Goal: Task Accomplishment & Management: Manage account settings

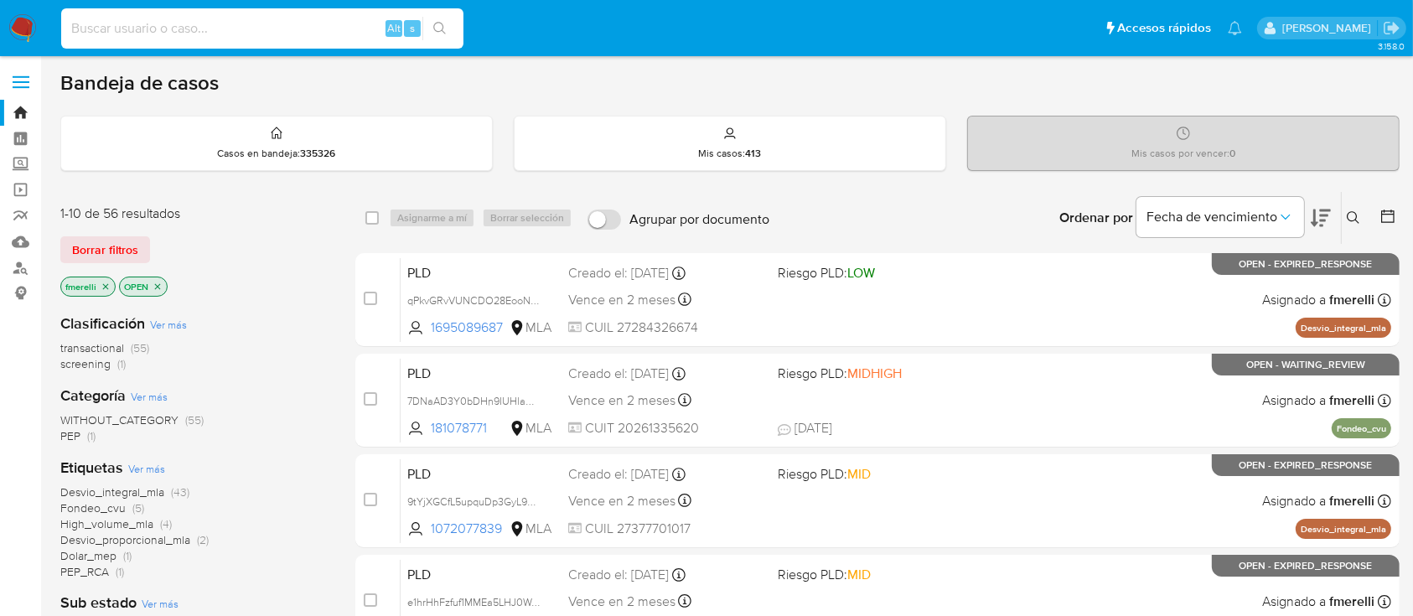
click at [324, 30] on input at bounding box center [262, 29] width 402 height 22
paste input "yL6zKW8trAR2iVUvsUHRbqmu"
type input "yL6zKW8trAR2iVUvsUHRbqmu"
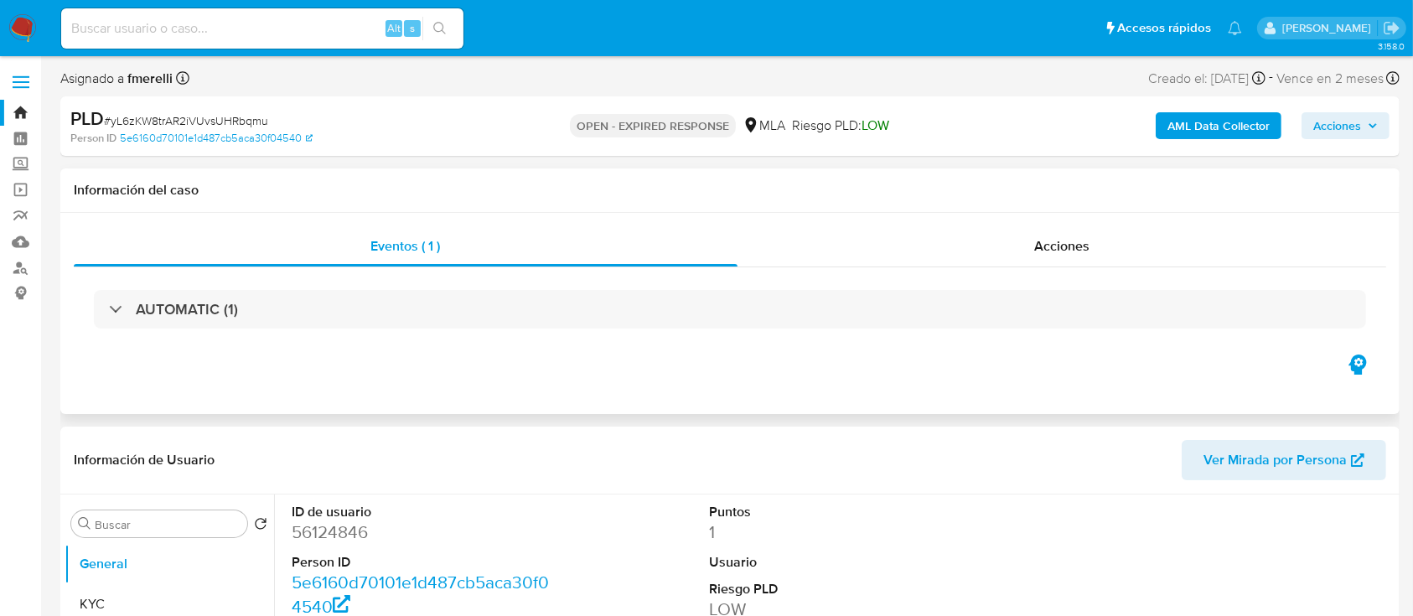
select select "10"
click at [283, 34] on input at bounding box center [262, 29] width 402 height 22
paste input "e1hrHhFzfuf1MMEa5LHJ0WAh"
type input "e1hrHhFzfuf1MMEa5LHJ0WAh"
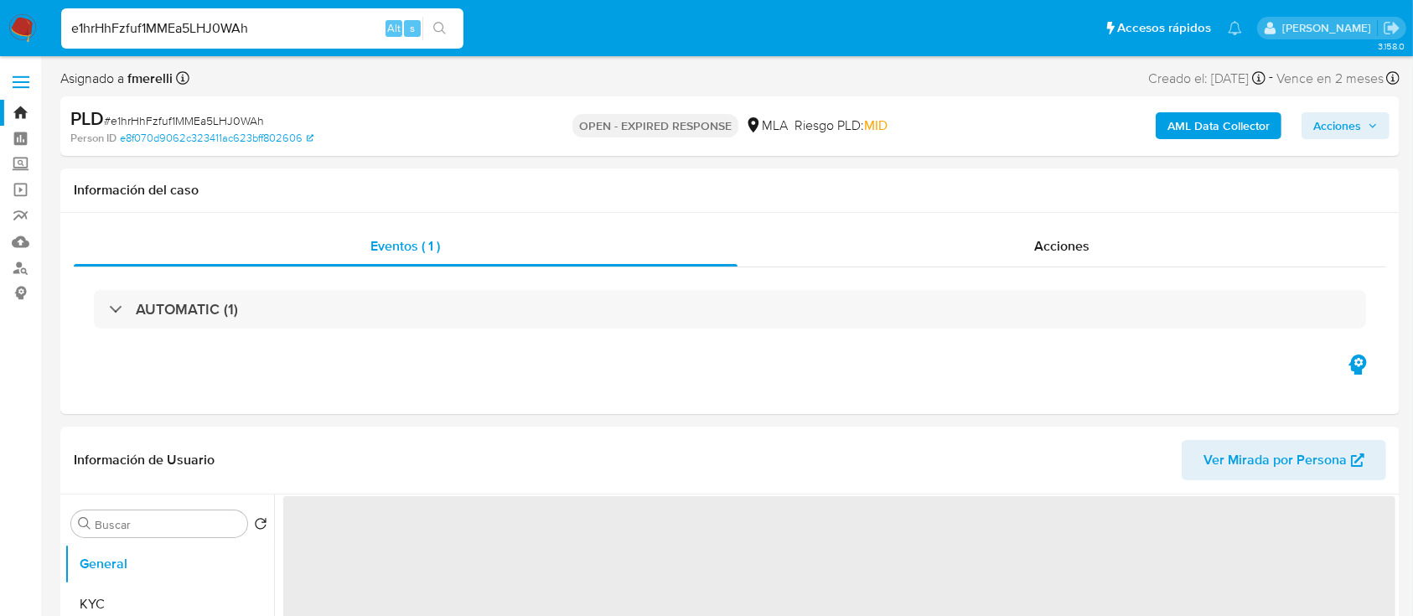
select select "10"
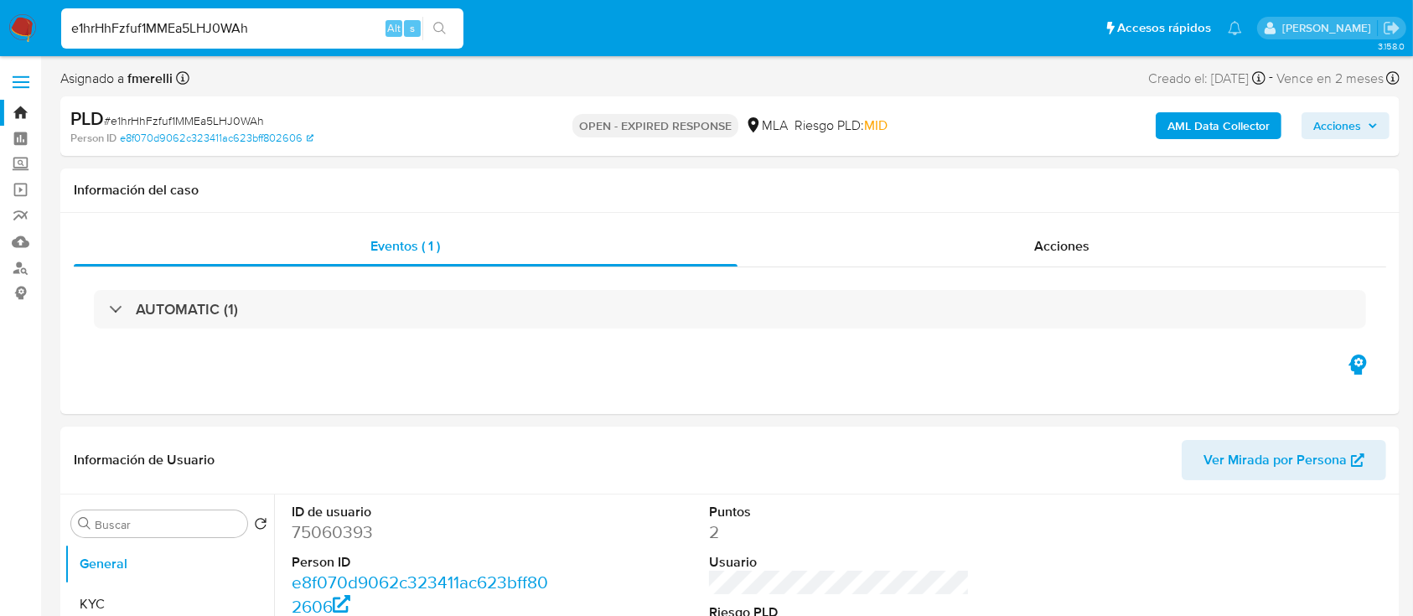
click at [323, 34] on input "e1hrHhFzfuf1MMEa5LHJ0WAh" at bounding box center [262, 29] width 402 height 22
paste input "RpXW19K03efvsQsceeWHwKyG"
type input "RpXW19K03efvsQsceeWHwKyG"
click at [301, 34] on input "RpXW19K03efvsQsceeWHwKyG" at bounding box center [262, 29] width 402 height 22
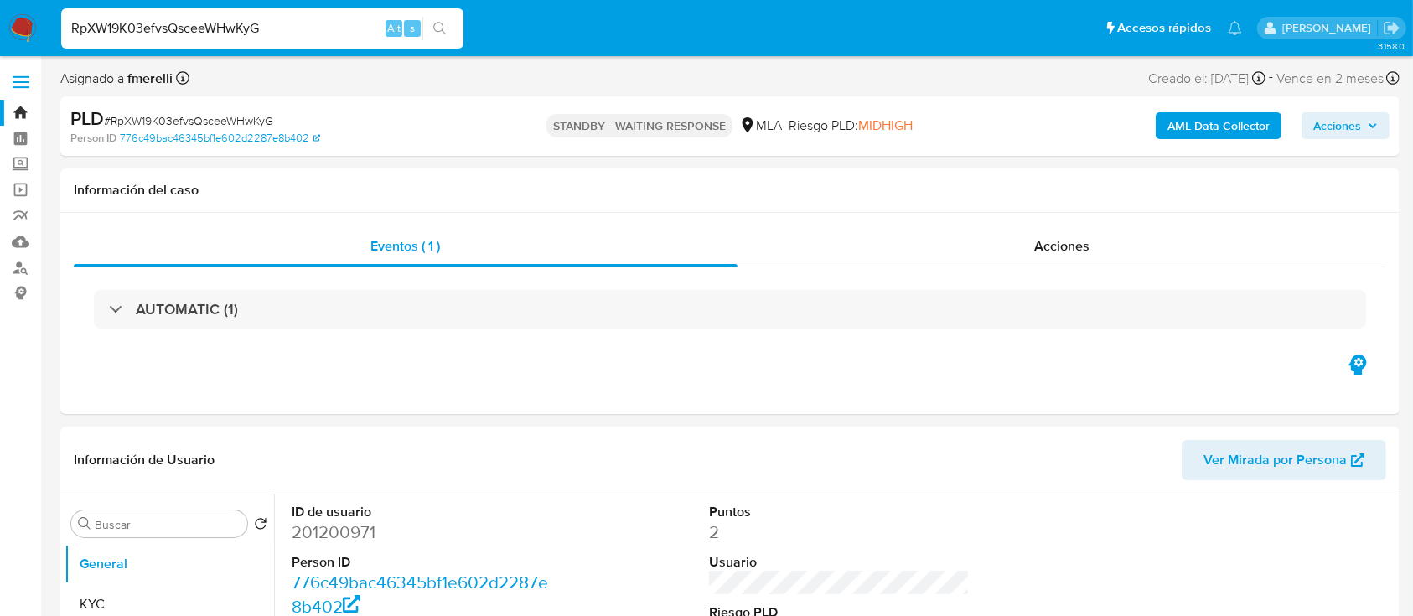
click at [301, 34] on input "RpXW19K03efvsQsceeWHwKyG" at bounding box center [262, 29] width 402 height 22
select select "10"
paste input "40VQrwcm1gM6hhIp4bMDT1Sq"
type input "40VQrwcm1gM6hhIp4bMDT1Sq"
select select "10"
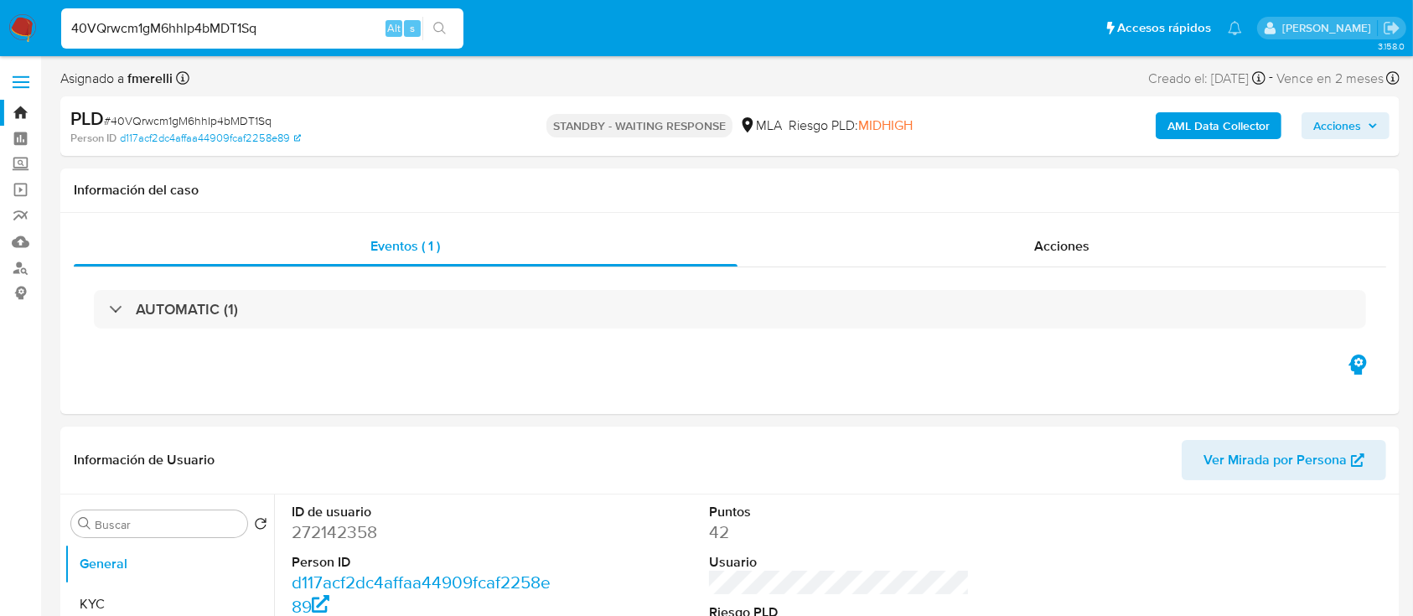
click at [335, 28] on input "40VQrwcm1gM6hhIp4bMDT1Sq" at bounding box center [262, 29] width 402 height 22
paste input "644OOdAWvwoegWFBzZN5nSMf"
click at [335, 28] on input "40VQrwcm1gM6hhIp4bMDT1Sq" at bounding box center [262, 29] width 402 height 22
type input "644OOdAWvwoegWFBzZN5nSMf"
click at [246, 37] on input "644OOdAWvwoegWFBzZN5nSMf" at bounding box center [262, 29] width 402 height 22
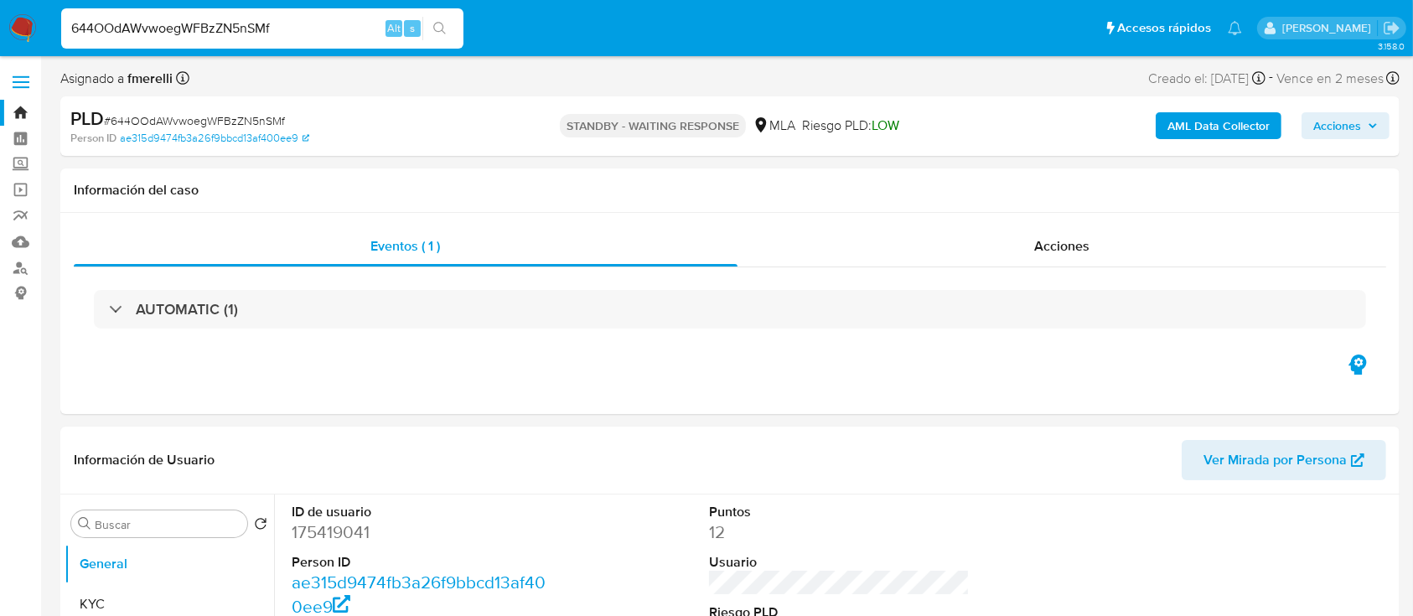
select select "10"
click at [246, 37] on input "644OOdAWvwoegWFBzZN5nSMf" at bounding box center [262, 29] width 402 height 22
paste input "YxcVNOVr8UqeQ6RNWWMLgReM"
type input "YxcVNOVr8UqeQ6RNWWMLgReM"
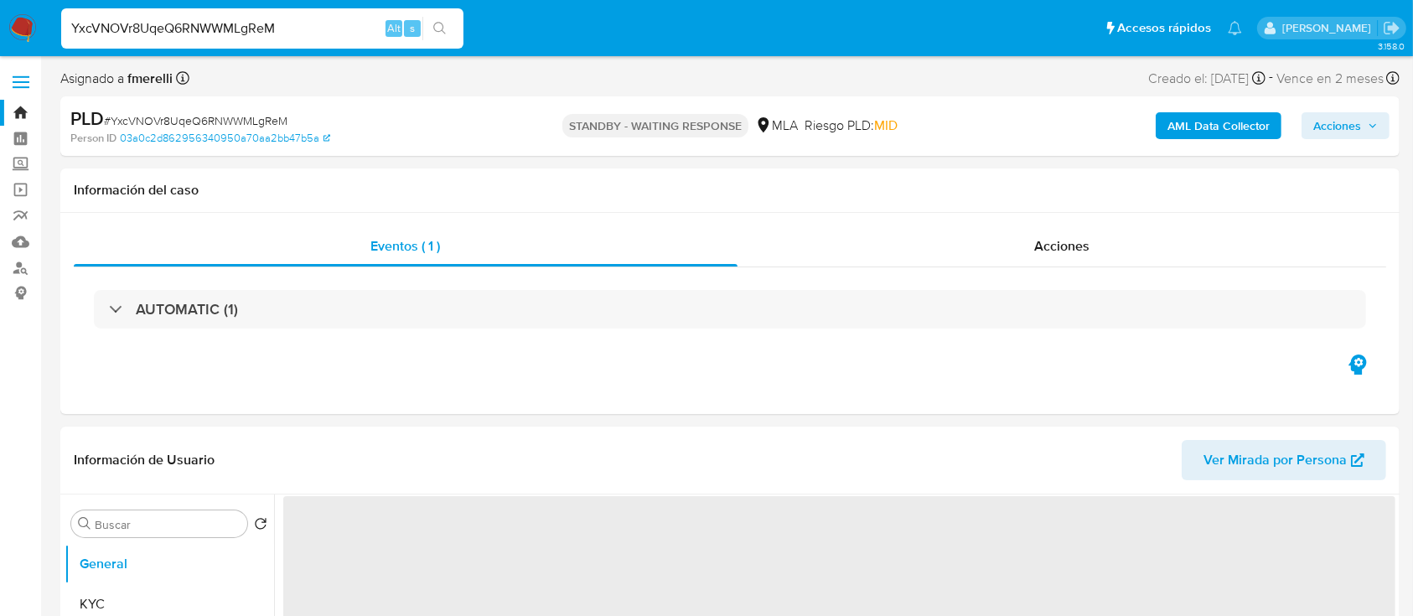
select select "10"
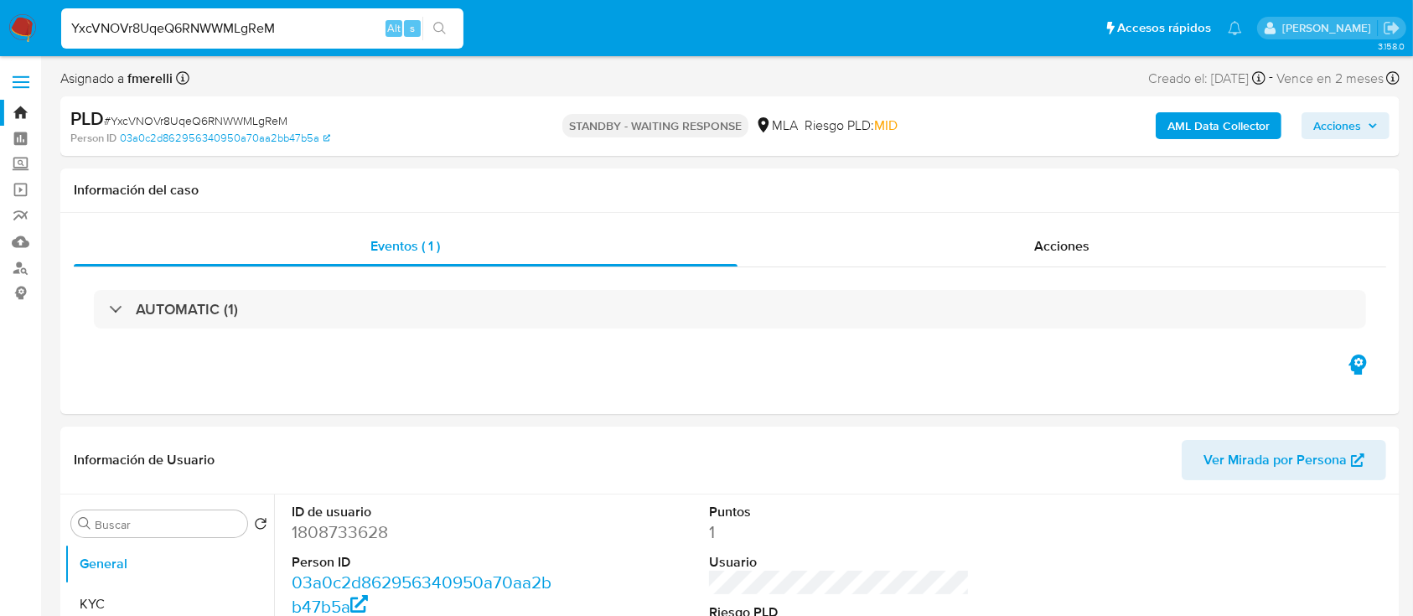
click at [309, 23] on input "YxcVNOVr8UqeQ6RNWWMLgReM" at bounding box center [262, 29] width 402 height 22
paste input "6wrRF0gwkeNC2G6X34zwSt6E"
type input "6wrRF0gwkeNC2G6X34zwSt6E"
click at [287, 19] on input "6wrRF0gwkeNC2G6X34zwSt6E" at bounding box center [262, 29] width 402 height 22
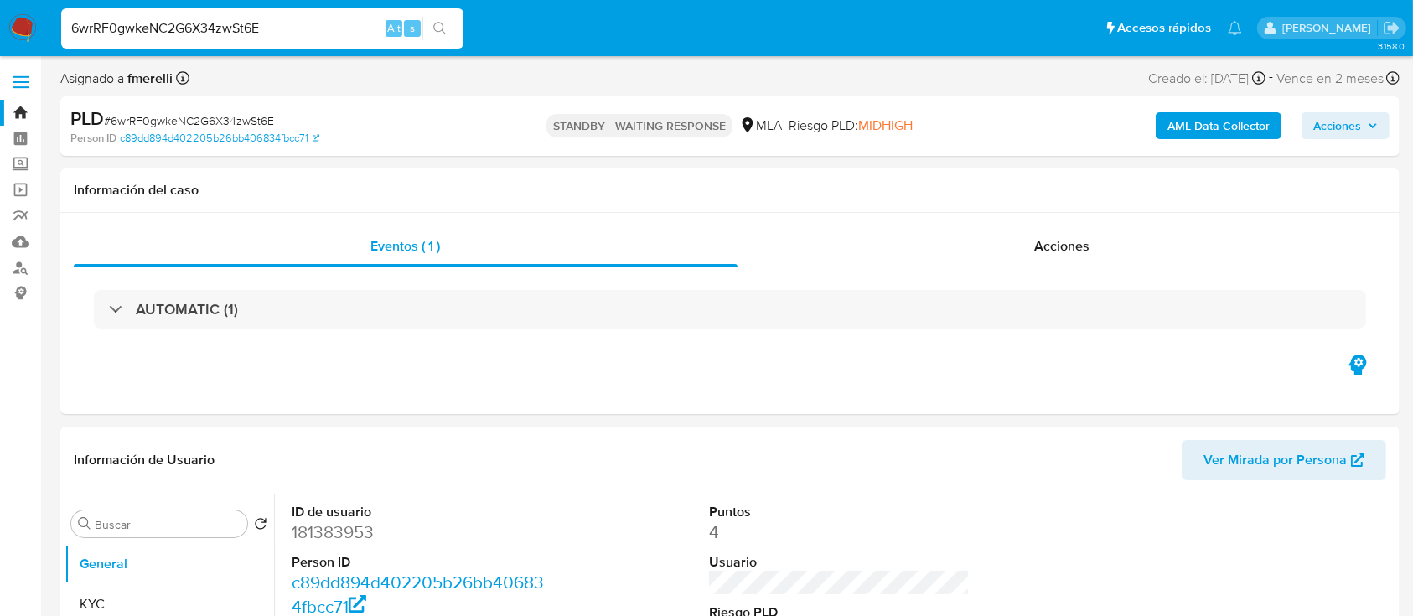
click at [287, 19] on input "6wrRF0gwkeNC2G6X34zwSt6E" at bounding box center [262, 29] width 402 height 22
select select "10"
paste input "YUq84j5FjH6rhiQgqWnYSjOk"
type input "YUq84j5FjH6rhiQgqWnYSjOk"
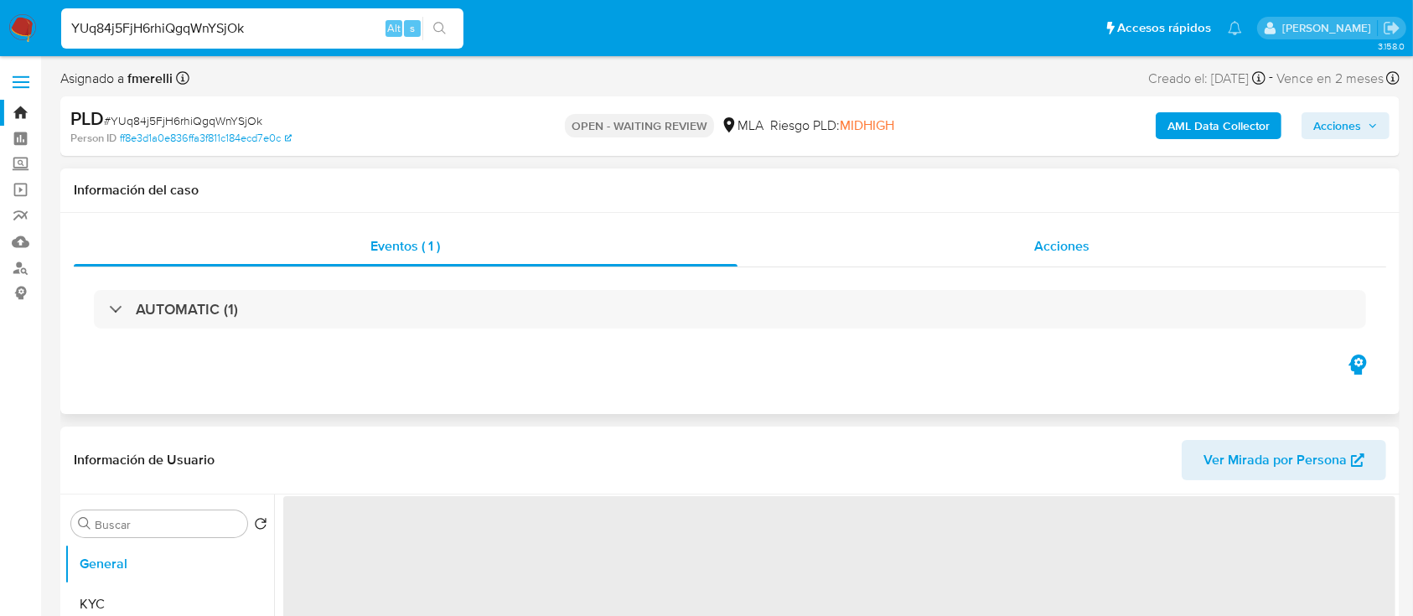
select select "10"
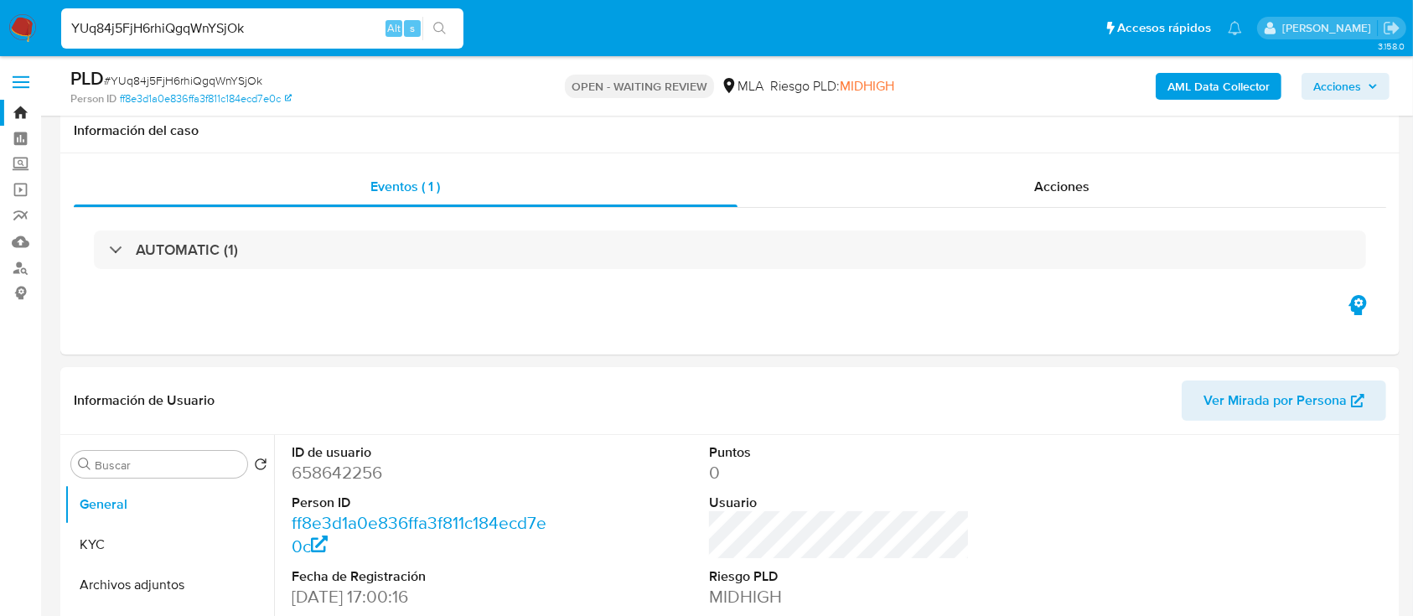
scroll to position [671, 0]
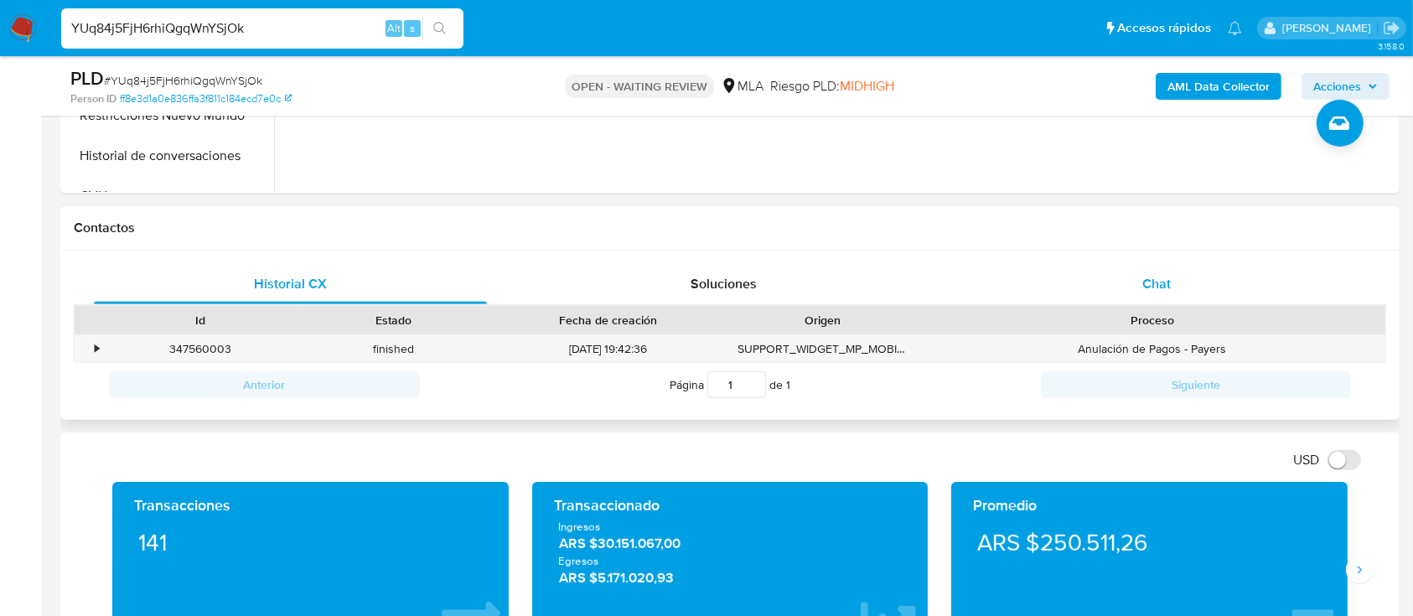
click at [1119, 262] on div "Historial CX Soluciones Chat Id Estado Fecha de creación Origen Proceso • 34756…" at bounding box center [730, 336] width 1340 height 170
click at [1124, 272] on div "Chat" at bounding box center [1157, 284] width 393 height 40
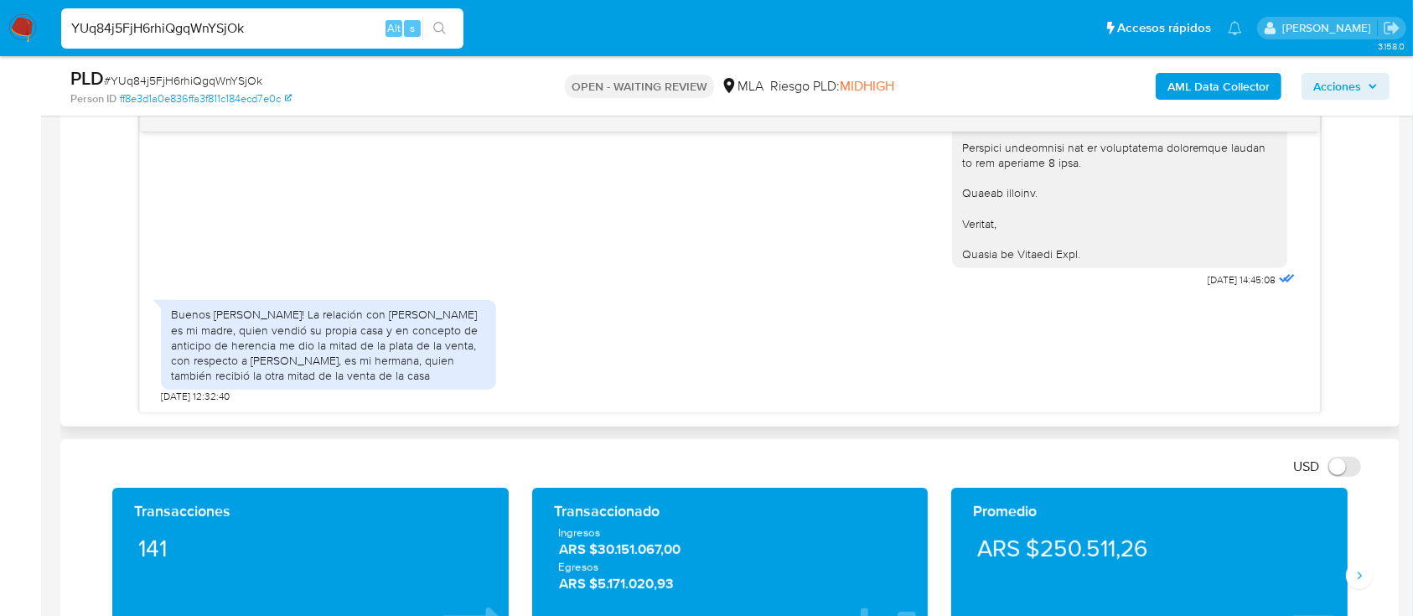
scroll to position [894, 0]
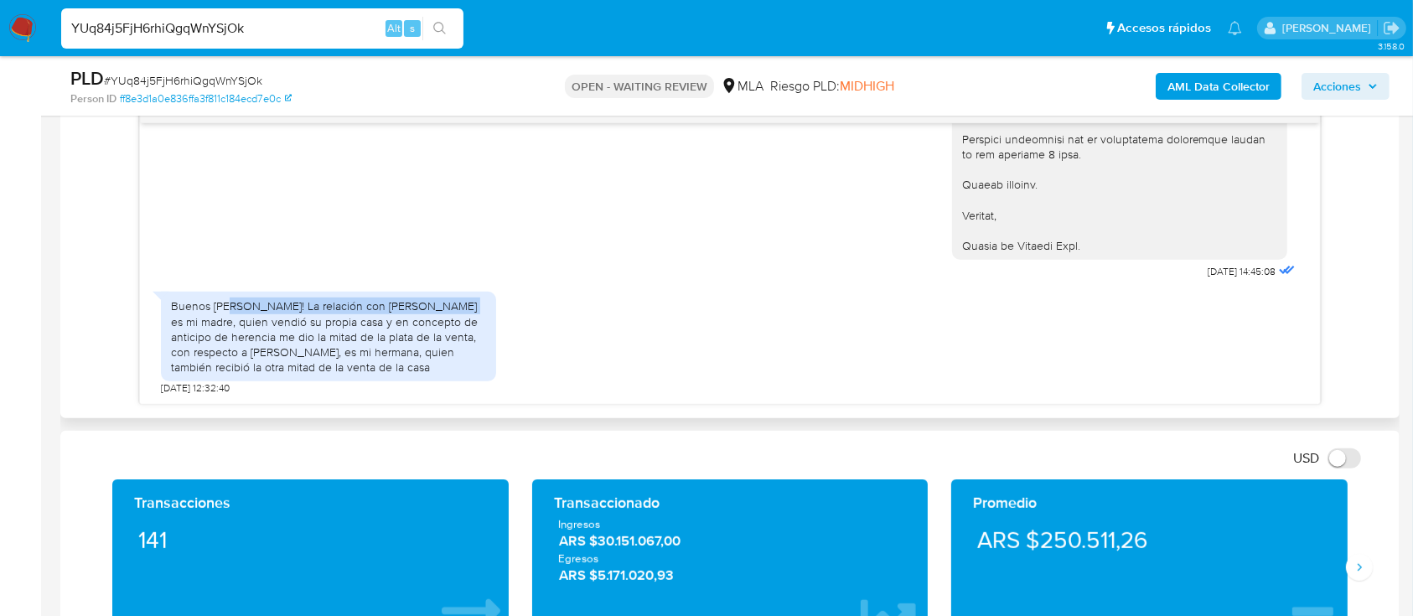
drag, startPoint x: 230, startPoint y: 305, endPoint x: 429, endPoint y: 308, distance: 199.5
click at [429, 308] on div "Buenos días! La relación con silvia farina es mi madre, quien vendió su propia …" at bounding box center [328, 336] width 315 height 76
click at [340, 35] on input "YUq84j5FjH6rhiQgqWnYSjOk" at bounding box center [262, 29] width 402 height 22
paste input "5dN6dmeupPaeen31OCKjaNcw"
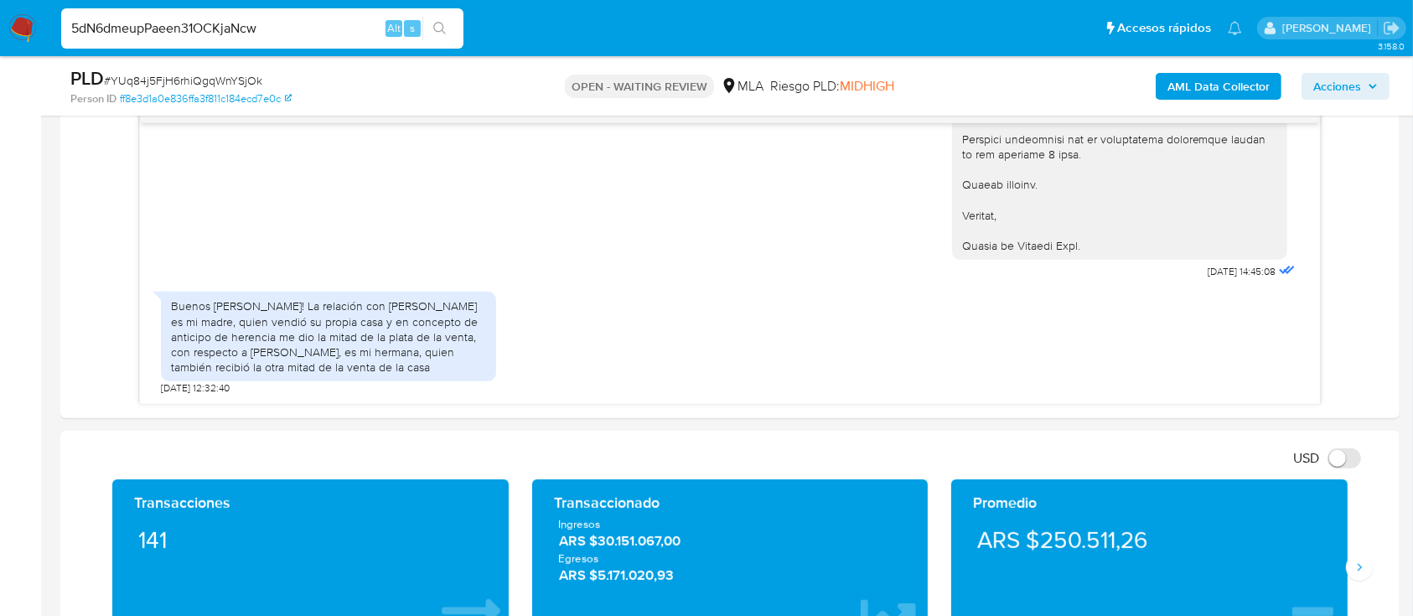
type input "5dN6dmeupPaeen31OCKjaNcw"
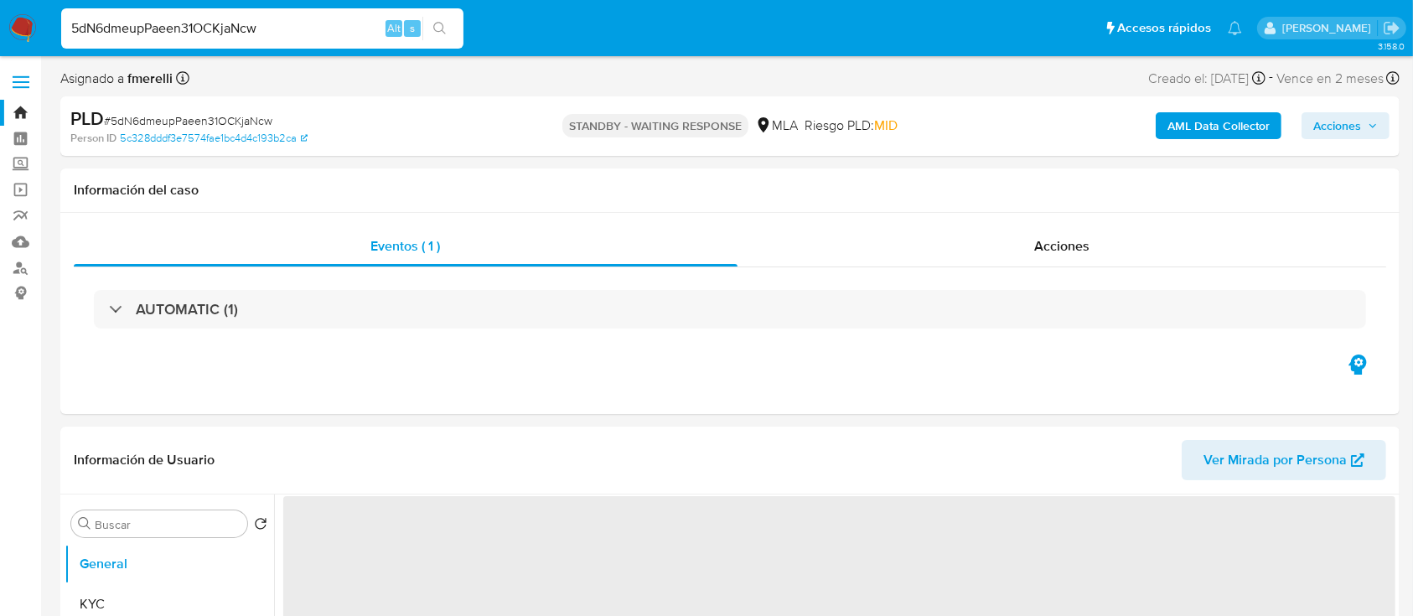
select select "10"
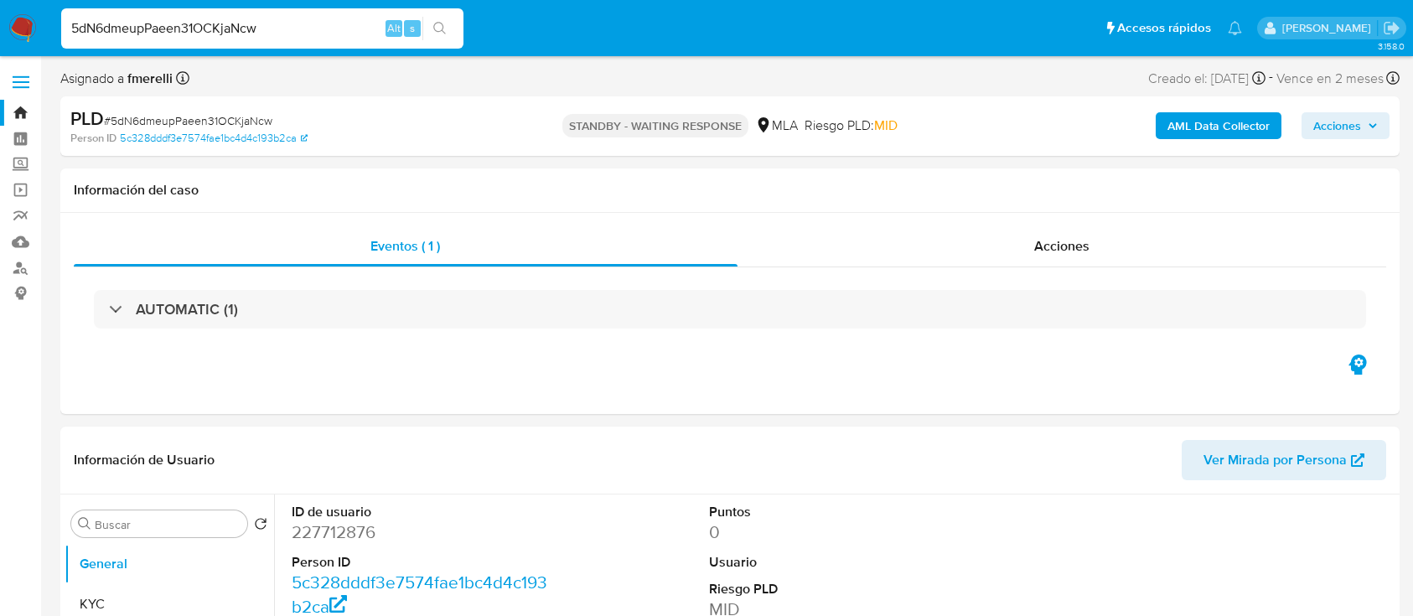
select select "10"
click at [325, 23] on input "5dN6dmeupPaeen31OCKjaNcw" at bounding box center [262, 29] width 402 height 22
paste input "Az2tfnO3g2JGQCZnpdVfZA6k"
click at [358, 27] on input "Az2tfnO3g2JGQCZnpdVfZA6k" at bounding box center [262, 29] width 402 height 22
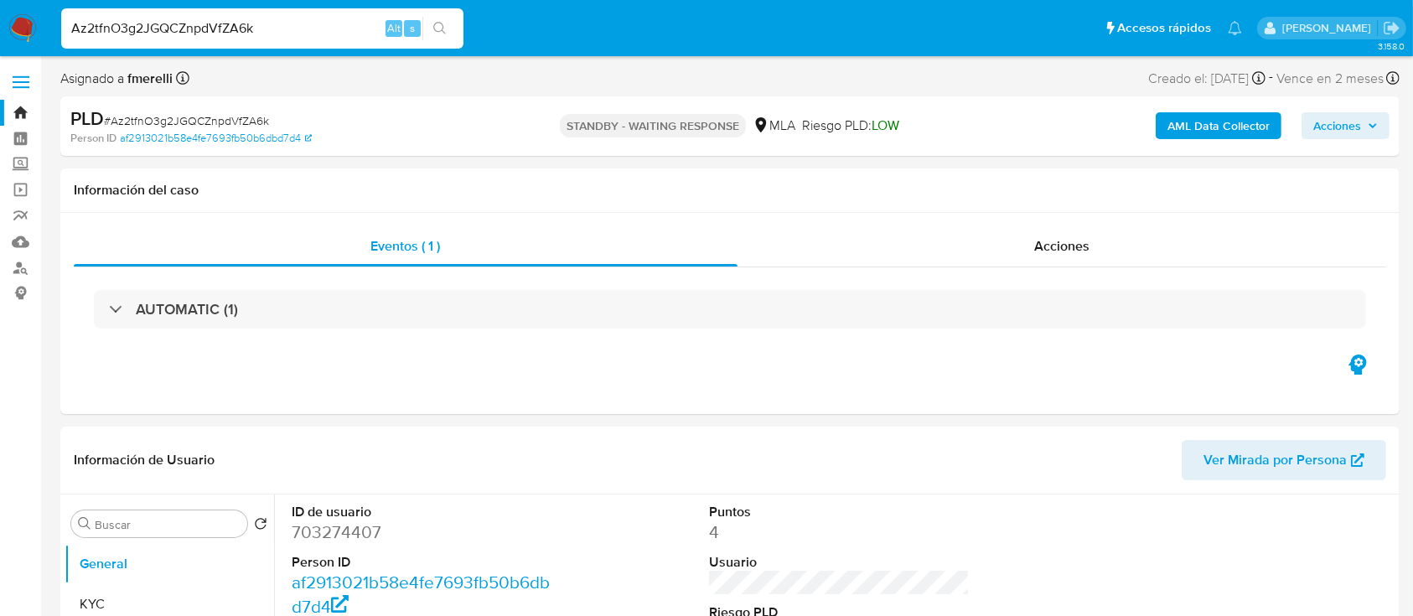
click at [358, 27] on input "Az2tfnO3g2JGQCZnpdVfZA6k" at bounding box center [262, 29] width 402 height 22
paste input "eZ3A5OpRZw8LERak4iuDFuv"
type input "AeZ3A5OpRZw8LERak4iuDFuv"
select select "10"
type input "AeZ3A5OpRZw8LERak4iuDFuv"
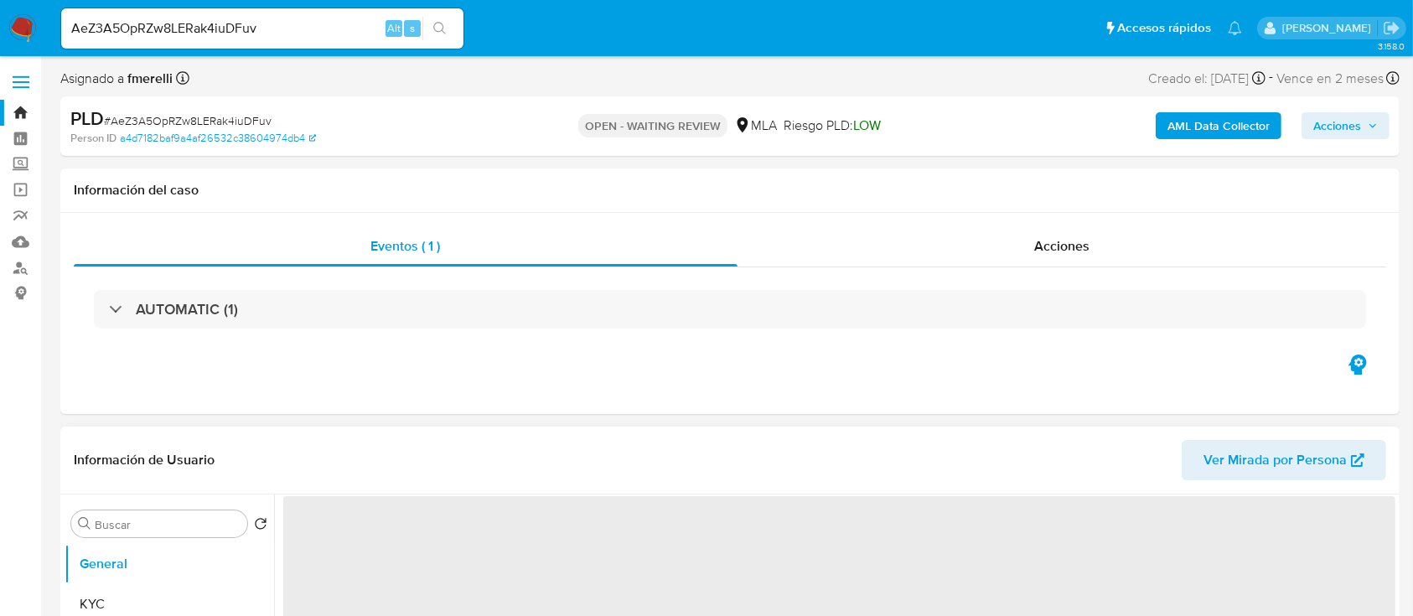
select select "10"
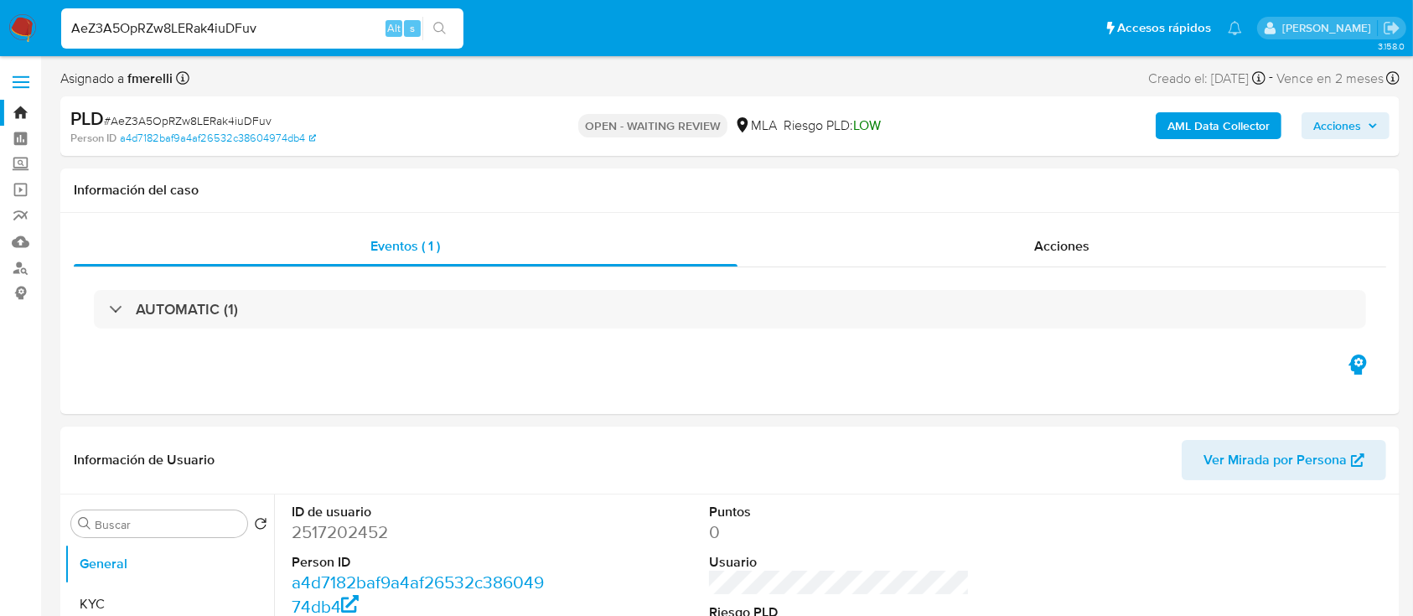
click at [318, 38] on input "AeZ3A5OpRZw8LERak4iuDFuv" at bounding box center [262, 29] width 402 height 22
paste input "DQcL7lMa7Si9ALBmYofYBKpb"
type input "DQcL7lMa7Si9ALBmYofYBKpb"
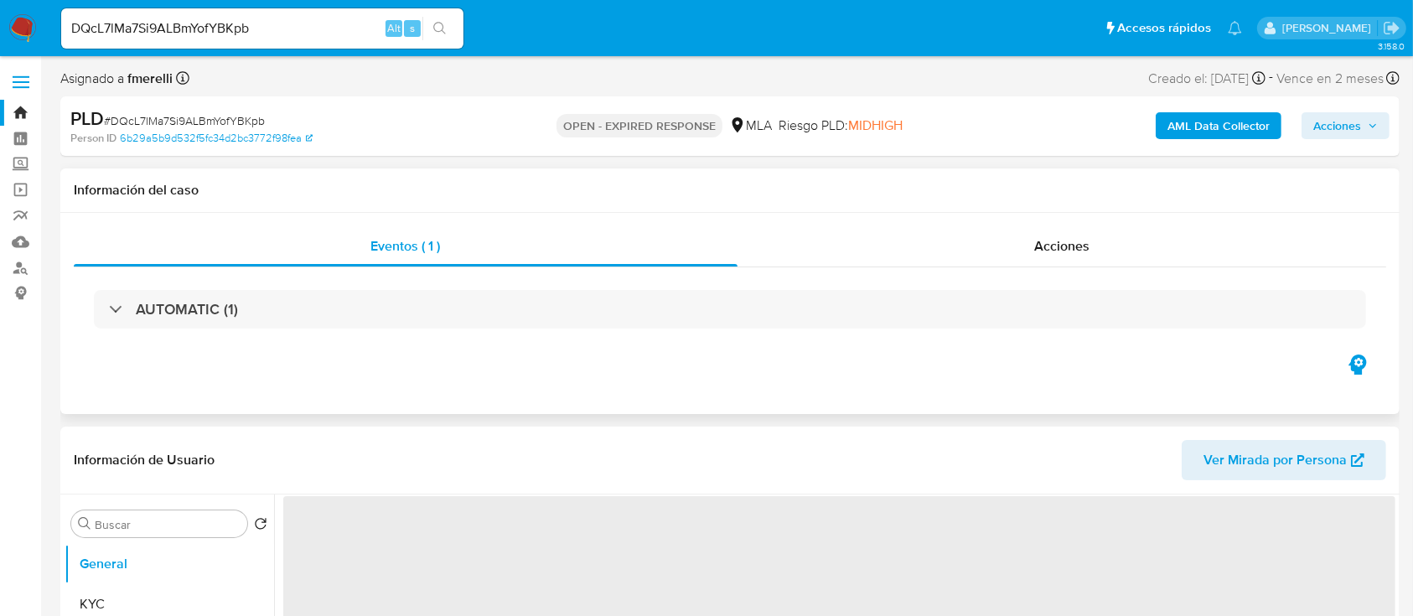
select select "10"
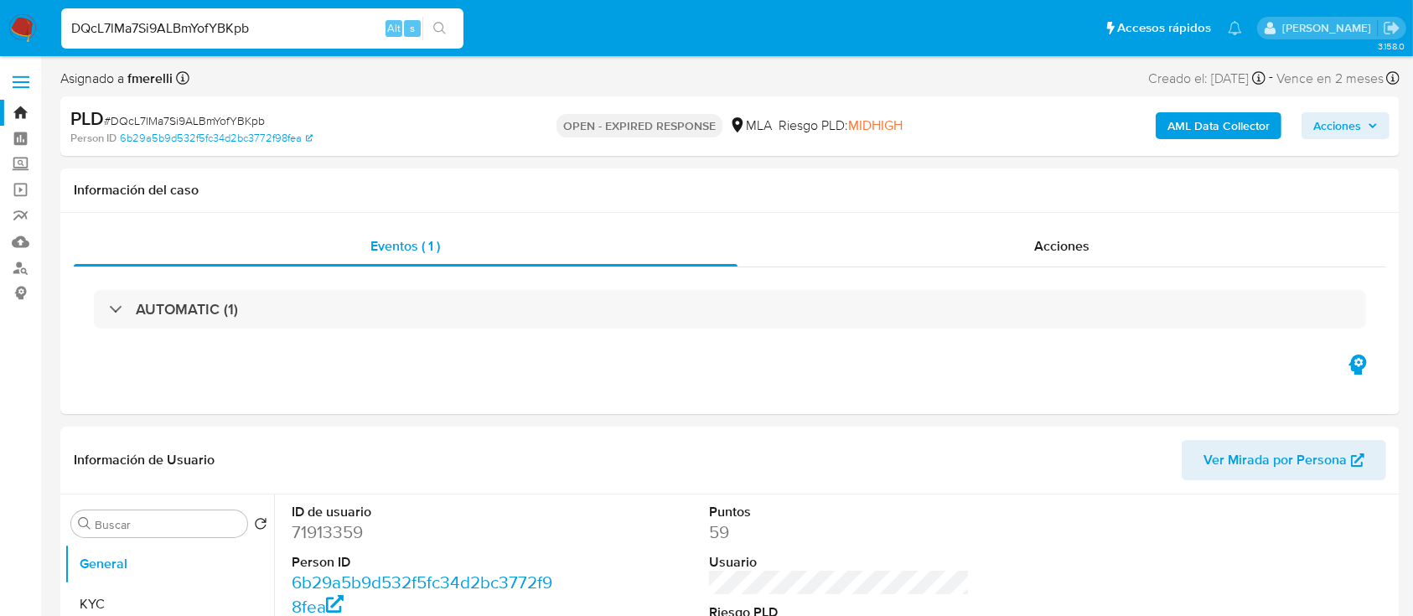
click at [346, 30] on input "DQcL7lMa7Si9ALBmYofYBKpb" at bounding box center [262, 29] width 402 height 22
click at [346, 29] on input "DQcL7lMa7Si9ALBmYofYBKpb" at bounding box center [262, 29] width 402 height 22
paste input "sQ7FrcLfvwRP7BKSRvlREQzA"
type input "sQ7FrcLfvwRP7BKSRvlREQzA"
select select "10"
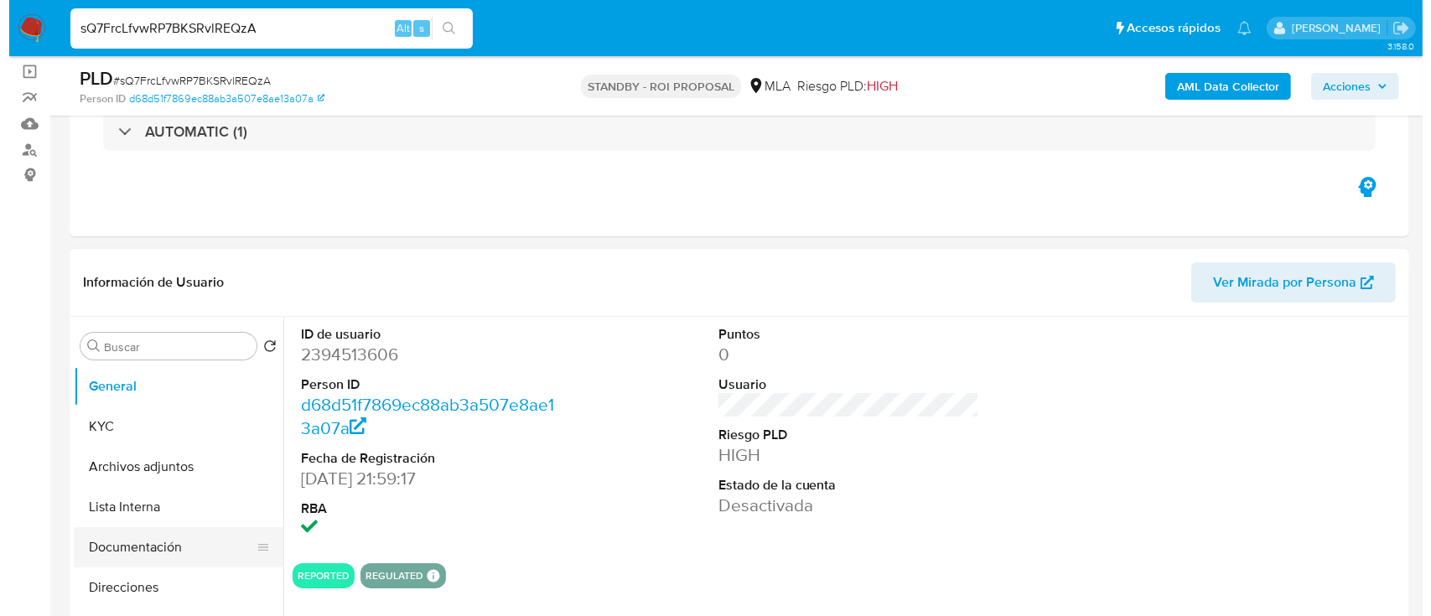
scroll to position [223, 0]
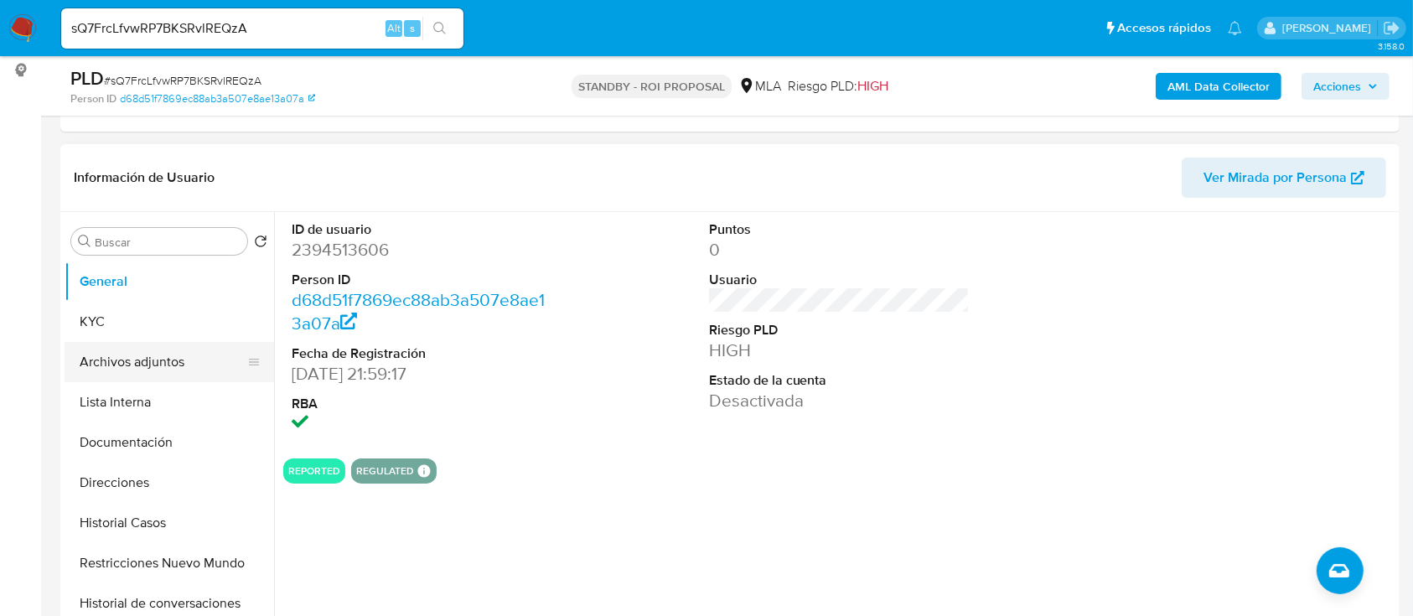
click at [205, 371] on button "Archivos adjuntos" at bounding box center [163, 362] width 196 height 40
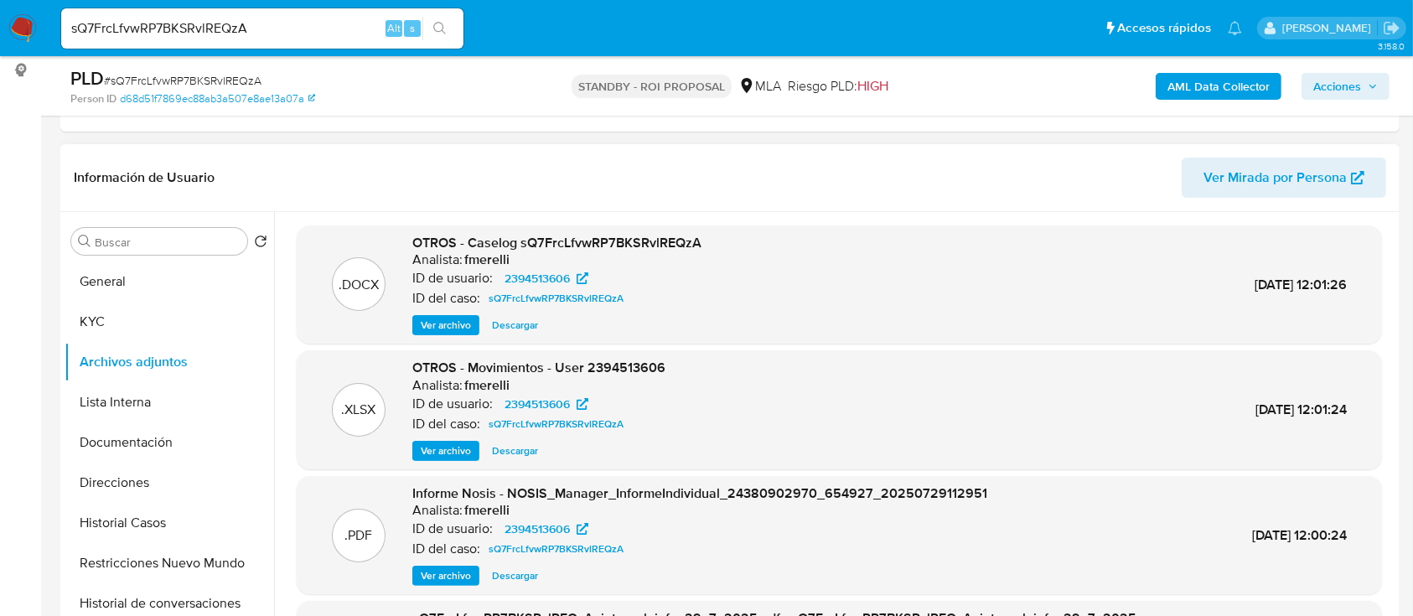
click at [452, 333] on span "Ver archivo" at bounding box center [446, 325] width 50 height 17
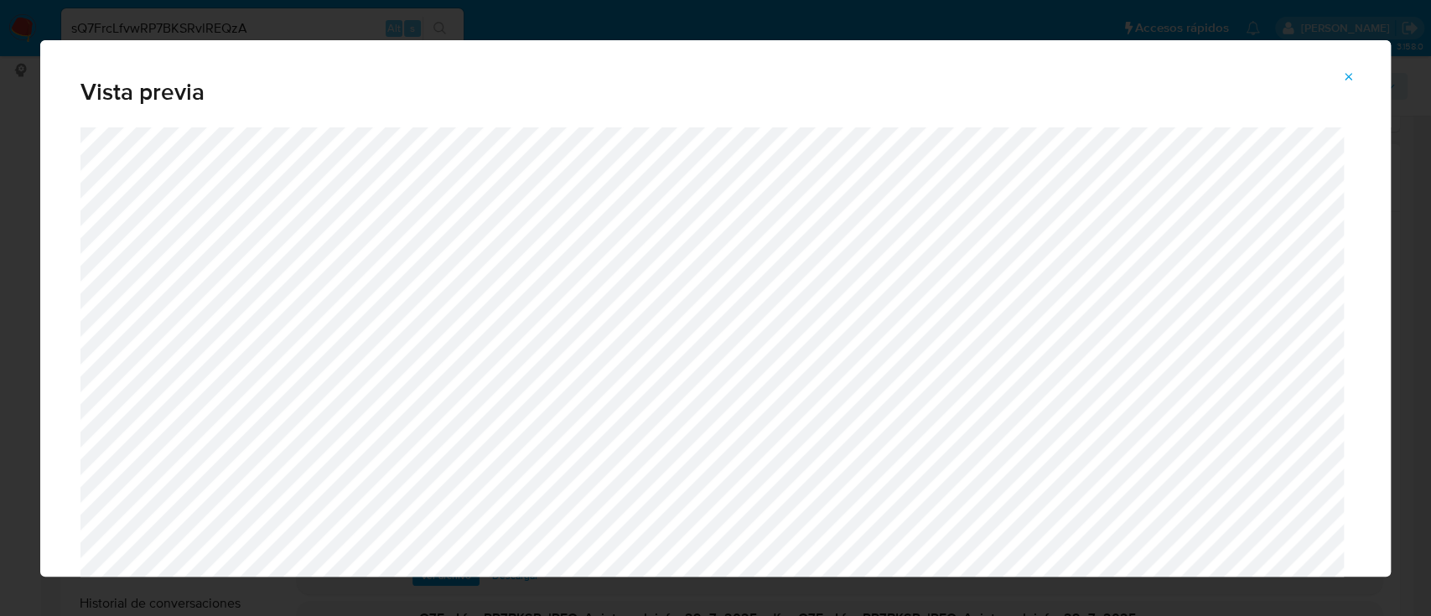
click at [0, 399] on div "Vista previa" at bounding box center [715, 308] width 1431 height 616
click at [1348, 77] on icon "Attachment preview" at bounding box center [1350, 77] width 8 height 8
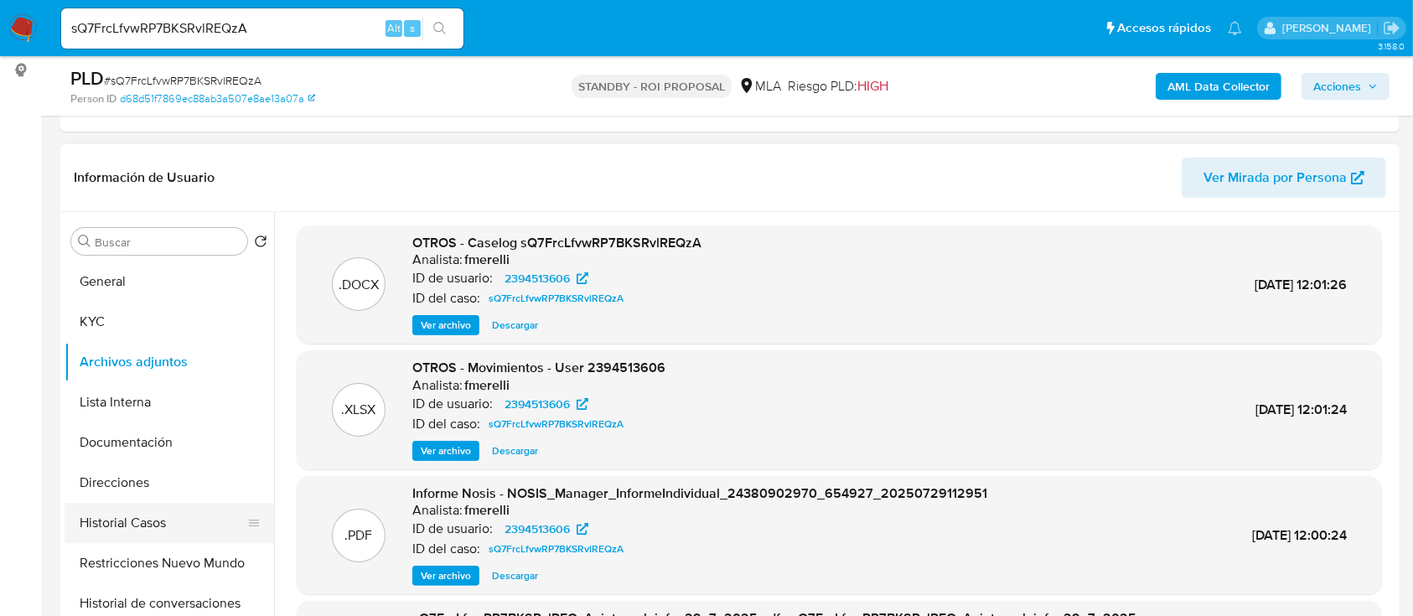
click at [124, 518] on button "Historial Casos" at bounding box center [163, 523] width 196 height 40
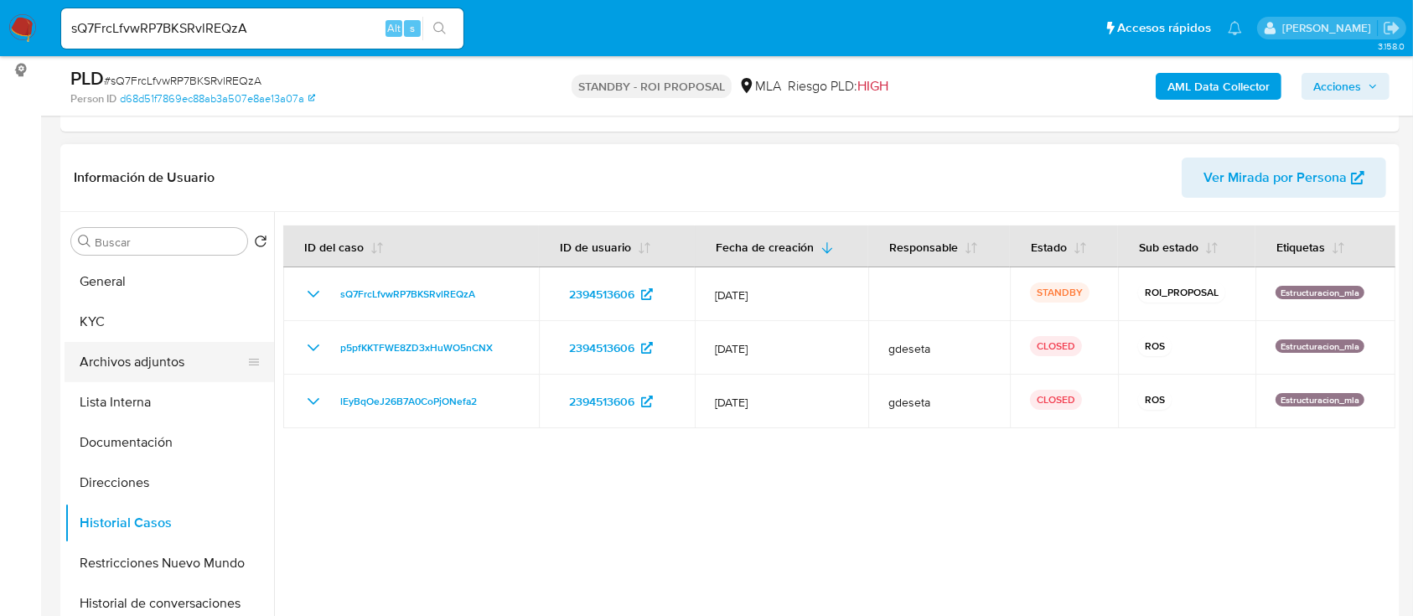
click at [137, 358] on button "Archivos adjuntos" at bounding box center [163, 362] width 196 height 40
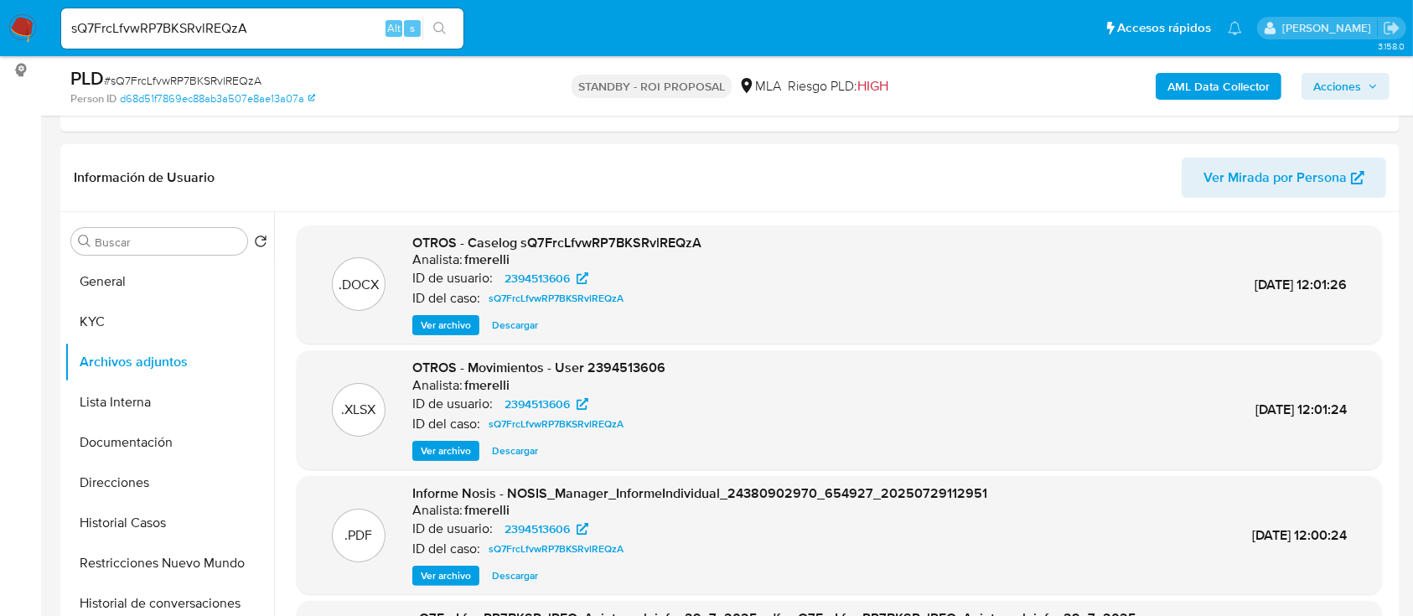
click at [449, 318] on span "Ver archivo" at bounding box center [446, 325] width 50 height 17
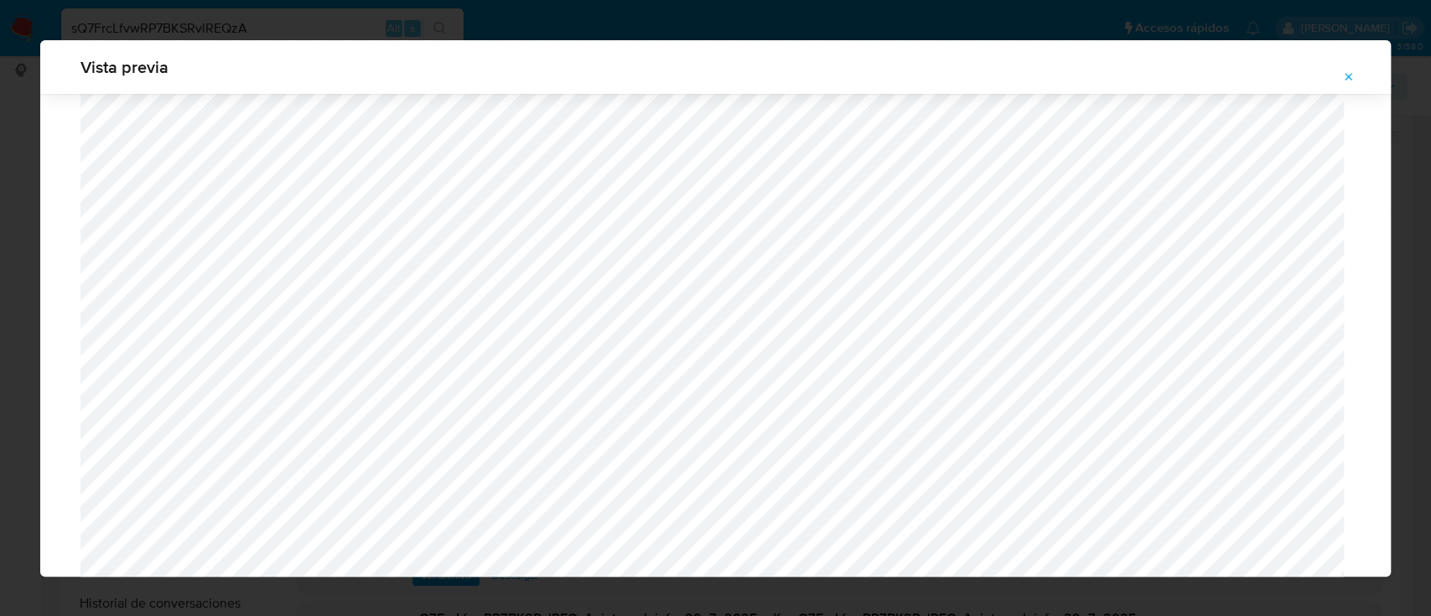
scroll to position [1308, 0]
click at [1351, 80] on icon "Attachment preview" at bounding box center [1348, 76] width 13 height 13
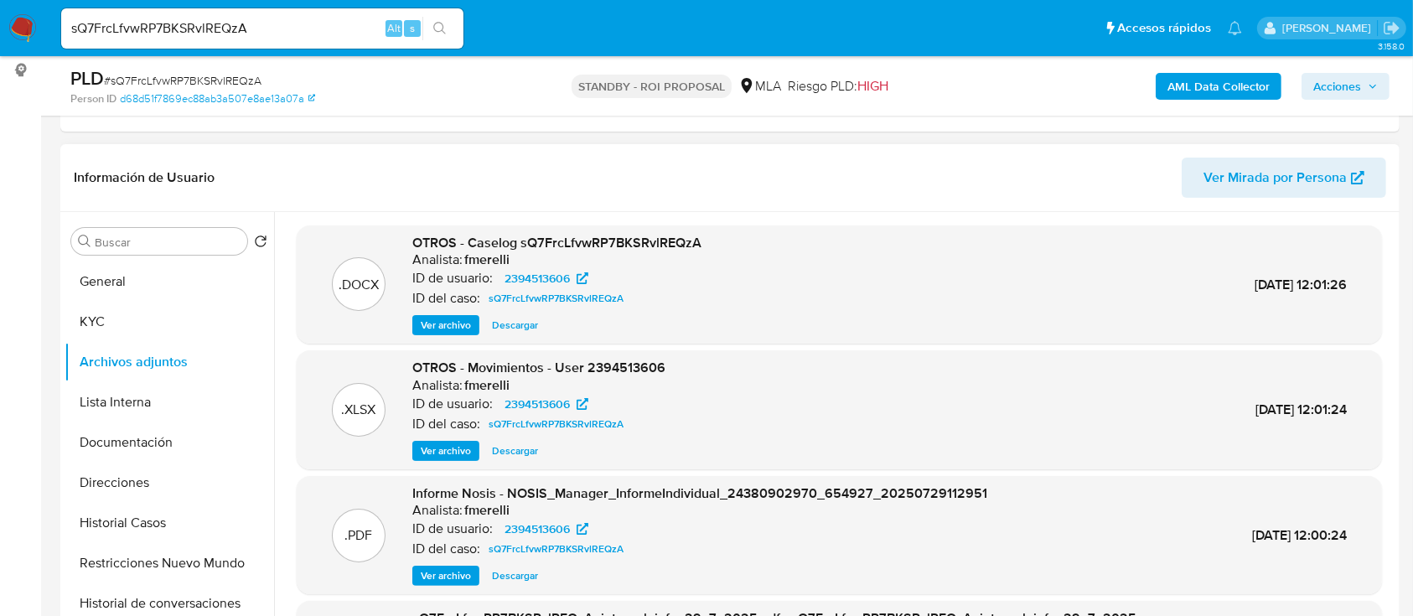
click at [338, 31] on input "sQ7FrcLfvwRP7BKSRvlREQzA" at bounding box center [262, 29] width 402 height 22
click at [338, 30] on input "sQ7FrcLfvwRP7BKSRvlREQzA" at bounding box center [262, 29] width 402 height 22
paste input "A6ouVbuZjIlJahAyQUH2VhWL"
type input "A6ouVbuZjIlJahAyQUH2VhWL"
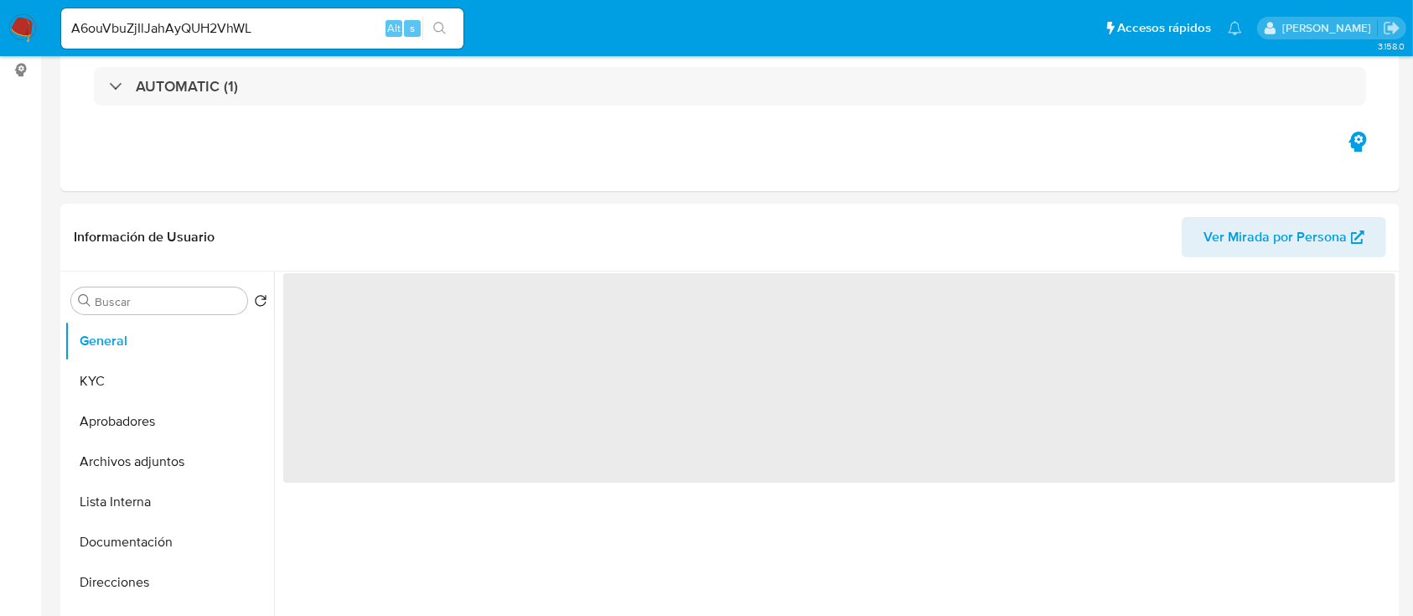
select select "10"
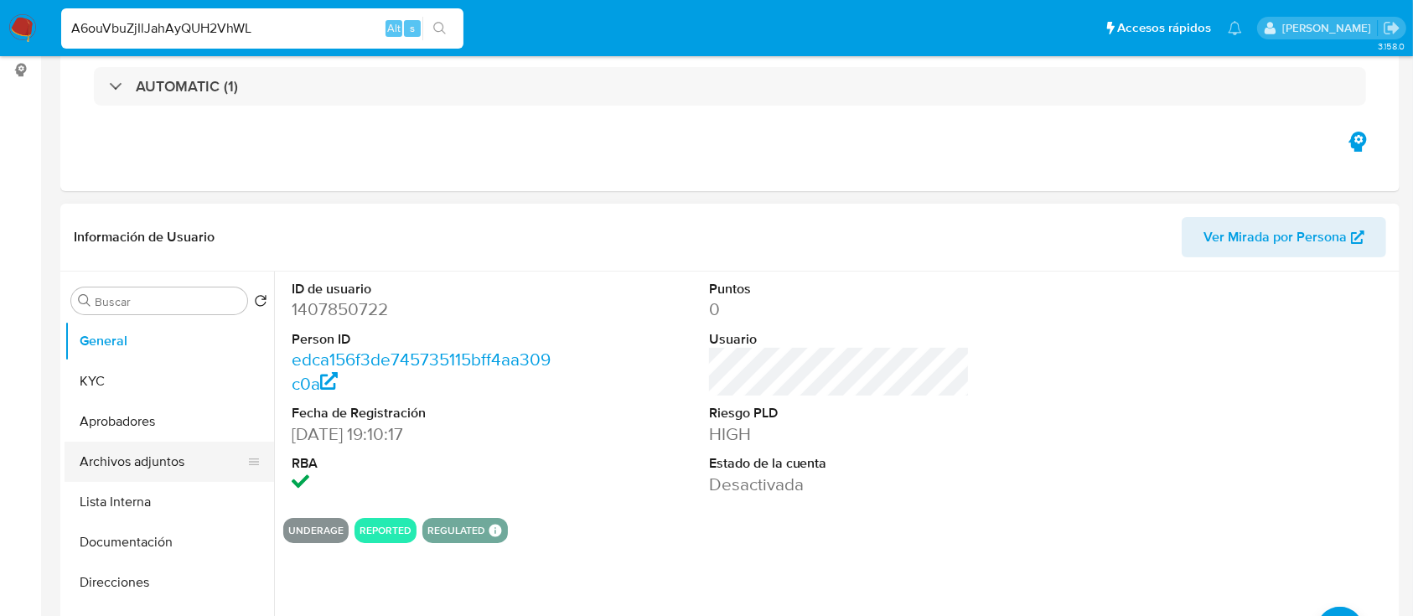
click at [103, 459] on button "Archivos adjuntos" at bounding box center [163, 462] width 196 height 40
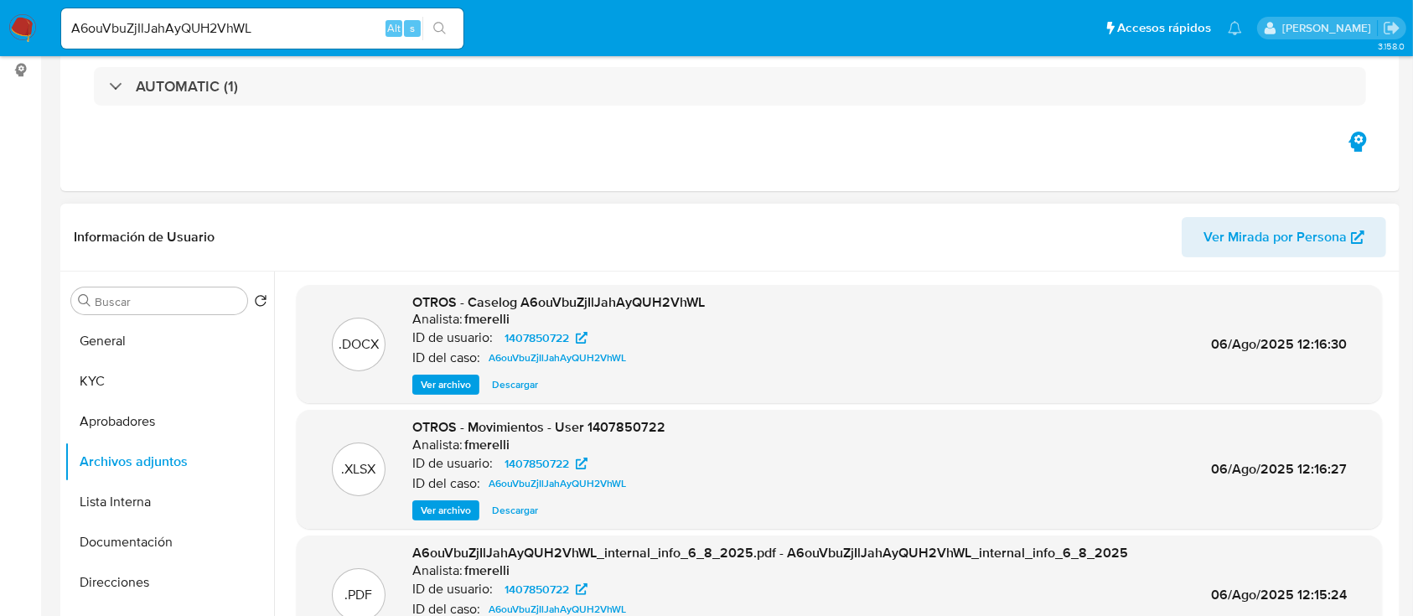
click at [448, 382] on span "Ver archivo" at bounding box center [446, 384] width 50 height 17
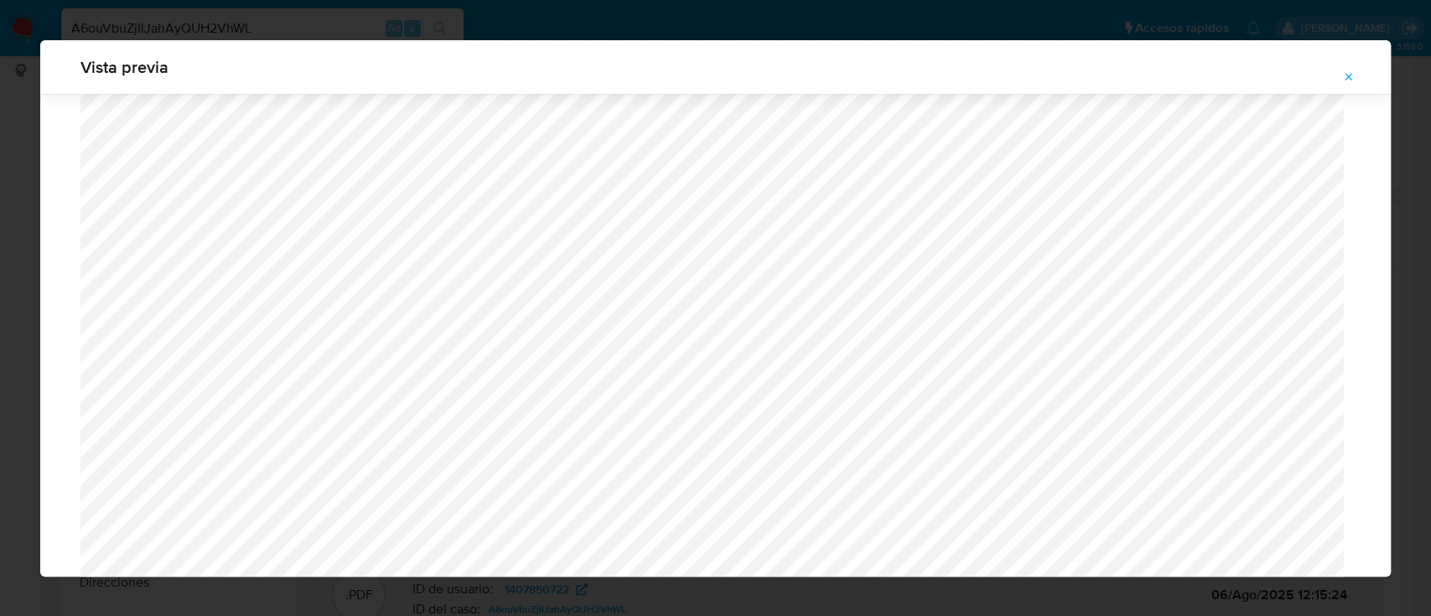
scroll to position [749, 0]
click at [332, 337] on div at bounding box center [332, 337] width 0 height 0
click at [1346, 81] on icon "Attachment preview" at bounding box center [1348, 76] width 13 height 13
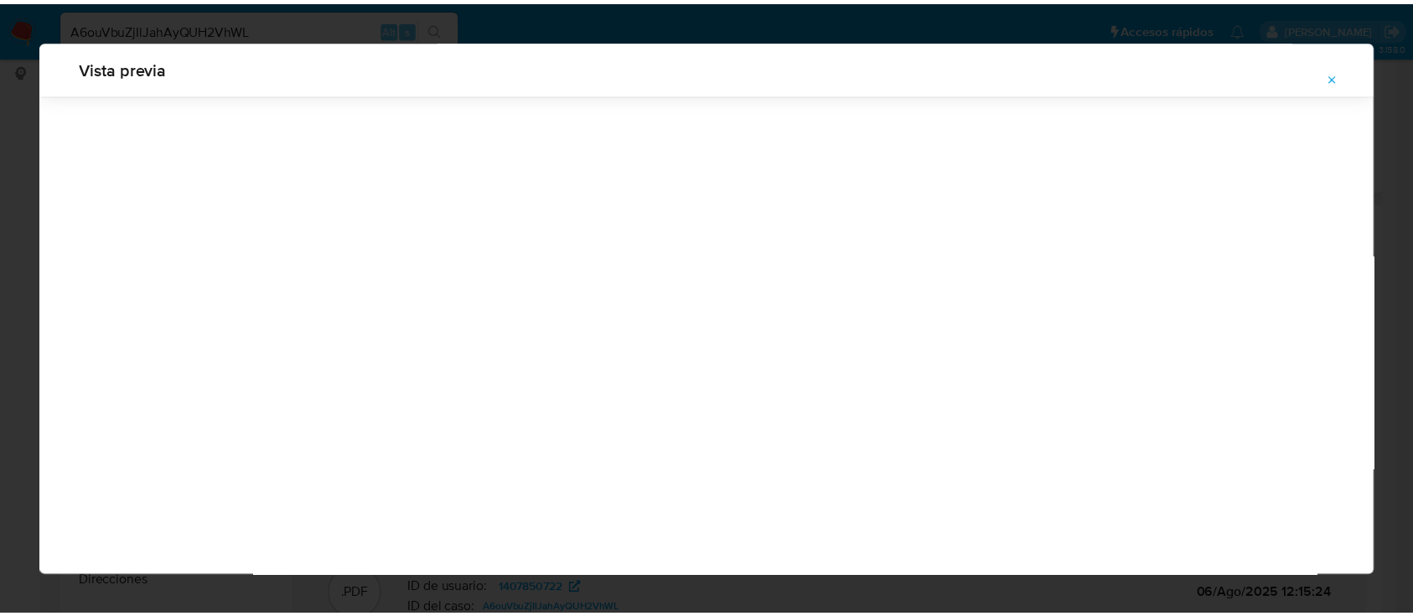
scroll to position [54, 0]
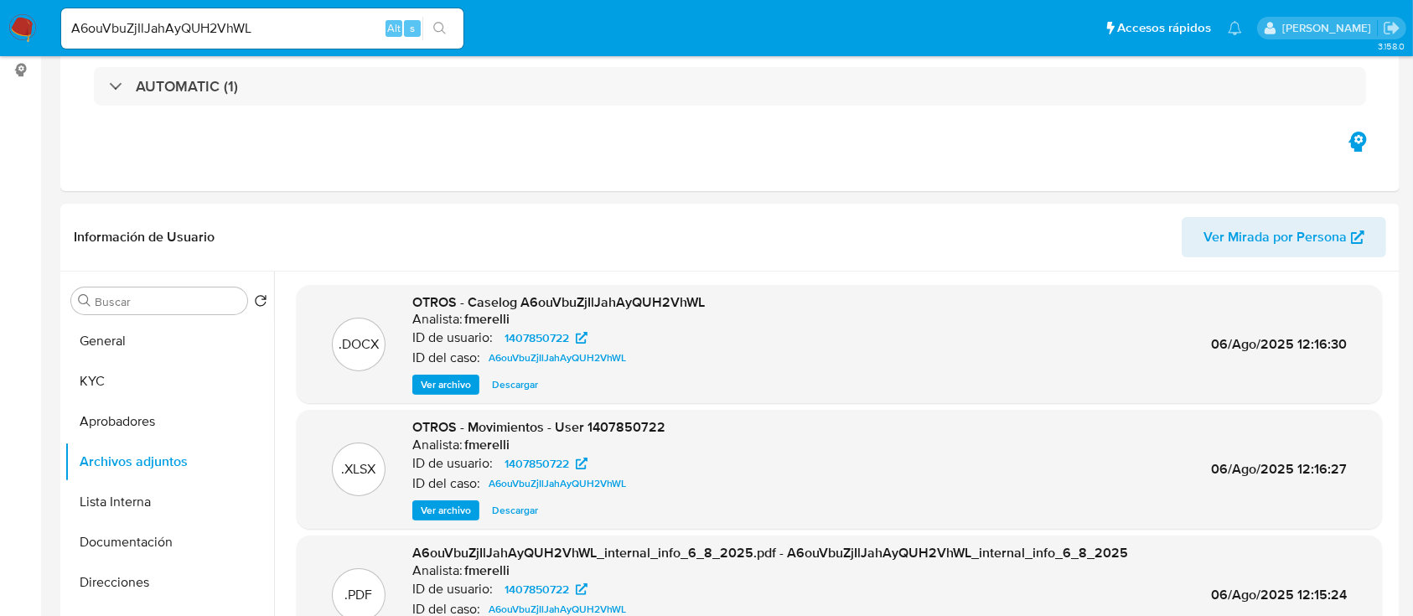
click at [309, 34] on input "A6ouVbuZjIlJahAyQUH2VhWL" at bounding box center [262, 29] width 402 height 22
paste input "IL7zbxax6t2Urxq6IQkYyoLg"
type input "IL7zbxax6t2Urxq6IQkYyoLg"
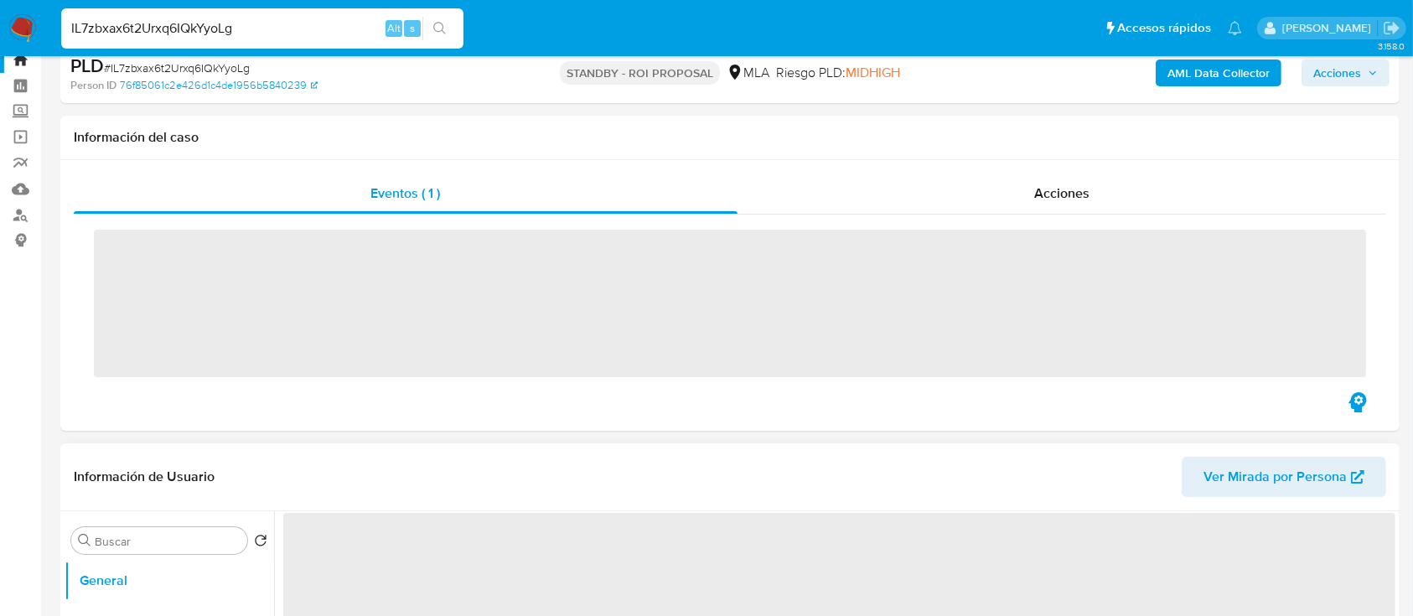
scroll to position [223, 0]
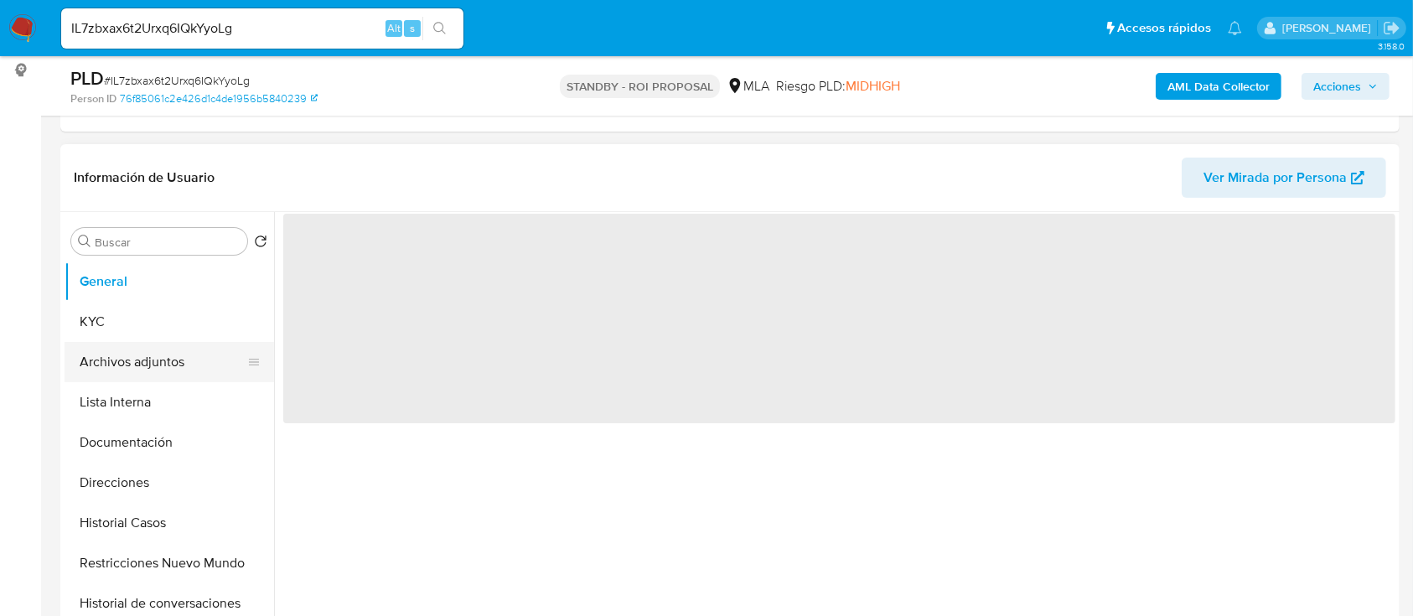
click at [179, 370] on button "Archivos adjuntos" at bounding box center [163, 362] width 196 height 40
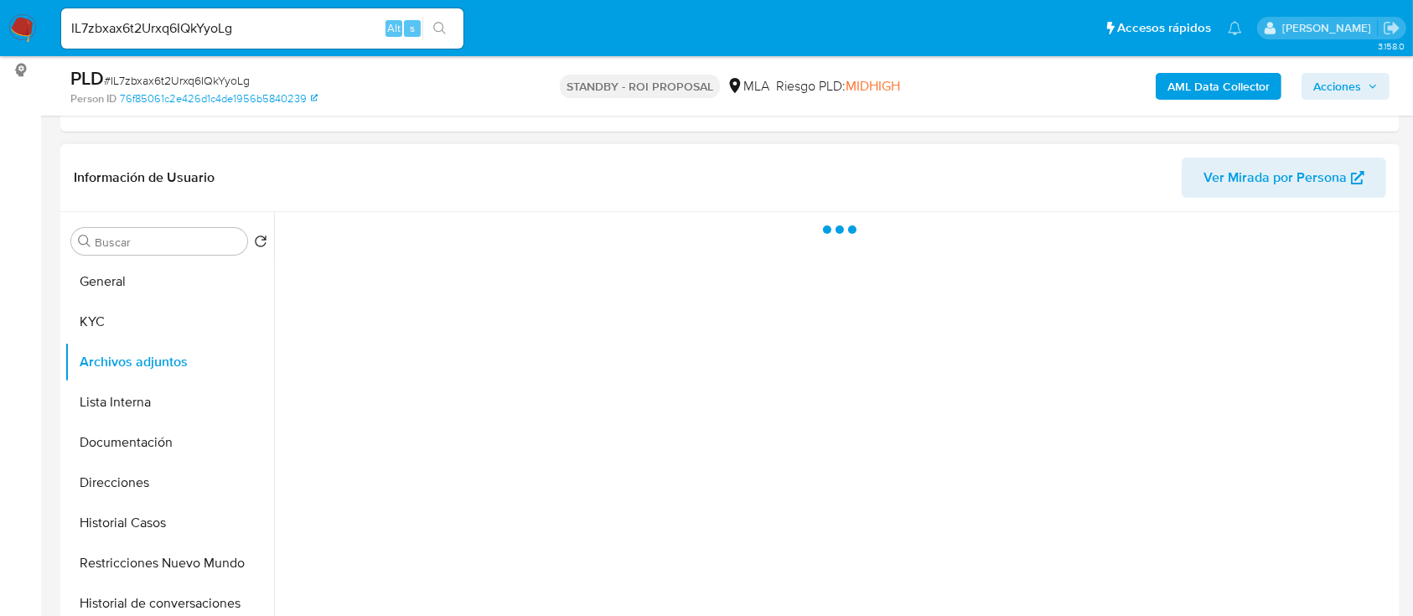
select select "10"
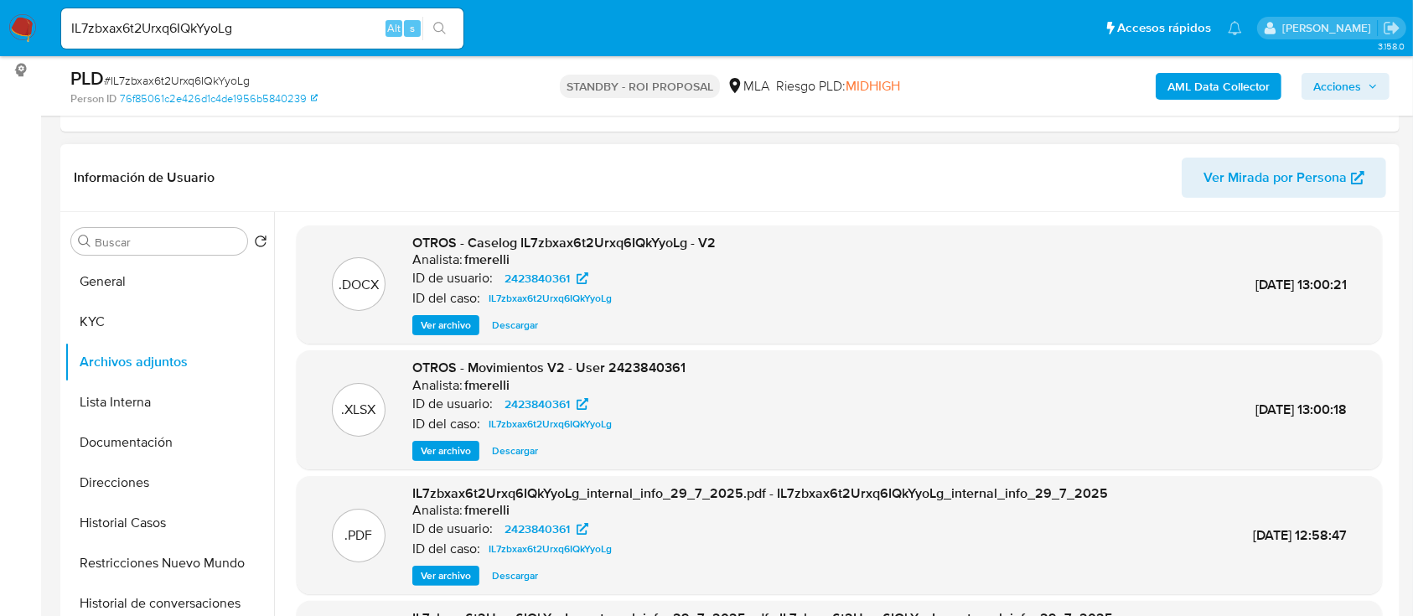
click at [433, 318] on span "Ver archivo" at bounding box center [446, 325] width 50 height 17
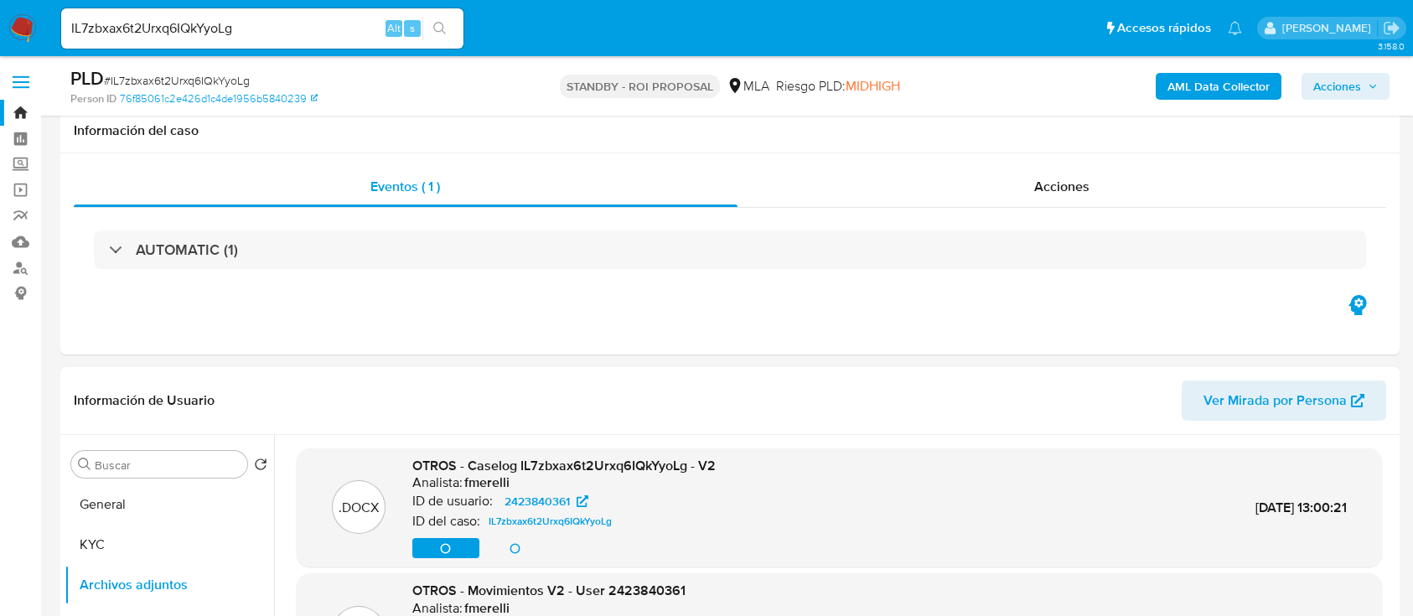
select select "10"
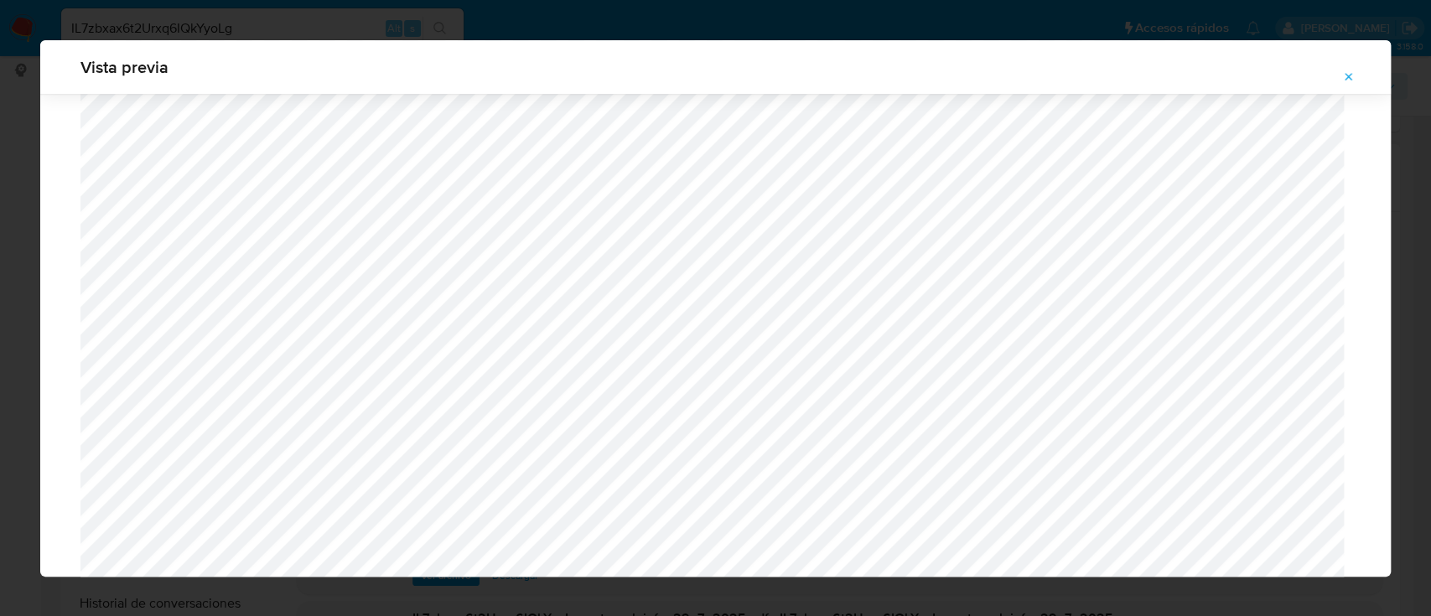
scroll to position [1643, 0]
click at [1348, 80] on icon "Attachment preview" at bounding box center [1348, 76] width 13 height 13
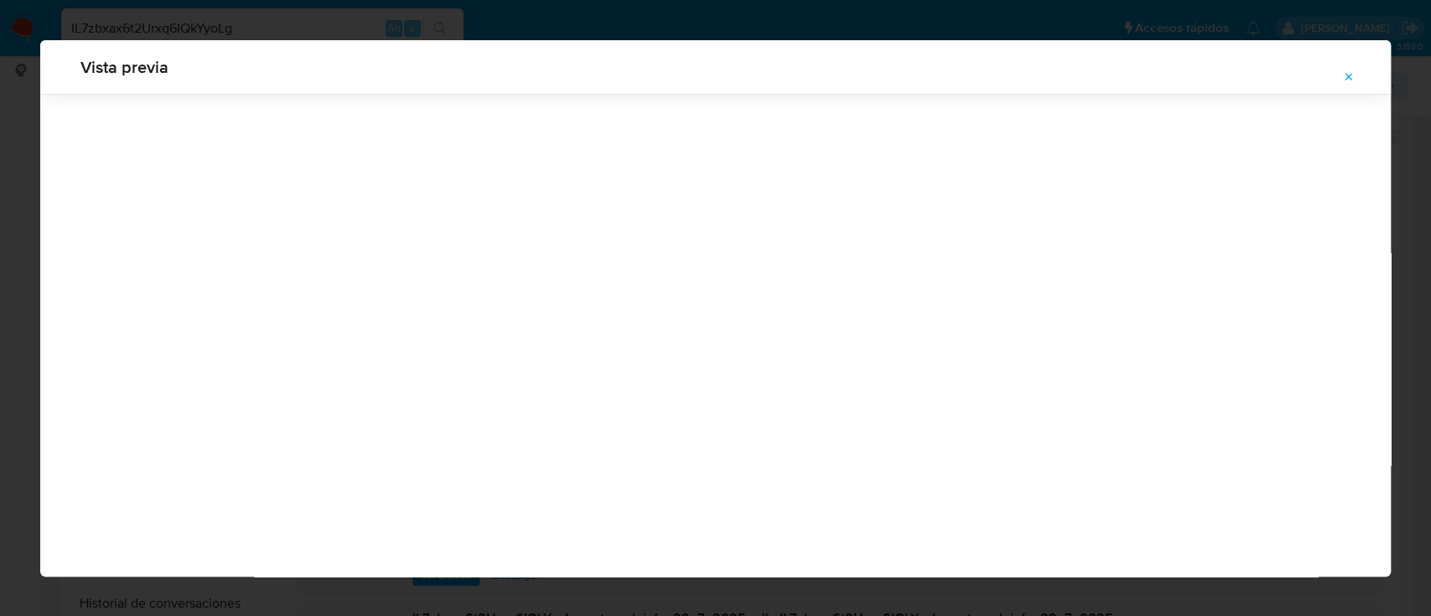
scroll to position [54, 0]
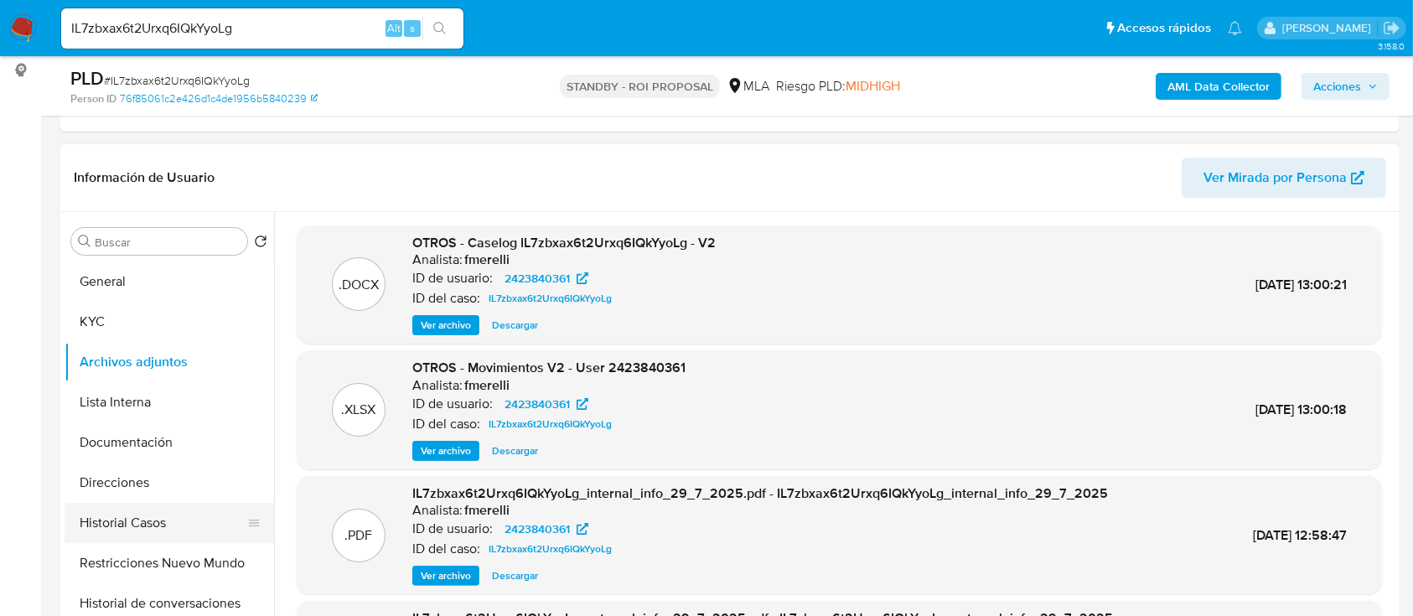
click at [125, 509] on button "Historial Casos" at bounding box center [163, 523] width 196 height 40
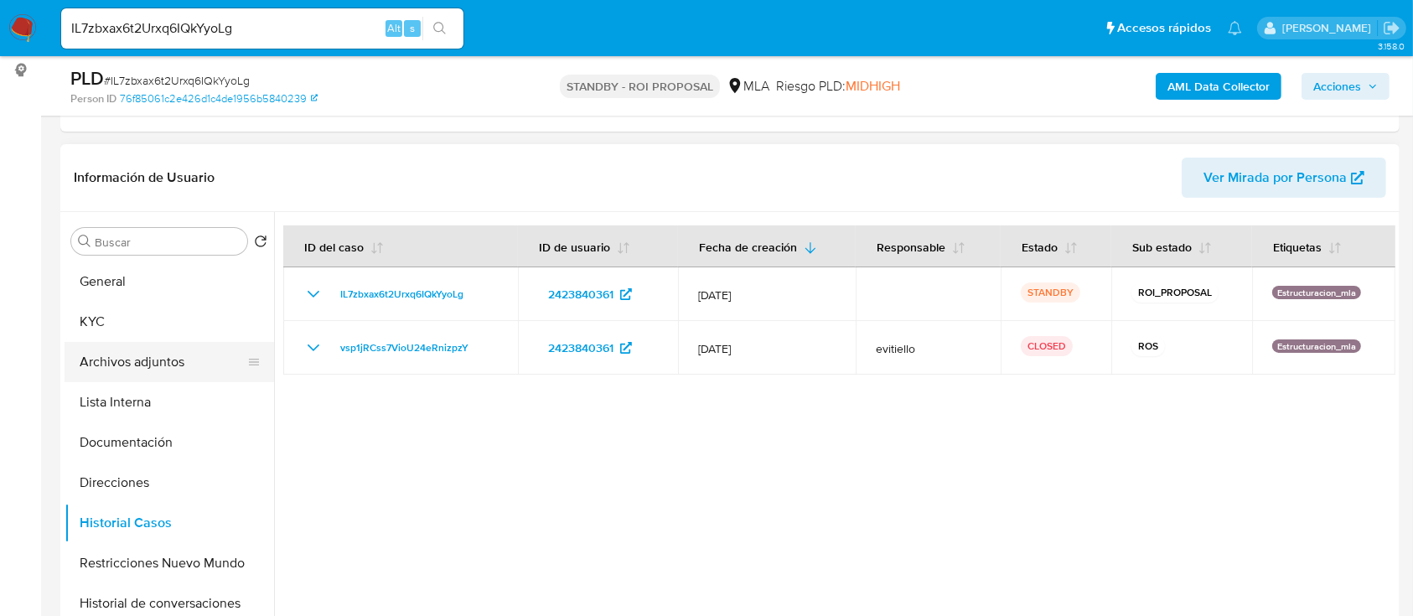
click at [174, 357] on button "Archivos adjuntos" at bounding box center [163, 362] width 196 height 40
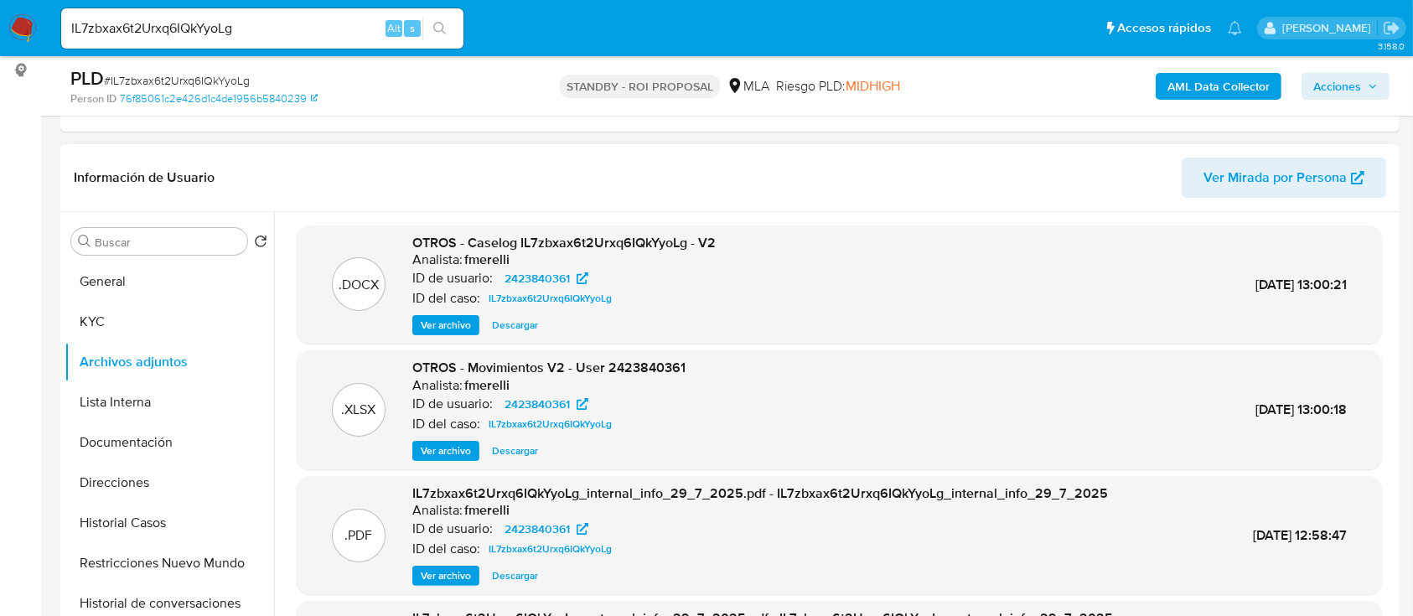
click at [447, 329] on span "Ver archivo" at bounding box center [446, 325] width 50 height 17
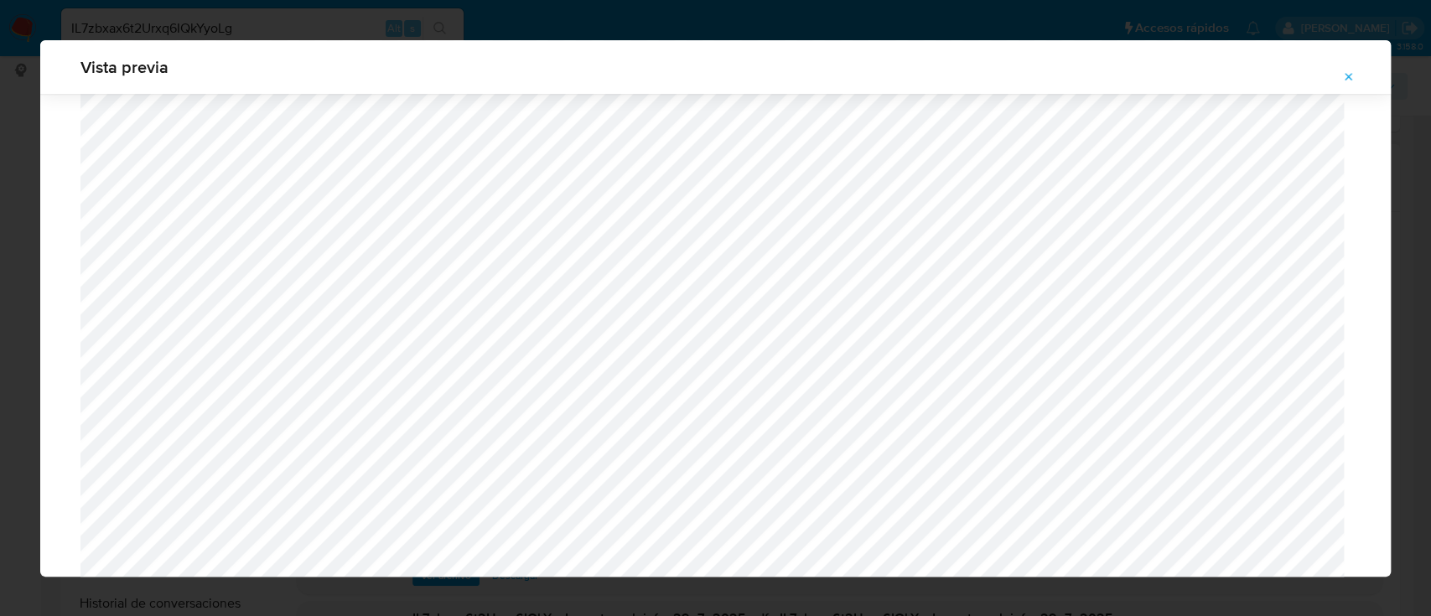
scroll to position [1308, 0]
click at [1354, 80] on icon "Attachment preview" at bounding box center [1348, 76] width 13 height 13
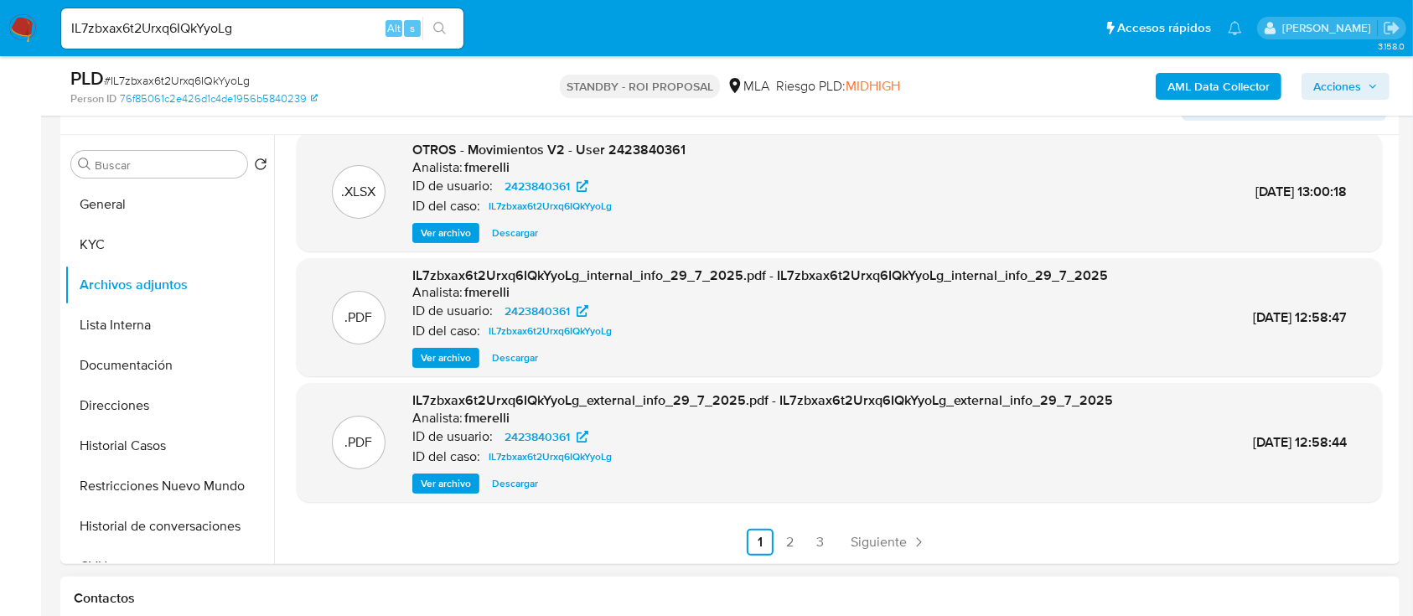
scroll to position [335, 0]
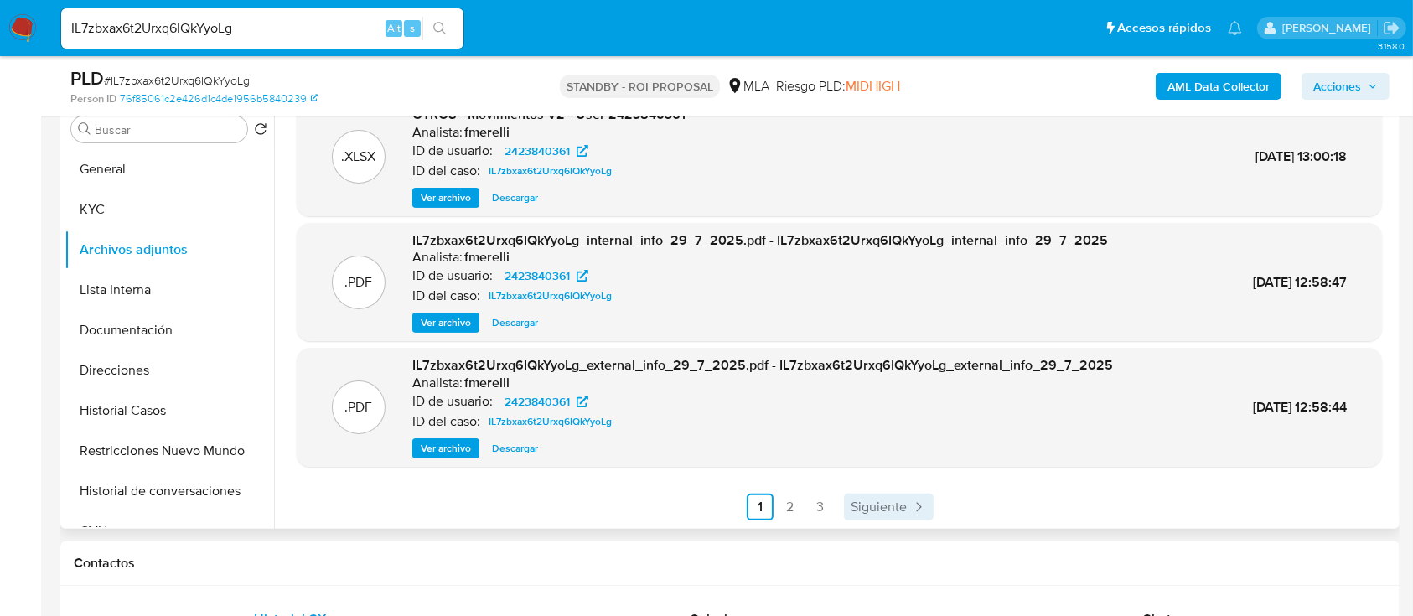
click at [885, 514] on span "Siguiente" at bounding box center [879, 506] width 56 height 13
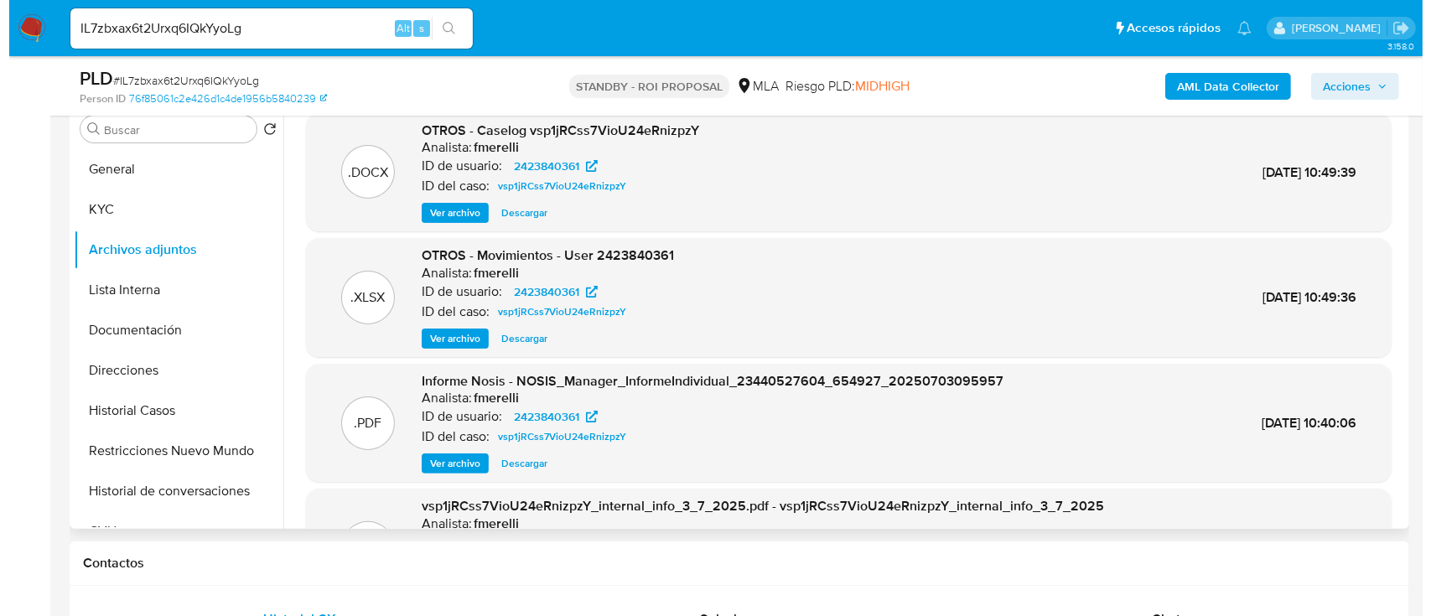
scroll to position [223, 0]
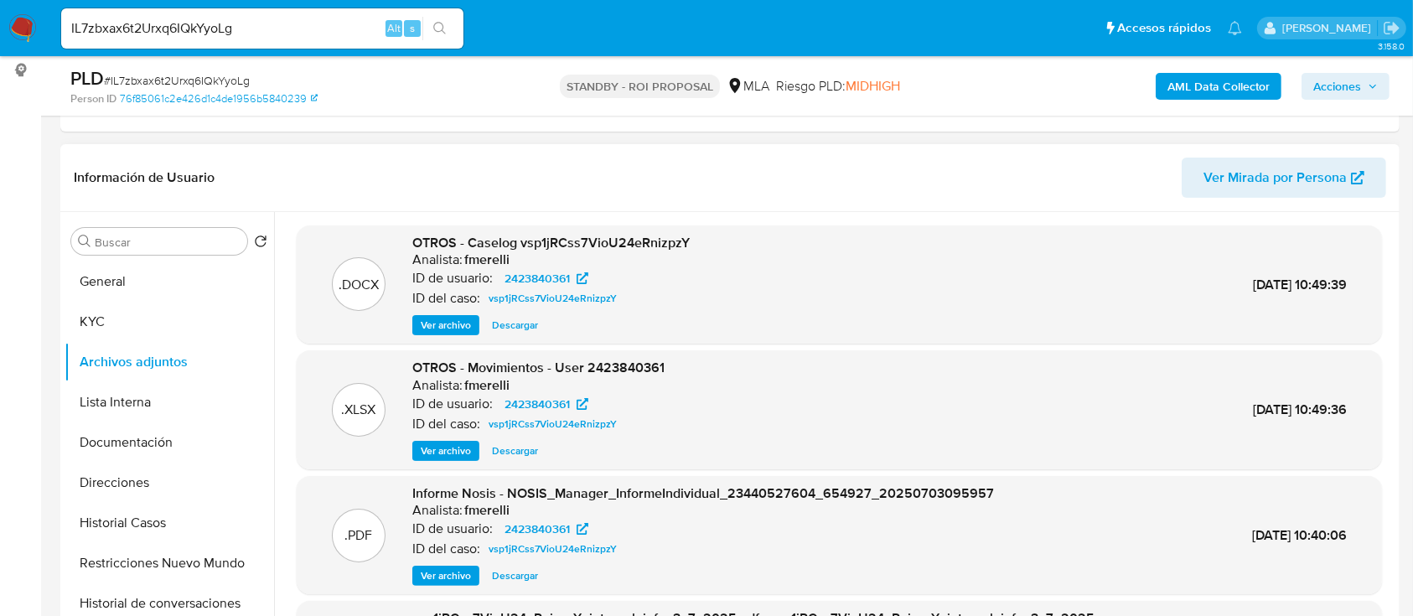
click at [453, 313] on div "OTROS - Caselog vsp1jRCss7VioU24eRnizpzY Analista: fmerelli ID de usuario: 2423…" at bounding box center [550, 285] width 277 height 102
click at [452, 321] on span "Ver archivo" at bounding box center [446, 325] width 50 height 17
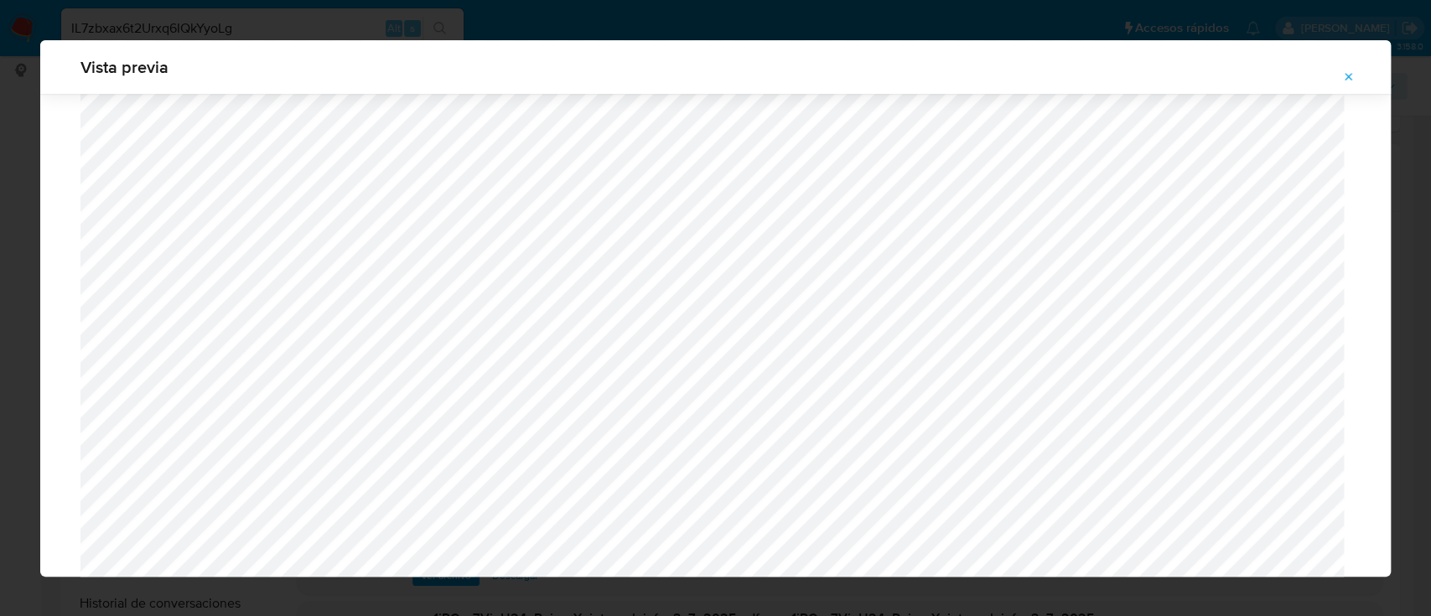
scroll to position [1531, 0]
click at [1345, 68] on span "Attachment preview" at bounding box center [1348, 76] width 13 height 23
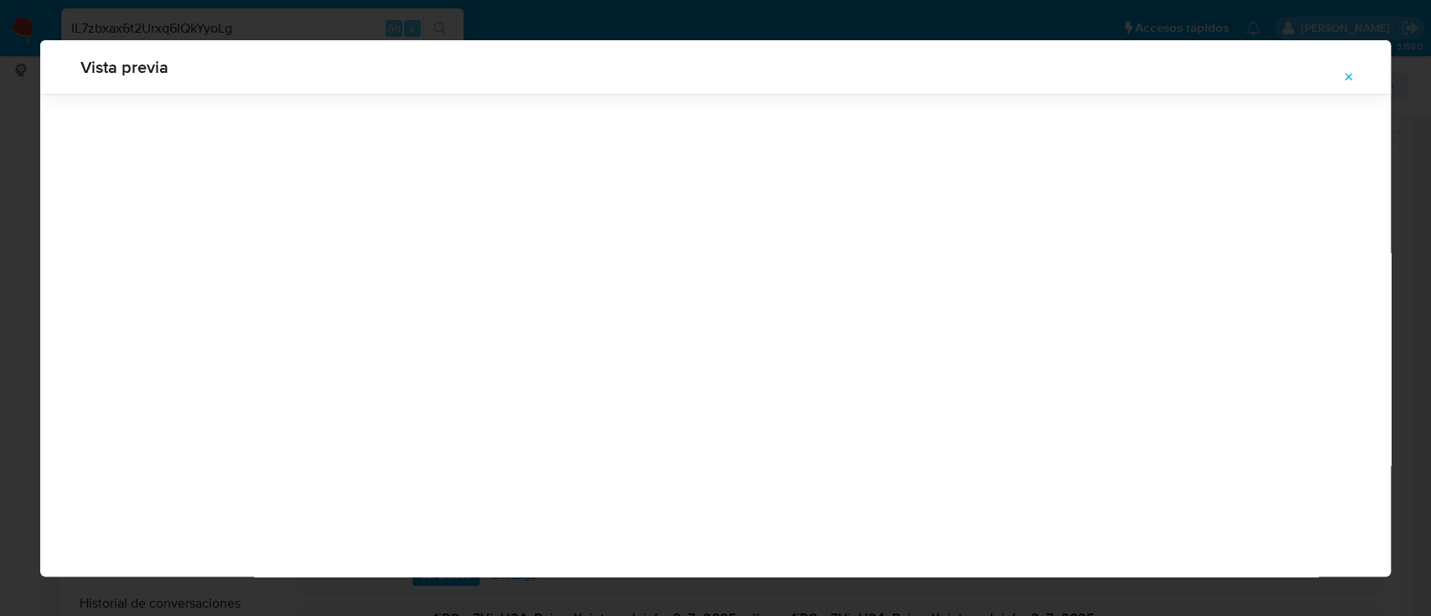
scroll to position [54, 0]
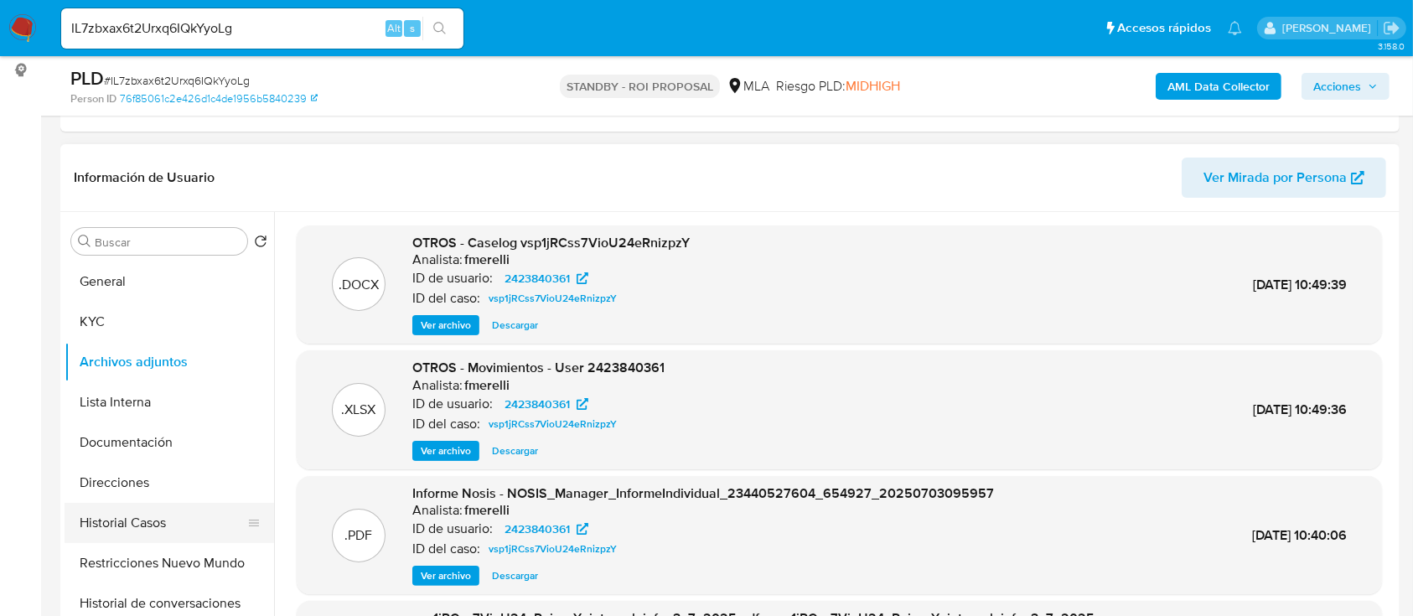
click at [158, 514] on button "Historial Casos" at bounding box center [163, 523] width 196 height 40
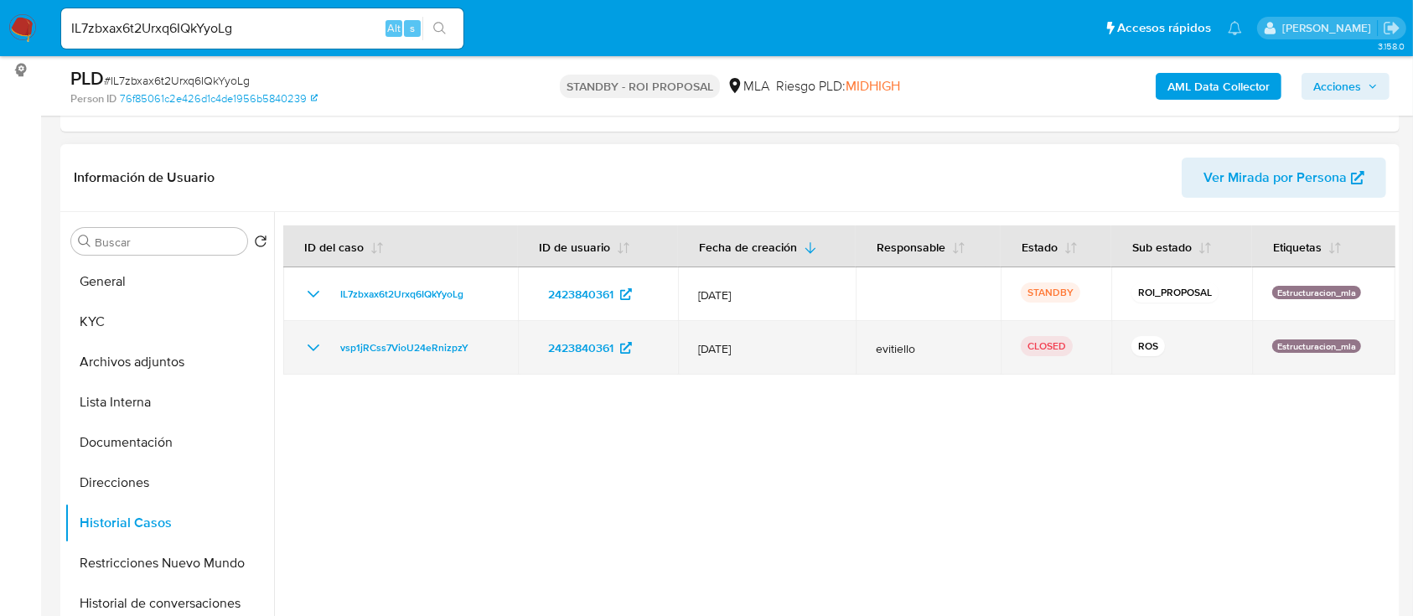
click at [309, 345] on icon "Mostrar/Ocultar" at bounding box center [313, 348] width 20 height 20
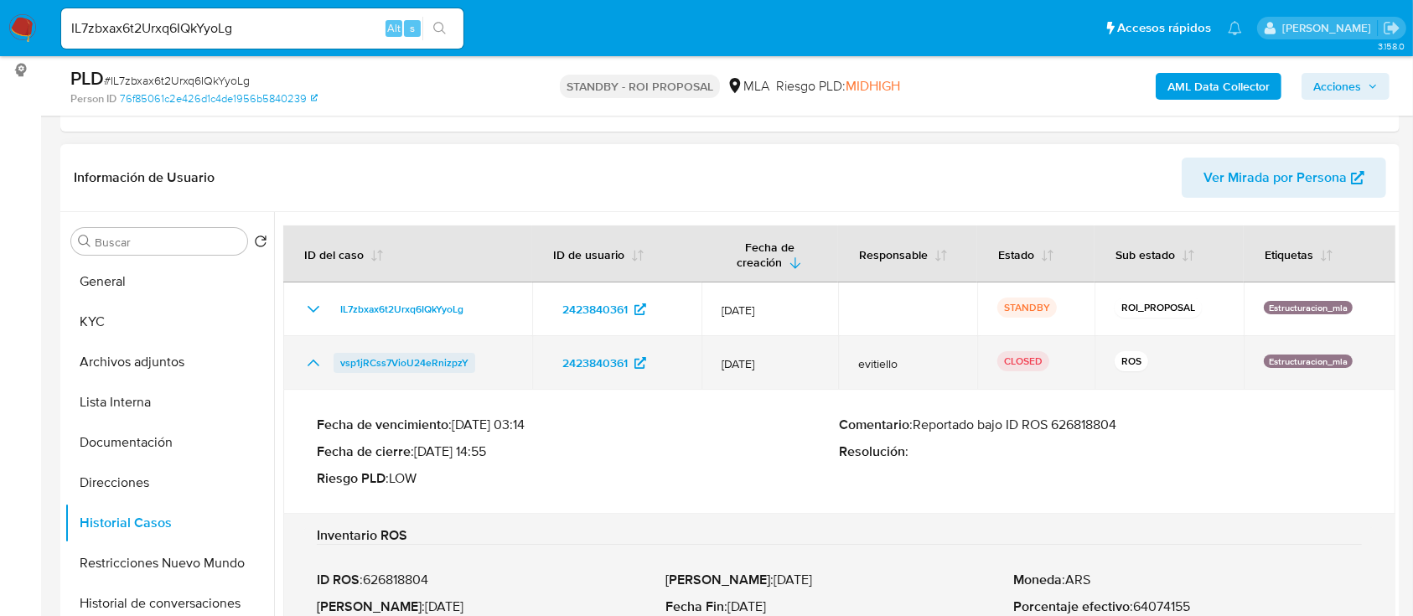
click at [436, 371] on span "vsp1jRCss7VioU24eRnizpzY" at bounding box center [404, 363] width 128 height 20
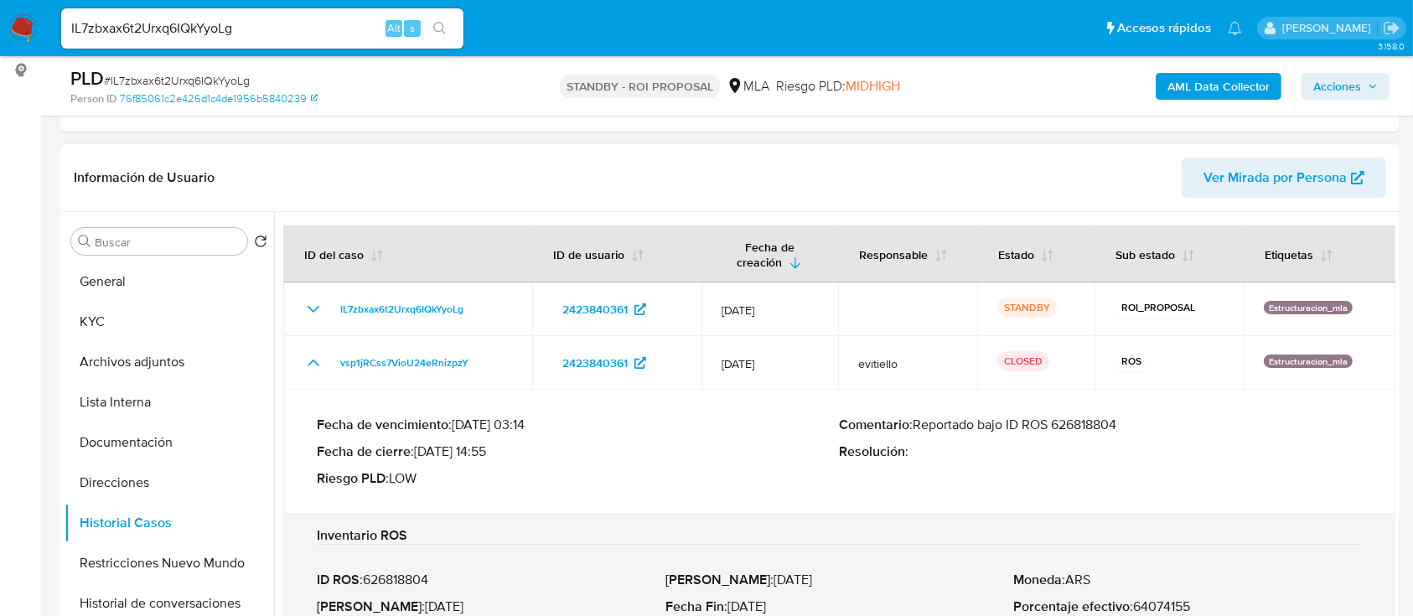
click at [1092, 422] on p "Comentario : Reportado bajo ID ROS 626818804" at bounding box center [1101, 425] width 523 height 17
click at [144, 361] on button "Archivos adjuntos" at bounding box center [163, 362] width 196 height 40
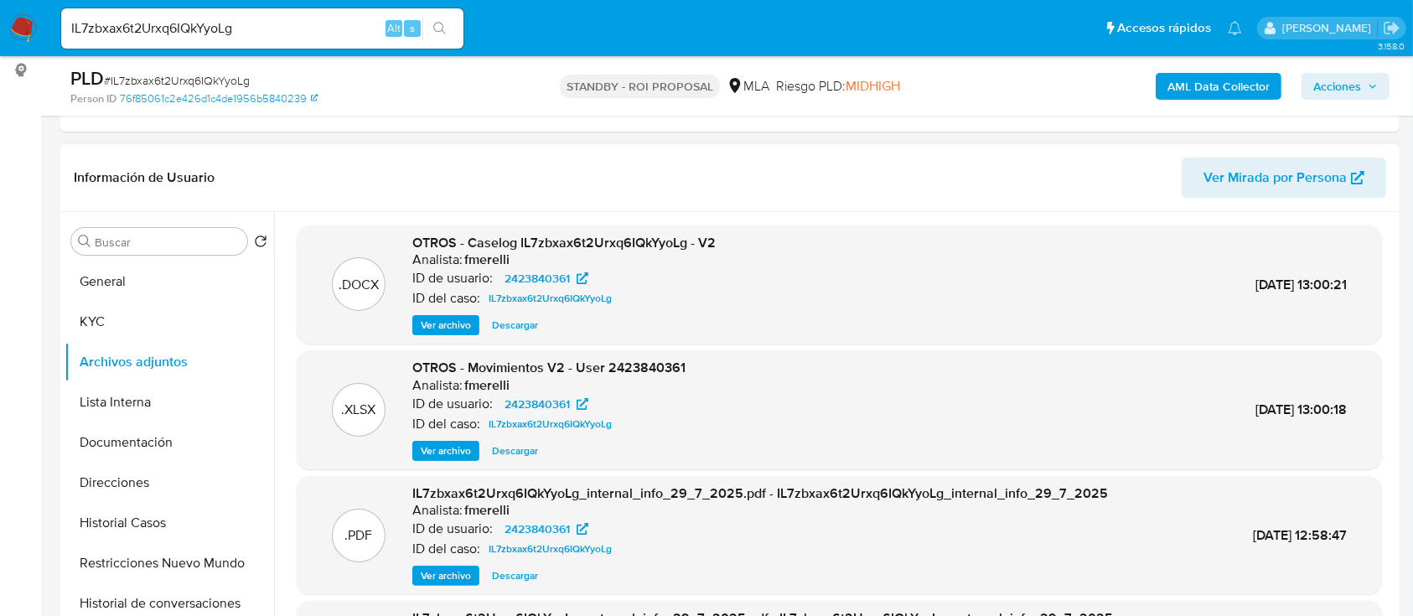
click at [449, 322] on span "Ver archivo" at bounding box center [446, 325] width 50 height 17
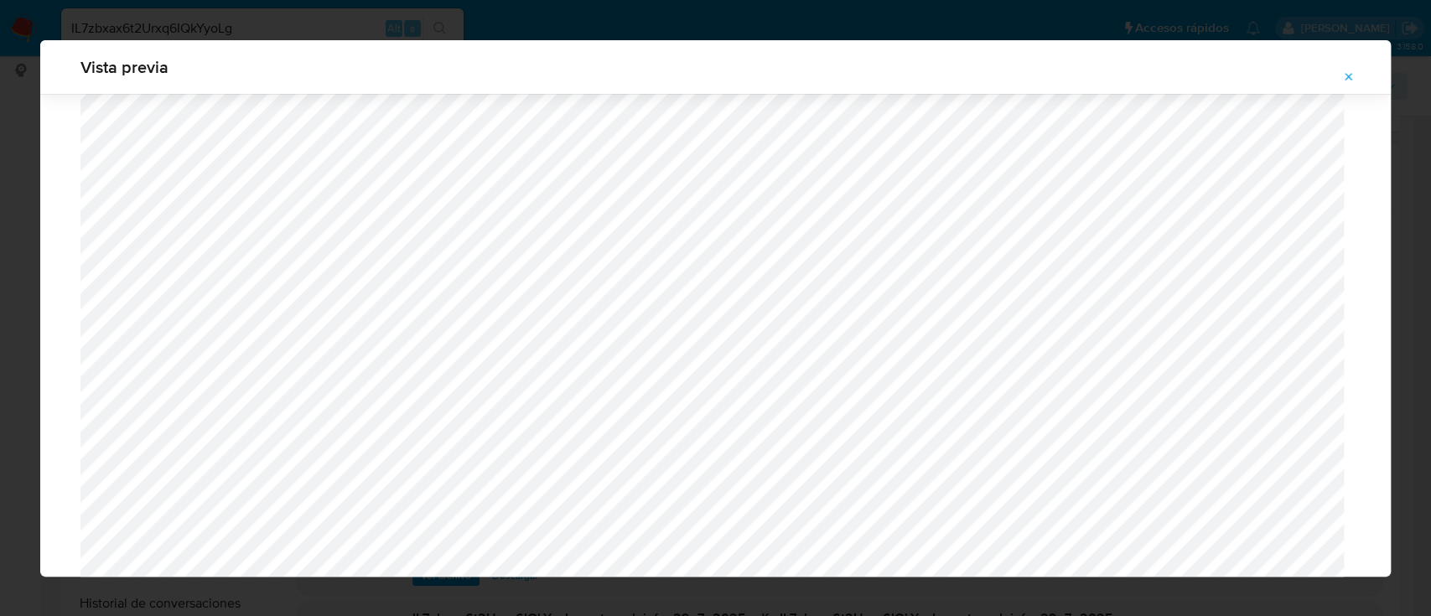
scroll to position [78, 0]
click at [1341, 74] on button "Attachment preview" at bounding box center [1348, 77] width 37 height 27
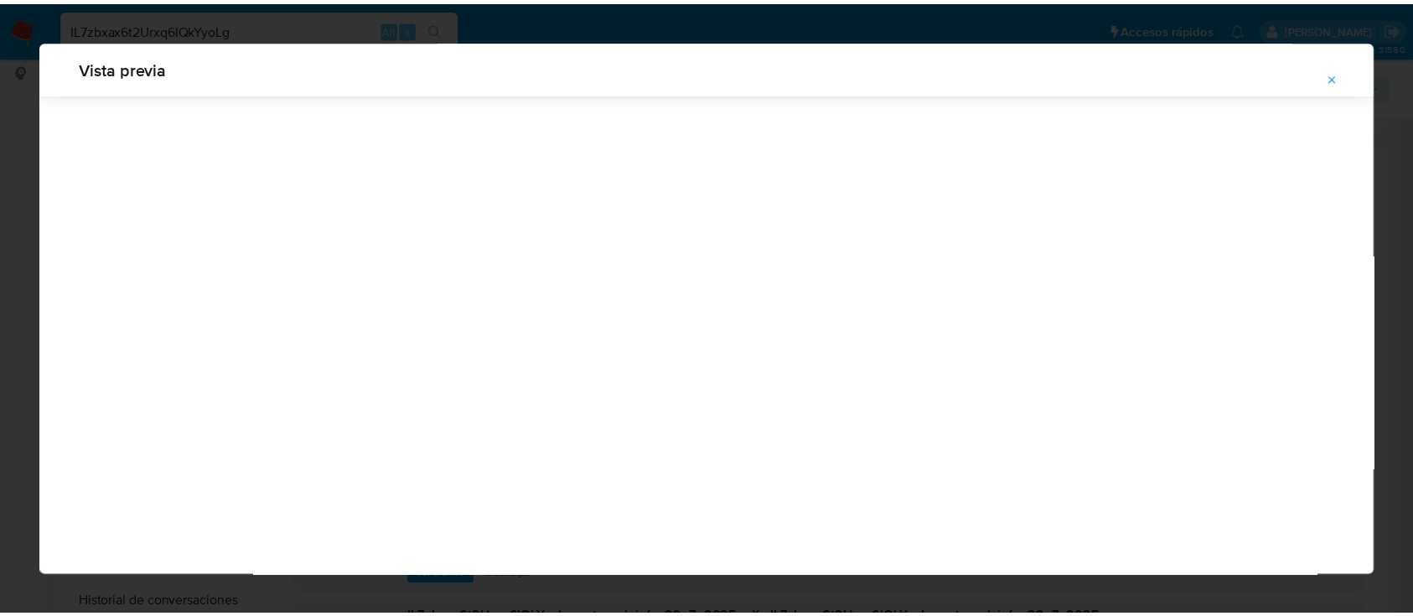
scroll to position [54, 0]
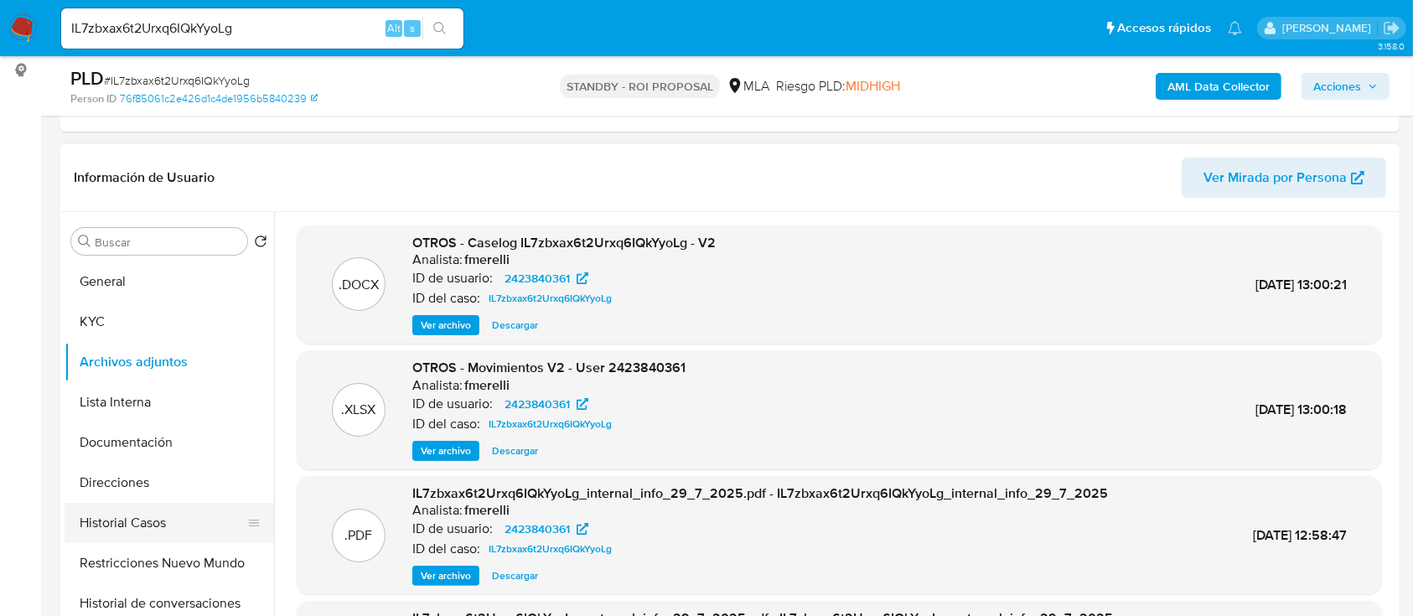
click at [161, 507] on button "Historial Casos" at bounding box center [163, 523] width 196 height 40
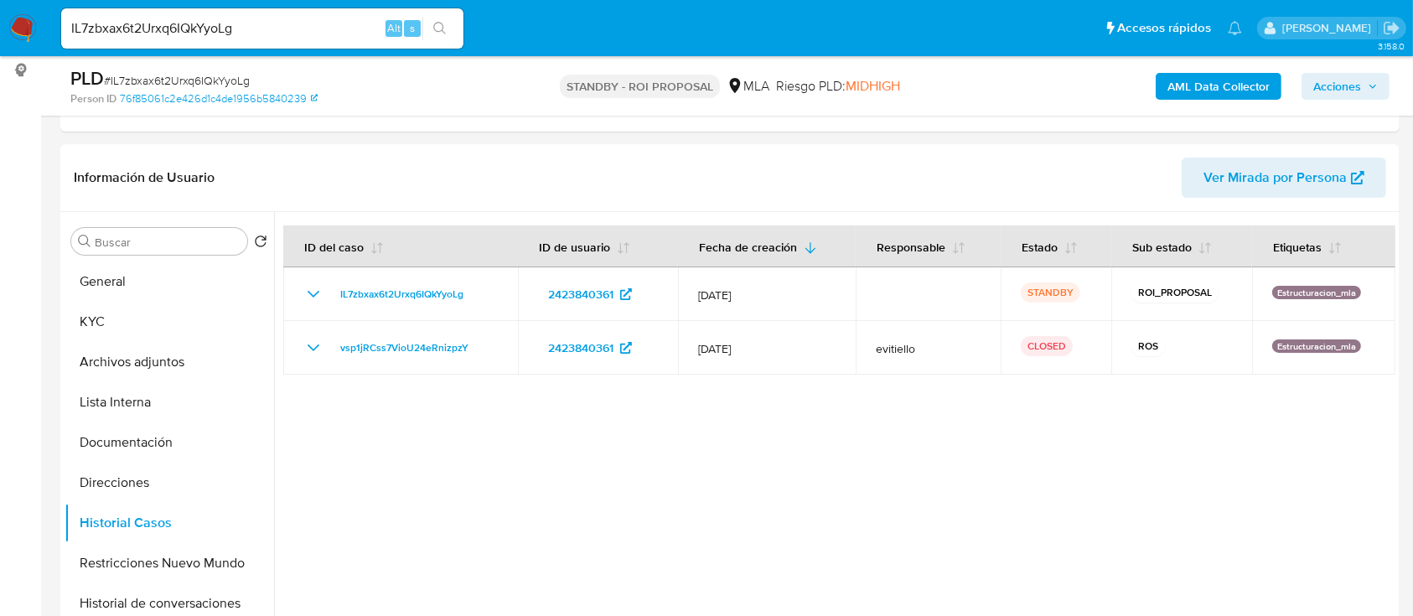
click at [292, 41] on div "IL7zbxax6t2Urxq6IQkYyoLg Alt s" at bounding box center [262, 28] width 402 height 40
click at [297, 37] on input "IL7zbxax6t2Urxq6IQkYyoLg" at bounding box center [262, 29] width 402 height 22
paste input "xITegugjFhc6k5JQyzkONlfF"
type input "xITegugjFhc6k5JQyzkONlfF"
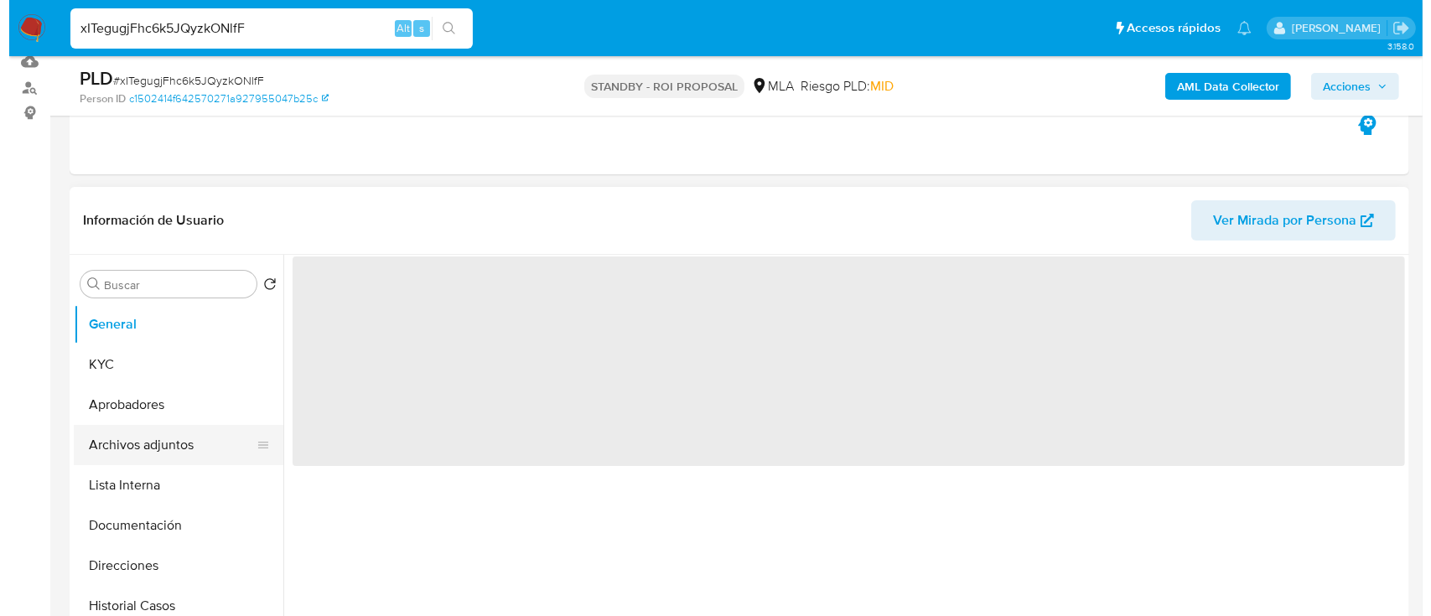
scroll to position [223, 0]
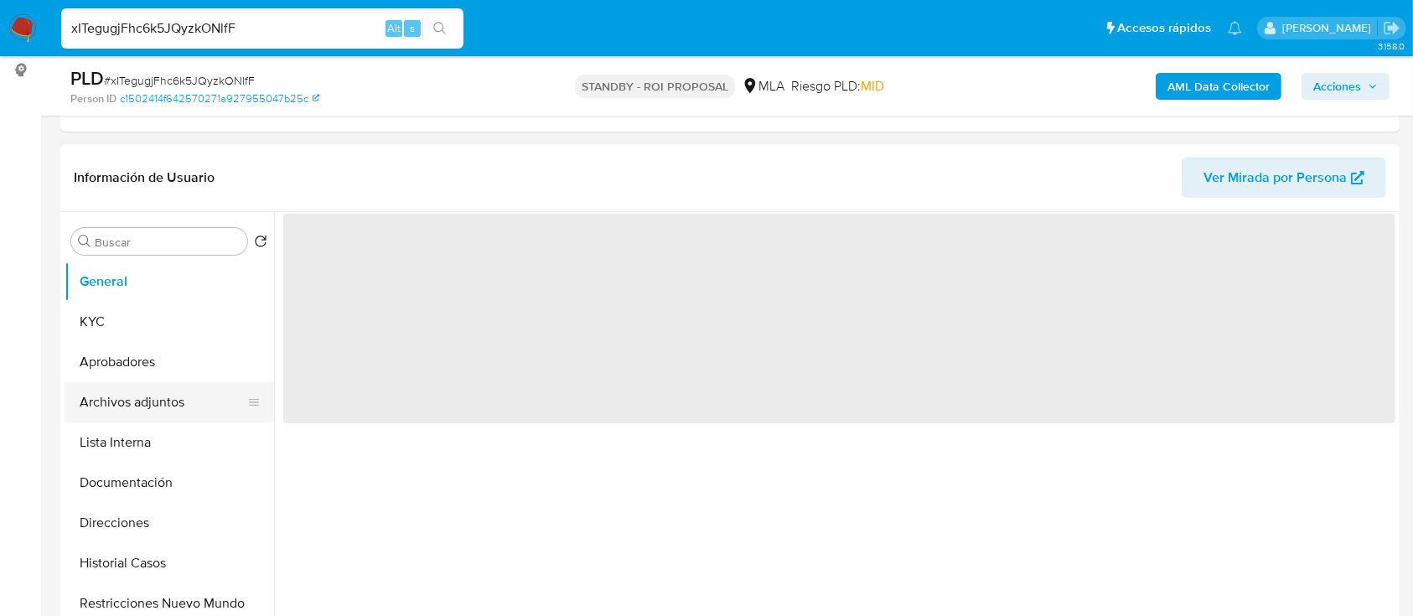
click at [168, 402] on button "Archivos adjuntos" at bounding box center [163, 402] width 196 height 40
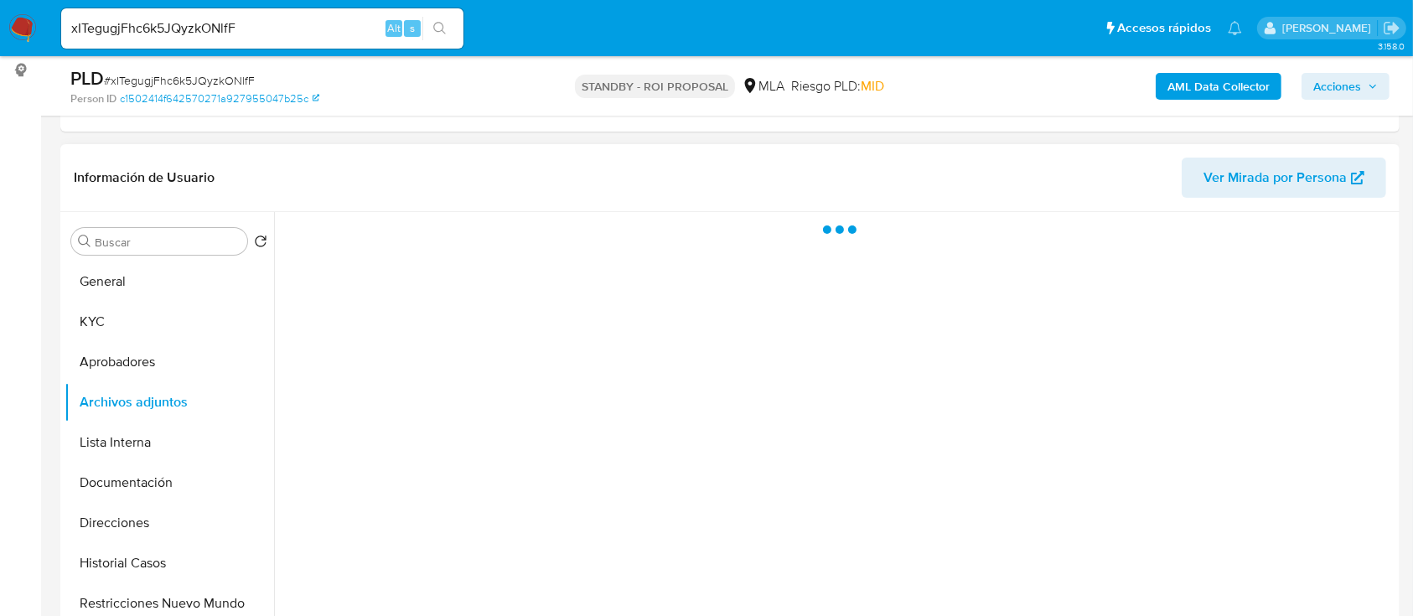
select select "10"
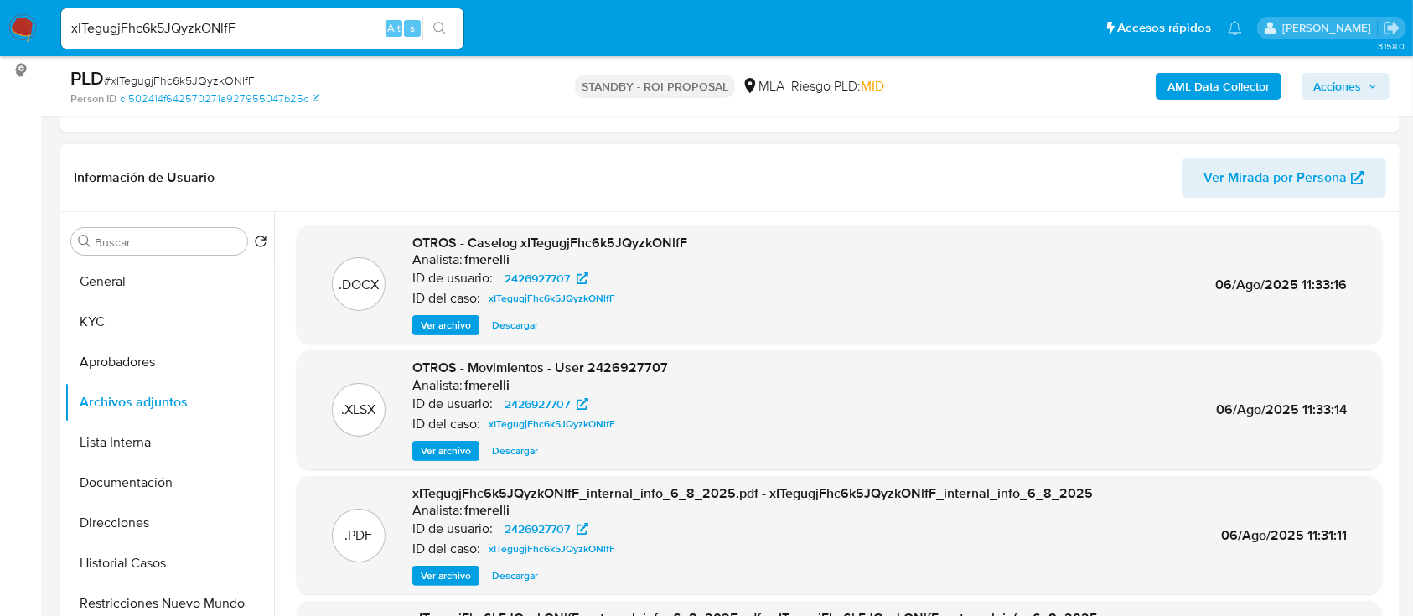
click at [443, 319] on span "Ver archivo" at bounding box center [446, 325] width 50 height 17
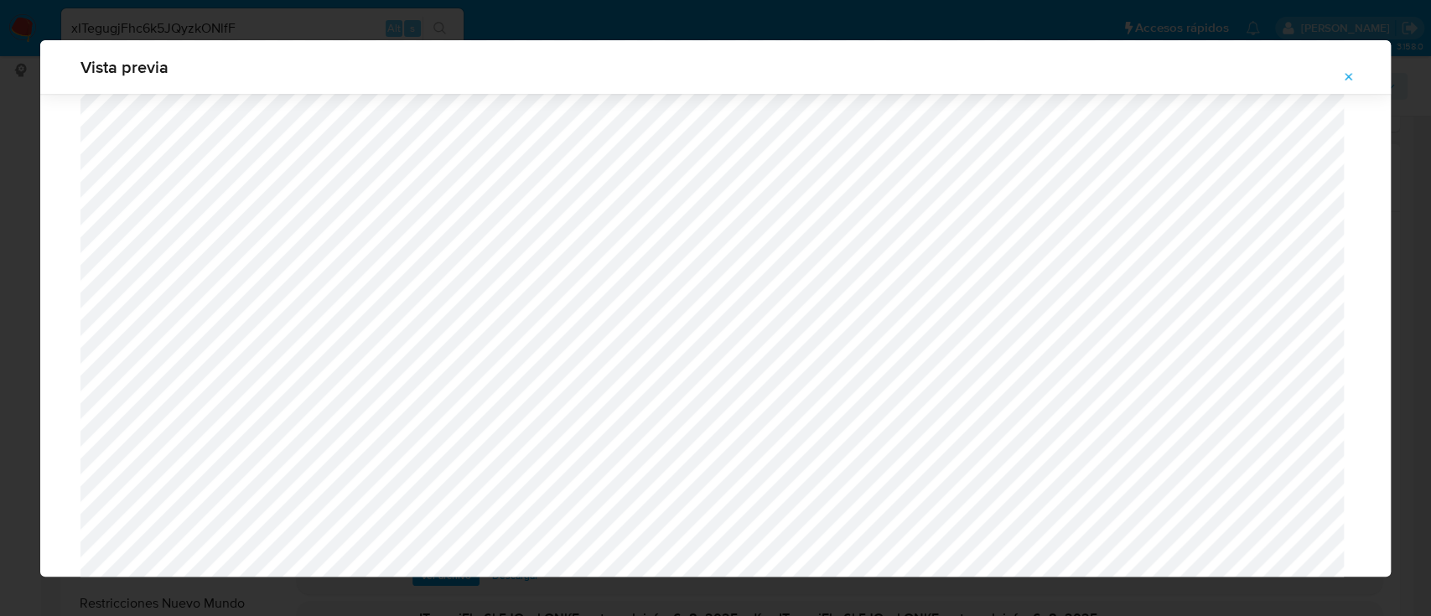
scroll to position [749, 0]
click at [1347, 78] on icon "Attachment preview" at bounding box center [1350, 77] width 8 height 8
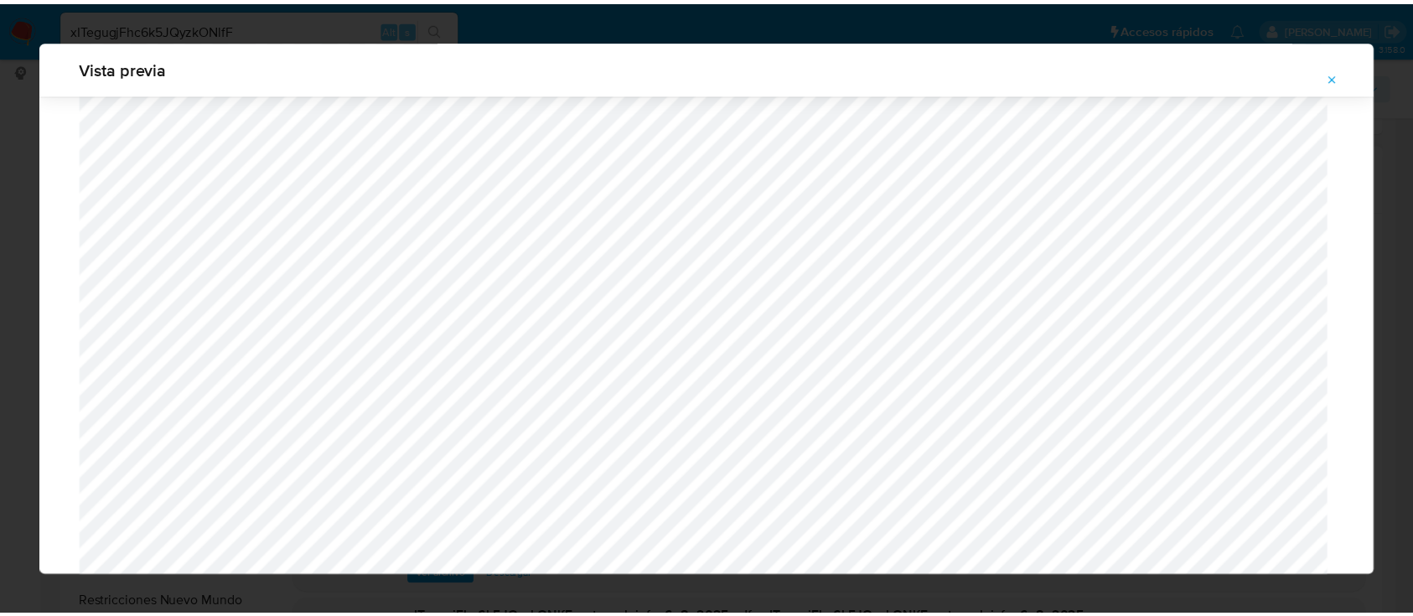
scroll to position [54, 0]
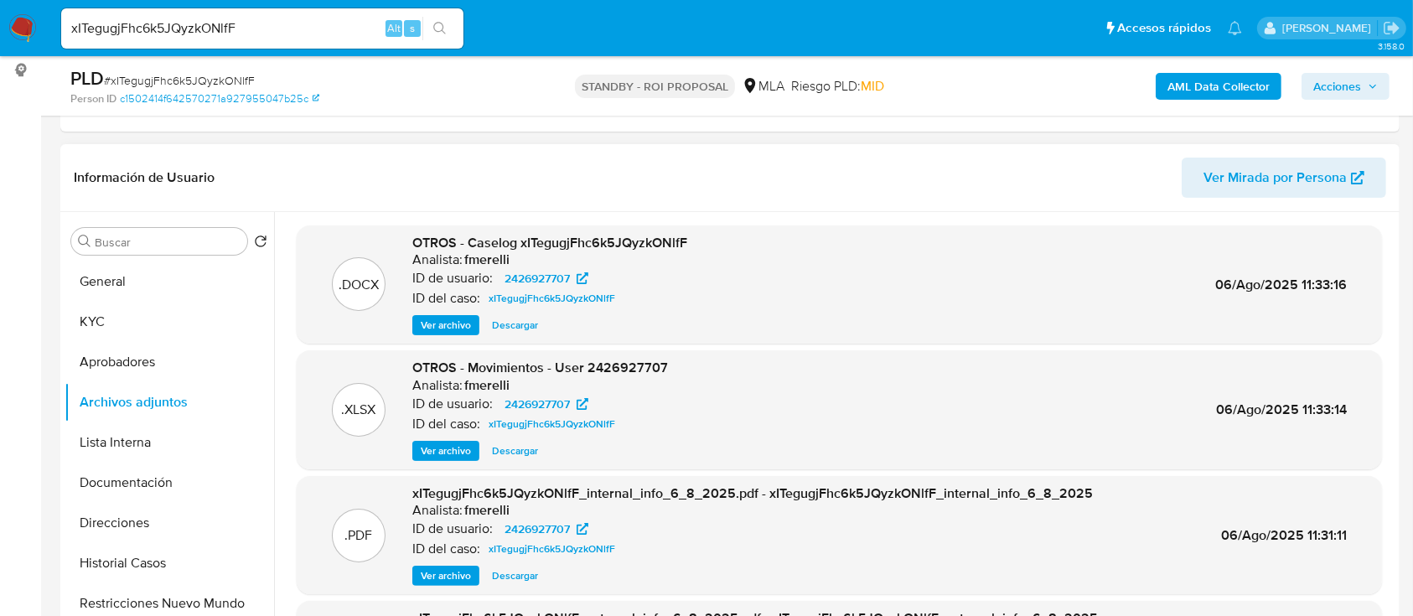
click at [246, 23] on input "xITegugjFhc6k5JQyzkONlfF" at bounding box center [262, 29] width 402 height 22
click at [246, 22] on input "xITegugjFhc6k5JQyzkONlfF" at bounding box center [262, 29] width 402 height 22
paste input "IL7zbxax6t2Urxq6IQkYyoLg"
type input "IL7zbxax6t2Urxq6IQkYyoLg"
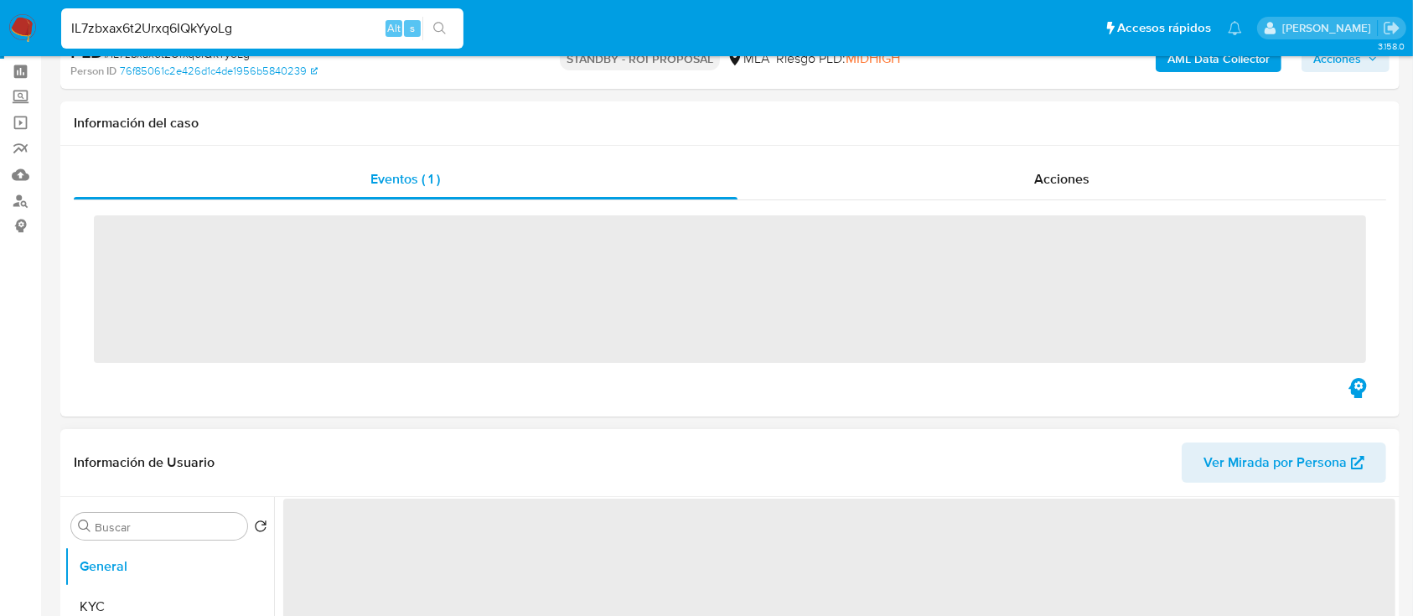
scroll to position [111, 0]
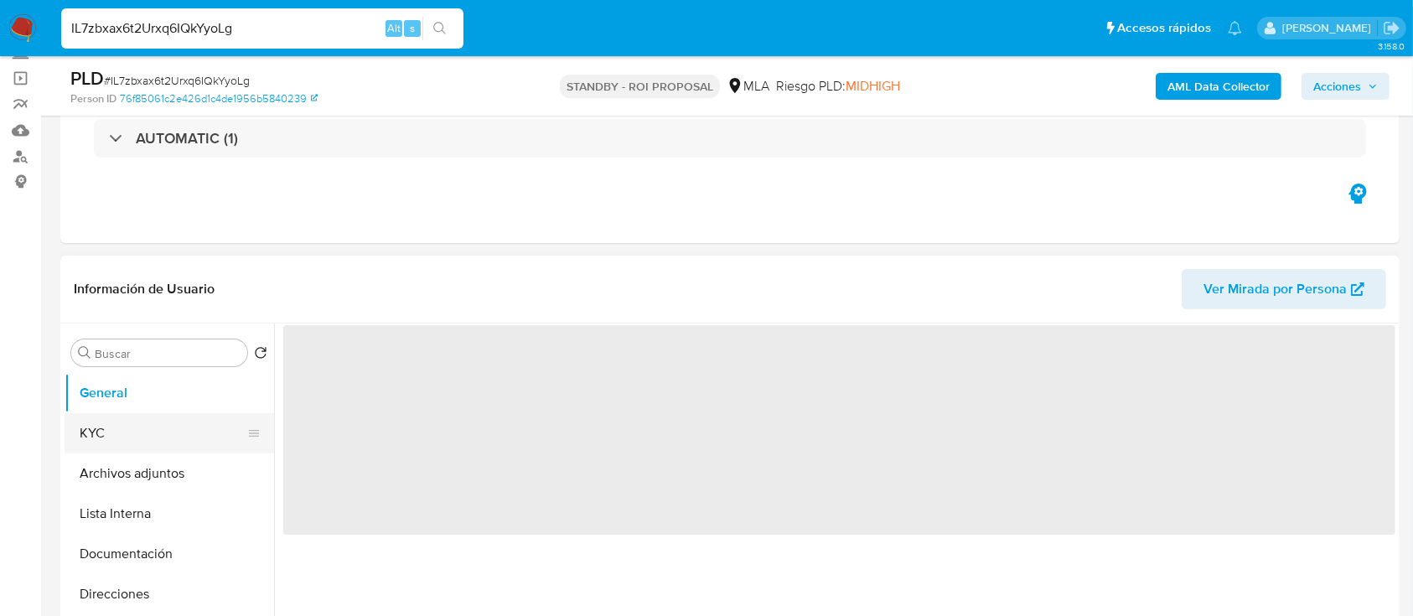
click at [174, 449] on button "KYC" at bounding box center [163, 433] width 196 height 40
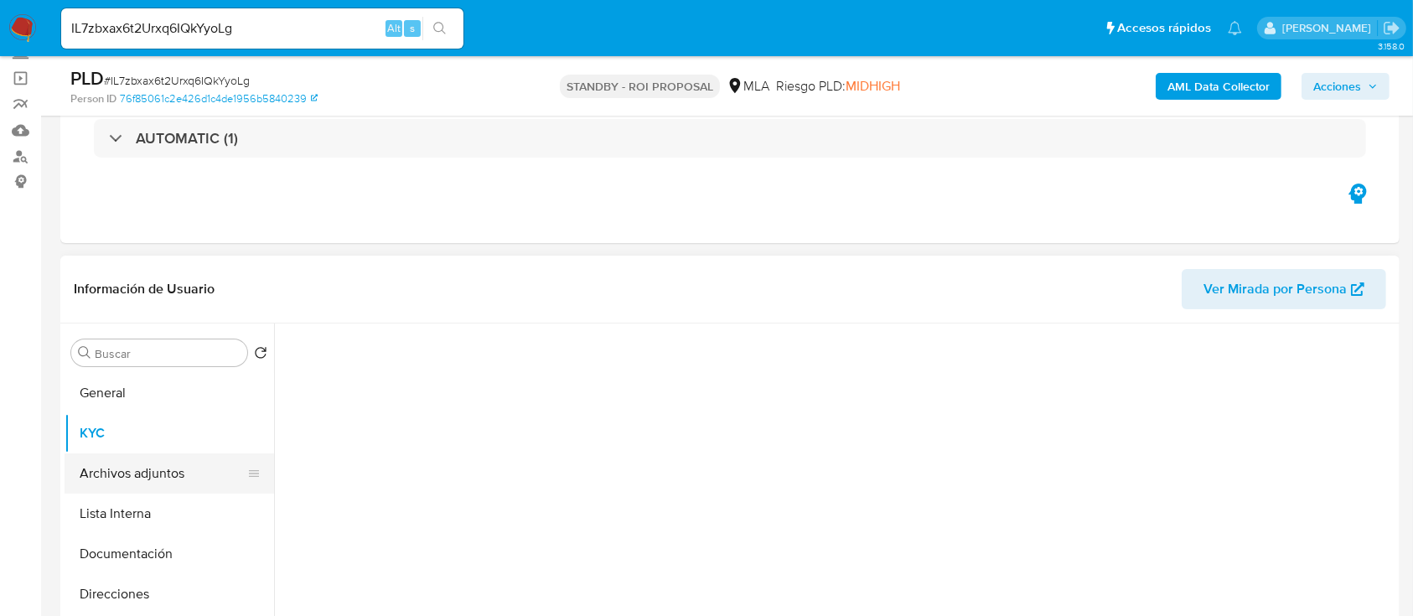
click at [161, 459] on button "Archivos adjuntos" at bounding box center [163, 474] width 196 height 40
select select "10"
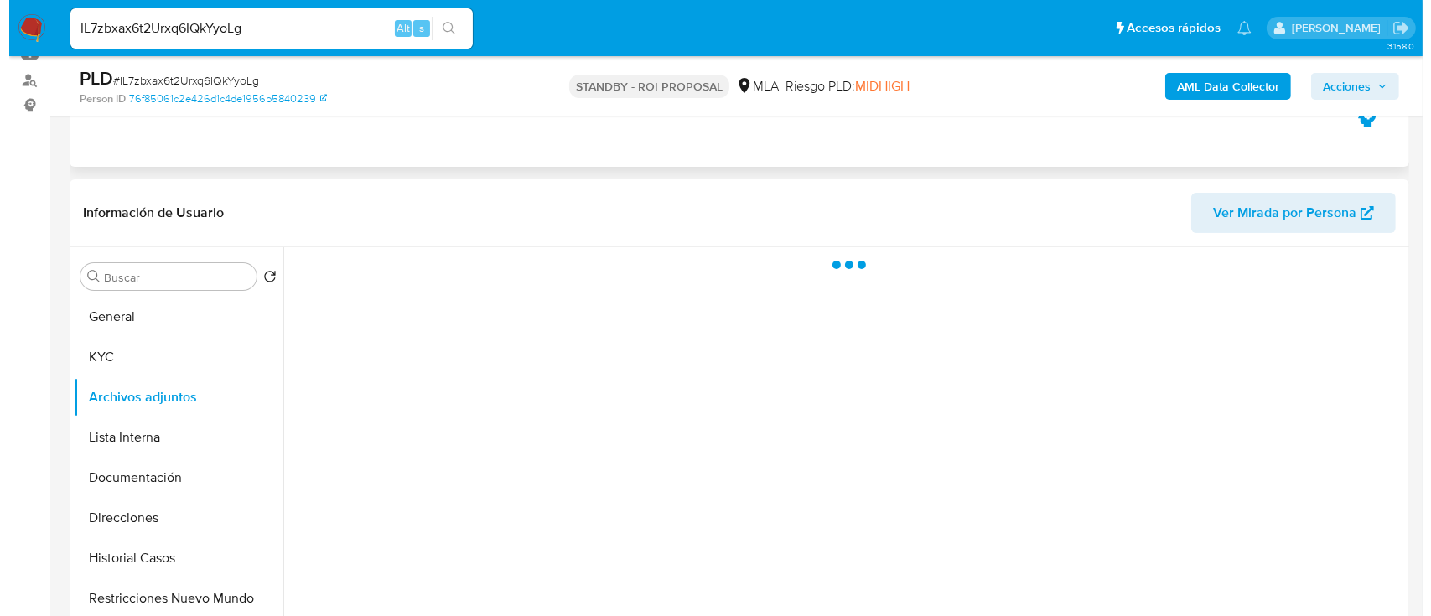
scroll to position [223, 0]
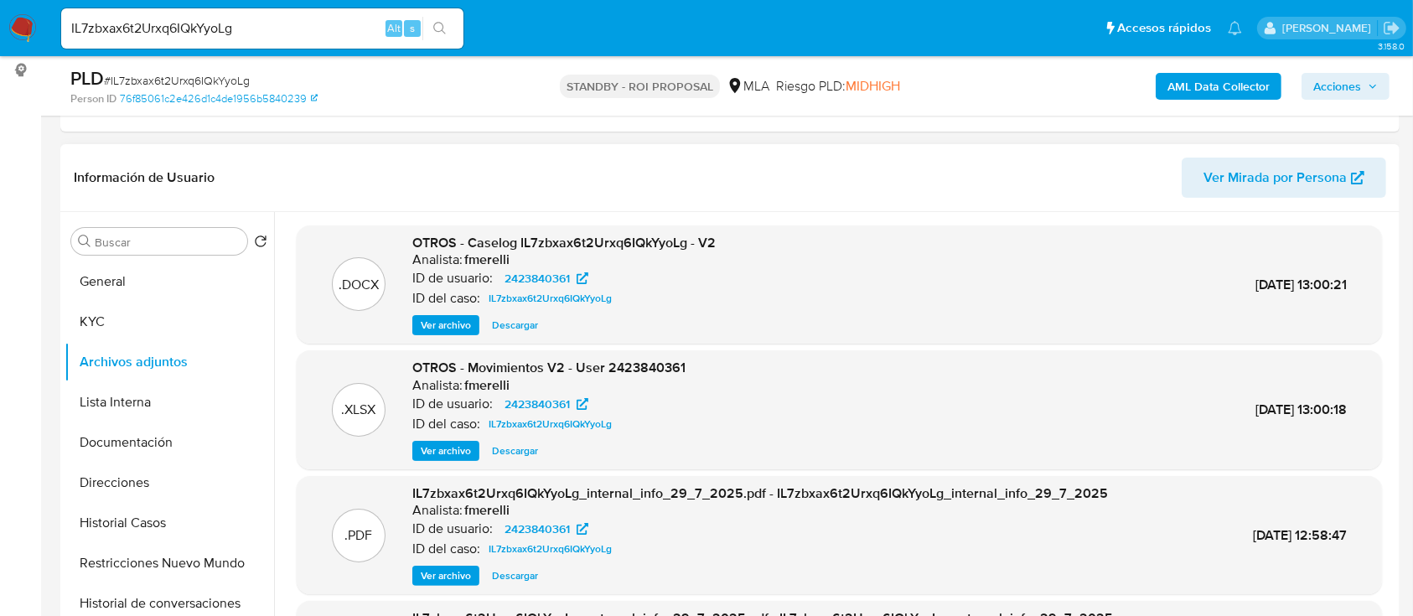
click at [434, 317] on span "Ver archivo" at bounding box center [446, 325] width 50 height 17
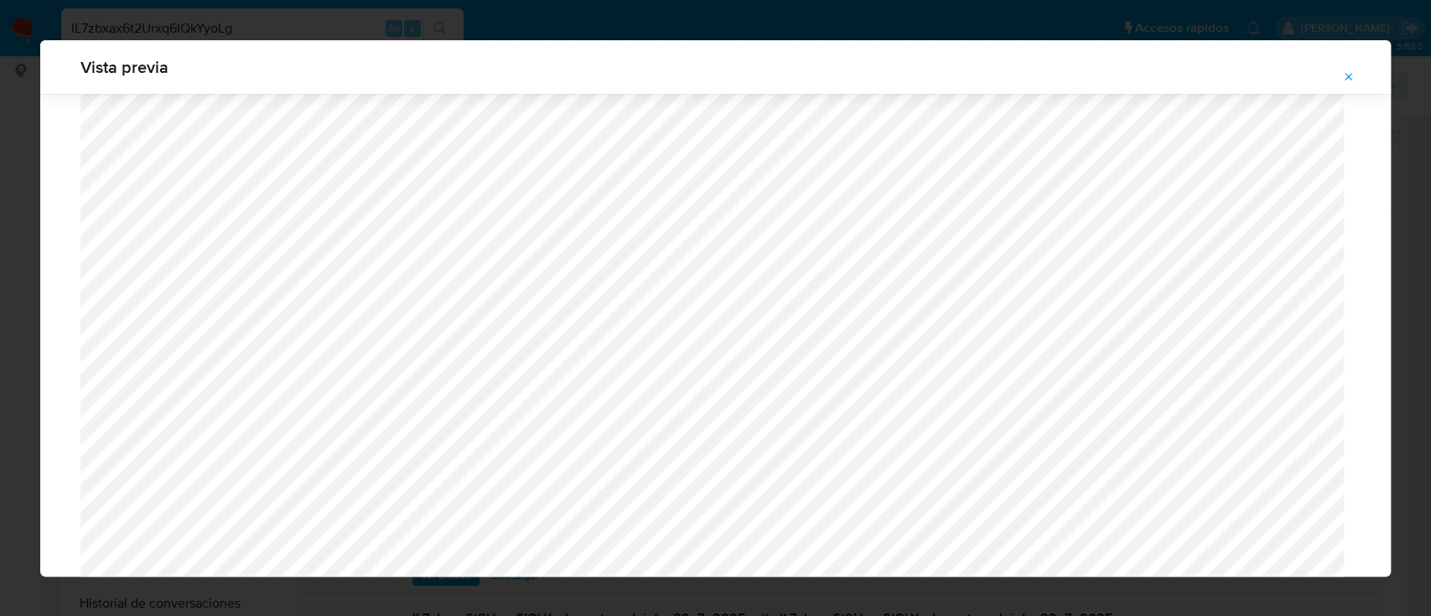
scroll to position [749, 0]
click at [1379, 73] on div "Vista previa" at bounding box center [715, 67] width 1351 height 54
click at [1352, 75] on icon "Attachment preview" at bounding box center [1348, 76] width 13 height 13
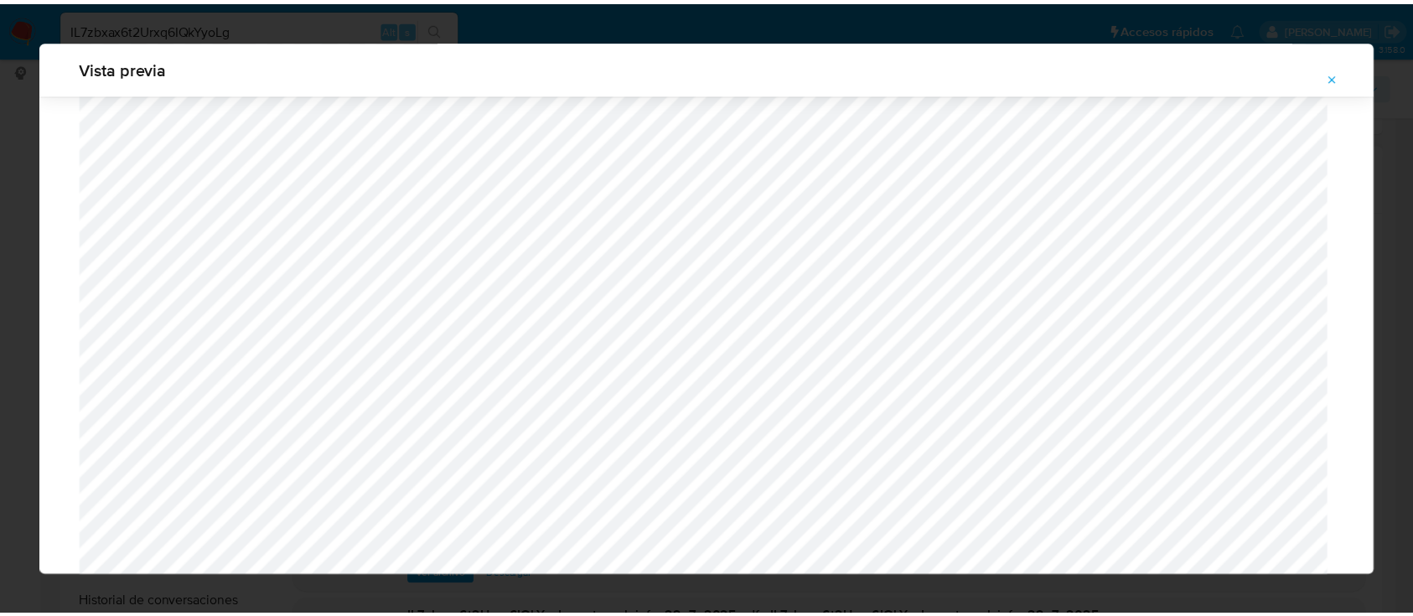
scroll to position [54, 0]
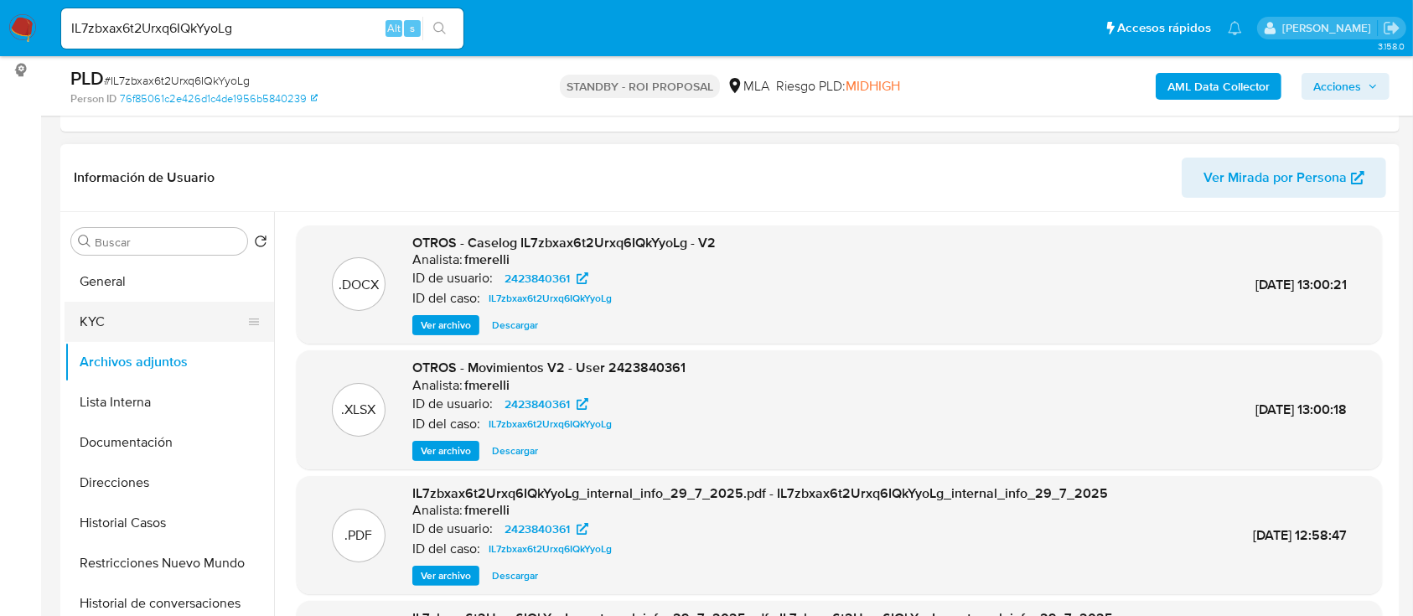
click at [133, 326] on button "KYC" at bounding box center [163, 322] width 196 height 40
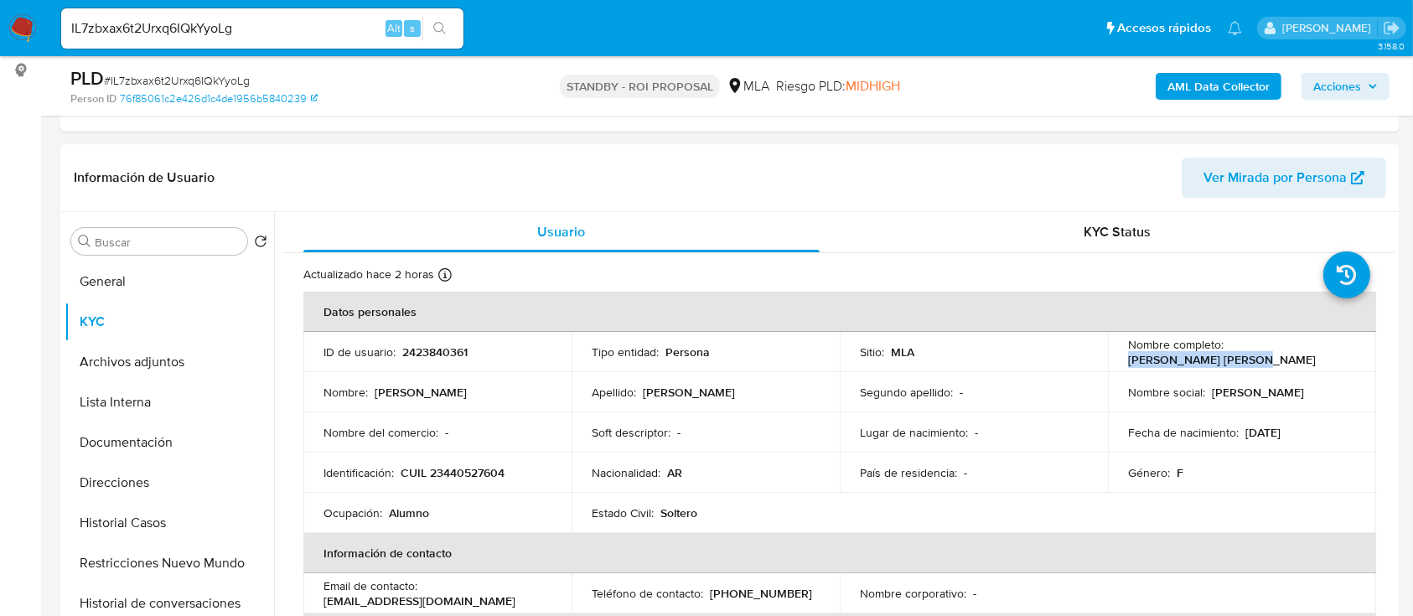
drag, startPoint x: 1123, startPoint y: 364, endPoint x: 1294, endPoint y: 366, distance: 171.9
click at [1294, 366] on div "Nombre completo : Giuliana Belen Amenta" at bounding box center [1242, 352] width 228 height 30
copy p "Giuliana Belen Amenta"
click at [127, 531] on button "Historial Casos" at bounding box center [163, 523] width 196 height 40
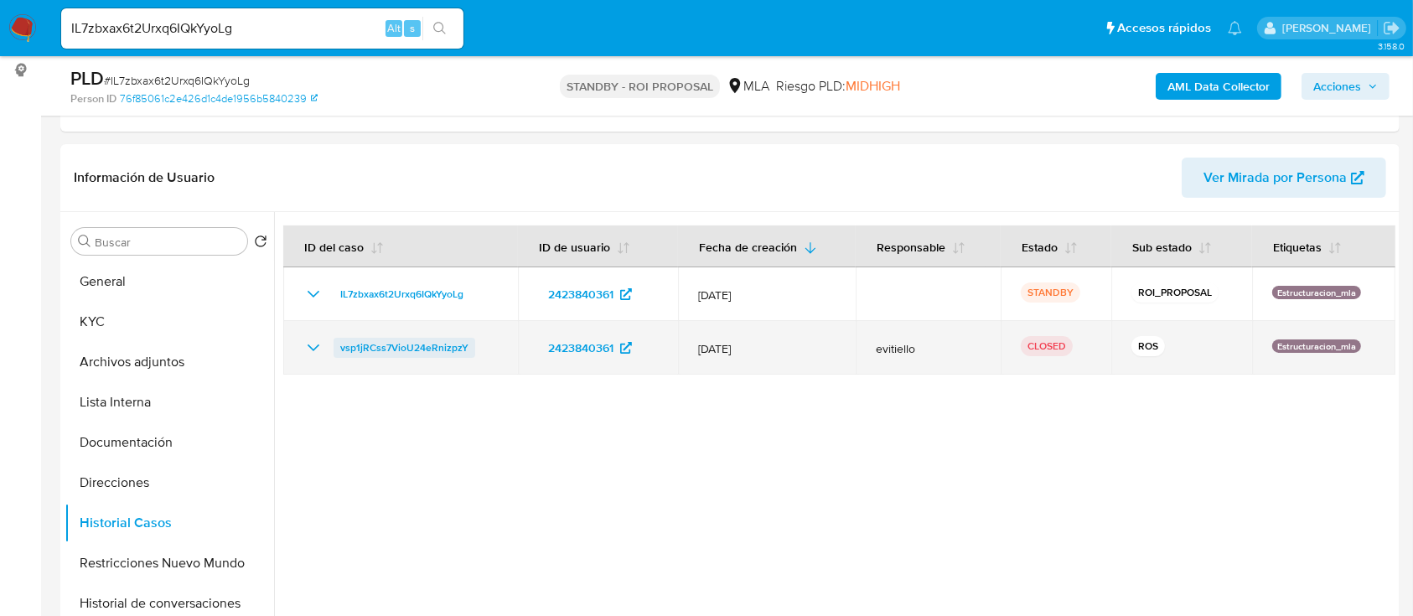
click at [401, 348] on span "vsp1jRCss7VioU24eRnizpzY" at bounding box center [404, 348] width 128 height 20
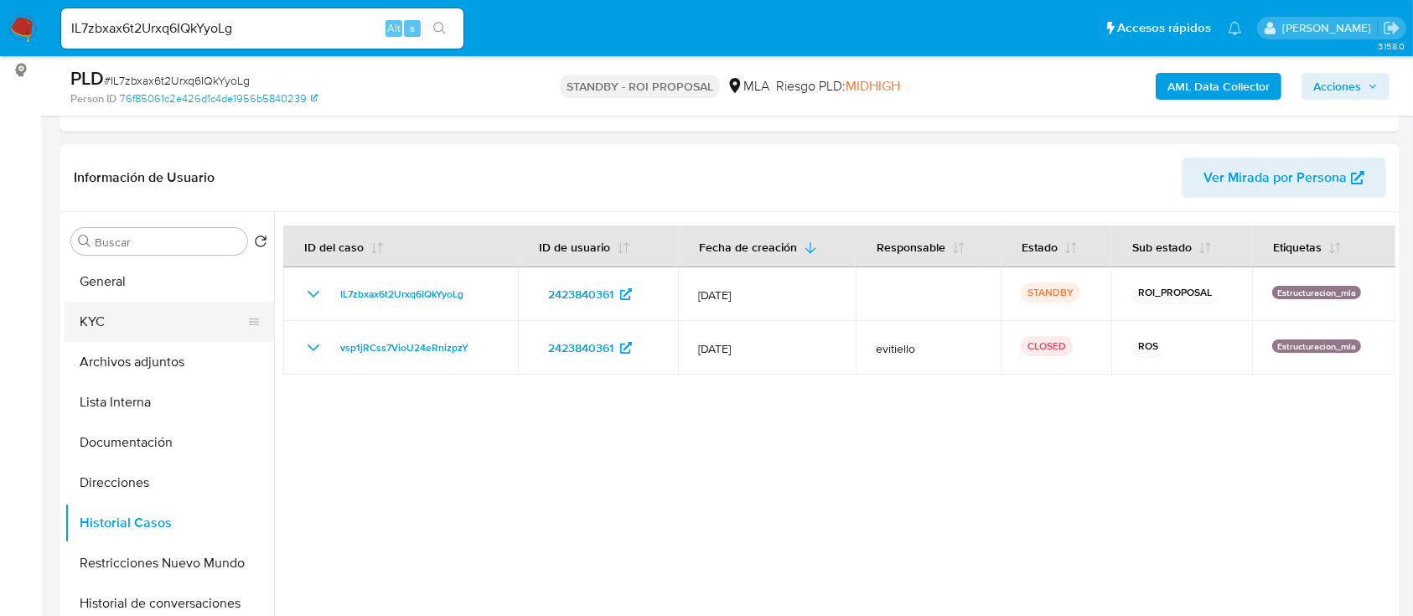
click at [184, 319] on button "KYC" at bounding box center [163, 322] width 196 height 40
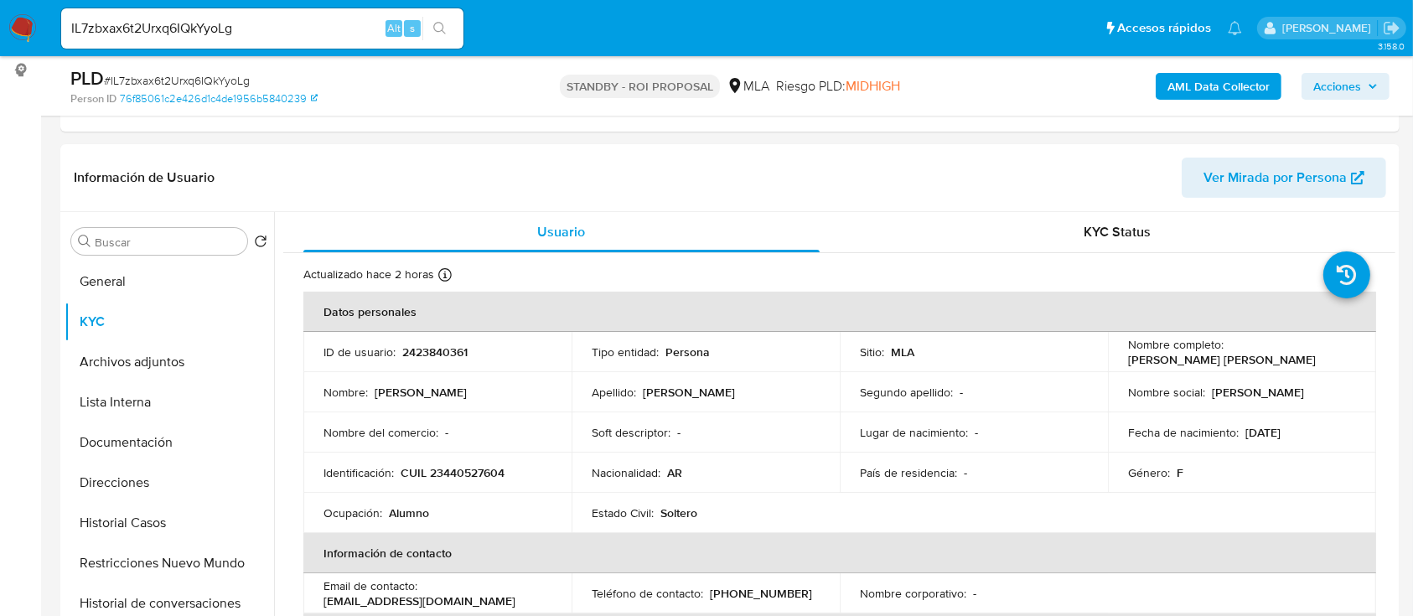
click at [326, 35] on input "IL7zbxax6t2Urxq6IQkYyoLg" at bounding box center [262, 29] width 402 height 22
paste input "3Ararx4UsvAg6OzkrImhR6PO"
type input "3Ararx4UsvAg6OzkrImhR6PO"
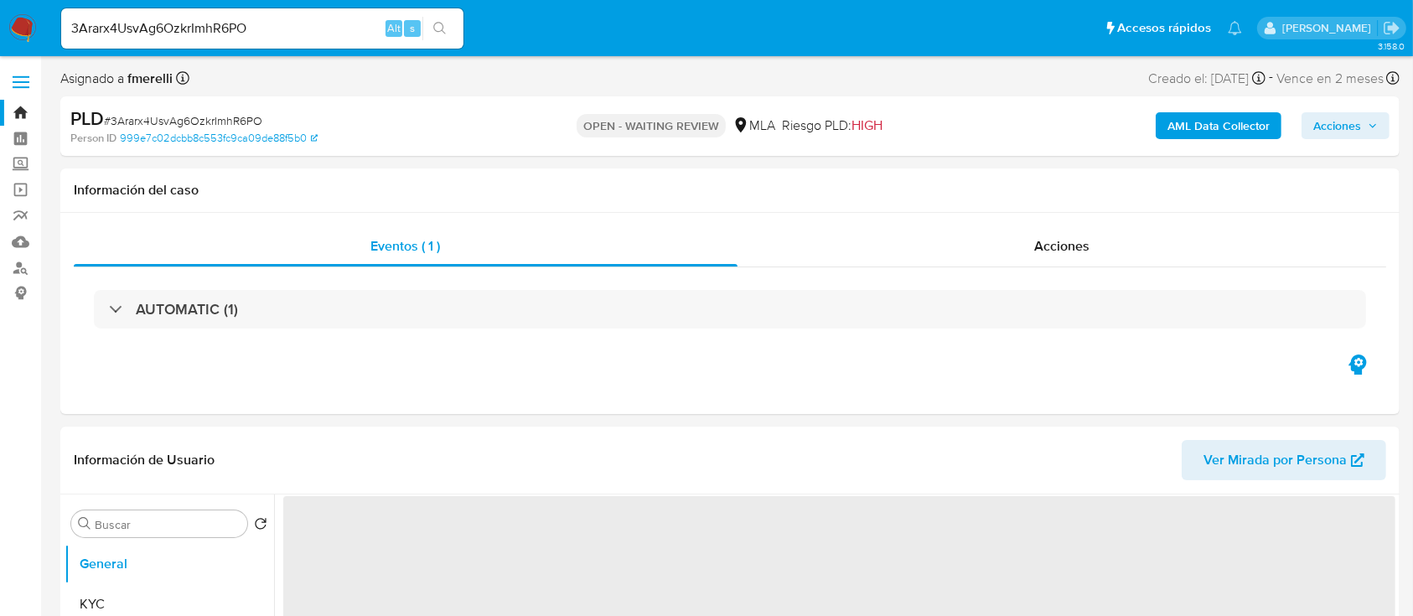
select select "10"
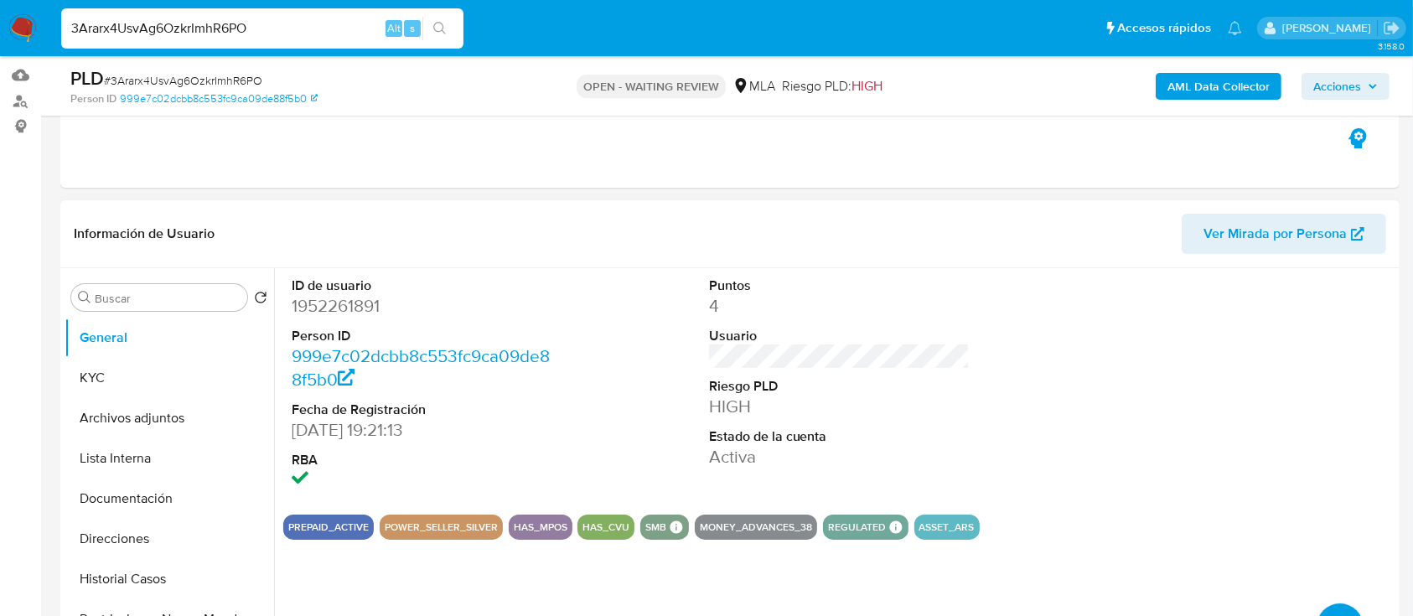
scroll to position [111, 0]
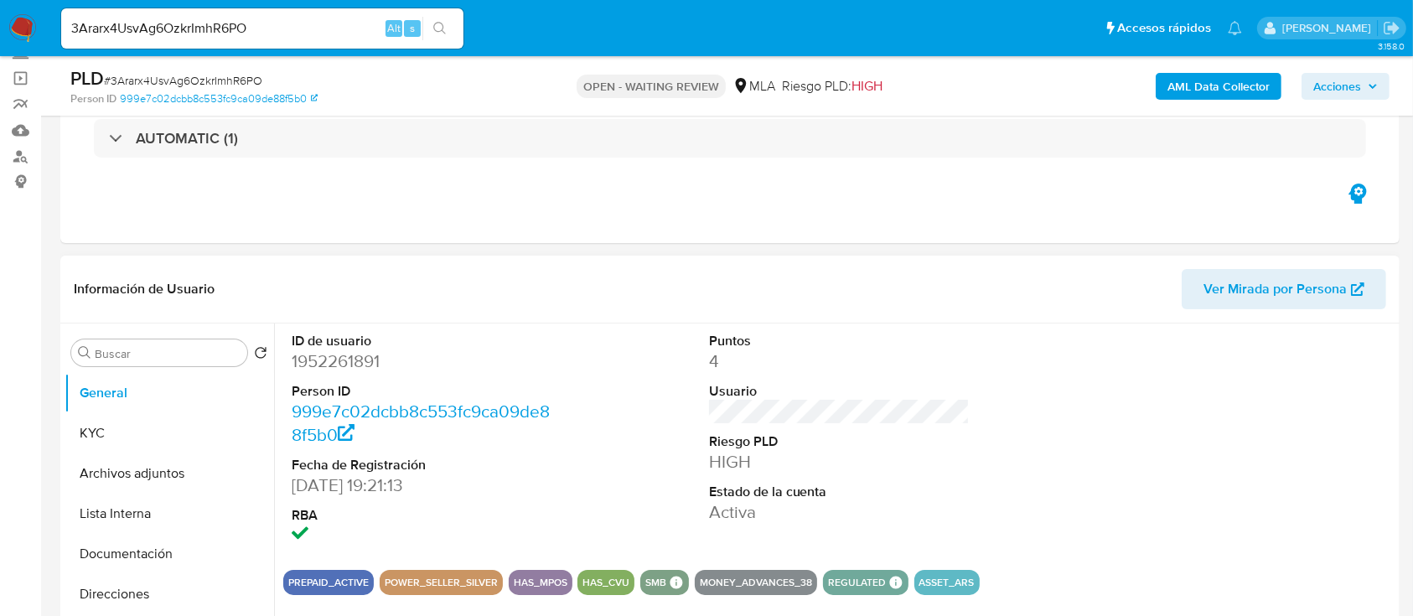
click at [367, 506] on dt "RBA" at bounding box center [423, 515] width 262 height 18
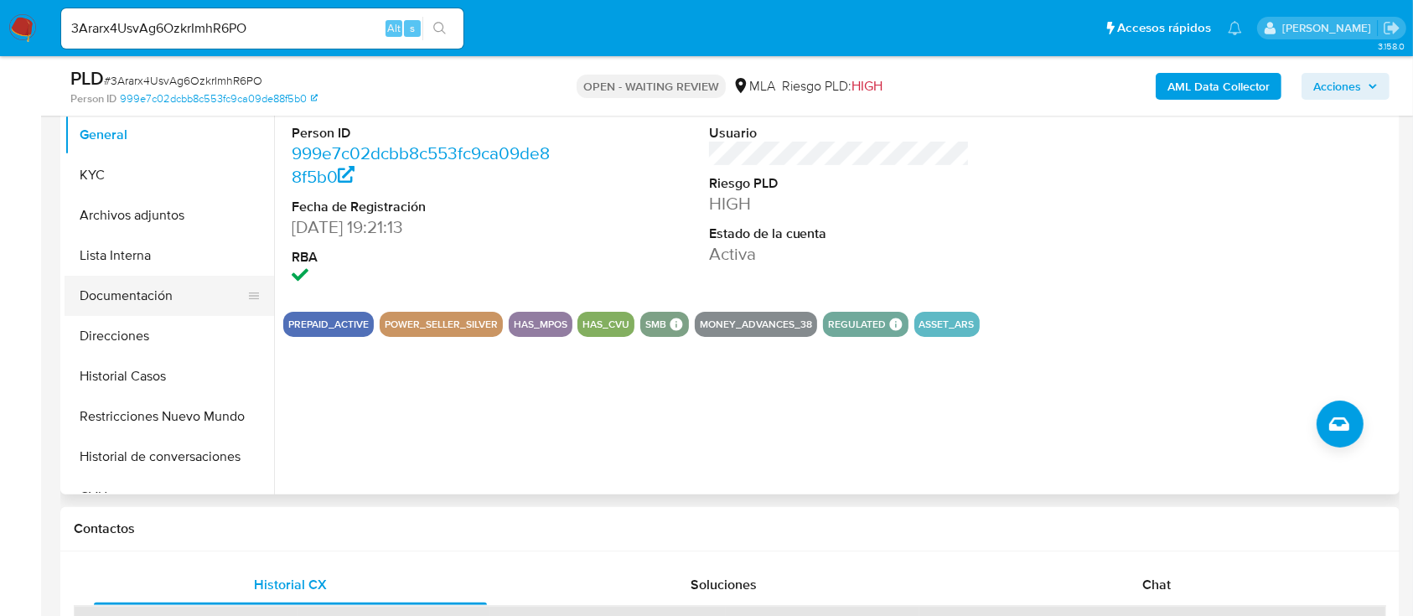
scroll to position [335, 0]
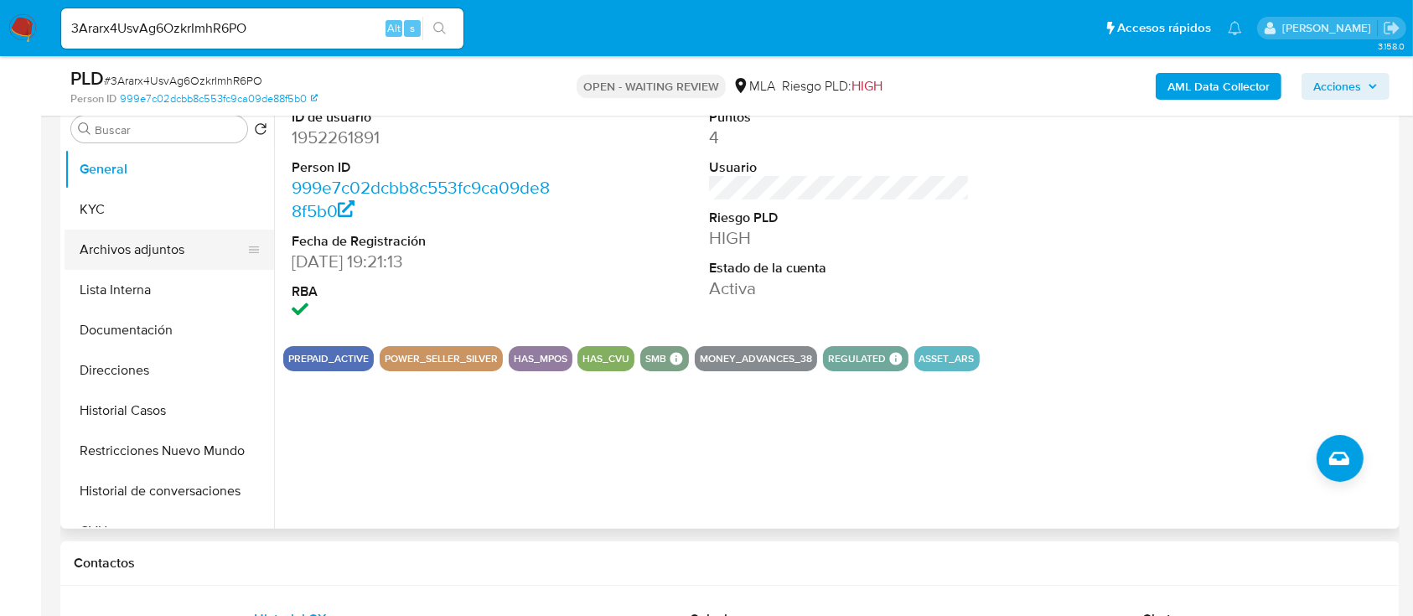
click at [175, 231] on button "Archivos adjuntos" at bounding box center [163, 250] width 196 height 40
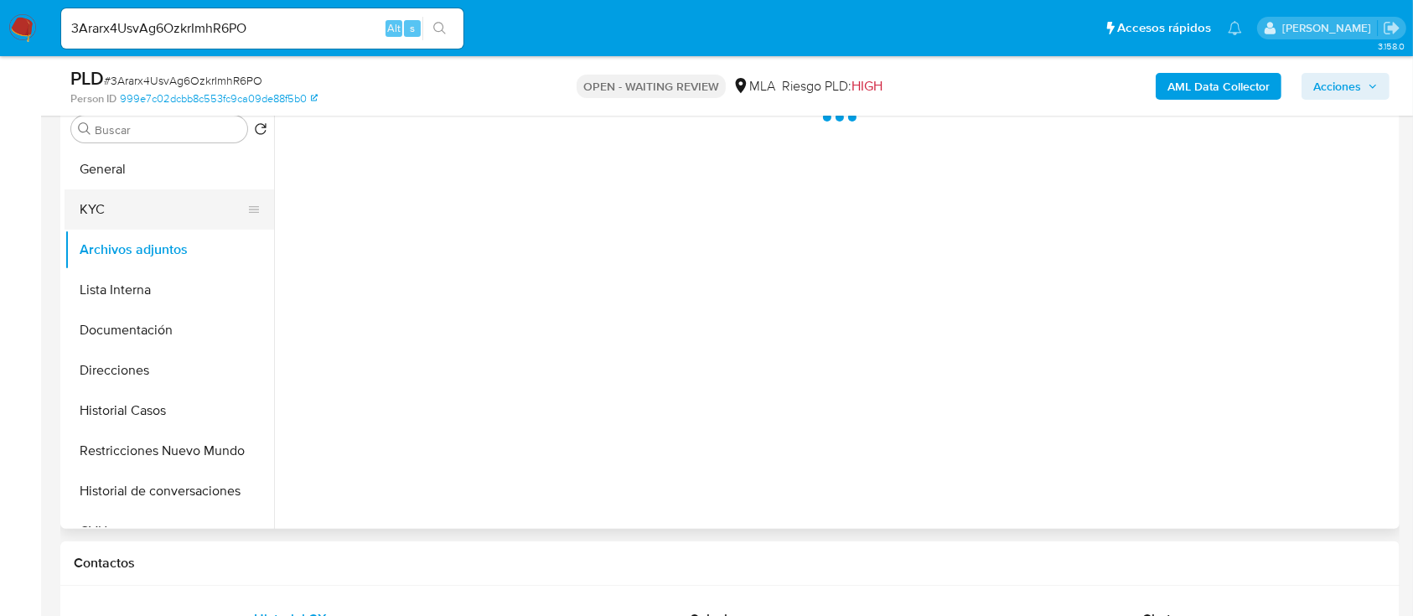
click at [186, 208] on button "KYC" at bounding box center [163, 209] width 196 height 40
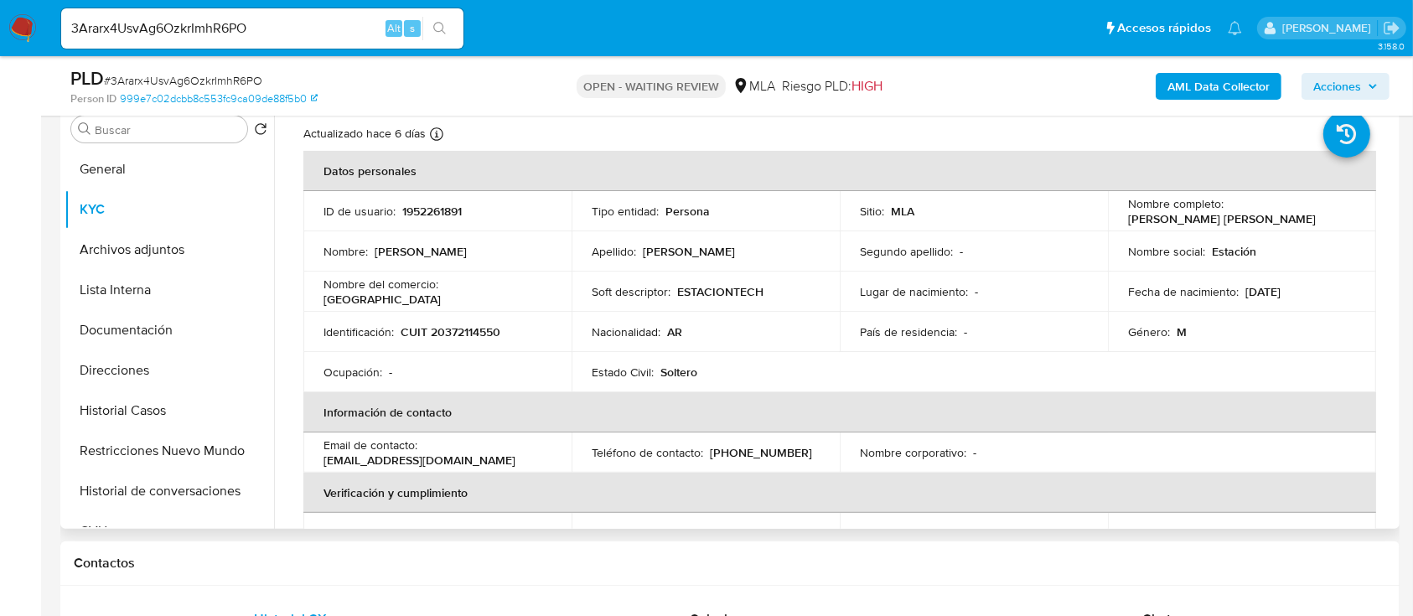
scroll to position [0, 0]
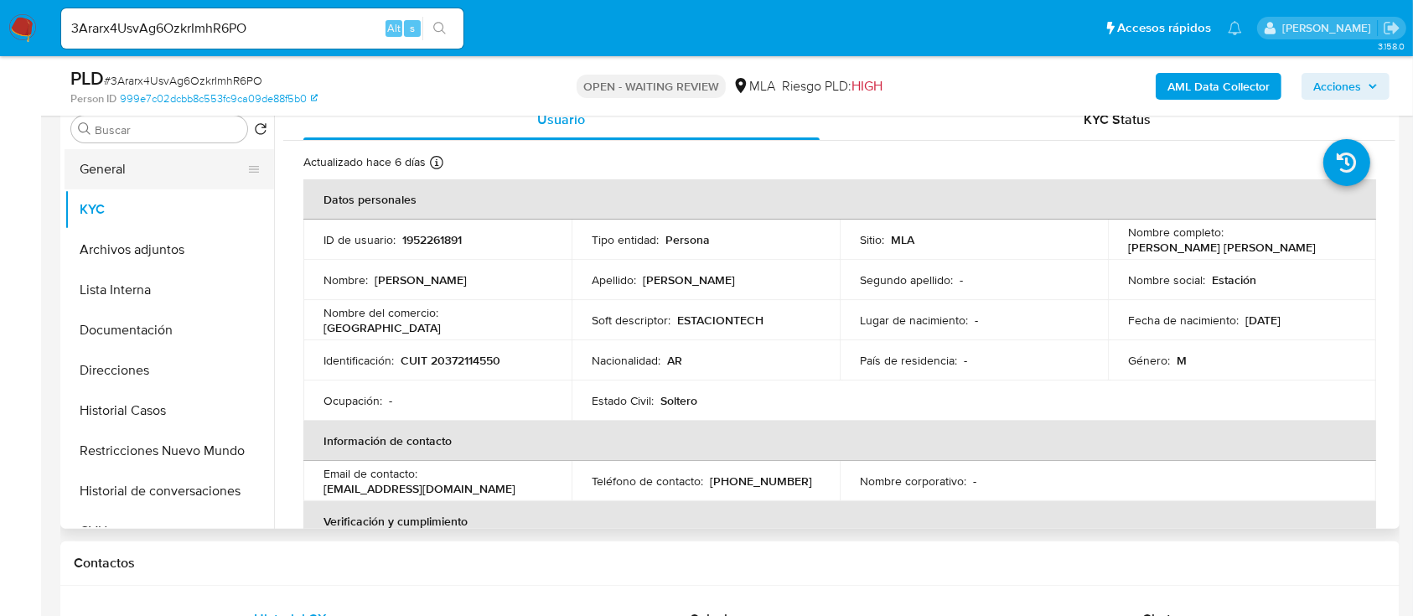
click at [146, 174] on button "General" at bounding box center [163, 169] width 196 height 40
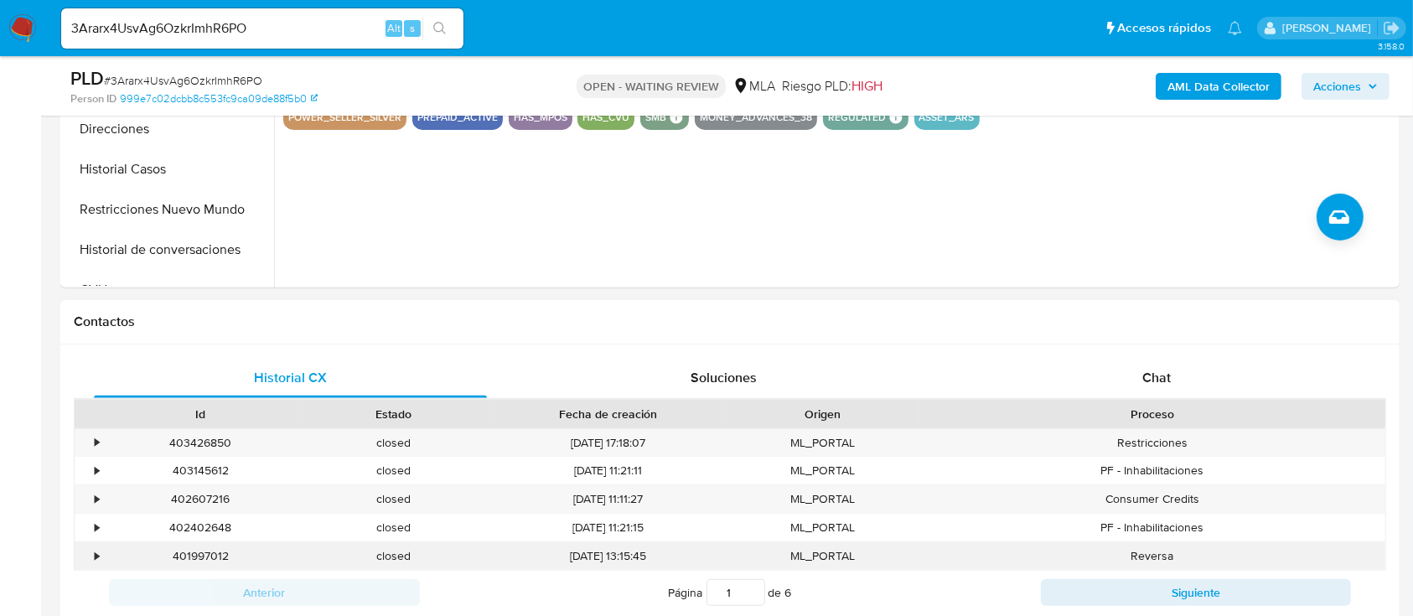
scroll to position [671, 0]
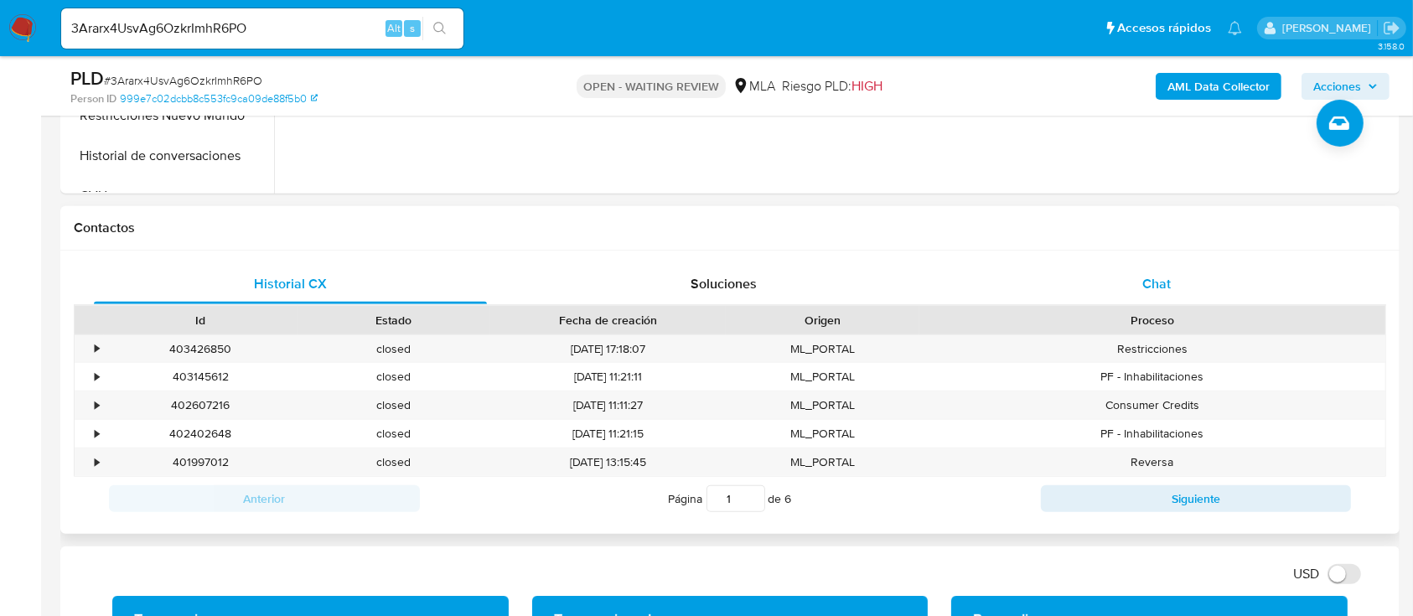
click at [1133, 296] on div "Chat" at bounding box center [1157, 284] width 393 height 40
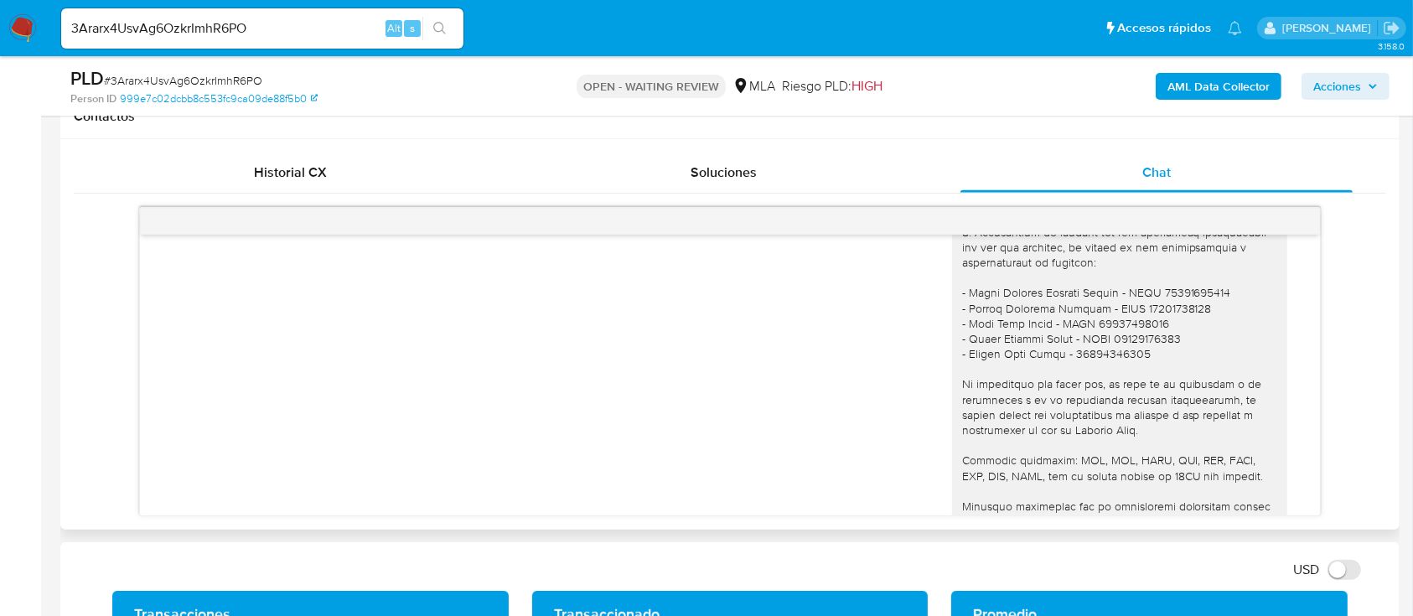
scroll to position [1816, 0]
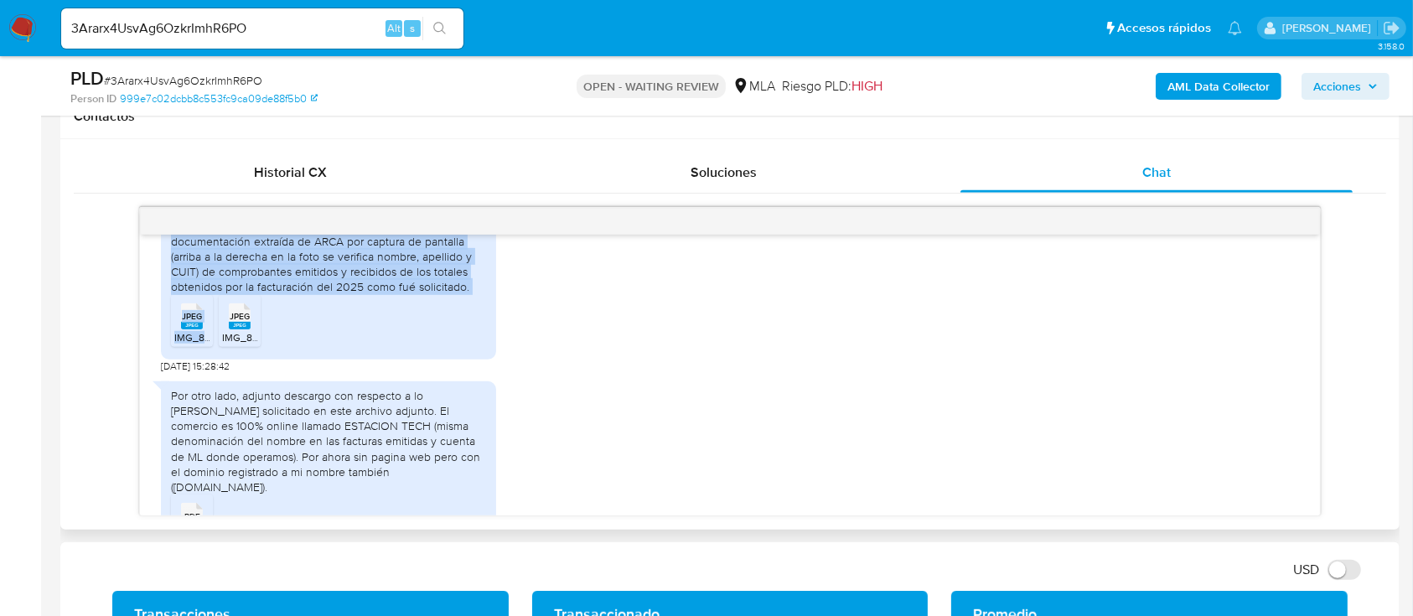
drag, startPoint x: 162, startPoint y: 293, endPoint x: 442, endPoint y: 355, distance: 286.8
click at [442, 355] on div "18/08/2025 17:29:44 Buenas tardes, adjunto los comprobantes solicitados en uno …" at bounding box center [730, 375] width 1180 height 281
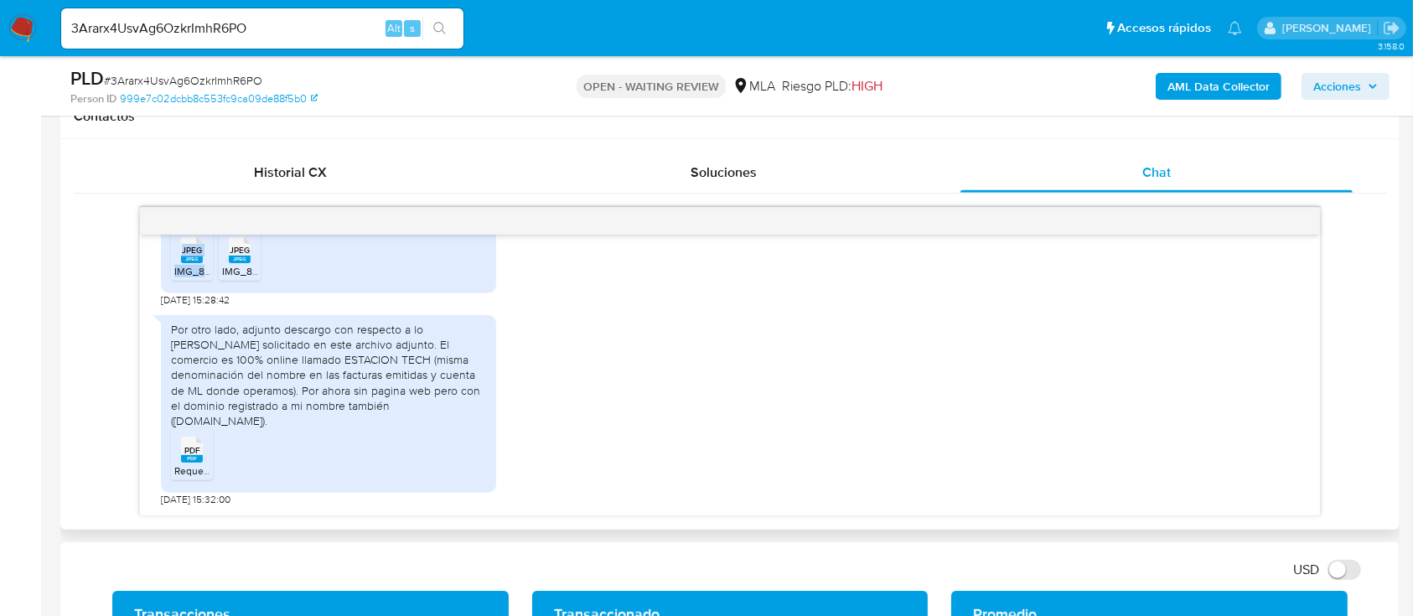
scroll to position [1927, 0]
drag, startPoint x: 272, startPoint y: 338, endPoint x: 449, endPoint y: 366, distance: 179.9
click at [449, 366] on div "Por otro lado, adjunto descargo con respecto a lo demás solicitado en este arch…" at bounding box center [328, 375] width 315 height 106
click at [423, 360] on div "Por otro lado, adjunto descargo con respecto a lo demás solicitado en este arch…" at bounding box center [328, 375] width 315 height 106
click at [345, 360] on div "Por otro lado, adjunto descargo con respecto a lo demás solicitado en este arch…" at bounding box center [328, 375] width 315 height 106
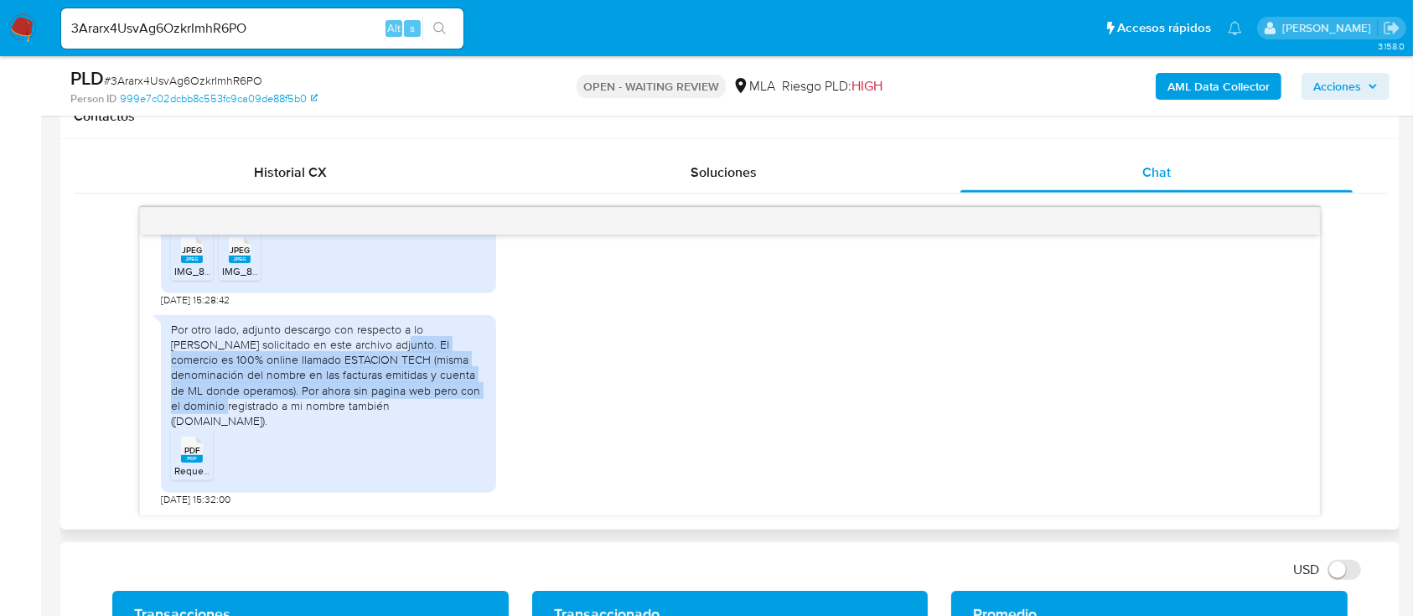
drag, startPoint x: 488, startPoint y: 359, endPoint x: 398, endPoint y: 416, distance: 106.3
click at [428, 412] on div "Por otro lado, adjunto descargo con respecto a lo demás solicitado en este arch…" at bounding box center [328, 375] width 315 height 106
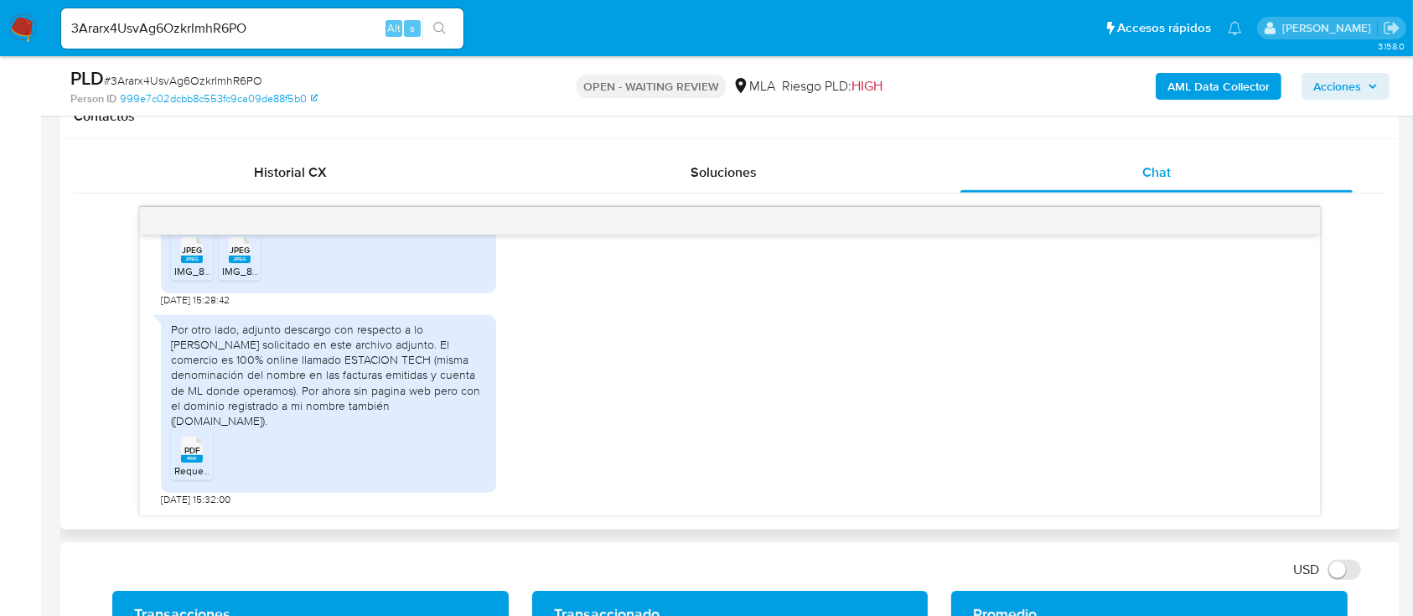
click at [301, 422] on div "Por otro lado, adjunto descargo con respecto a lo demás solicitado en este arch…" at bounding box center [328, 375] width 315 height 106
drag, startPoint x: 262, startPoint y: 419, endPoint x: 387, endPoint y: 416, distance: 125.8
click at [387, 416] on div "Por otro lado, adjunto descargo con respecto a lo demás solicitado en este arch…" at bounding box center [328, 375] width 315 height 106
copy div "www.estaciontech.com.ar"
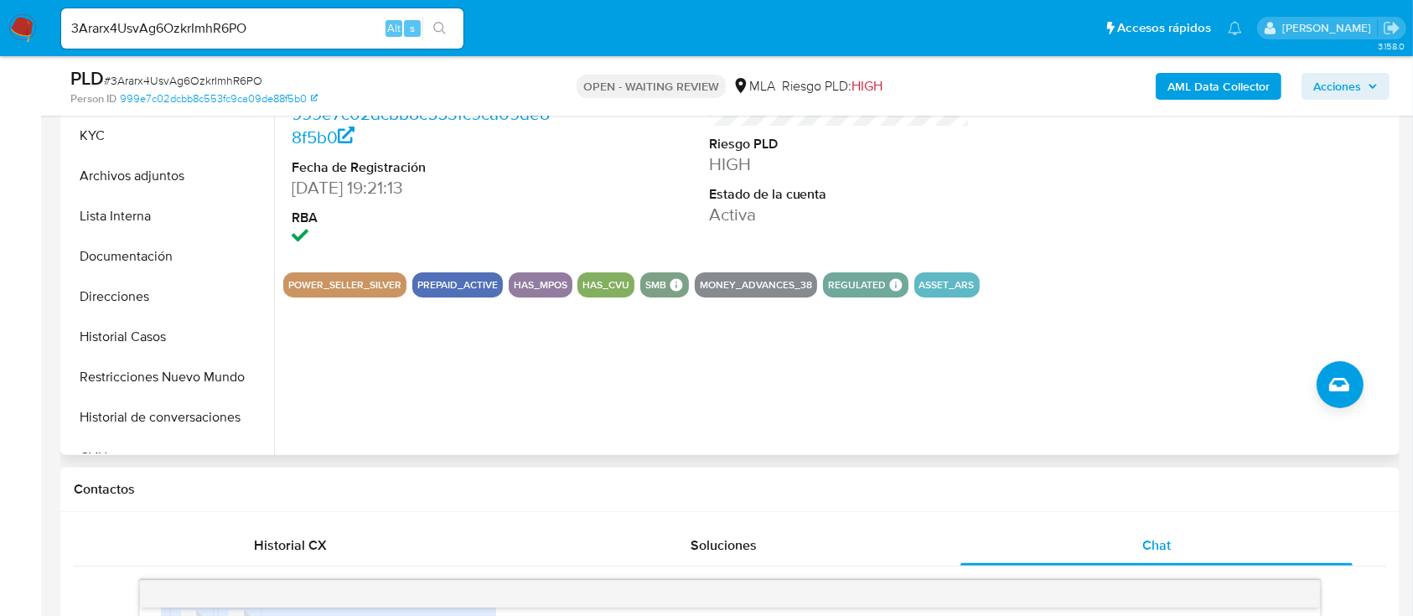
scroll to position [335, 0]
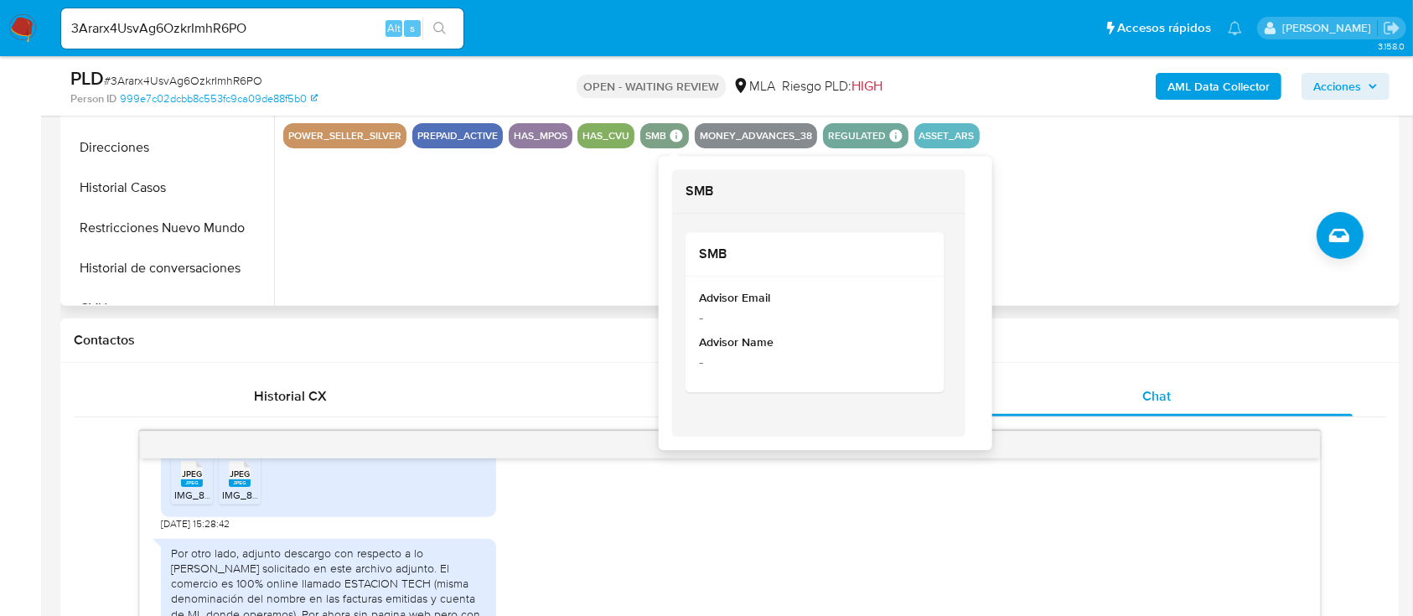
click at [555, 221] on div "ID de usuario 1952261891 Person ID 999e7c02dcbb8c553fc9ca09de88f5b0 Fecha de Re…" at bounding box center [835, 91] width 1122 height 429
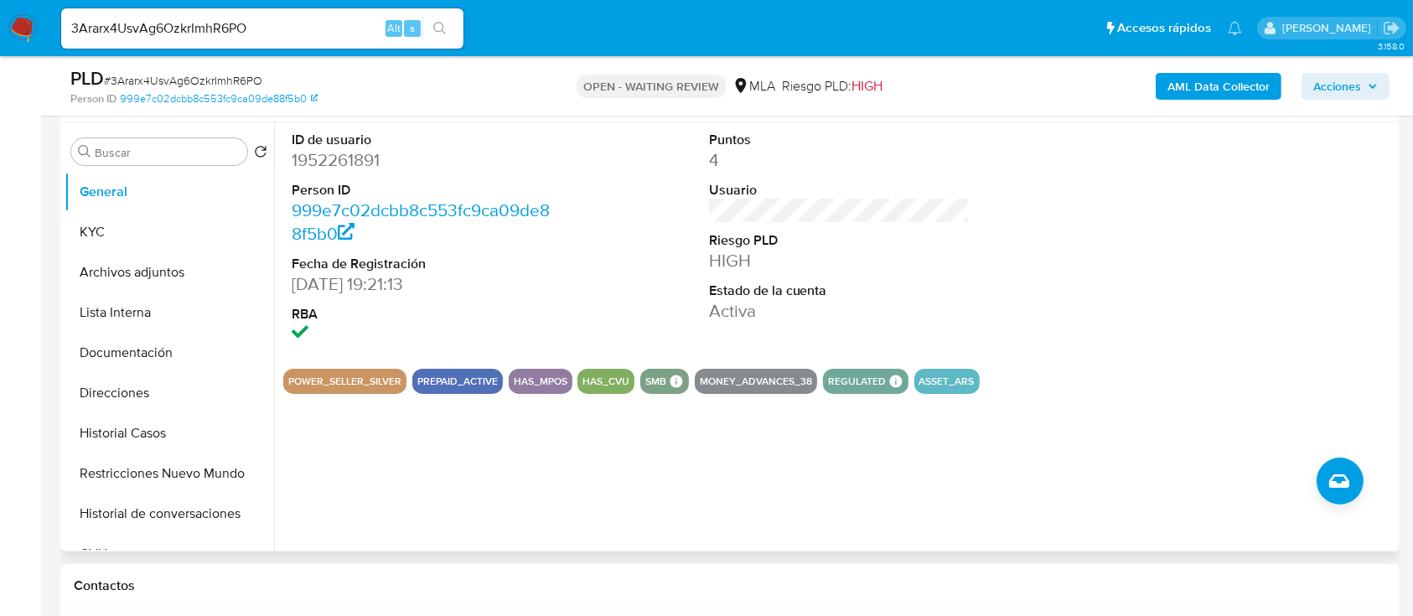
scroll to position [223, 0]
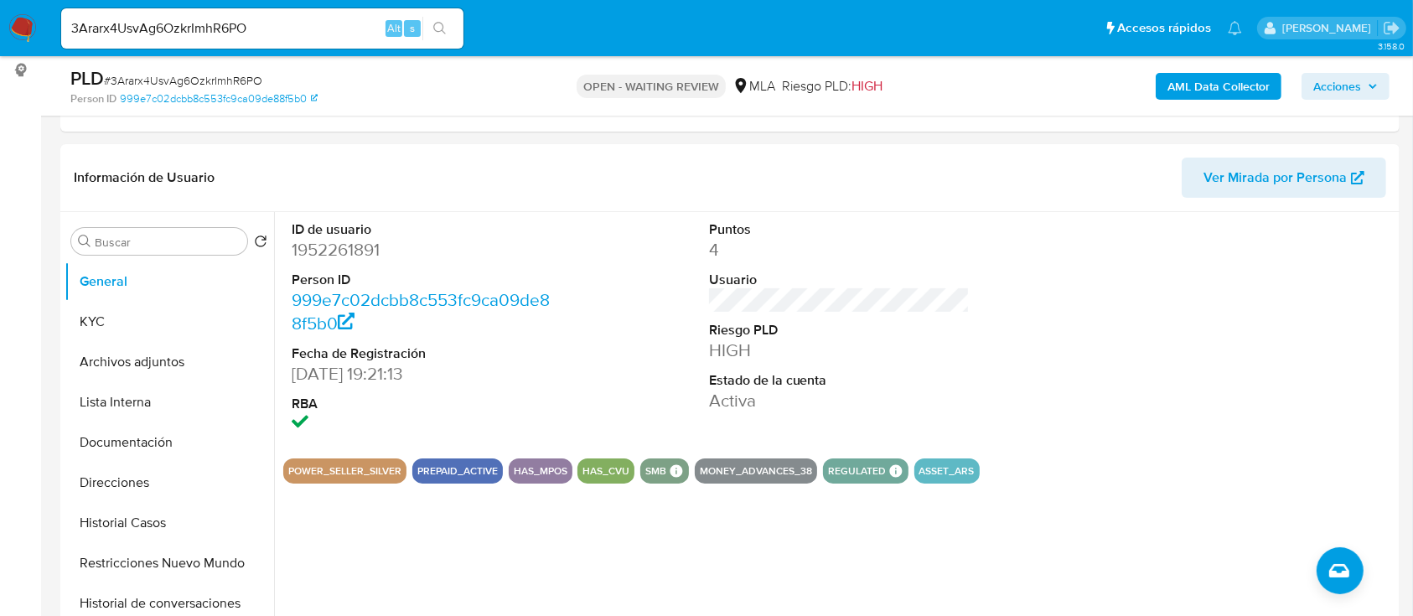
click at [268, 18] on input "3Ararx4UsvAg6OzkrImhR6PO" at bounding box center [262, 29] width 402 height 22
paste input "AeZ3A5OpRZw8LERak4iuDFuv"
type input "AeZ3A5OpRZw8LERak4iuDFuv"
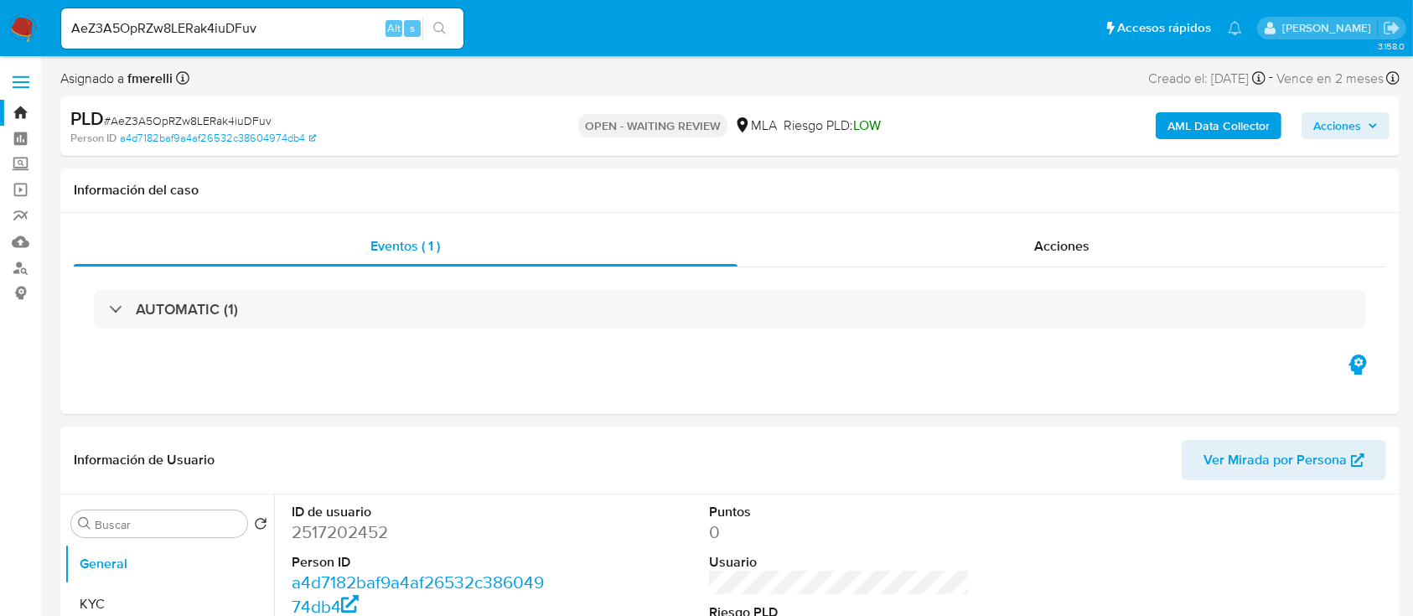
select select "10"
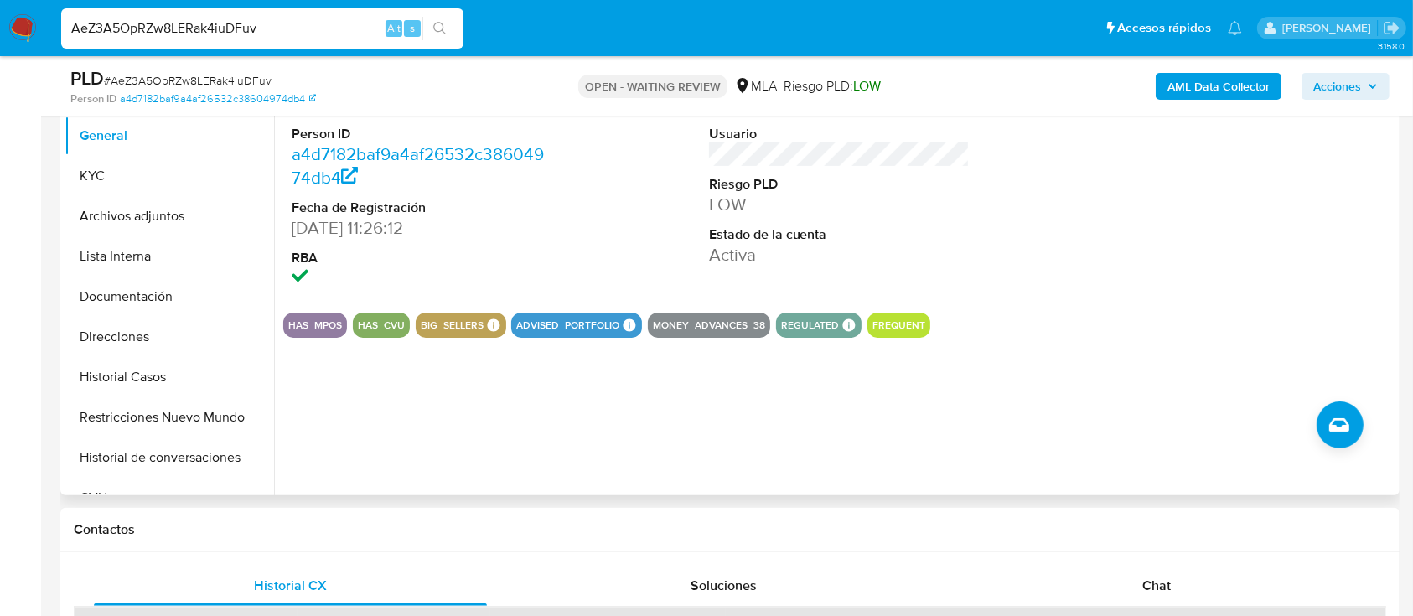
scroll to position [335, 0]
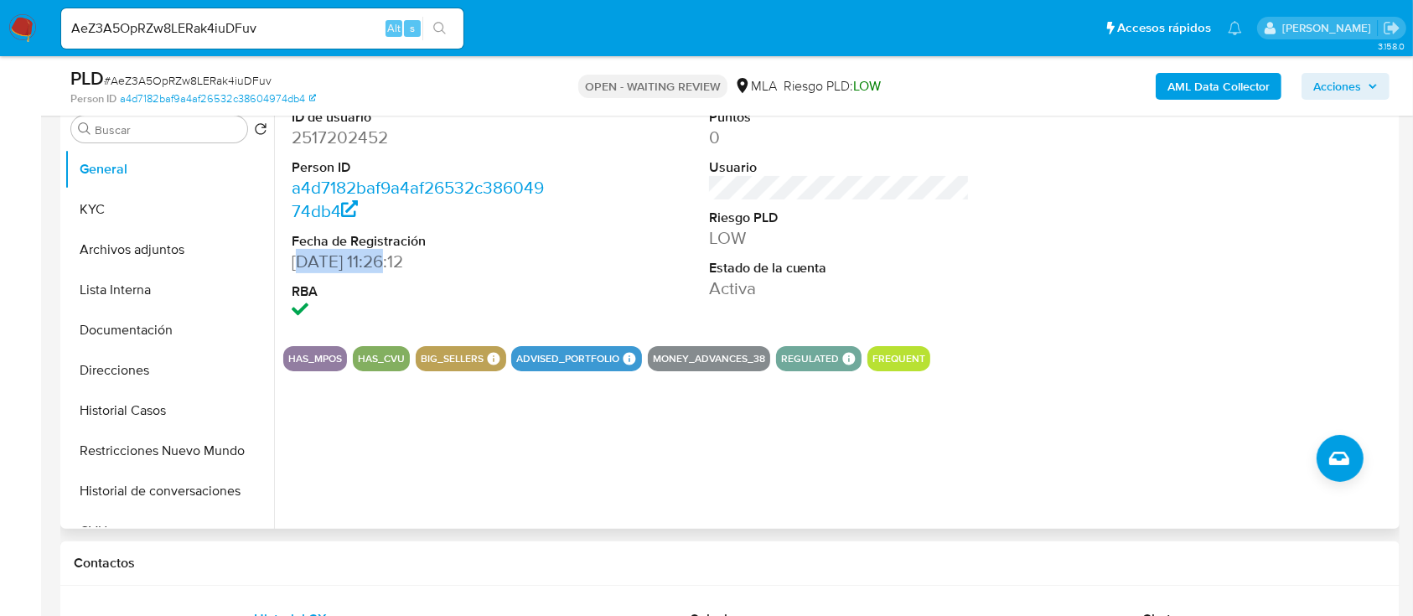
drag, startPoint x: 305, startPoint y: 263, endPoint x: 395, endPoint y: 263, distance: 89.7
click at [395, 263] on dd "24/06/2025 11:26:12" at bounding box center [423, 261] width 262 height 23
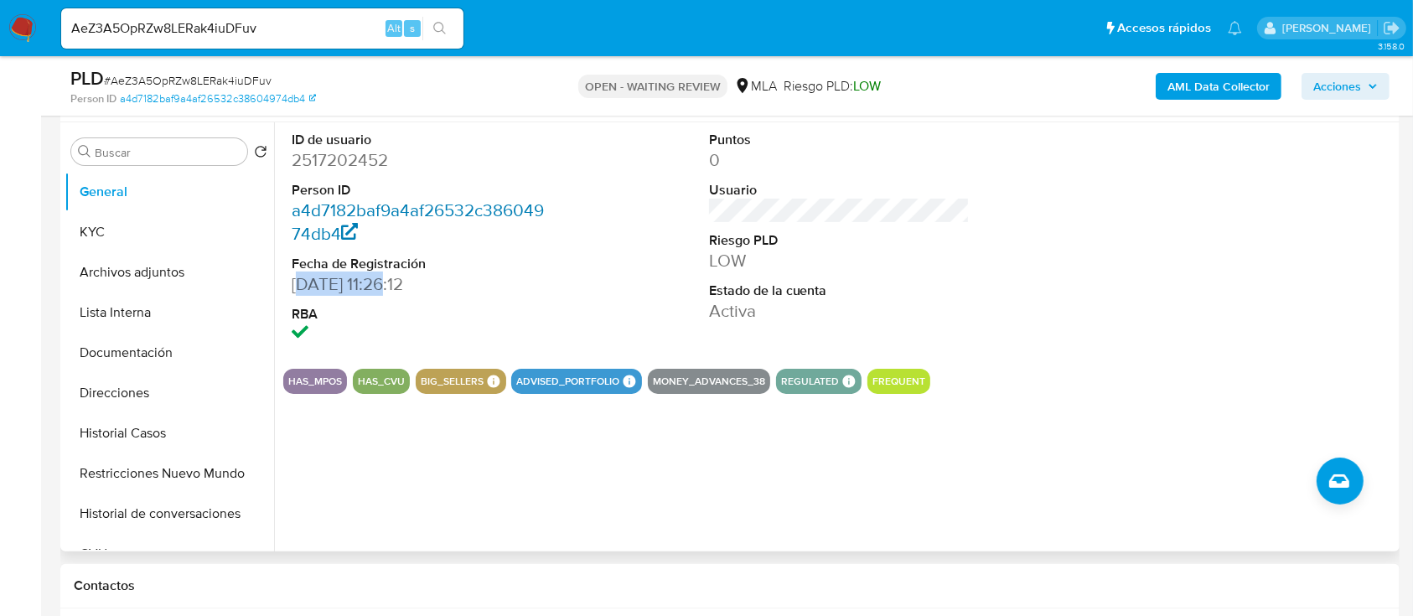
scroll to position [111, 0]
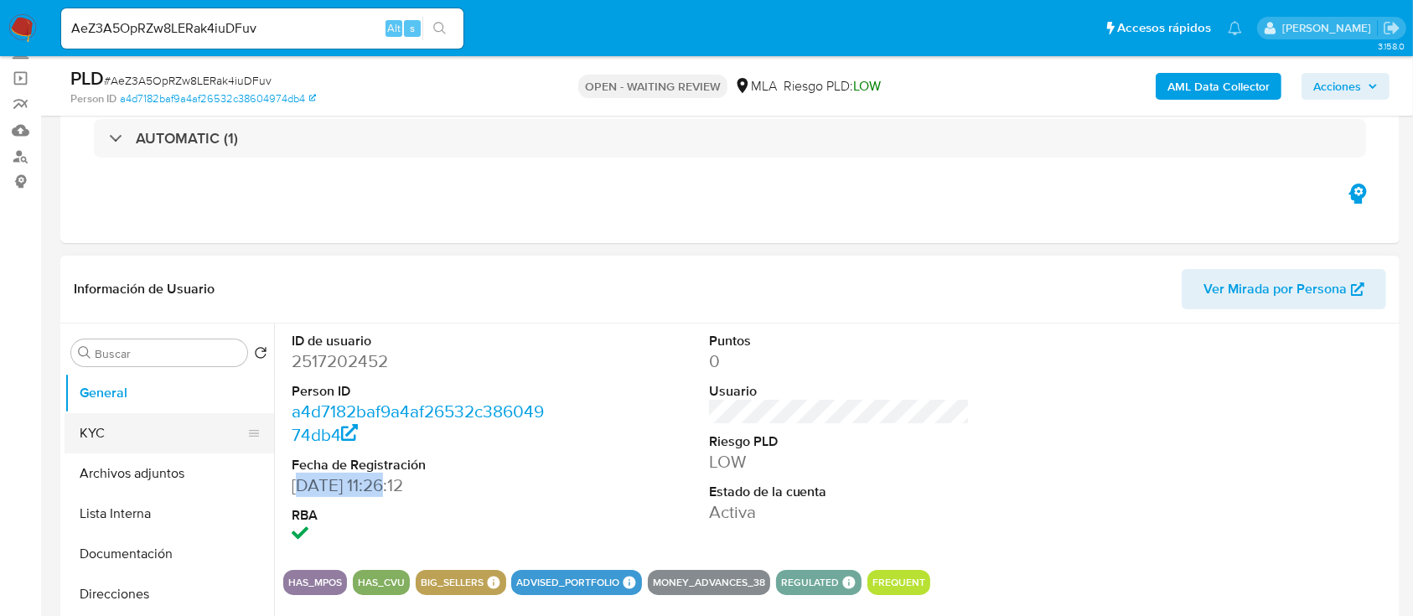
click at [148, 441] on button "KYC" at bounding box center [163, 433] width 196 height 40
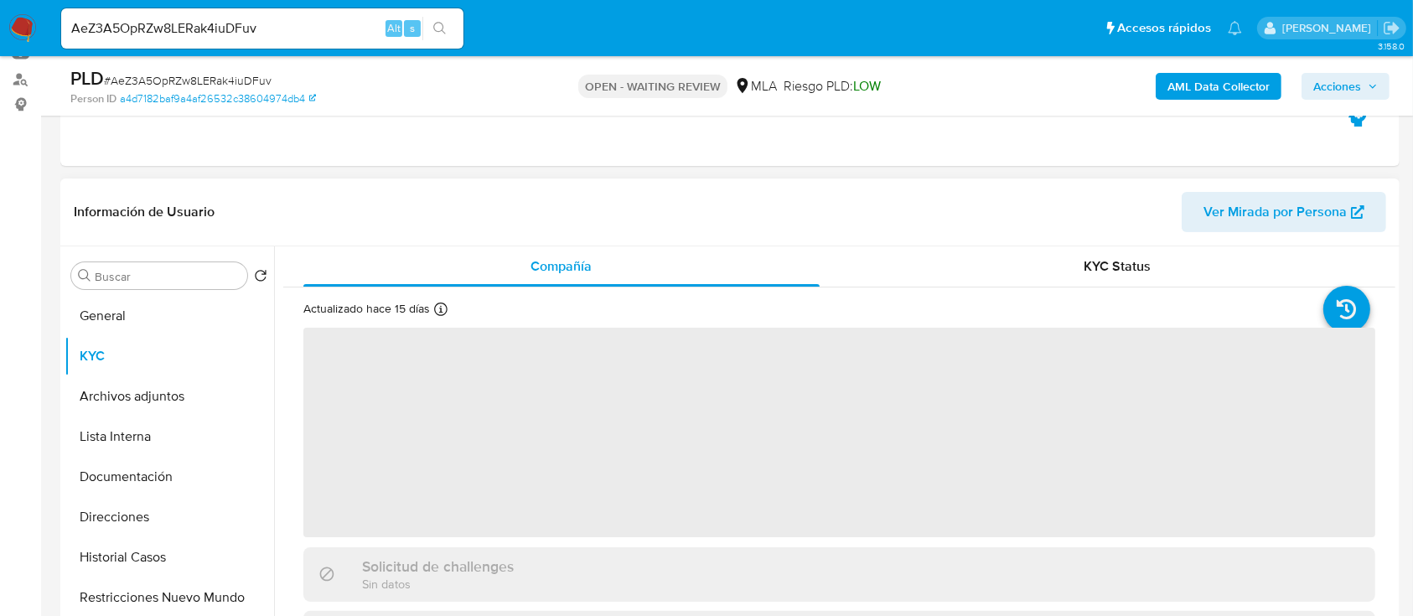
scroll to position [223, 0]
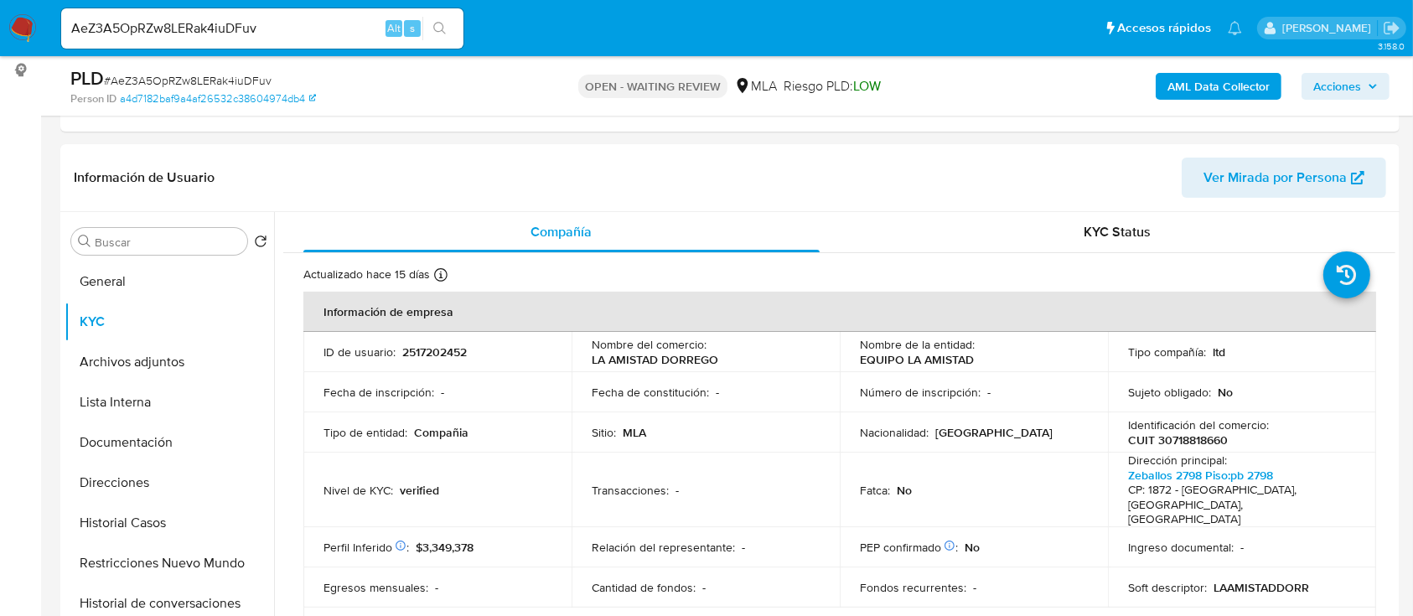
click at [292, 40] on div "AeZ3A5OpRZw8LERak4iuDFuv Alt s" at bounding box center [262, 28] width 402 height 40
click at [302, 24] on input "AeZ3A5OpRZw8LERak4iuDFuv" at bounding box center [262, 29] width 402 height 22
click at [302, 23] on input "AeZ3A5OpRZw8LERak4iuDFuv" at bounding box center [262, 29] width 402 height 22
paste input "w3iuVnyiy5U6pzWyPH1oiaxo"
type input "w3iuVnyiy5U6pzWyPH1oiaxo"
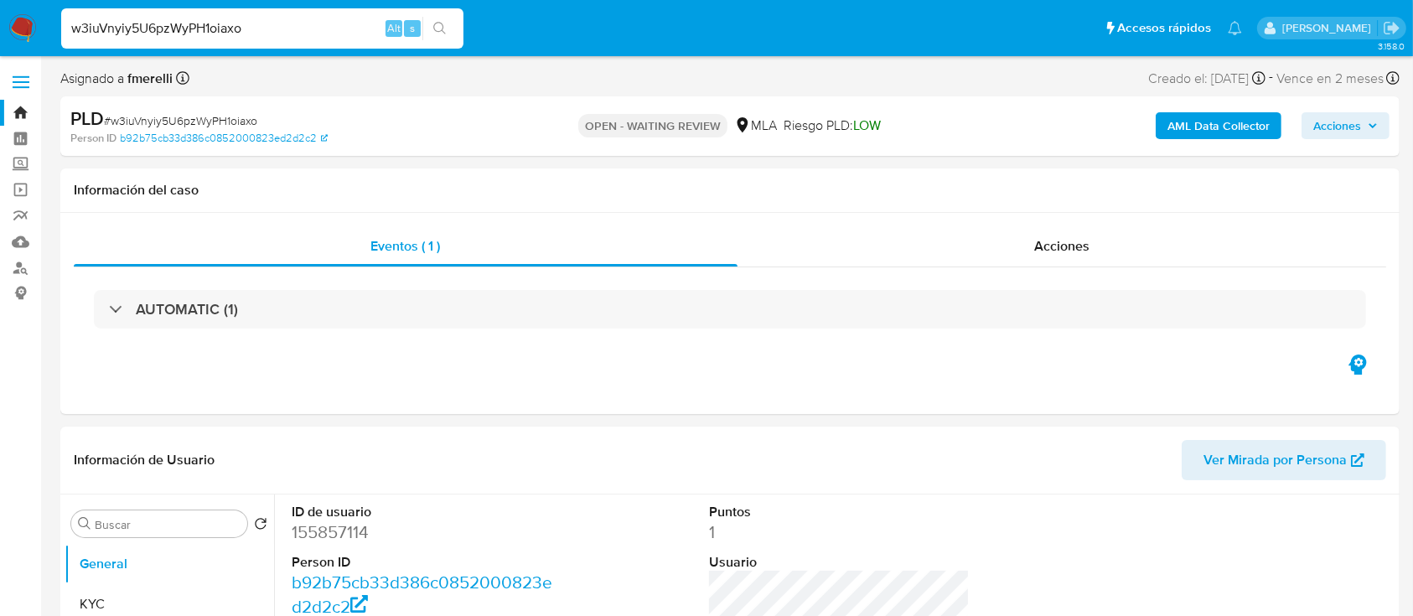
select select "10"
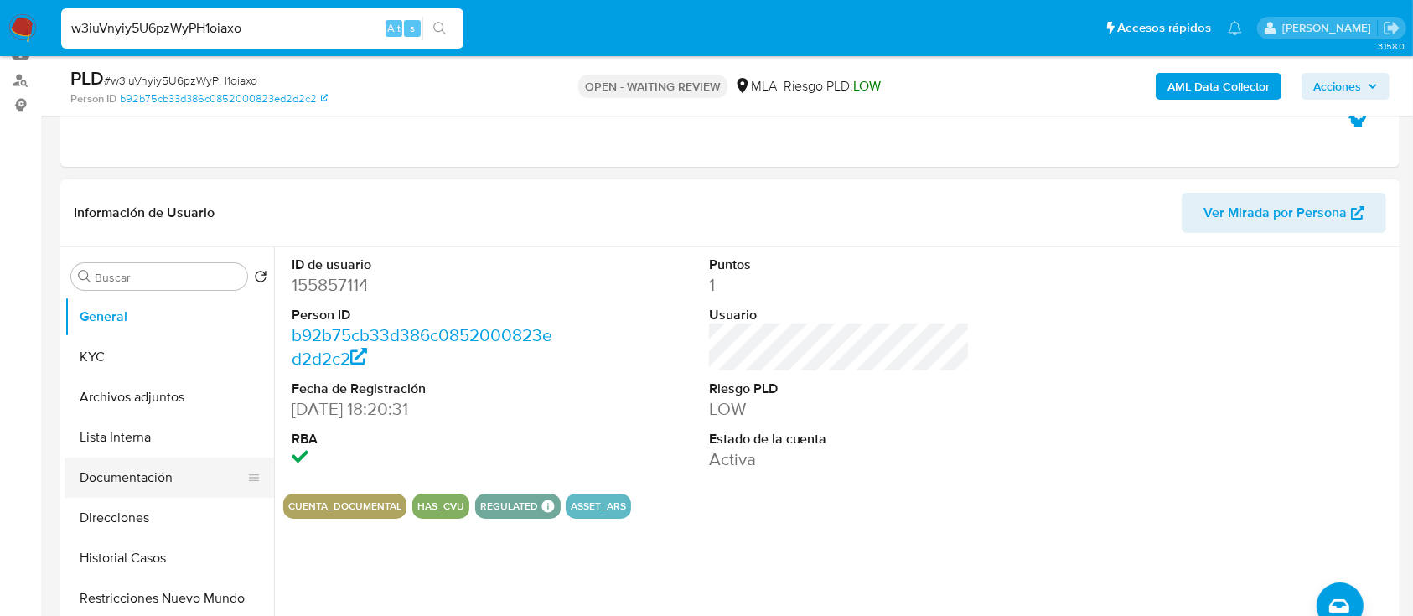
scroll to position [223, 0]
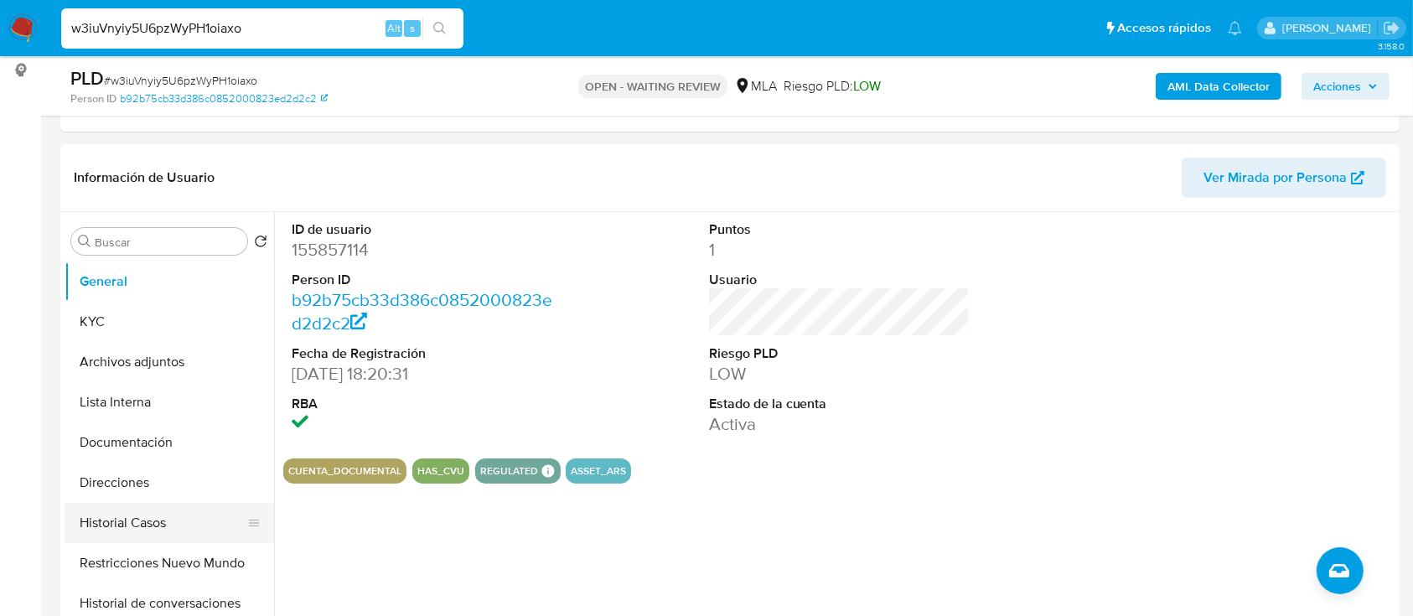
click at [173, 543] on button "Restricciones Nuevo Mundo" at bounding box center [170, 563] width 210 height 40
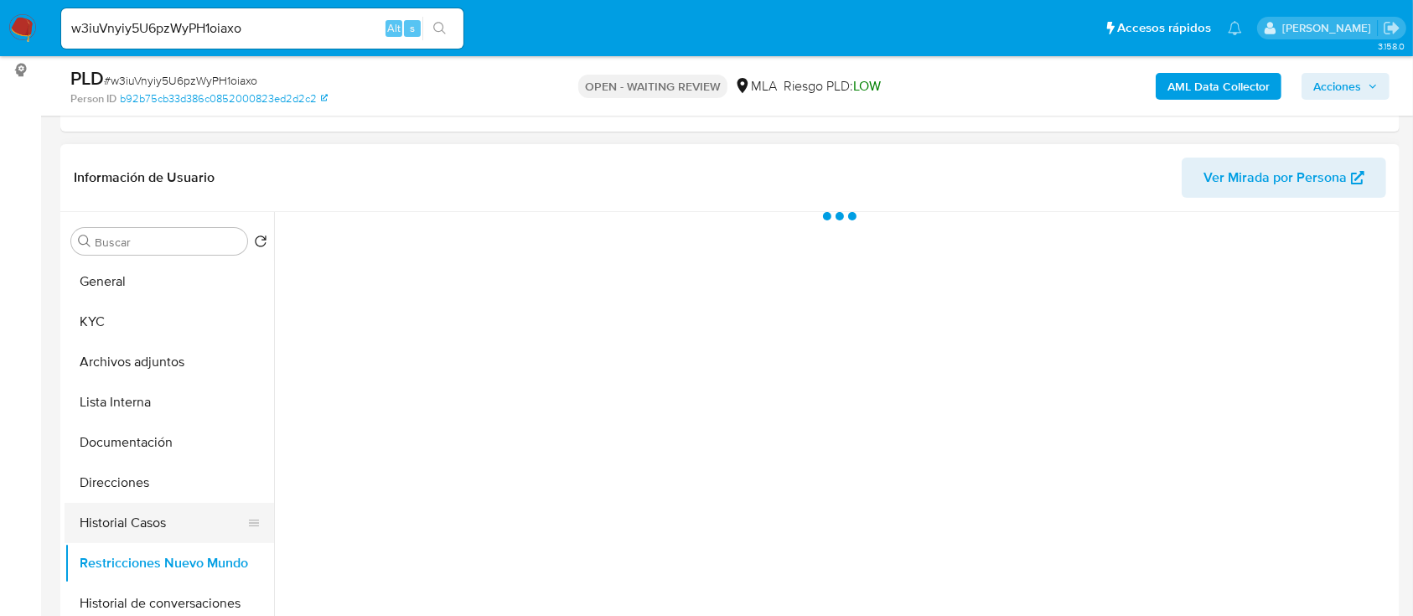
click at [169, 526] on button "Historial Casos" at bounding box center [163, 523] width 196 height 40
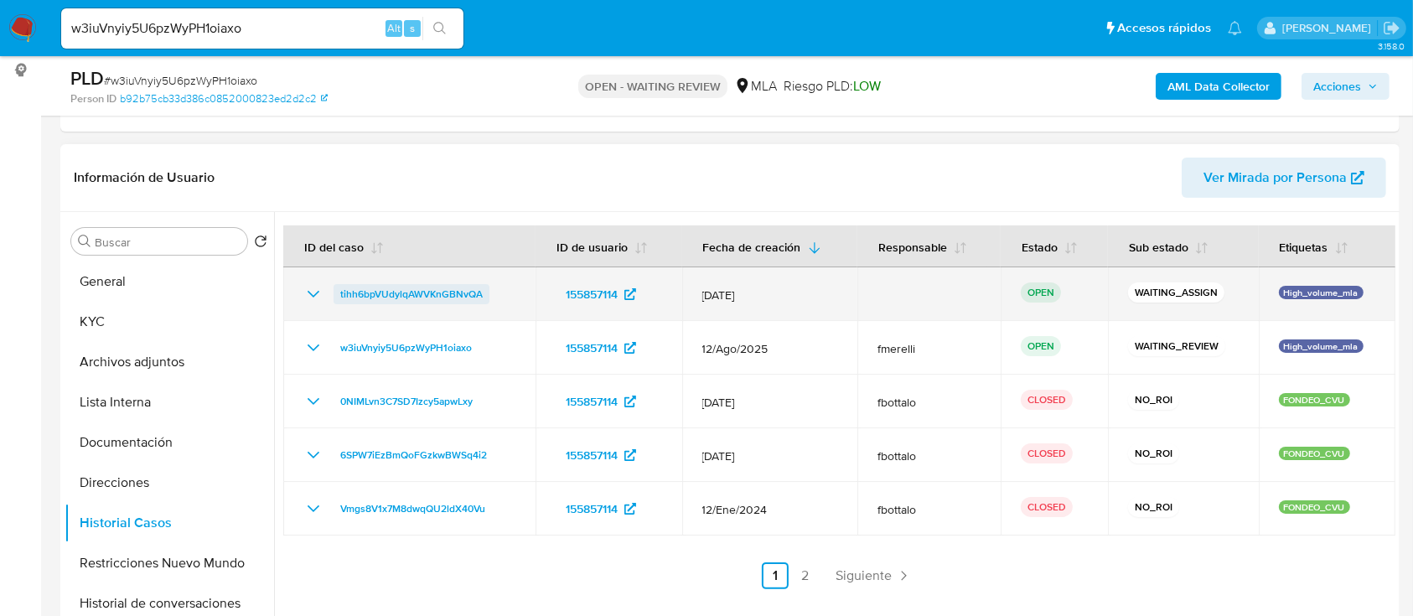
drag, startPoint x: 1242, startPoint y: 350, endPoint x: 485, endPoint y: 288, distance: 758.6
click at [485, 288] on tbody "tihh6bpVUdylqAWVKnGBNvQA 155857114 12/Sept/2025 OPEN WAITING_ASSIGN High_volume…" at bounding box center [839, 401] width 1112 height 268
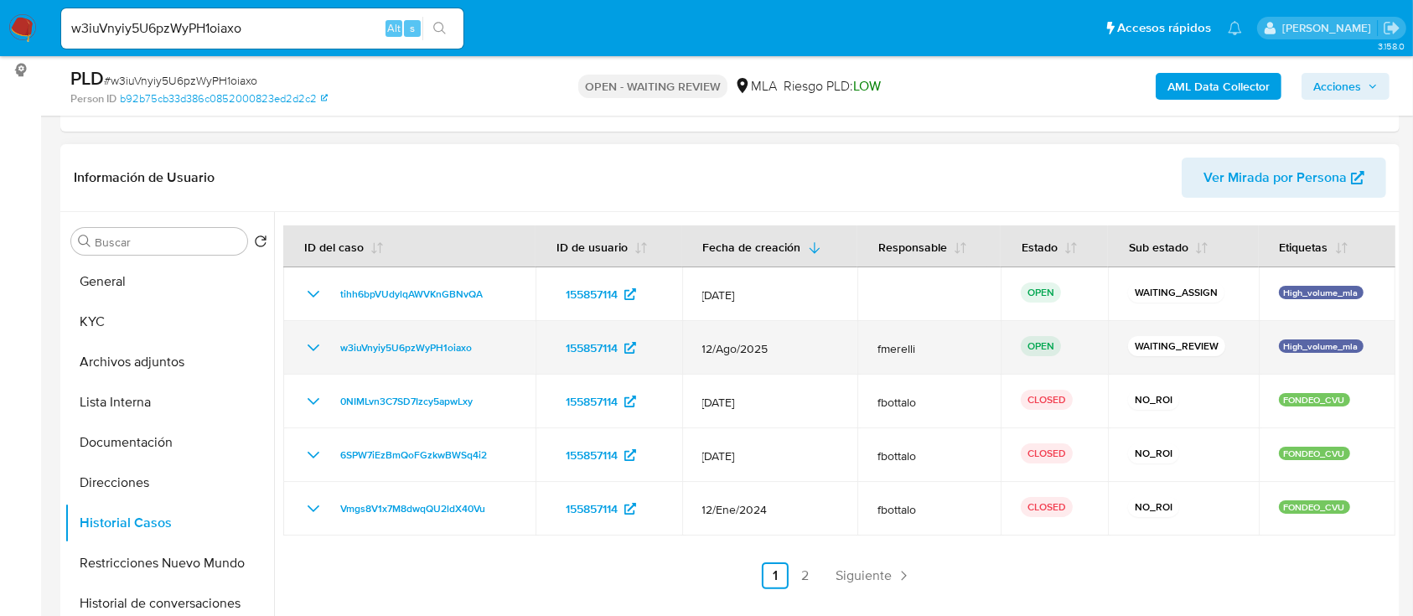
click at [1077, 366] on td "OPEN" at bounding box center [1054, 348] width 107 height 54
click at [1128, 340] on p "WAITING_REVIEW" at bounding box center [1176, 346] width 97 height 20
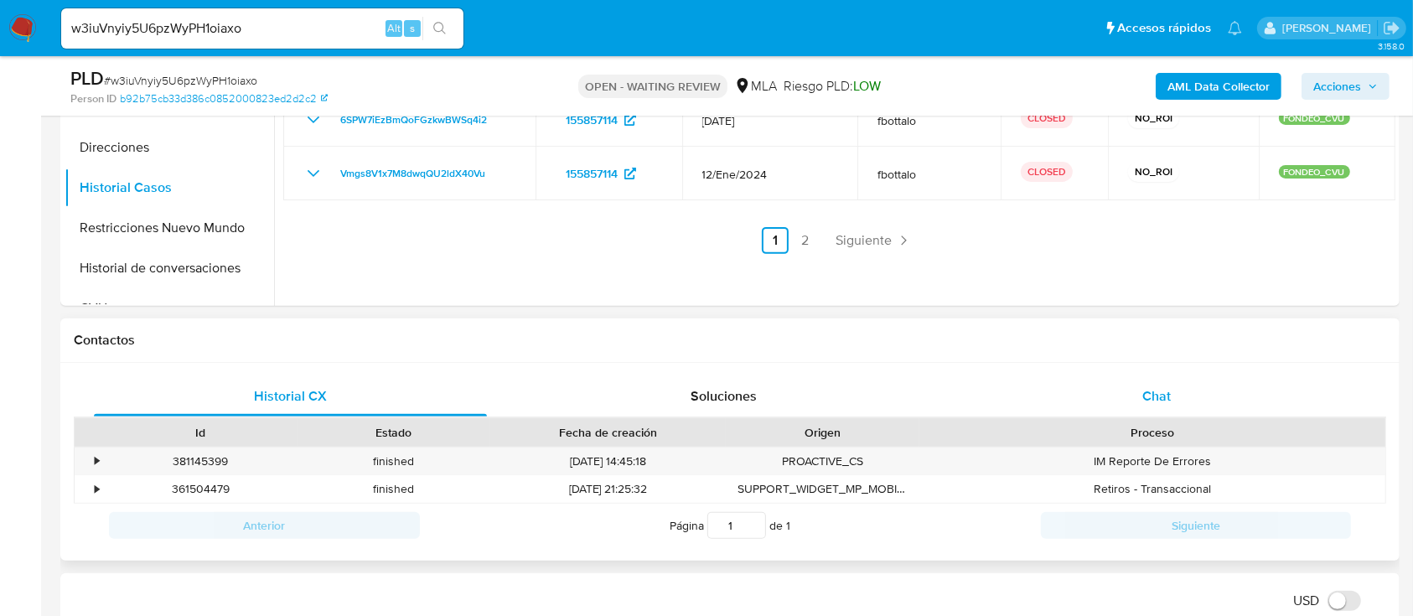
click at [1138, 399] on div "Chat" at bounding box center [1157, 396] width 393 height 40
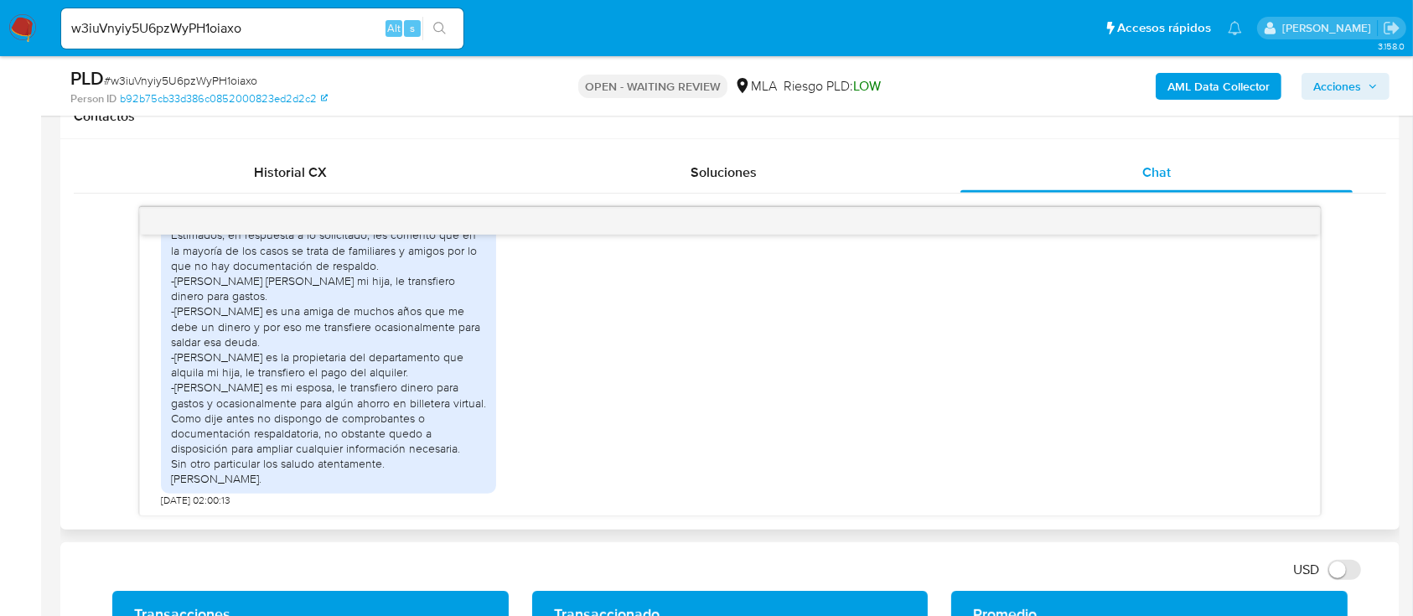
scroll to position [1695, 0]
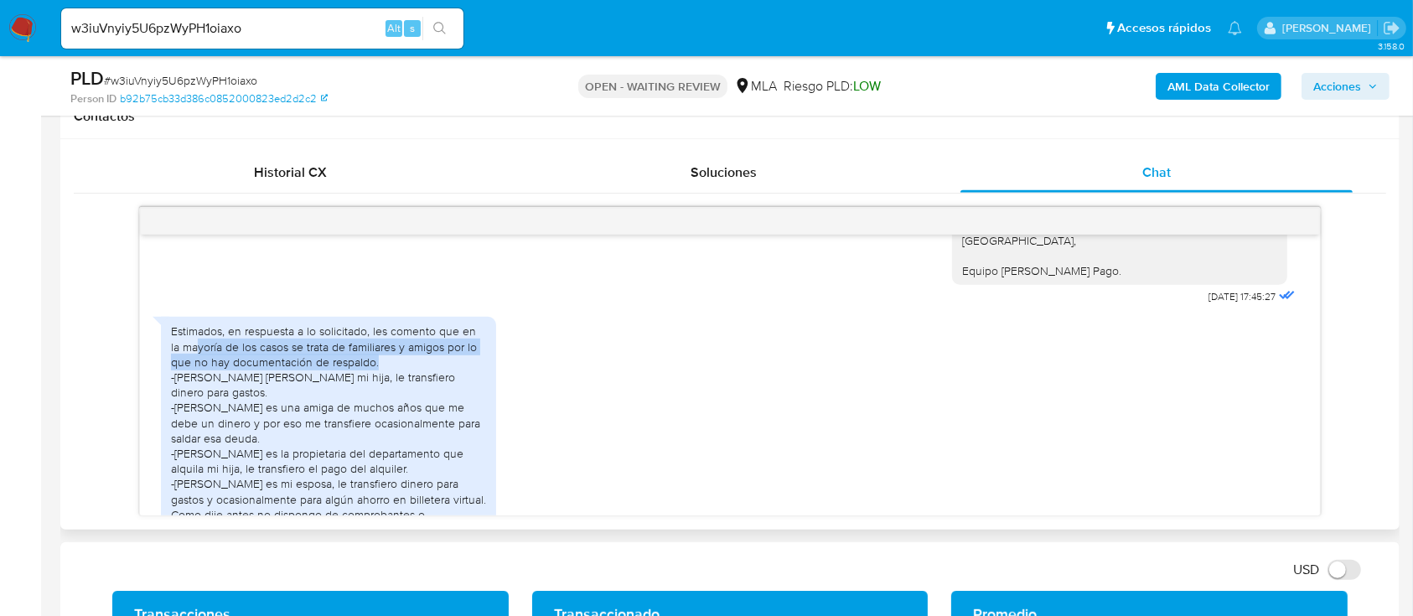
drag, startPoint x: 185, startPoint y: 366, endPoint x: 481, endPoint y: 374, distance: 296.0
click at [481, 374] on div "Estimados, en respuesta a lo solicitado, les comento que en la mayoría de los c…" at bounding box center [328, 453] width 315 height 259
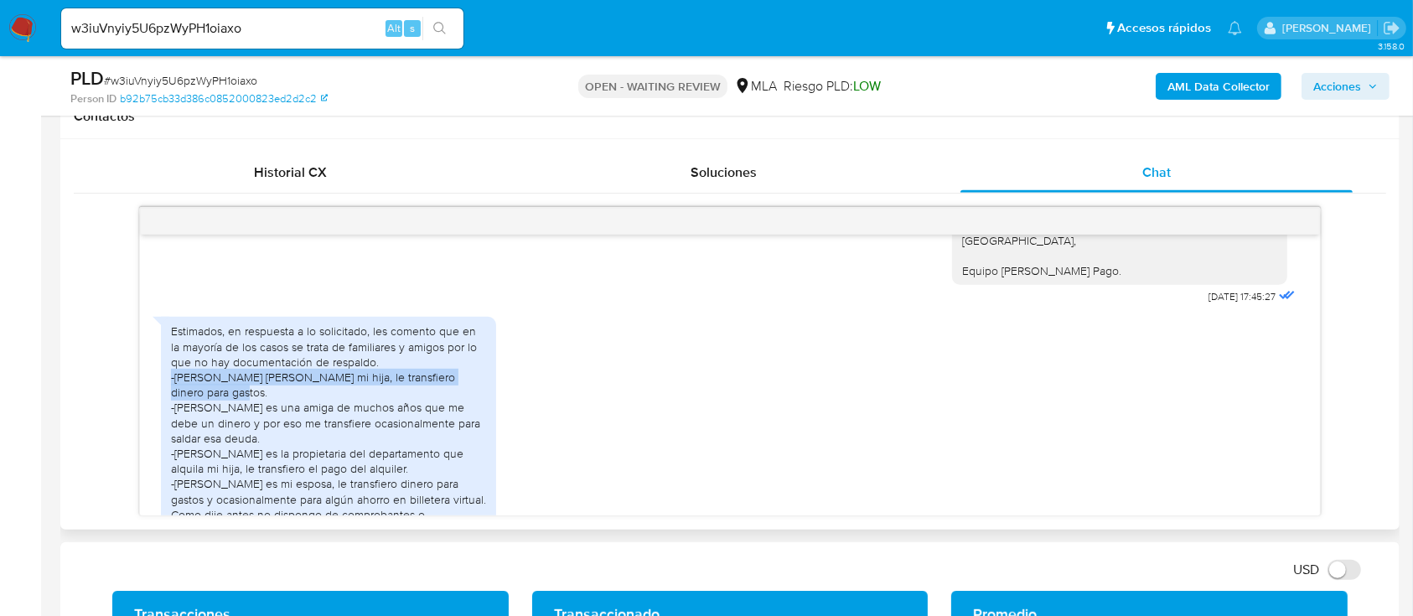
drag, startPoint x: 170, startPoint y: 392, endPoint x: 411, endPoint y: 402, distance: 240.8
click at [411, 402] on div "Estimados, en respuesta a lo solicitado, les comento que en la mayoría de los c…" at bounding box center [328, 453] width 335 height 272
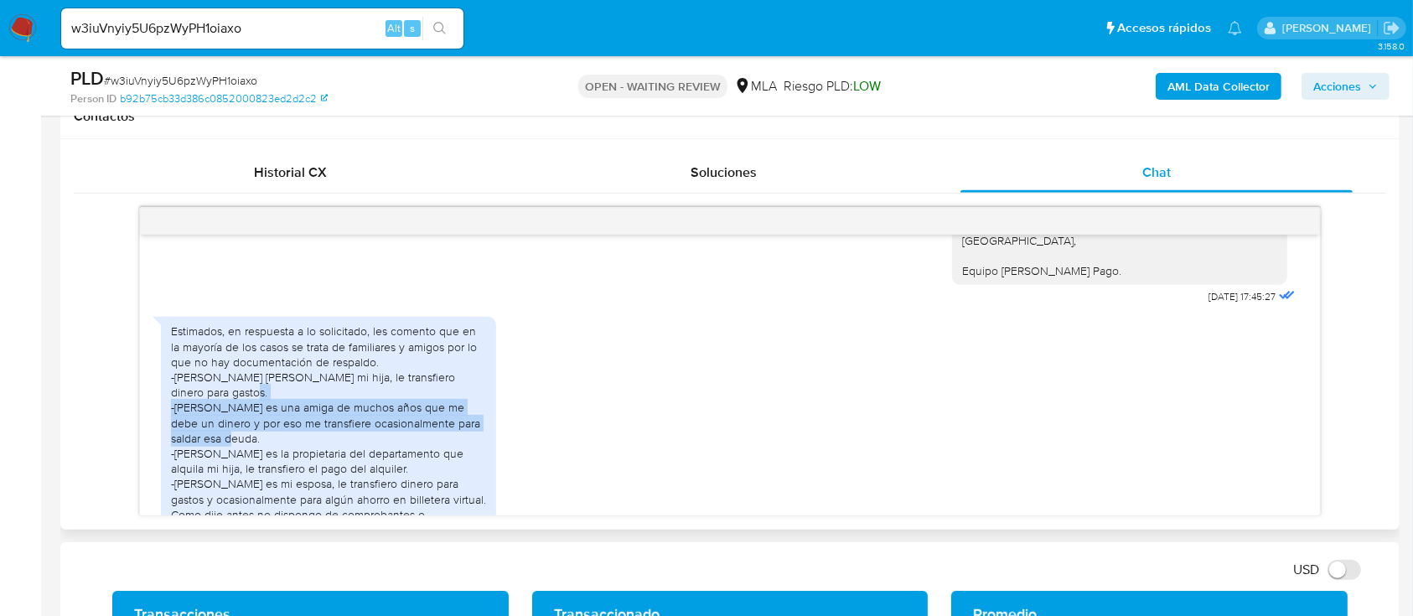
drag, startPoint x: 178, startPoint y: 426, endPoint x: 448, endPoint y: 450, distance: 271.0
click at [448, 450] on div "Estimados, en respuesta a lo solicitado, les comento que en la mayoría de los c…" at bounding box center [328, 453] width 315 height 259
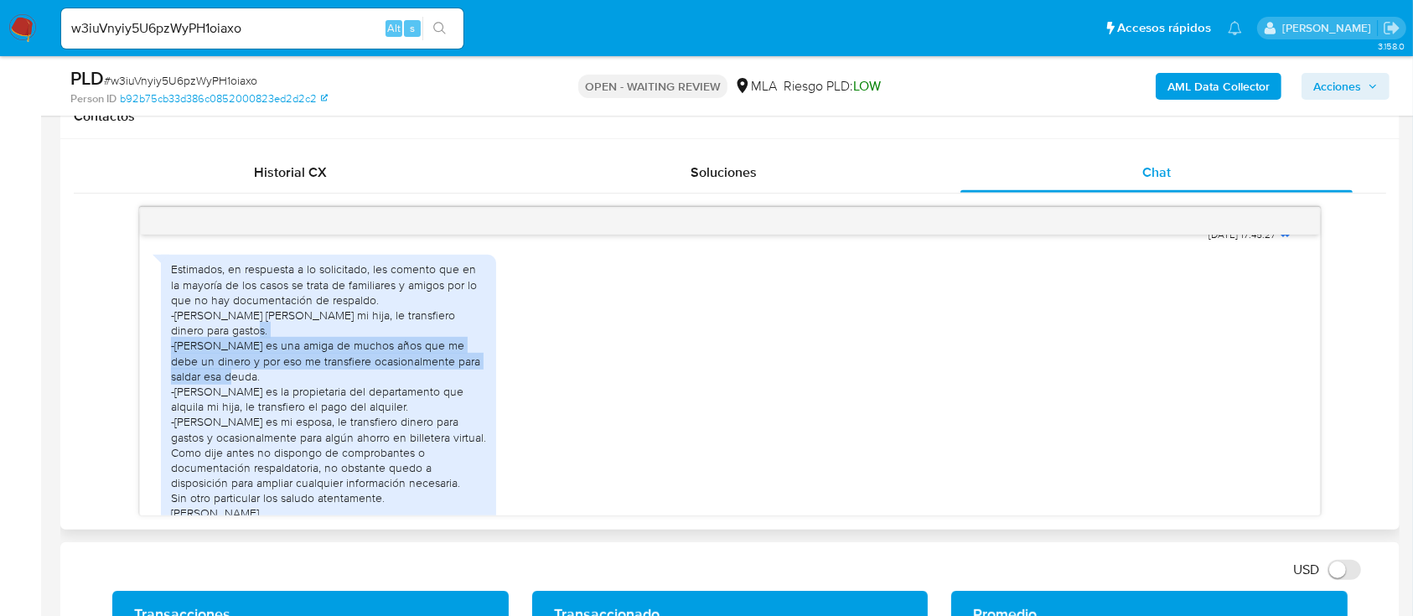
scroll to position [1807, 0]
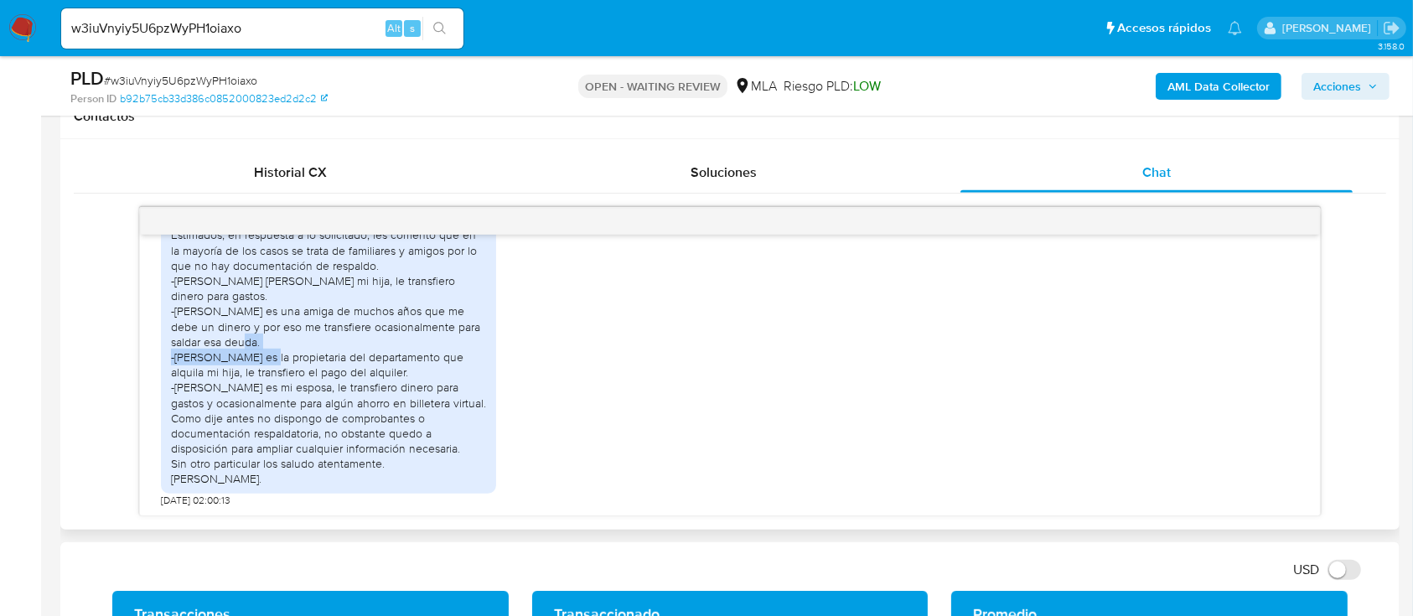
drag, startPoint x: 240, startPoint y: 354, endPoint x: 201, endPoint y: 393, distance: 55.1
click at [289, 358] on div "Estimados, en respuesta a lo solicitado, les comento que en la mayoría de los c…" at bounding box center [328, 356] width 315 height 259
click at [195, 394] on div "Estimados, en respuesta a lo solicitado, les comento que en la mayoría de los c…" at bounding box center [328, 356] width 315 height 259
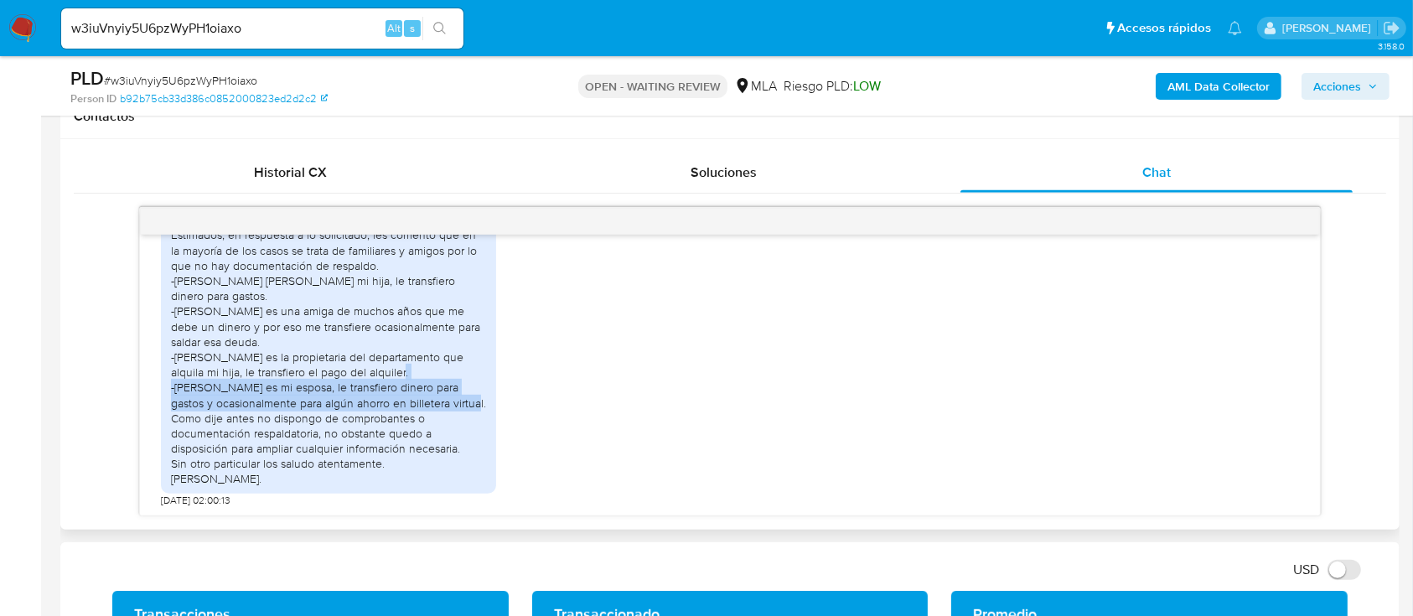
drag, startPoint x: 174, startPoint y: 392, endPoint x: 460, endPoint y: 400, distance: 286.8
click at [460, 400] on div "Estimados, en respuesta a lo solicitado, les comento que en la mayoría de los c…" at bounding box center [328, 356] width 315 height 259
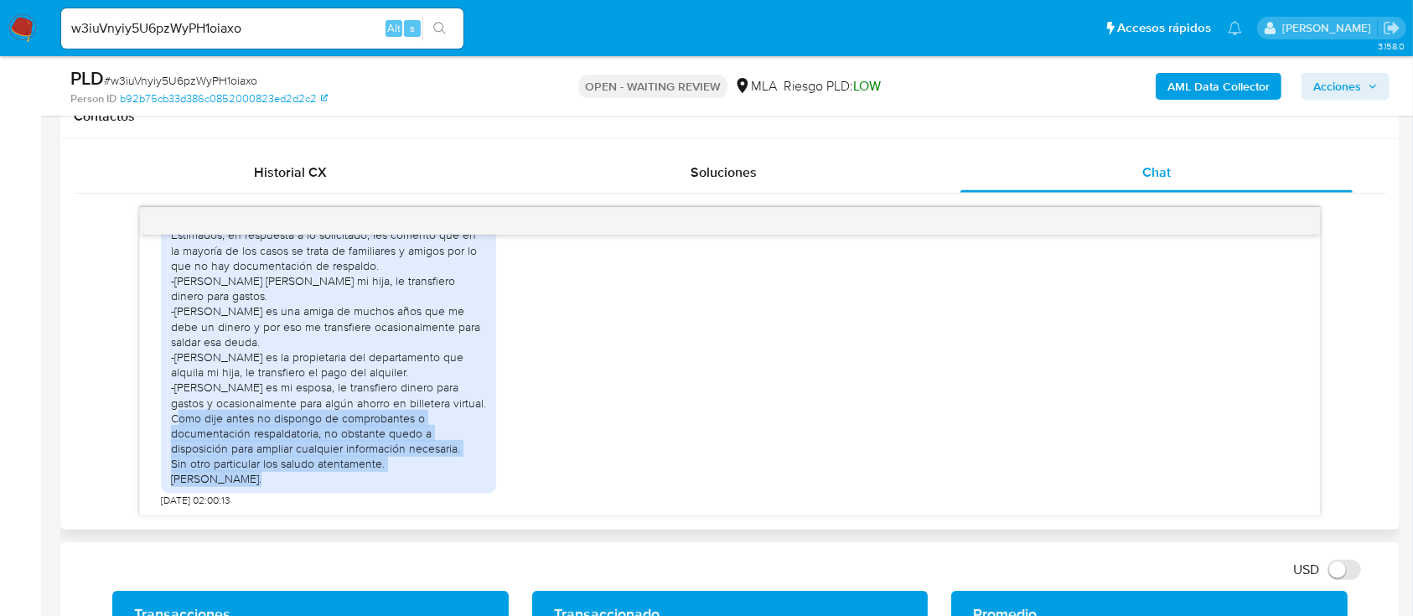
drag, startPoint x: 190, startPoint y: 419, endPoint x: 446, endPoint y: 477, distance: 262.2
click at [446, 477] on div "Estimados, en respuesta a lo solicitado, les comento que en la mayoría de los c…" at bounding box center [328, 356] width 315 height 259
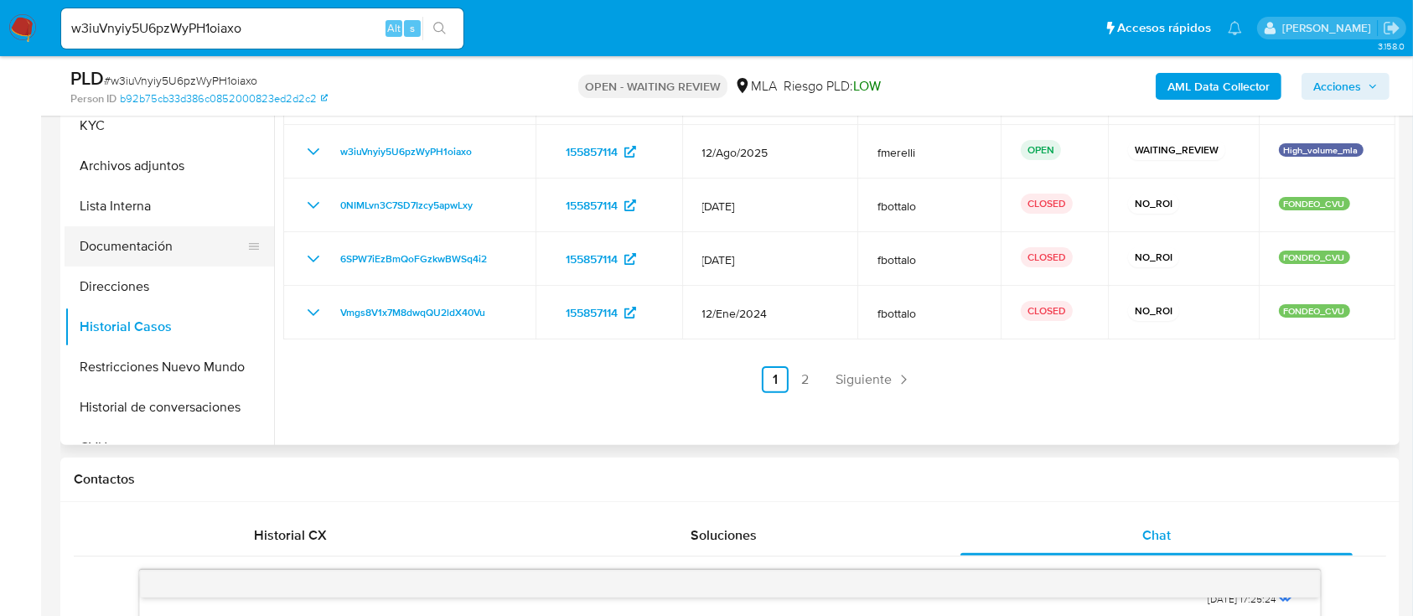
scroll to position [223, 0]
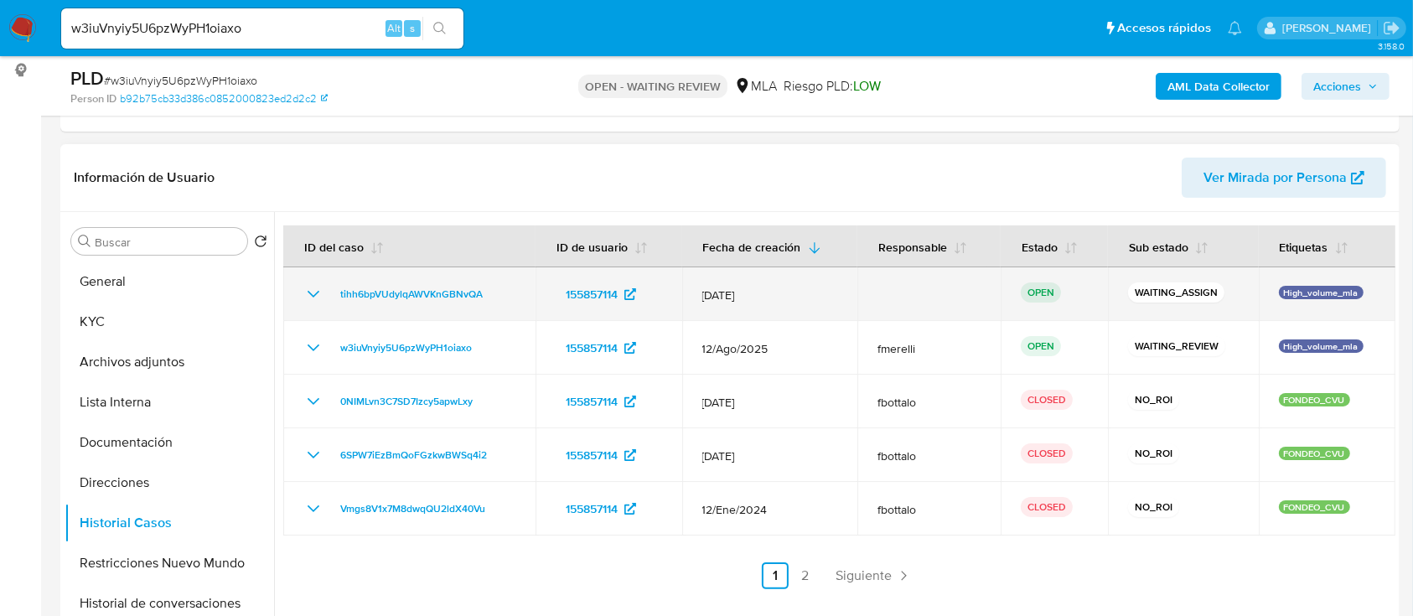
drag, startPoint x: 1021, startPoint y: 324, endPoint x: 996, endPoint y: 278, distance: 51.8
click at [996, 278] on tbody "tihh6bpVUdylqAWVKnGBNvQA 155857114 12/Sept/2025 OPEN WAITING_ASSIGN High_volume…" at bounding box center [839, 401] width 1112 height 268
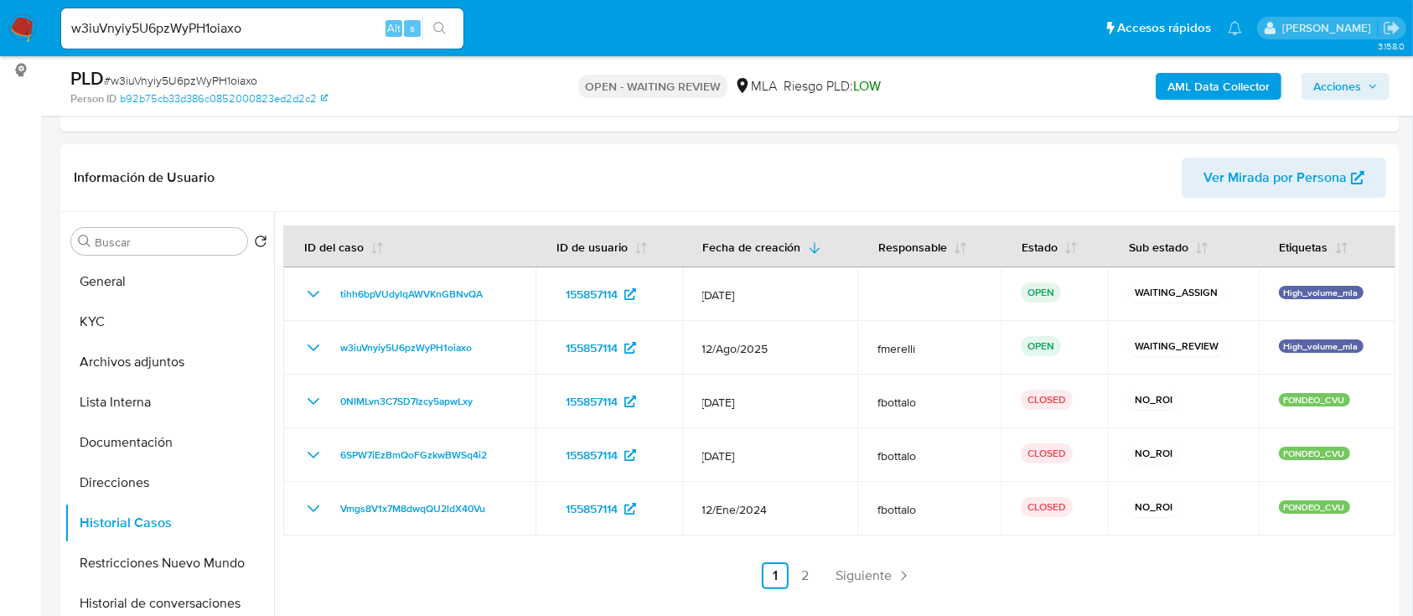
click at [288, 38] on div "w3iuVnyiy5U6pzWyPH1oiaxo Alt s" at bounding box center [262, 28] width 402 height 40
click at [281, 32] on input "w3iuVnyiy5U6pzWyPH1oiaxo" at bounding box center [262, 29] width 402 height 22
paste input "U8zXYCPYbQabsXtIpxmGemKc"
type input "U8zXYCPYbQabsXtIpxmGemKc"
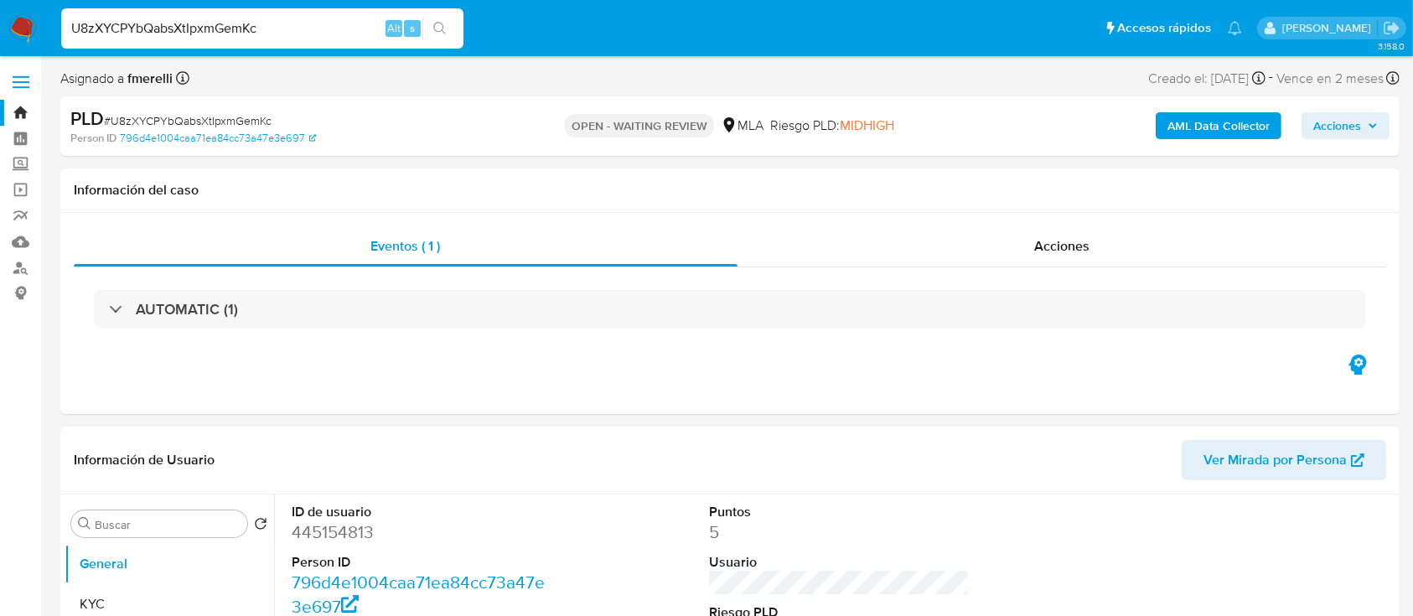
select select "10"
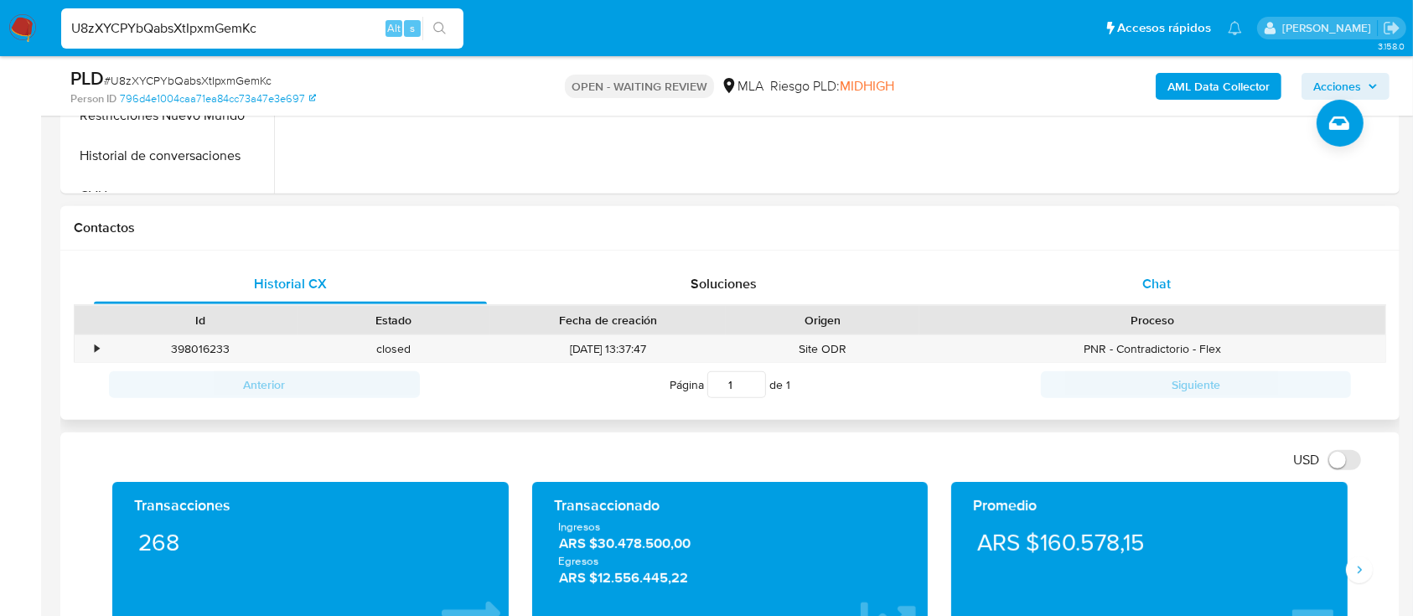
click at [1195, 269] on div "Chat" at bounding box center [1157, 284] width 393 height 40
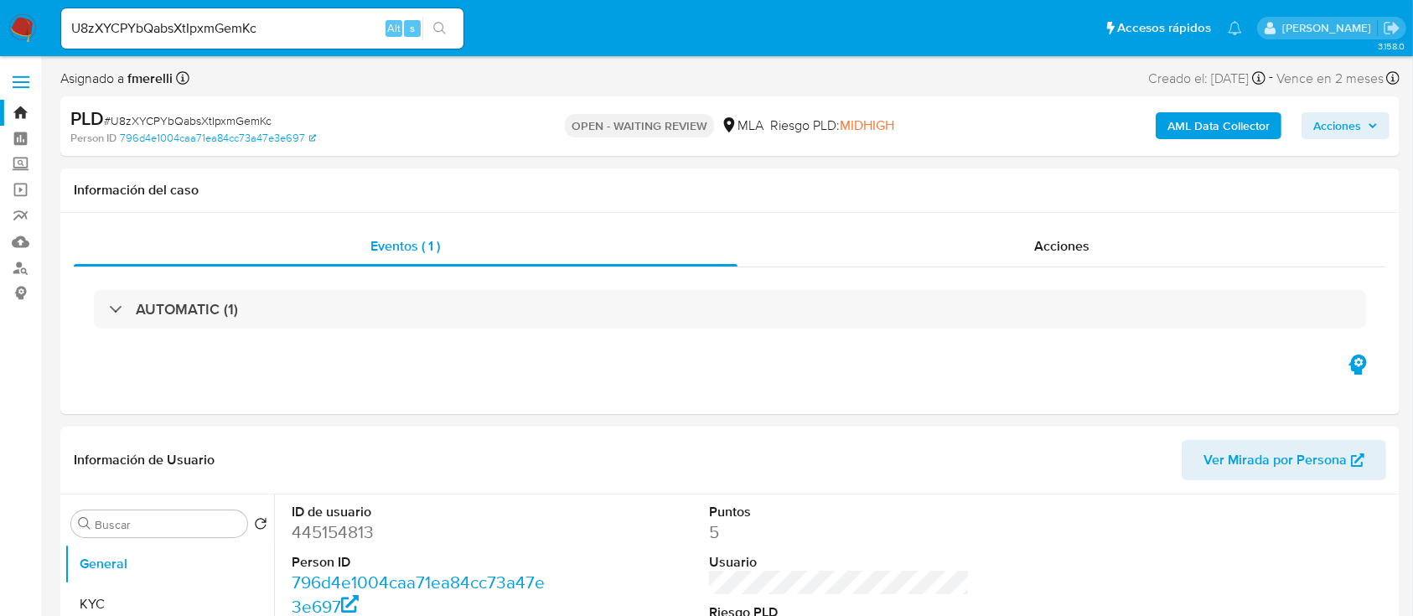
click at [265, 37] on input "U8zXYCPYbQabsXtIpxmGemKc" at bounding box center [262, 29] width 402 height 22
paste input "e1hrHhFzfuf1MMEa5LHJ0WAh"
type input "e1hrHhFzfuf1MMEa5LHJ0WAh"
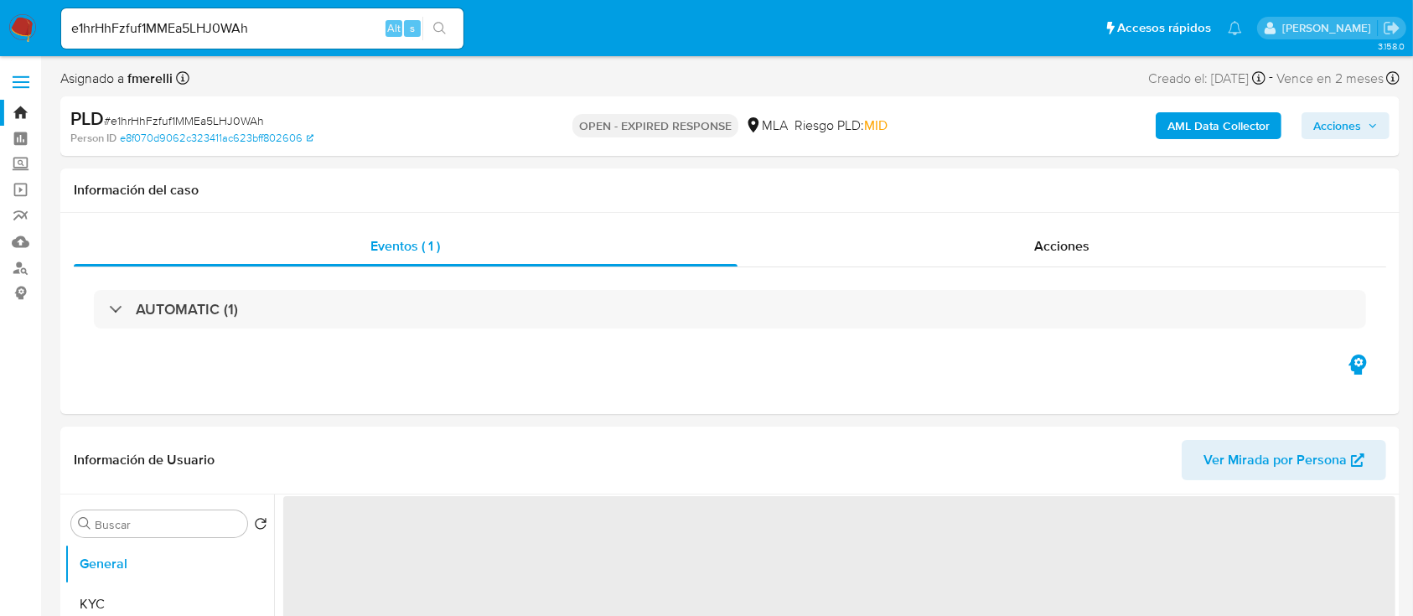
select select "10"
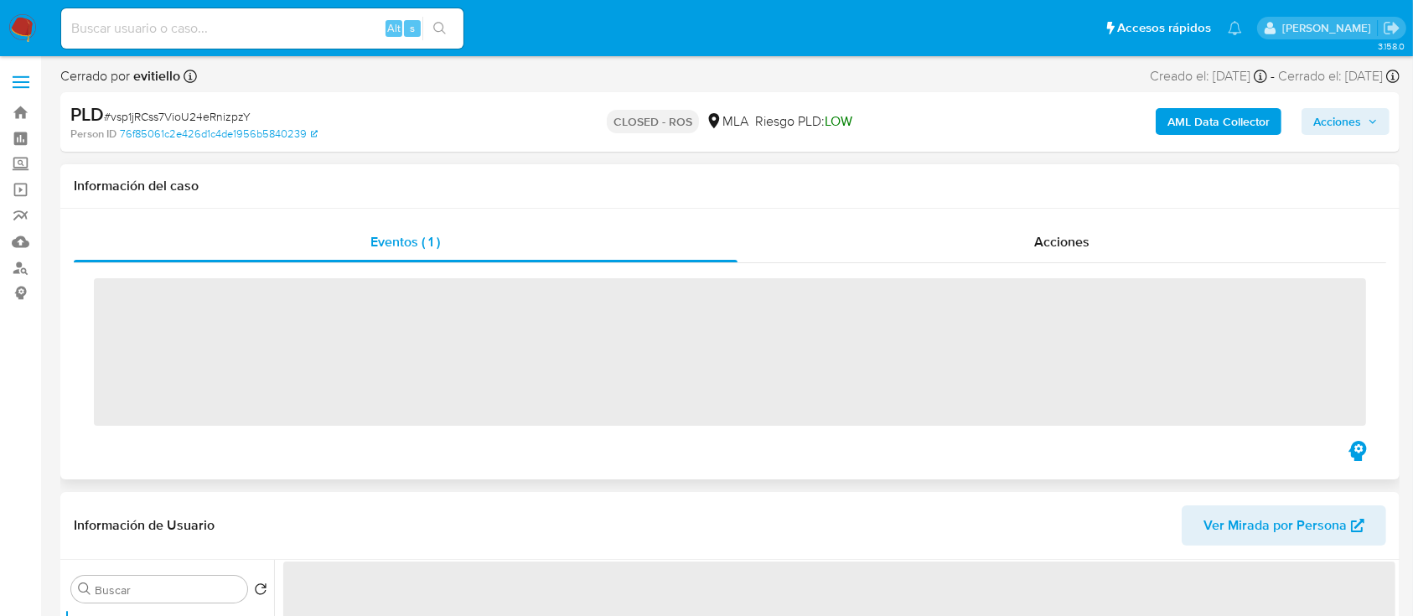
click at [993, 267] on div "‌" at bounding box center [730, 350] width 1313 height 174
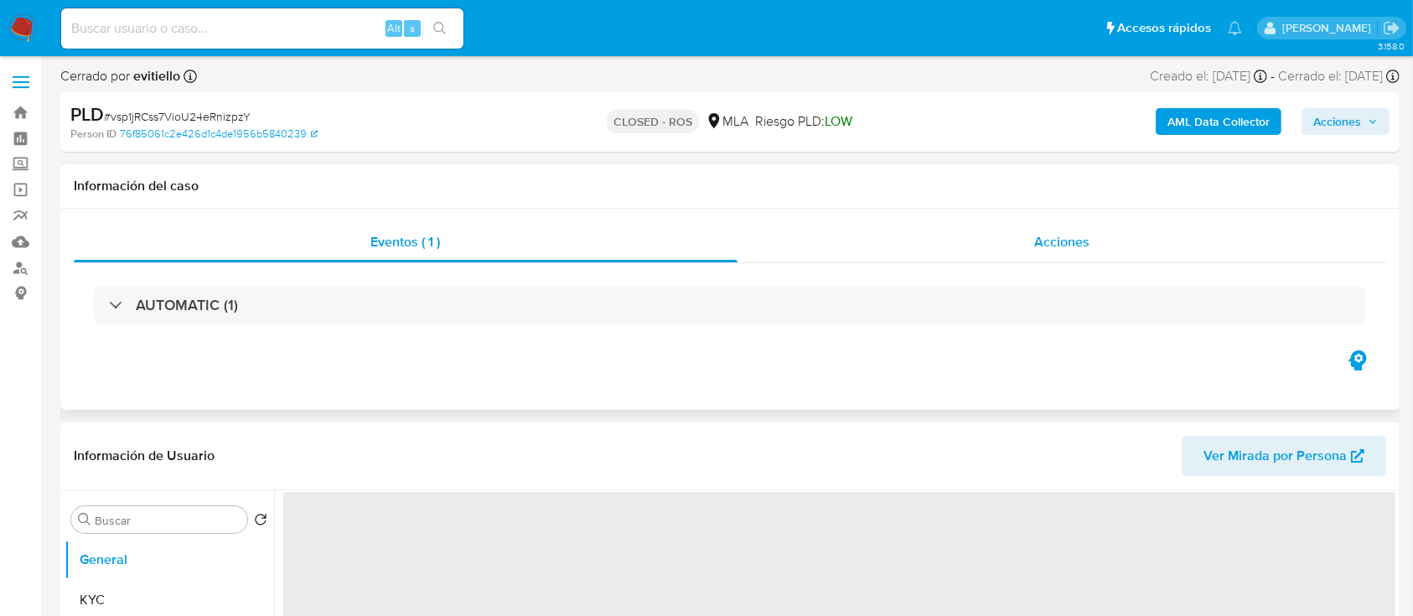
click at [1018, 250] on div "Acciones" at bounding box center [1063, 242] width 650 height 40
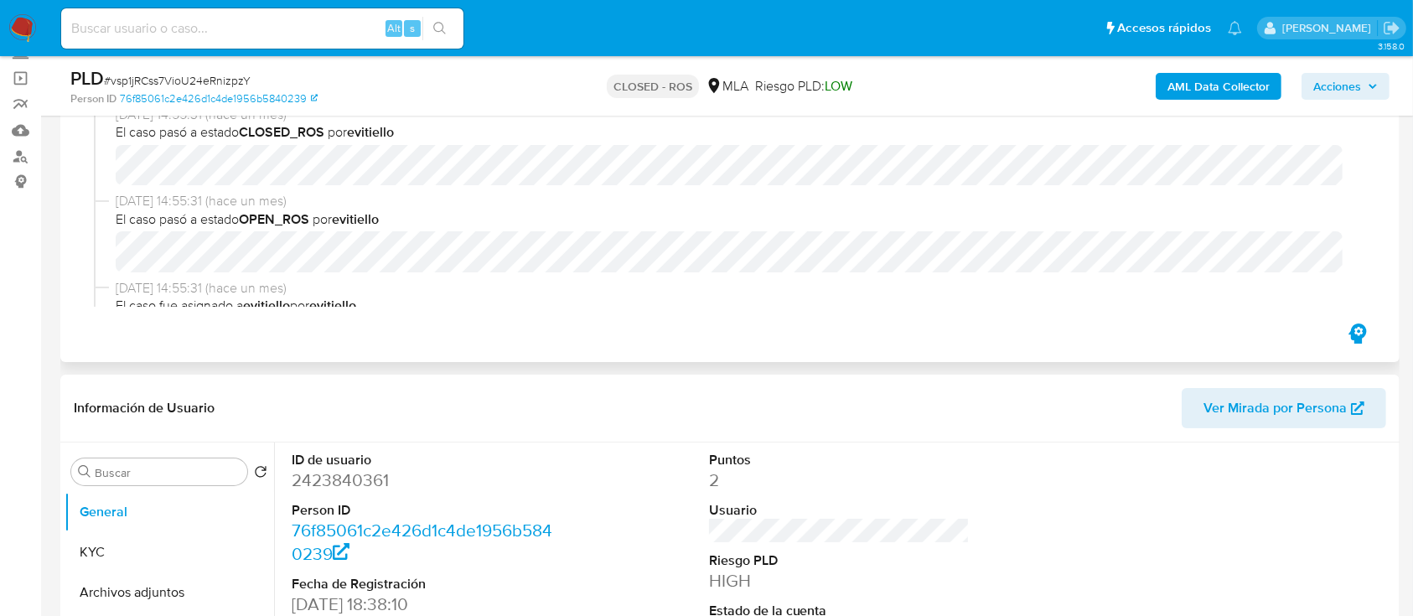
select select "10"
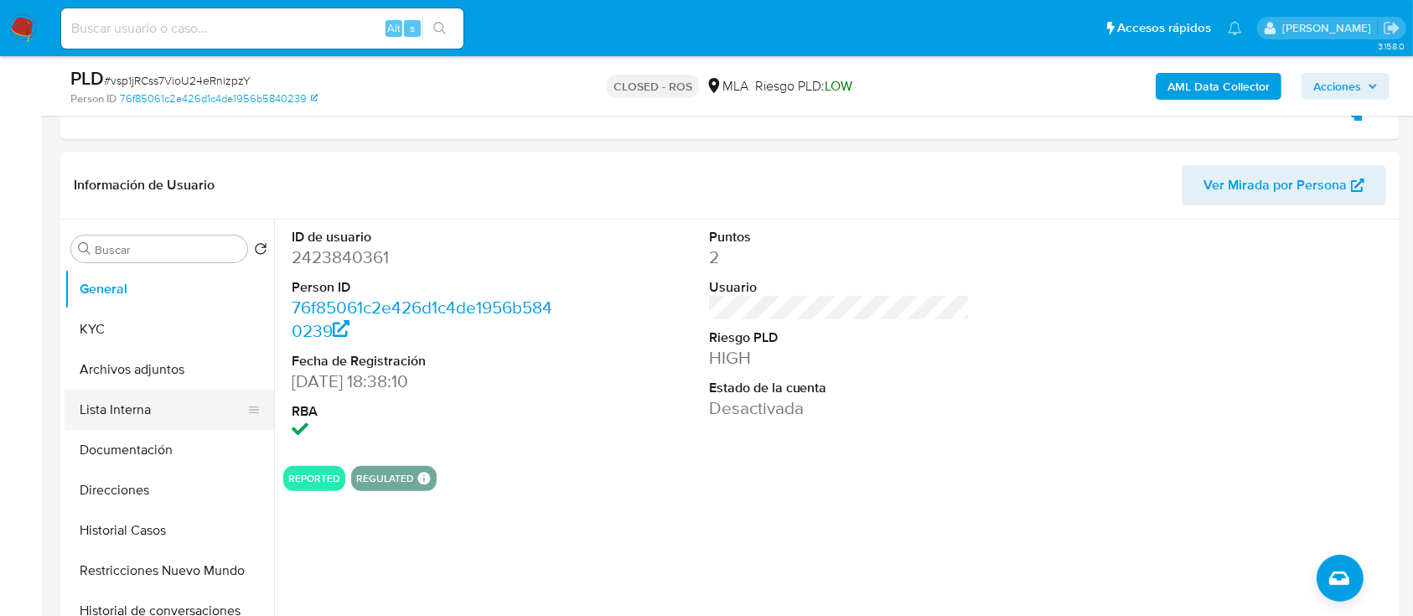
scroll to position [335, 0]
click at [175, 370] on button "Archivos adjuntos" at bounding box center [163, 369] width 196 height 40
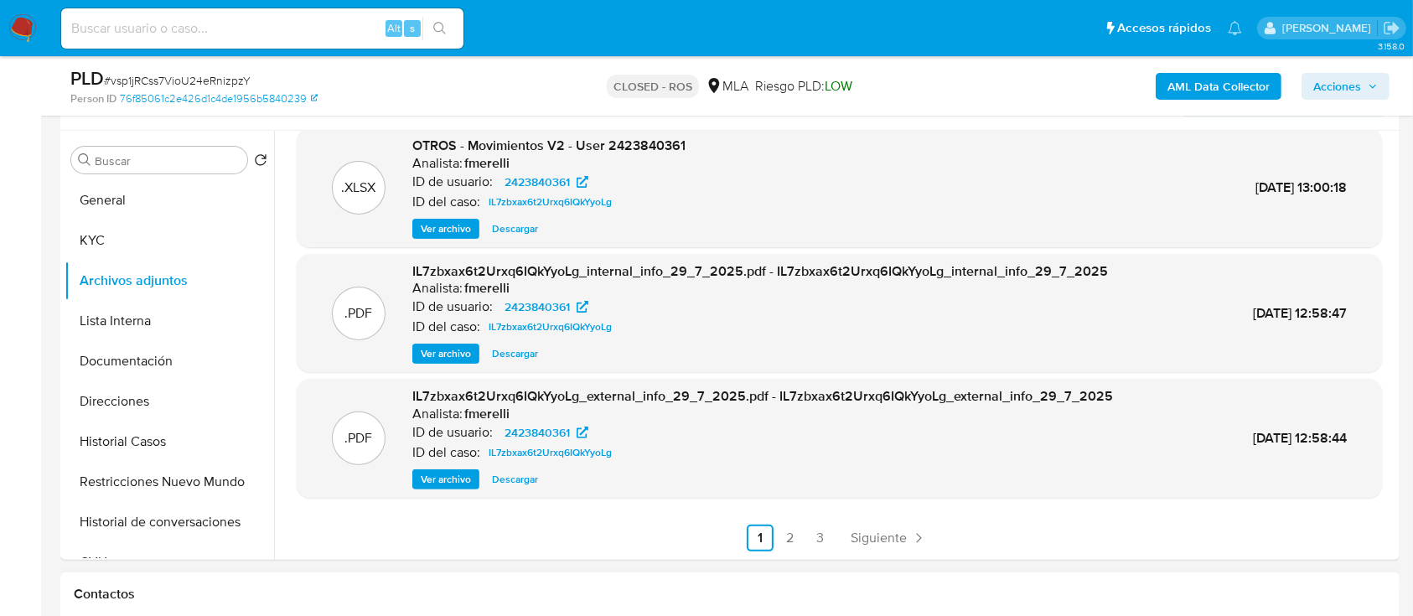
scroll to position [558, 0]
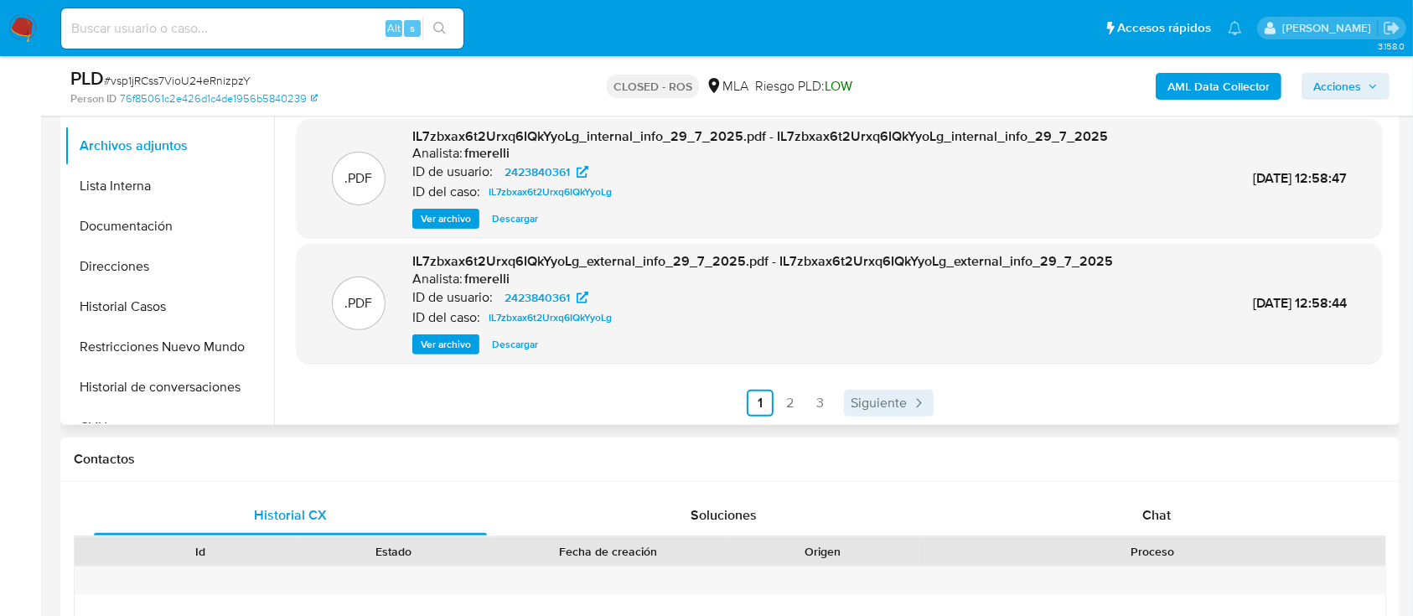
click at [894, 398] on span "Siguiente" at bounding box center [879, 403] width 56 height 13
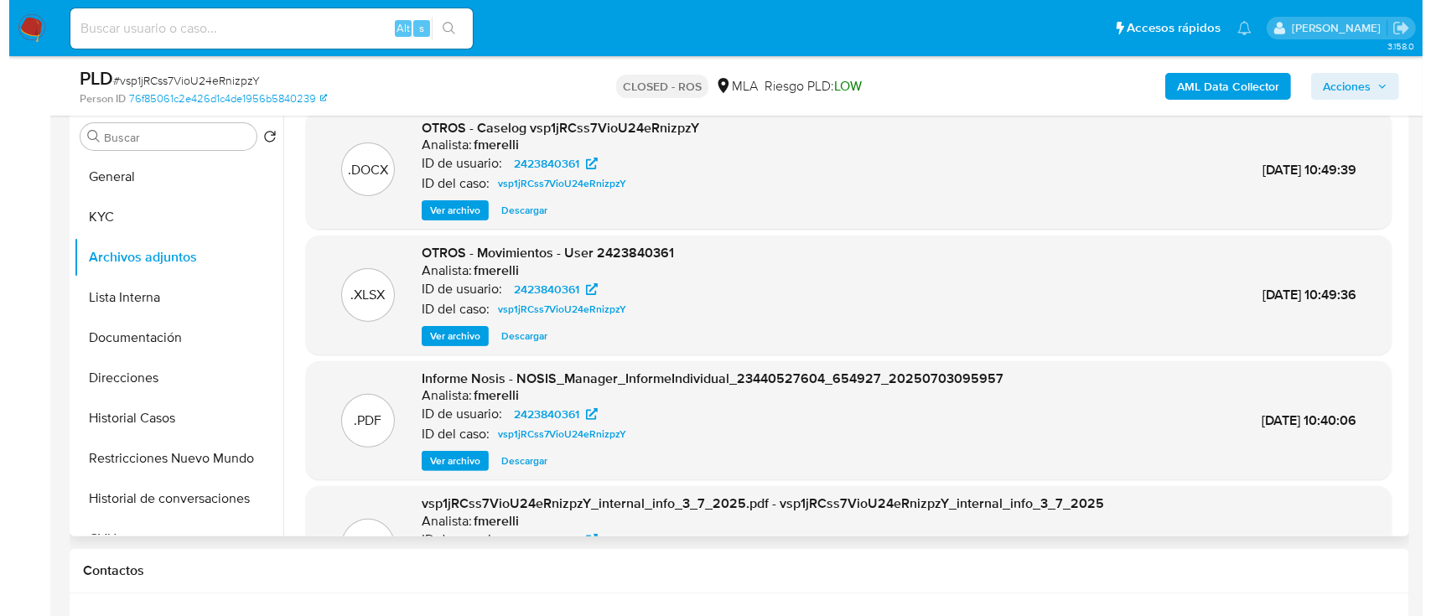
scroll to position [0, 0]
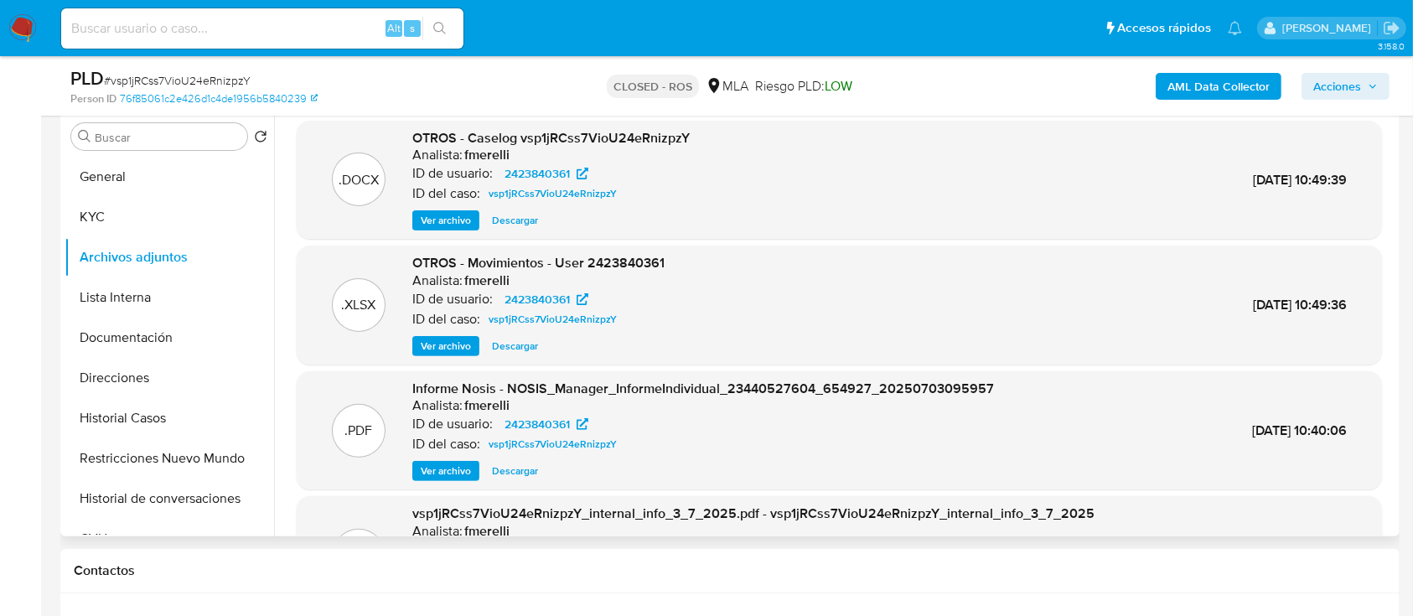
click at [443, 223] on span "Ver archivo" at bounding box center [446, 220] width 50 height 17
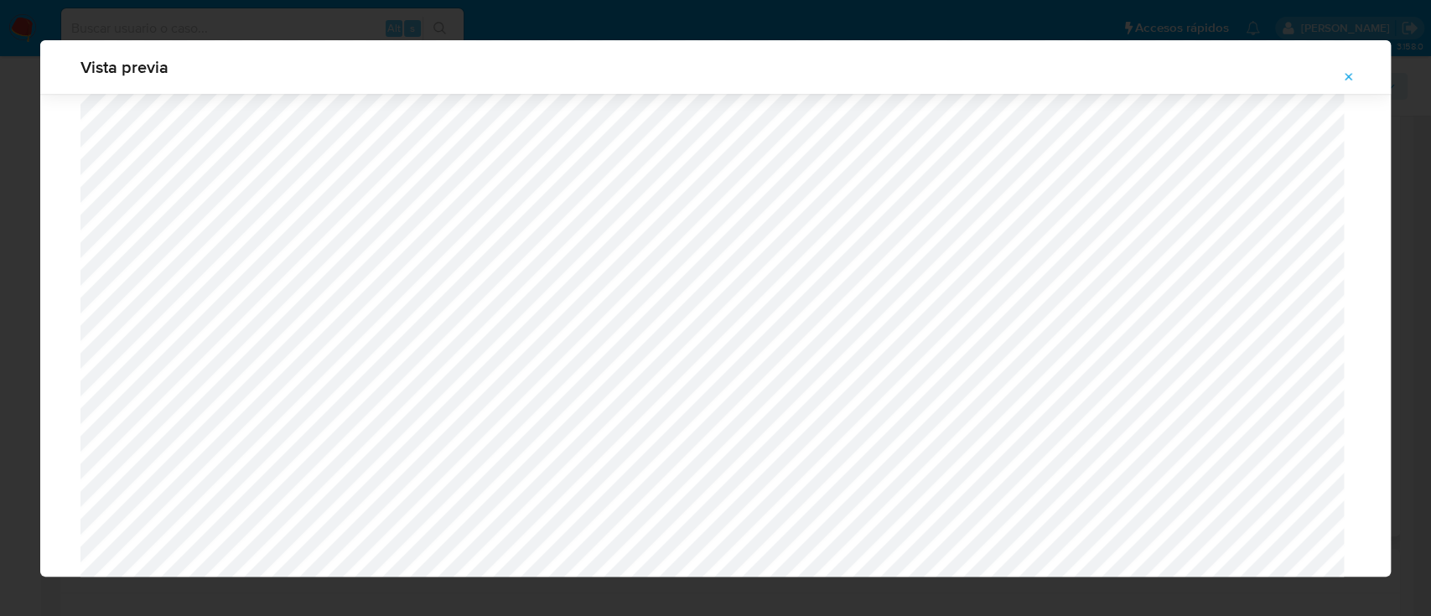
scroll to position [749, 0]
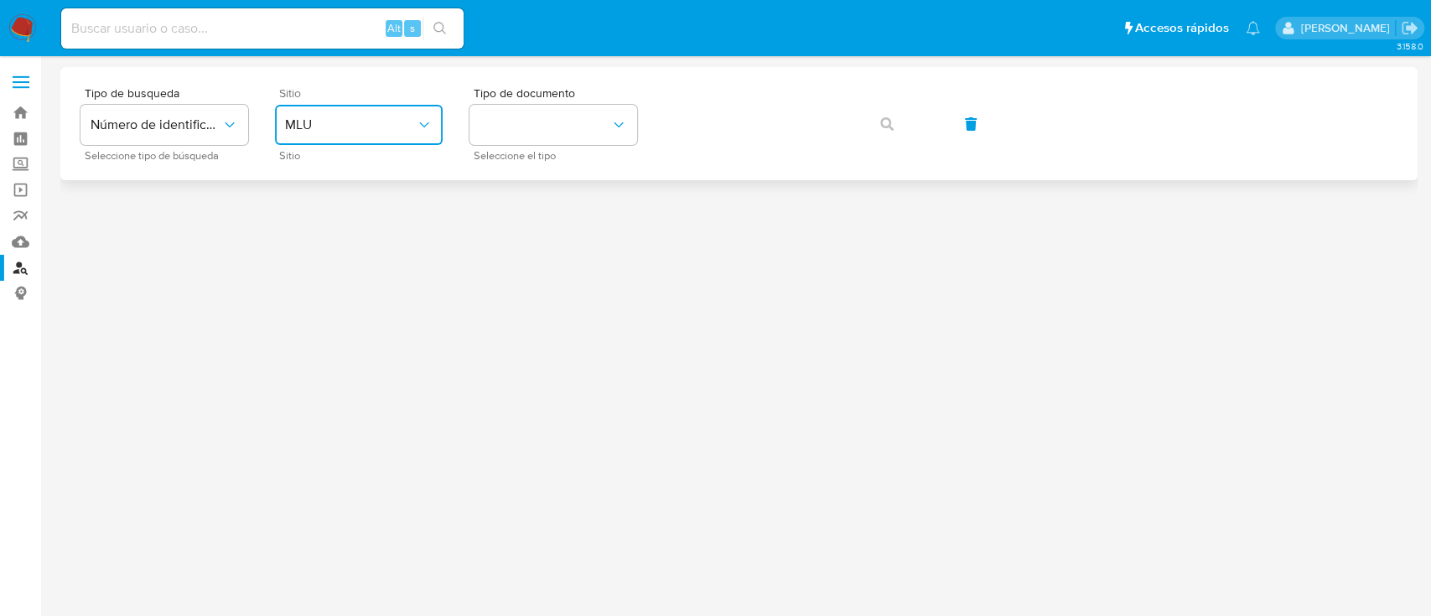
click at [371, 124] on span "MLU" at bounding box center [350, 125] width 131 height 17
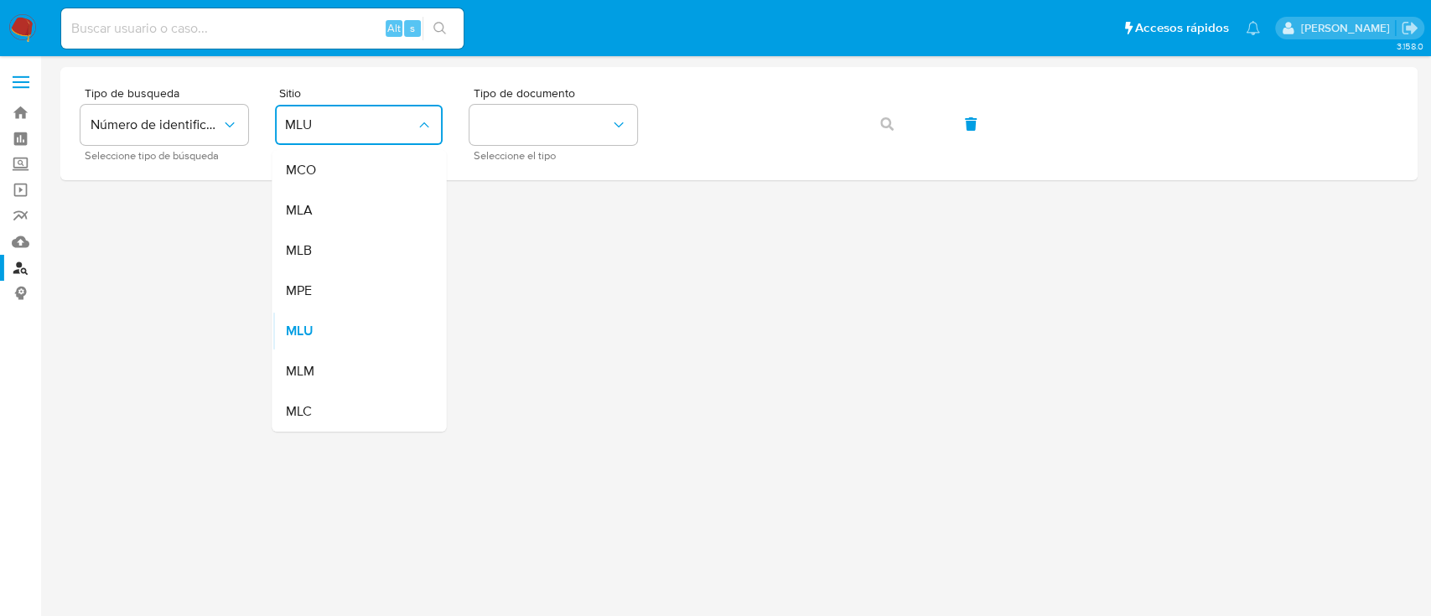
click at [286, 228] on div "MLA" at bounding box center [353, 210] width 137 height 40
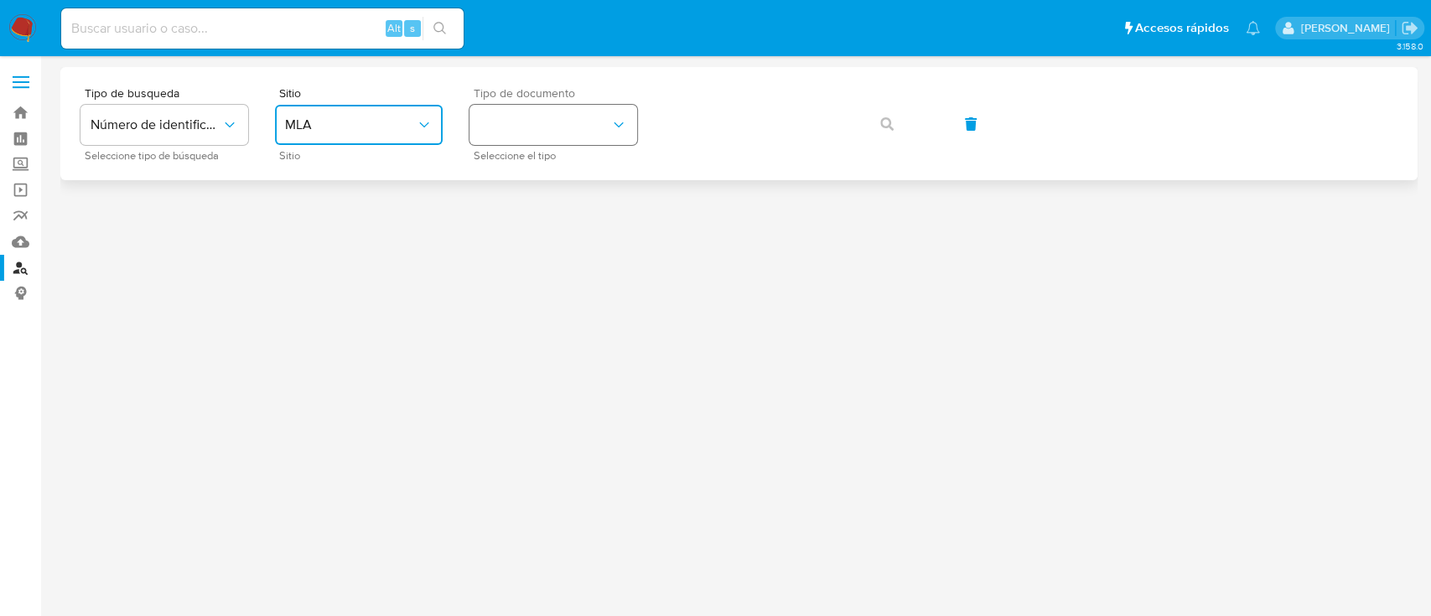
drag, startPoint x: 504, startPoint y: 130, endPoint x: 500, endPoint y: 144, distance: 14.9
click at [504, 129] on button "identificationType" at bounding box center [553, 125] width 168 height 40
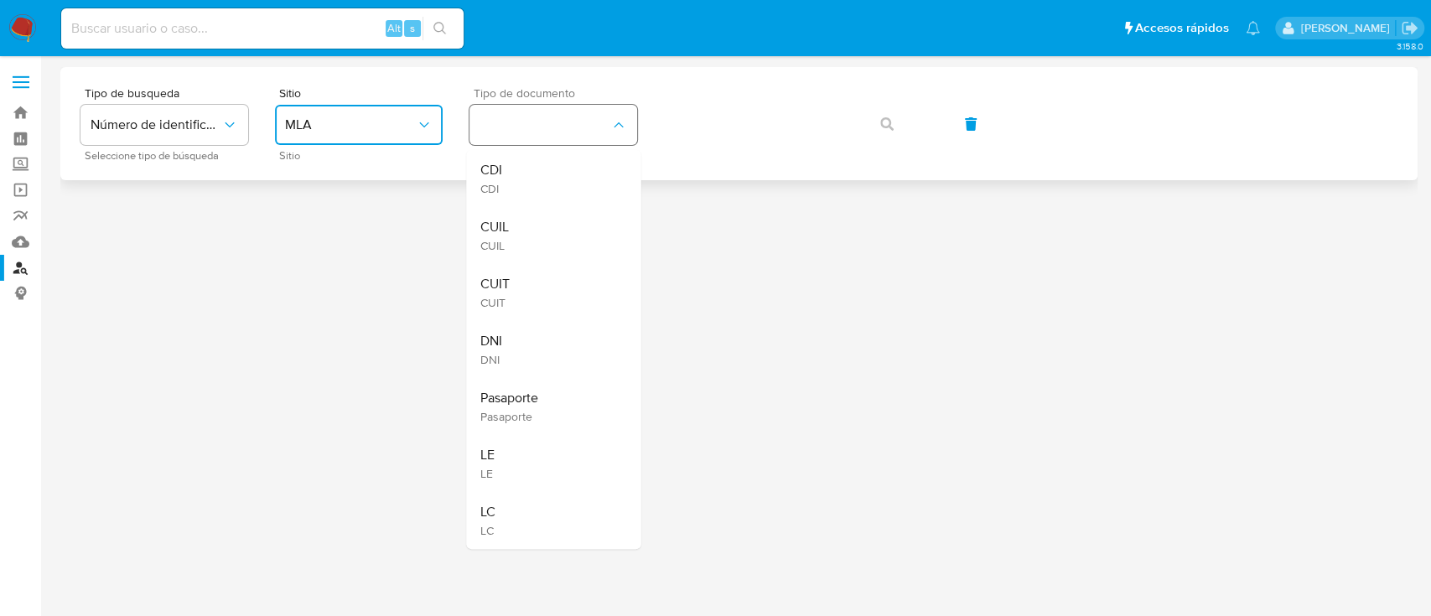
click at [479, 231] on li "CUIL CUIL" at bounding box center [553, 235] width 174 height 57
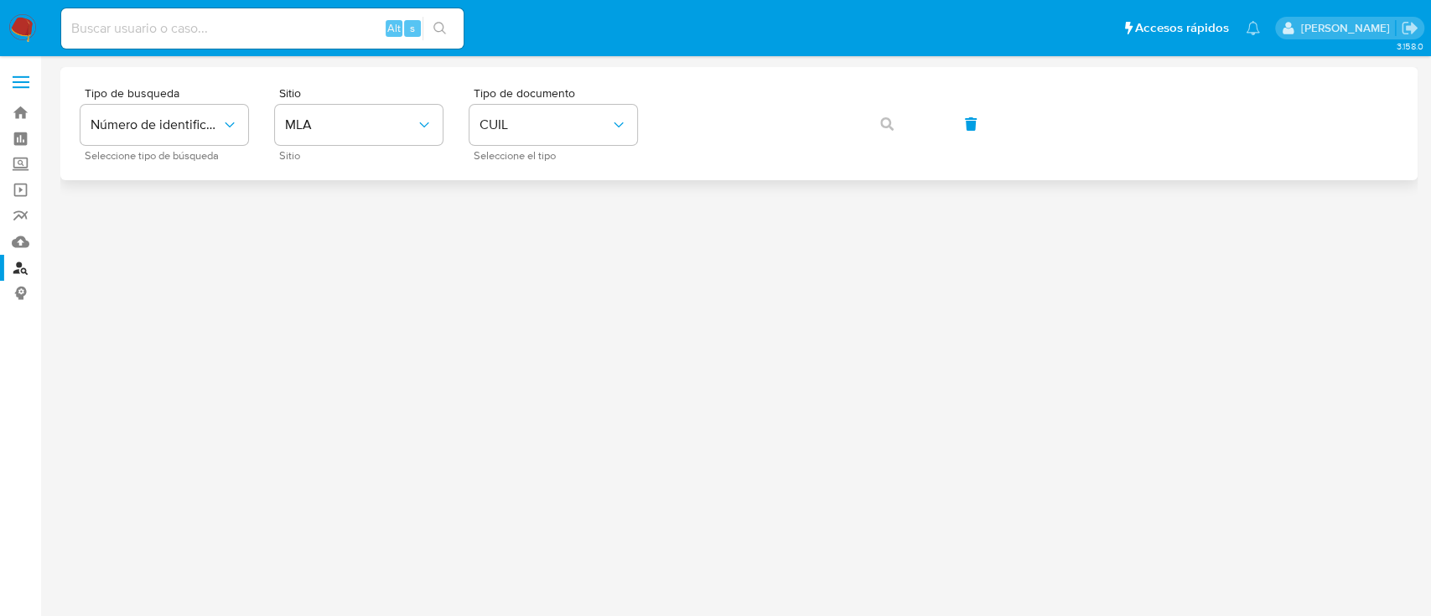
click at [724, 160] on div "Tipo de busqueda Número de identificación Seleccione tipo de búsqueda Sitio MLA…" at bounding box center [738, 123] width 1357 height 113
drag, startPoint x: 892, startPoint y: 131, endPoint x: 866, endPoint y: 144, distance: 29.2
click at [892, 130] on span "button" at bounding box center [886, 124] width 13 height 37
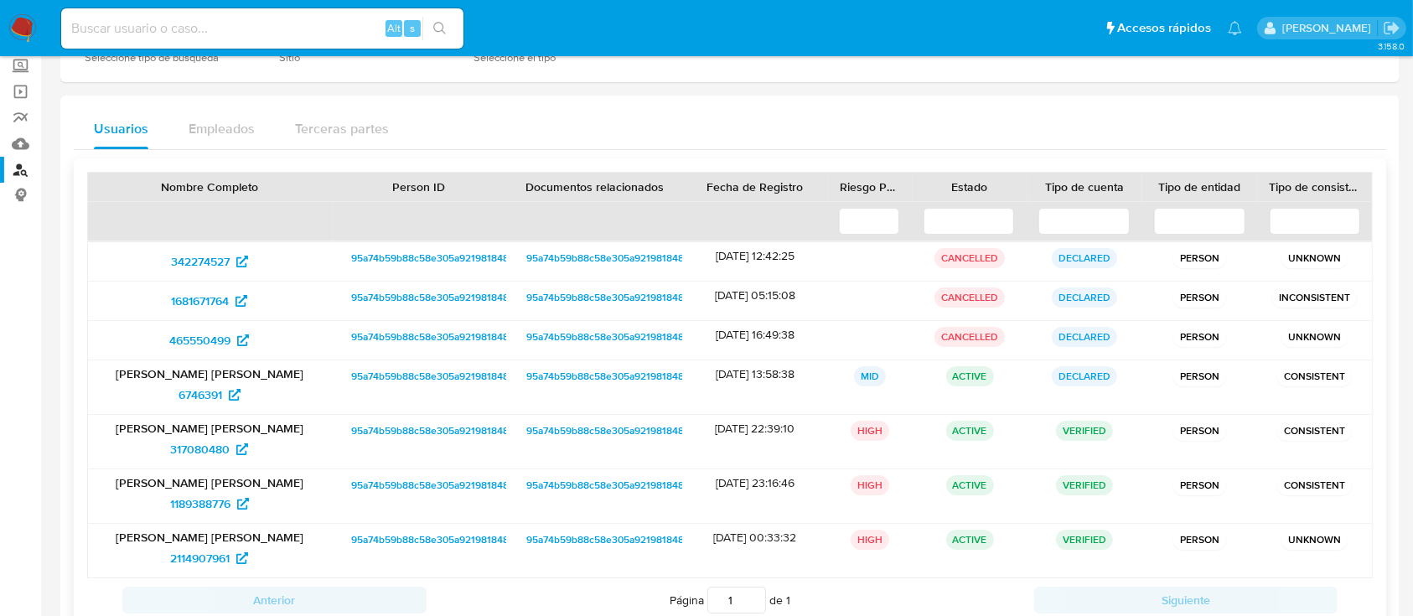
scroll to position [215, 0]
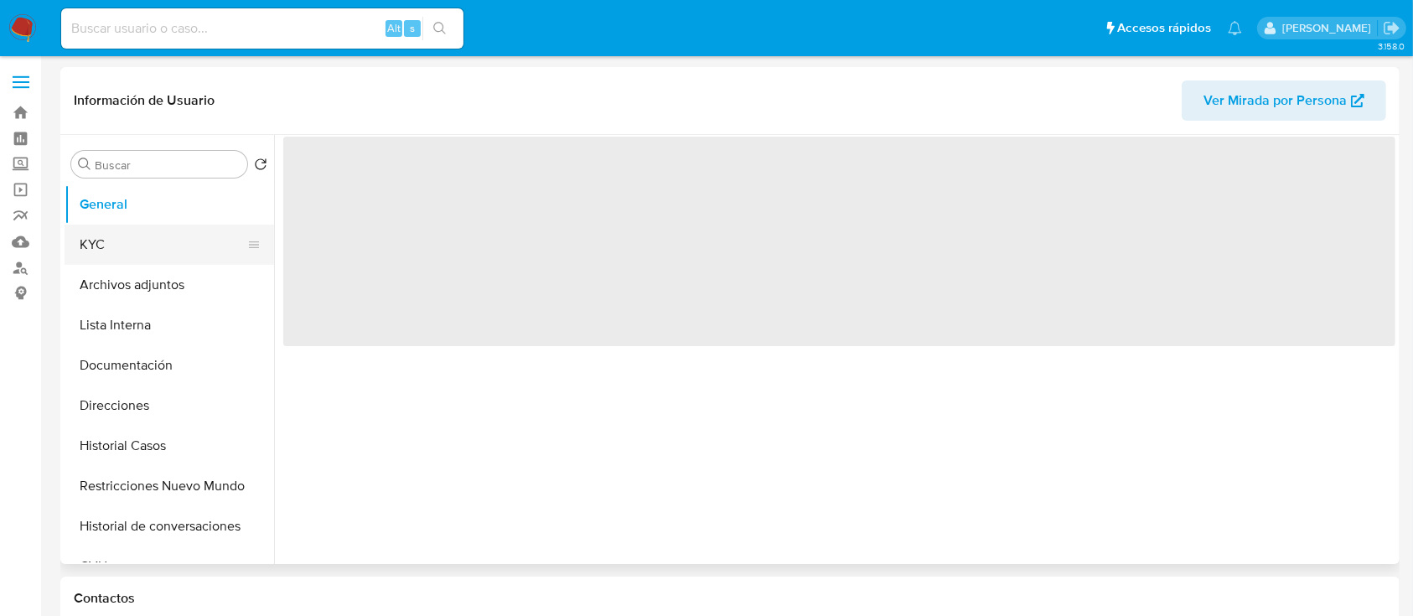
click at [149, 250] on button "KYC" at bounding box center [163, 245] width 196 height 40
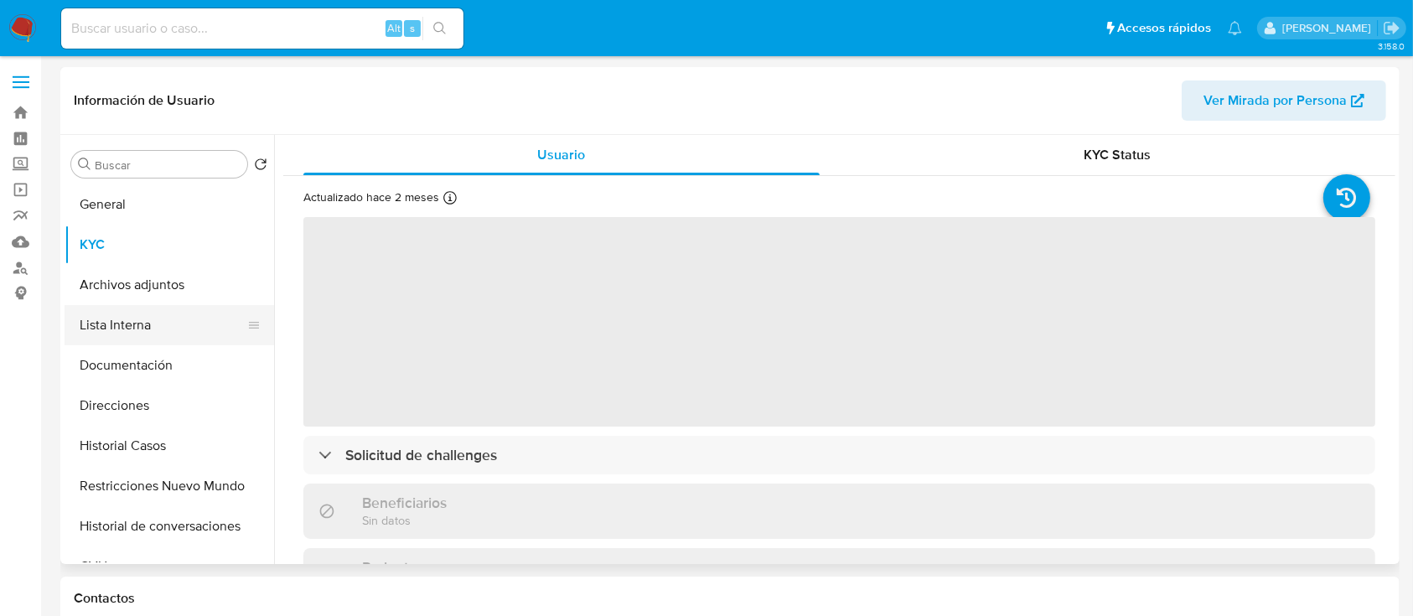
select select "10"
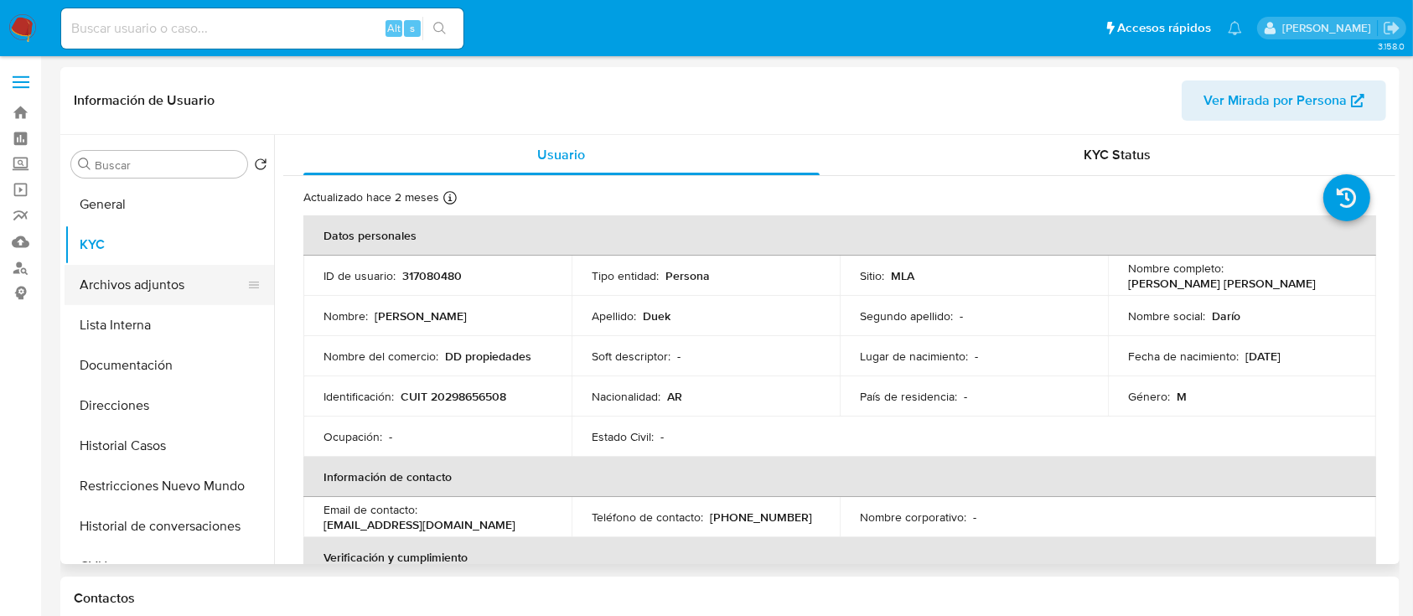
click at [139, 286] on button "Archivos adjuntos" at bounding box center [163, 285] width 196 height 40
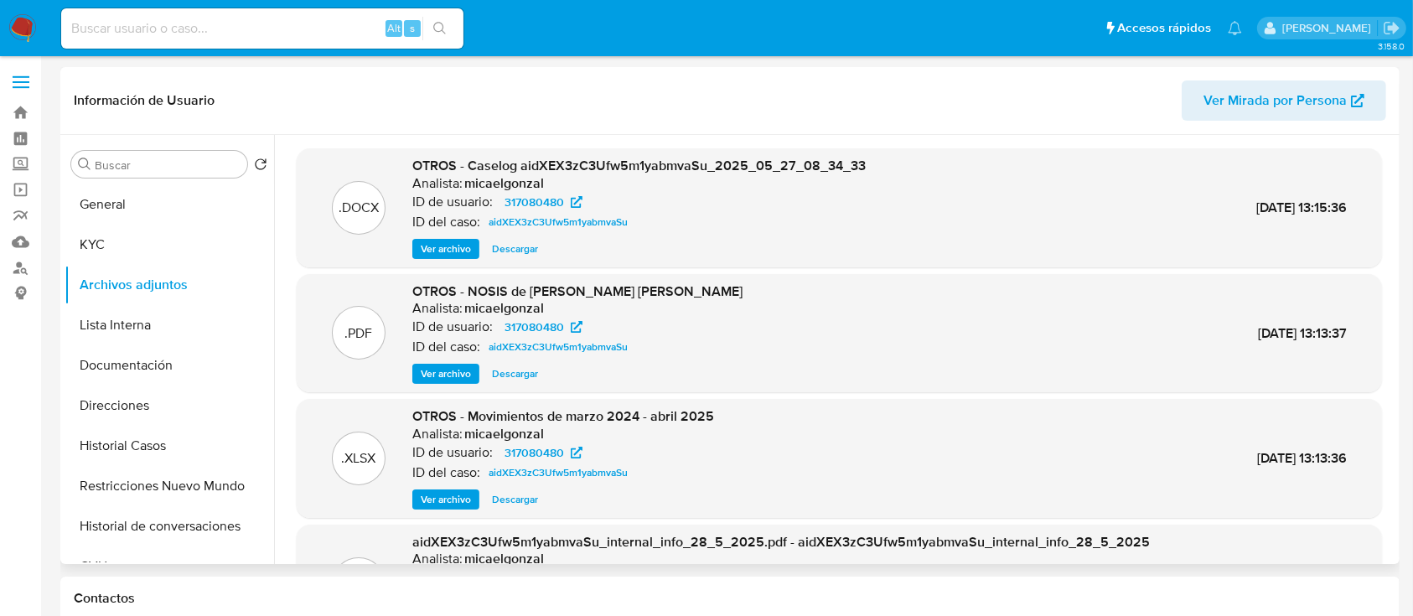
click at [435, 258] on div ".DOCX OTROS - Caselog aidXEX3zC3Ufw5m1yabmvaSu_2025_05_27_08_34_33 Analista: mi…" at bounding box center [840, 207] width 1086 height 119
click at [431, 247] on span "Ver archivo" at bounding box center [446, 249] width 50 height 17
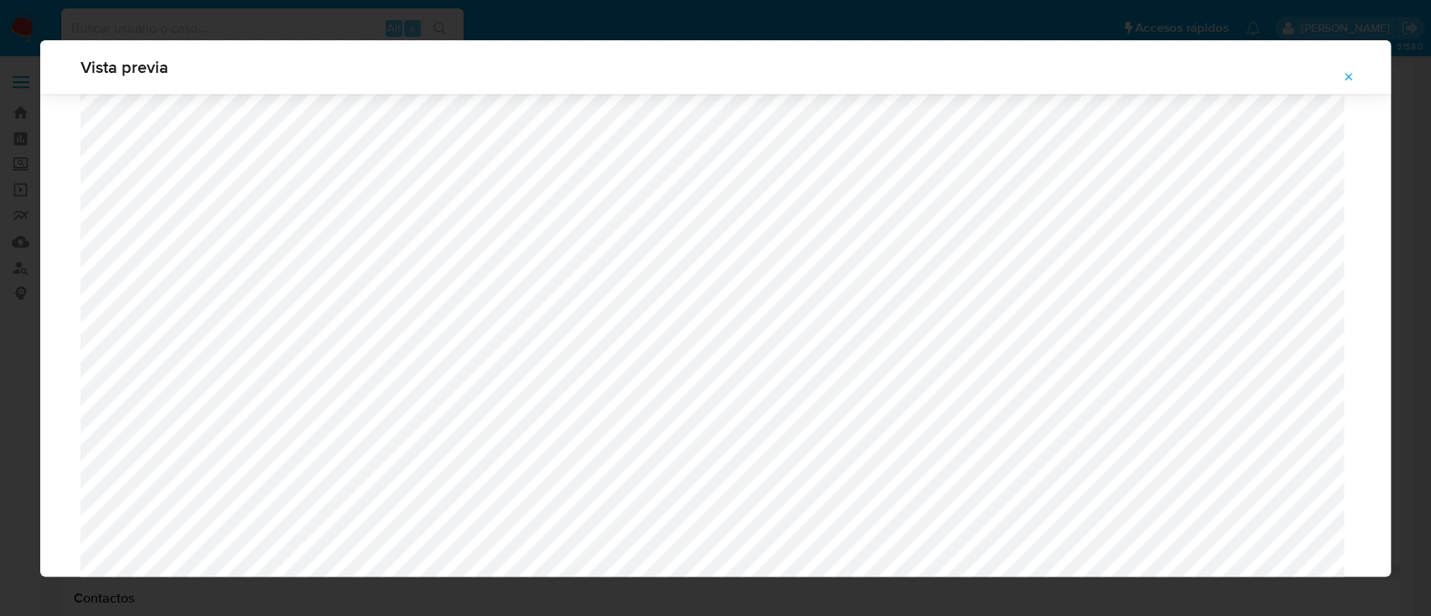
scroll to position [1866, 0]
click at [1355, 82] on icon "Attachment preview" at bounding box center [1348, 76] width 13 height 13
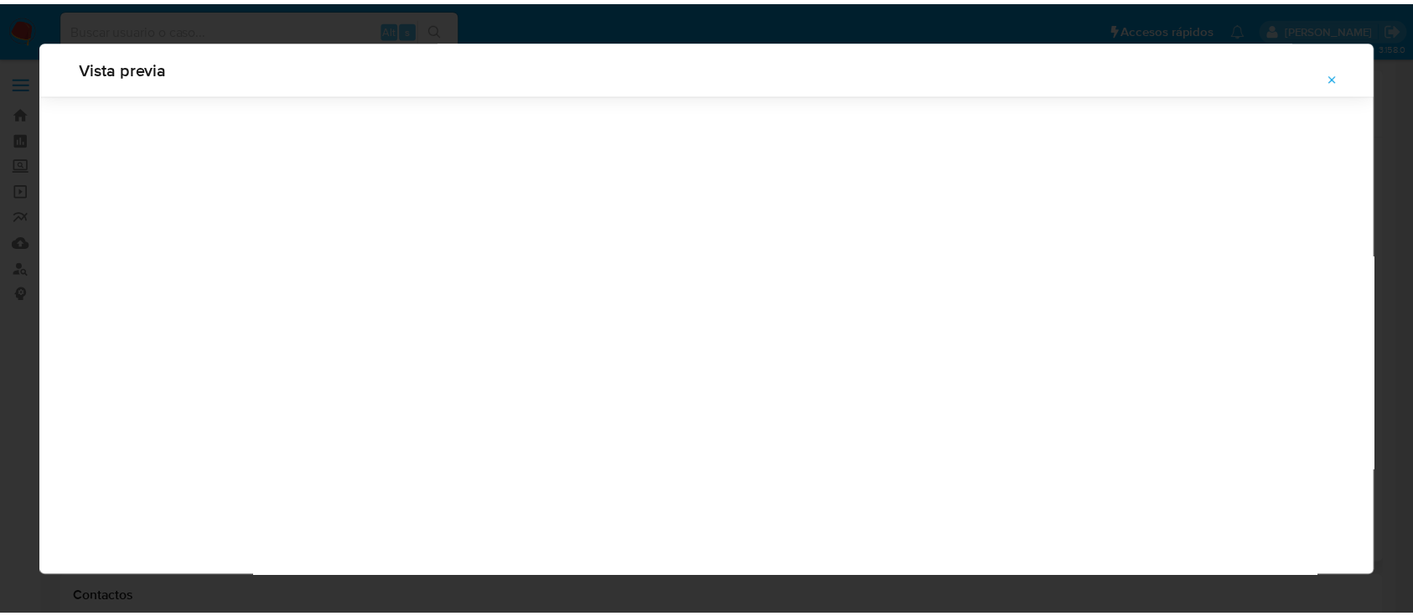
scroll to position [54, 0]
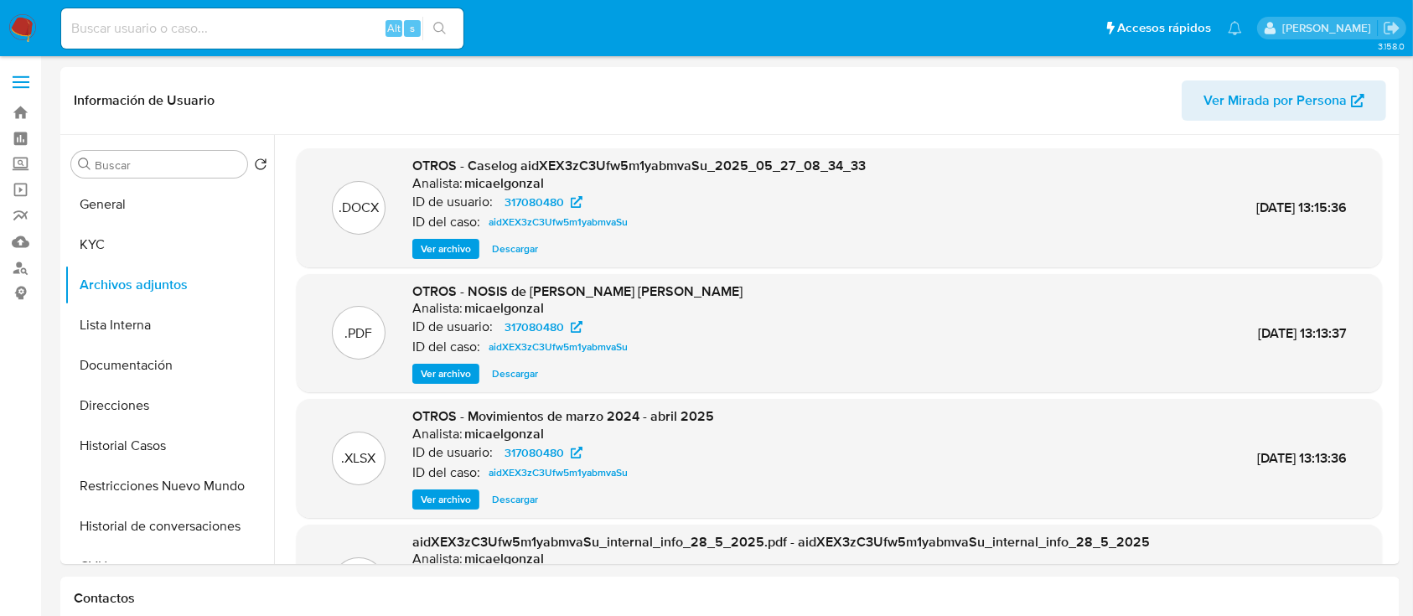
click at [334, 30] on input at bounding box center [262, 29] width 402 height 22
paste input "e1hrHhFzfuf1MMEa5LHJ0WAh"
type input "e1hrHhFzfuf1MMEa5LHJ0WAh"
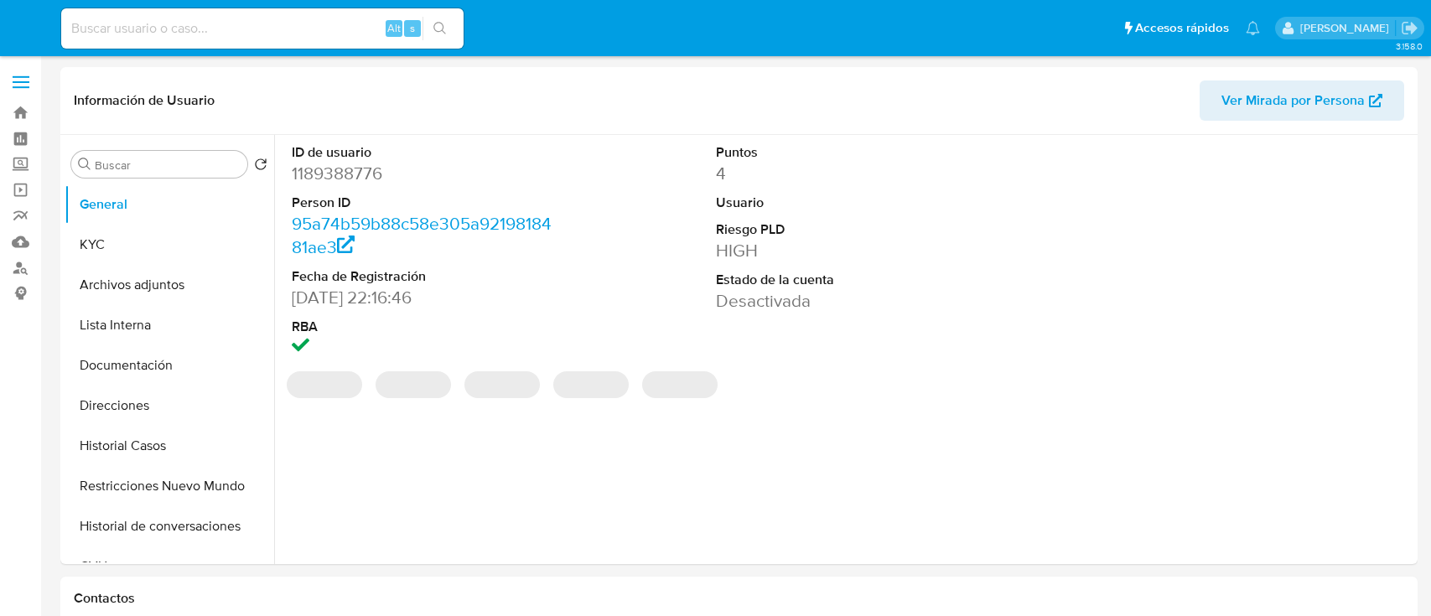
select select "10"
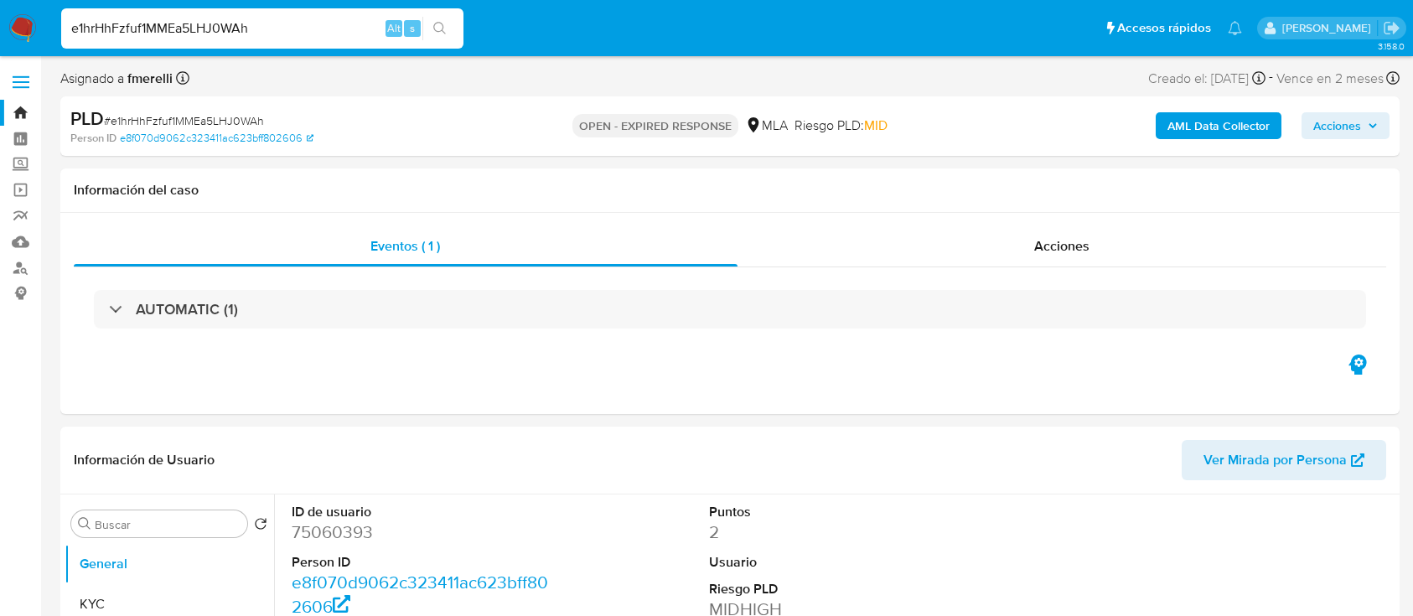
select select "10"
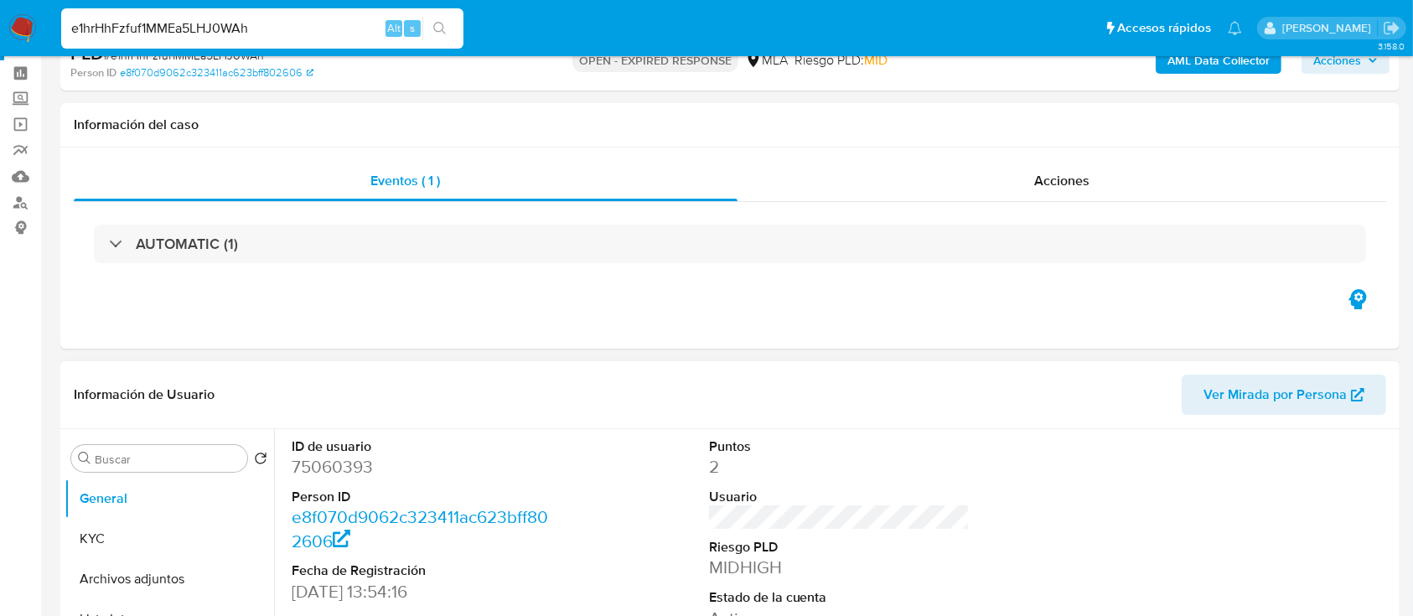
scroll to position [111, 0]
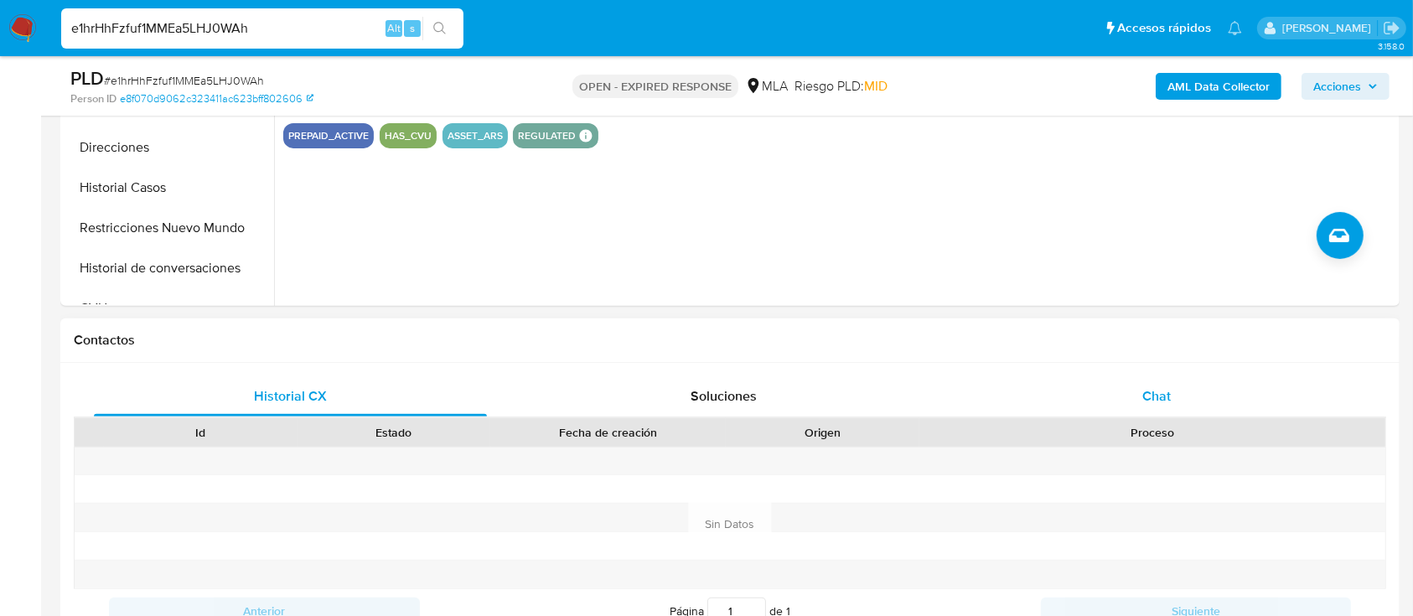
click at [1092, 378] on div "Chat" at bounding box center [1157, 396] width 393 height 40
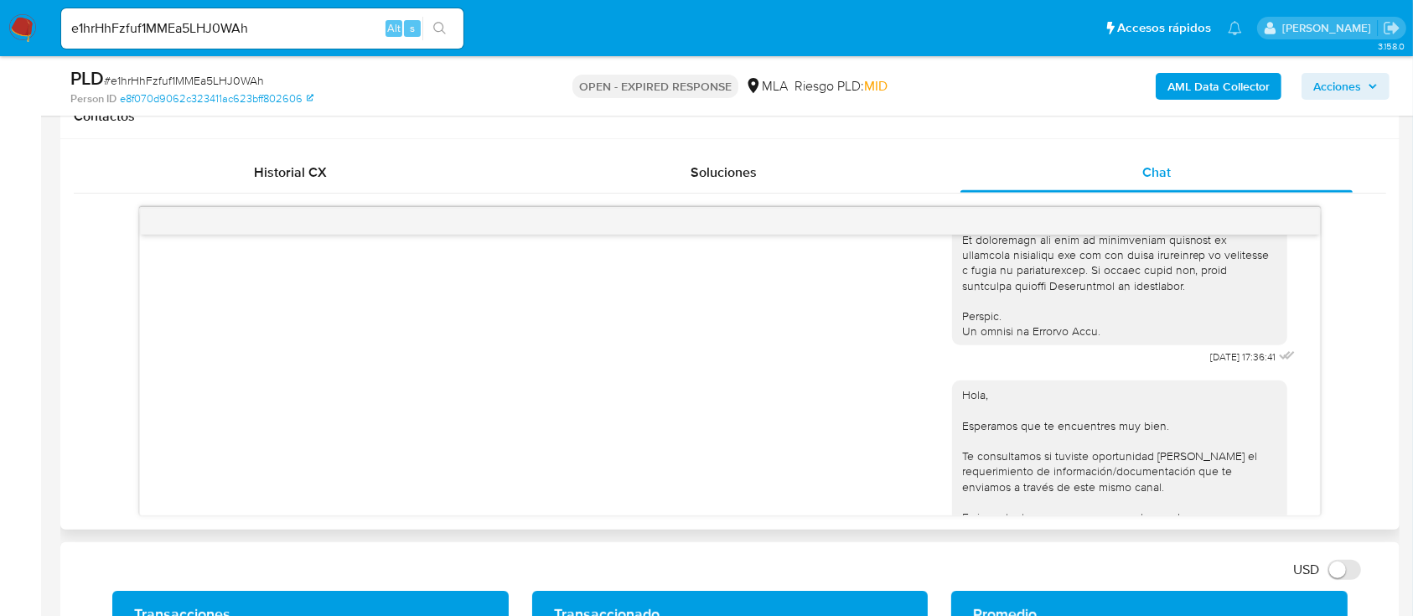
scroll to position [558, 0]
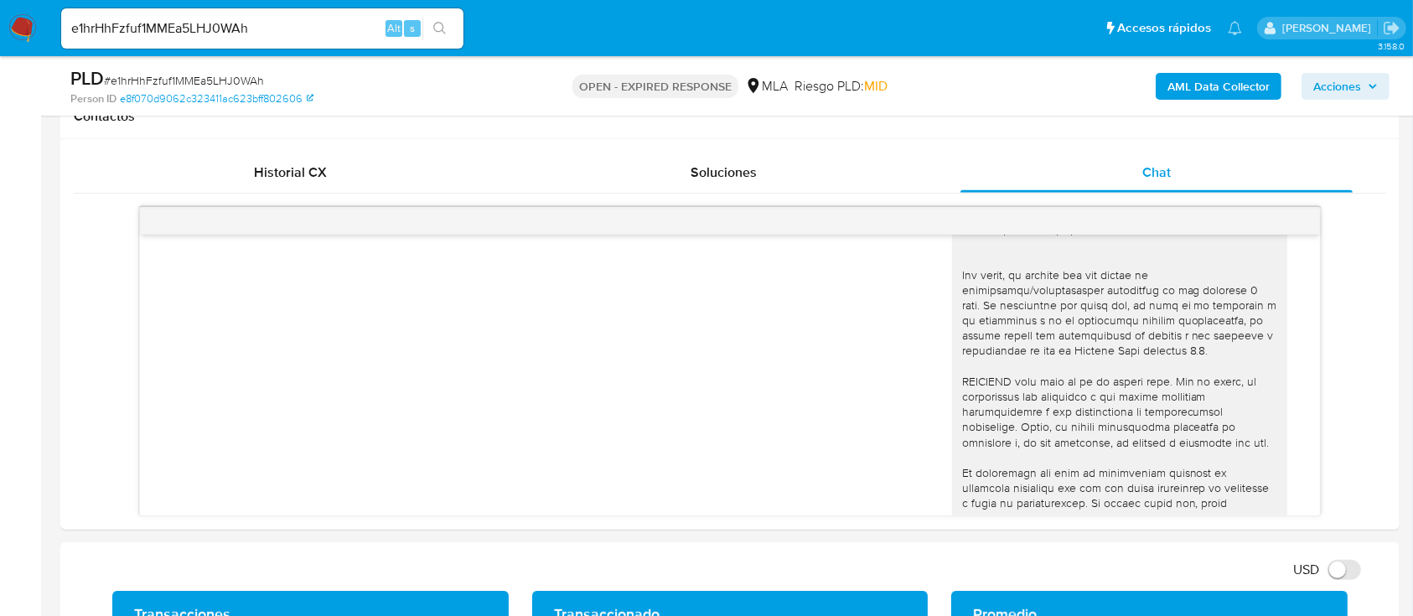
click at [329, 32] on input "e1hrHhFzfuf1MMEa5LHJ0WAh" at bounding box center [262, 29] width 402 height 22
click at [329, 31] on input "e1hrHhFzfuf1MMEa5LHJ0WAh" at bounding box center [262, 29] width 402 height 22
paste input "yL6zKW8trAR2iVUvsUHRbqmu"
type input "yL6zKW8trAR2iVUvsUHRbqmu"
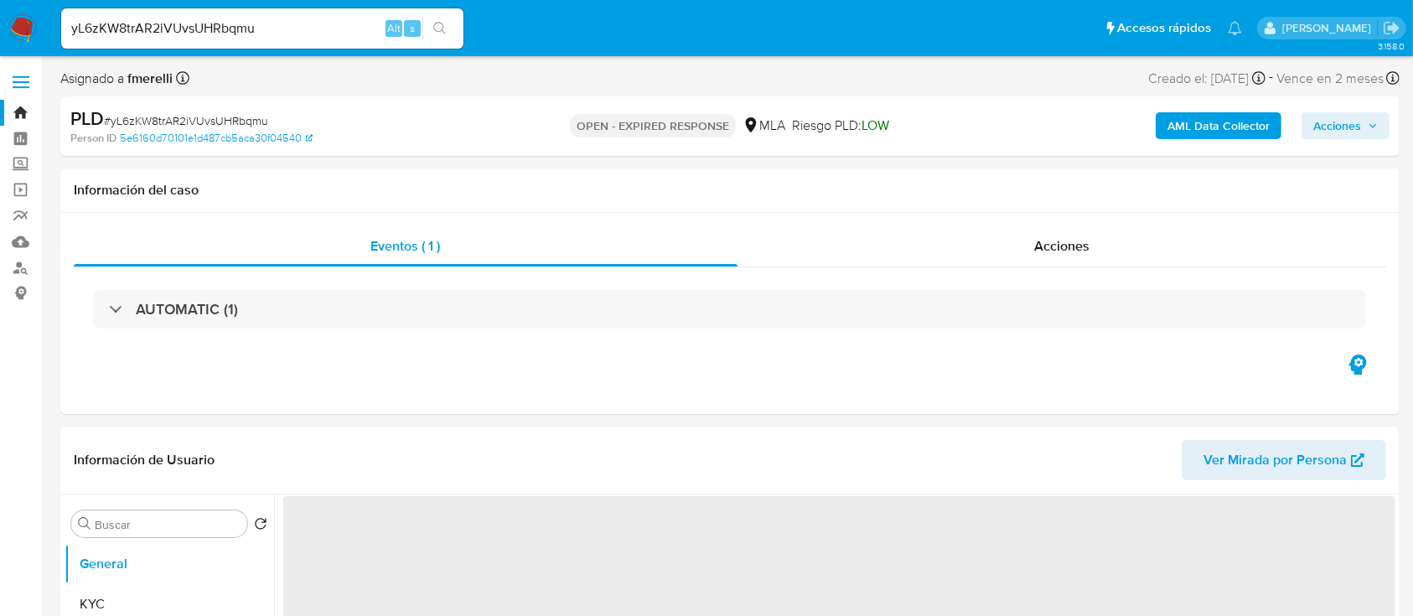
select select "10"
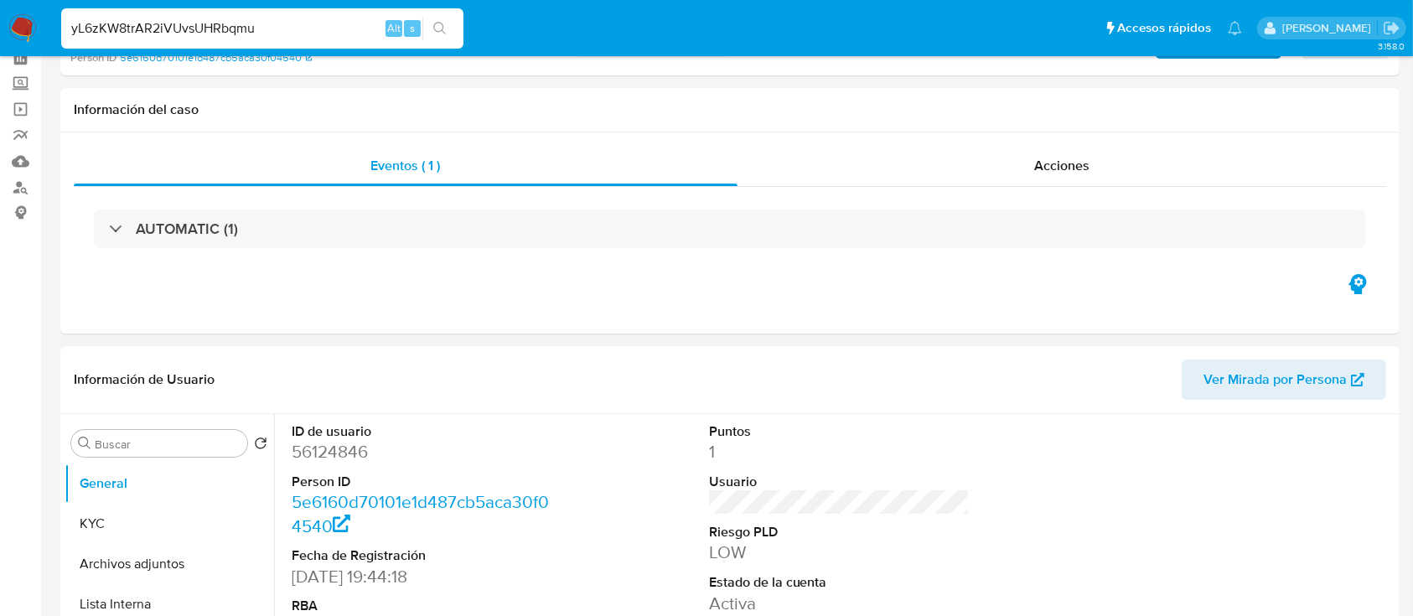
scroll to position [223, 0]
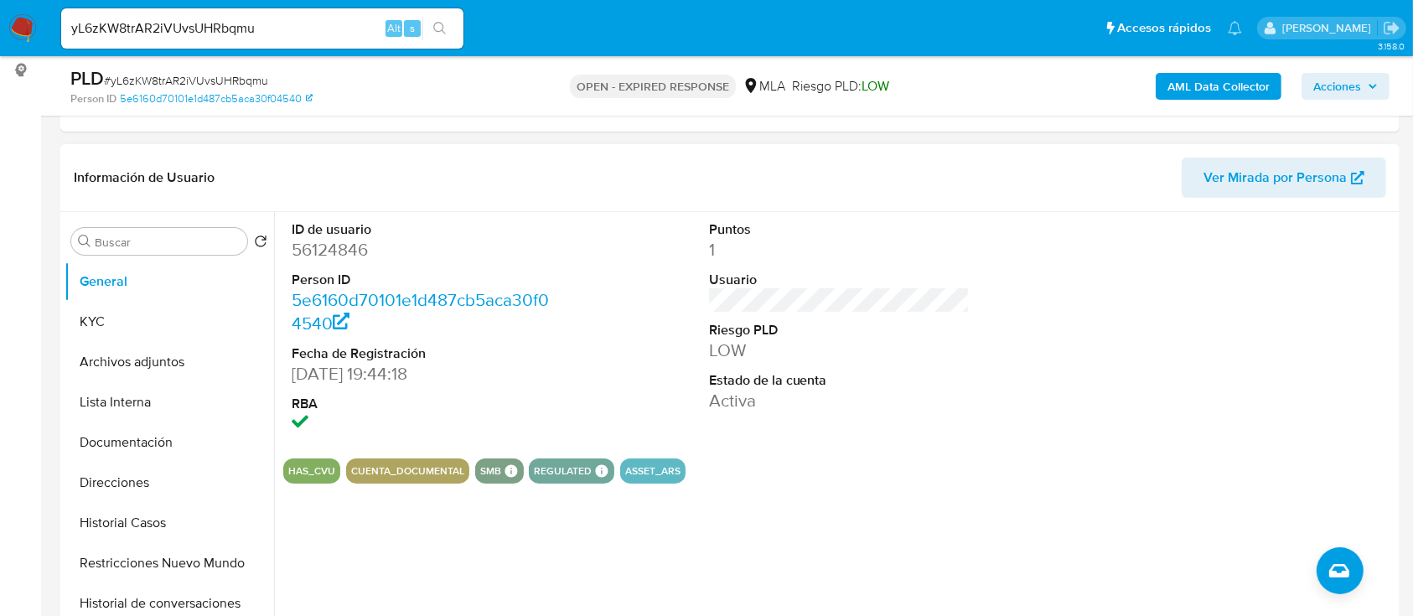
drag, startPoint x: 604, startPoint y: 2, endPoint x: 990, endPoint y: 437, distance: 581.9
click at [990, 437] on div "ID de usuario 56124846 Person ID 5e6160d70101e1d487cb5aca30f04540 Fecha de Regi…" at bounding box center [839, 328] width 1112 height 233
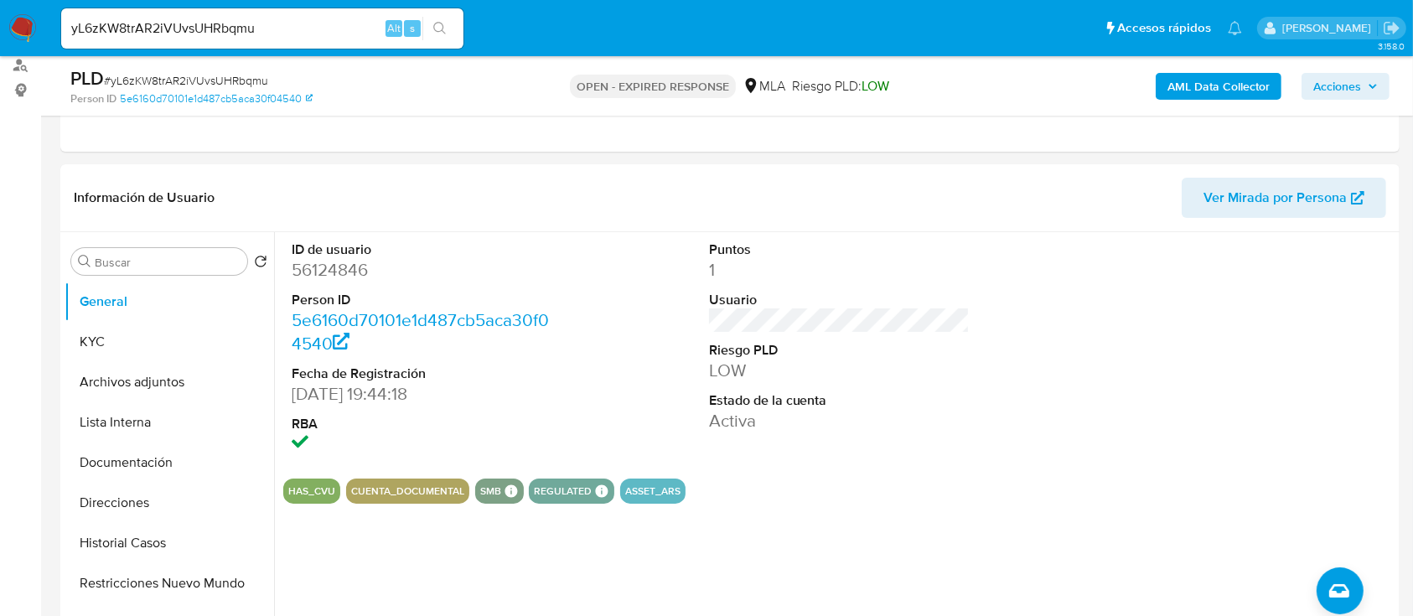
scroll to position [111, 0]
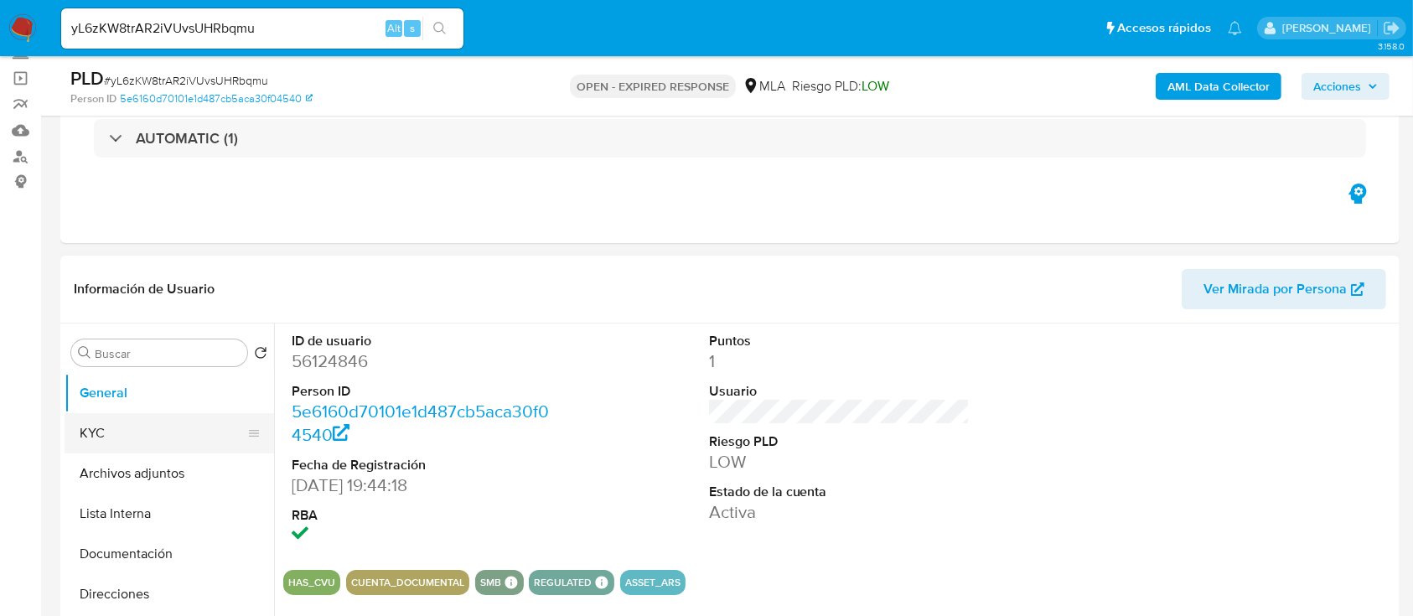
click at [142, 434] on button "KYC" at bounding box center [163, 433] width 196 height 40
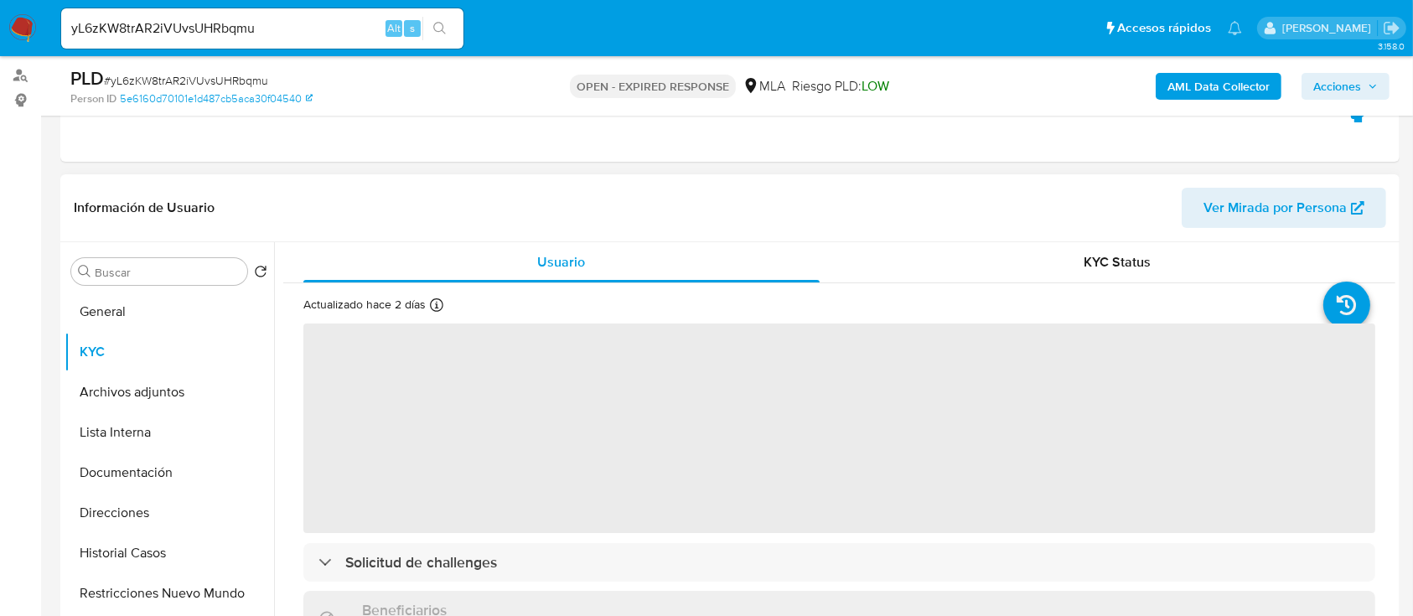
scroll to position [335, 0]
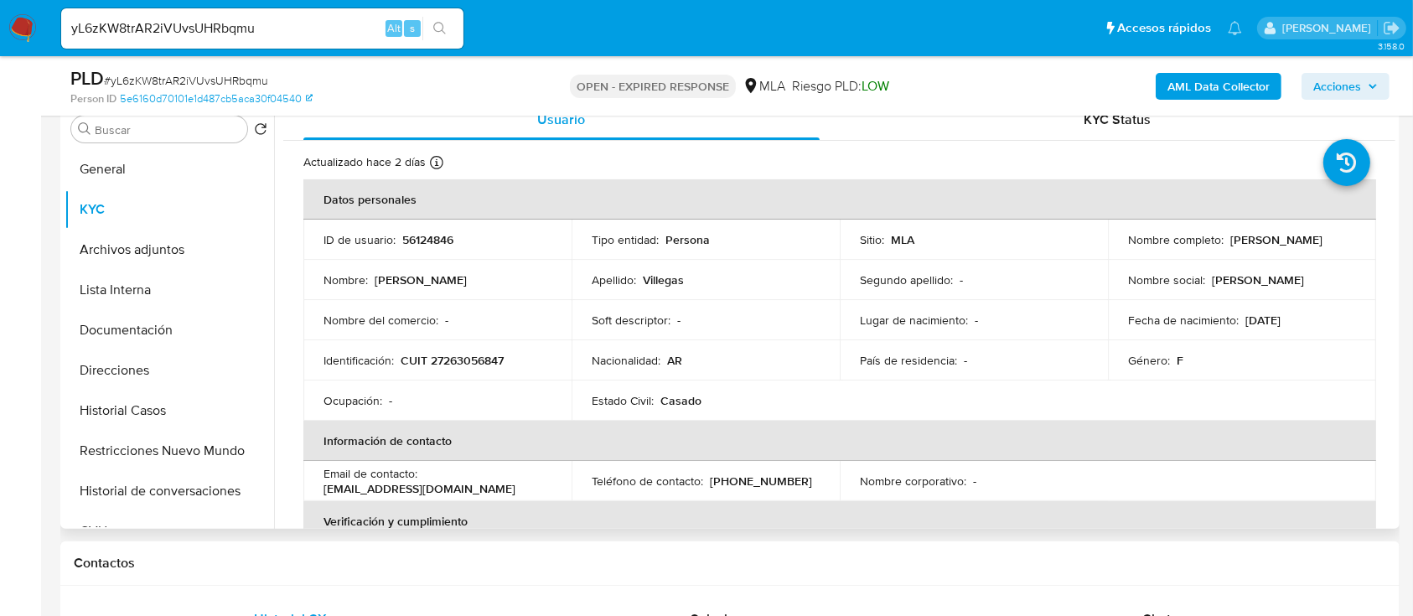
click at [466, 364] on p "CUIT 27263056847" at bounding box center [452, 360] width 103 height 15
copy p "27263056847"
click at [181, 182] on button "General" at bounding box center [163, 169] width 196 height 40
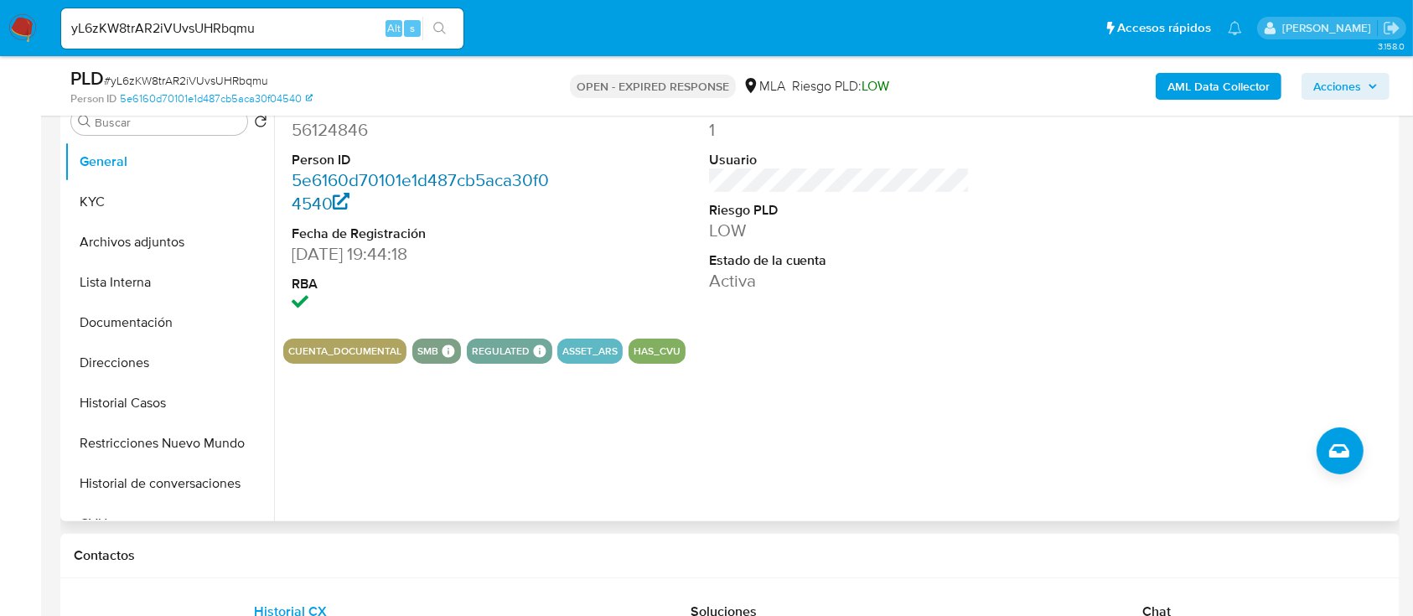
scroll to position [223, 0]
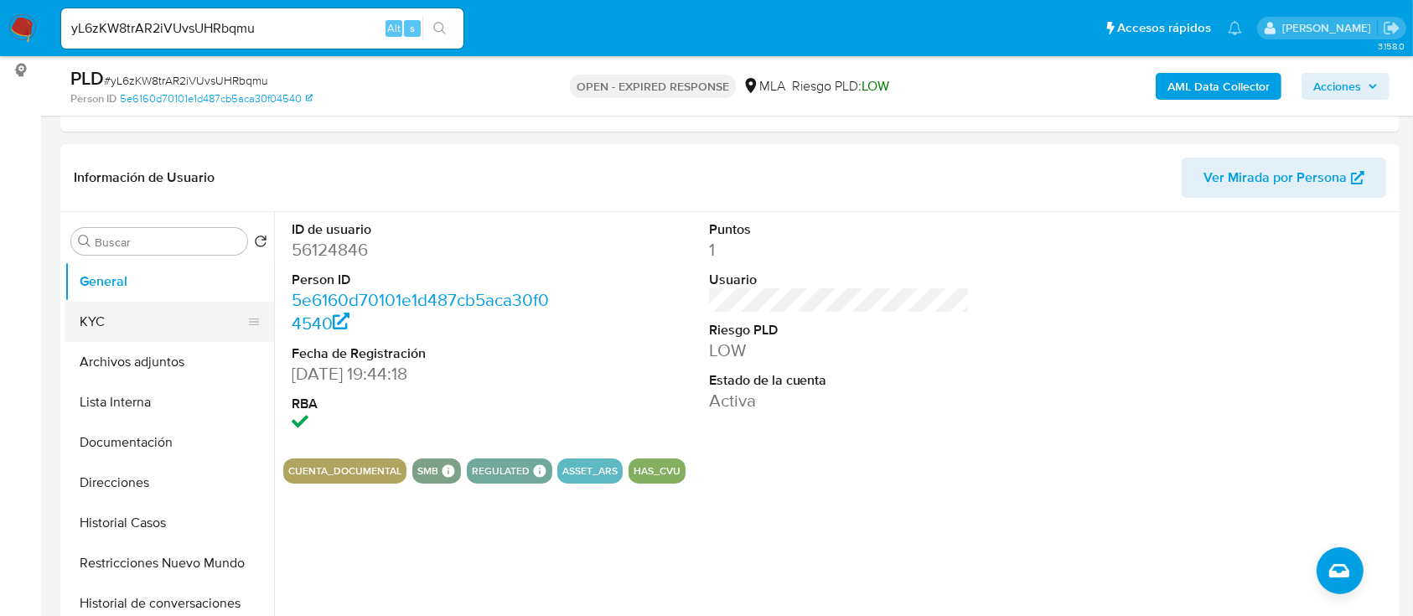
click at [162, 321] on button "KYC" at bounding box center [163, 322] width 196 height 40
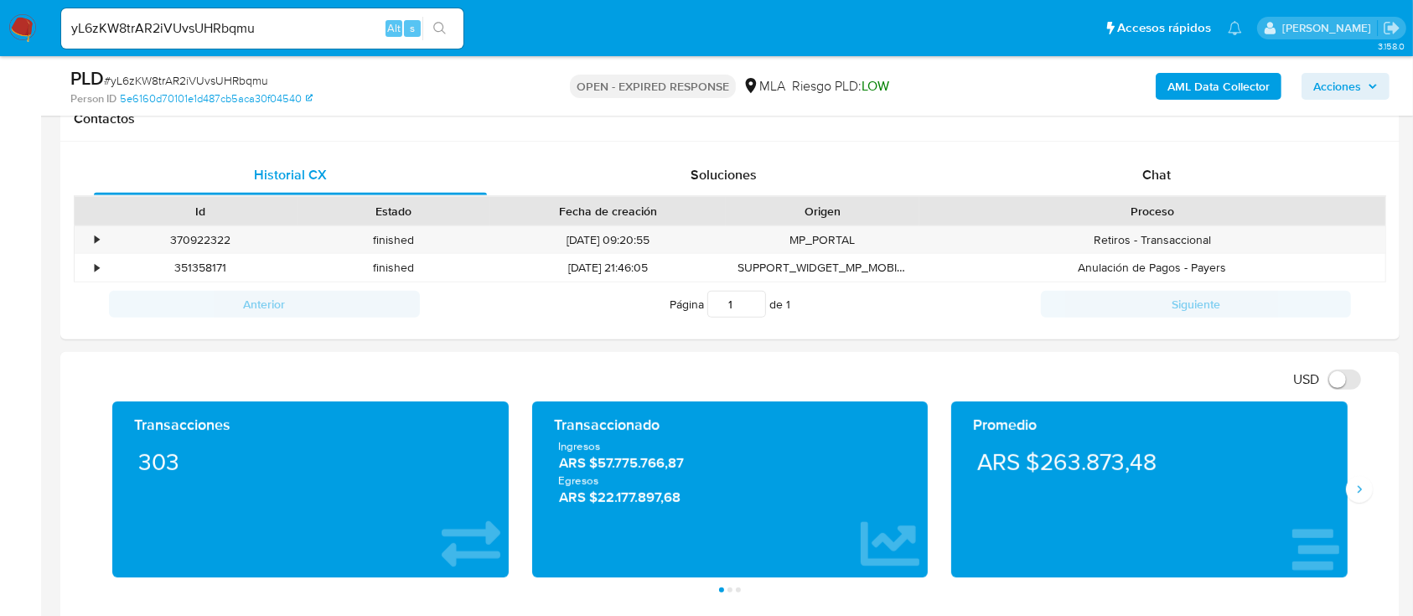
scroll to position [782, 0]
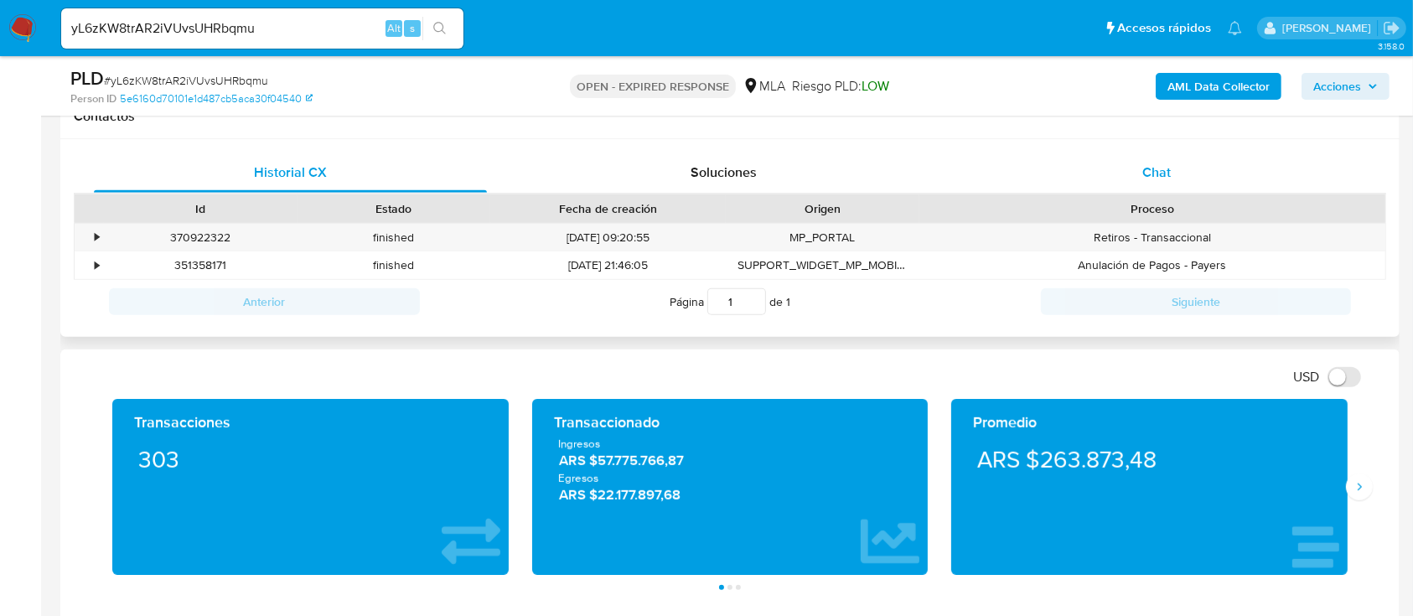
click at [1162, 184] on div "Chat" at bounding box center [1157, 173] width 393 height 40
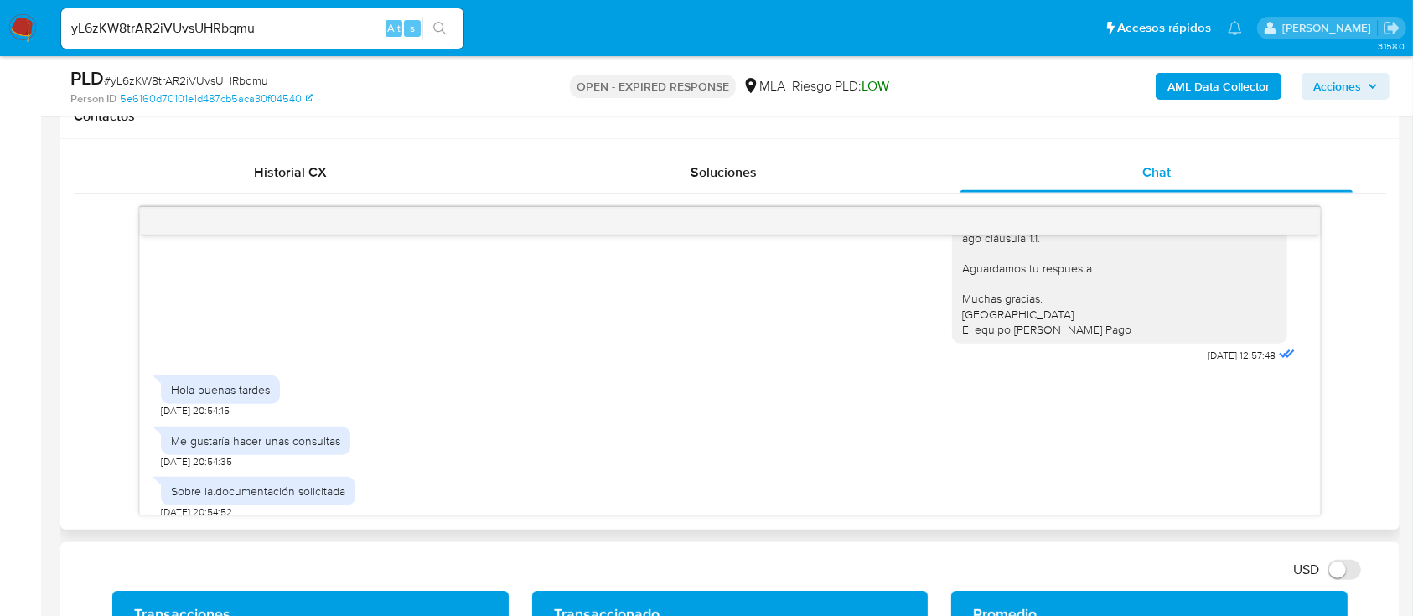
scroll to position [1243, 0]
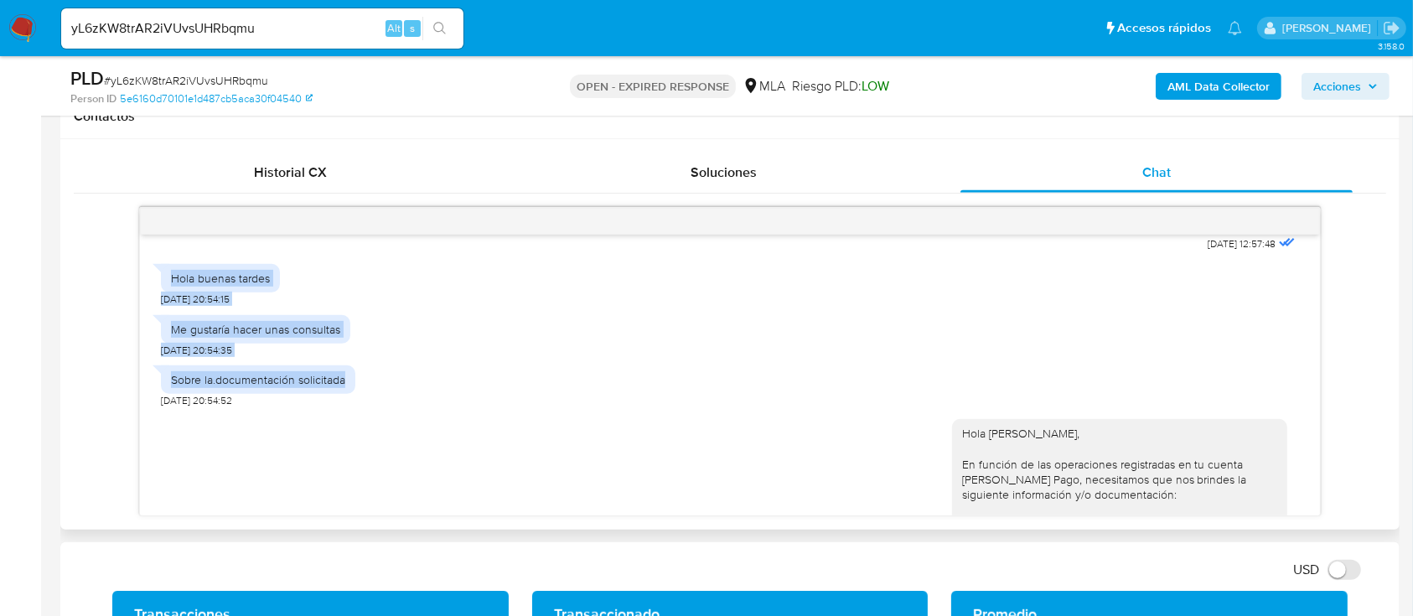
drag, startPoint x: 160, startPoint y: 319, endPoint x: 349, endPoint y: 436, distance: 221.7
click at [349, 435] on div "18/08/2025 17:23:09 Hola, Esperamos que te encuentres muy bien. Te consultamos …" at bounding box center [729, 361] width 1181 height 309
click at [276, 387] on div "Sobre la.documentación solicitada" at bounding box center [258, 379] width 174 height 15
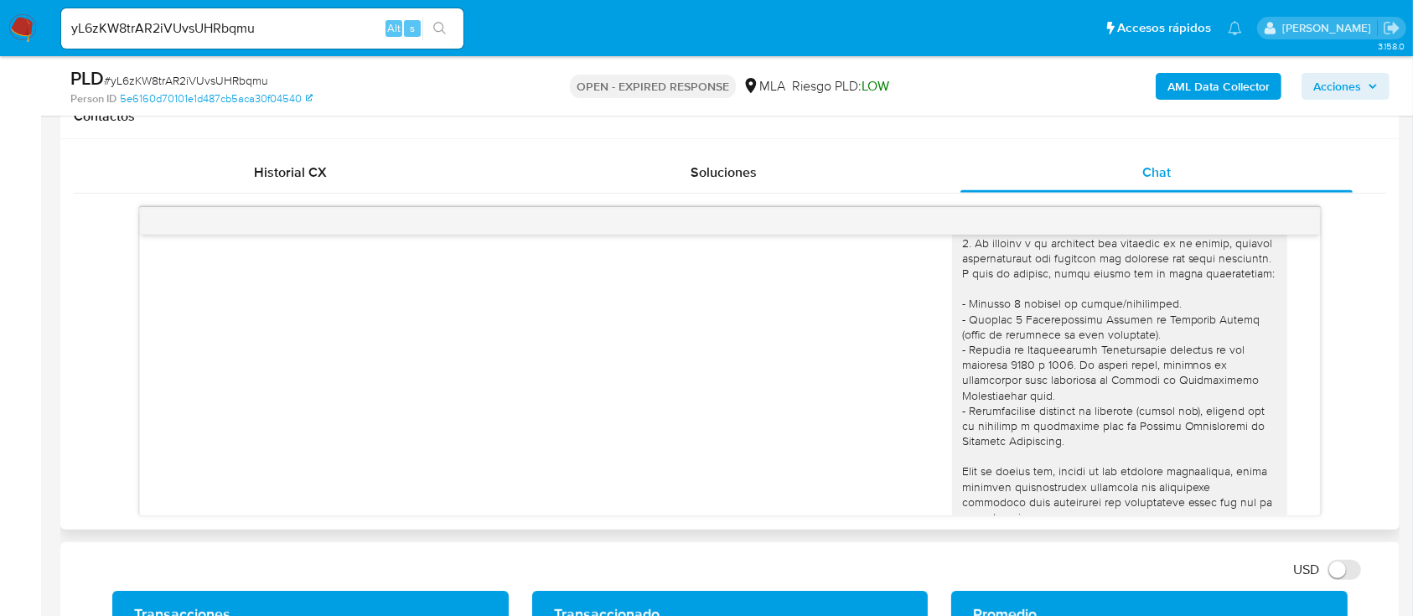
scroll to position [0, 0]
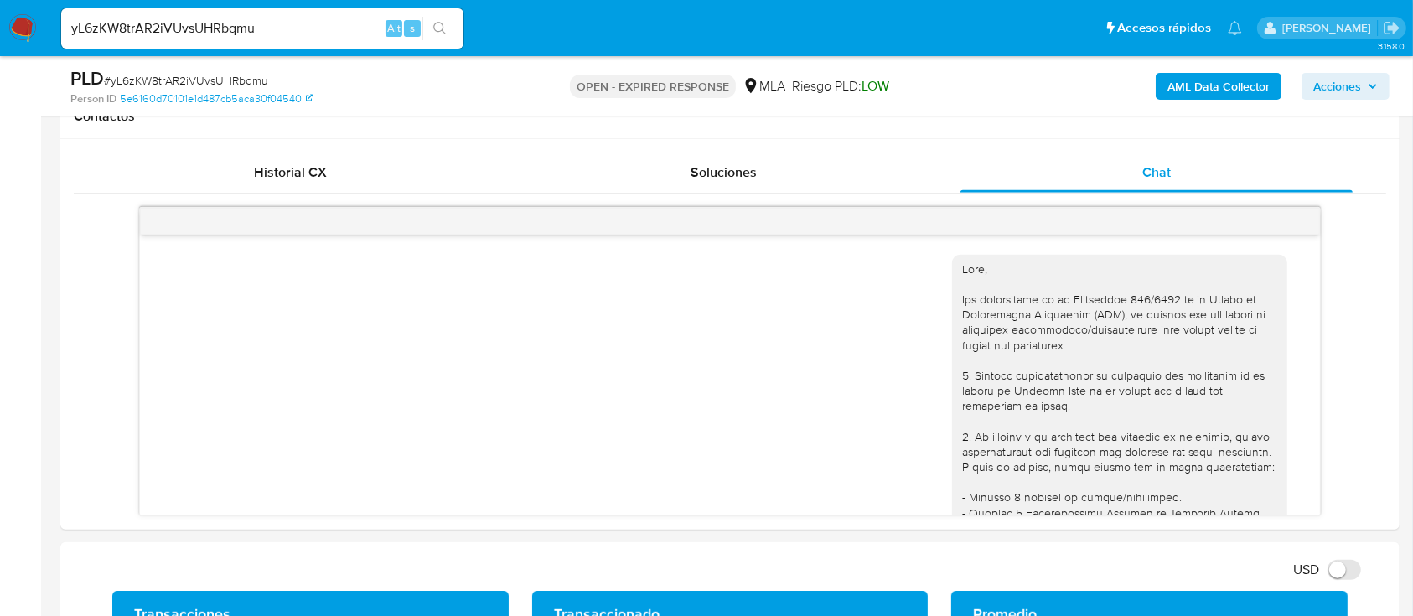
click at [34, 35] on img at bounding box center [22, 28] width 29 height 29
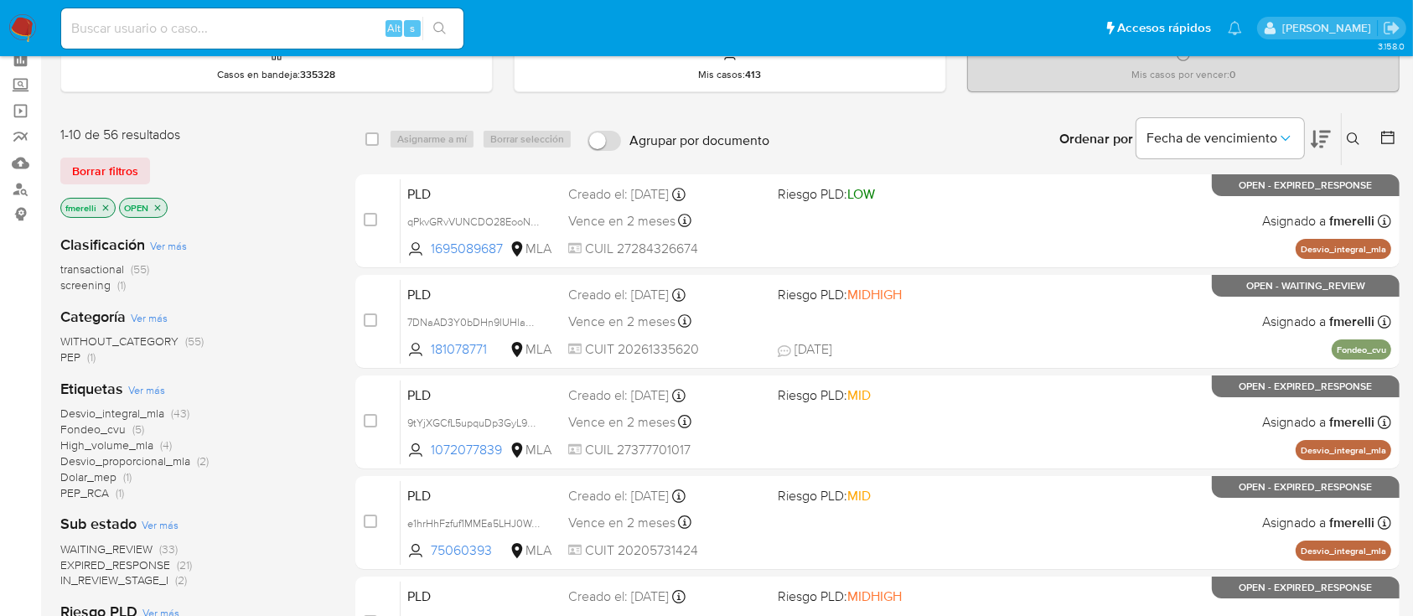
scroll to position [111, 0]
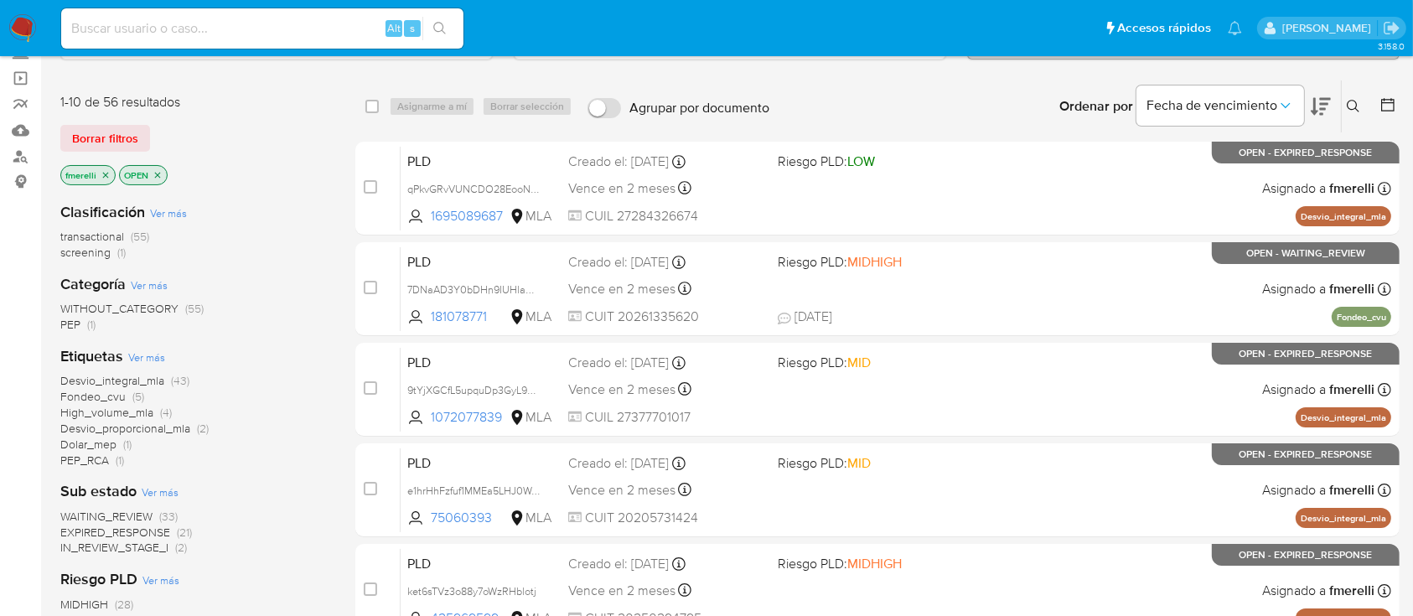
click at [321, 19] on input at bounding box center [262, 29] width 402 height 22
paste input "IL7zbxax6t2Urxq6IQkYyoLg"
type input "IL7zbxax6t2Urxq6IQkYyoLg"
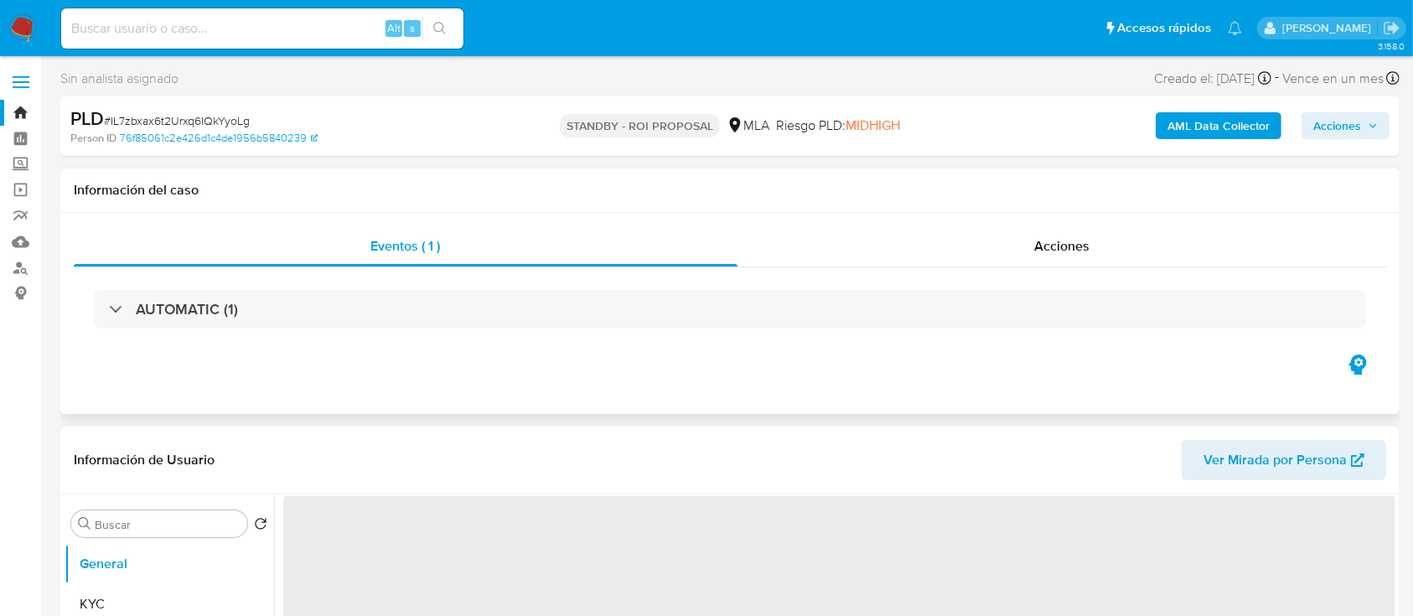
drag, startPoint x: 563, startPoint y: 1, endPoint x: 378, endPoint y: 388, distance: 429.0
click at [413, 382] on div "Eventos ( 1 ) Acciones AUTOMATIC (1)" at bounding box center [730, 313] width 1340 height 201
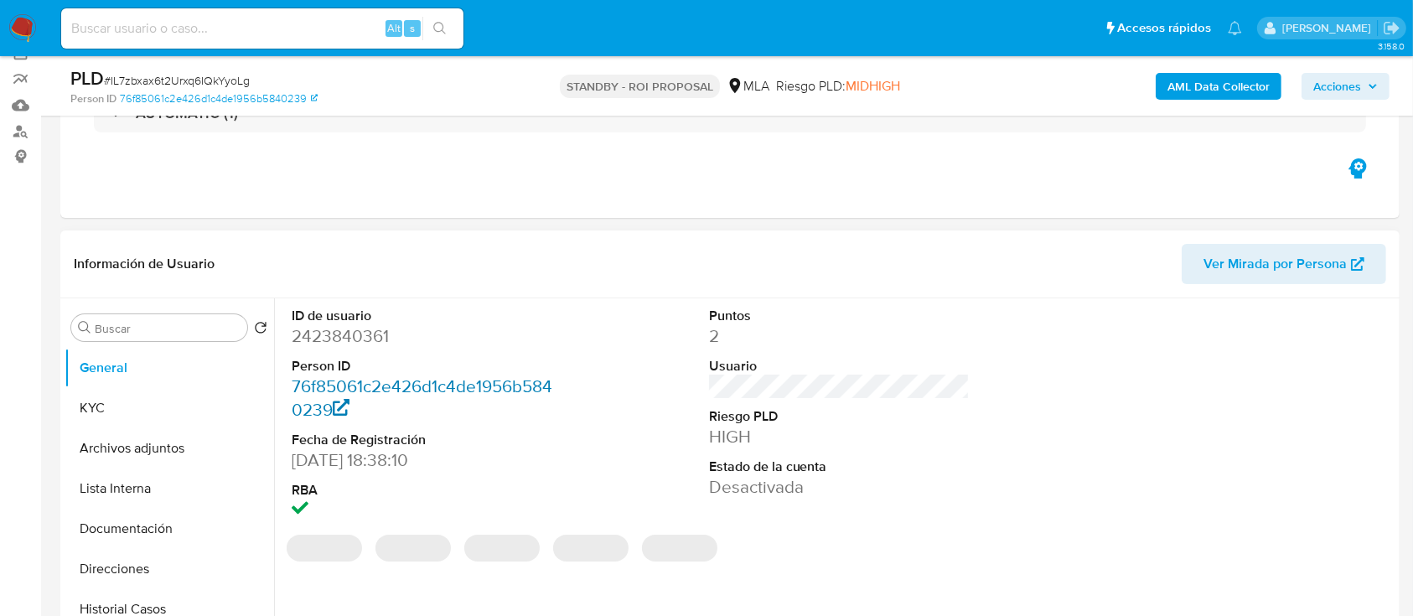
scroll to position [223, 0]
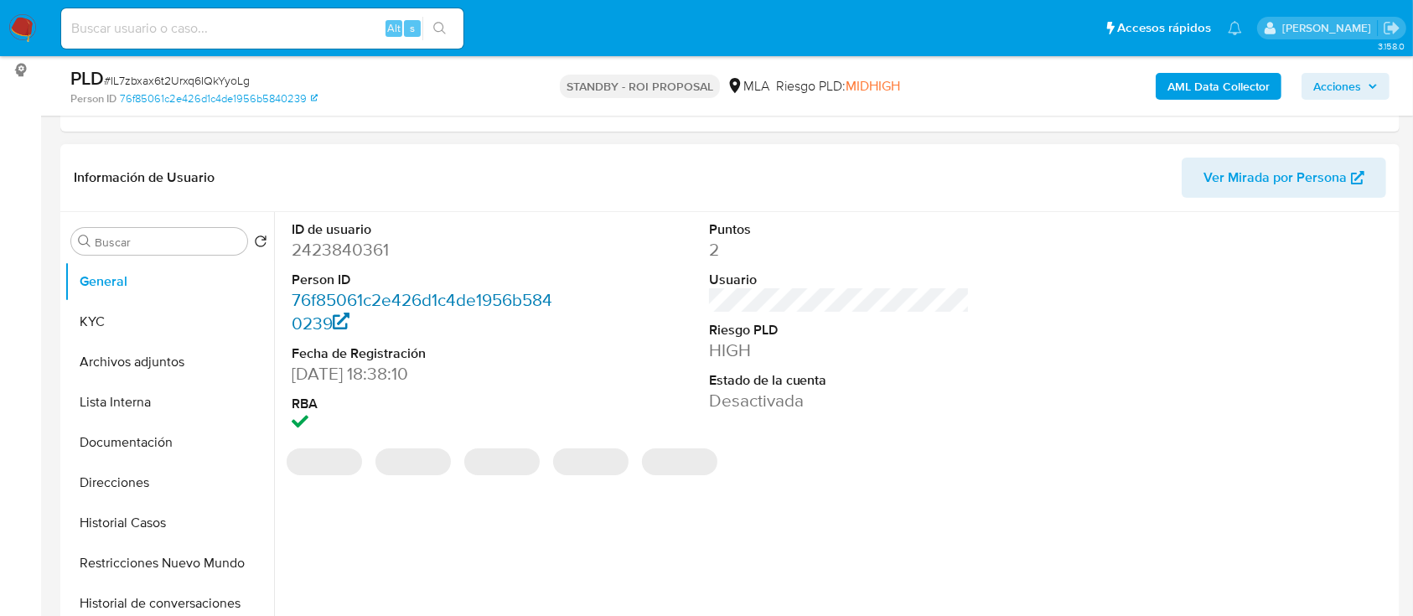
select select "10"
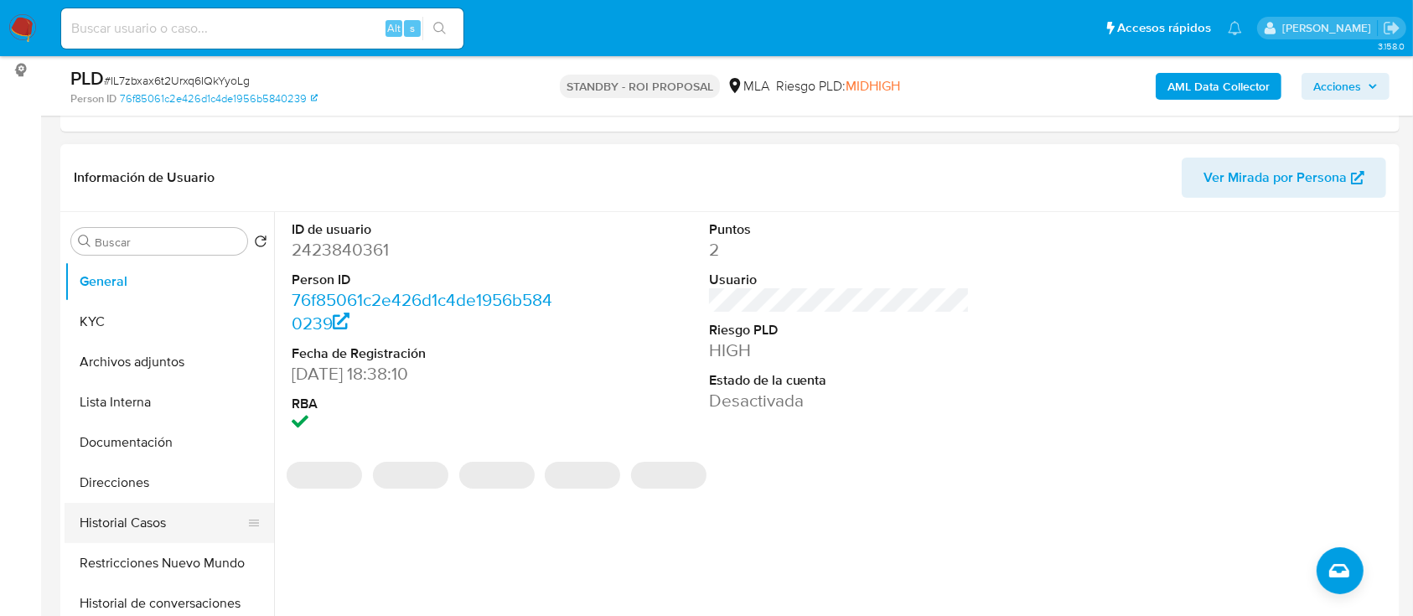
click at [136, 526] on button "Historial Casos" at bounding box center [163, 523] width 196 height 40
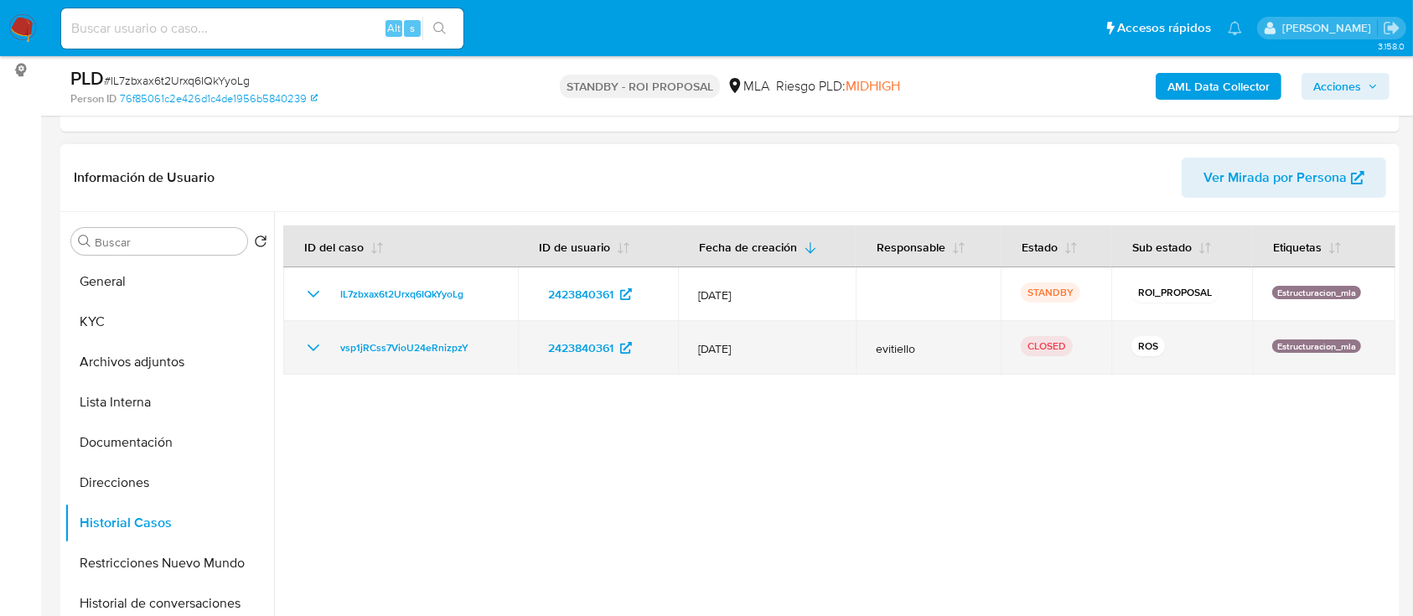
click at [315, 344] on icon "Mostrar/Ocultar" at bounding box center [313, 348] width 20 height 20
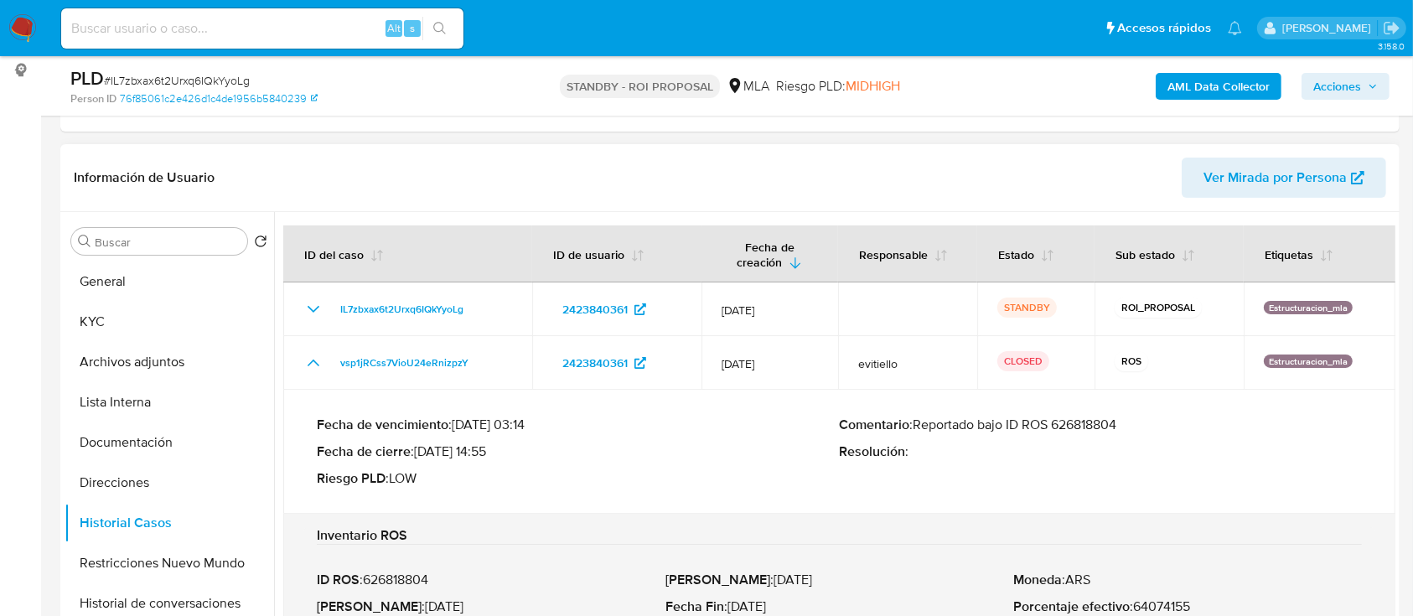
click at [1081, 428] on p "Comentario : Reportado bajo ID ROS 626818804" at bounding box center [1101, 425] width 523 height 17
click at [149, 366] on button "Archivos adjuntos" at bounding box center [163, 362] width 196 height 40
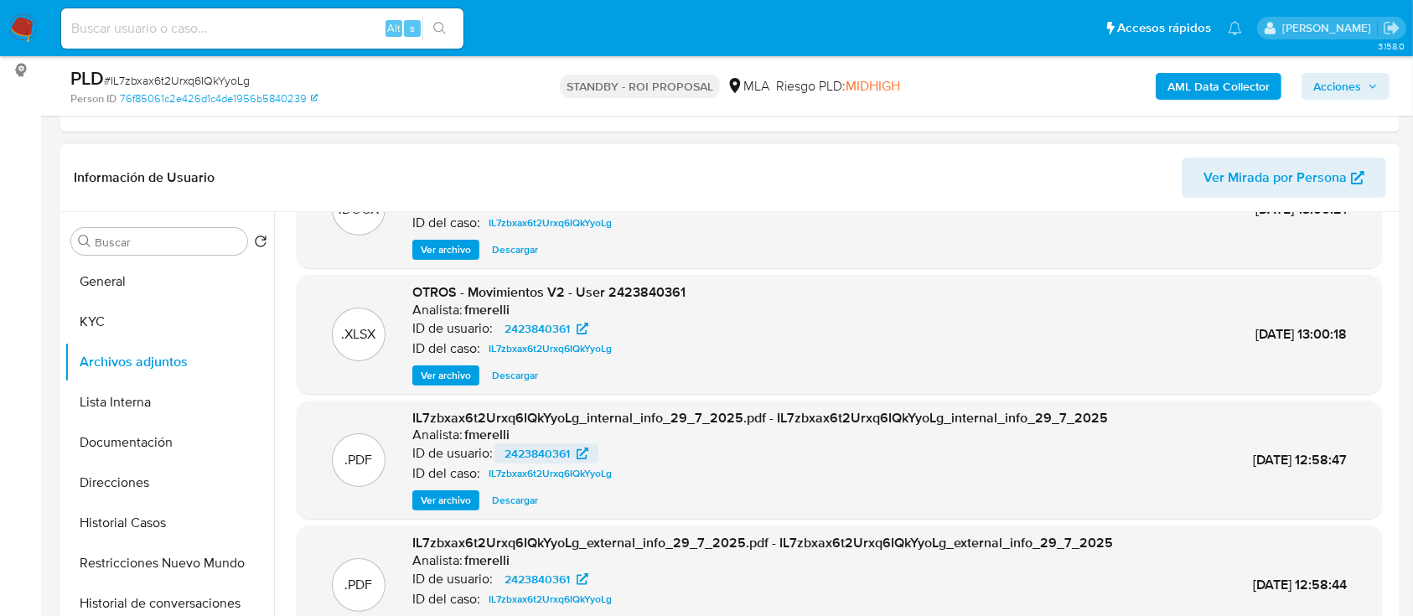
scroll to position [141, 0]
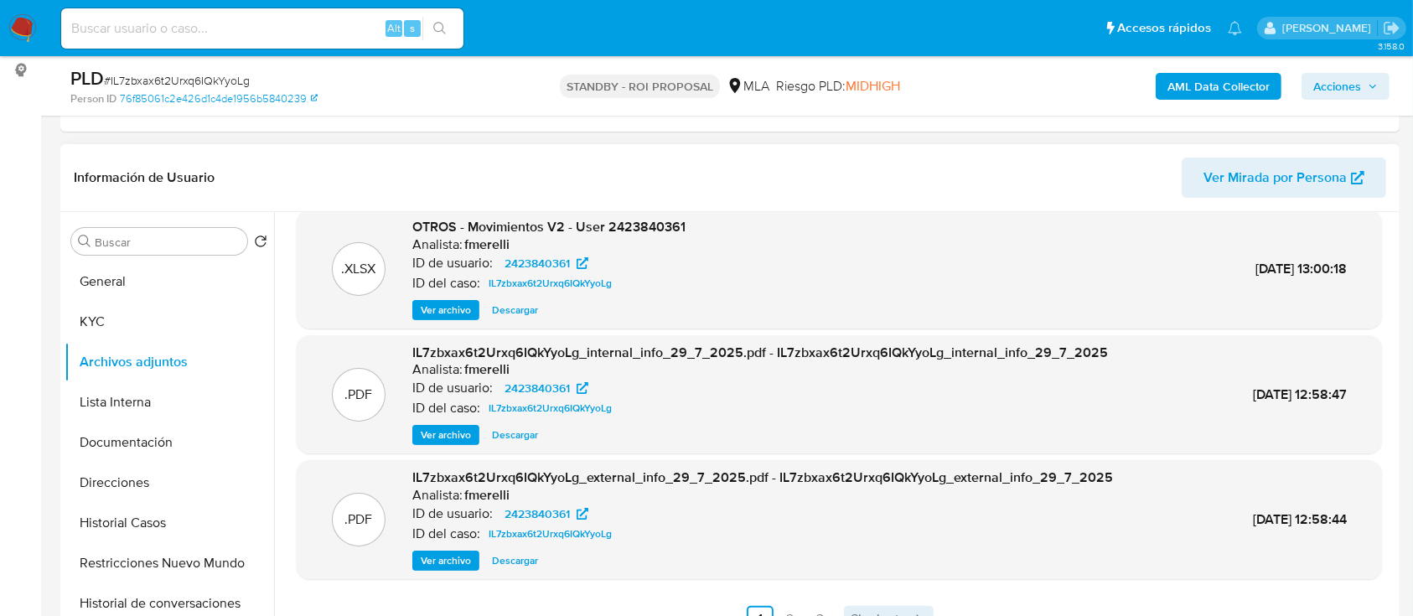
click at [858, 613] on span "Siguiente" at bounding box center [879, 619] width 56 height 13
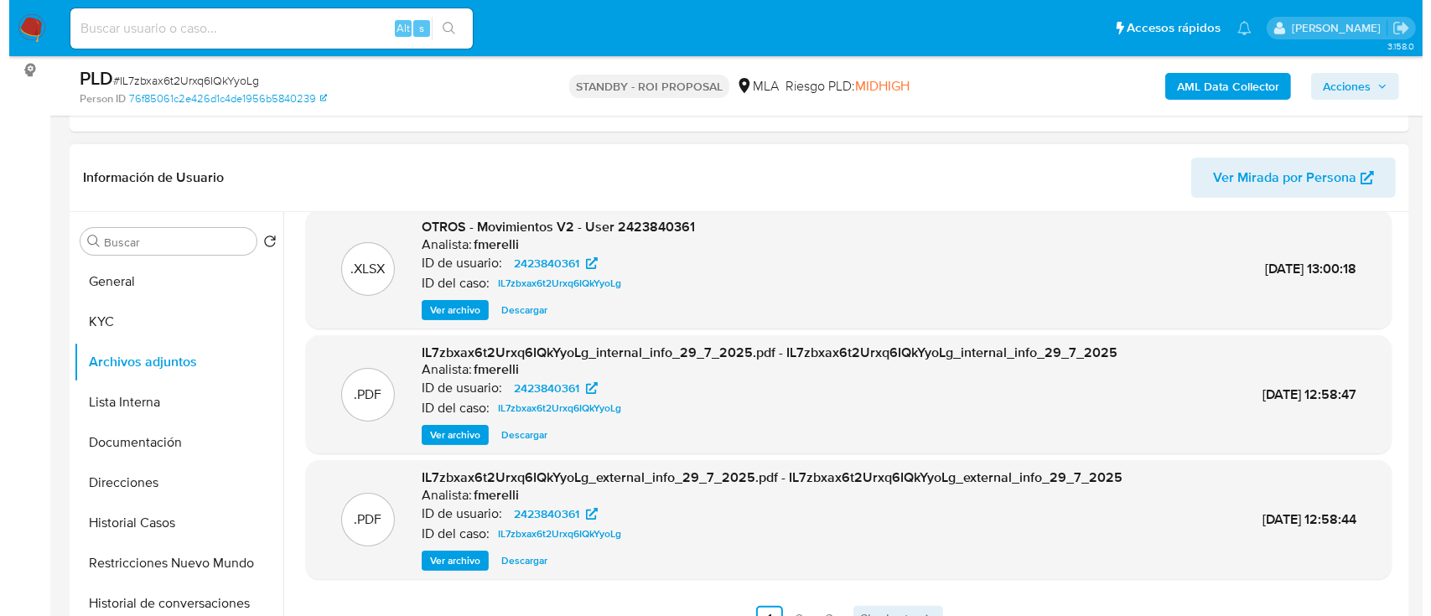
scroll to position [0, 0]
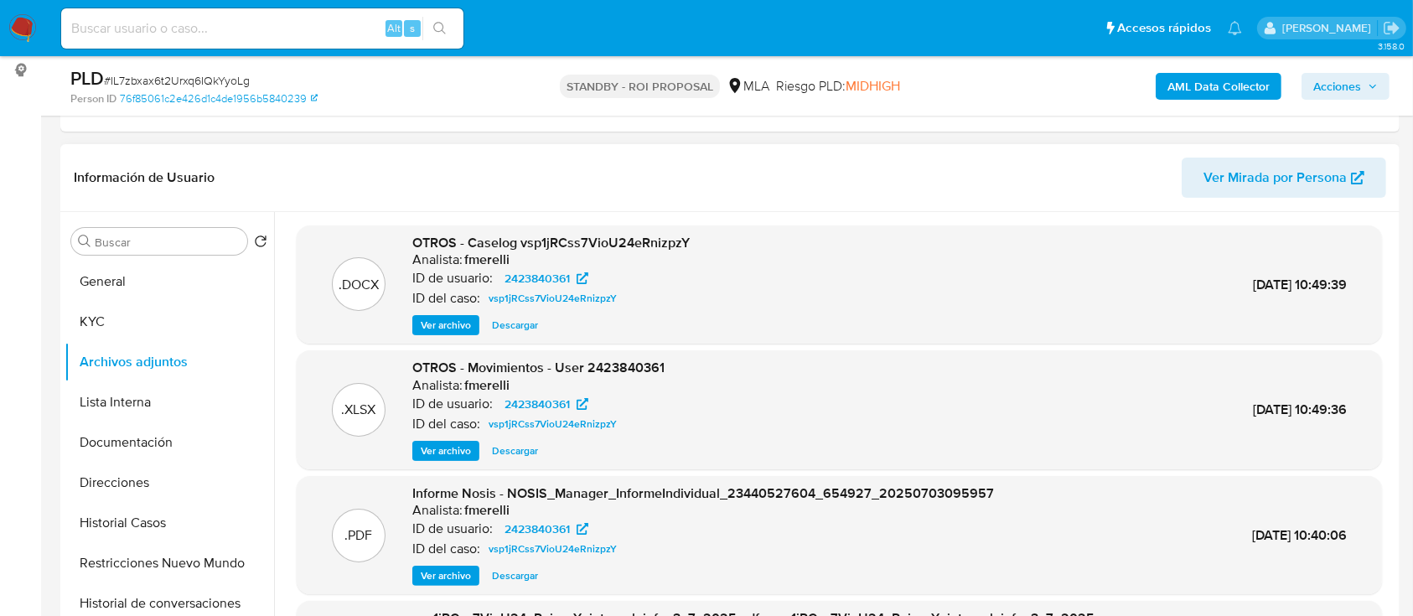
click at [423, 325] on span "Ver archivo" at bounding box center [446, 325] width 50 height 17
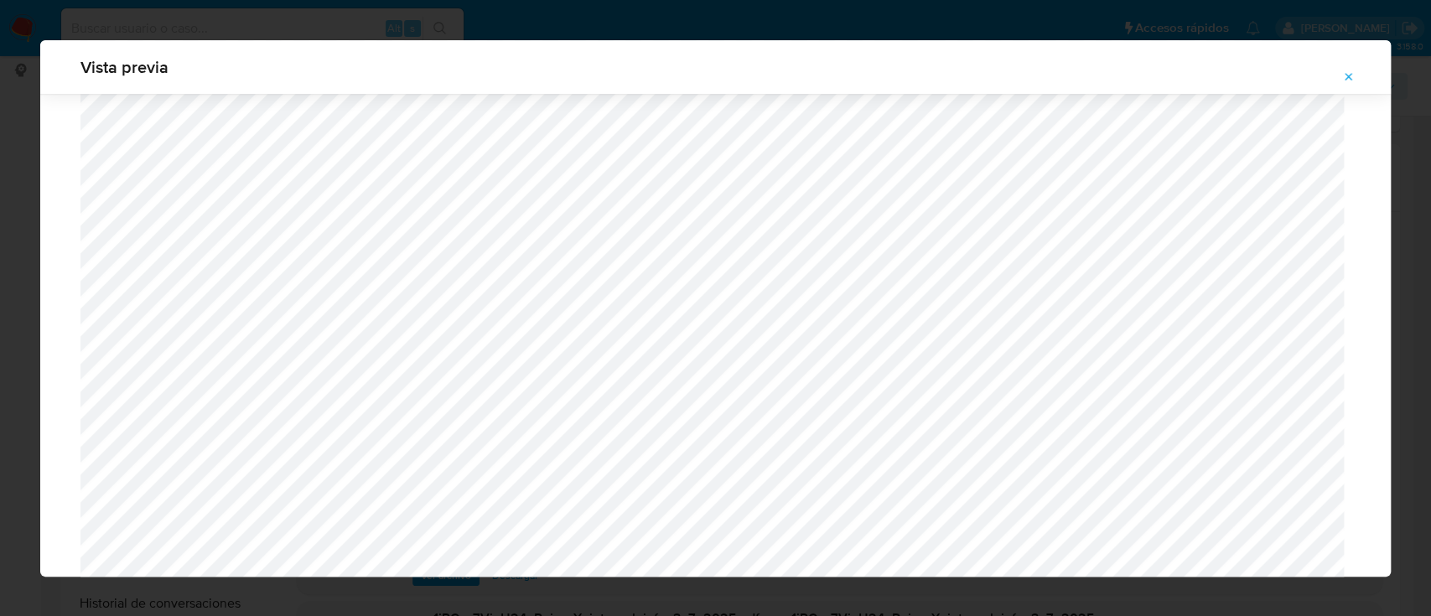
scroll to position [749, 0]
click at [1346, 74] on icon "Attachment preview" at bounding box center [1350, 77] width 8 height 8
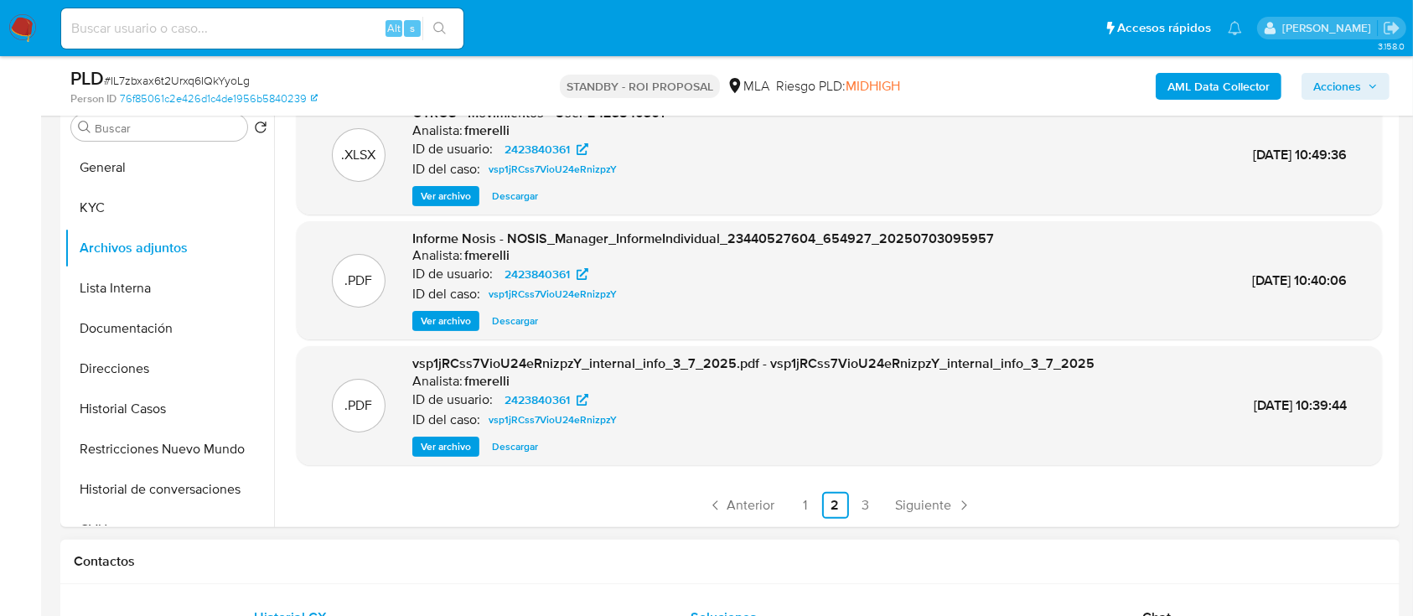
scroll to position [447, 0]
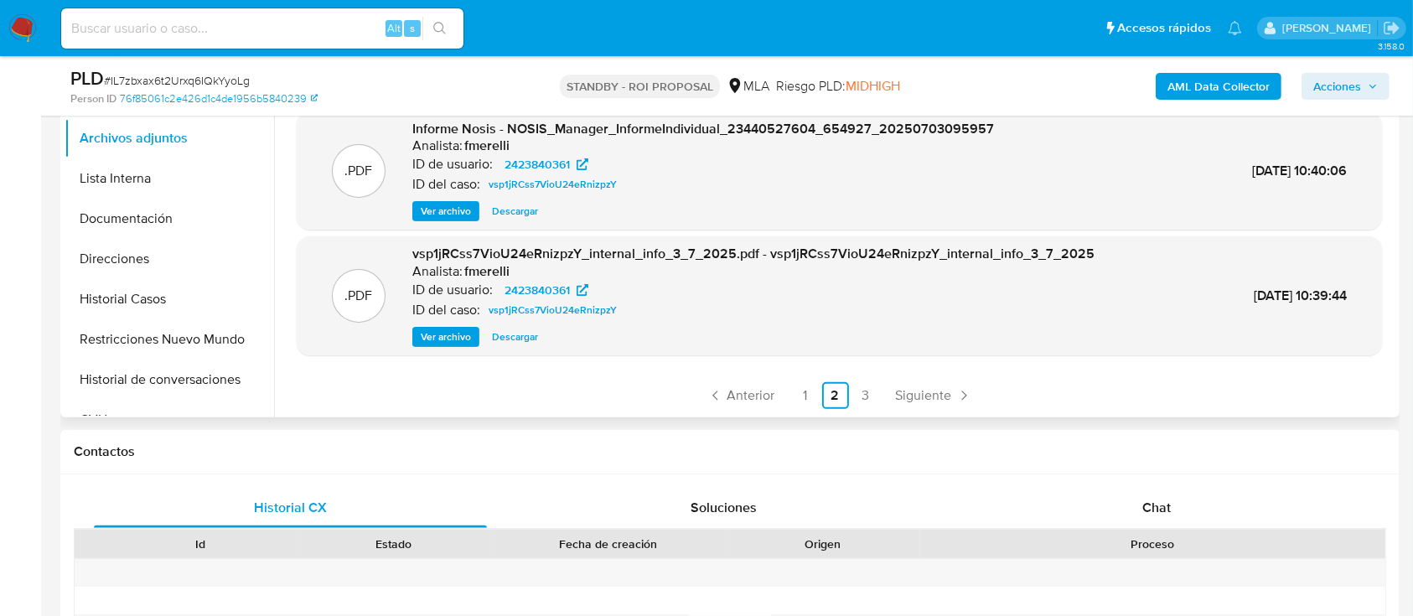
click at [747, 372] on div ".DOCX OTROS - Caselog vsp1jRCss7VioU24eRnizpzY Analista: fmerelli ID de usuario…" at bounding box center [840, 135] width 1086 height 548
click at [736, 397] on span "Anterior" at bounding box center [752, 395] width 48 height 13
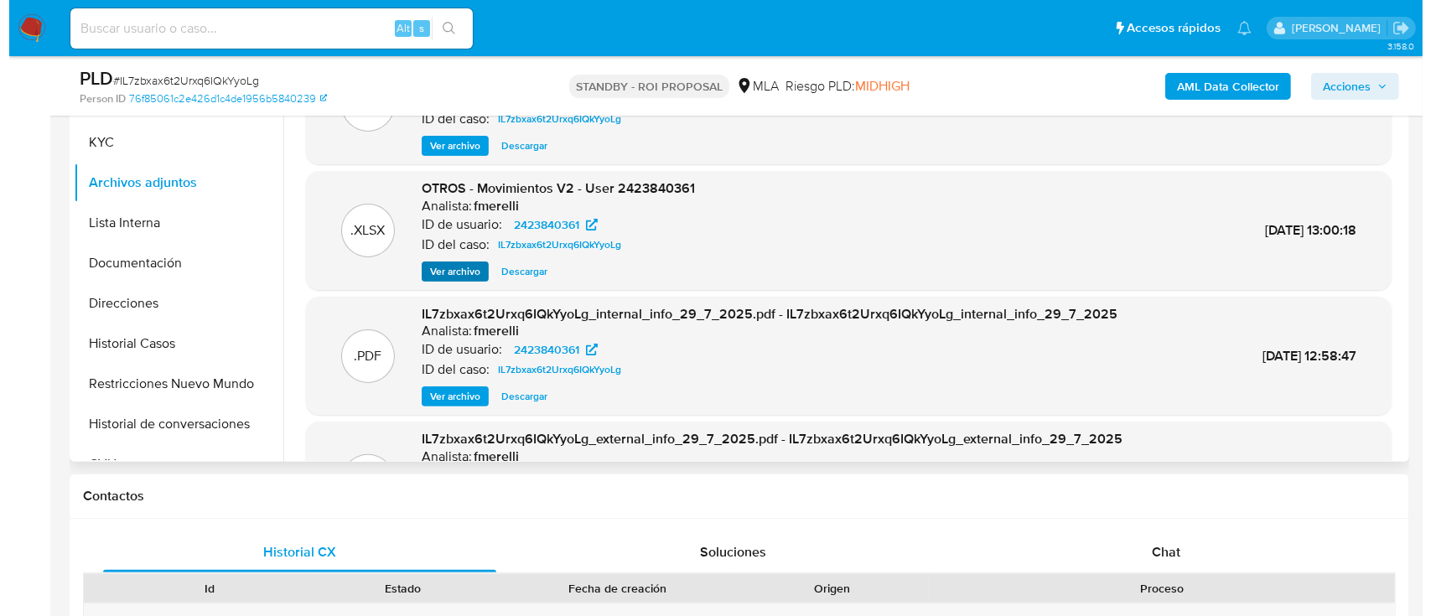
scroll to position [335, 0]
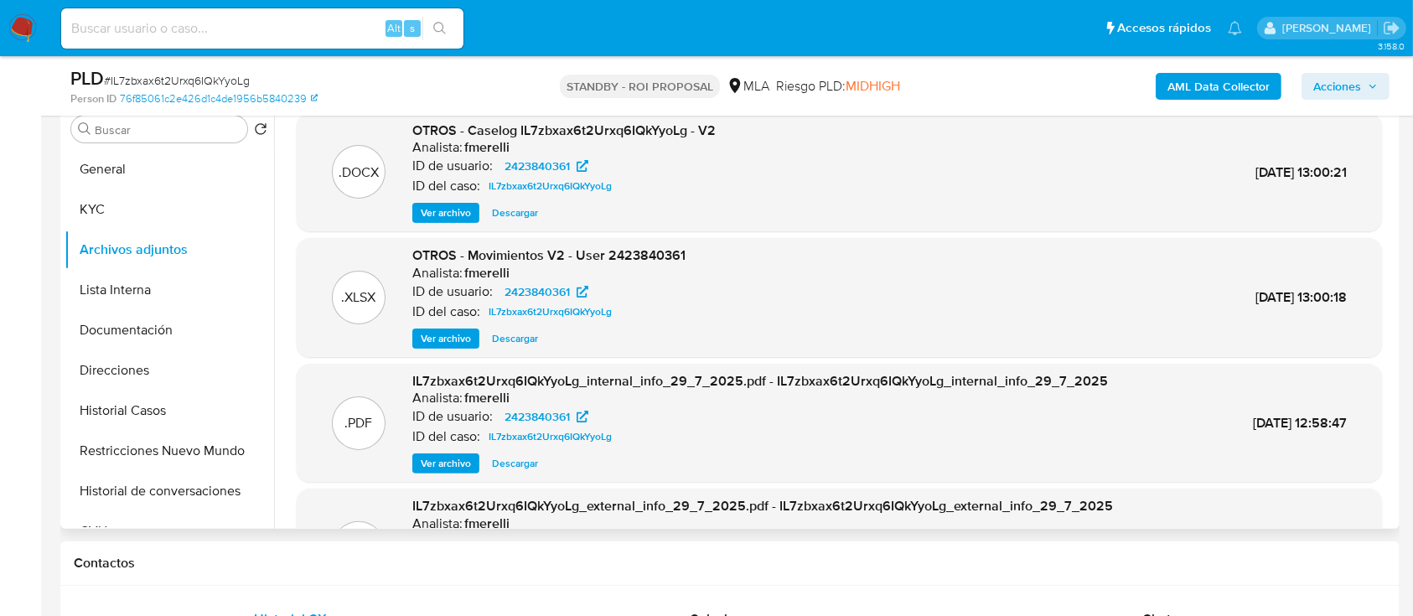
click at [443, 209] on span "Ver archivo" at bounding box center [446, 213] width 50 height 17
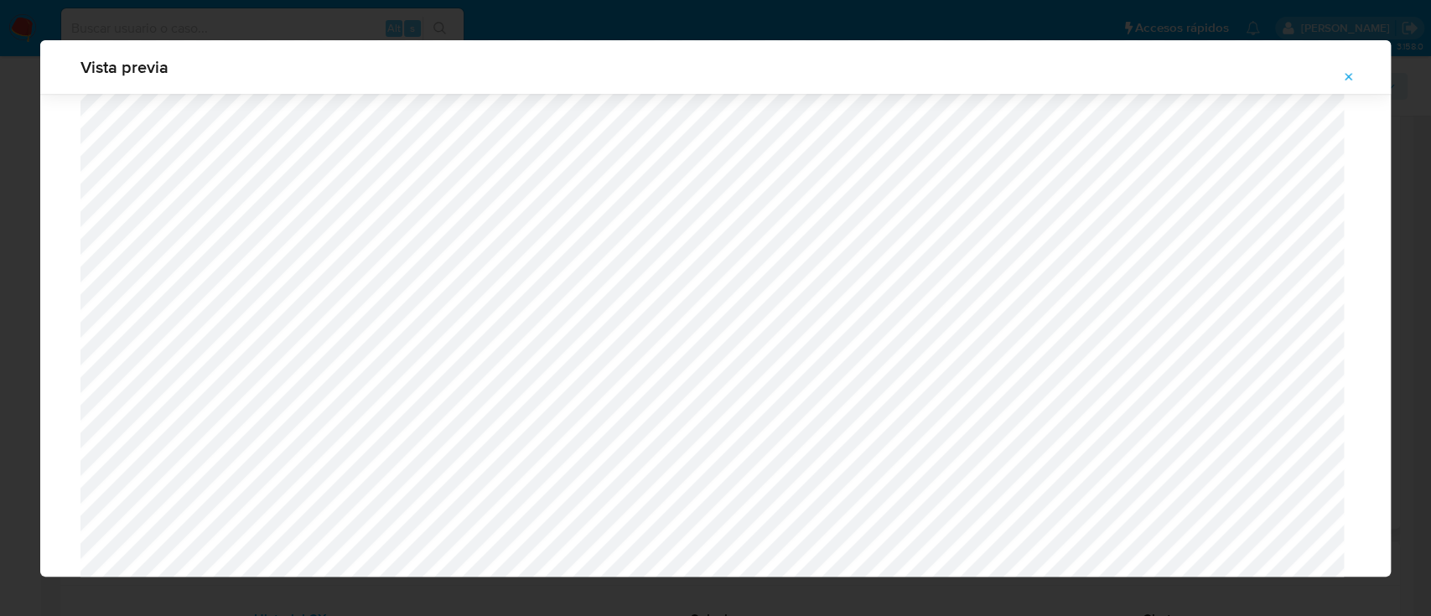
scroll to position [637, 0]
click at [1350, 77] on icon "Attachment preview" at bounding box center [1348, 76] width 13 height 13
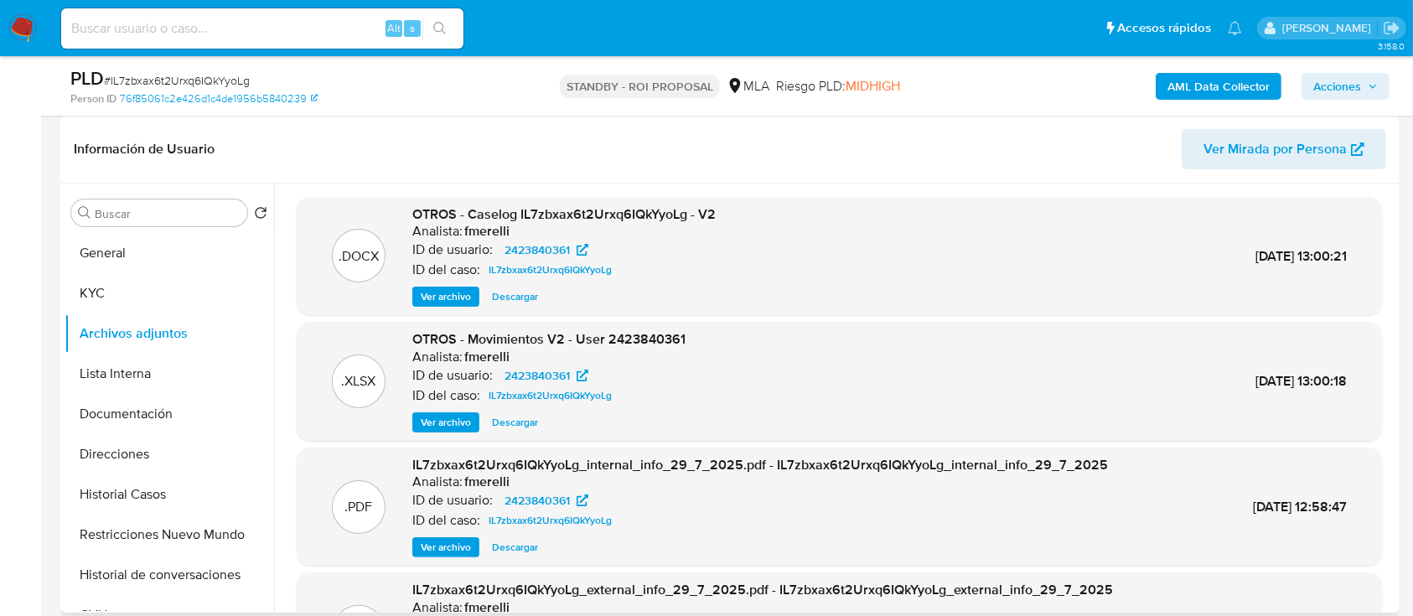
scroll to position [223, 0]
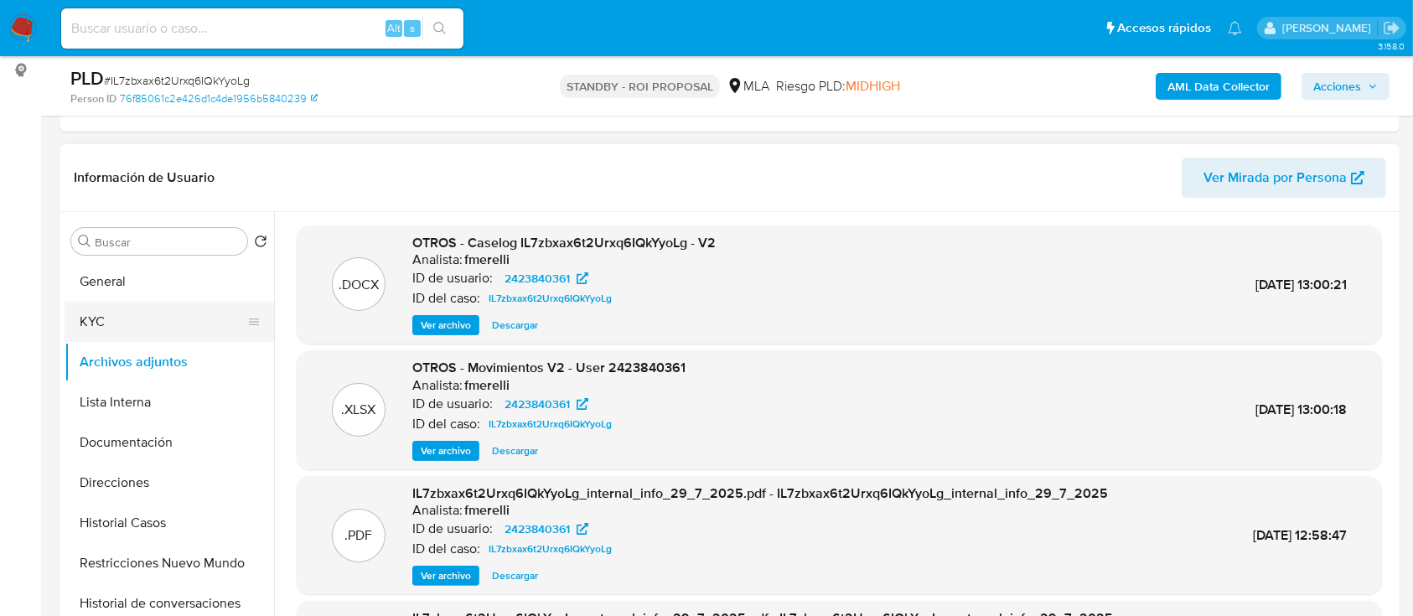
click at [124, 313] on button "KYC" at bounding box center [163, 322] width 196 height 40
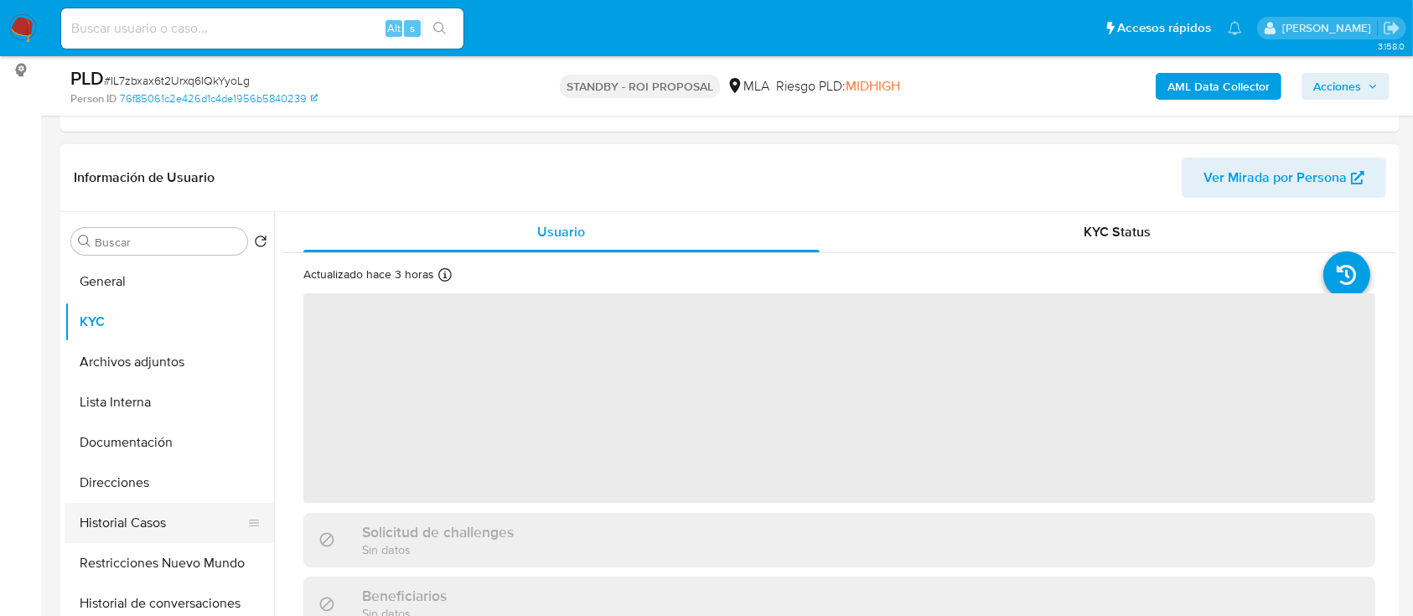
click at [171, 521] on button "Historial Casos" at bounding box center [163, 523] width 196 height 40
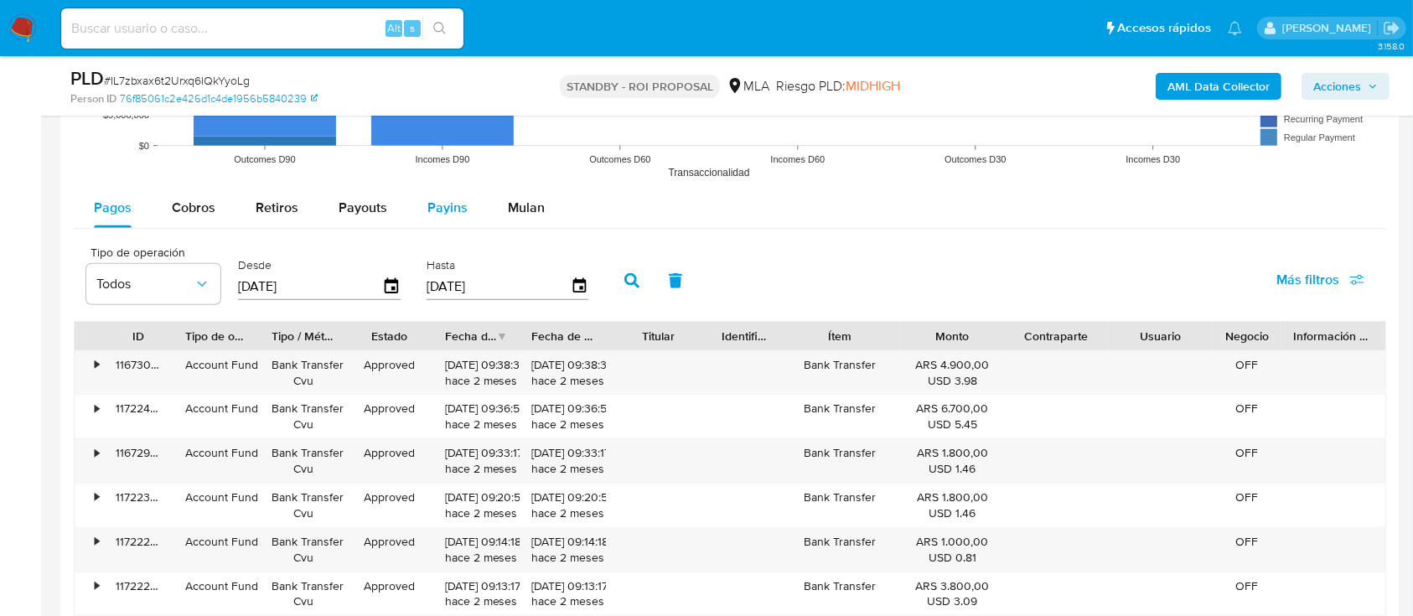
scroll to position [1677, 0]
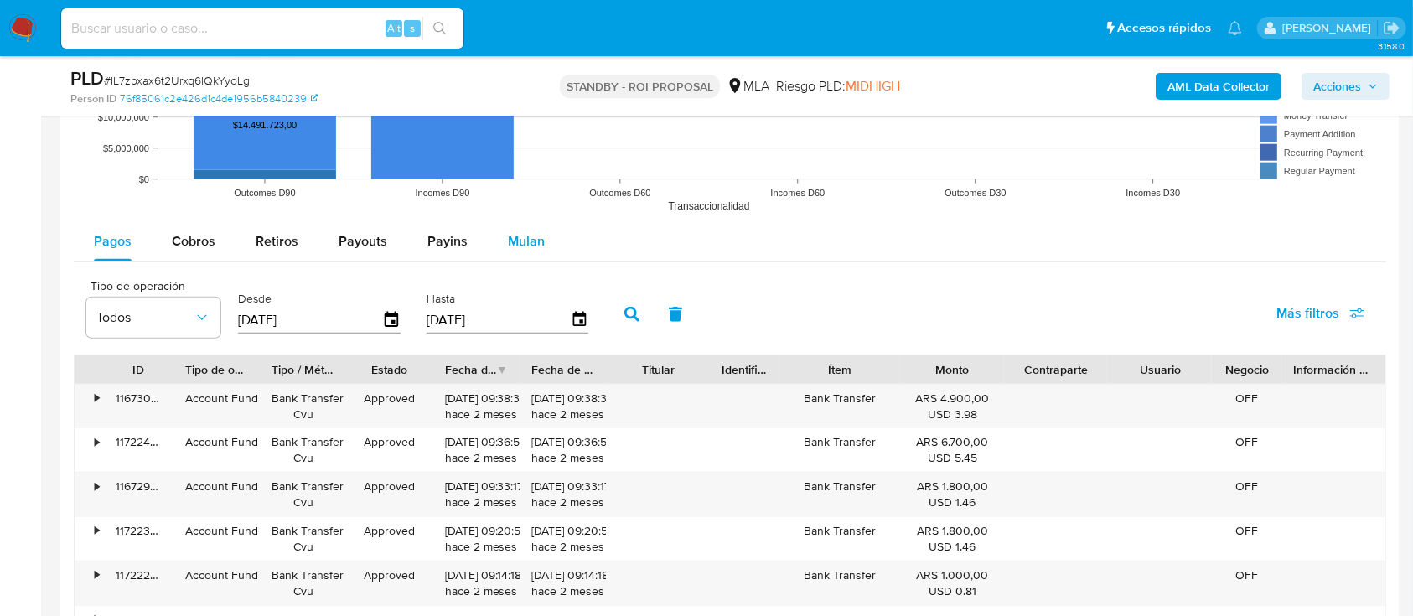
click at [533, 236] on span "Mulan" at bounding box center [526, 240] width 37 height 19
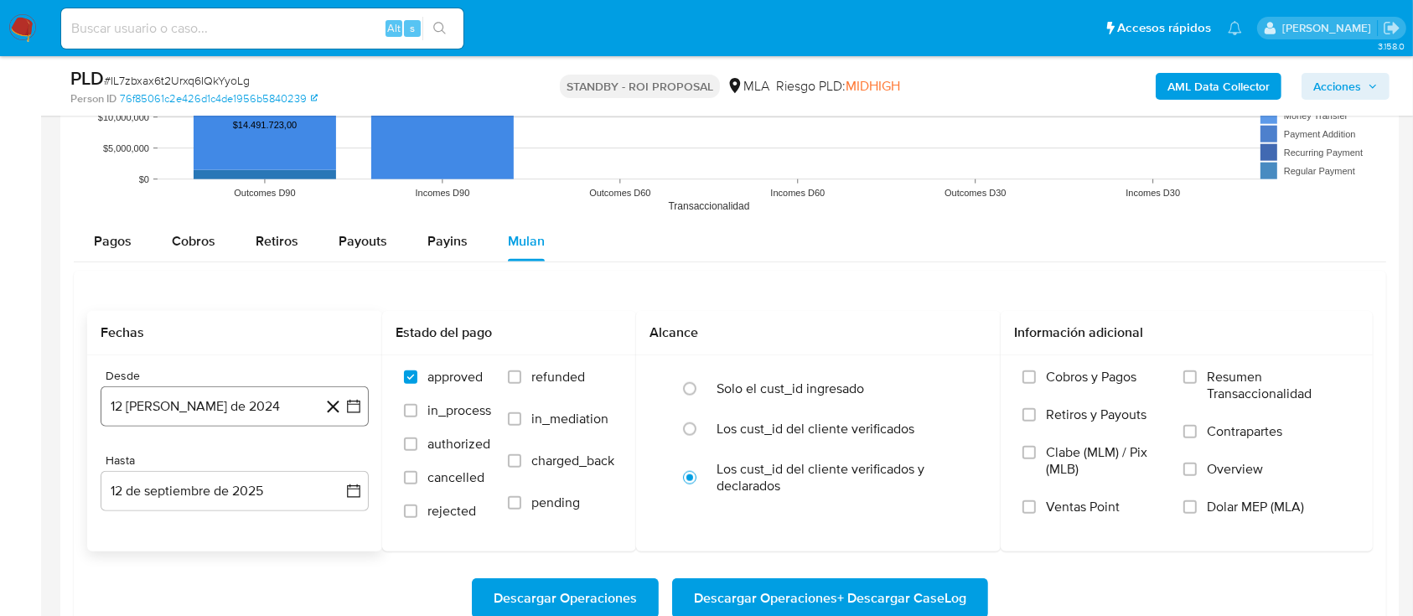
click at [275, 387] on button "12 [PERSON_NAME] de 2024" at bounding box center [235, 406] width 268 height 40
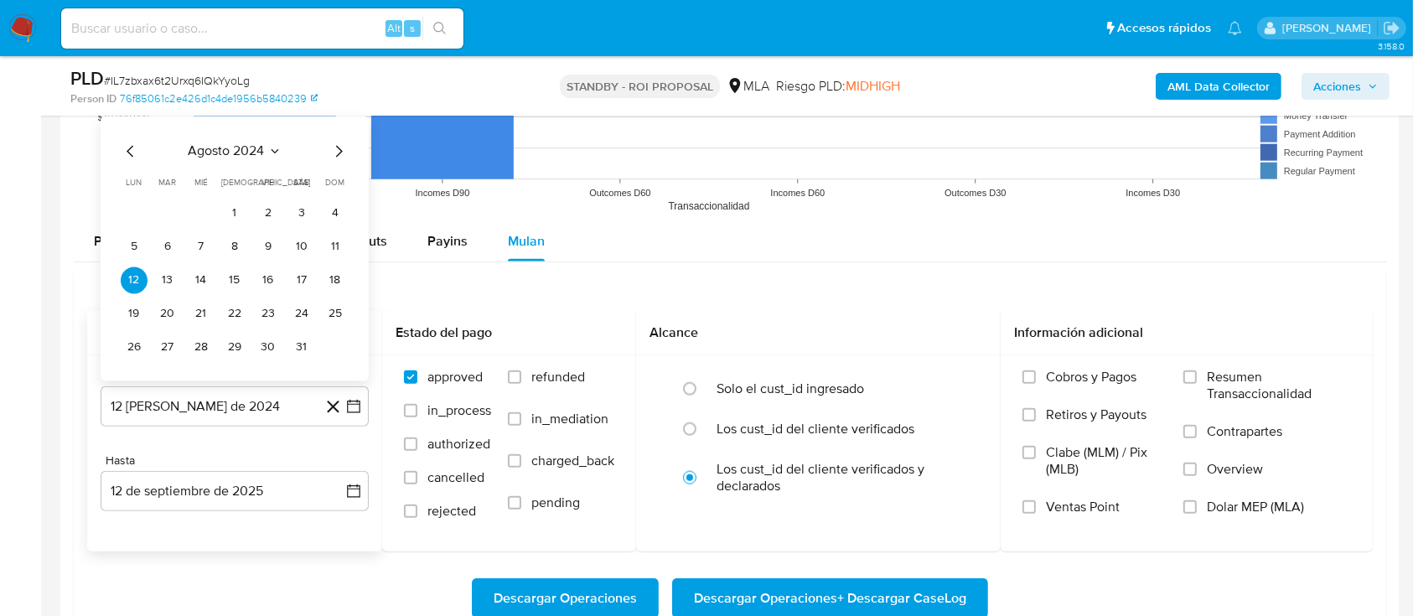
click at [248, 144] on span "agosto 2024" at bounding box center [227, 151] width 76 height 17
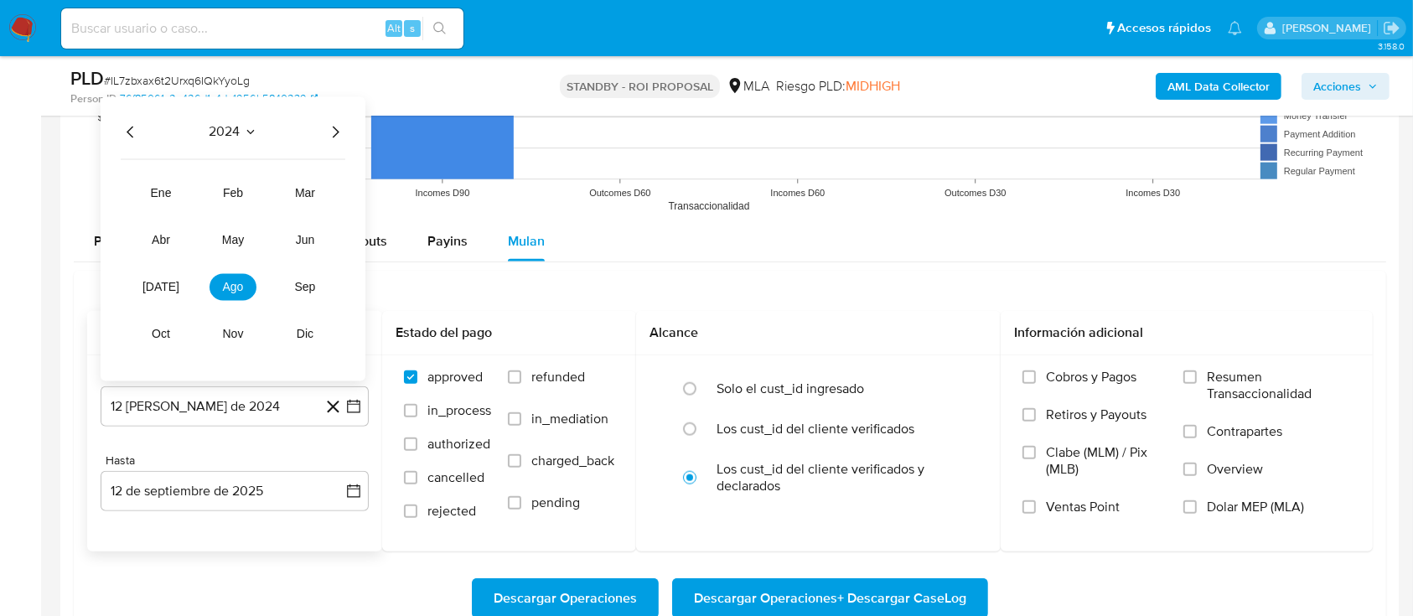
click at [329, 131] on icon "Año siguiente" at bounding box center [335, 132] width 20 height 20
click at [298, 236] on span "jun" at bounding box center [305, 239] width 19 height 13
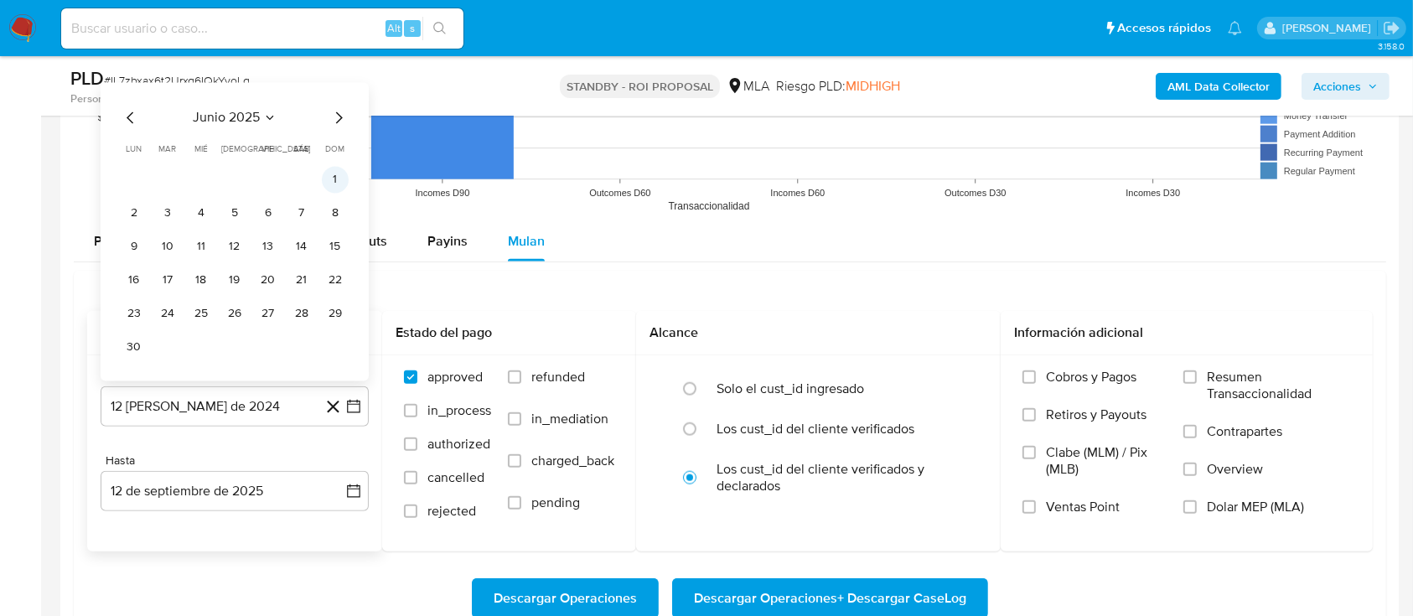
click at [334, 170] on button "1" at bounding box center [335, 179] width 27 height 27
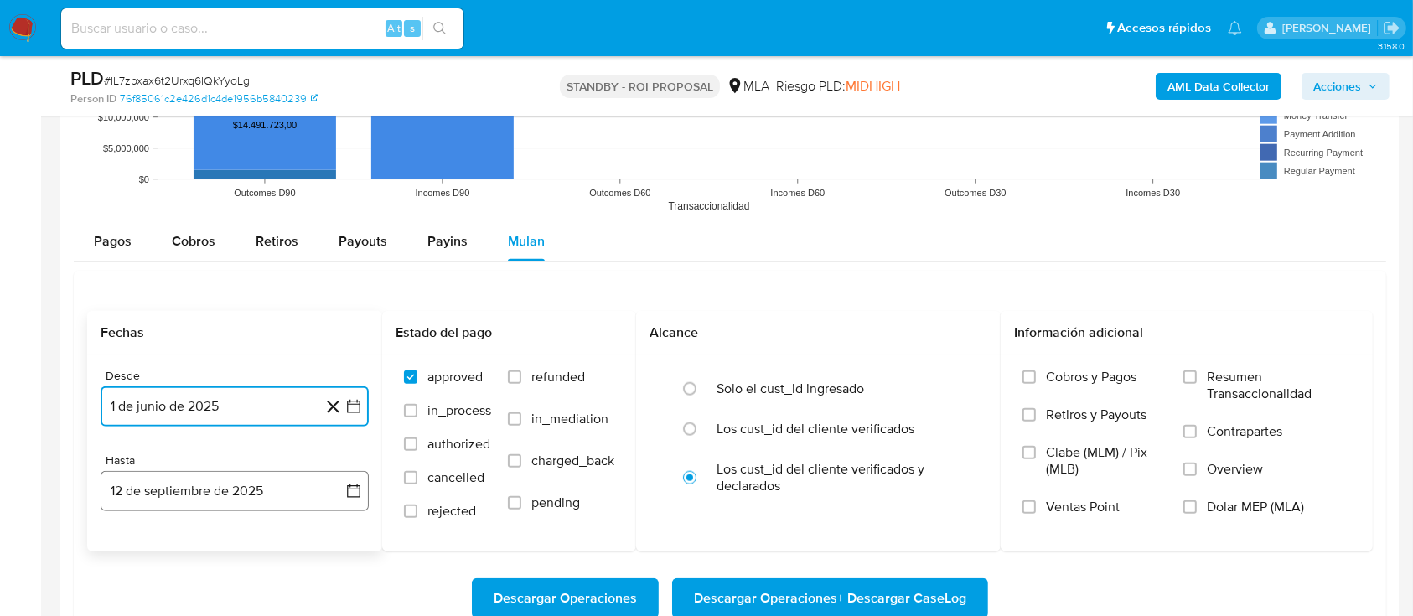
click at [202, 500] on button "12 de septiembre de 2025" at bounding box center [235, 491] width 268 height 40
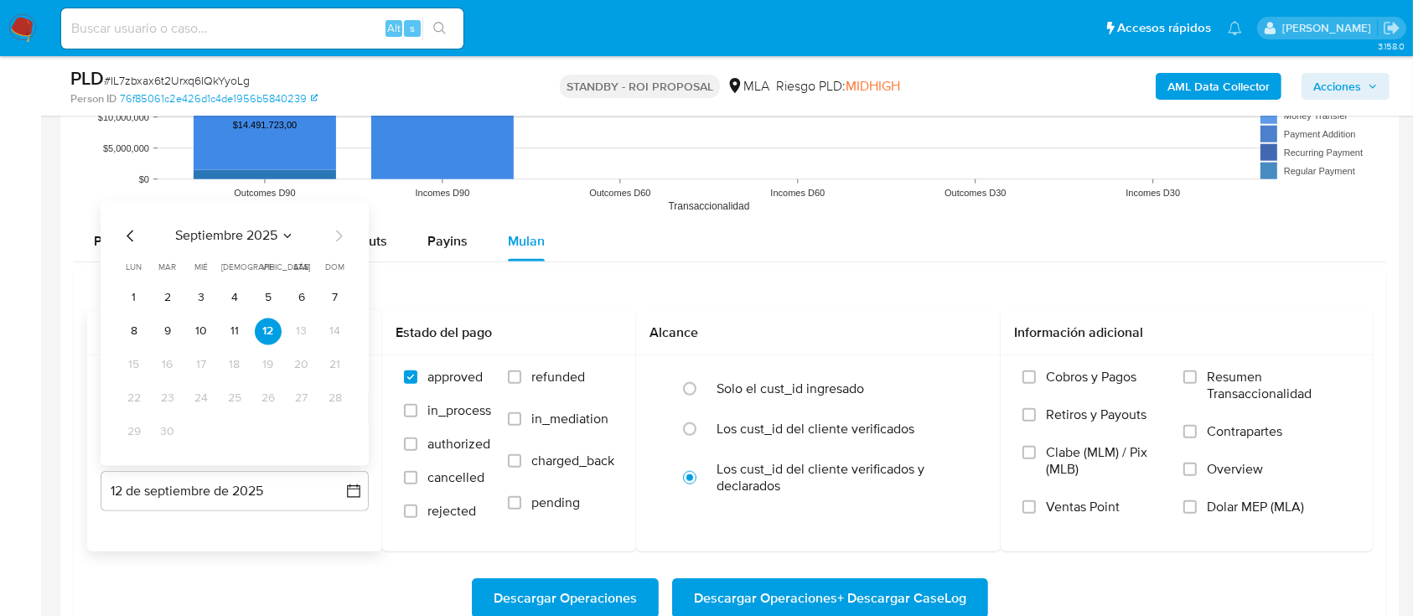
click at [255, 234] on span "septiembre 2025" at bounding box center [226, 235] width 102 height 17
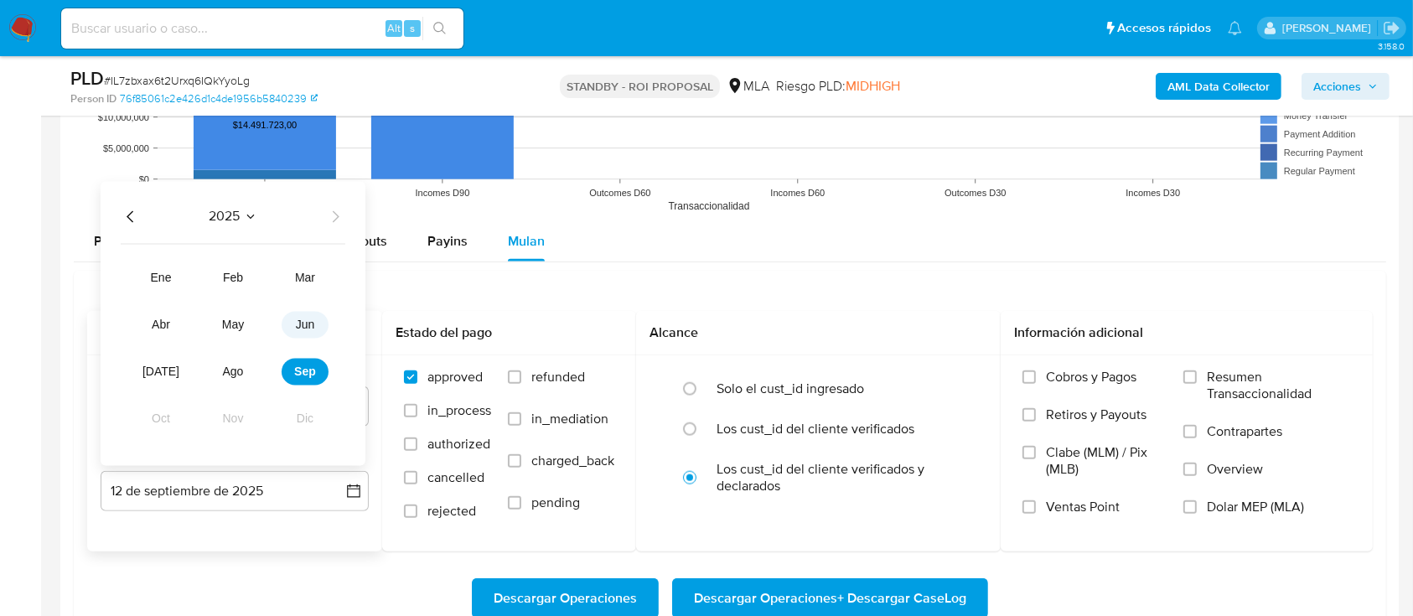
click at [315, 319] on button "jun" at bounding box center [305, 324] width 47 height 27
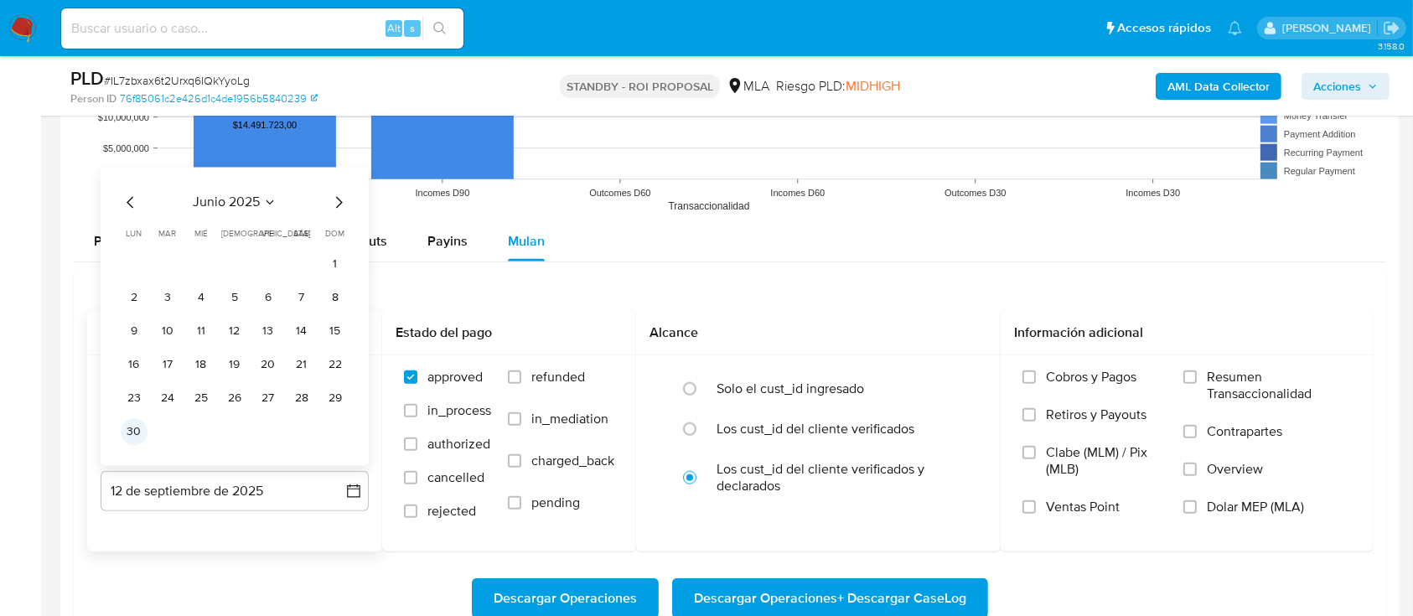
click at [122, 433] on button "30" at bounding box center [134, 431] width 27 height 27
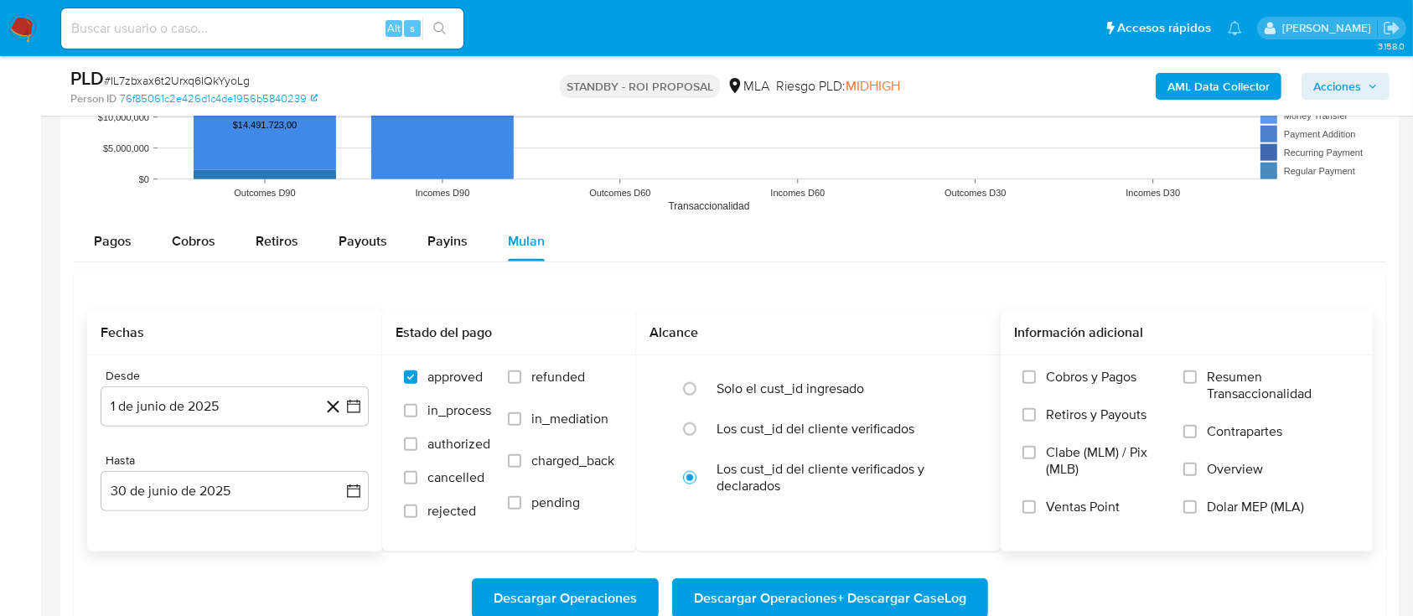
click at [1278, 516] on label "Dolar MEP (MLA)" at bounding box center [1268, 518] width 168 height 38
click at [1197, 514] on input "Dolar MEP (MLA)" at bounding box center [1190, 506] width 13 height 13
click at [537, 371] on span "refunded" at bounding box center [559, 377] width 54 height 17
click at [521, 371] on input "refunded" at bounding box center [514, 377] width 13 height 13
checkbox input "true"
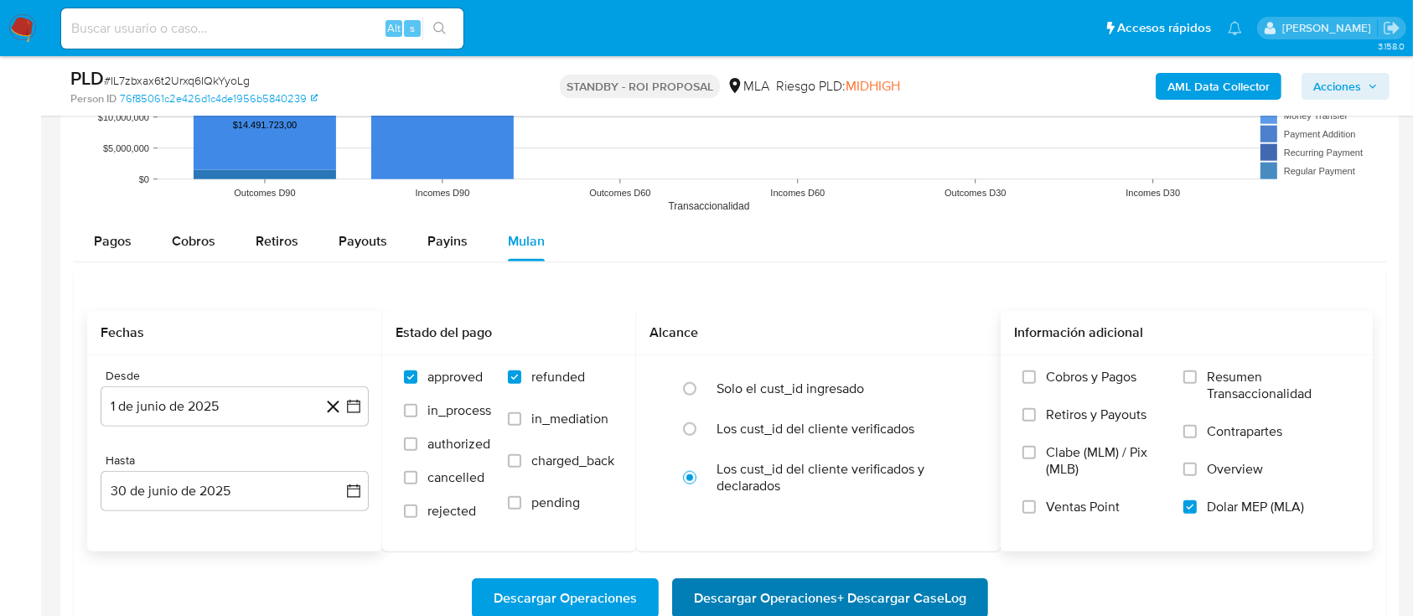
click at [764, 594] on span "Descargar Operaciones + Descargar CaseLog" at bounding box center [830, 598] width 272 height 37
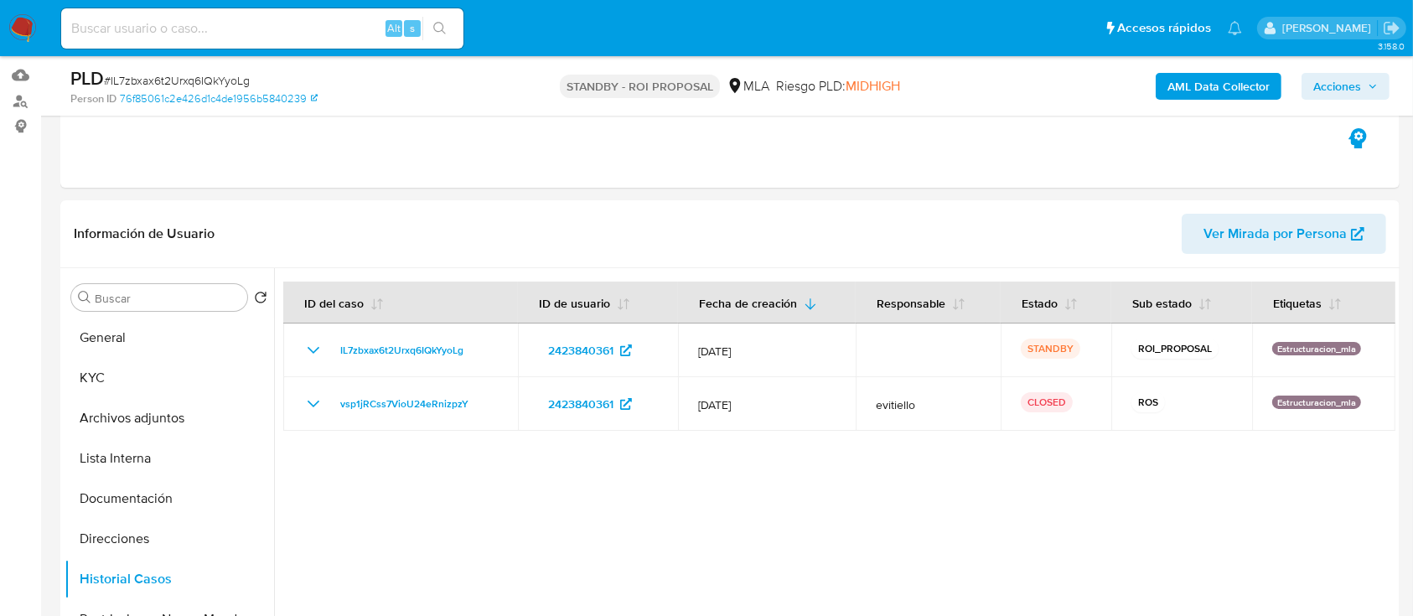
scroll to position [111, 0]
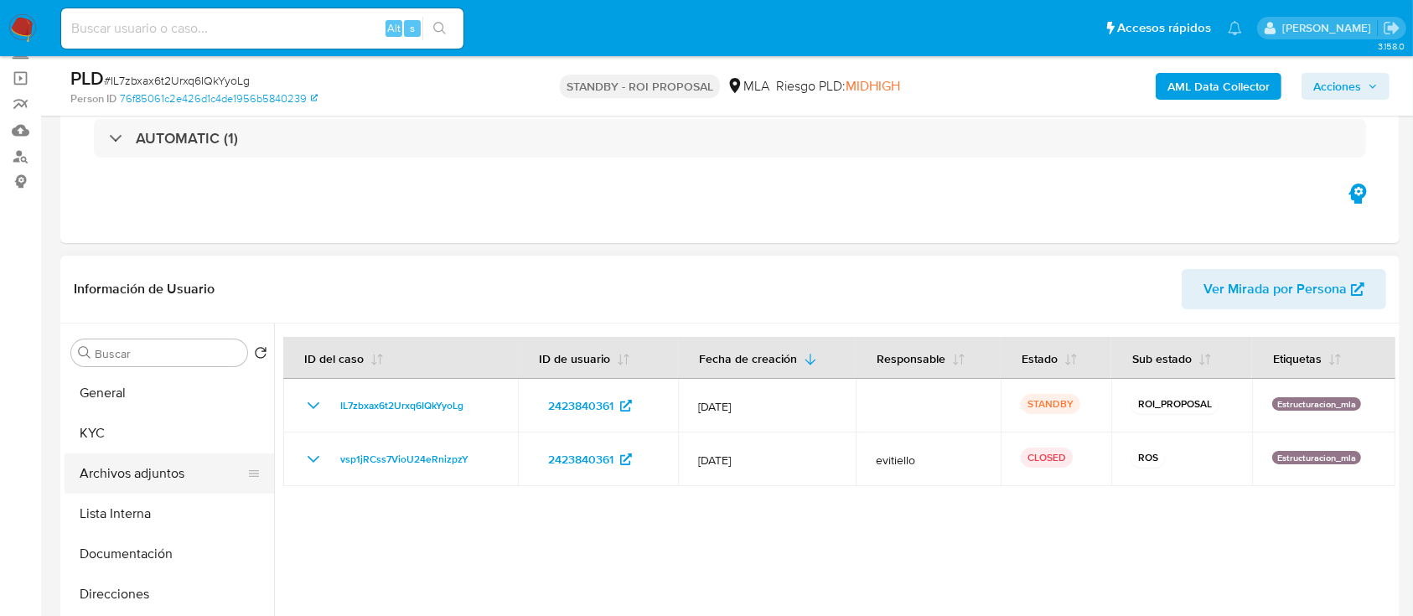
click at [174, 476] on button "Archivos adjuntos" at bounding box center [163, 474] width 196 height 40
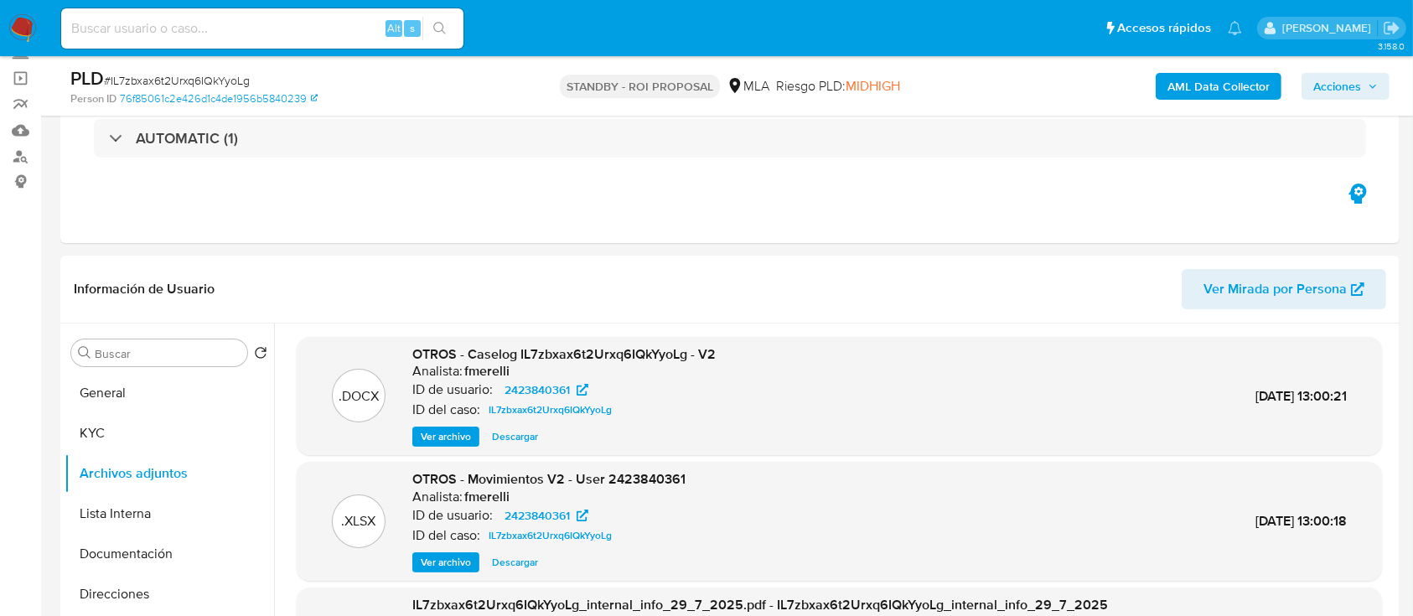
click at [435, 434] on span "Ver archivo" at bounding box center [446, 436] width 50 height 17
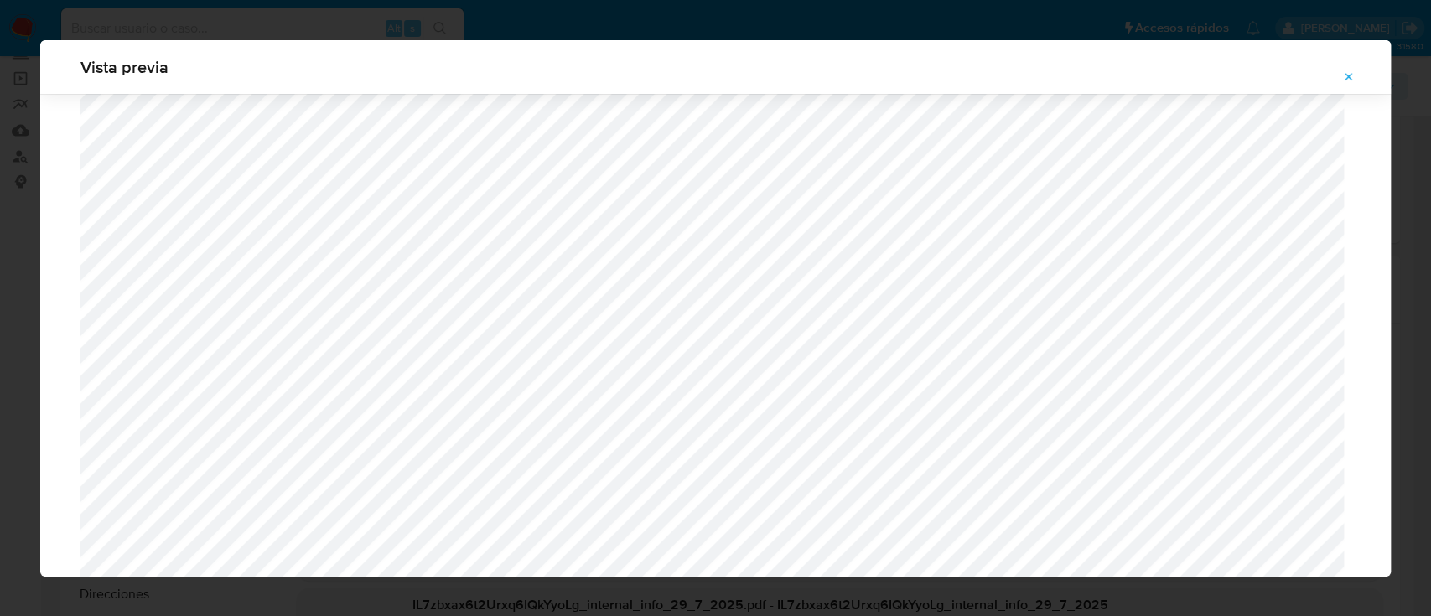
scroll to position [525, 0]
click at [0, 398] on div "Vista previa" at bounding box center [715, 308] width 1431 height 616
click at [1341, 77] on button "Attachment preview" at bounding box center [1348, 77] width 37 height 27
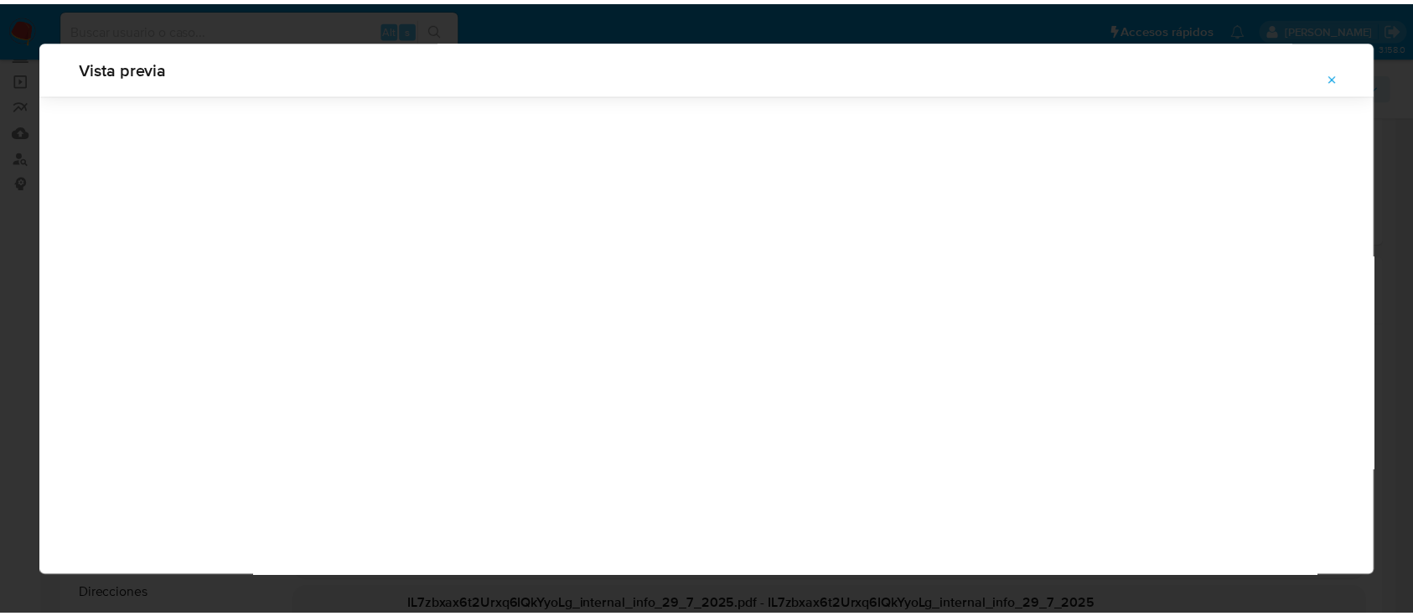
scroll to position [54, 0]
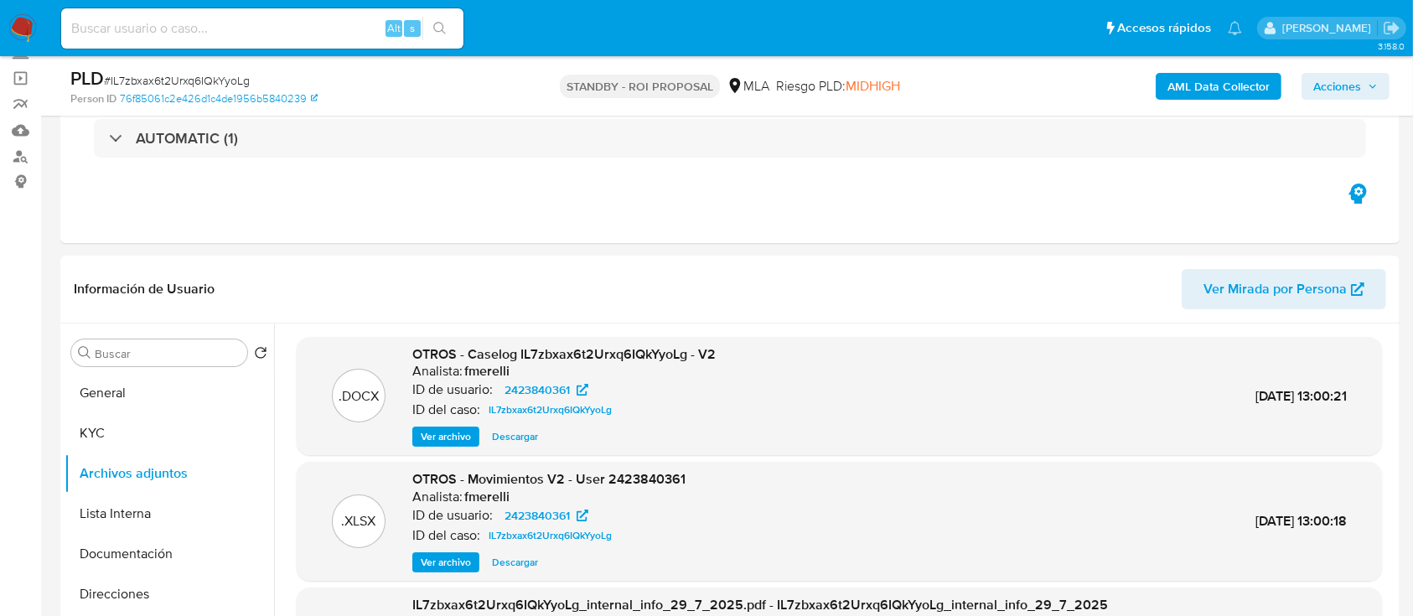
click at [226, 75] on span "# IL7zbxax6t2Urxq6IQkYyoLg" at bounding box center [177, 80] width 146 height 17
click at [226, 74] on span "# IL7zbxax6t2Urxq6IQkYyoLg" at bounding box center [177, 80] width 146 height 17
copy span "IL7zbxax6t2Urxq6IQkYyoLg"
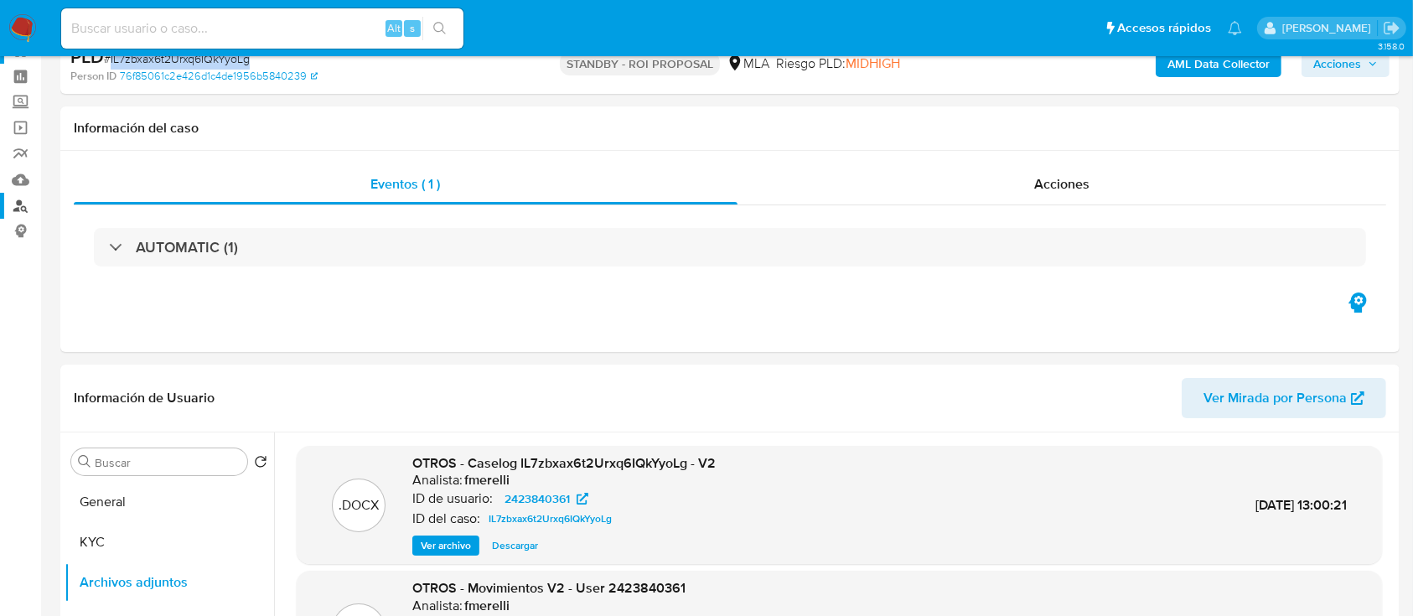
scroll to position [0, 0]
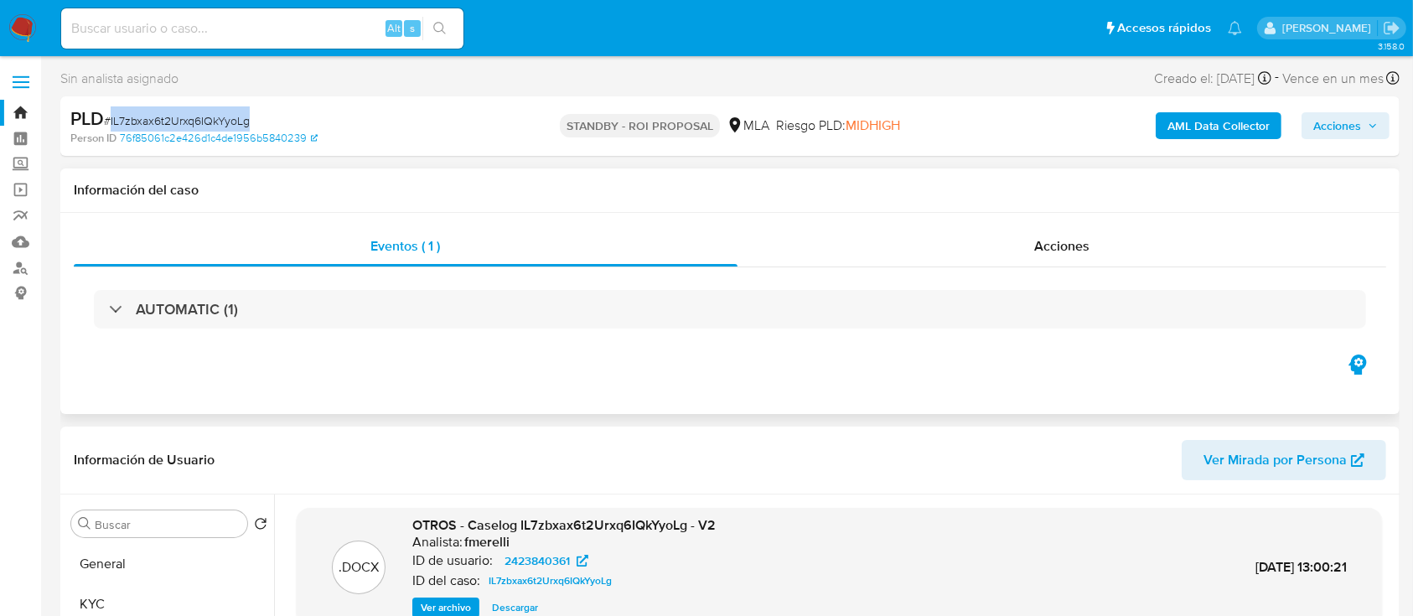
click at [455, 409] on div "Eventos ( 1 ) Acciones AUTOMATIC (1)" at bounding box center [730, 313] width 1340 height 201
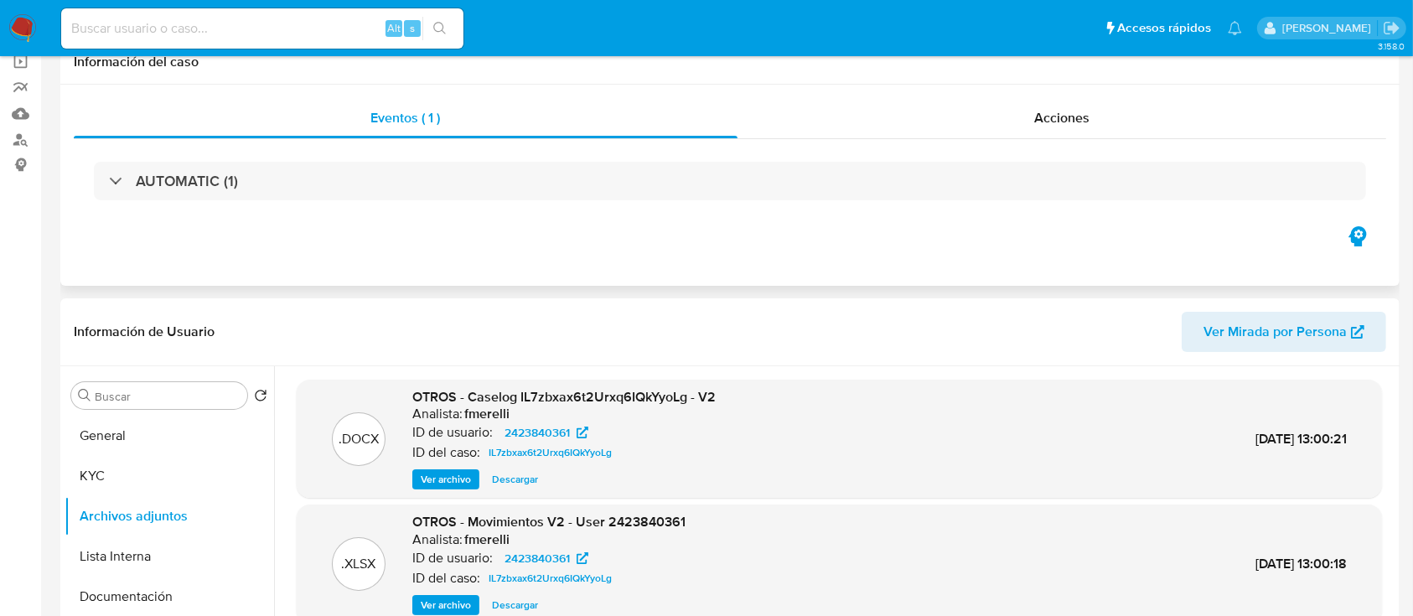
scroll to position [223, 0]
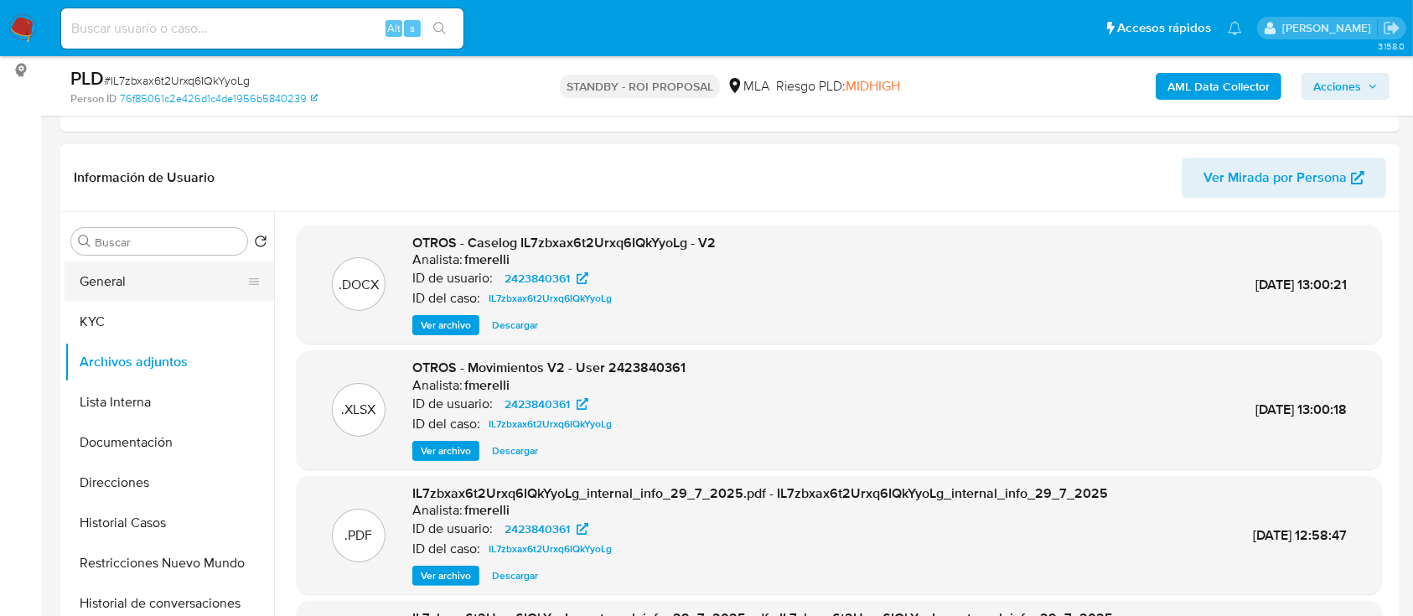
click at [154, 265] on button "General" at bounding box center [163, 282] width 196 height 40
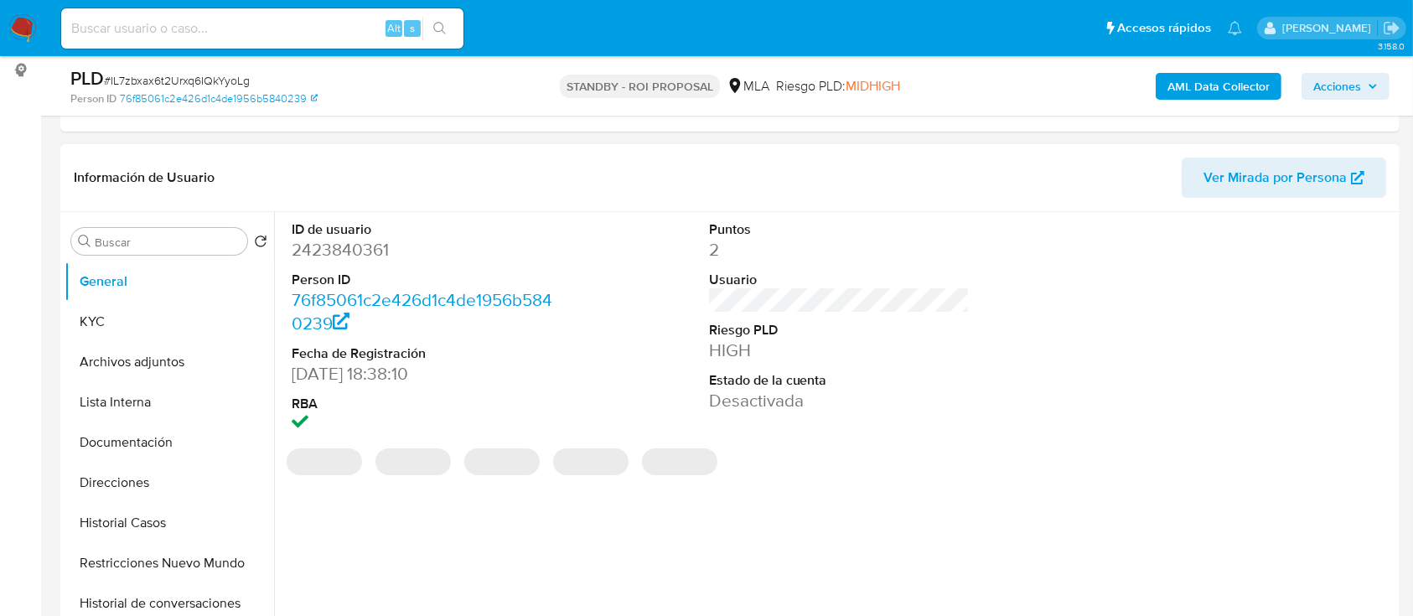
click at [334, 250] on dd "2423840361" at bounding box center [423, 249] width 262 height 23
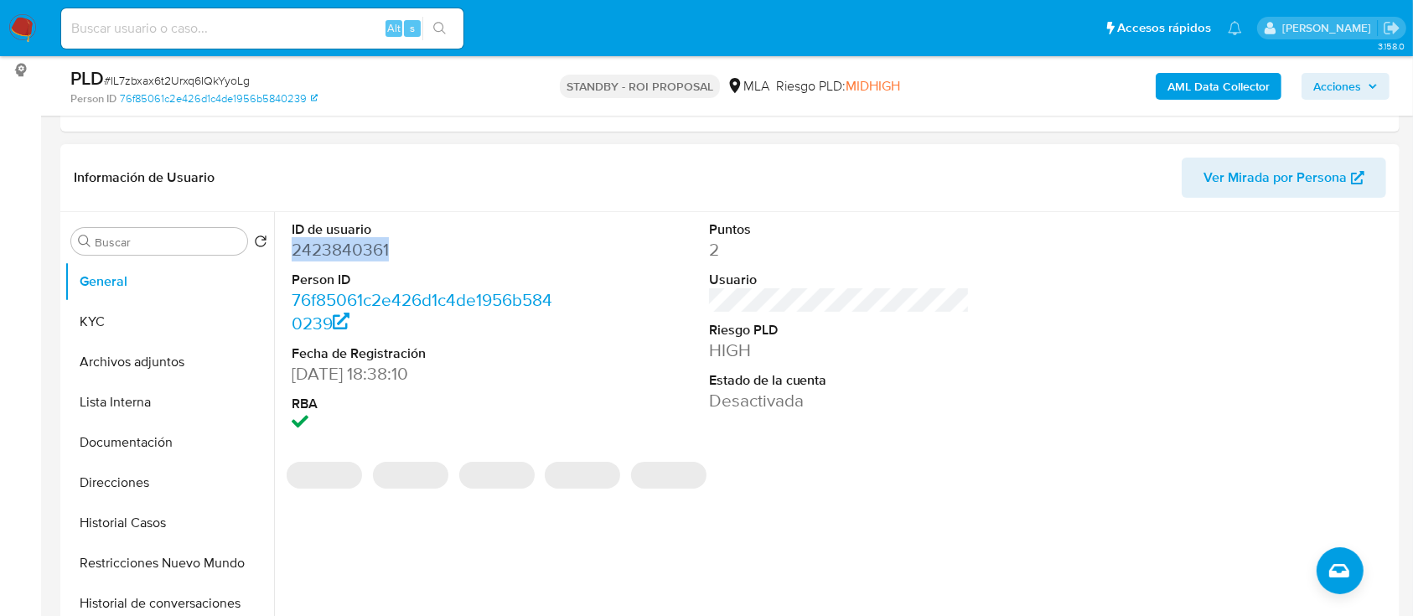
copy dd "2423840361"
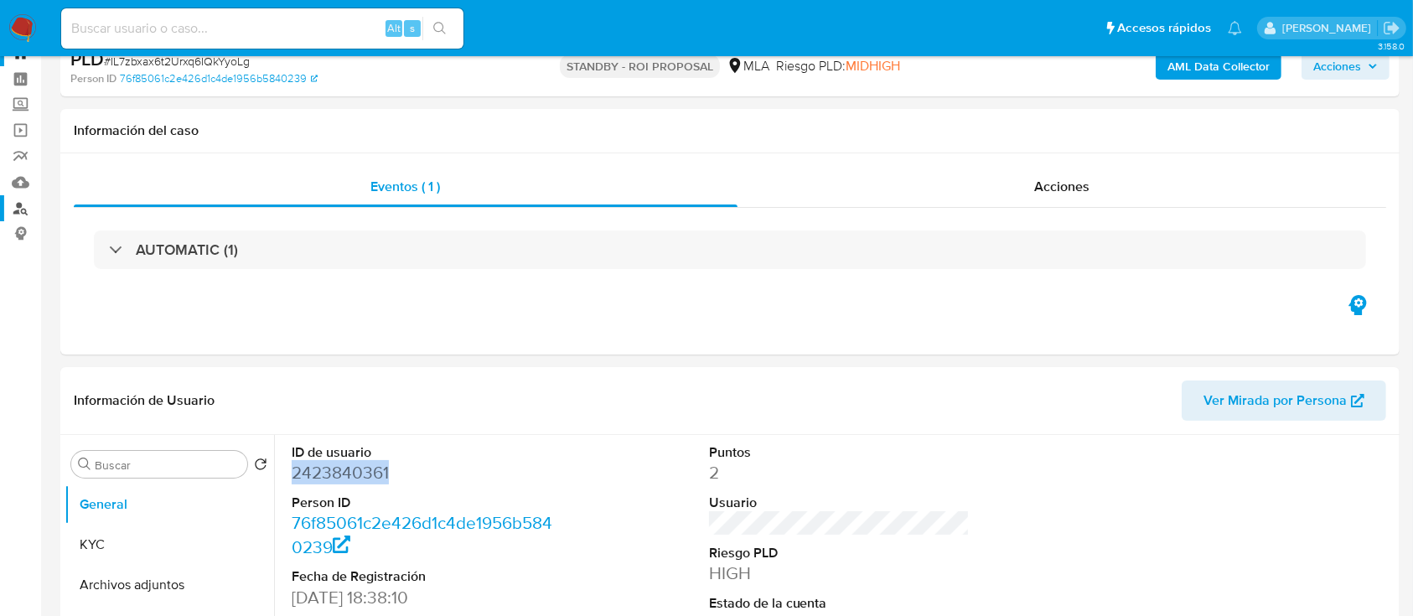
scroll to position [0, 0]
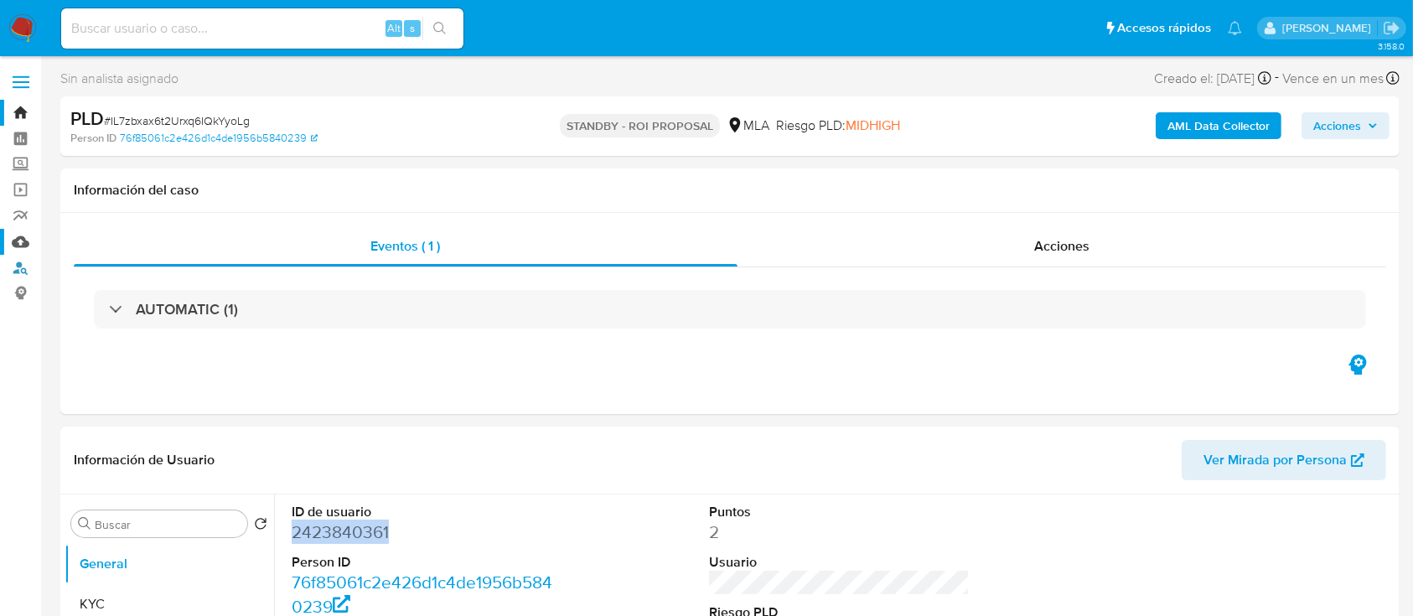
drag, startPoint x: 18, startPoint y: 267, endPoint x: 31, endPoint y: 246, distance: 24.2
click at [210, 29] on input at bounding box center [262, 29] width 402 height 22
paste input "3Ararx4UsvAg6OzkrImhR6PO"
type input "3Ararx4UsvAg6OzkrImhR6PO"
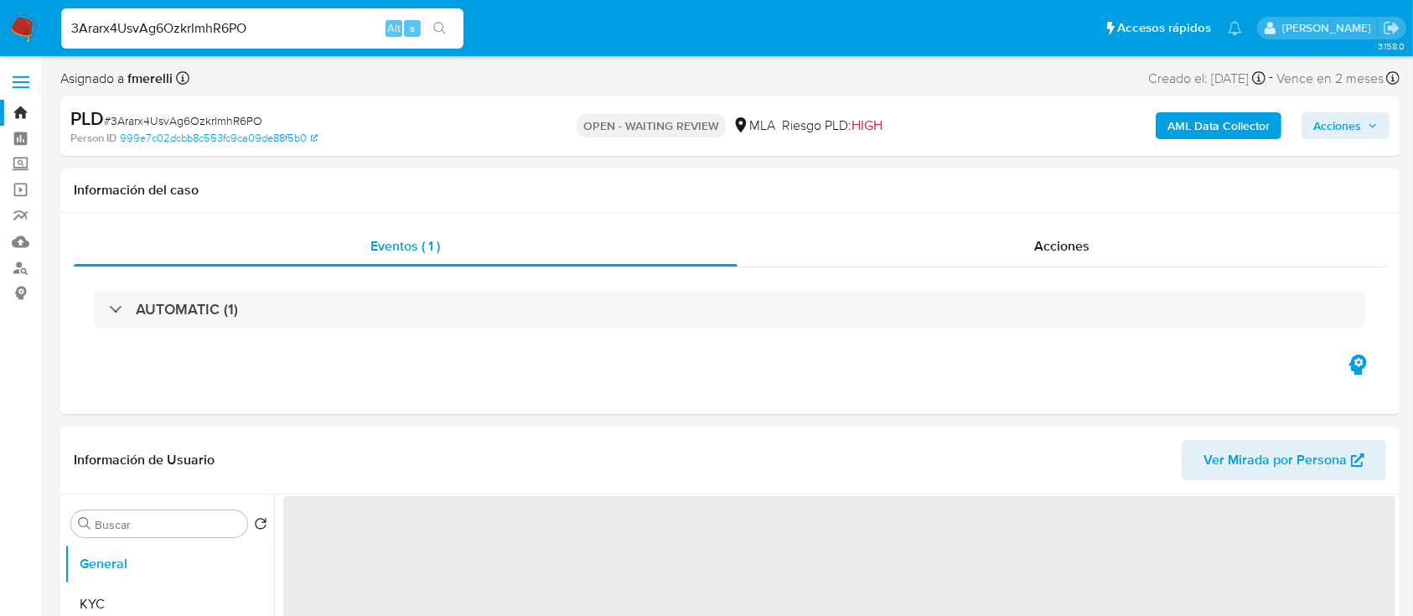
click at [17, 31] on img at bounding box center [22, 28] width 29 height 29
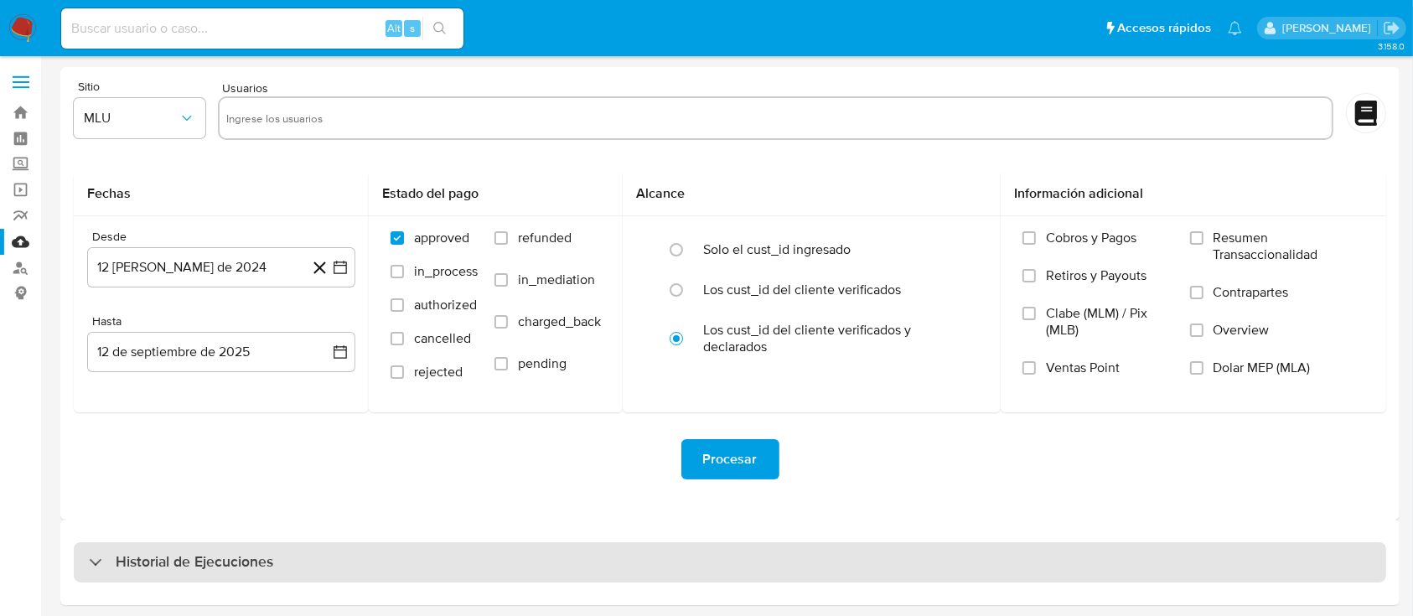
click at [176, 542] on div "Historial de Ejecuciones" at bounding box center [730, 562] width 1313 height 40
select select "10"
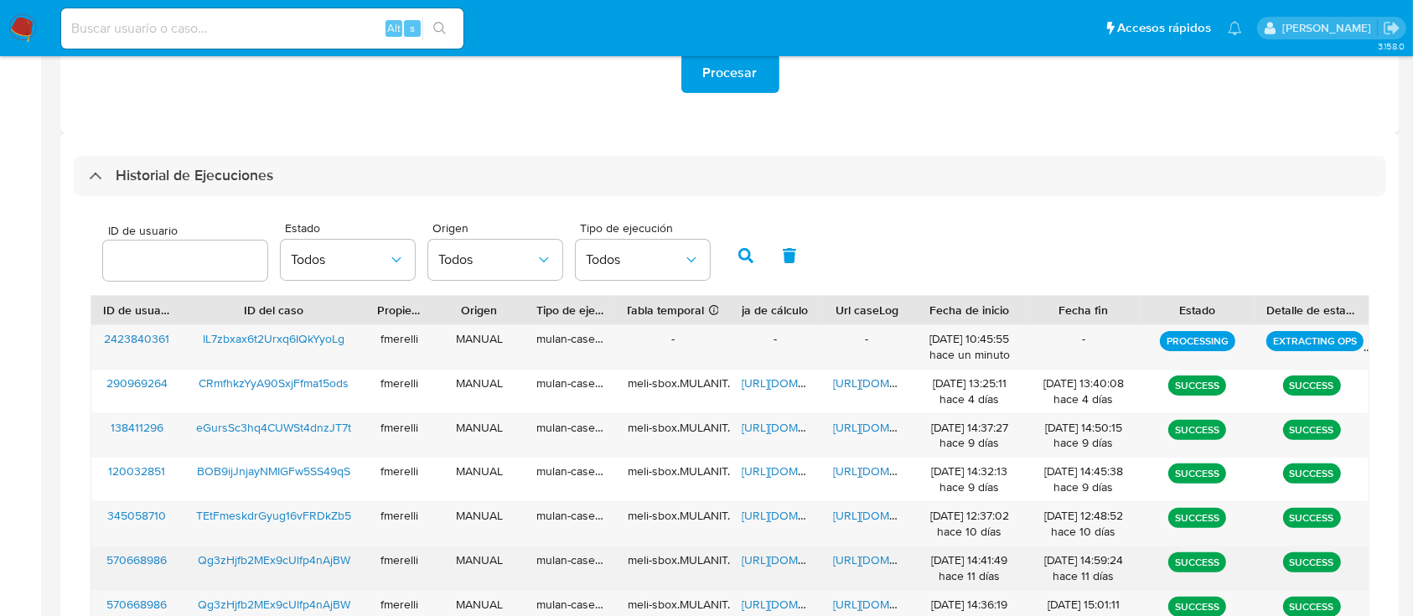
scroll to position [558, 0]
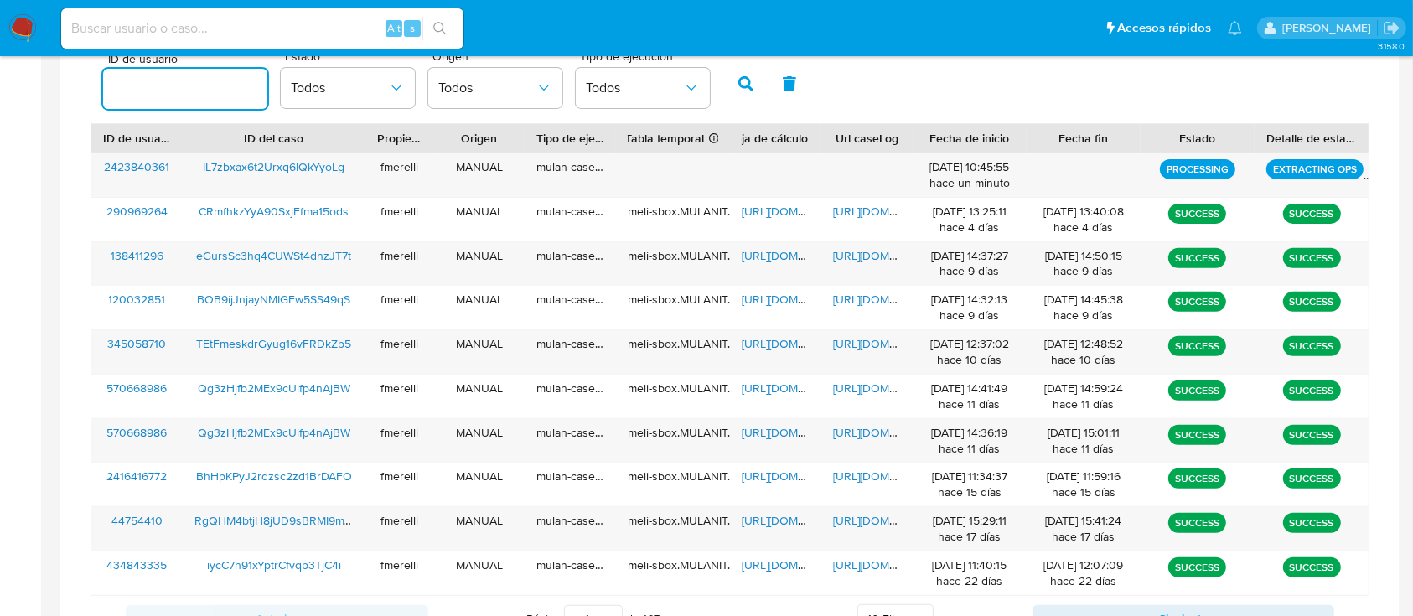
click at [194, 91] on input "number" at bounding box center [185, 89] width 164 height 22
type input "2423840361"
click at [745, 81] on icon "button" at bounding box center [746, 83] width 15 height 15
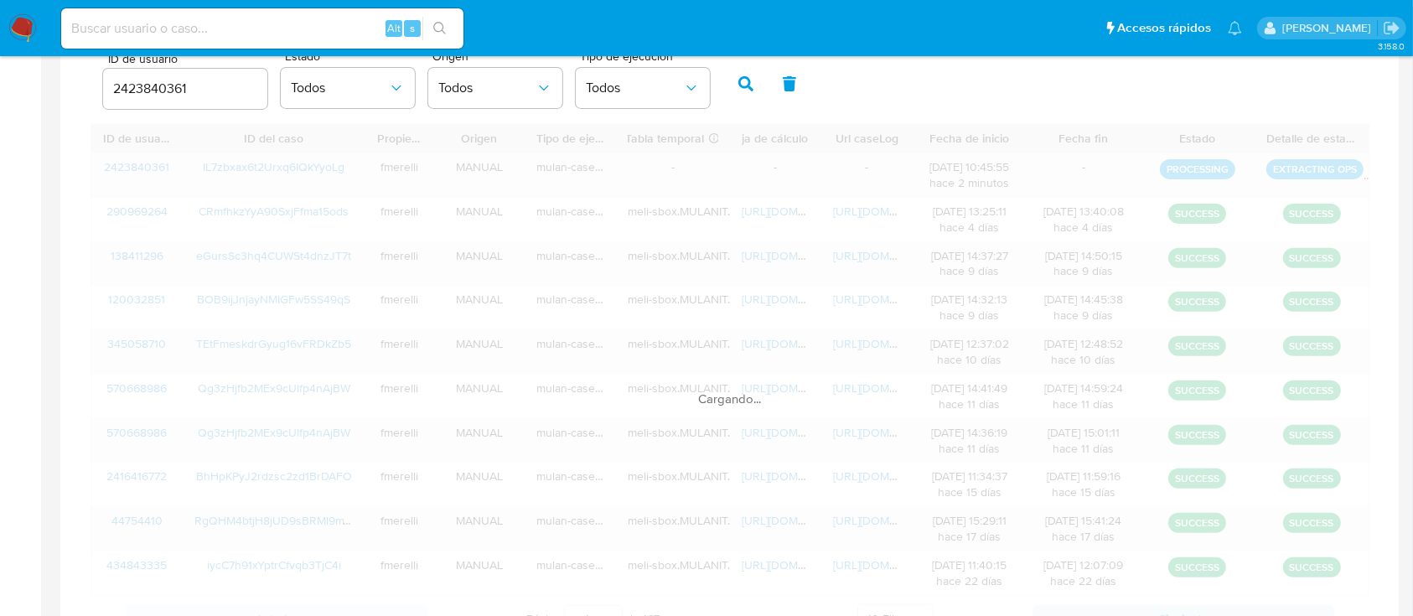
scroll to position [384, 0]
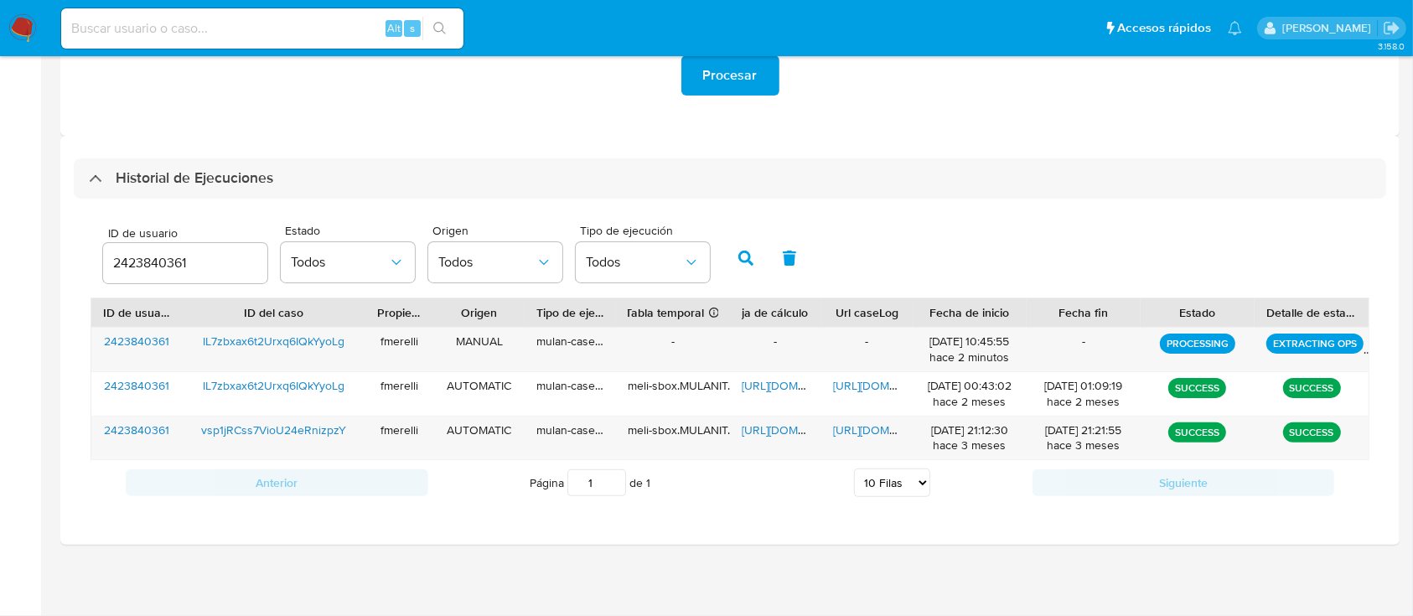
click at [751, 248] on button "button" at bounding box center [746, 258] width 44 height 40
click at [739, 247] on button "button" at bounding box center [746, 258] width 44 height 40
click at [745, 265] on icon "button" at bounding box center [746, 258] width 15 height 15
click at [736, 259] on button "button" at bounding box center [746, 258] width 44 height 40
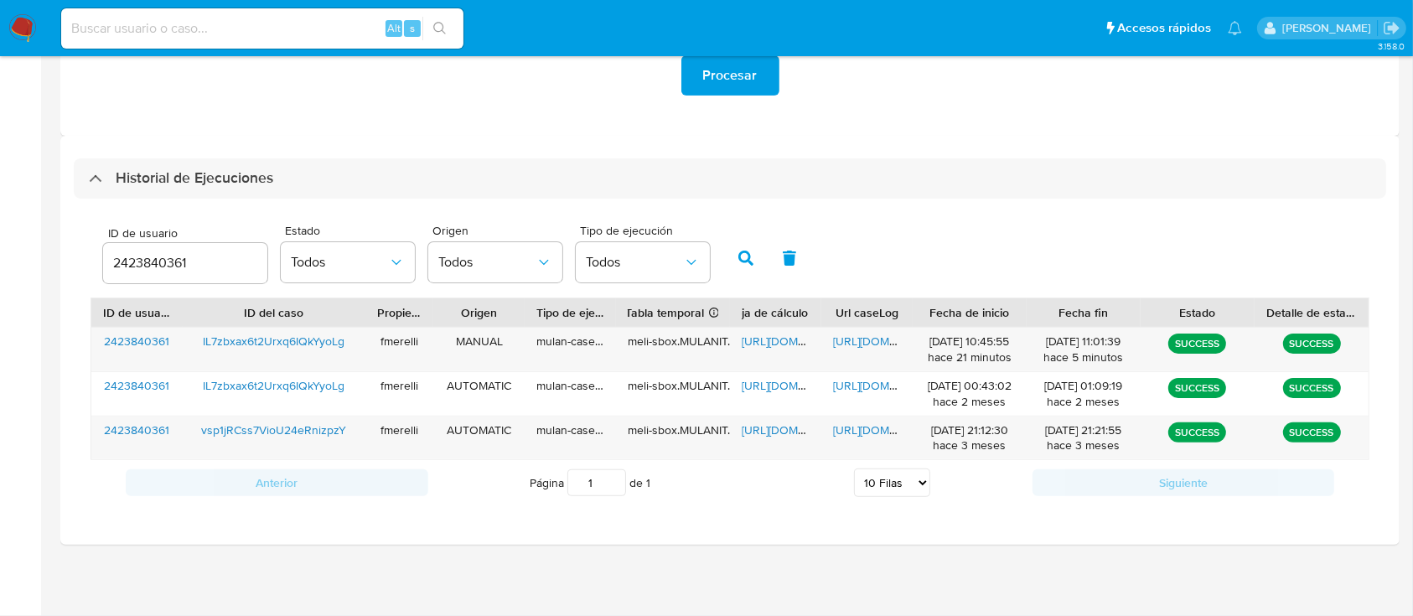
click at [151, 269] on input "2423840361" at bounding box center [185, 263] width 164 height 22
click at [151, 268] on input "2423840361" at bounding box center [185, 263] width 164 height 22
click at [747, 256] on icon "button" at bounding box center [746, 258] width 15 height 15
click at [870, 344] on span "[URL][DOMAIN_NAME]" at bounding box center [891, 341] width 116 height 17
click at [753, 340] on span "[URL][DOMAIN_NAME]" at bounding box center [800, 341] width 116 height 17
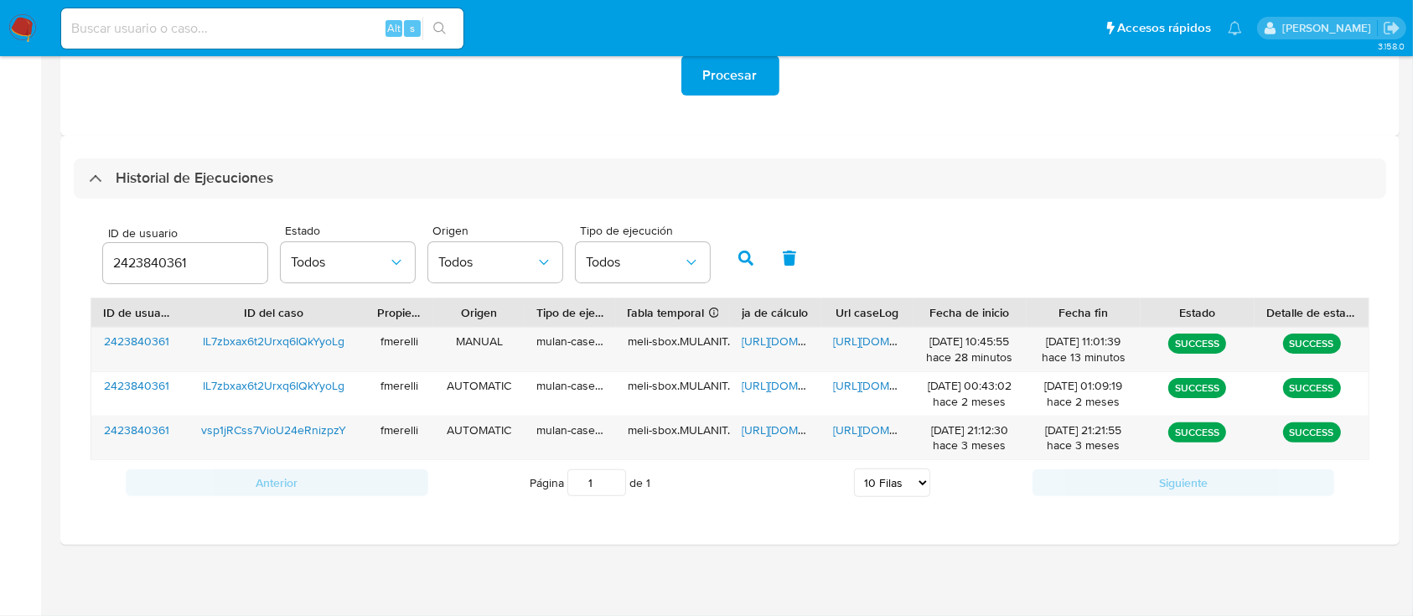
click at [376, 534] on div "Historial de Ejecuciones ID de usuario 2423840361 Estado Todos Origen Todos Tip…" at bounding box center [730, 340] width 1340 height 409
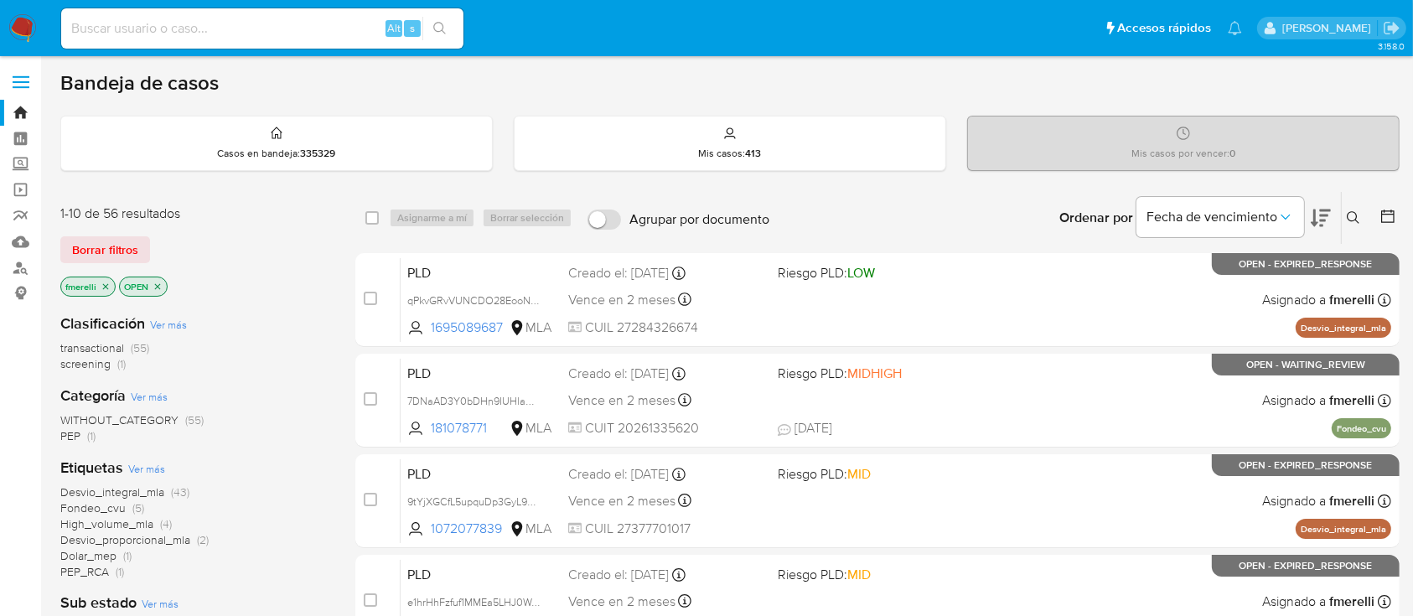
drag, startPoint x: 1353, startPoint y: 221, endPoint x: 1330, endPoint y: 269, distance: 52.9
click at [1353, 220] on icon at bounding box center [1353, 217] width 13 height 13
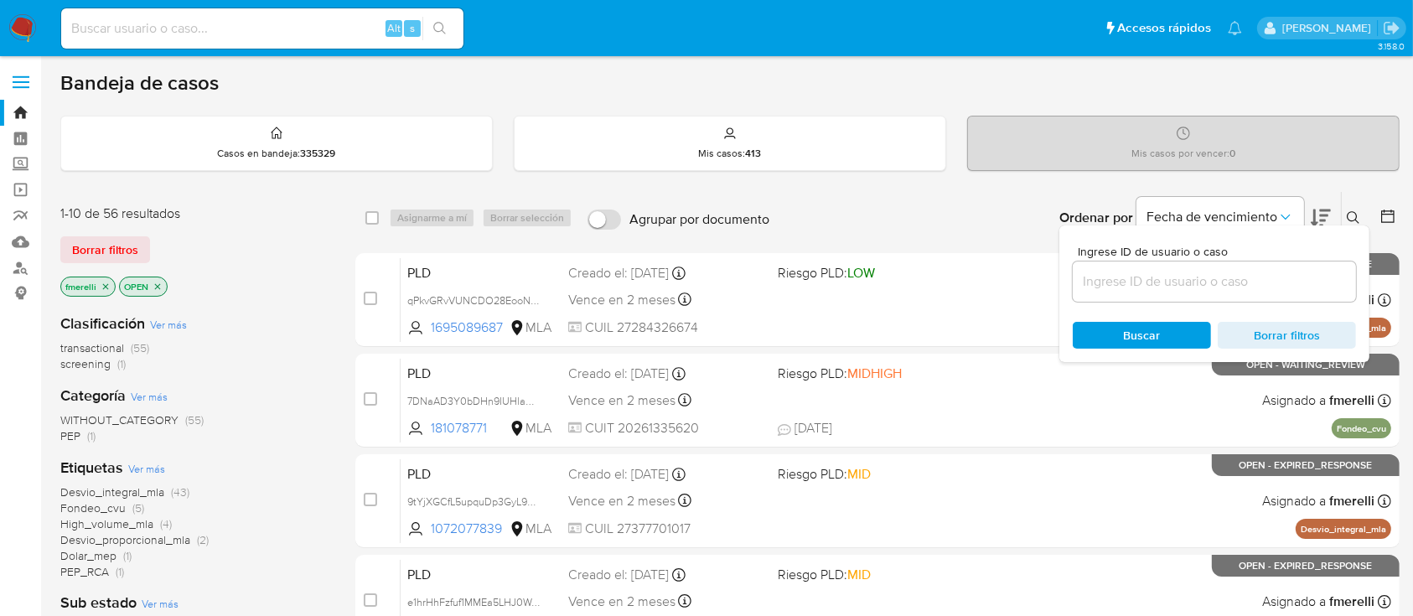
click at [1305, 283] on input at bounding box center [1214, 282] width 283 height 22
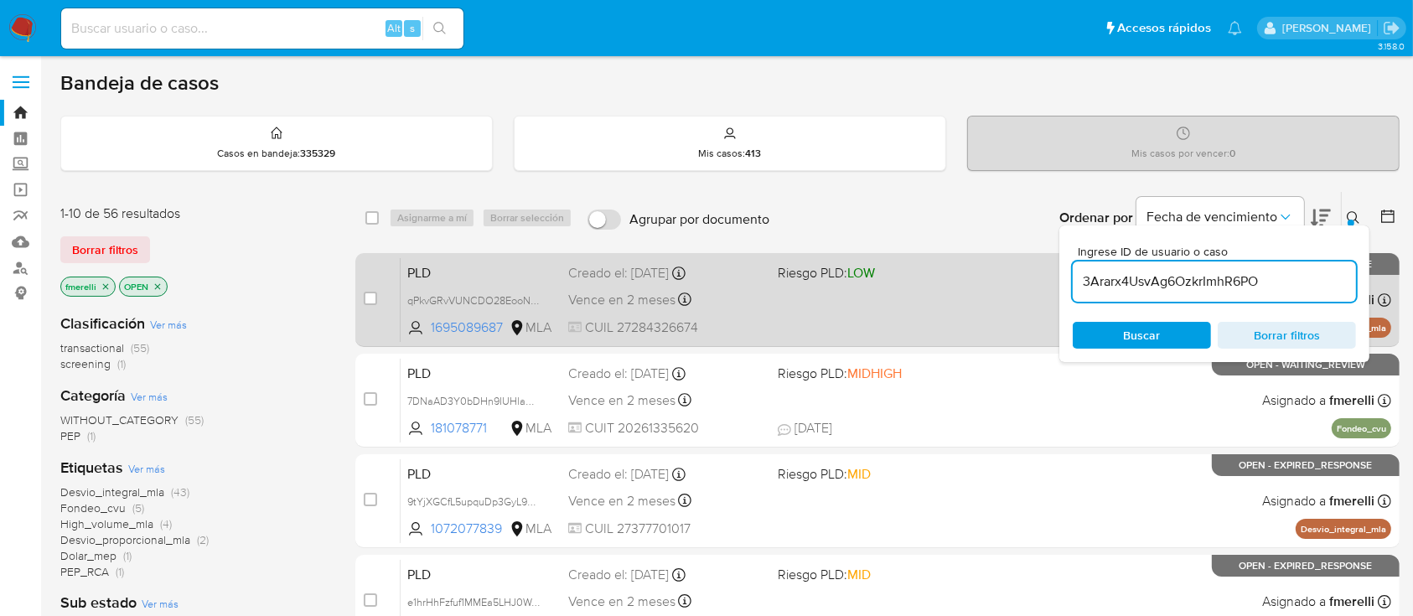
type input "3Ararx4UsvAg6OzkrImhR6PO"
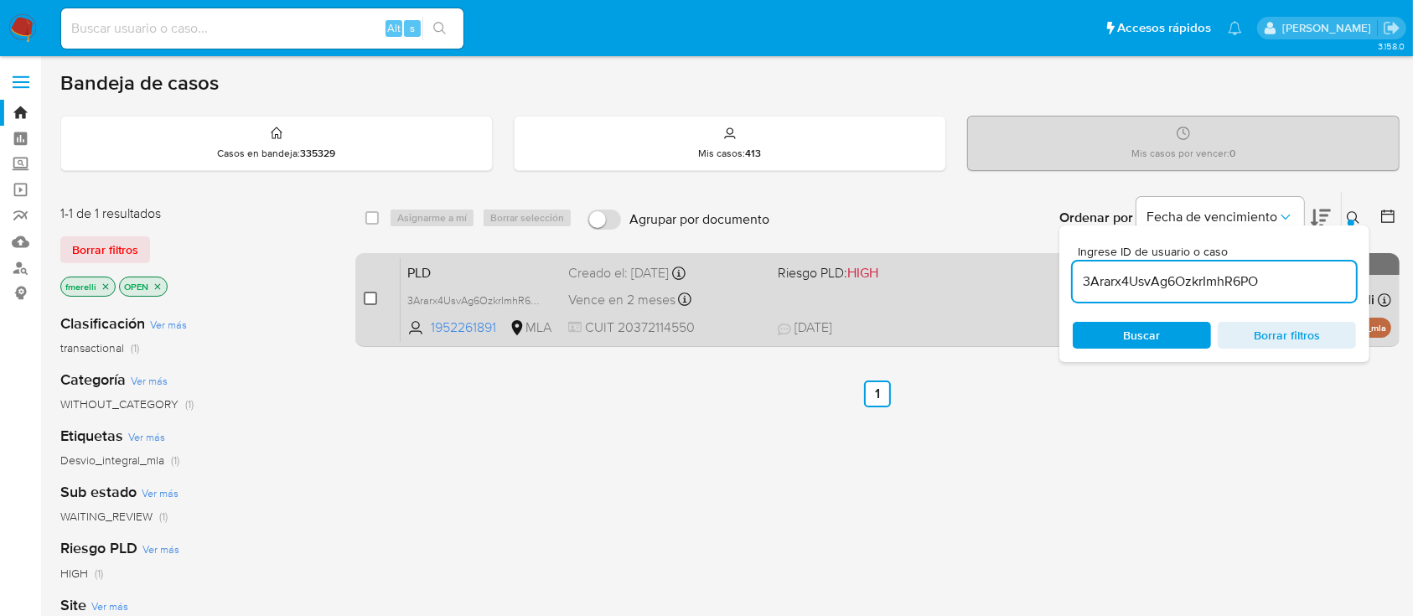
click at [375, 292] on input "checkbox" at bounding box center [370, 298] width 13 height 13
checkbox input "true"
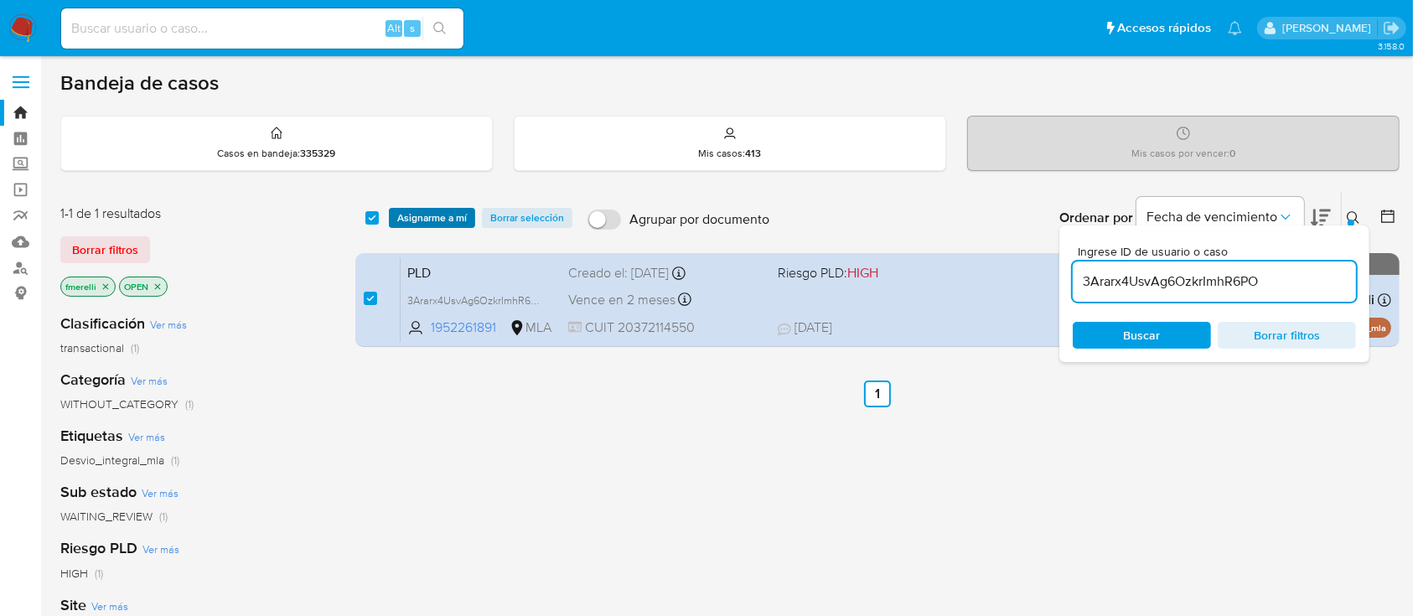
click at [449, 222] on span "Asignarme a mí" at bounding box center [432, 218] width 70 height 17
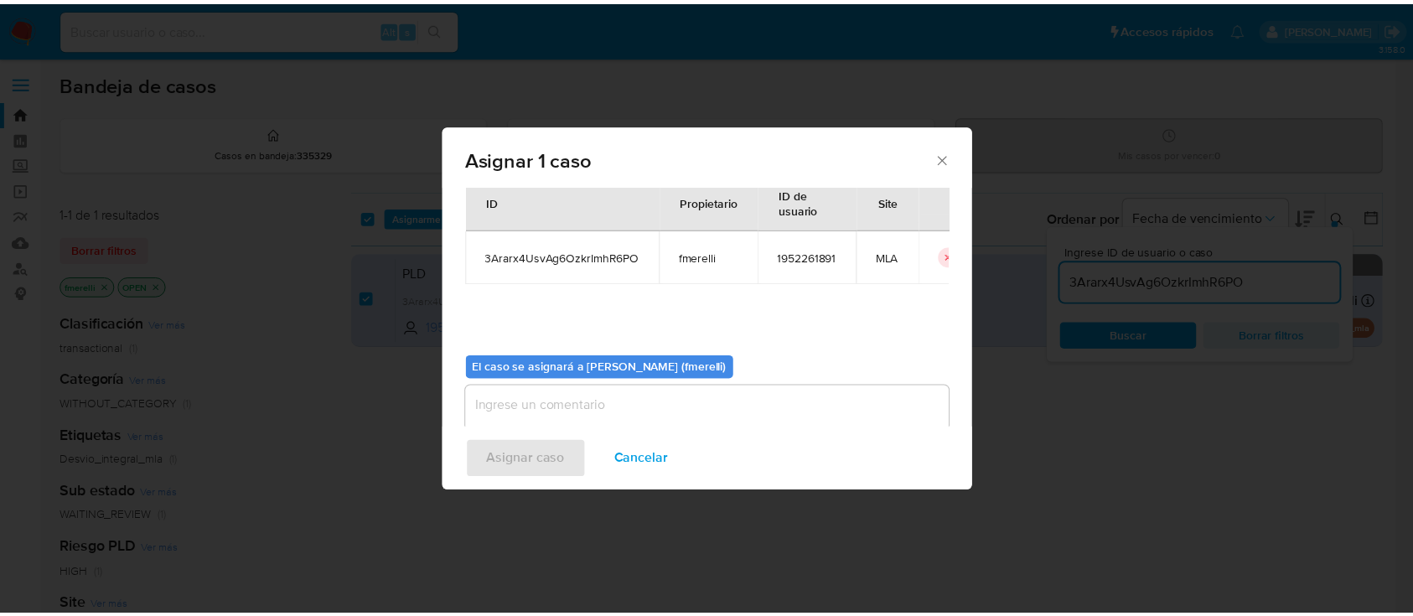
scroll to position [86, 0]
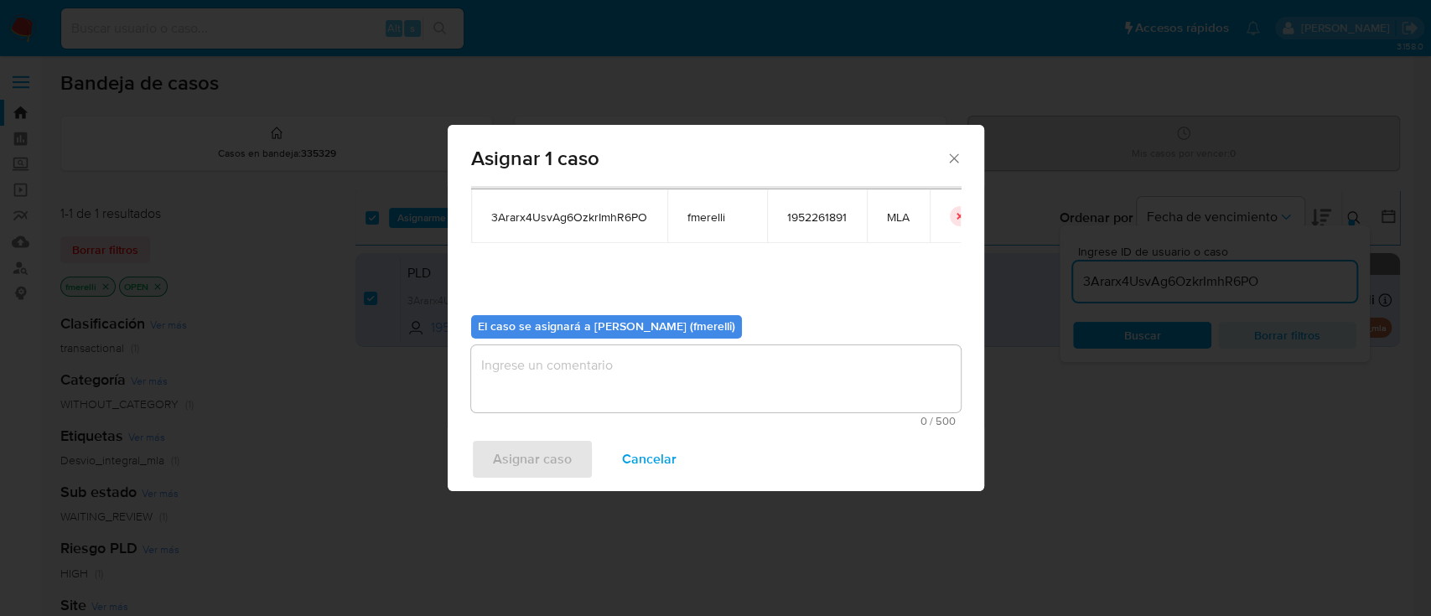
click at [698, 383] on textarea "assign-modal" at bounding box center [716, 378] width 490 height 67
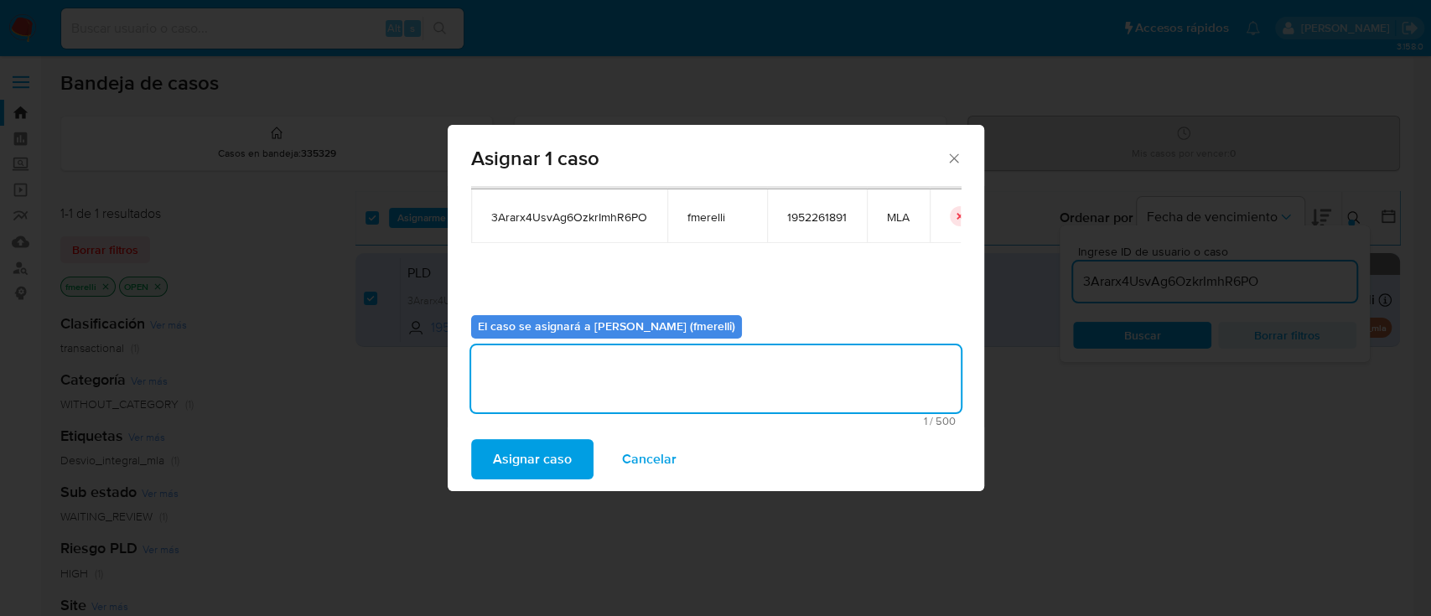
click at [543, 467] on span "Asignar caso" at bounding box center [532, 459] width 79 height 37
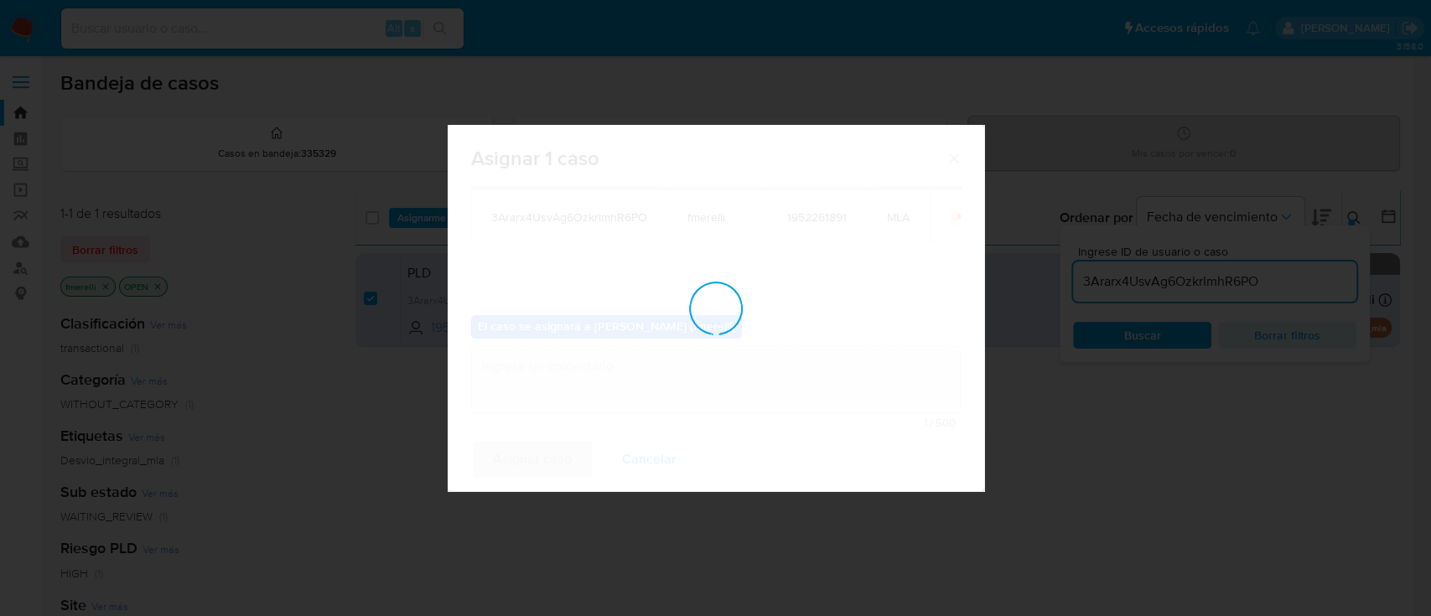
checkbox input "false"
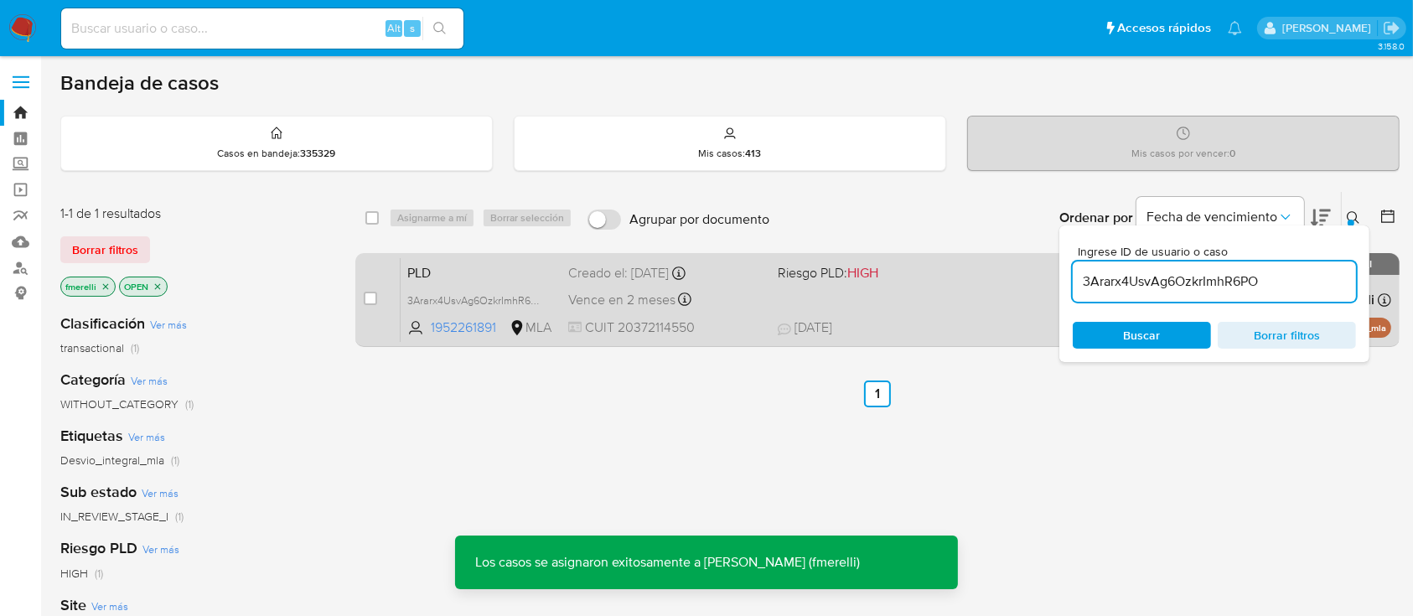
click at [781, 291] on div "PLD 3Ararx4UsvAg6OzkrImhR6PO 1952261891 MLA Riesgo PLD: HIGH Creado el: [DATE] …" at bounding box center [896, 299] width 991 height 85
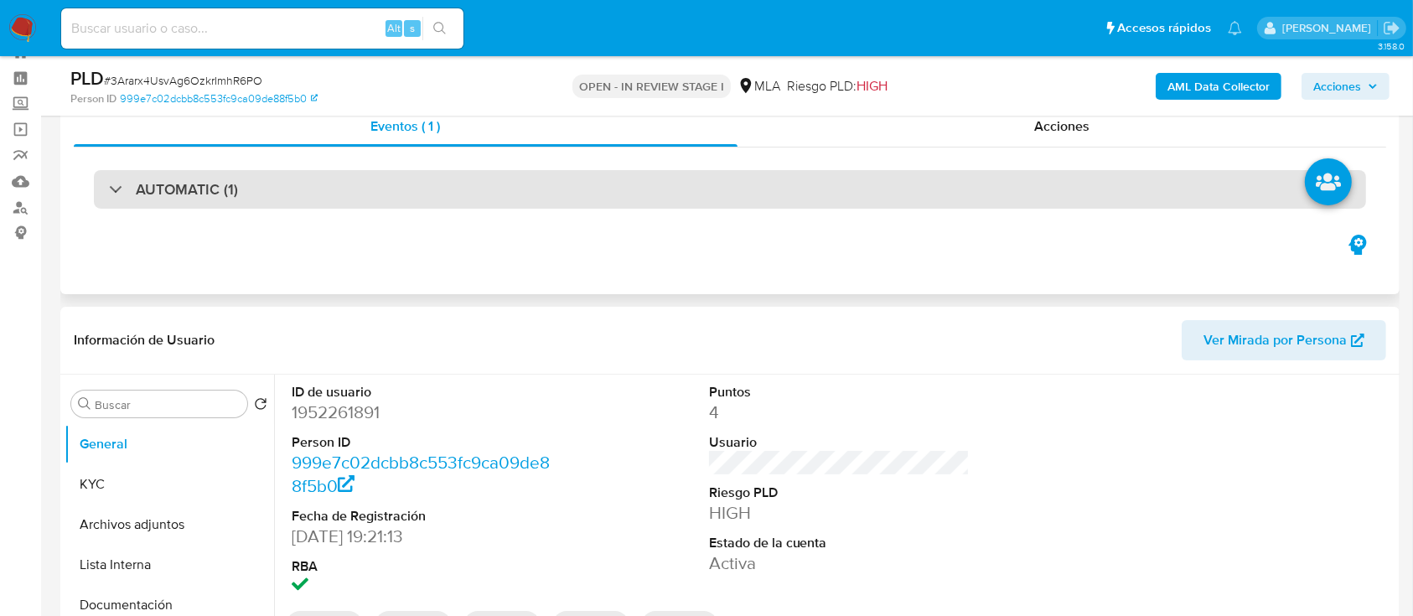
scroll to position [223, 0]
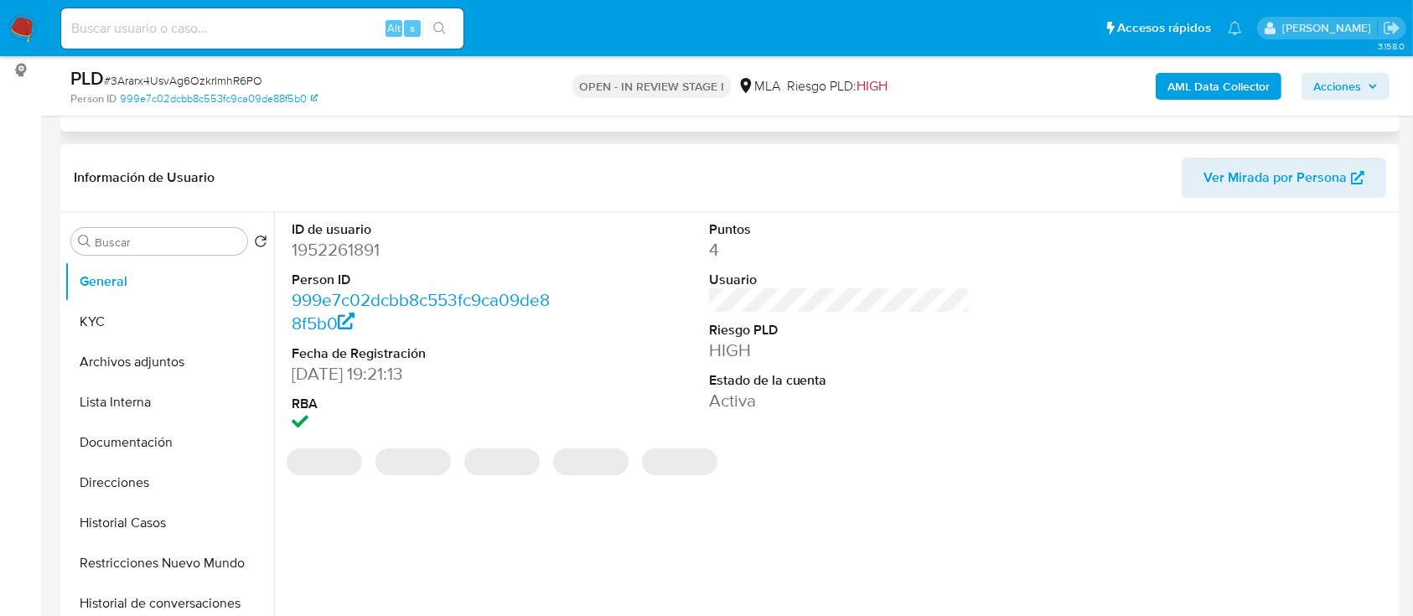
select select "10"
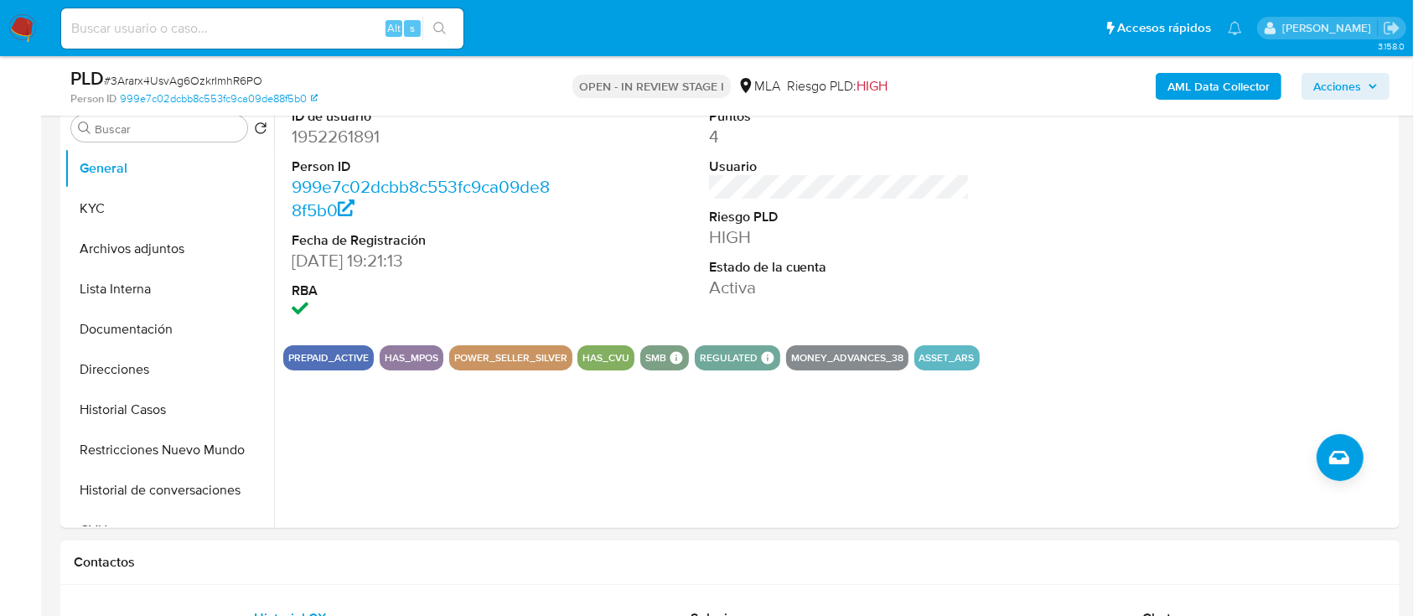
scroll to position [558, 0]
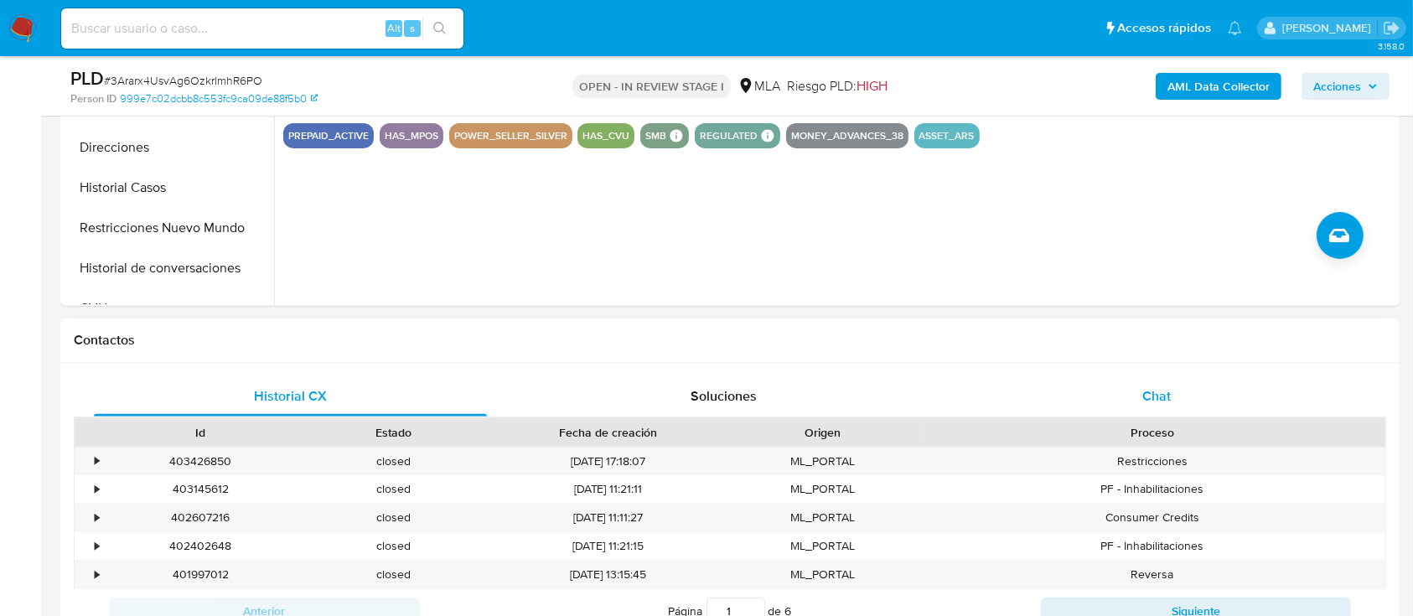
click at [1124, 396] on div "Chat" at bounding box center [1157, 396] width 393 height 40
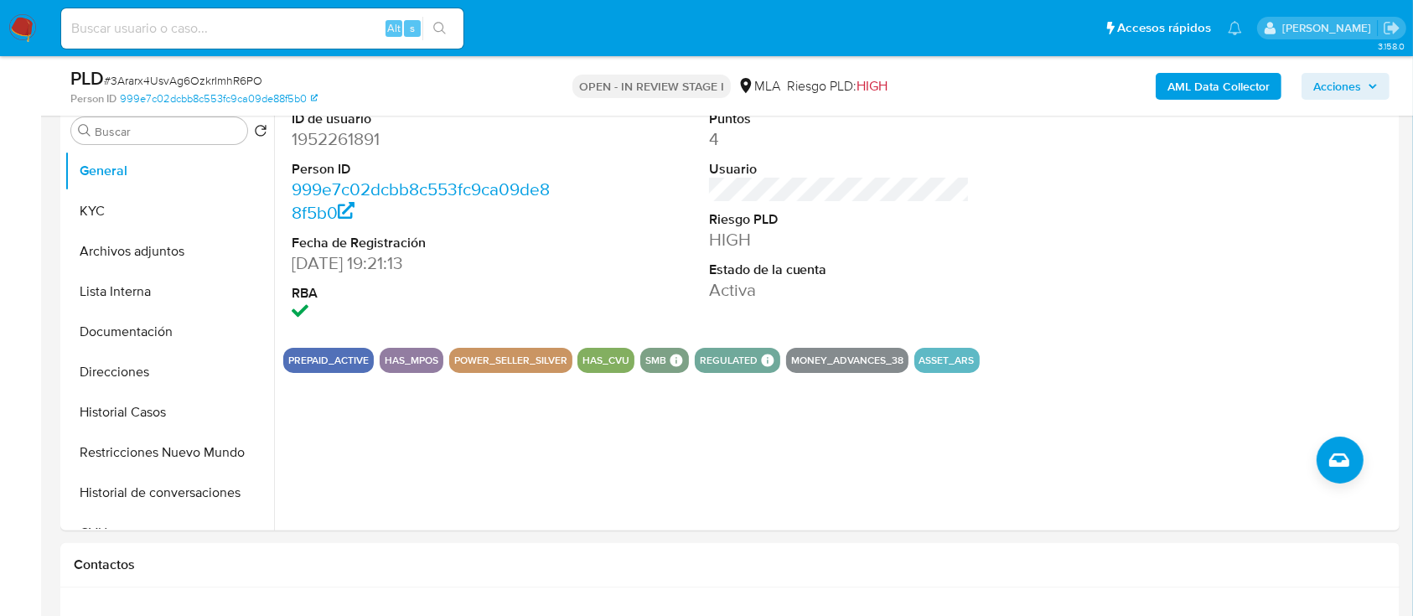
scroll to position [223, 0]
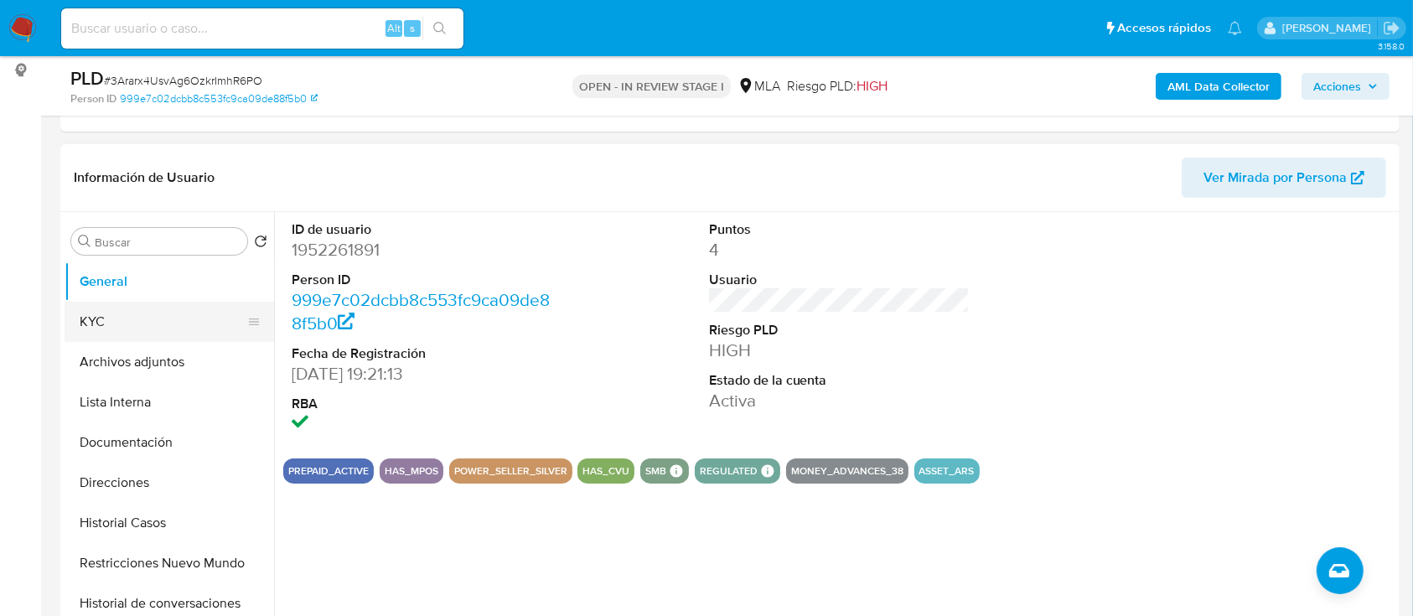
click at [86, 303] on button "KYC" at bounding box center [163, 322] width 196 height 40
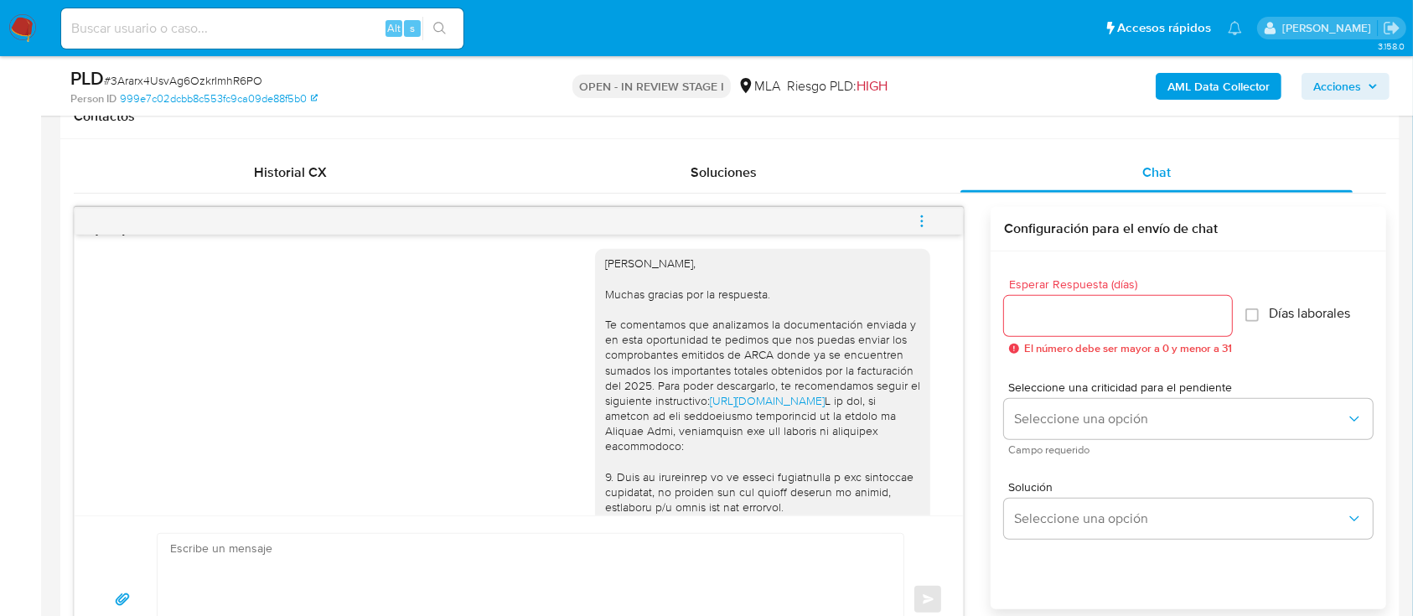
scroll to position [1033, 0]
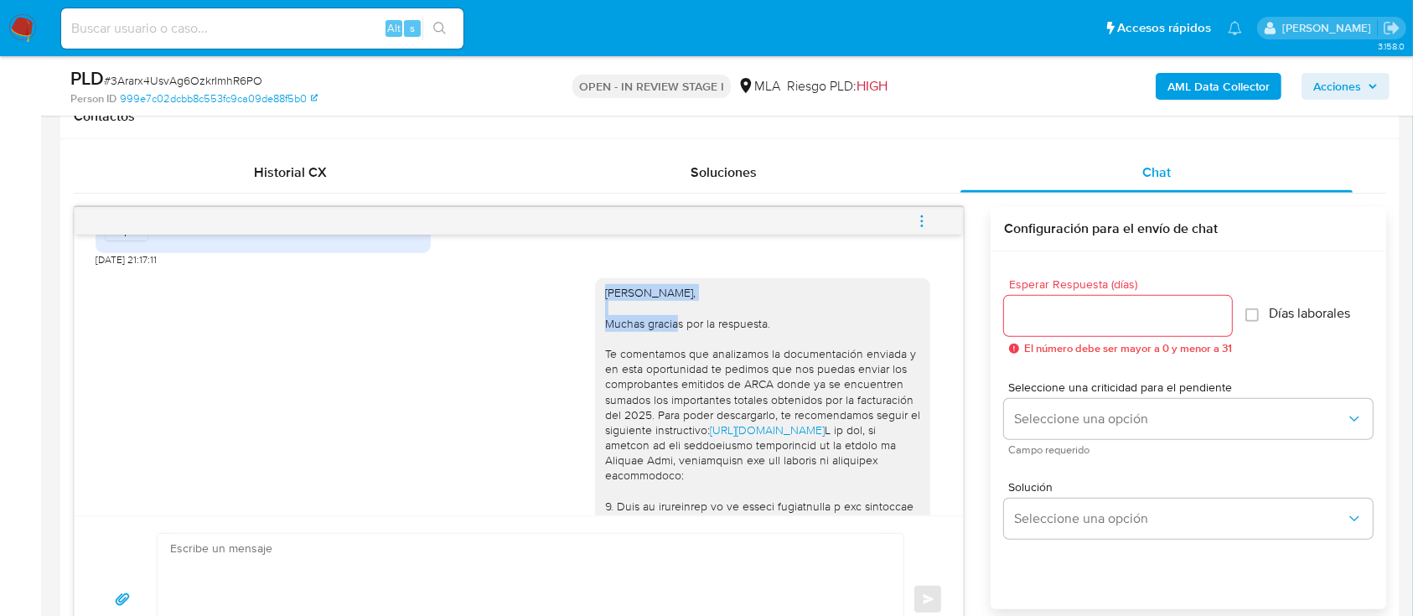
drag, startPoint x: 586, startPoint y: 322, endPoint x: 748, endPoint y: 333, distance: 162.2
click at [748, 333] on div "Hola Gaston Nahuel Martinez, Muchas gracias por la respuesta. Te comentamos que…" at bounding box center [762, 620] width 335 height 684
copy div "Hola Gaston Nahuel Martinez,"
click at [691, 577] on textarea at bounding box center [526, 600] width 713 height 132
paste textarea "Hola Gaston Nahuel Martinez,"
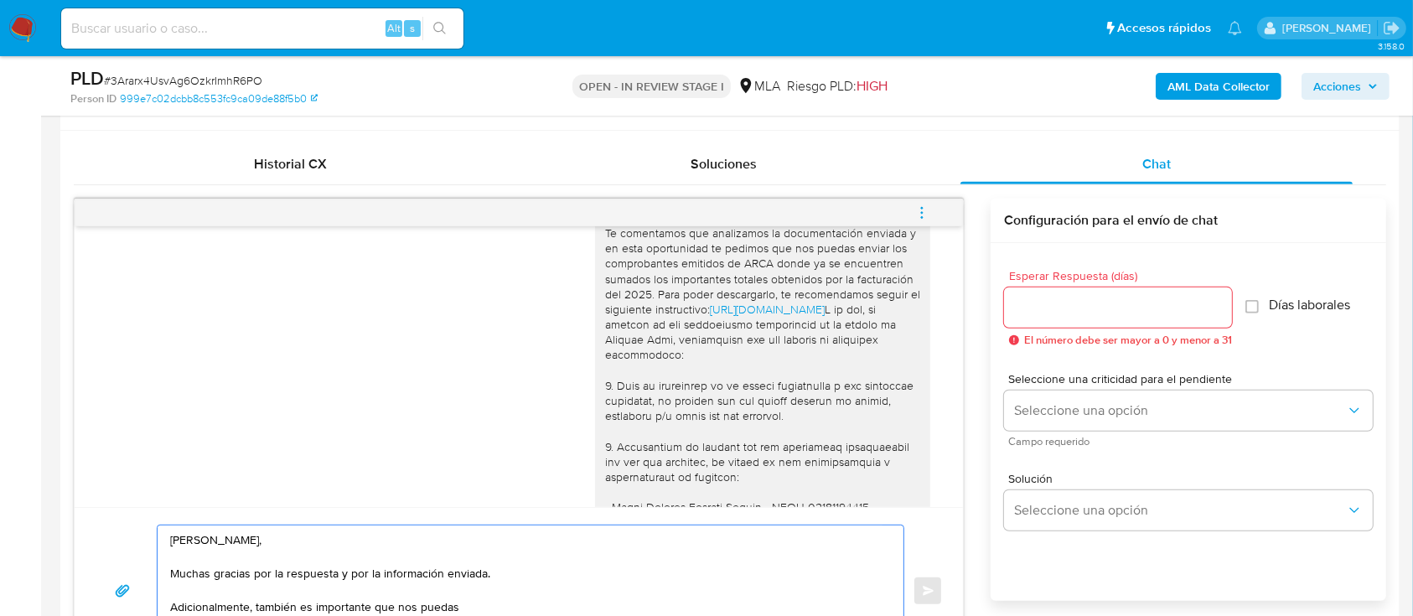
scroll to position [1257, 0]
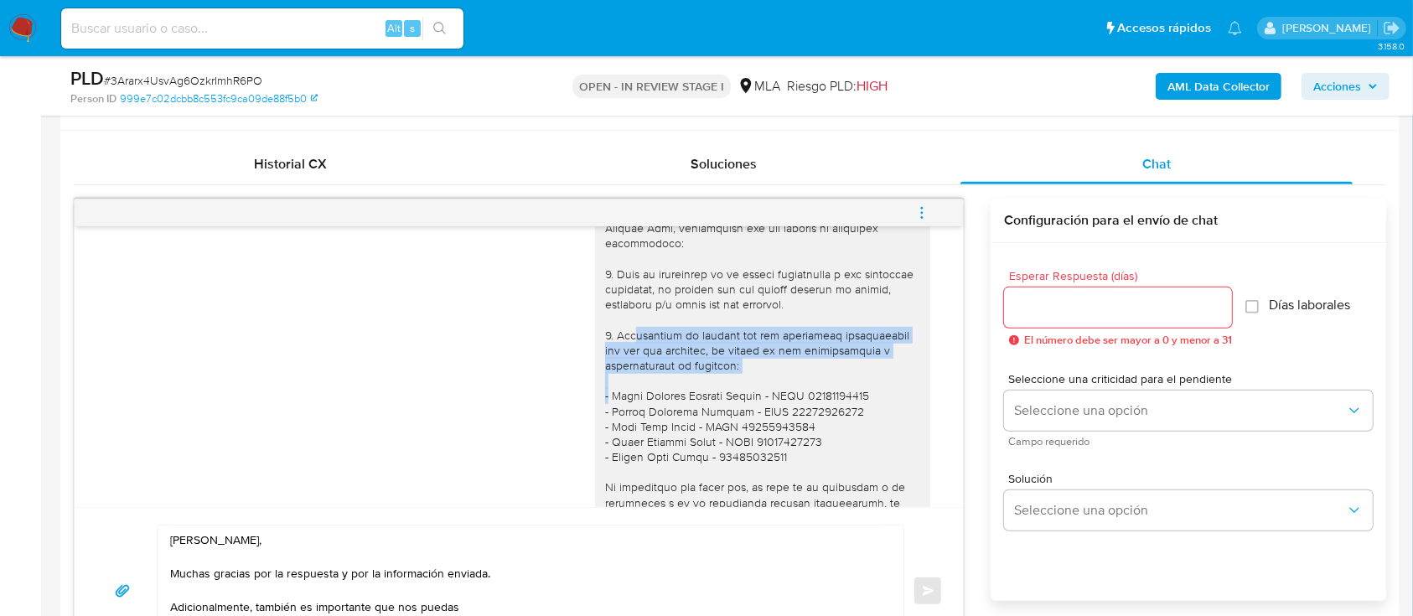
drag, startPoint x: 601, startPoint y: 394, endPoint x: 766, endPoint y: 425, distance: 168.0
click at [766, 425] on div "Hola Gaston Nahuel Martinez, Muchas gracias por la respuesta. Te comentamos que…" at bounding box center [762, 388] width 315 height 671
copy div "Proporciona el vínculo con las siguientes contrapartes con las que operaste, el…"
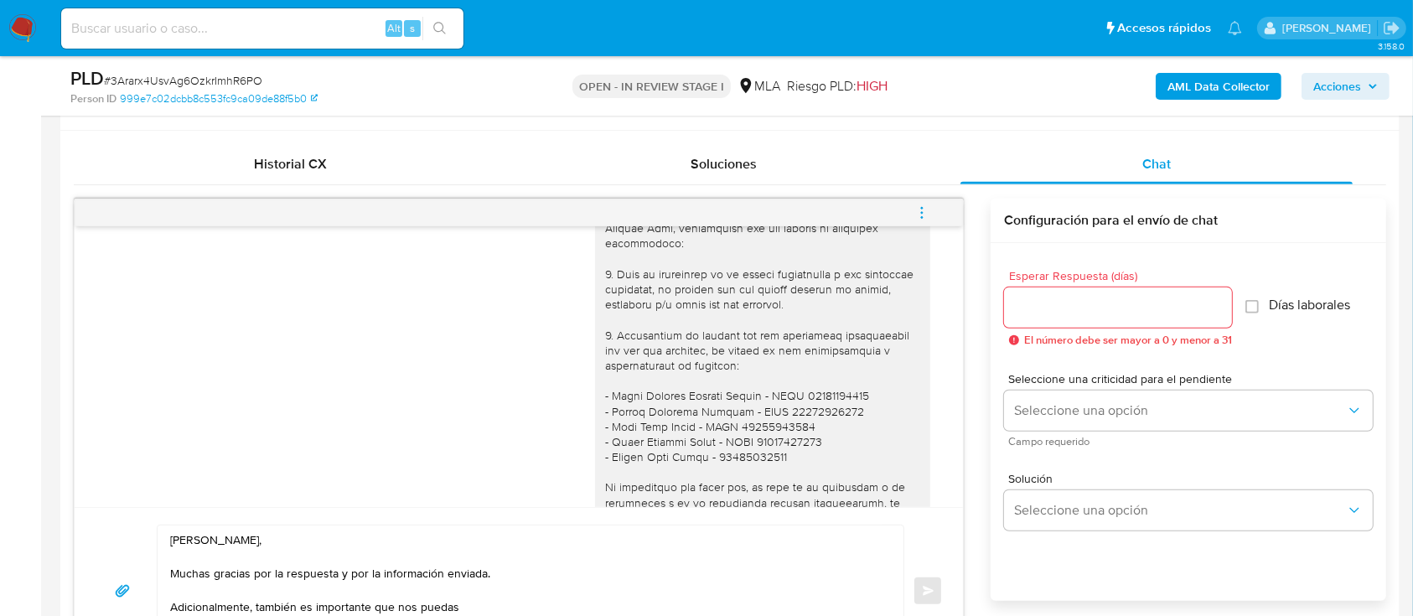
click at [516, 594] on textarea "Hola Gaston Nahuel Martinez, Muchas gracias por la respuesta y por la informaci…" at bounding box center [526, 592] width 713 height 132
click at [510, 600] on textarea "Hola Gaston Nahuel Martinez, Muchas gracias por la respuesta y por la informaci…" at bounding box center [526, 592] width 713 height 132
paste textarea "Proporciona el vínculo con las siguientes contrapartes con las que operaste, el…"
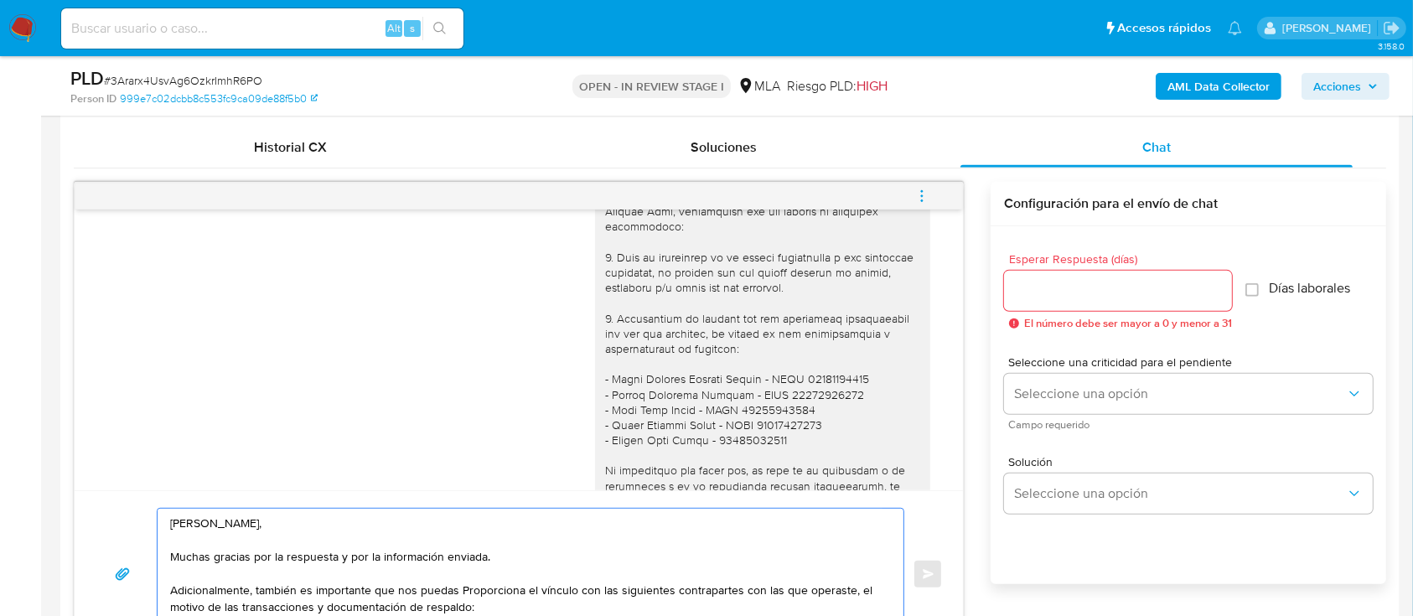
click at [486, 594] on textarea "Hola Gaston Nahuel Martinez, Muchas gracias por la respuesta y por la informaci…" at bounding box center [526, 575] width 713 height 132
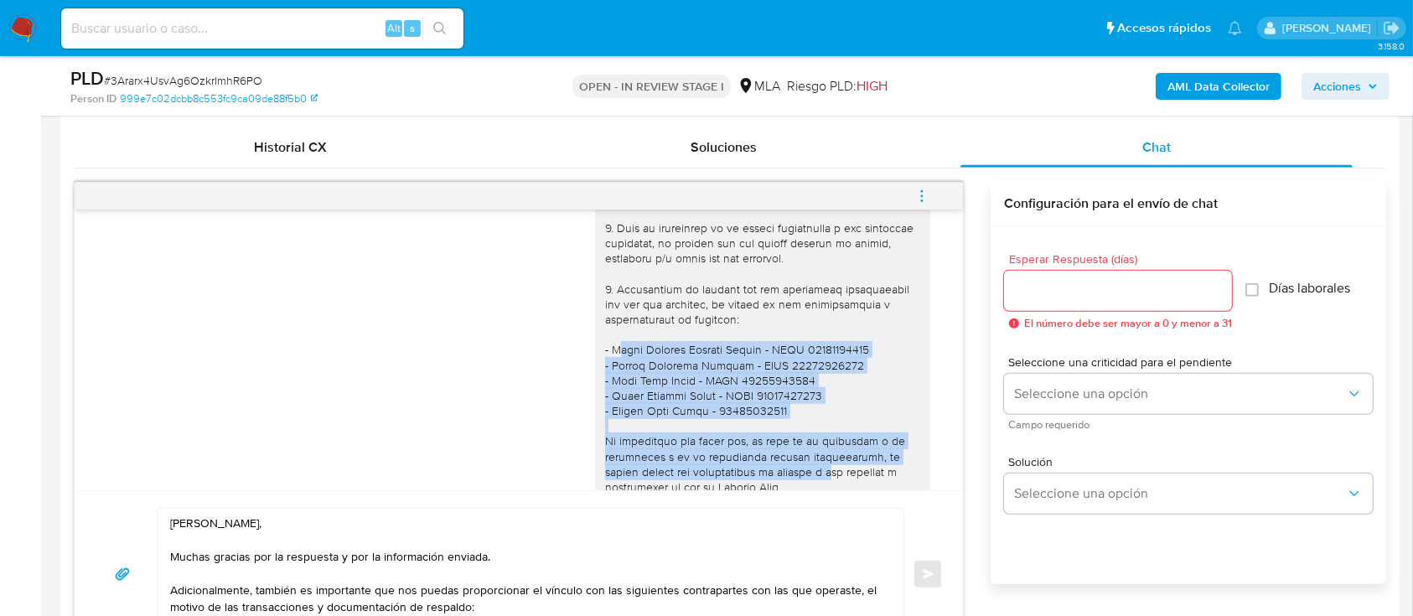
scroll to position [1368, 0]
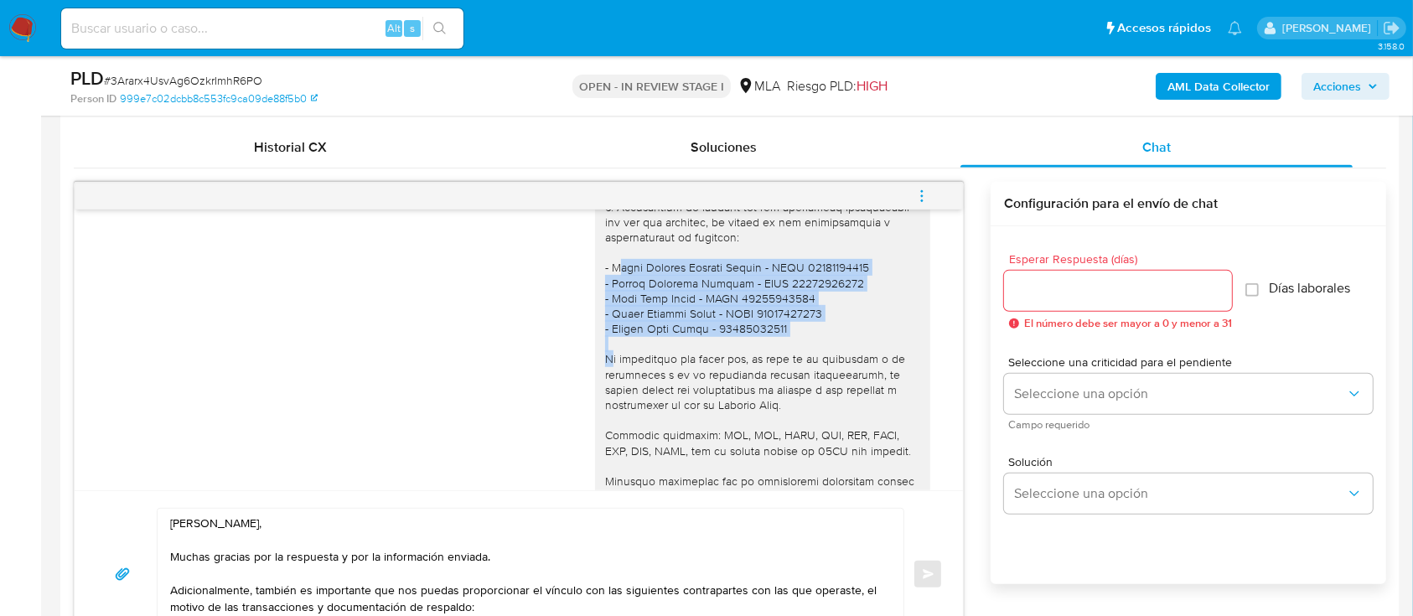
drag, startPoint x: 593, startPoint y: 441, endPoint x: 774, endPoint y: 392, distance: 187.5
click at [774, 392] on div "Hola Gaston Nahuel Martinez, Muchas gracias por la respuesta. Te comentamos que…" at bounding box center [762, 260] width 335 height 684
copy div "- Jesus Antonio Freites Mejias - CUIT 27961620762 - Carlos Valentin Machado - C…"
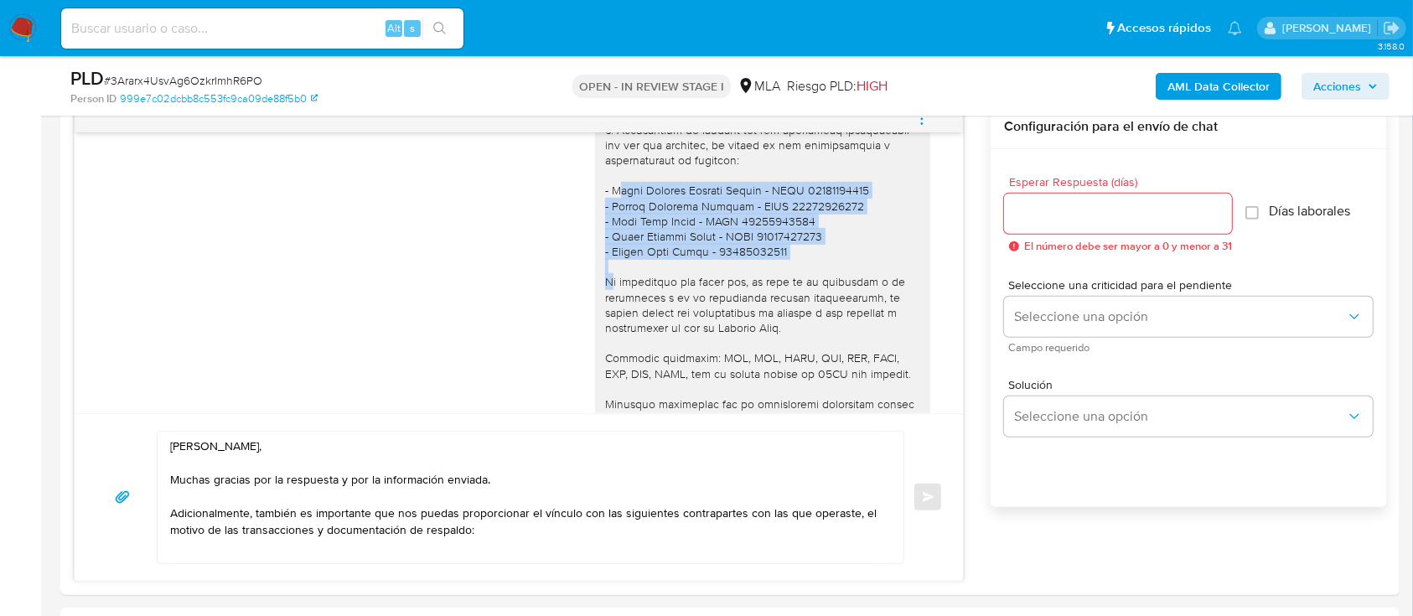
scroll to position [919, 0]
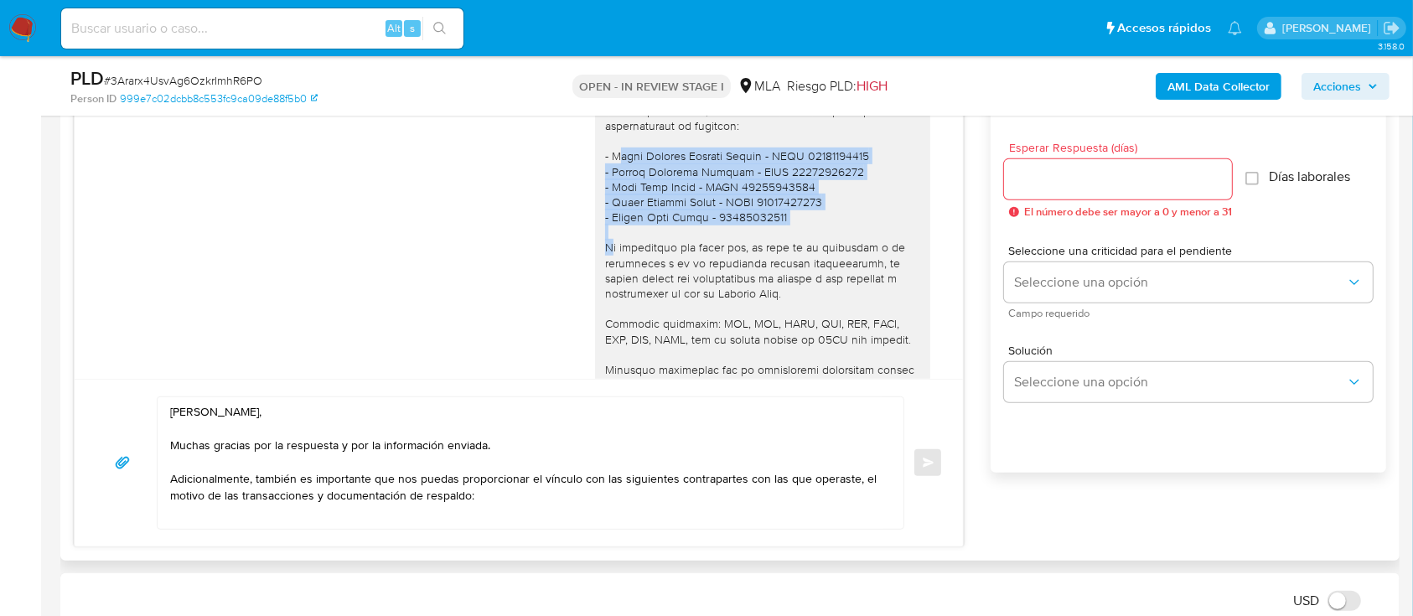
click at [537, 509] on textarea "Hola Gaston Nahuel Martinez, Muchas gracias por la respuesta y por la informaci…" at bounding box center [526, 463] width 713 height 132
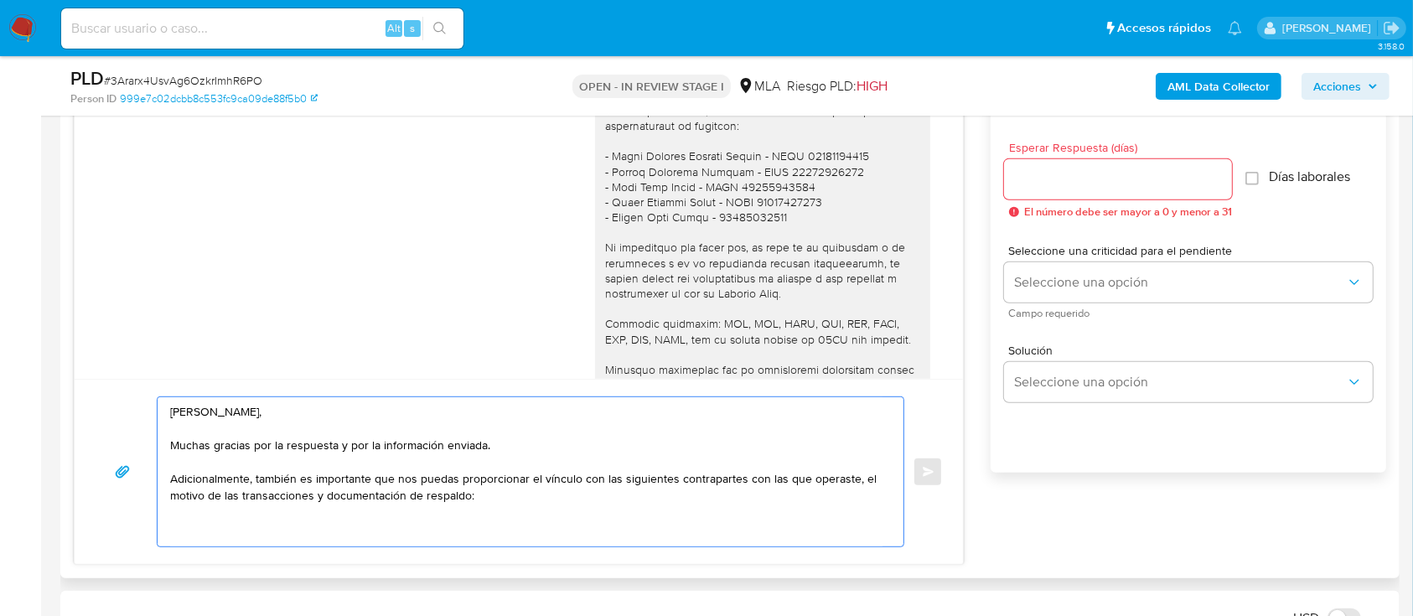
paste textarea "- Jesus Antonio Freites Mejias - CUIT 27961620762 - Carlos Valentin Machado - C…"
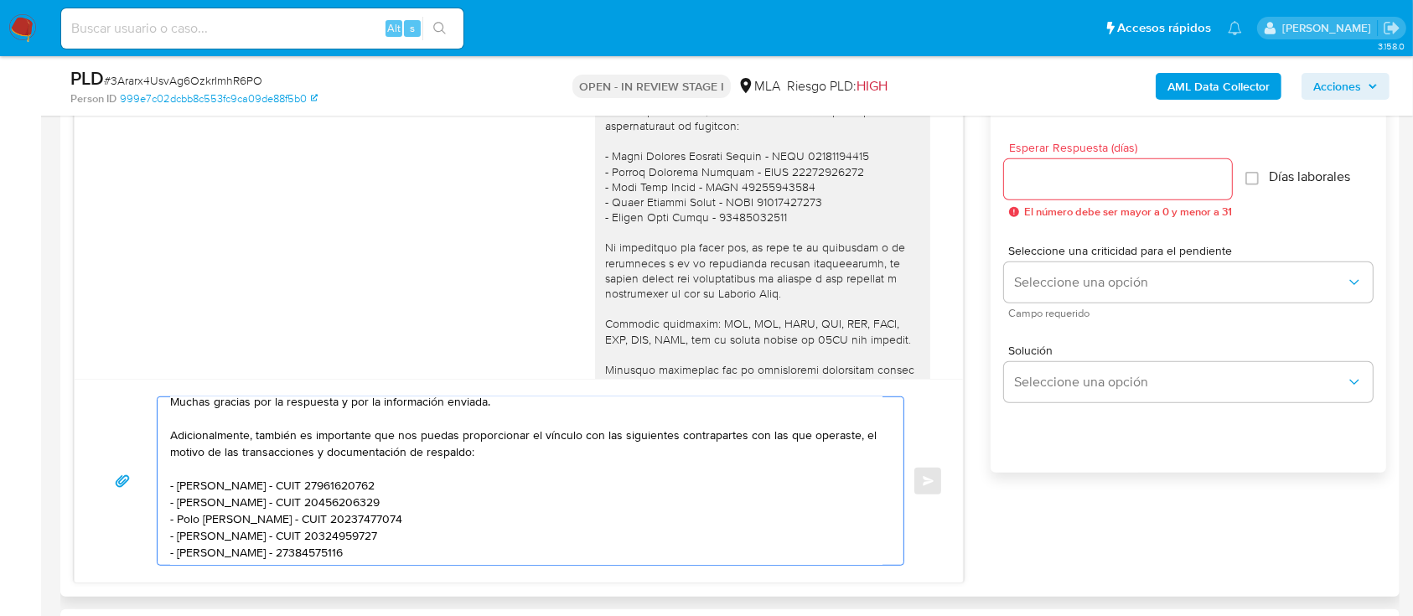
click at [329, 522] on textarea "Hola Gaston Nahuel Martinez, Muchas gracias por la respuesta y por la informaci…" at bounding box center [526, 481] width 713 height 168
click at [329, 521] on textarea "Hola Gaston Nahuel Martinez, Muchas gracias por la respuesta y por la informaci…" at bounding box center [526, 481] width 713 height 168
click at [179, 518] on textarea "Hola Gaston Nahuel Martinez, Muchas gracias por la respuesta y por la informaci…" at bounding box center [526, 481] width 713 height 168
paste textarea "OLO RAUL ERNESTO"
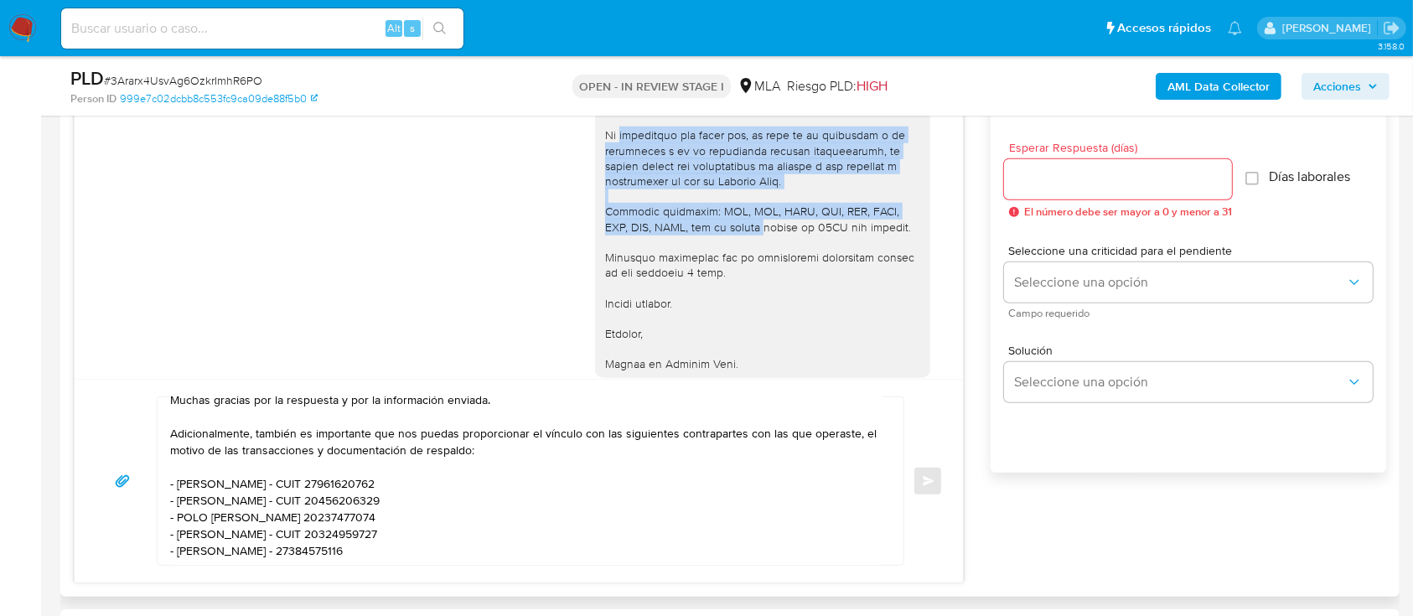
scroll to position [1592, 0]
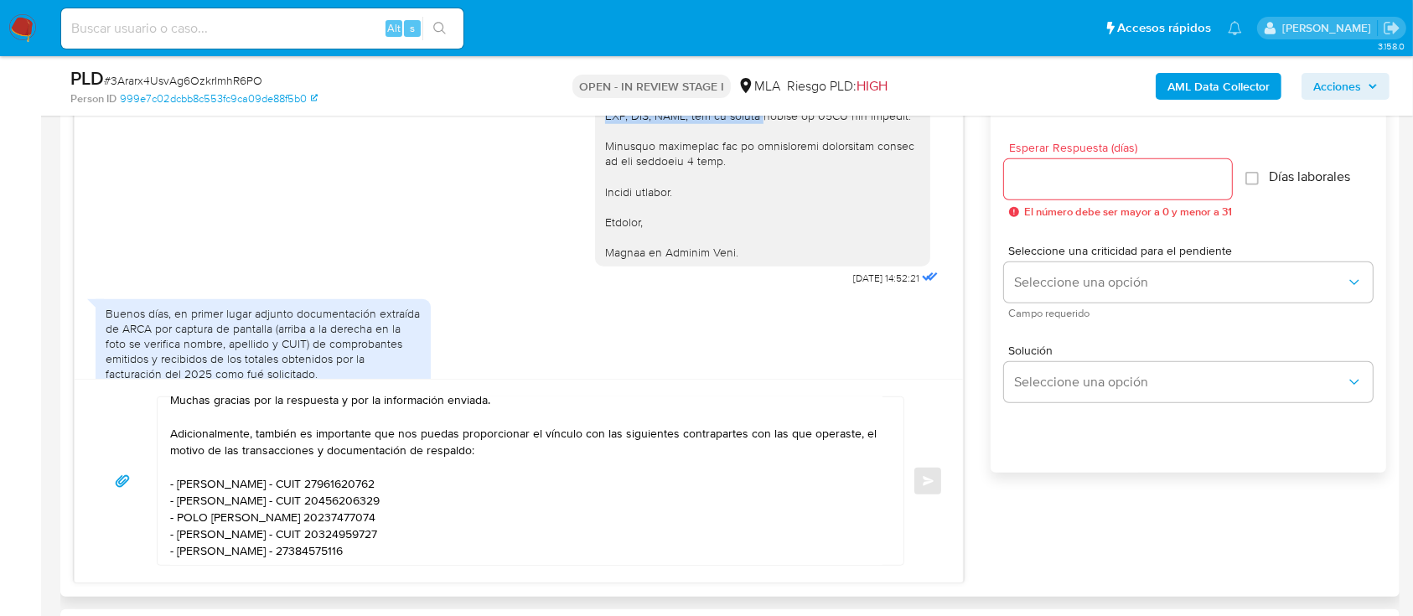
drag, startPoint x: 589, startPoint y: 193, endPoint x: 744, endPoint y: 307, distance: 192.5
copy div "Es importante que sepas que, en caso de no responder a lo solicitado o si lo pr…"
click at [466, 537] on textarea "Hola Gaston Nahuel Martinez, Muchas gracias por la respuesta y por la informaci…" at bounding box center [526, 481] width 713 height 168
paste textarea "Es importante que sepas que, en caso de no responder a lo solicitado o si lo pr…"
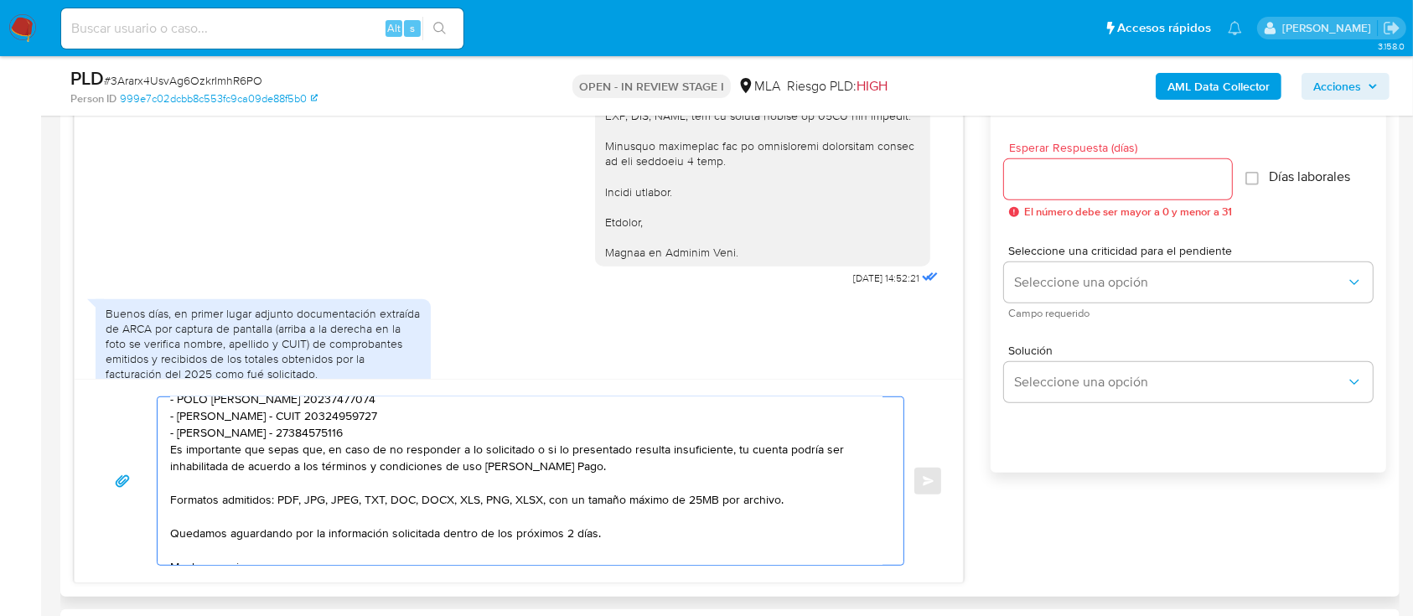
scroll to position [137, 0]
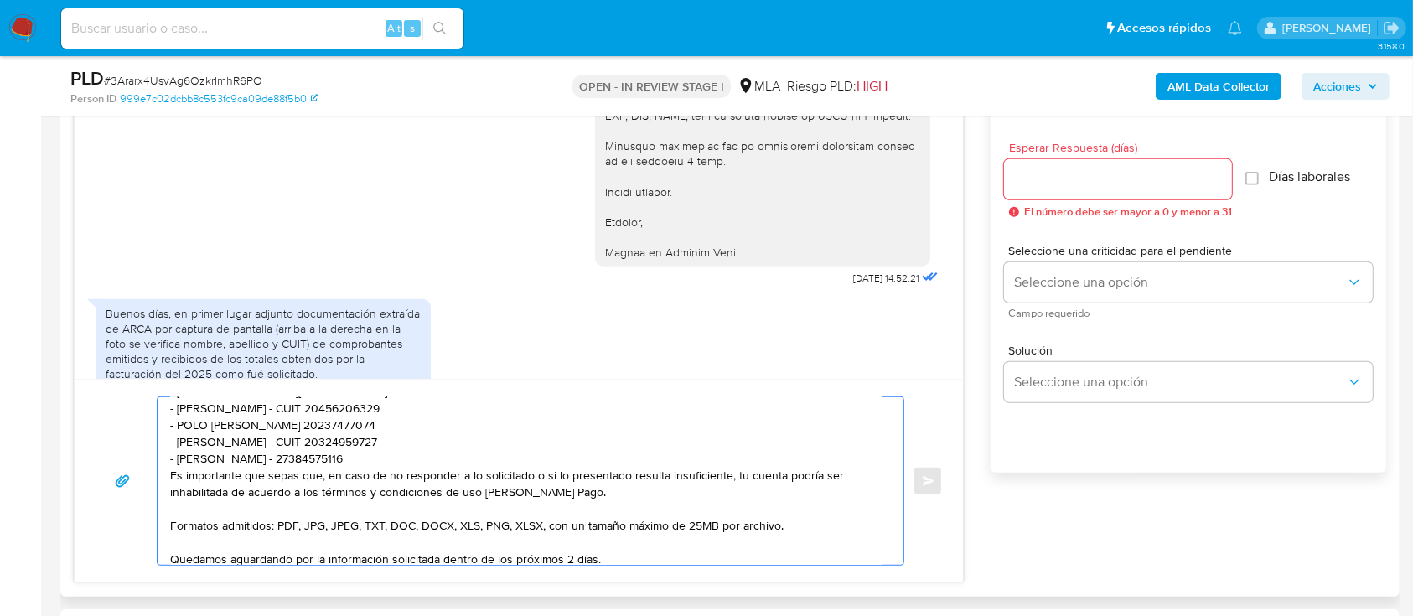
click at [161, 474] on div "Hola Gaston Nahuel Martinez, Muchas gracias por la respuesta y por la informaci…" at bounding box center [527, 481] width 738 height 168
click at [170, 481] on textarea "Hola Gaston Nahuel Martinez, Muchas gracias por la respuesta y por la informaci…" at bounding box center [526, 481] width 713 height 168
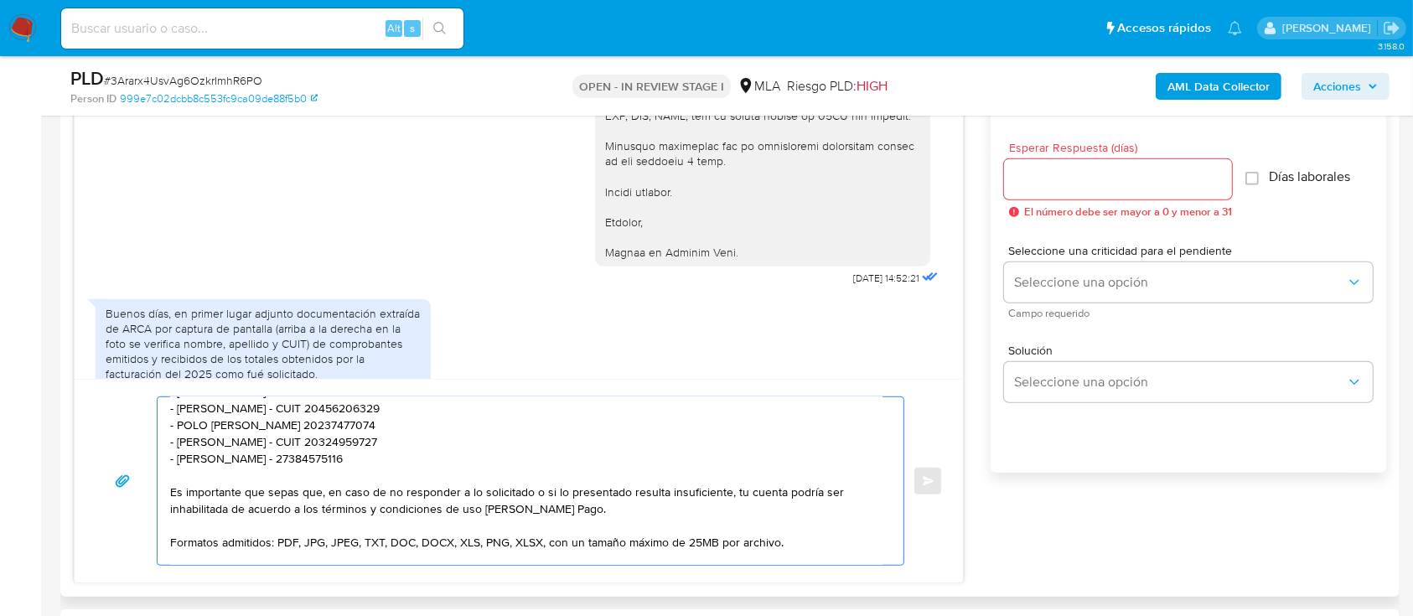
drag, startPoint x: 309, startPoint y: 504, endPoint x: 525, endPoint y: 505, distance: 216.3
click at [525, 505] on textarea "Hola Gaston Nahuel Martinez, Muchas gracias por la respuesta y por la informaci…" at bounding box center [526, 481] width 713 height 168
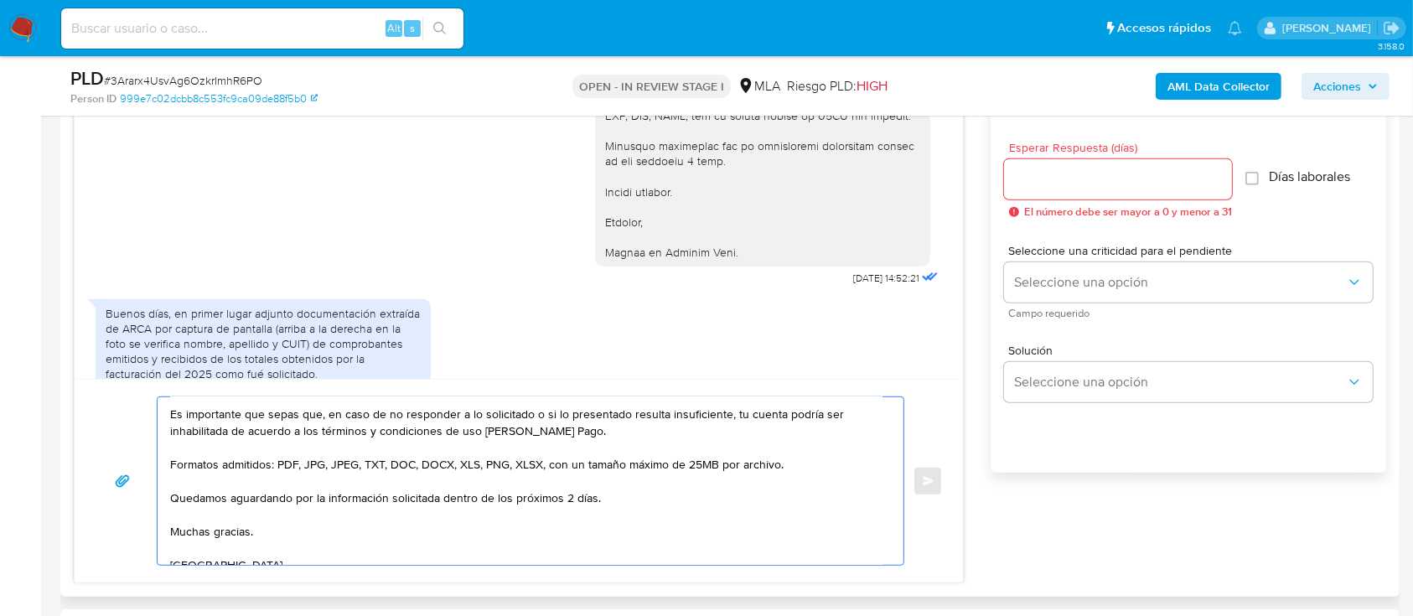
scroll to position [249, 0]
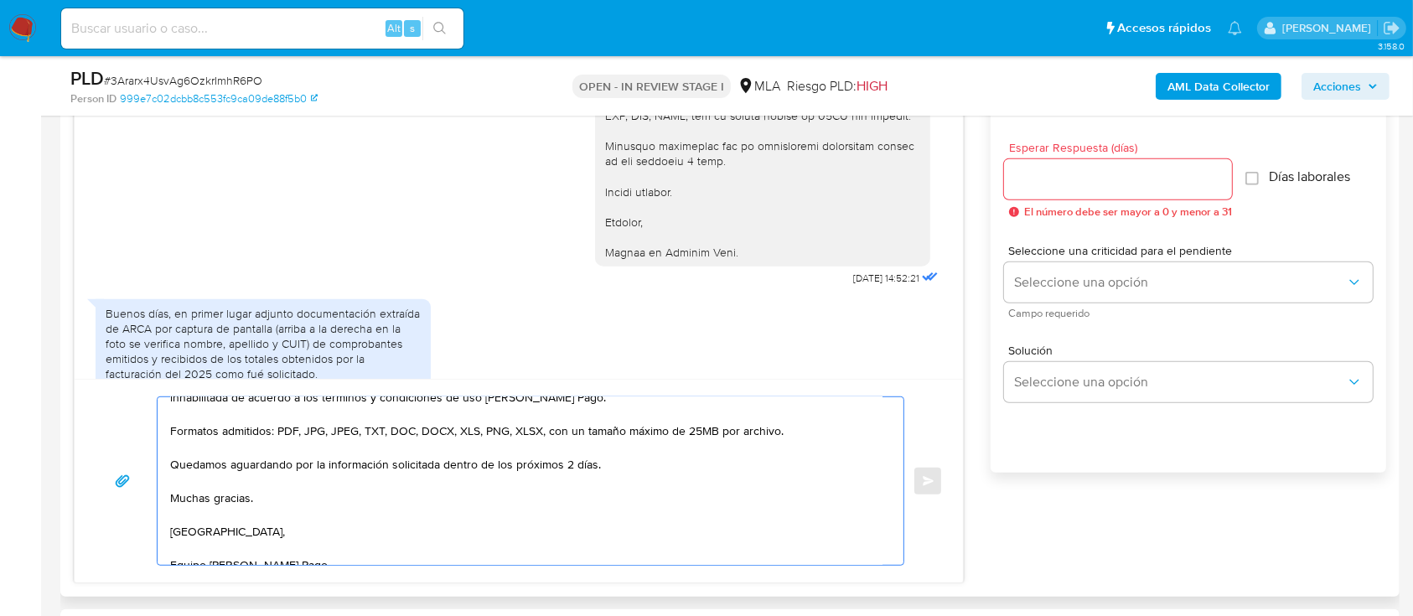
drag, startPoint x: 170, startPoint y: 470, endPoint x: 617, endPoint y: 478, distance: 446.9
click at [617, 478] on textarea "Hola Gaston Nahuel Martinez, Muchas gracias por la respuesta y por la informaci…" at bounding box center [526, 481] width 713 height 168
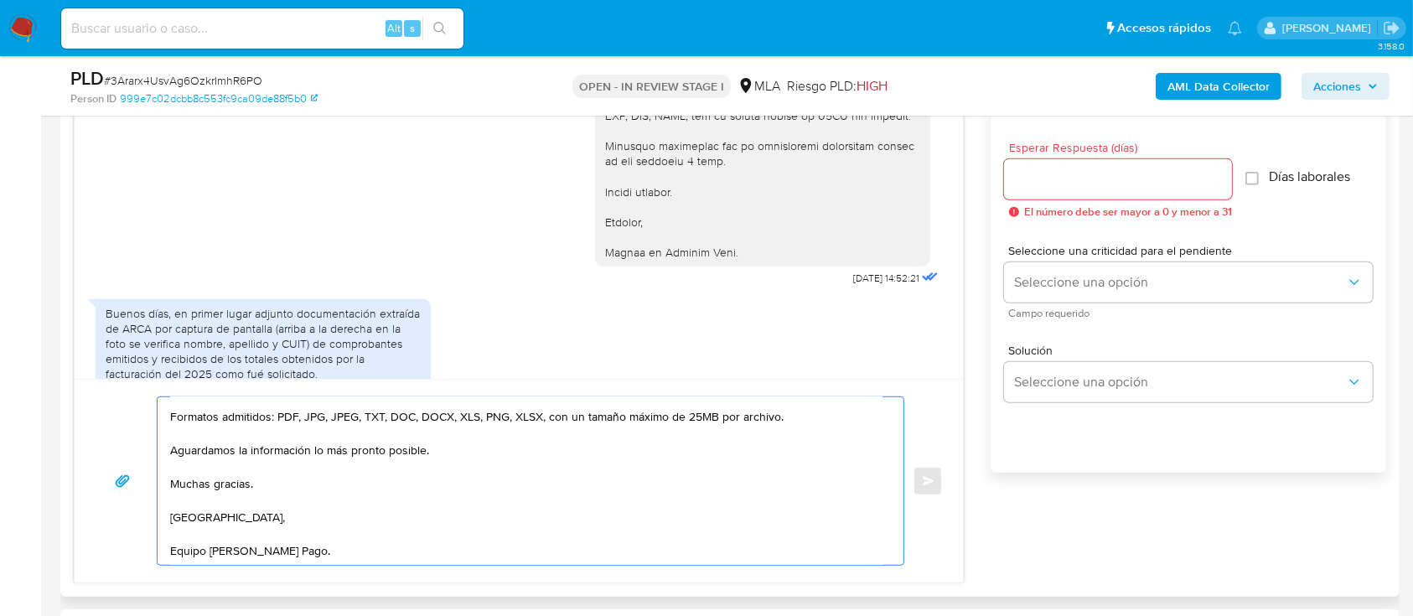
type textarea "Hola Gaston Nahuel Martinez, Muchas gracias por la respuesta y por la informaci…"
click at [1070, 187] on input "Esperar Respuesta (días)" at bounding box center [1118, 180] width 228 height 22
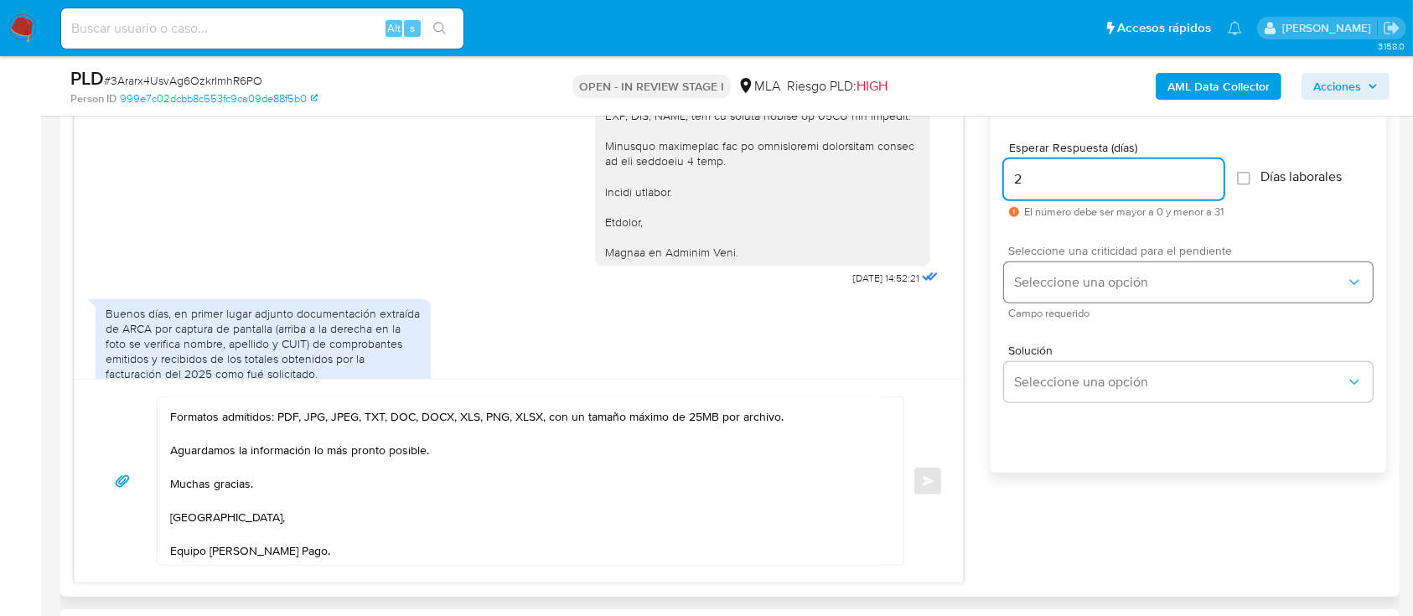
type input "2"
click at [1076, 288] on span "Seleccione una opción" at bounding box center [1180, 282] width 332 height 17
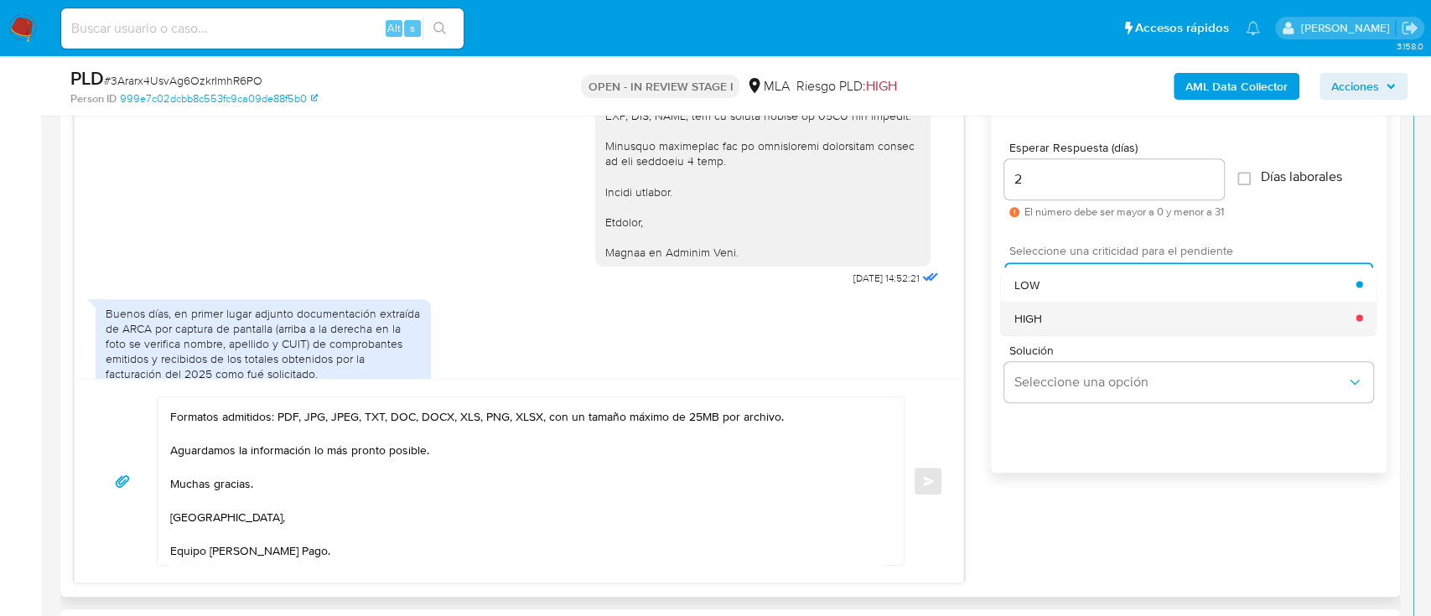
click at [1070, 303] on div "HIGH" at bounding box center [1185, 318] width 342 height 34
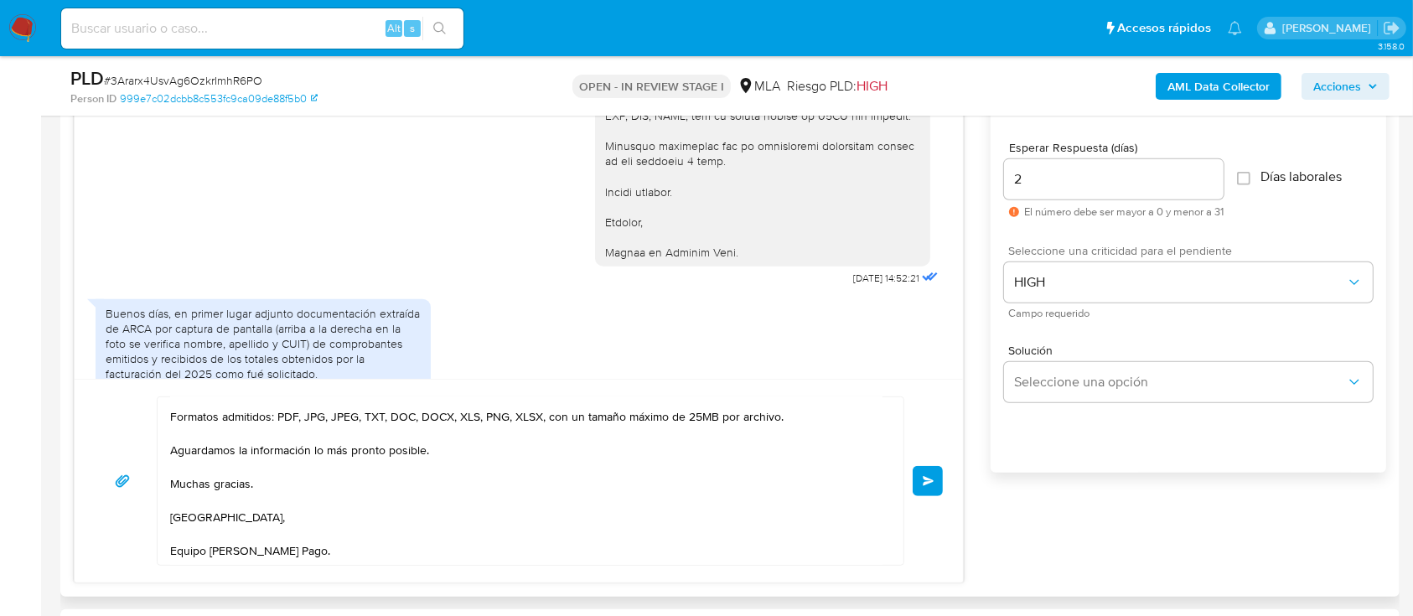
click at [931, 468] on button "Enviar" at bounding box center [928, 481] width 30 height 30
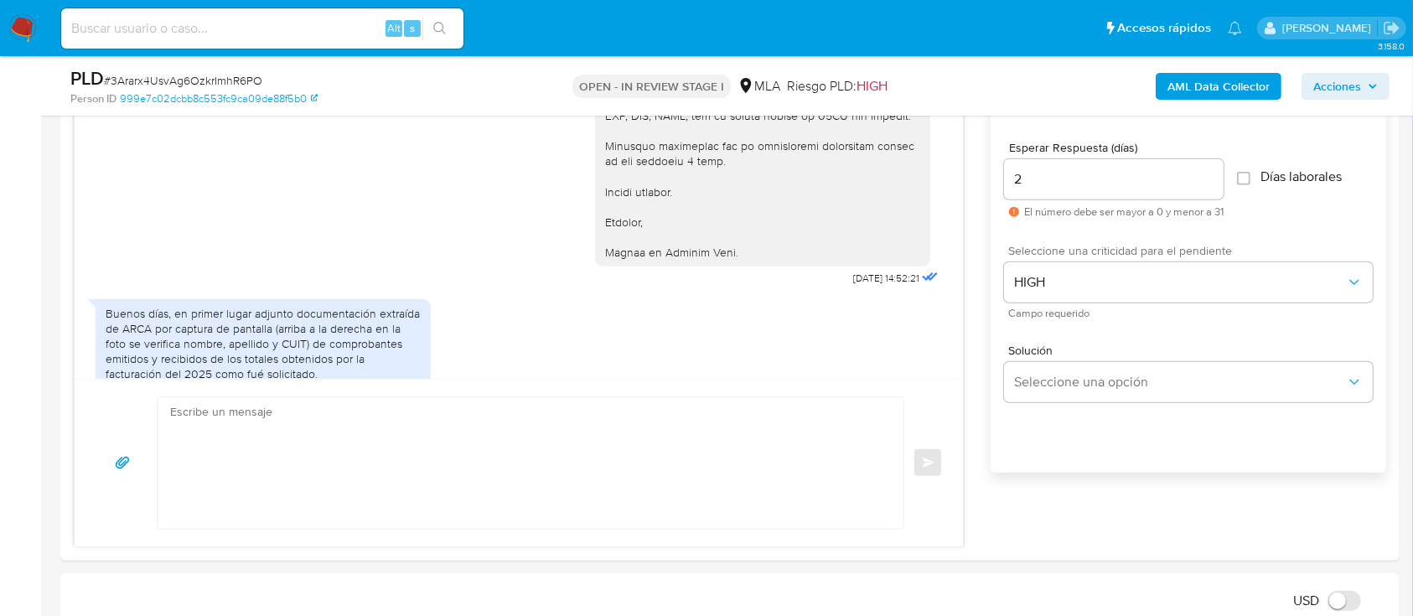
scroll to position [2434, 0]
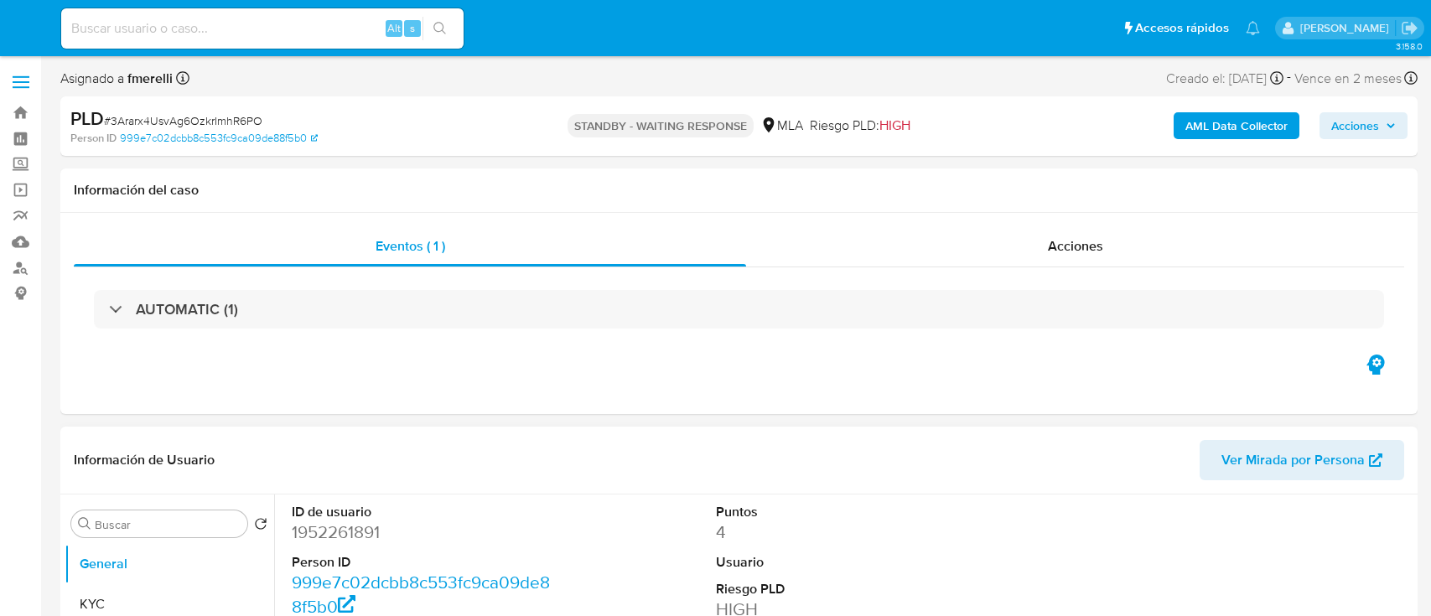
select select "10"
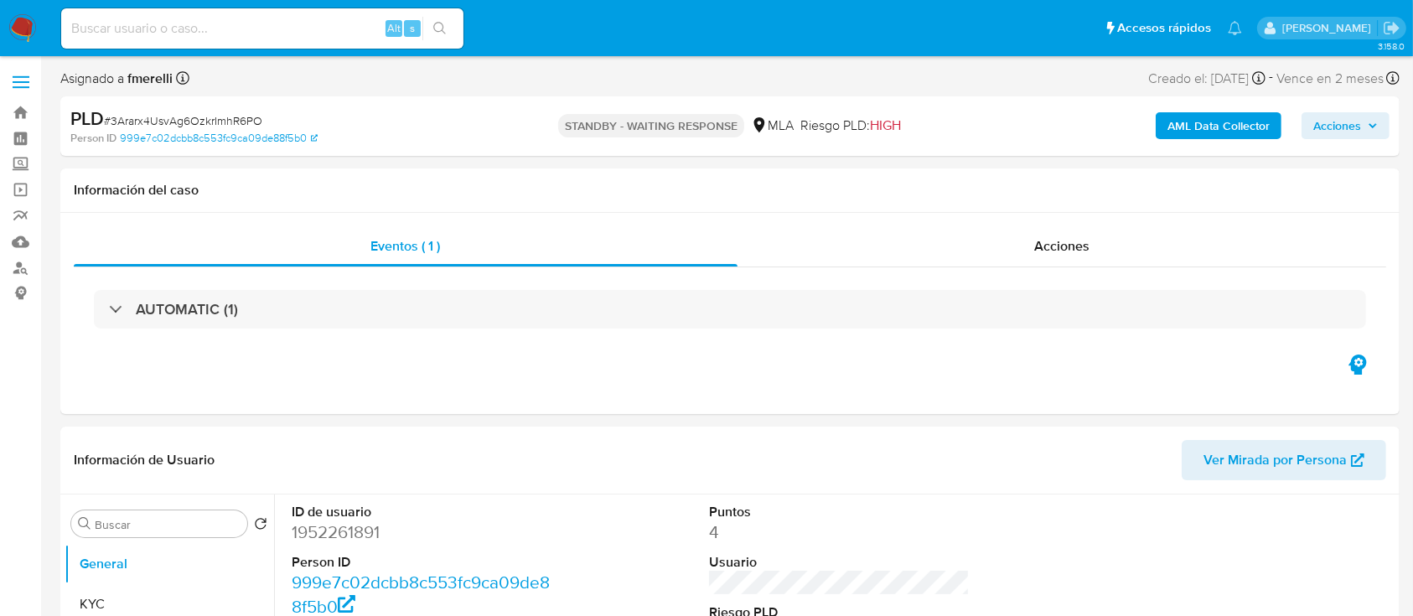
click at [20, 21] on img at bounding box center [22, 28] width 29 height 29
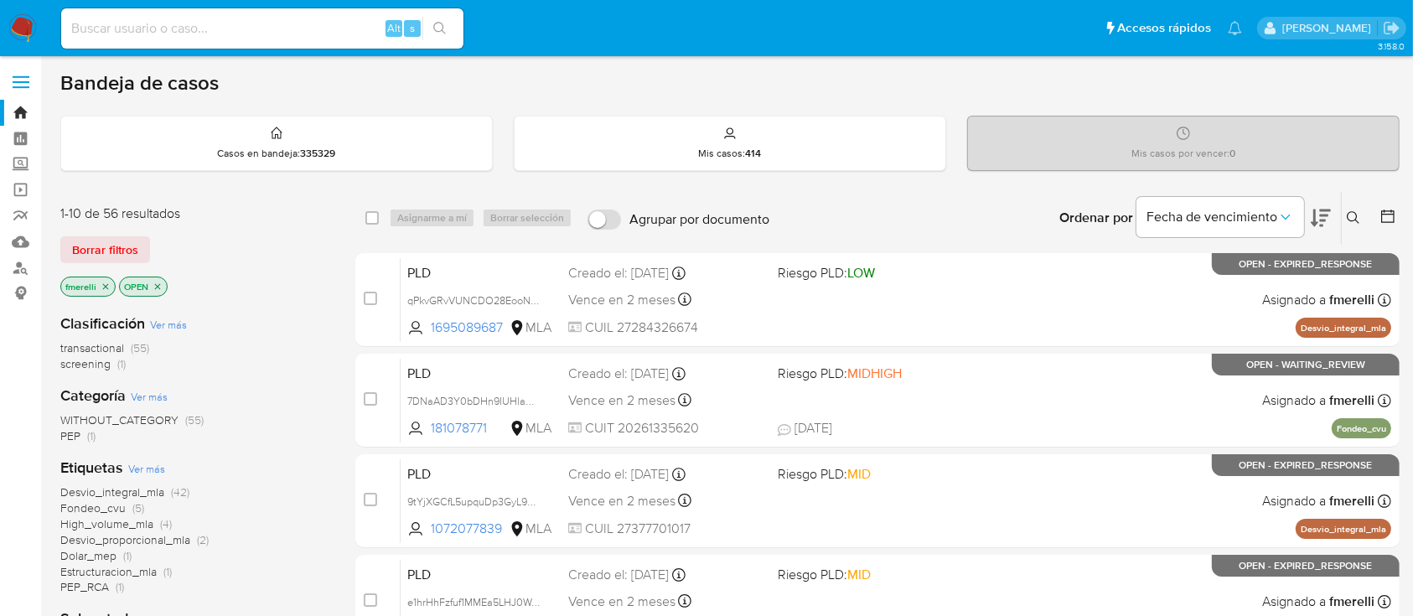
click at [264, 22] on input at bounding box center [262, 29] width 402 height 22
paste input "jvWrIy3cH633oXPdlc1xs07R"
type input "jvWrIy3cH633oXPdlc1xs07R"
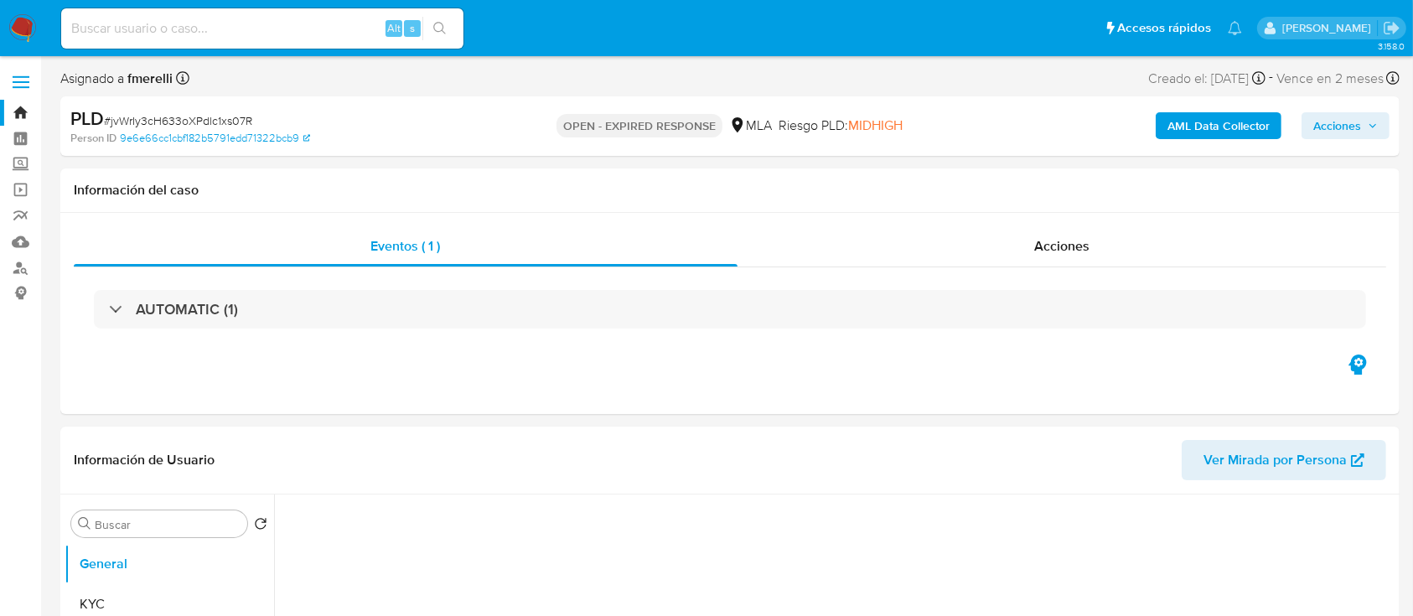
select select "10"
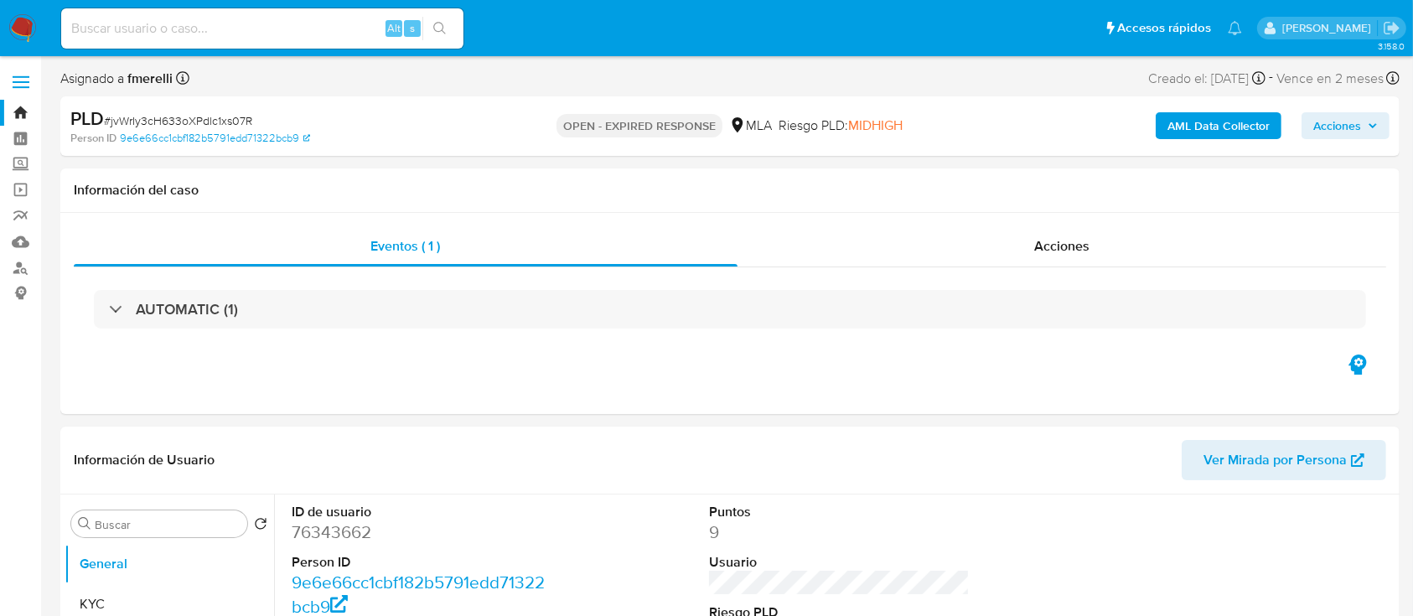
click at [221, 30] on input at bounding box center [262, 29] width 402 height 22
paste input "U8zXYCPYbQabsXtIpxmGemKc"
type input "U8zXYCPYbQabsXtIpxmGemKc"
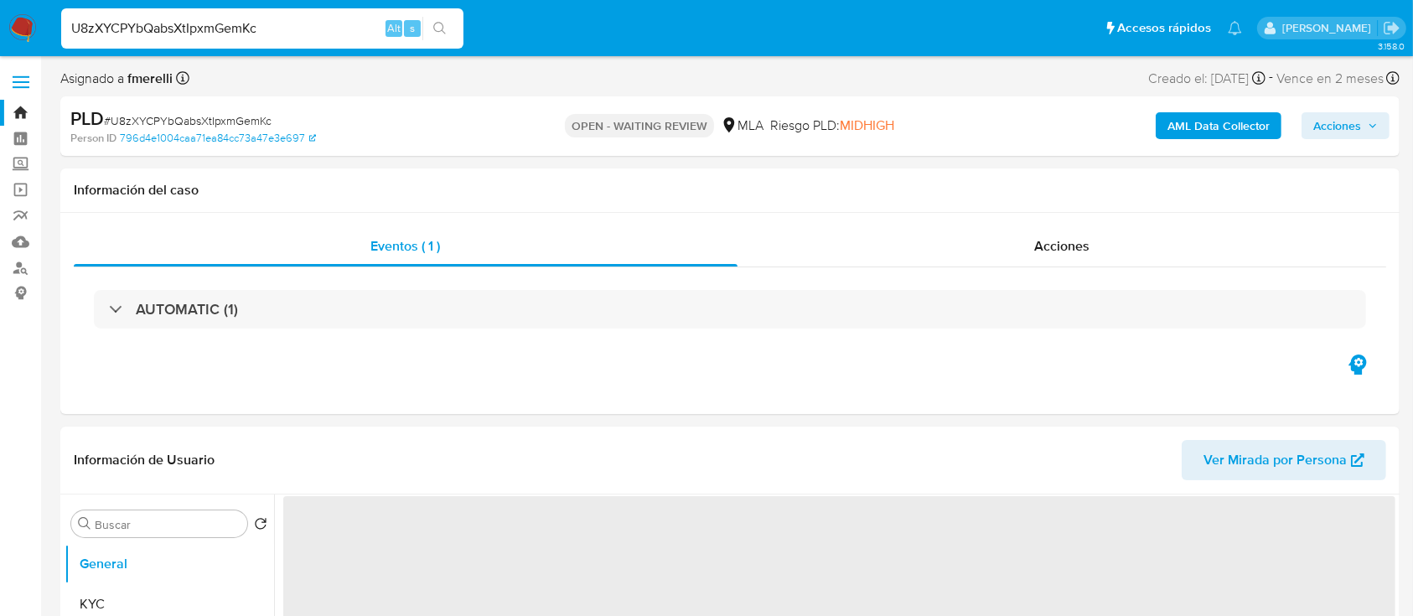
click at [22, 23] on img at bounding box center [22, 28] width 29 height 29
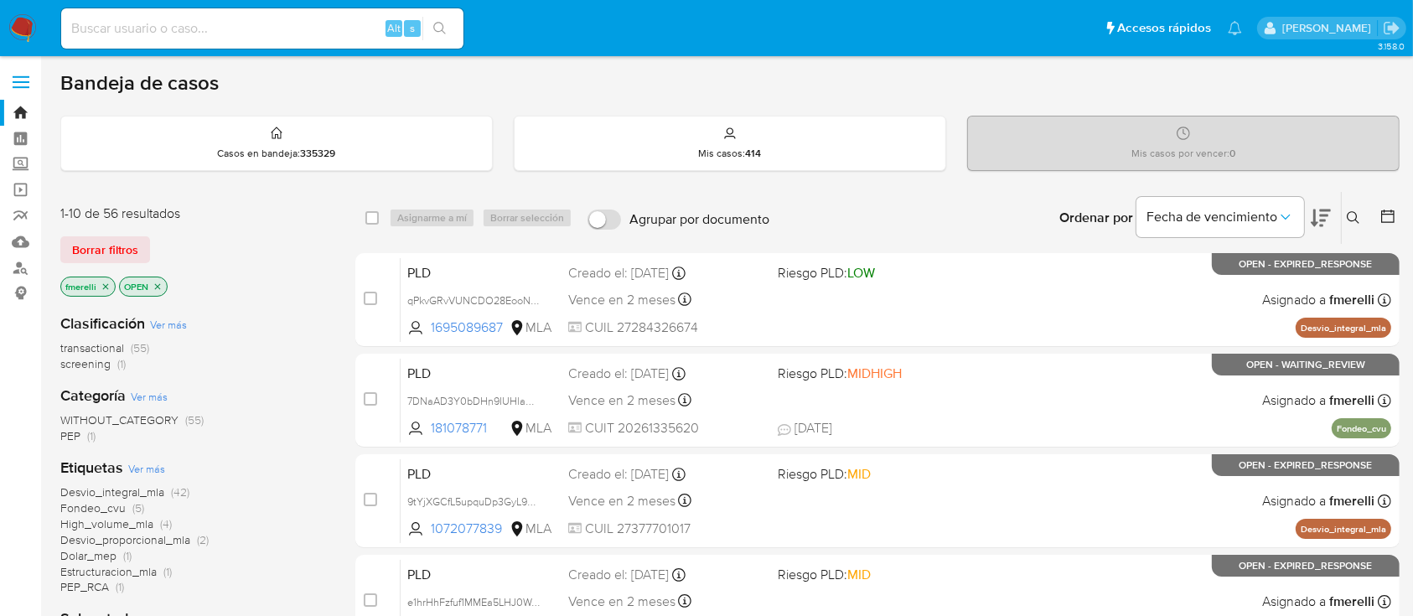
click at [1348, 219] on icon at bounding box center [1353, 217] width 13 height 13
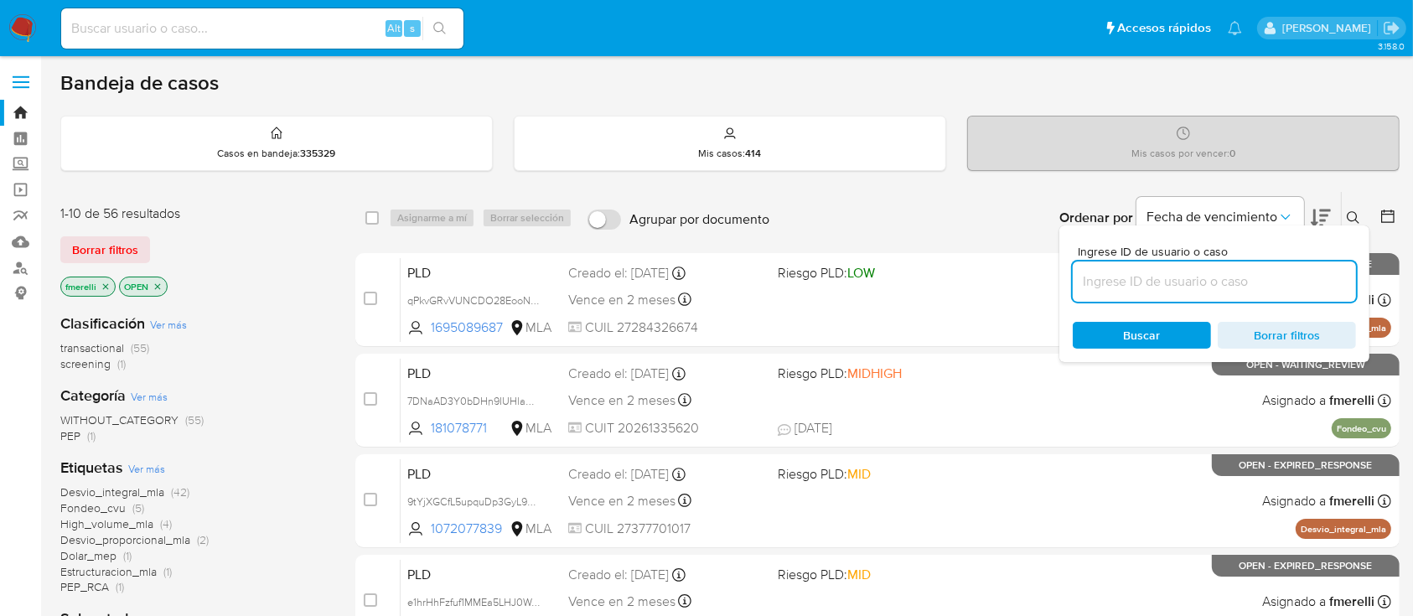
click at [1273, 277] on input at bounding box center [1214, 282] width 283 height 22
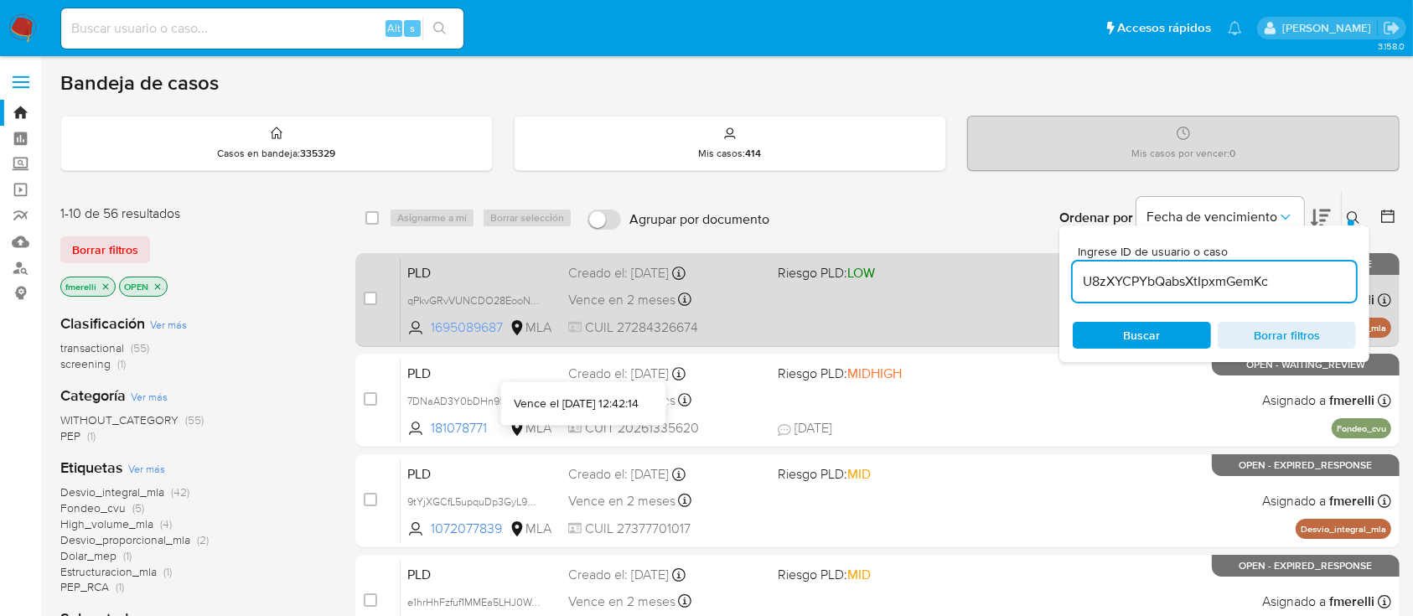
type input "U8zXYCPYbQabsXtIpxmGemKc"
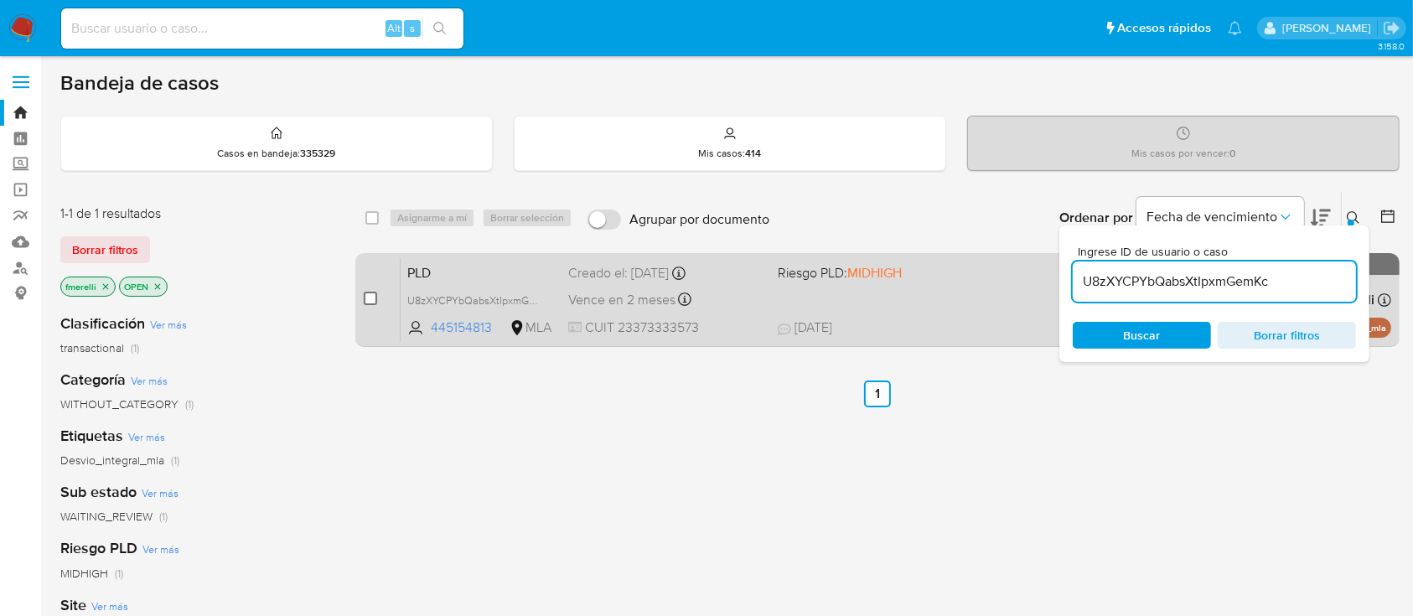
click at [367, 300] on input "checkbox" at bounding box center [370, 298] width 13 height 13
checkbox input "true"
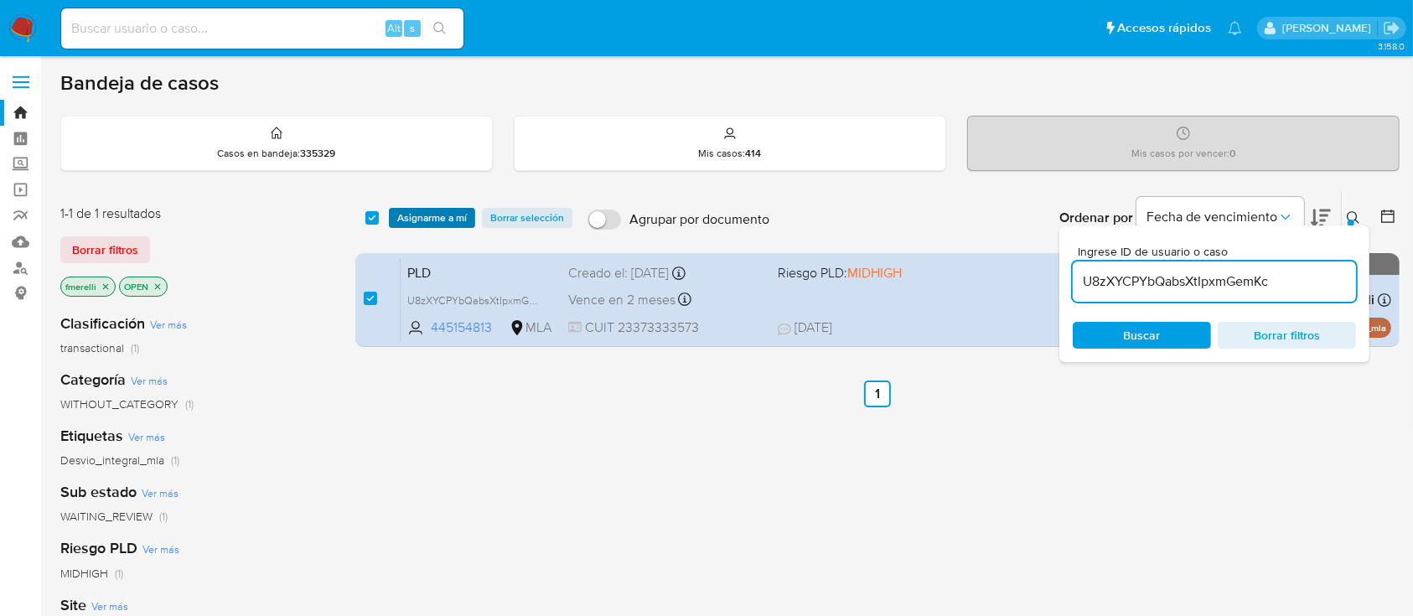
click at [451, 215] on span "Asignarme a mí" at bounding box center [432, 218] width 70 height 17
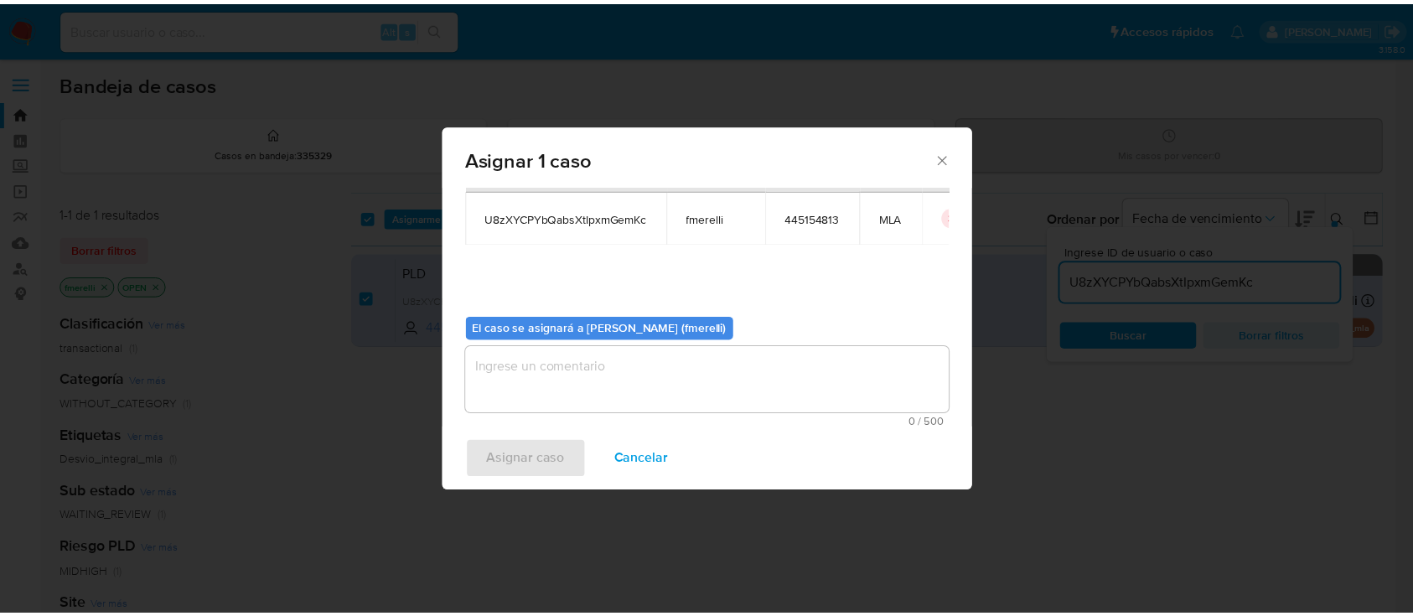
scroll to position [86, 0]
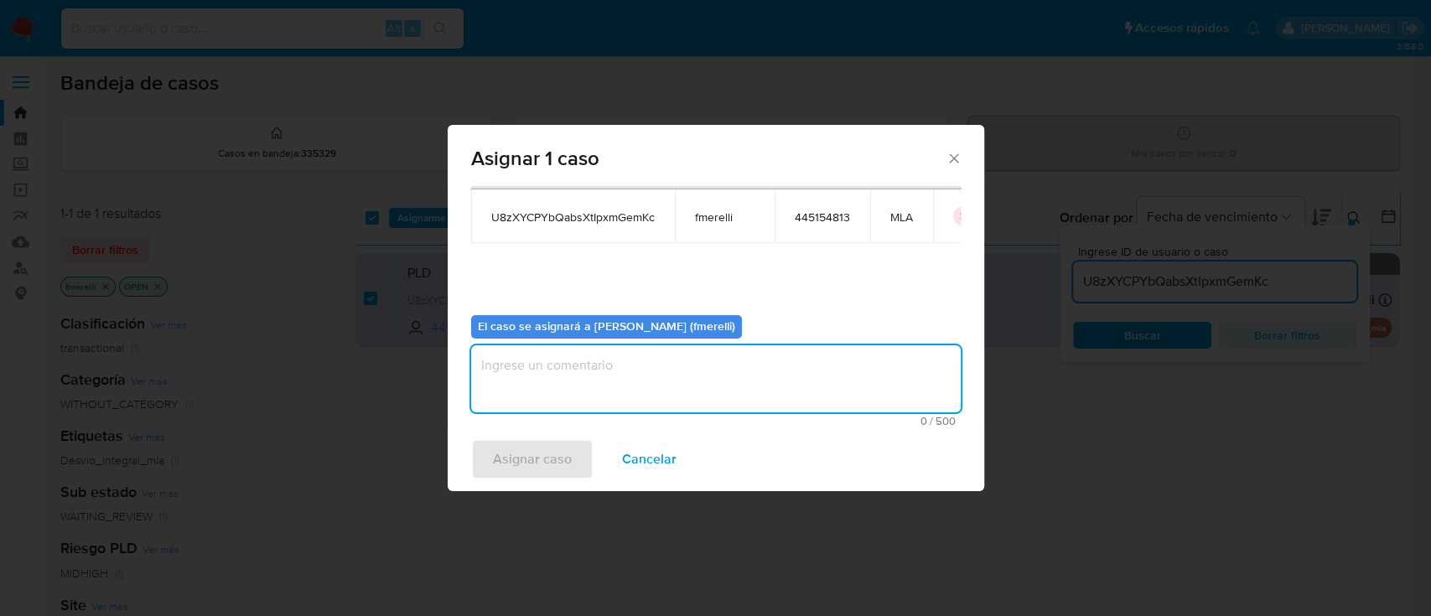
click at [640, 374] on textarea "assign-modal" at bounding box center [716, 378] width 490 height 67
click at [551, 454] on span "Asignar caso" at bounding box center [532, 459] width 79 height 37
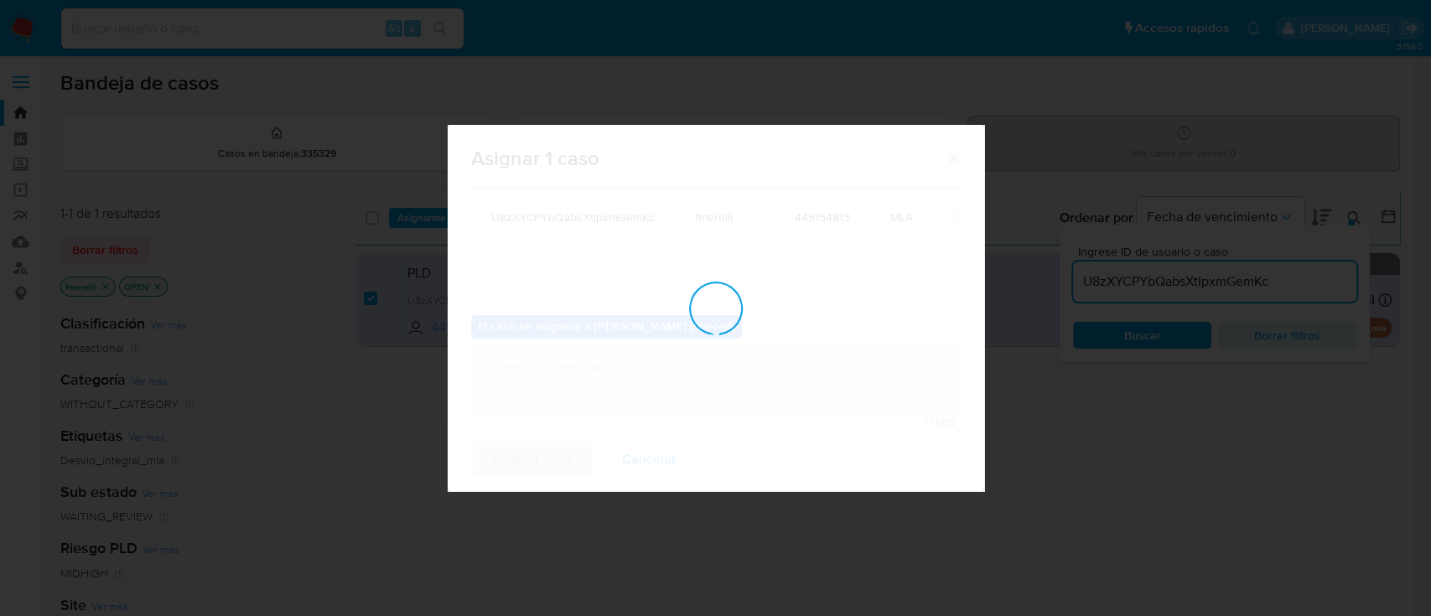
checkbox input "false"
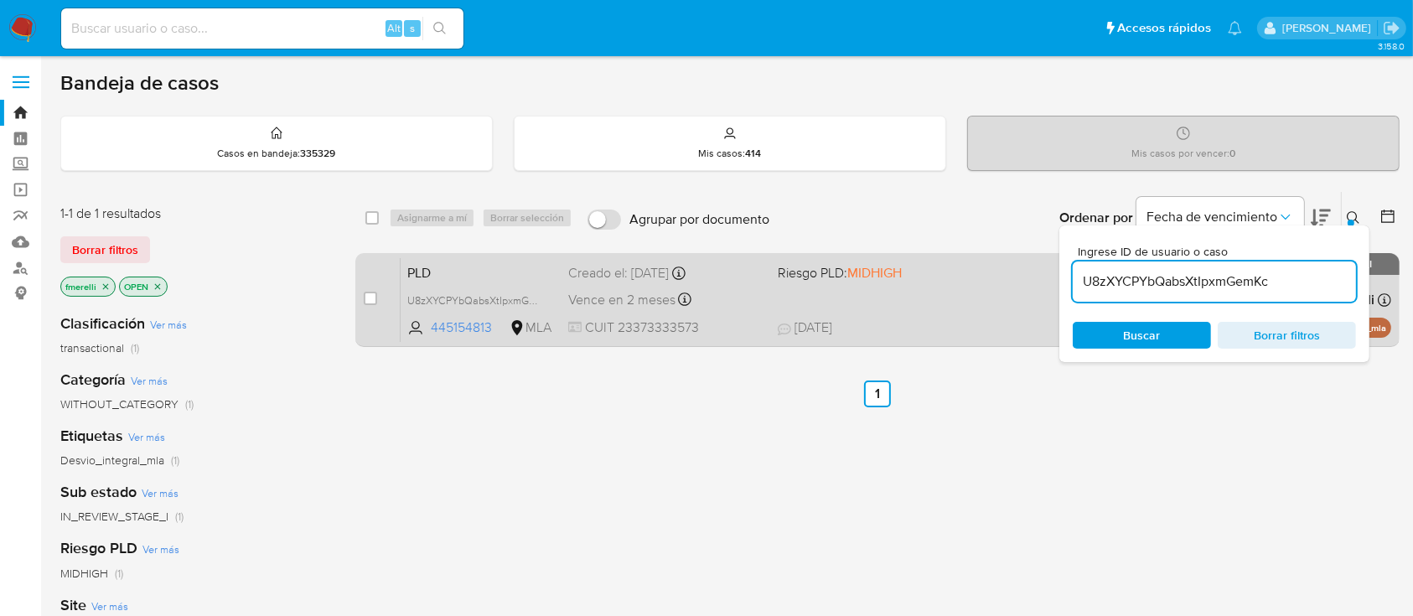
click at [938, 305] on div "PLD U8zXYCPYbQabsXtIpxmGemKc 445154813 MLA Riesgo PLD: MIDHIGH Creado el: 12/08…" at bounding box center [896, 299] width 991 height 85
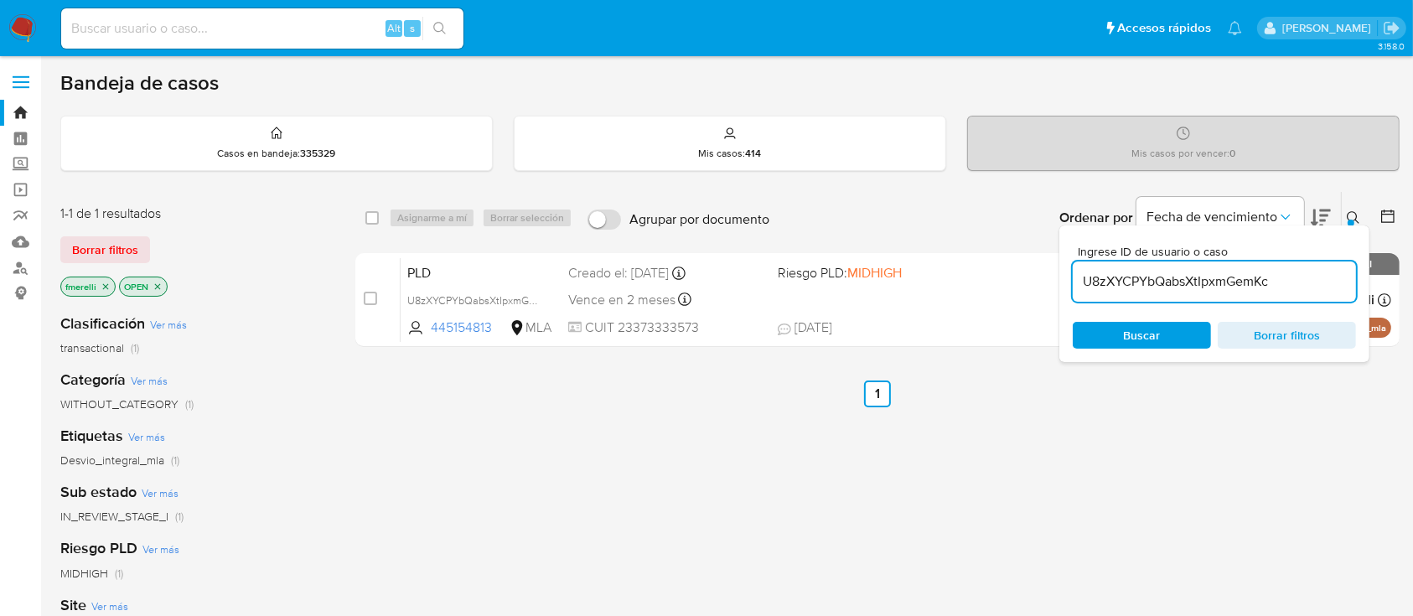
click at [268, 7] on div "Alt s" at bounding box center [262, 28] width 402 height 47
click at [274, 22] on input at bounding box center [262, 29] width 402 height 22
paste input "IL7zbxax6t2Urxq6IQkYyoLg"
type input "IL7zbxax6t2Urxq6IQkYyoLg"
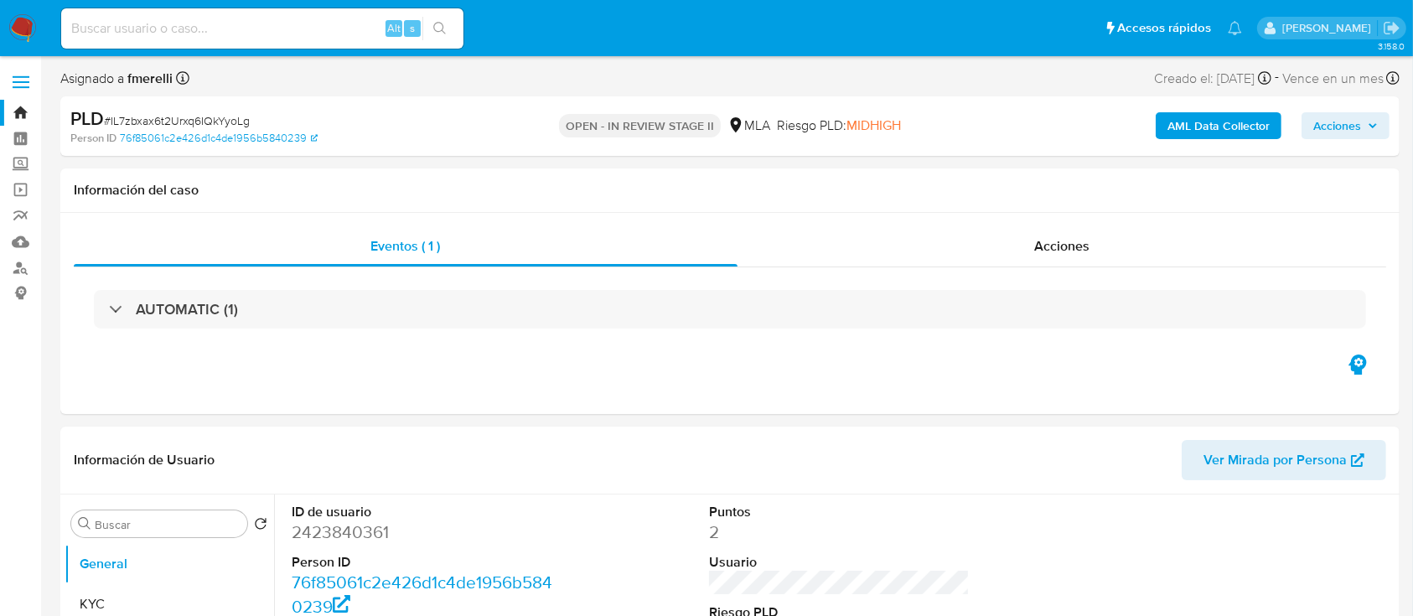
select select "10"
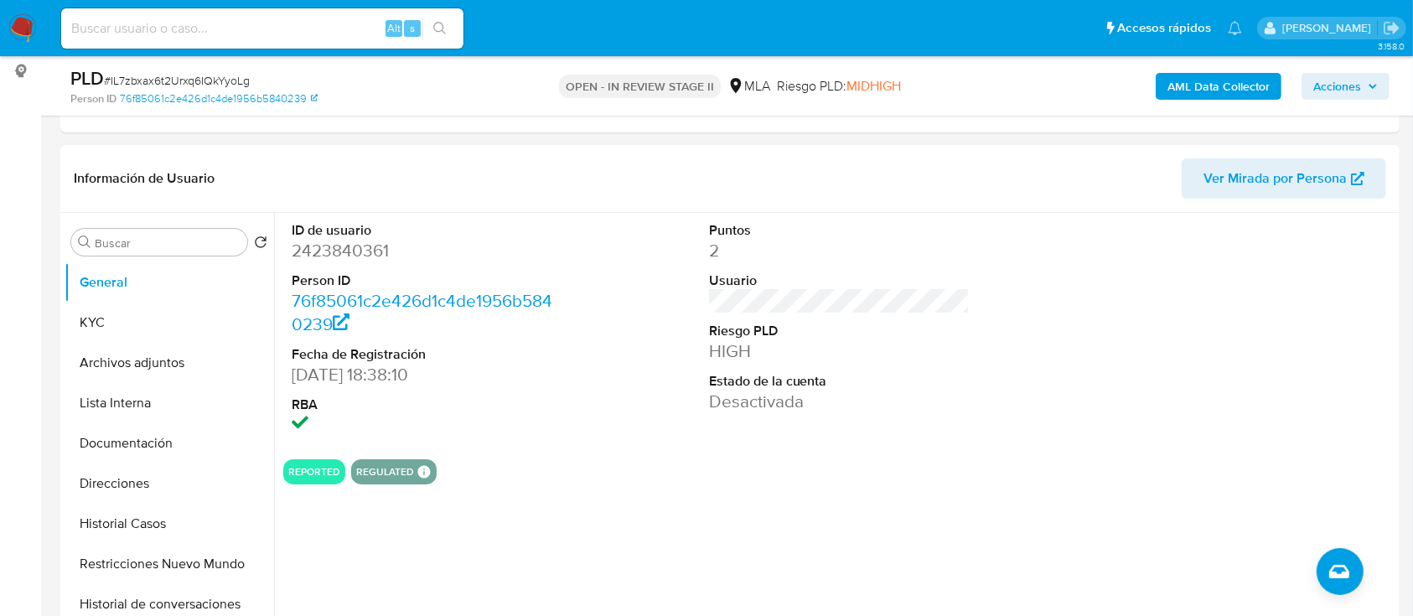
scroll to position [223, 0]
click at [82, 311] on button "KYC" at bounding box center [163, 322] width 196 height 40
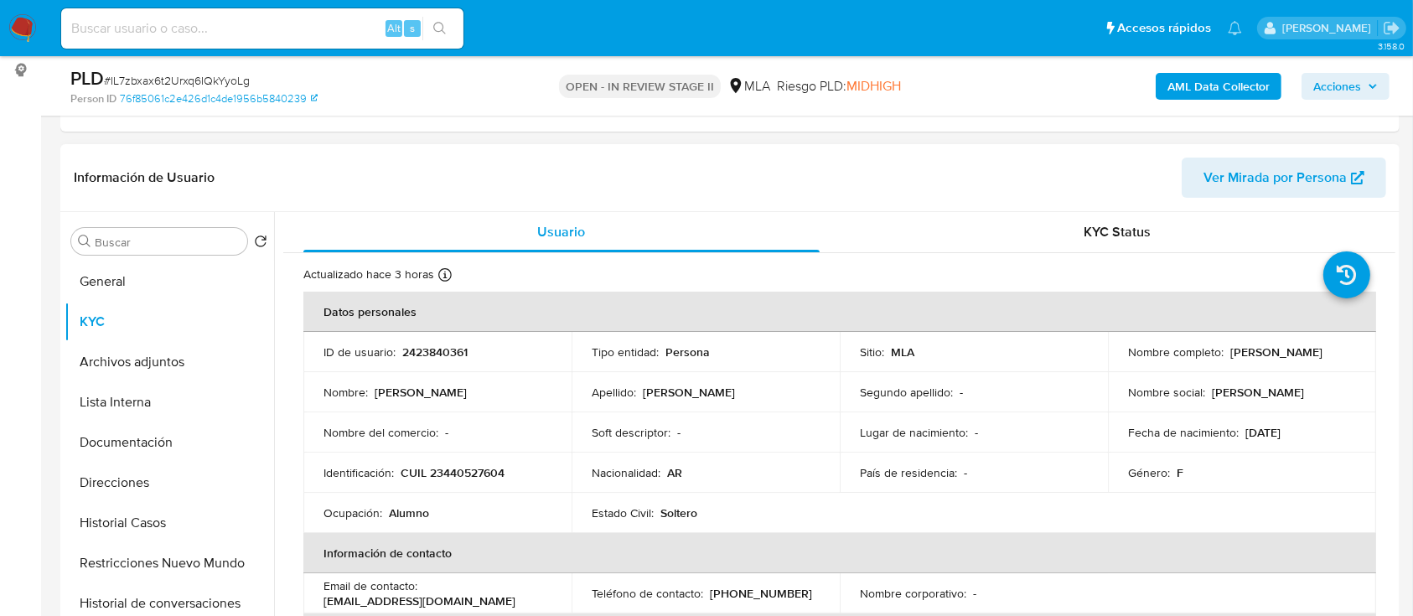
click at [1231, 360] on p "Giuliana Belen Amenta" at bounding box center [1277, 352] width 92 height 15
drag, startPoint x: 1121, startPoint y: 362, endPoint x: 1251, endPoint y: 359, distance: 130.0
click at [1251, 359] on td "Nombre completo : Giuliana Belen Amenta" at bounding box center [1242, 352] width 268 height 40
copy p "Giuliana Belen Amenta"
click at [439, 346] on p "2423840361" at bounding box center [434, 352] width 65 height 15
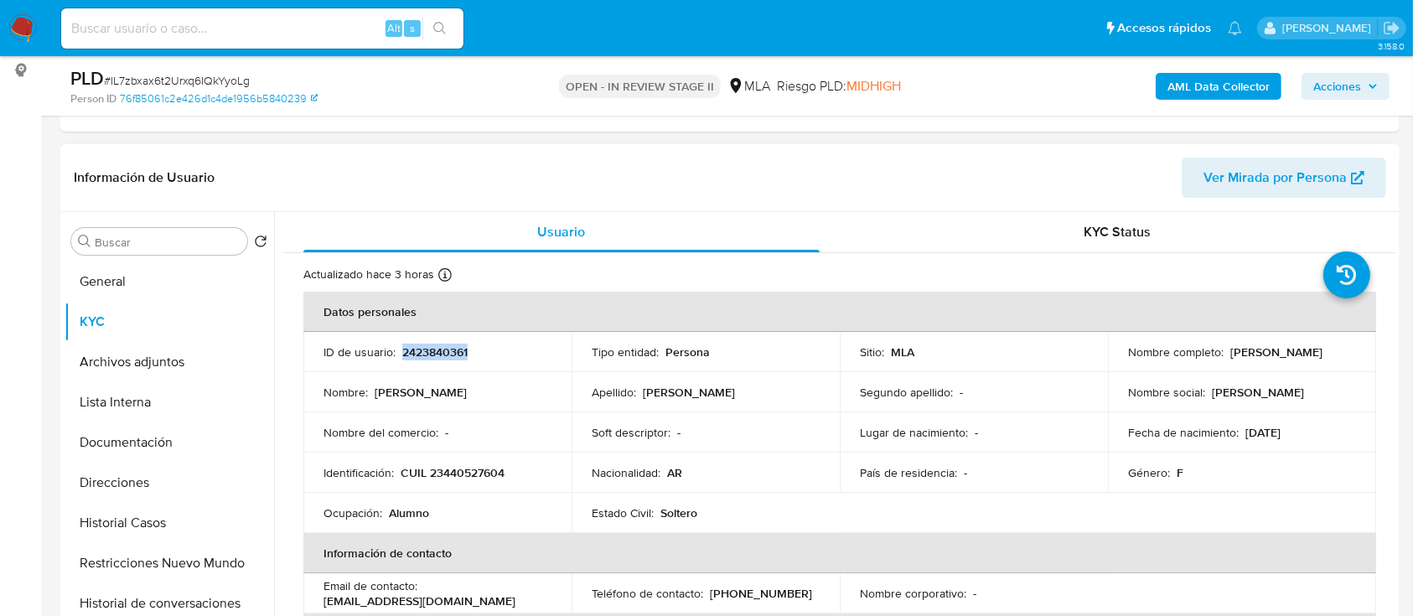
click at [439, 346] on p "2423840361" at bounding box center [434, 352] width 65 height 15
copy p "2423840361"
click at [148, 529] on button "Historial Casos" at bounding box center [163, 523] width 196 height 40
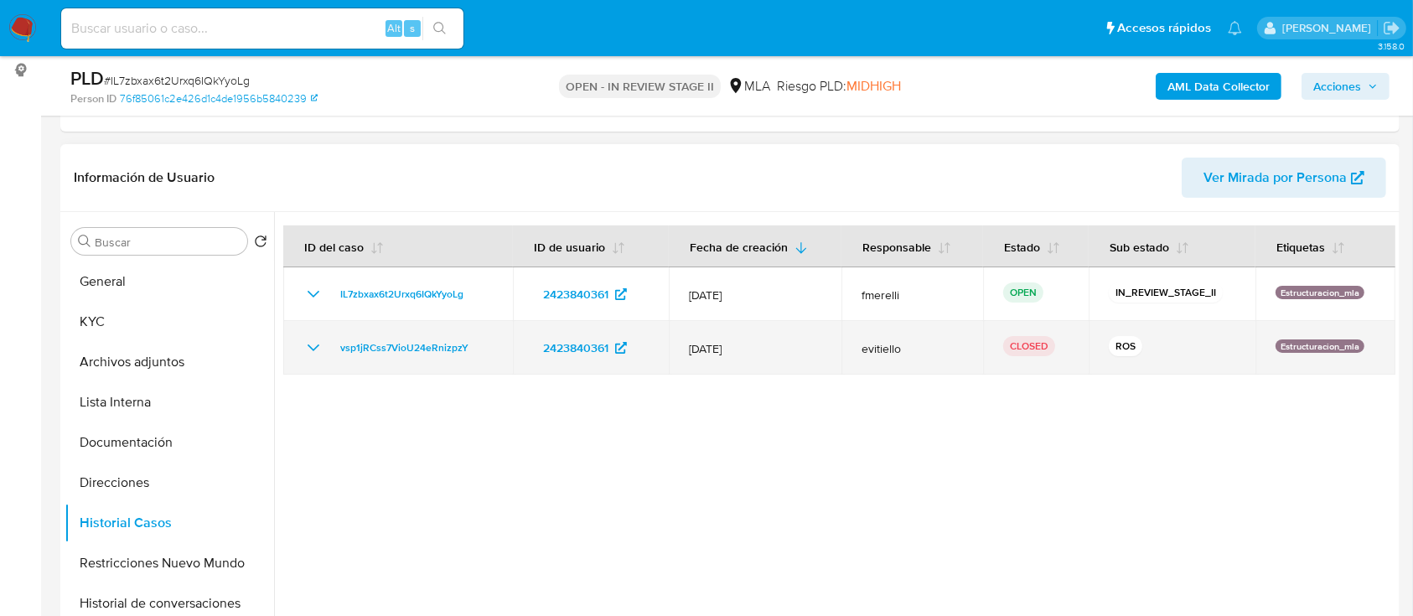
click at [295, 341] on td "vsp1jRCss7VioU24eRnizpzY" at bounding box center [398, 348] width 230 height 54
click at [305, 341] on icon "Mostrar/Ocultar" at bounding box center [313, 348] width 20 height 20
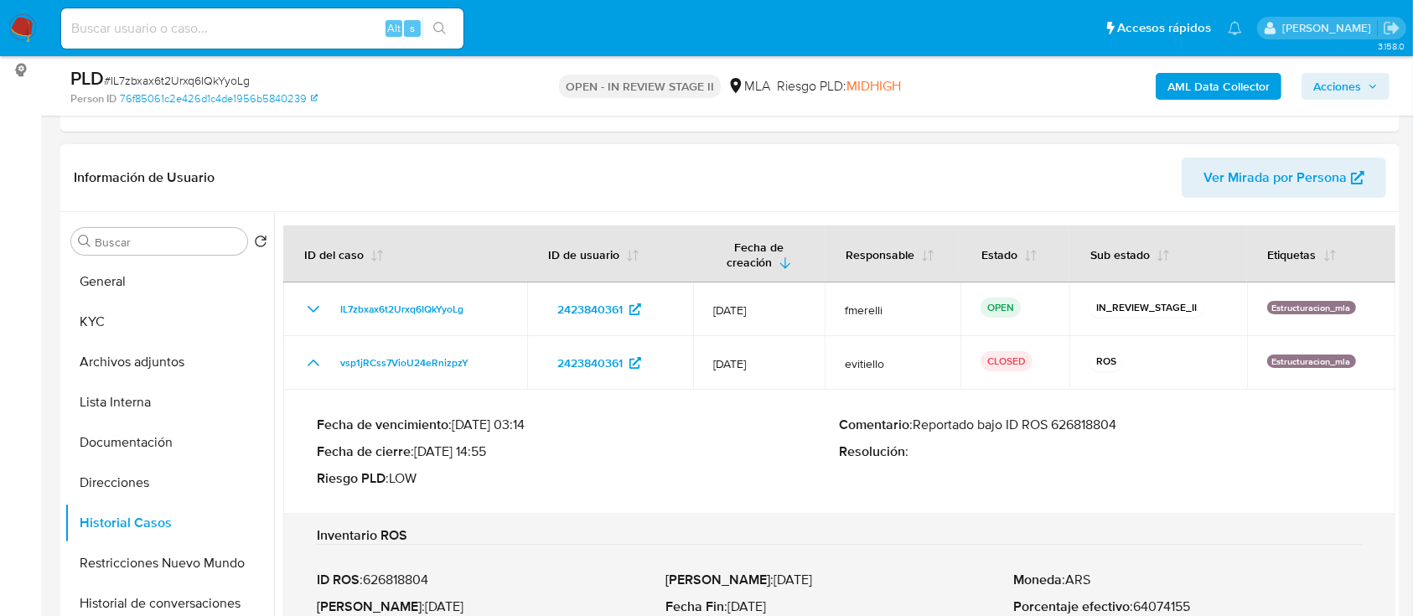
click at [1073, 425] on p "Comentario : Reportado bajo ID ROS 626818804" at bounding box center [1101, 425] width 523 height 17
click at [165, 603] on button "Historial de conversaciones" at bounding box center [163, 603] width 196 height 40
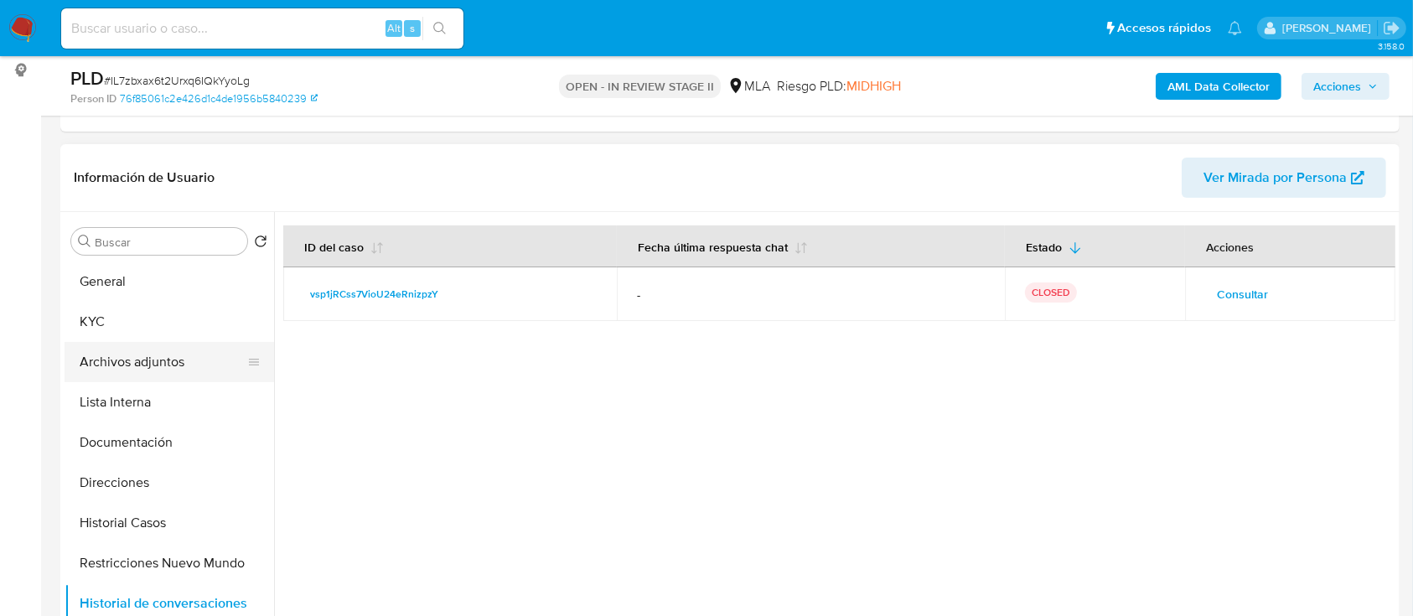
click at [164, 370] on button "Archivos adjuntos" at bounding box center [163, 362] width 196 height 40
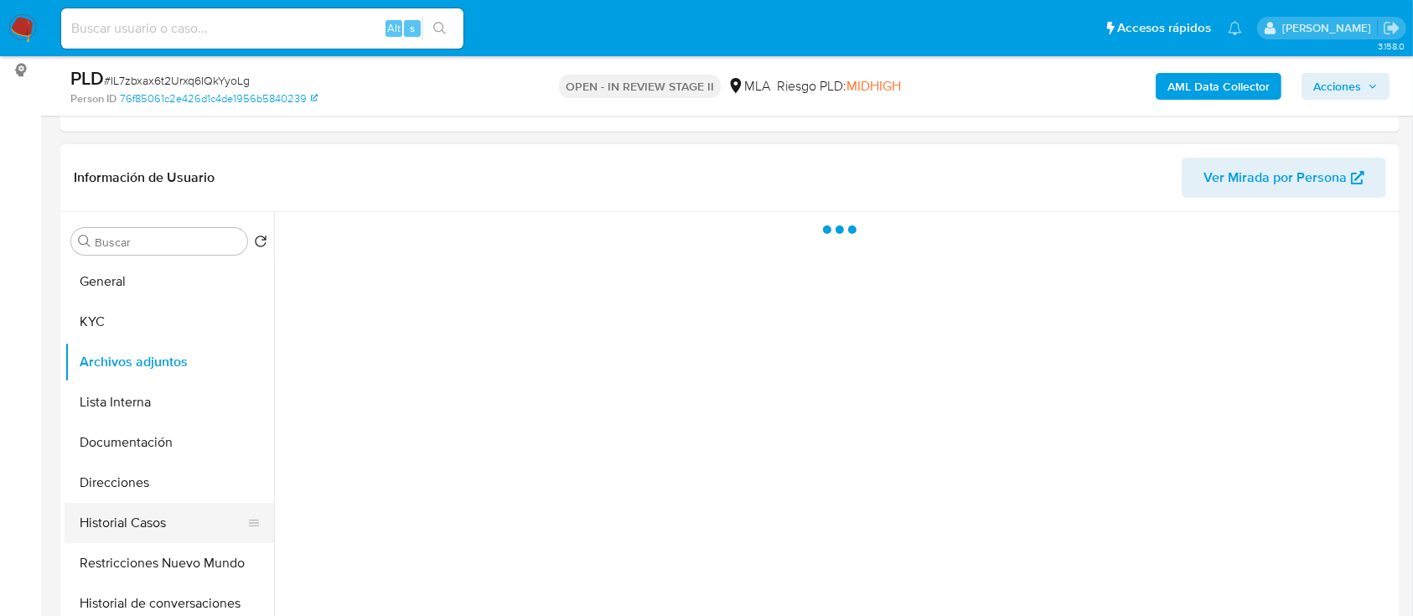
click at [158, 513] on button "Historial Casos" at bounding box center [163, 523] width 196 height 40
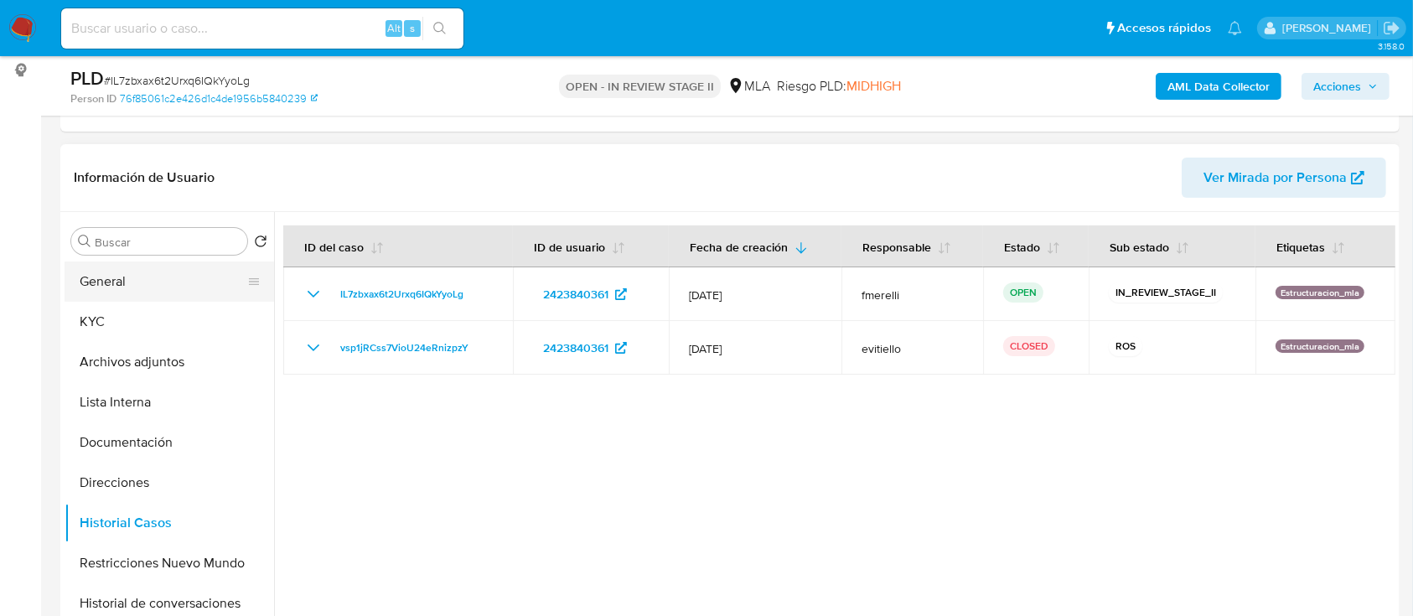
click at [160, 269] on button "General" at bounding box center [163, 282] width 196 height 40
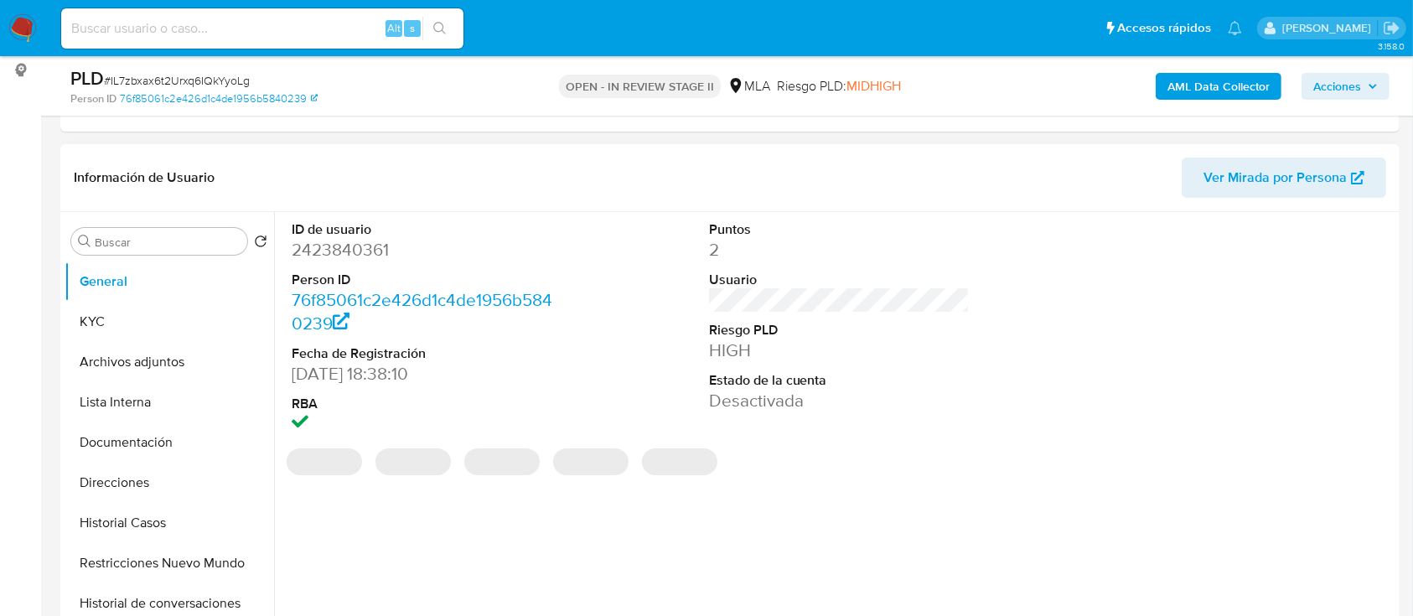
click at [353, 251] on dd "2423840361" at bounding box center [423, 249] width 262 height 23
copy dd "2423840361"
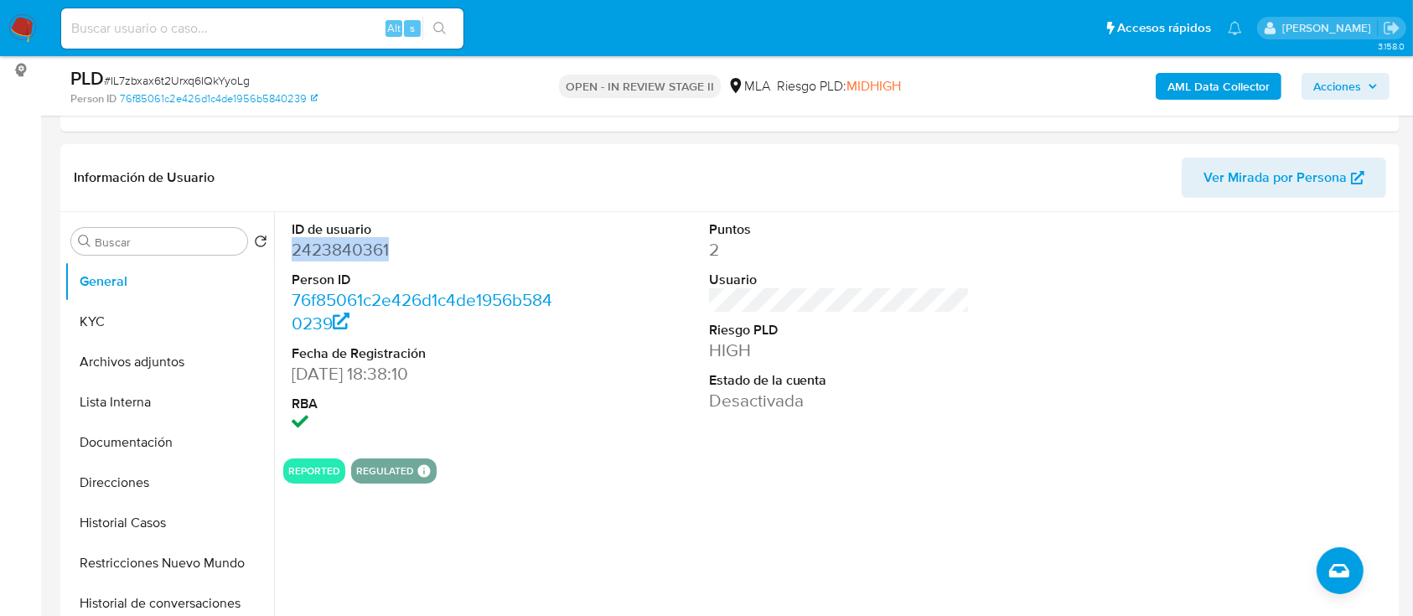
copy dd "2423840361"
click at [107, 515] on button "Historial Casos" at bounding box center [163, 523] width 196 height 40
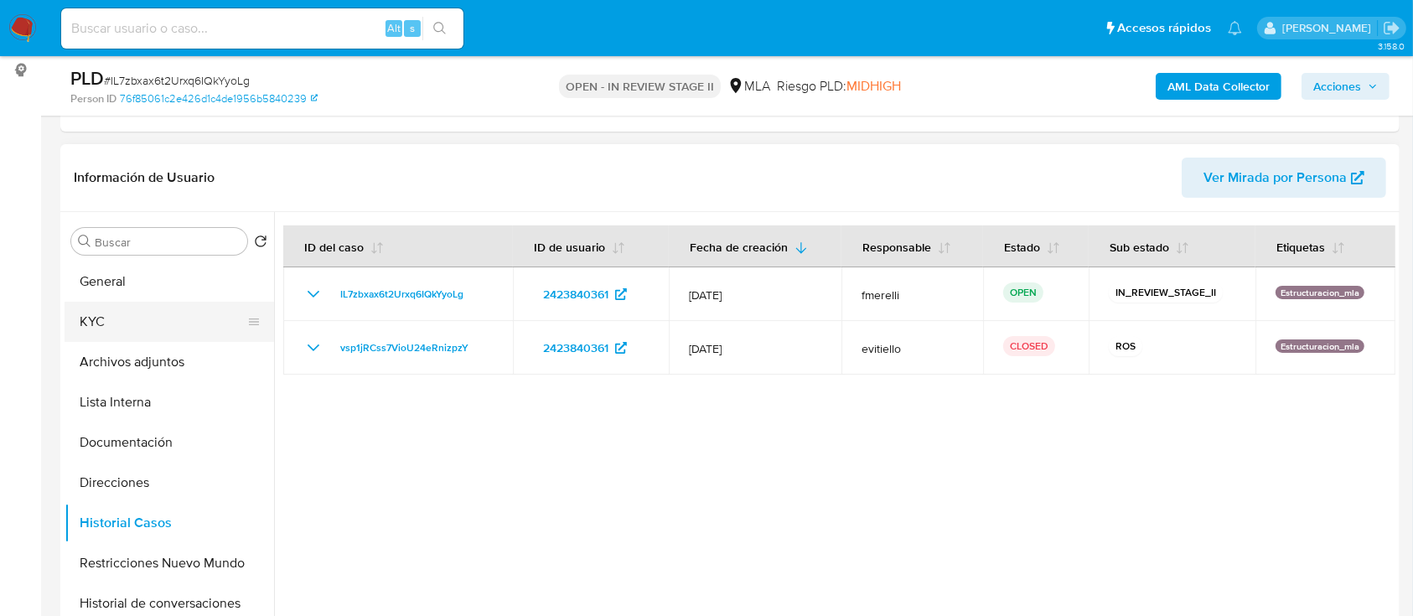
click at [121, 307] on button "KYC" at bounding box center [163, 322] width 196 height 40
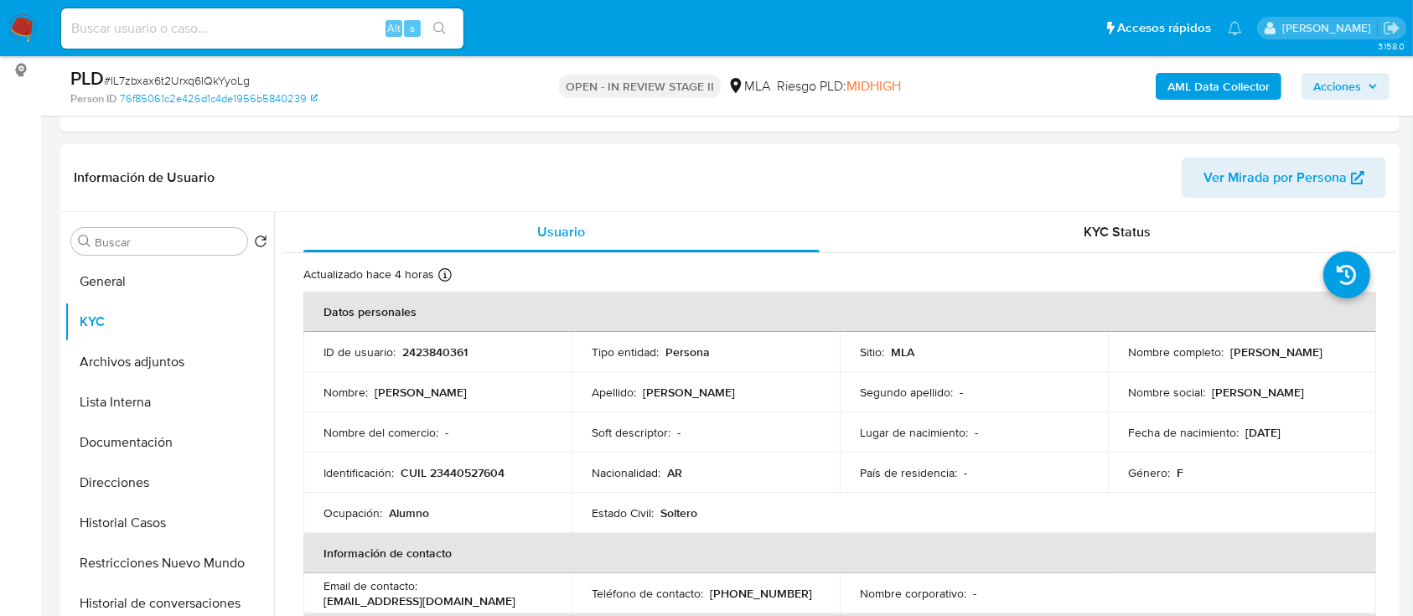
click at [478, 467] on p "CUIL 23440527604" at bounding box center [453, 472] width 104 height 15
copy p "23440527604"
click at [158, 553] on button "Restricciones Nuevo Mundo" at bounding box center [163, 563] width 196 height 40
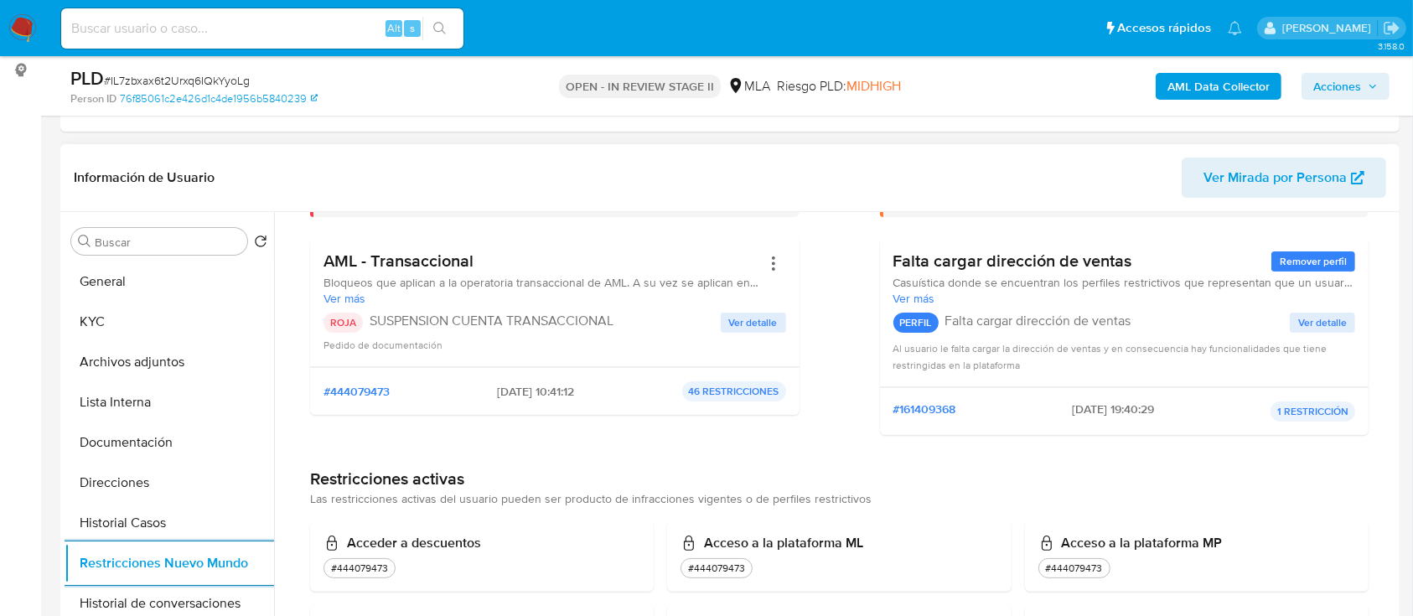
scroll to position [0, 0]
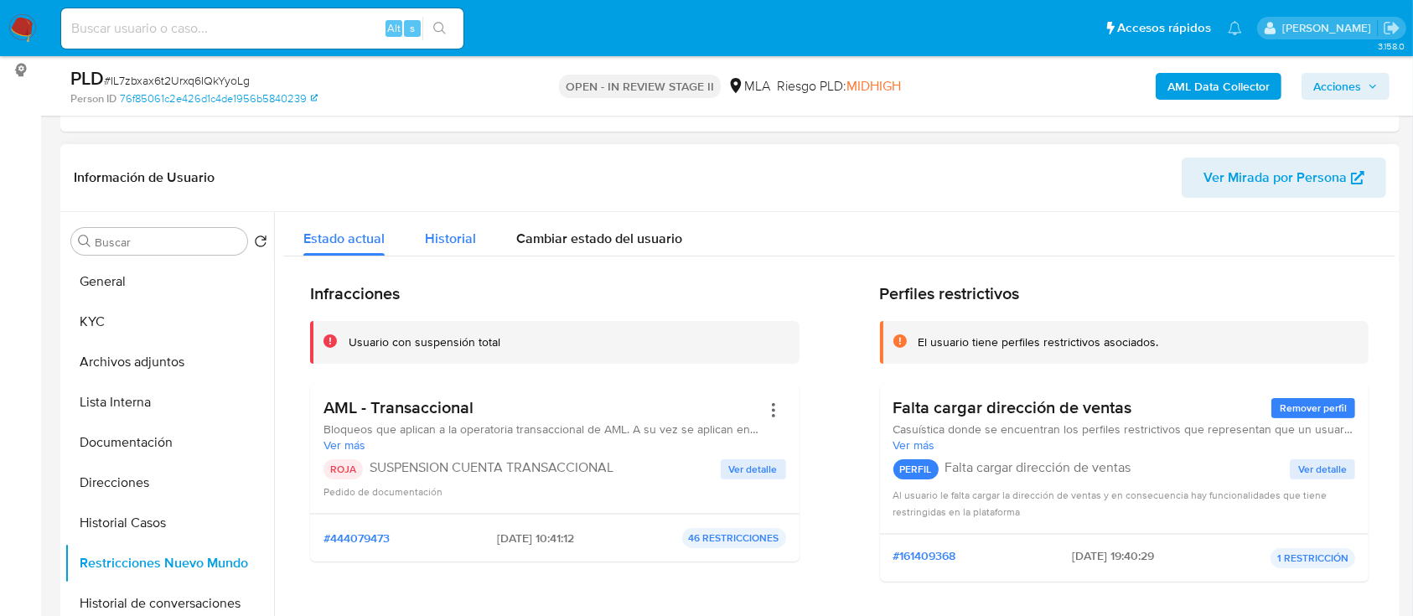
click at [477, 250] on button "Historial" at bounding box center [450, 234] width 91 height 44
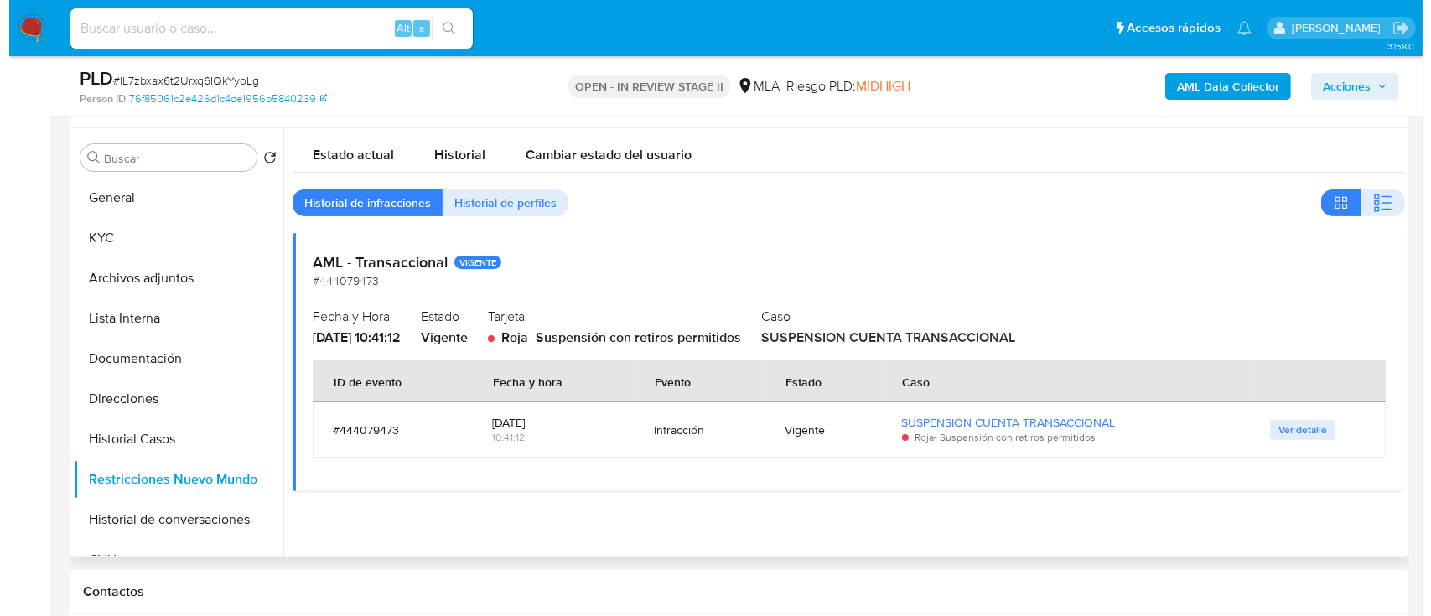
scroll to position [335, 0]
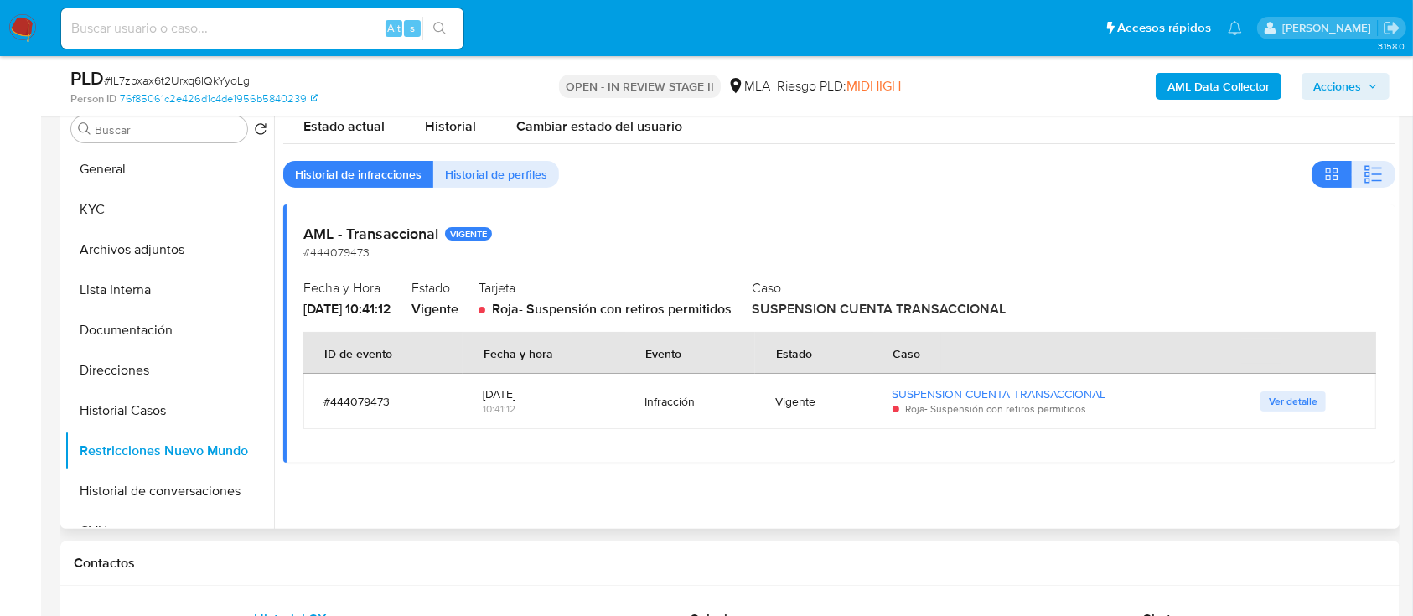
drag, startPoint x: 543, startPoint y: 394, endPoint x: 483, endPoint y: 396, distance: 60.4
click at [485, 396] on div "2025-07-03" at bounding box center [544, 393] width 122 height 15
click at [90, 411] on button "Historial Casos" at bounding box center [163, 411] width 196 height 40
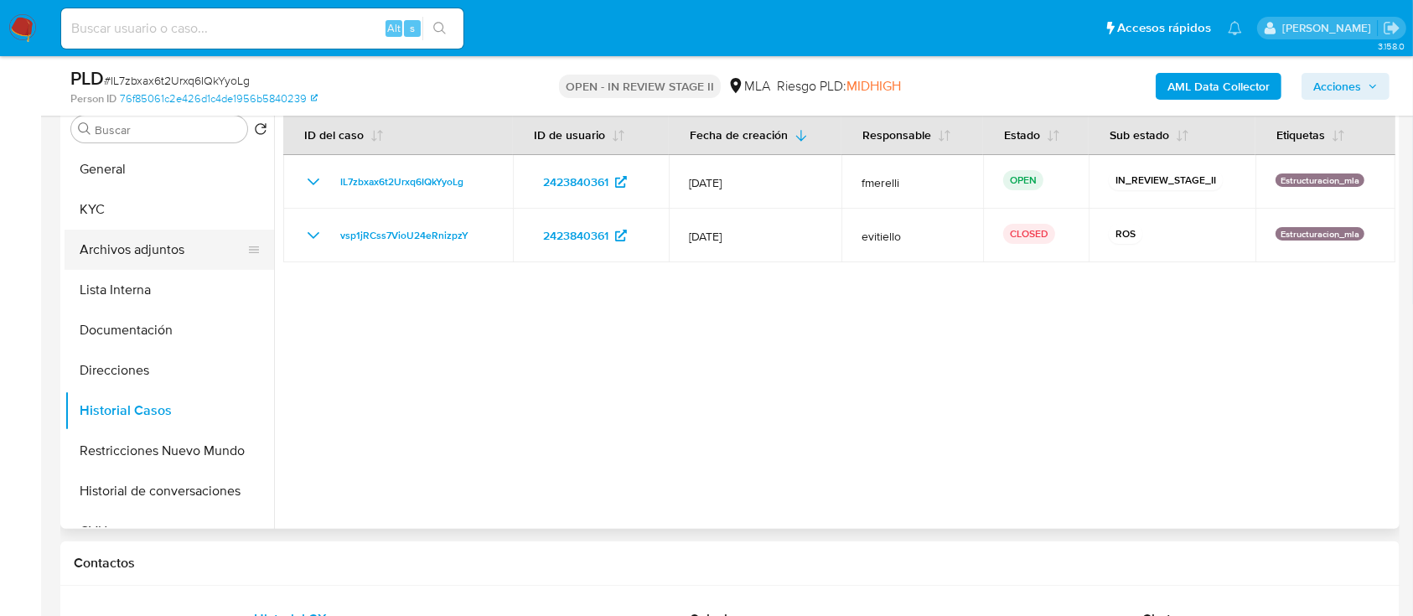
click at [208, 242] on button "Archivos adjuntos" at bounding box center [163, 250] width 196 height 40
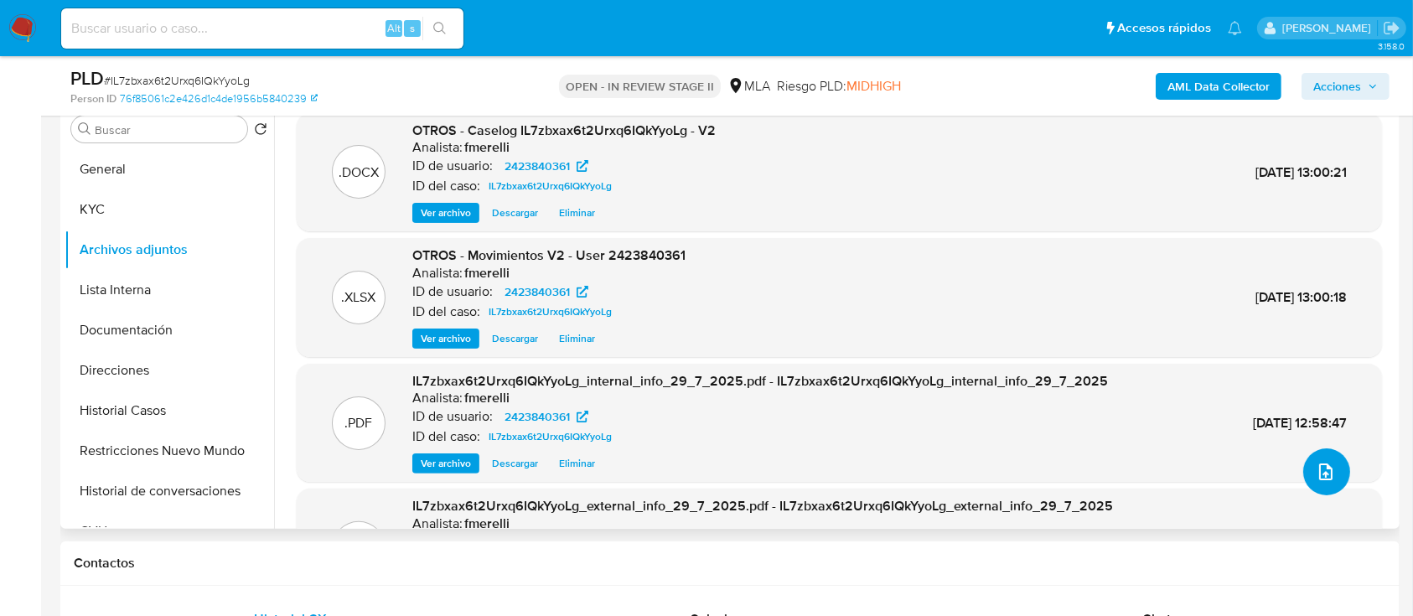
click at [1304, 476] on button "upload-file" at bounding box center [1327, 472] width 47 height 47
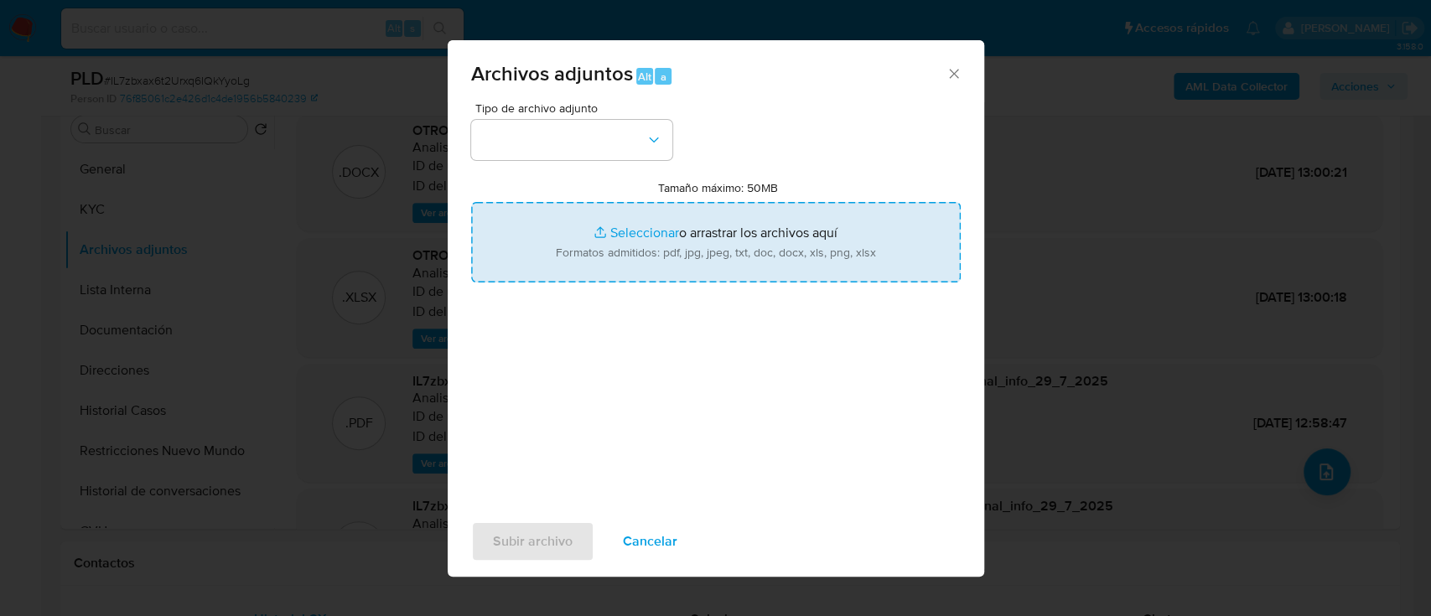
type input "C:\fakepath\Caselog IL7zbxax6t2Urxq6IQkYyoLg_2025_09_12_09_58_50 - V3.docx"
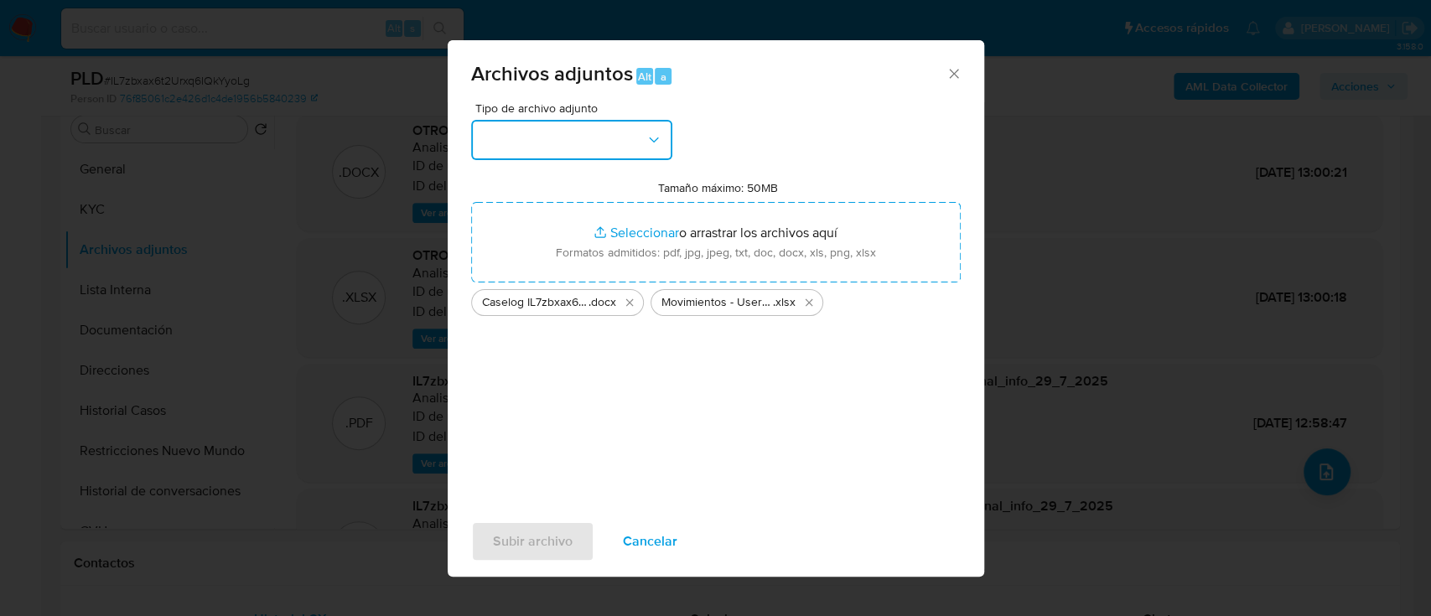
click at [512, 158] on button "button" at bounding box center [571, 140] width 201 height 40
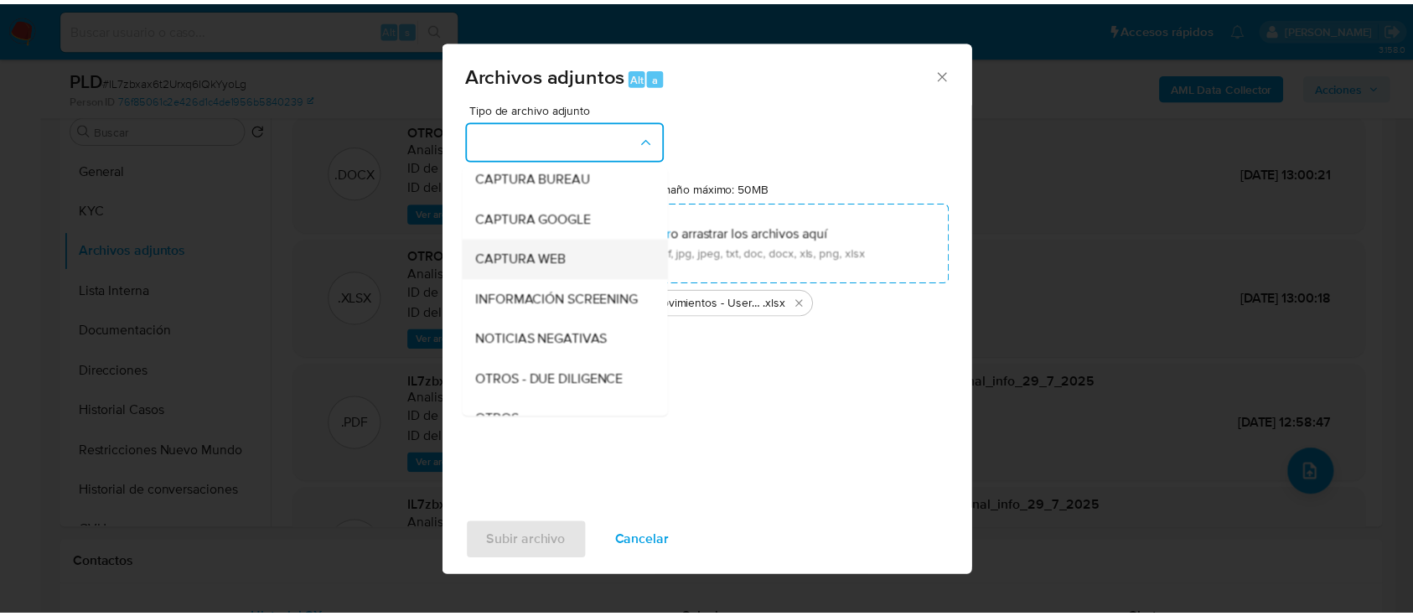
scroll to position [223, 0]
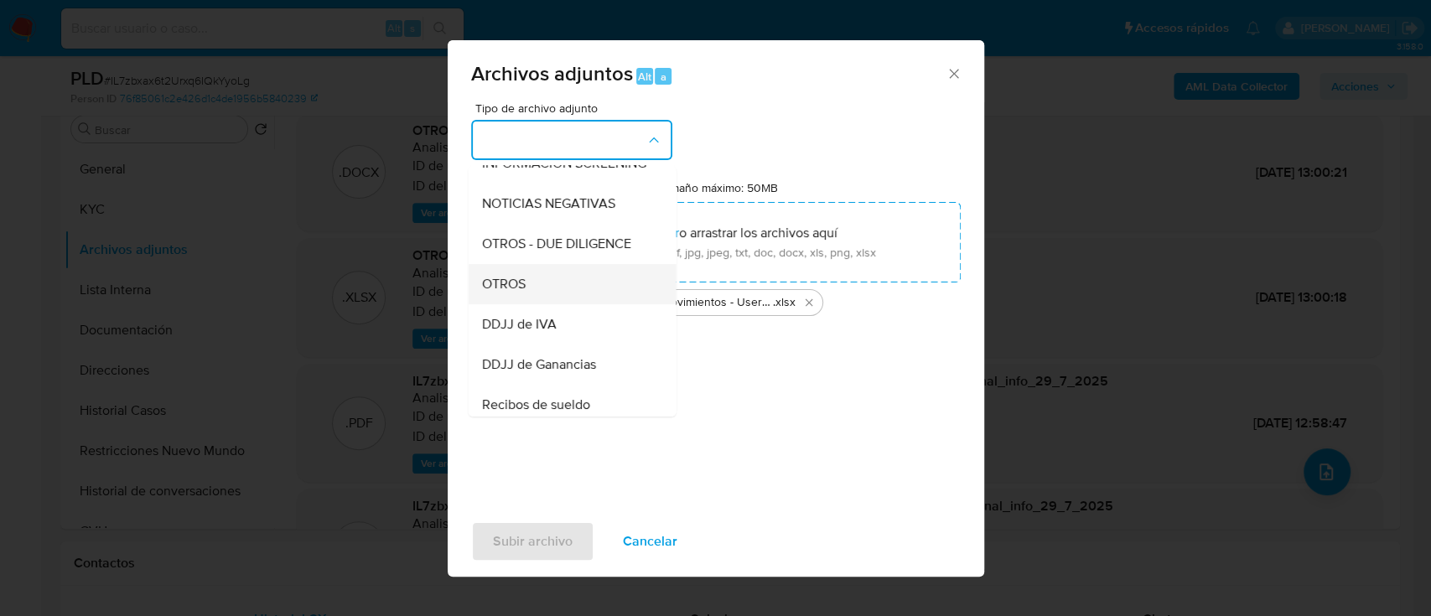
click at [576, 304] on div "OTROS" at bounding box center [566, 284] width 171 height 40
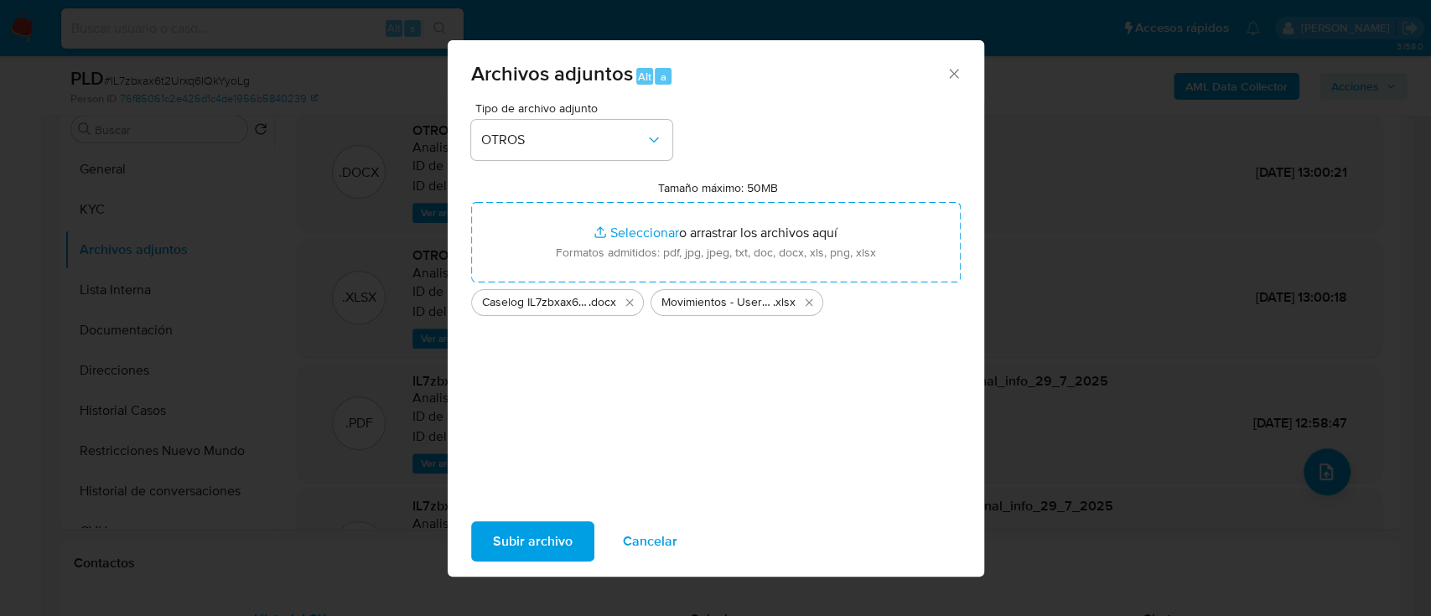
click at [556, 527] on span "Subir archivo" at bounding box center [533, 541] width 80 height 37
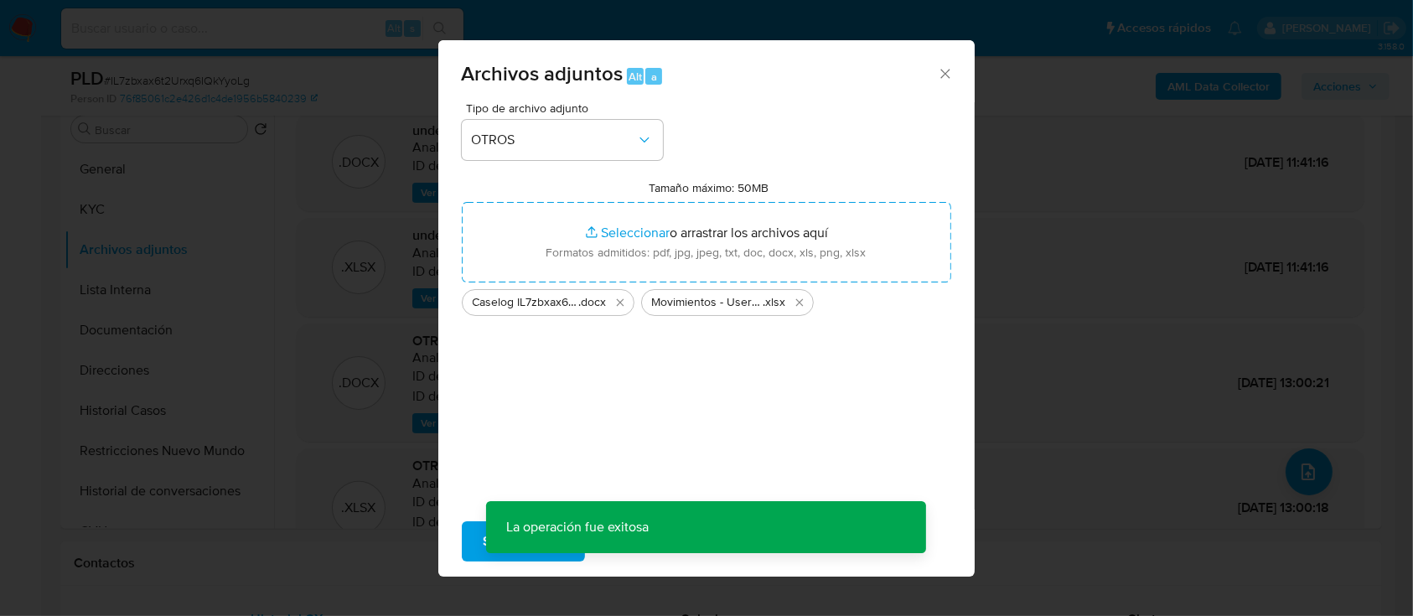
click at [1358, 86] on span "Acciones" at bounding box center [1338, 86] width 48 height 27
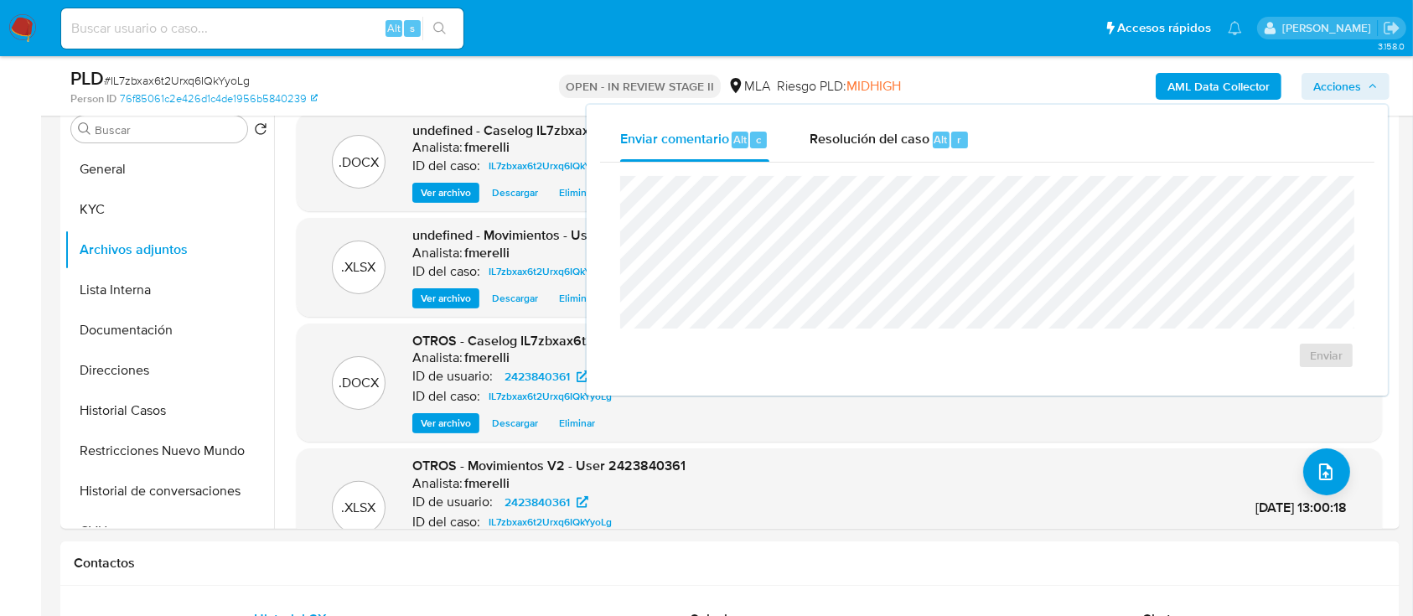
click at [954, 147] on div "r" at bounding box center [960, 140] width 17 height 17
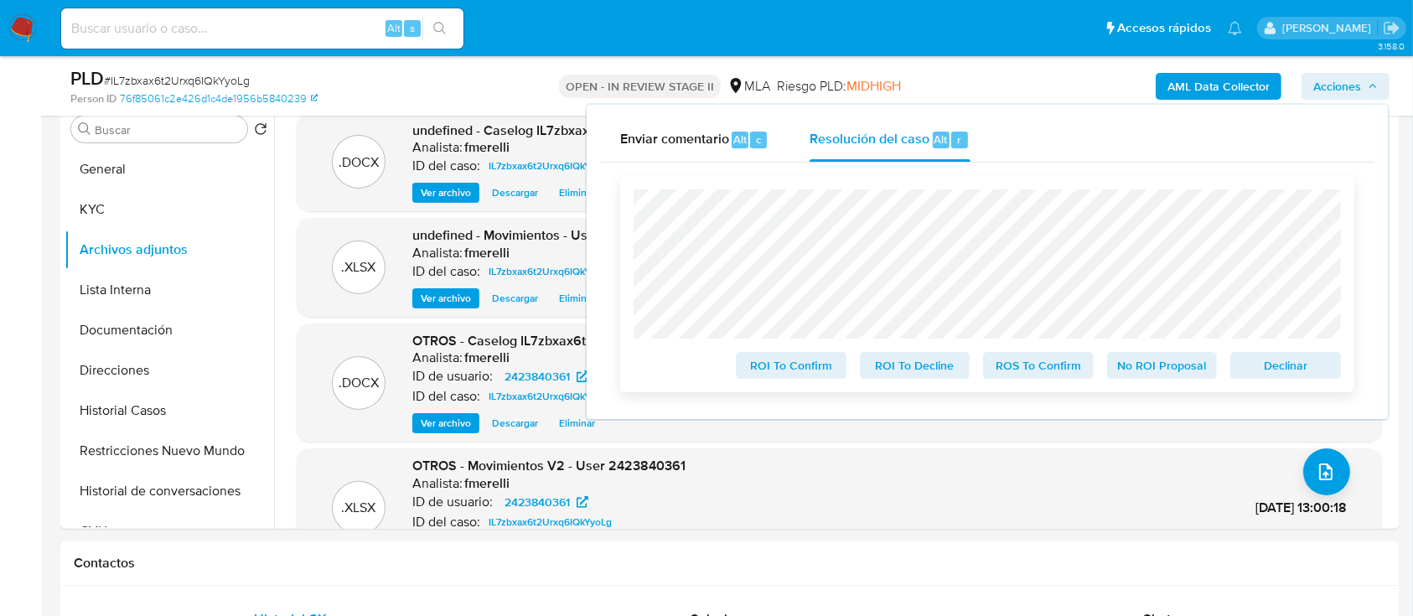
click at [1040, 359] on span "ROS To Confirm" at bounding box center [1038, 365] width 87 height 23
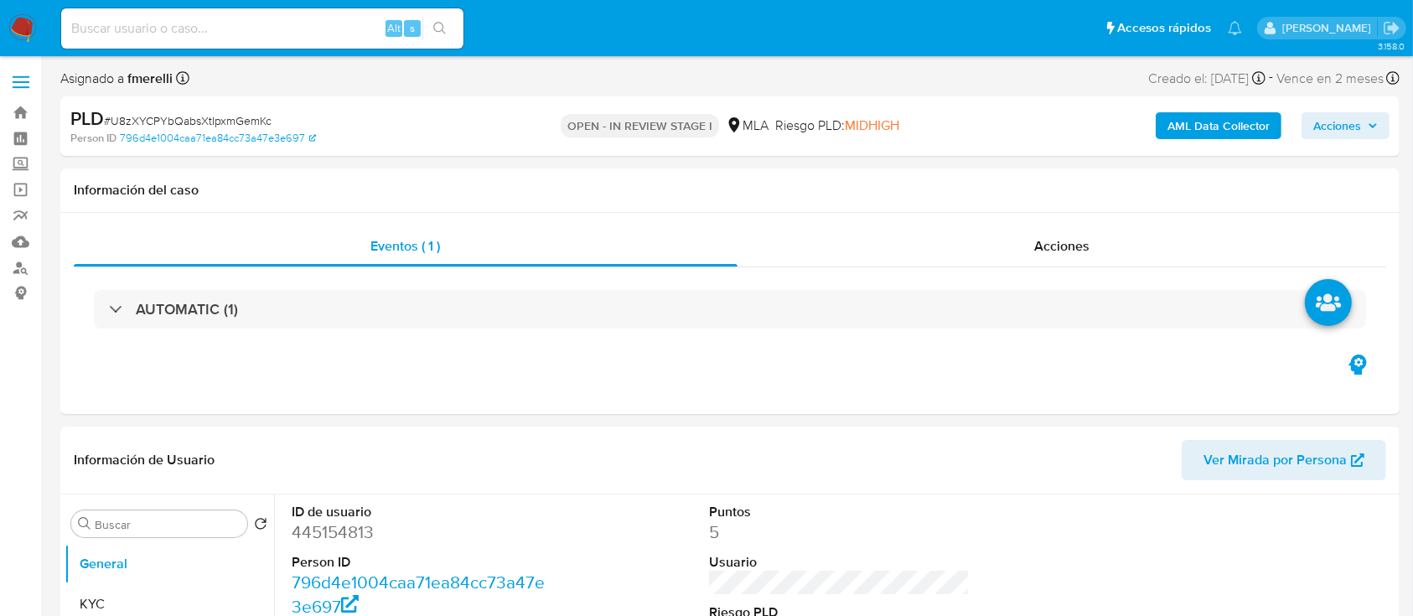
select select "10"
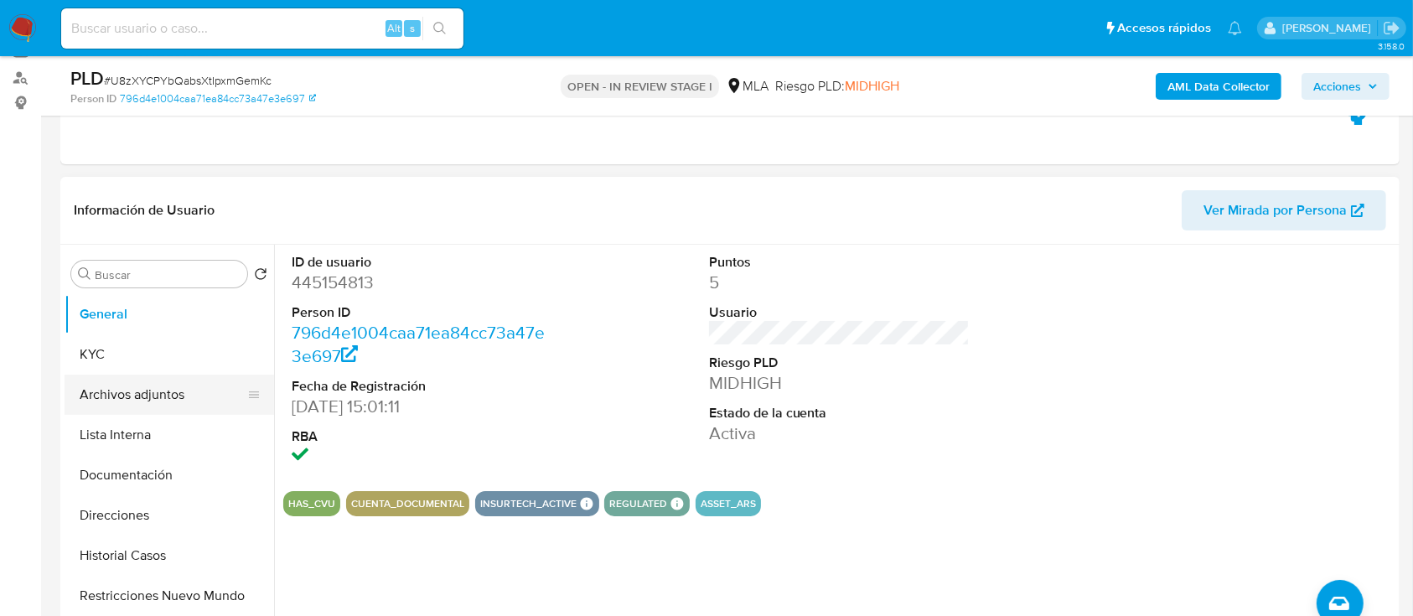
scroll to position [223, 0]
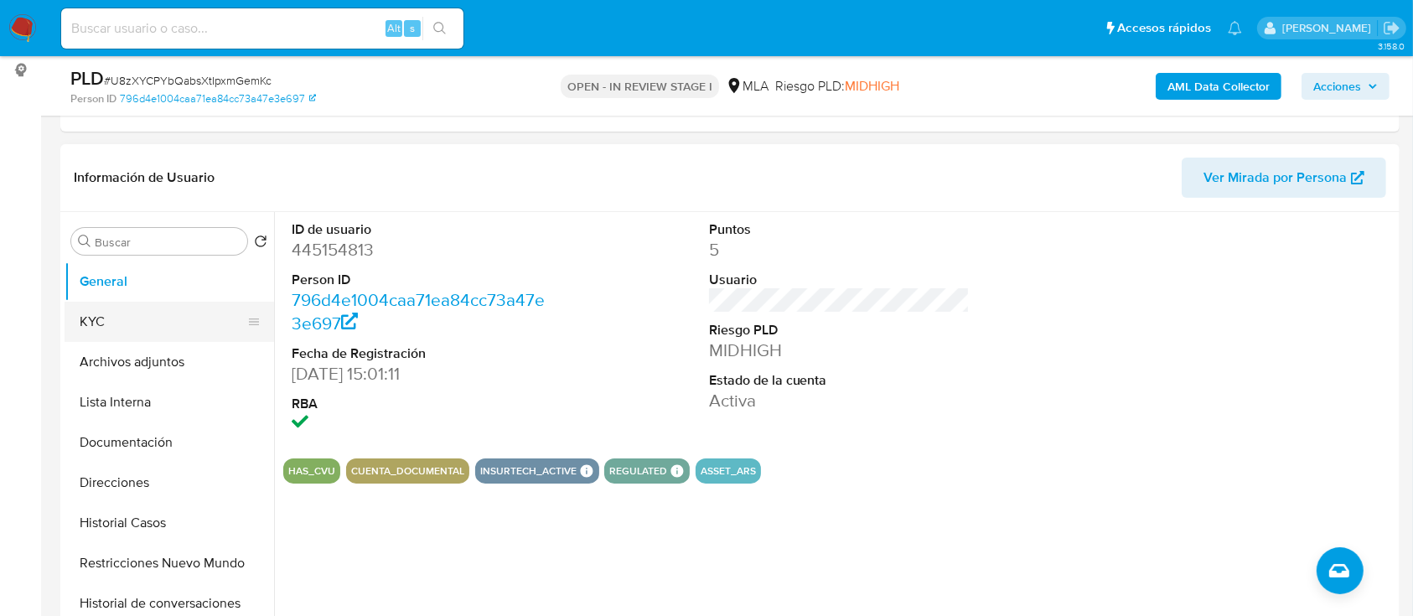
click at [158, 314] on button "KYC" at bounding box center [163, 322] width 196 height 40
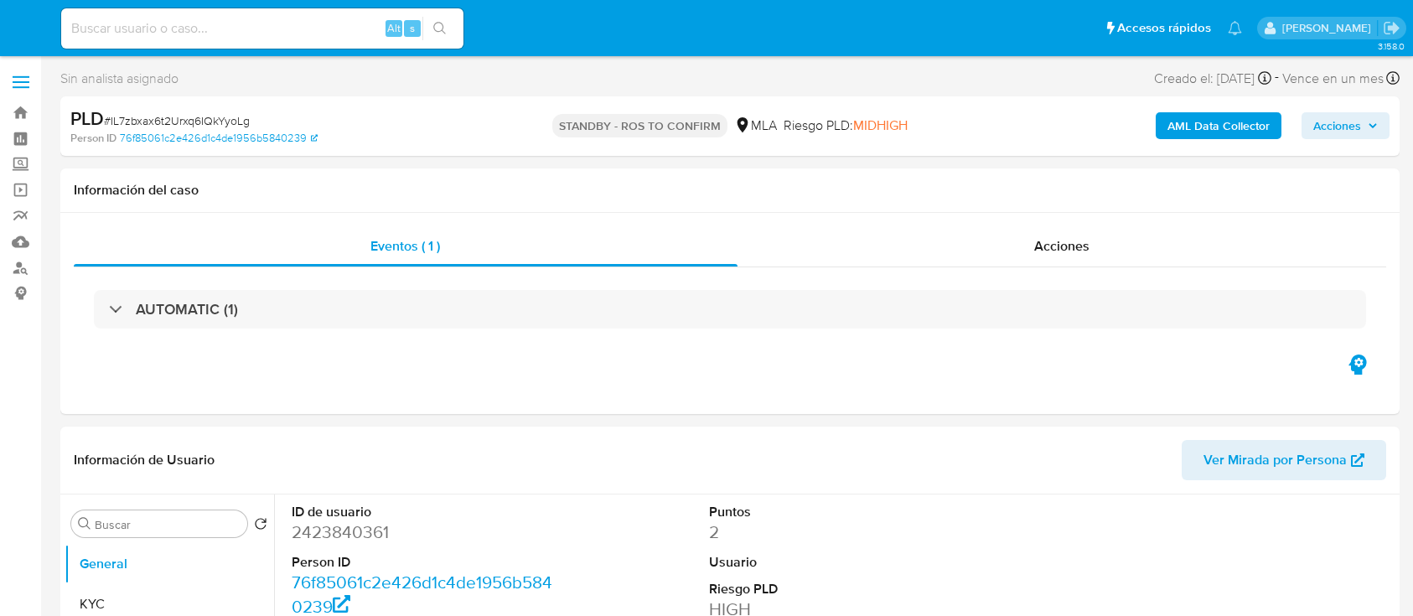
select select "10"
click at [309, 44] on div "Alt s" at bounding box center [262, 28] width 402 height 40
click at [299, 37] on input at bounding box center [262, 29] width 402 height 22
paste input "IL7zbxax6t2Urxq6IQkYyoLg"
type input "IL7zbxax6t2Urxq6IQkYyoLg"
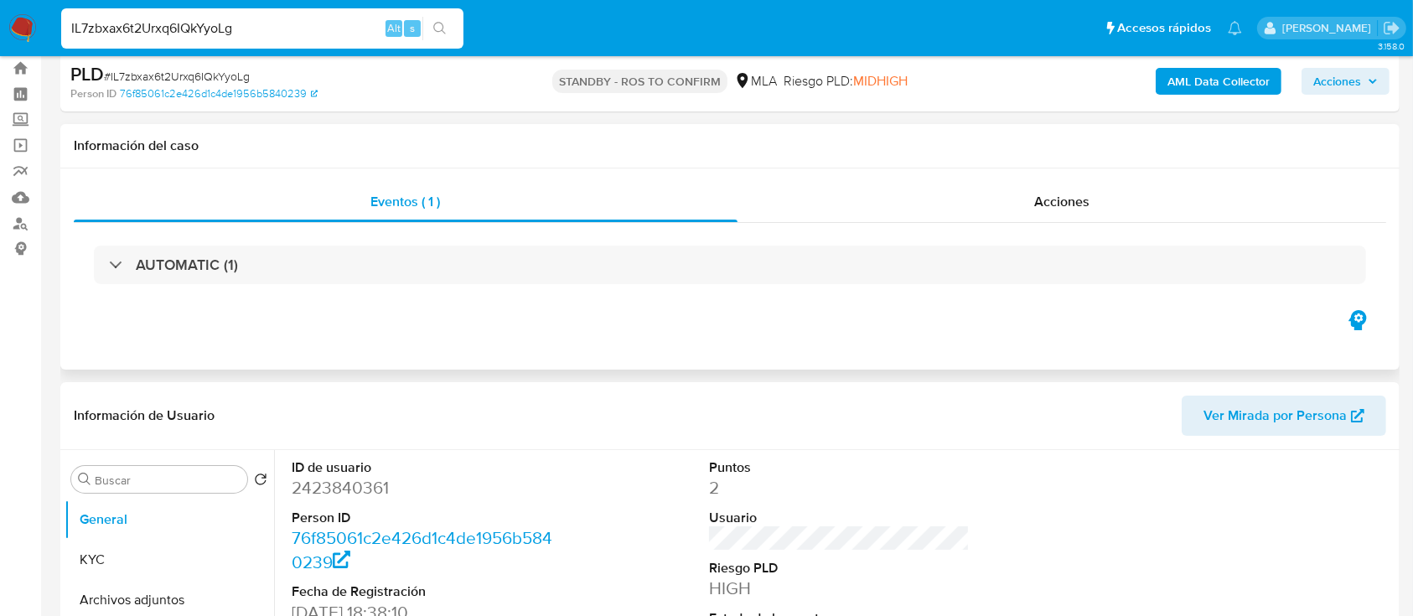
scroll to position [111, 0]
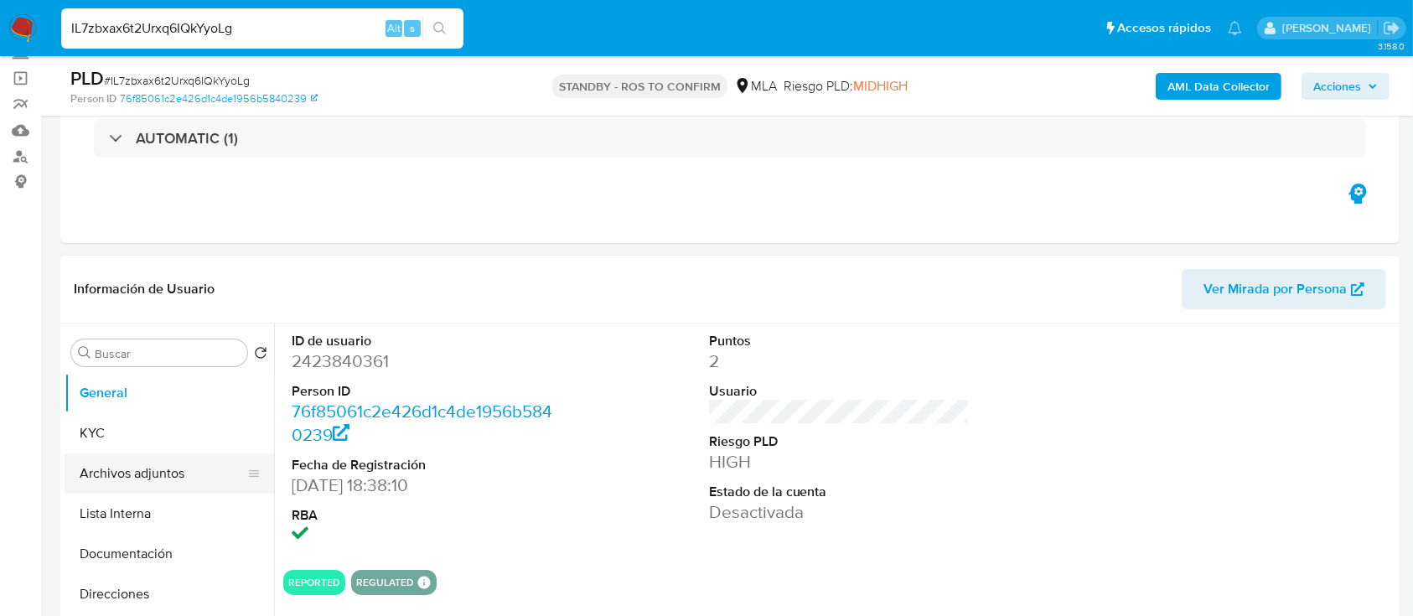
click at [173, 470] on button "Archivos adjuntos" at bounding box center [163, 474] width 196 height 40
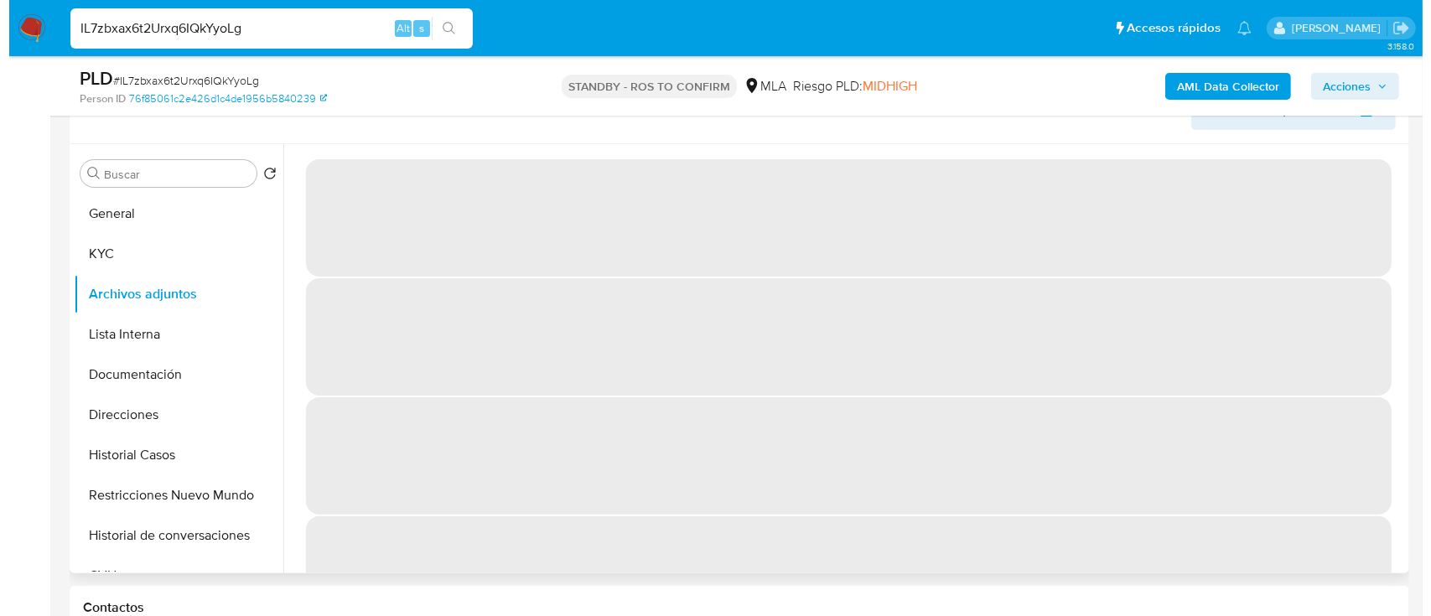
scroll to position [223, 0]
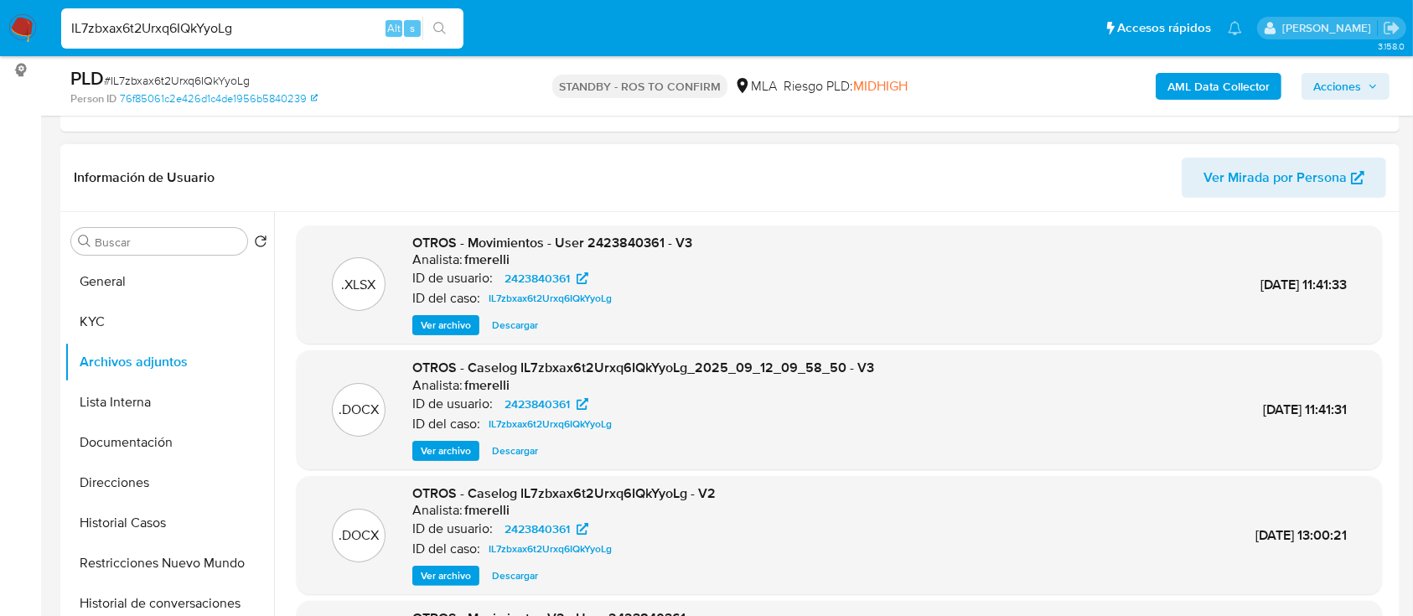
click at [447, 456] on span "Ver archivo" at bounding box center [446, 451] width 50 height 17
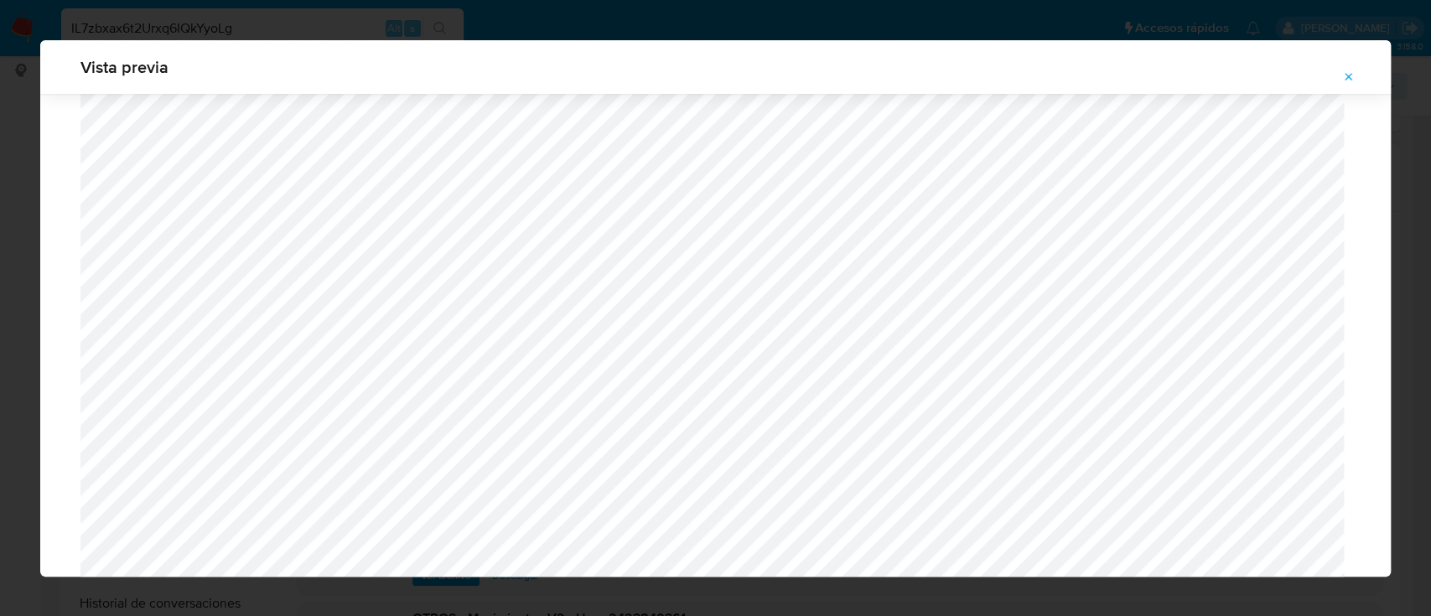
scroll to position [749, 0]
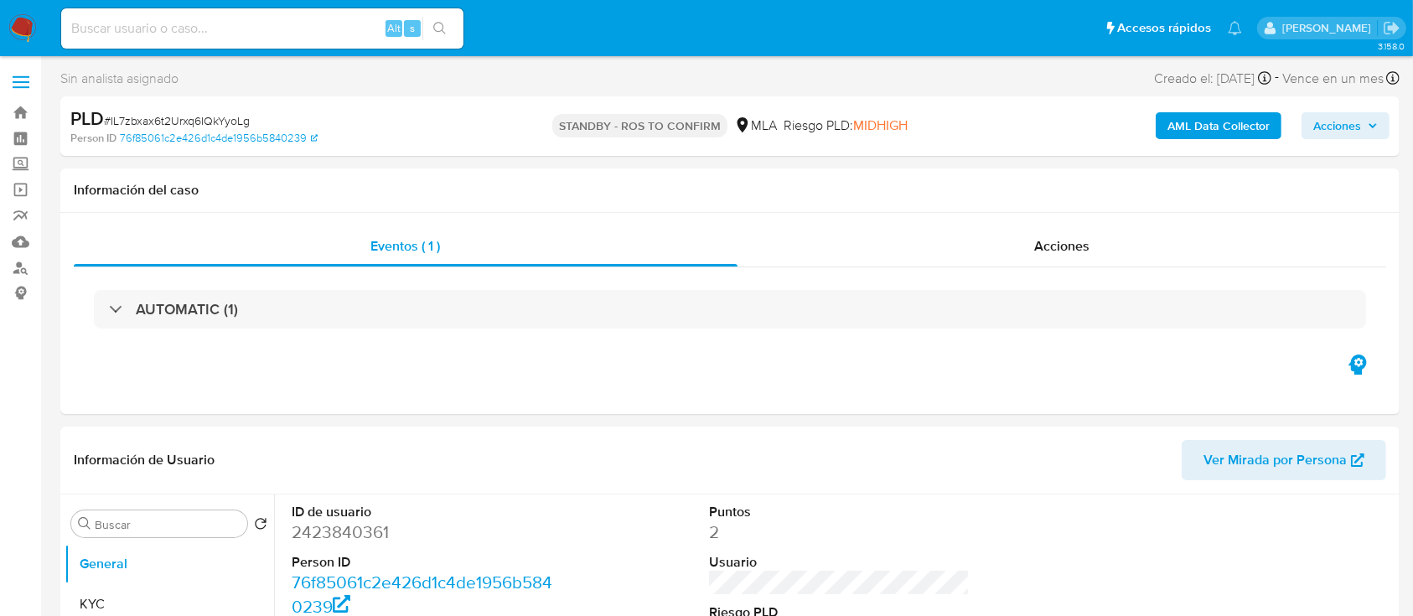
select select "10"
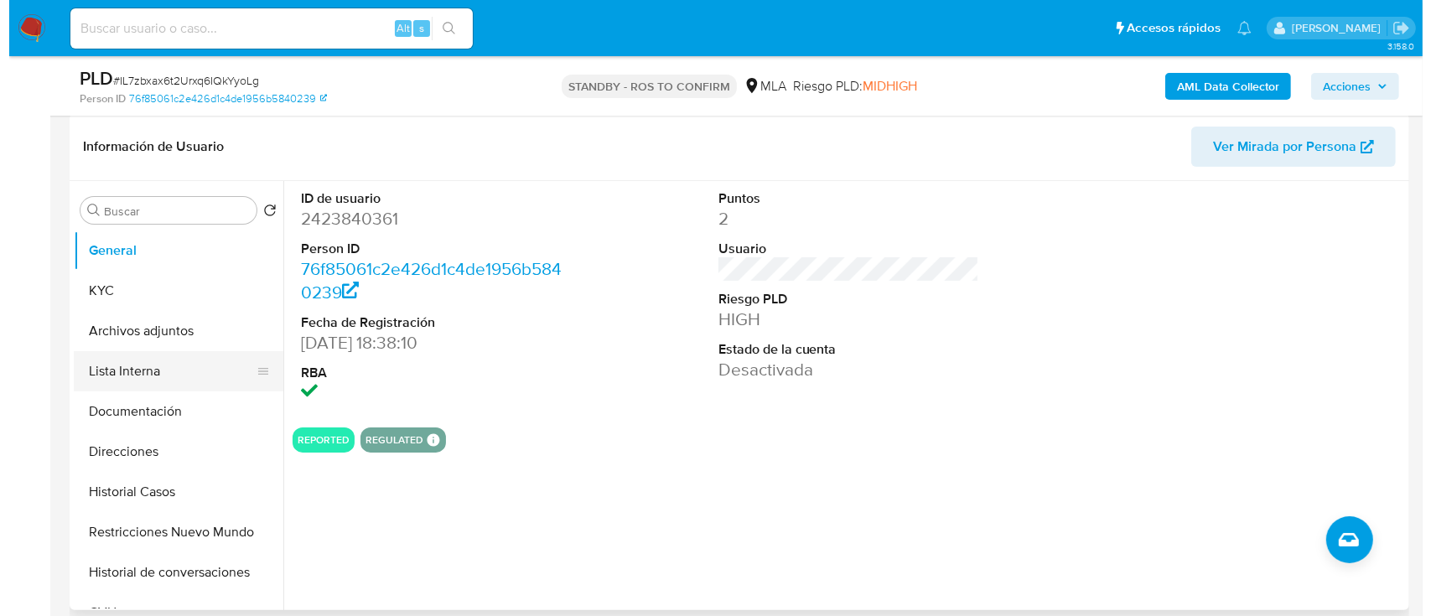
scroll to position [335, 0]
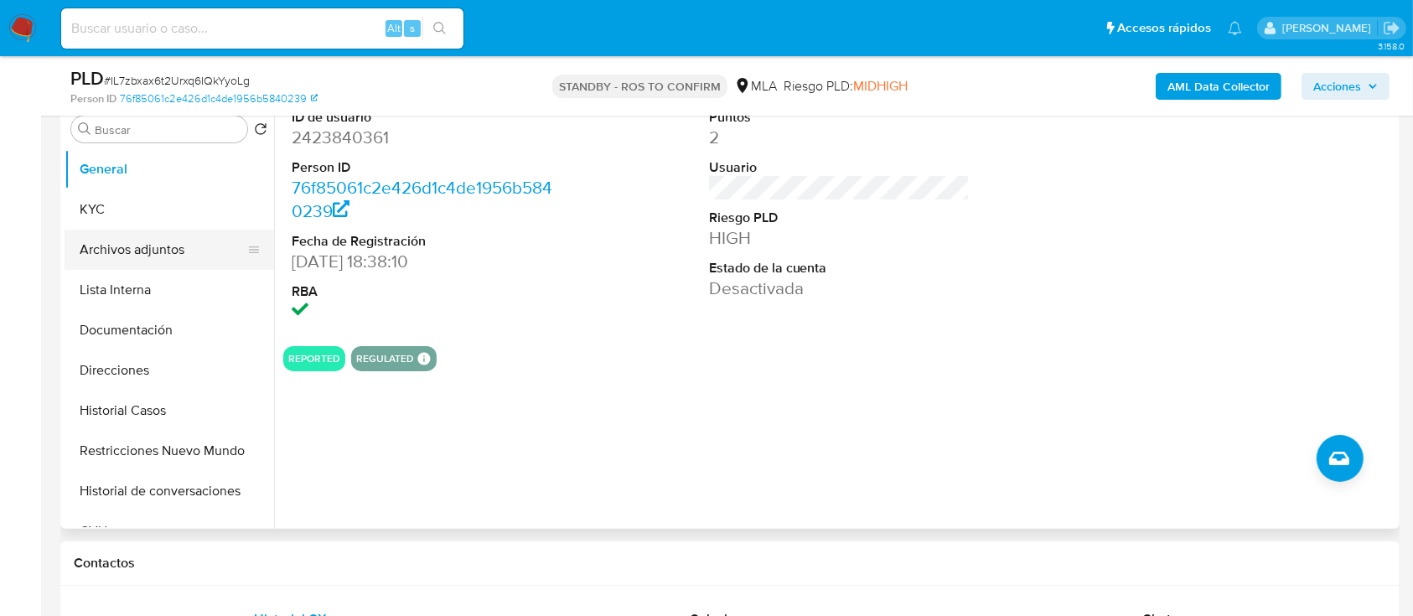
click at [155, 257] on button "Archivos adjuntos" at bounding box center [163, 250] width 196 height 40
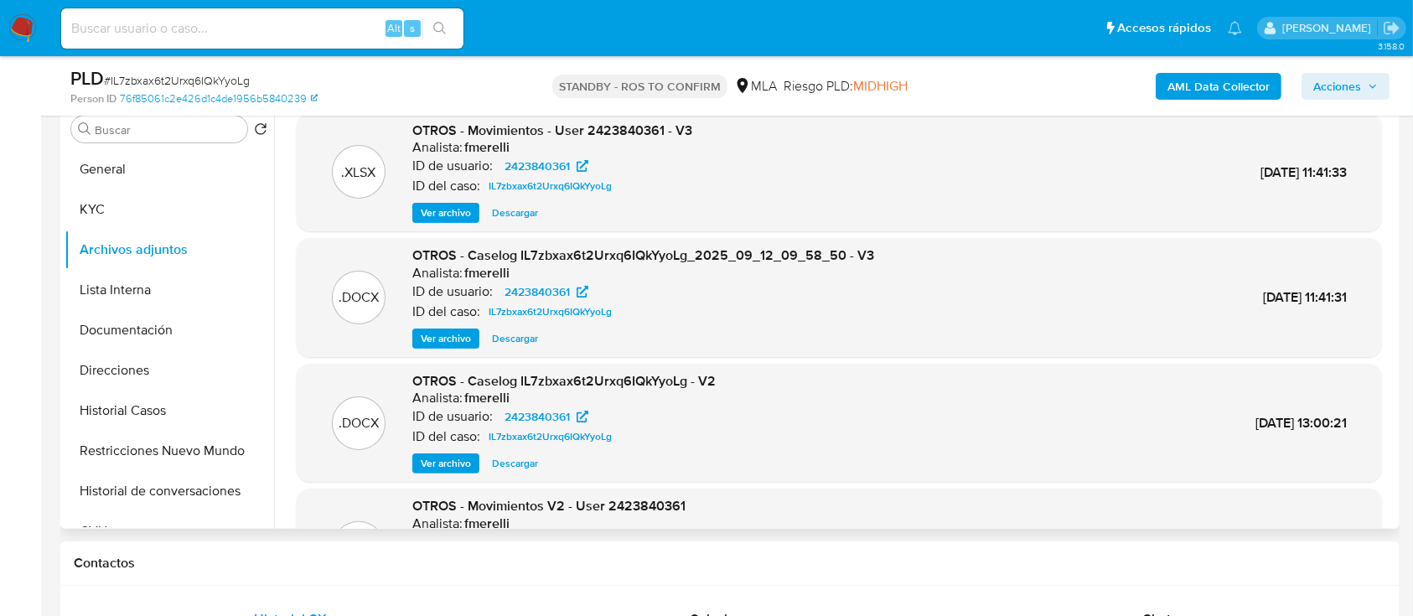
click at [440, 208] on span "Ver archivo" at bounding box center [446, 213] width 50 height 17
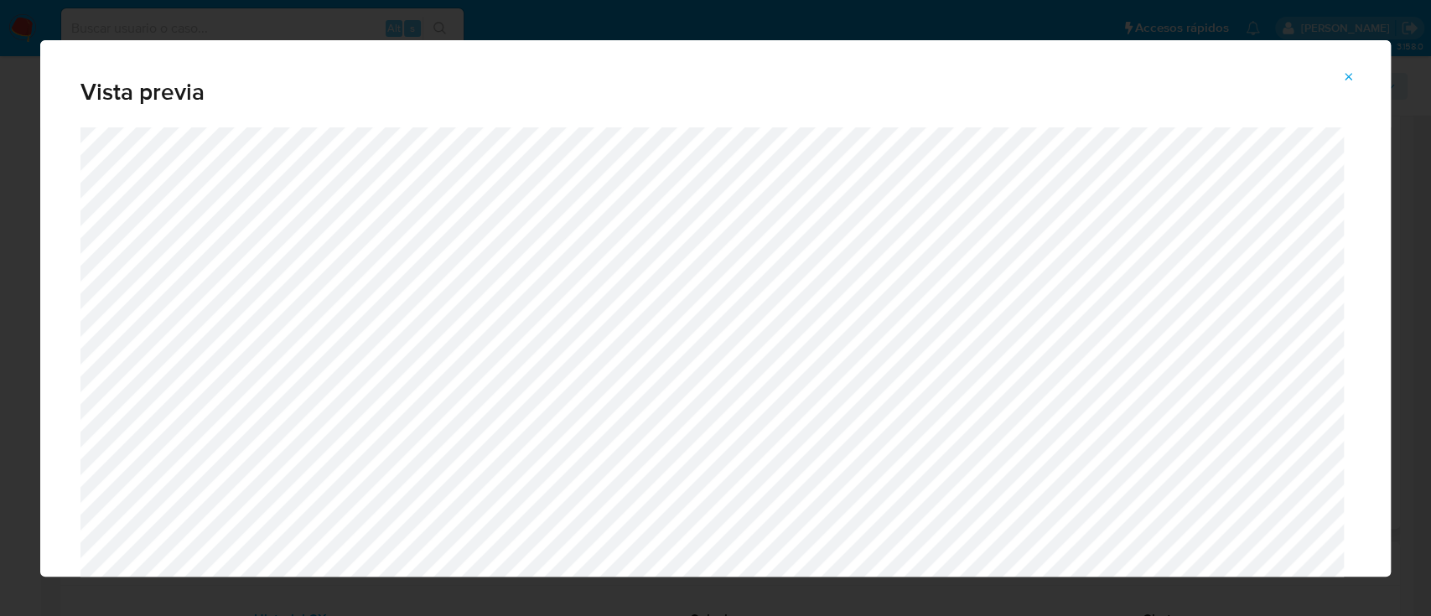
click at [1340, 72] on button "Attachment preview" at bounding box center [1348, 77] width 37 height 27
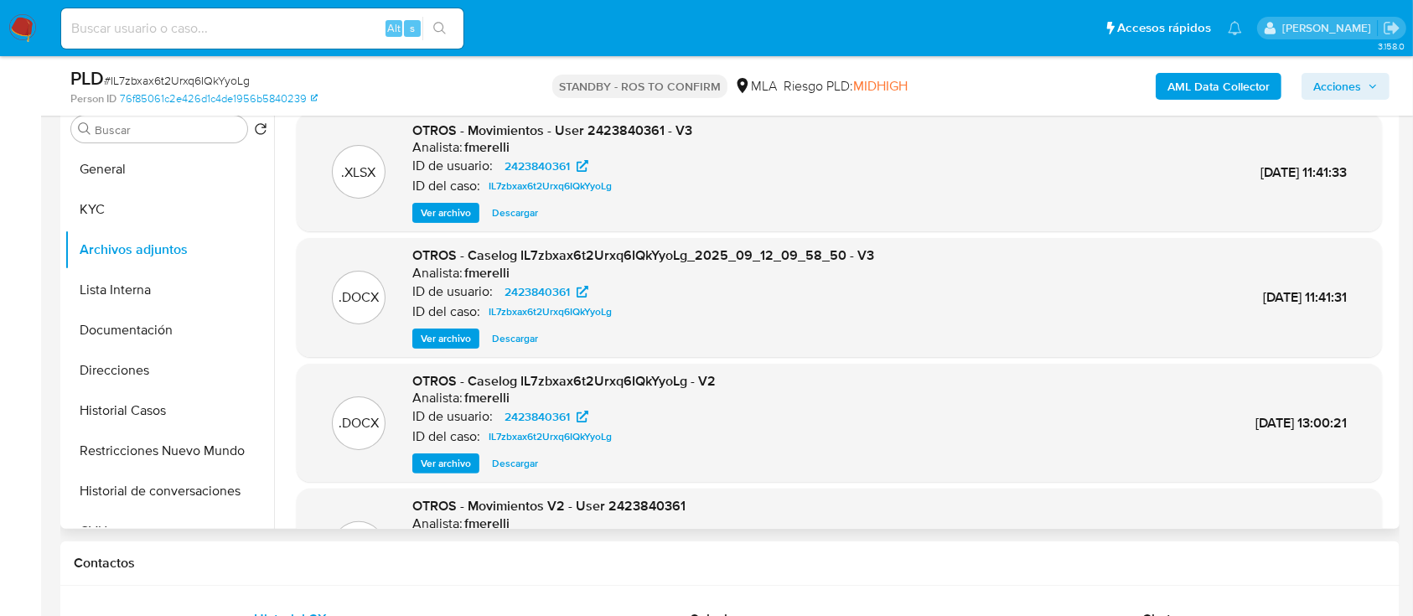
click at [450, 334] on span "Ver archivo" at bounding box center [446, 338] width 50 height 17
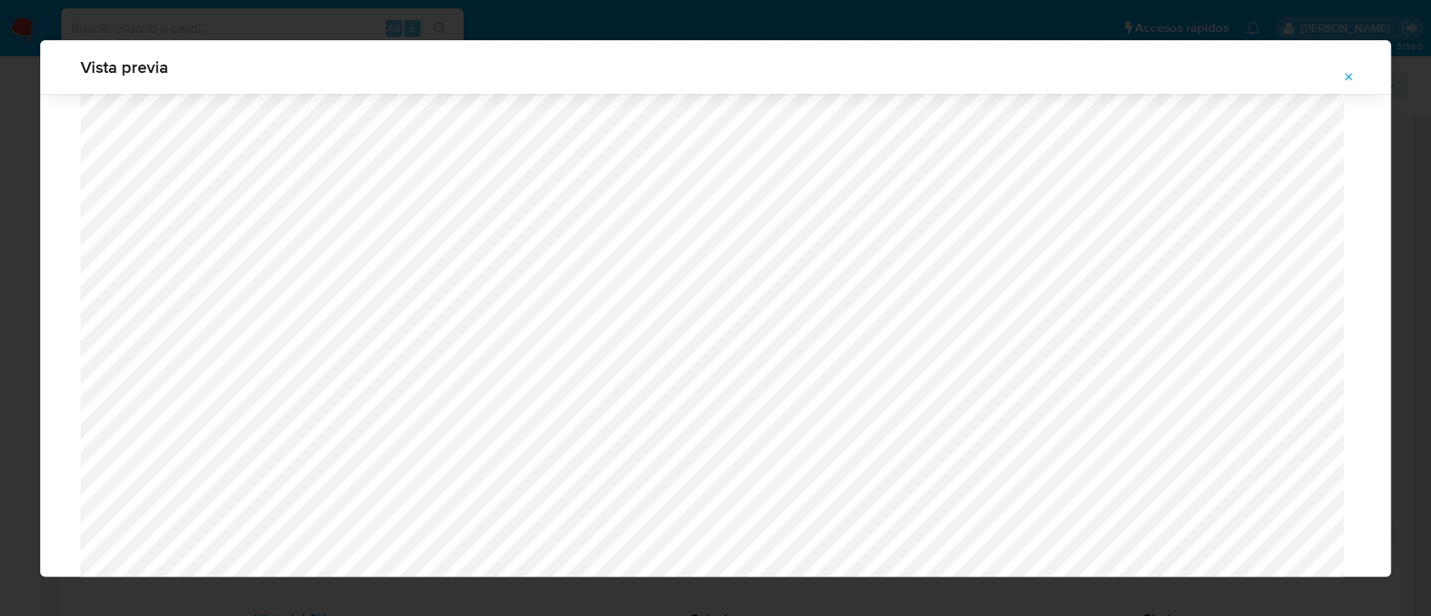
scroll to position [637, 0]
click at [1355, 73] on icon "Attachment preview" at bounding box center [1348, 76] width 13 height 13
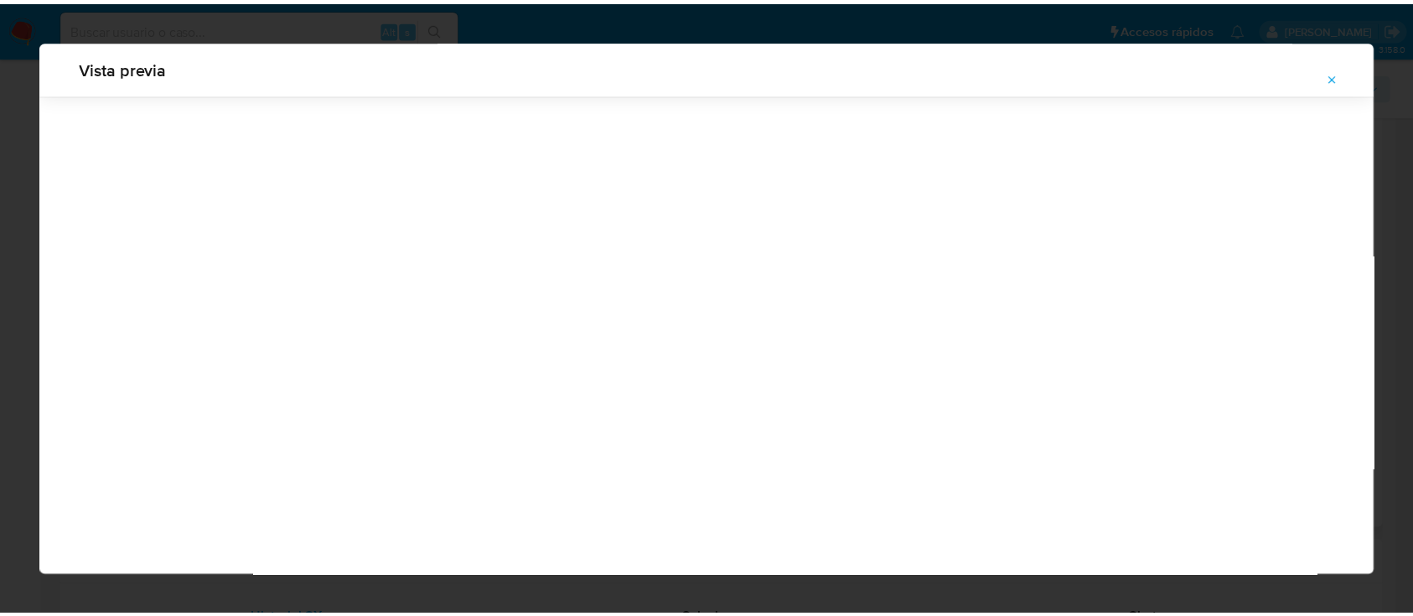
scroll to position [54, 0]
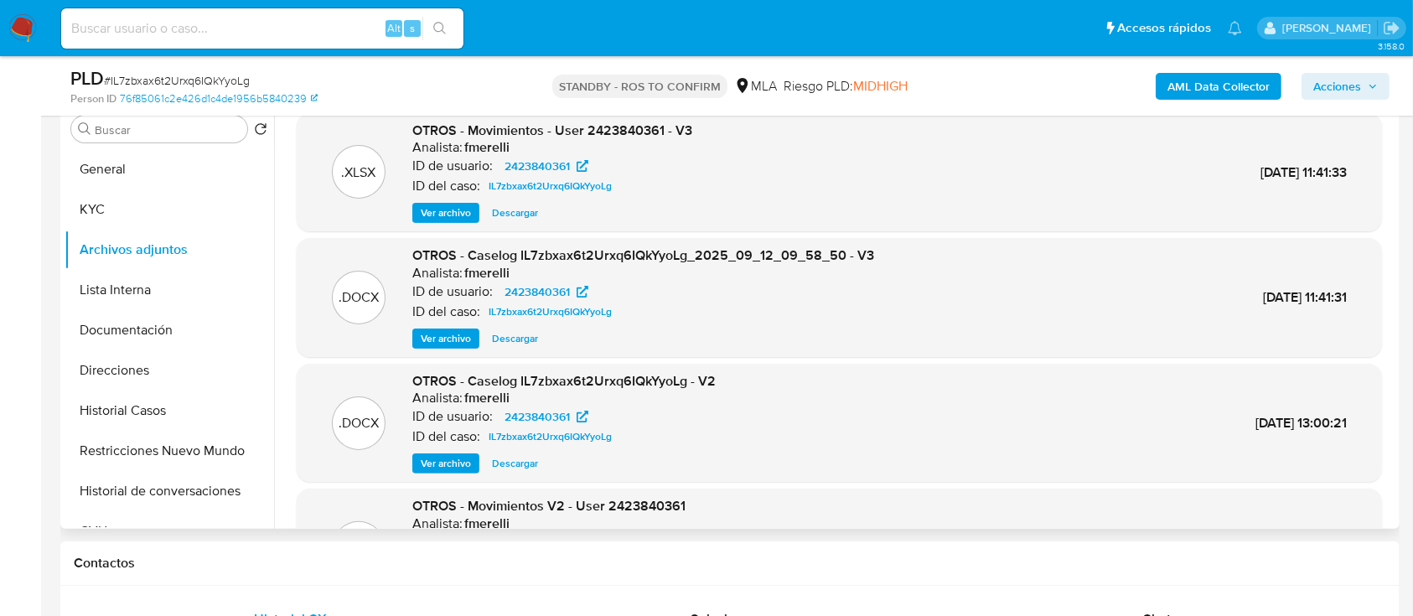
drag, startPoint x: 34, startPoint y: 29, endPoint x: 107, endPoint y: 13, distance: 74.7
click at [34, 29] on img at bounding box center [22, 28] width 29 height 29
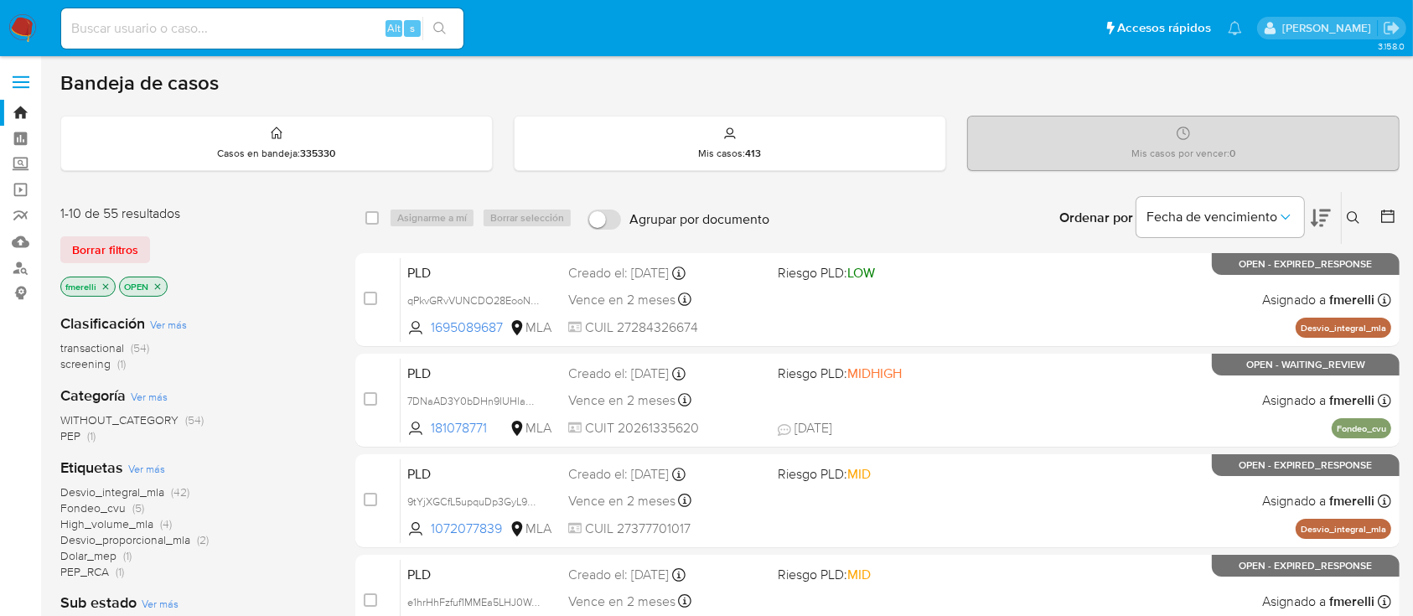
click at [309, 40] on div "Alt s" at bounding box center [262, 28] width 402 height 40
click at [317, 29] on input at bounding box center [262, 29] width 402 height 22
paste input "211069967"
type input "211069967"
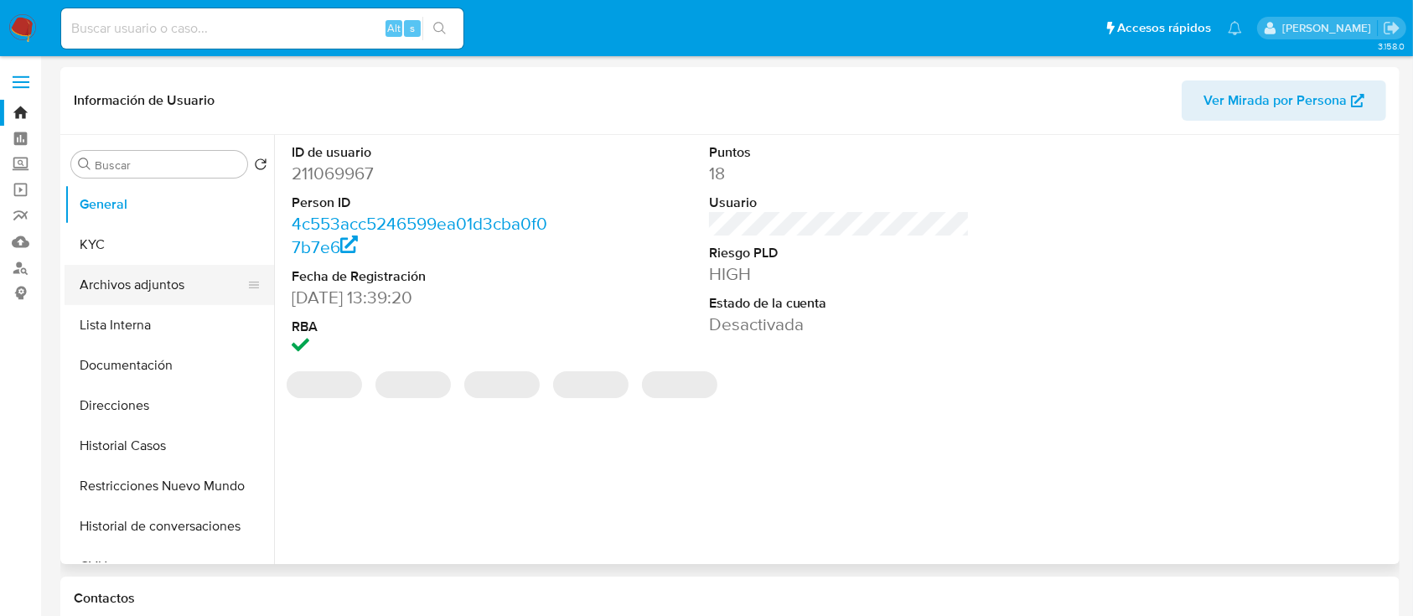
select select "10"
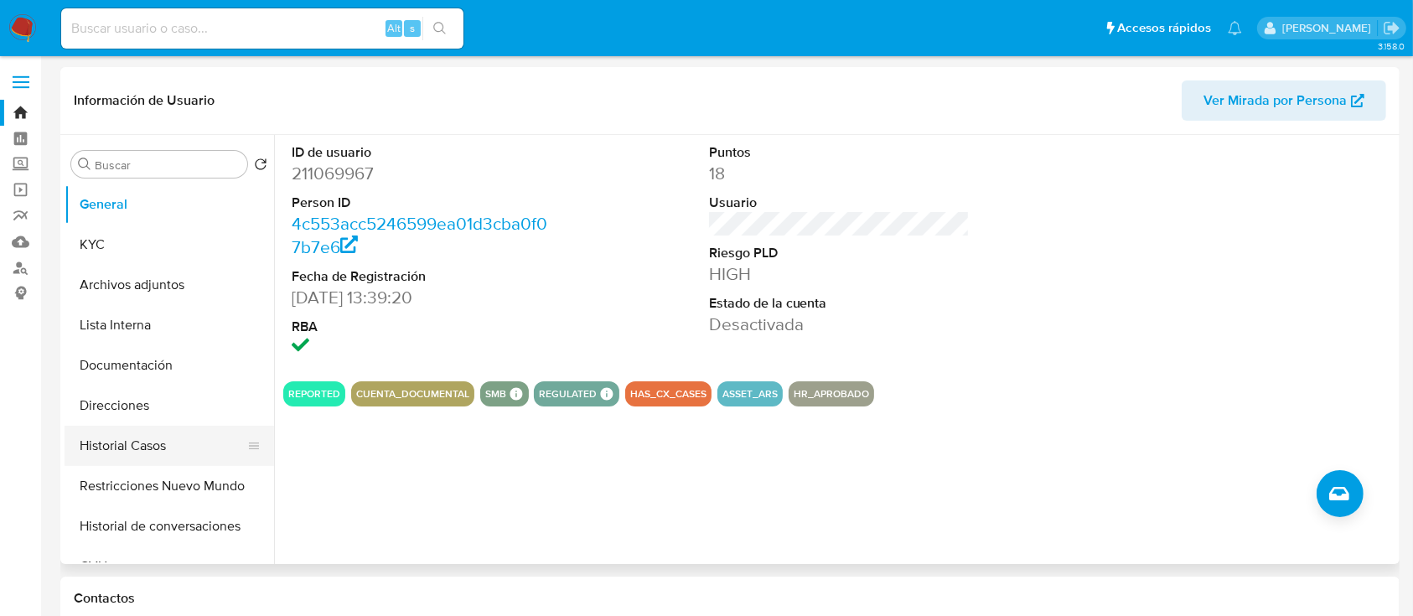
click at [132, 433] on button "Historial Casos" at bounding box center [163, 446] width 196 height 40
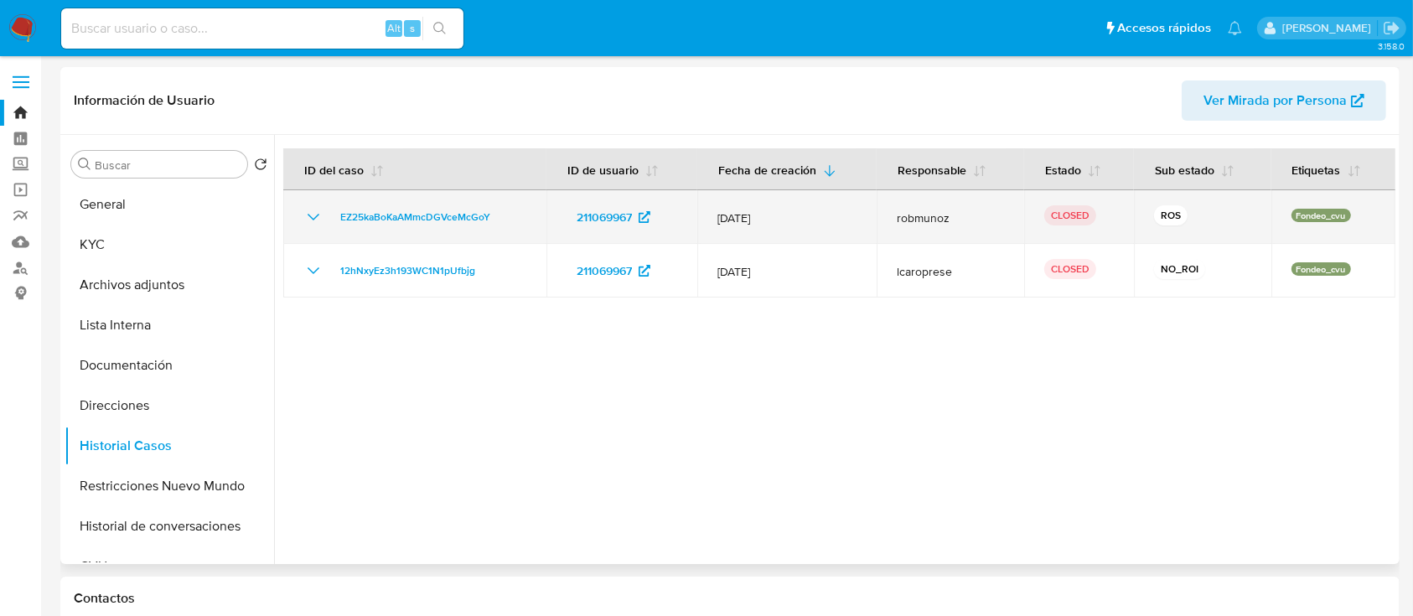
drag, startPoint x: 740, startPoint y: 223, endPoint x: 734, endPoint y: 205, distance: 18.8
click at [734, 205] on tbody "EZ25kaBoKaAMmcDGVceMcGoY 211069967 [DATE] robmunoz CLOSED ROS Fondeo_cvu 12hNxy…" at bounding box center [839, 243] width 1112 height 107
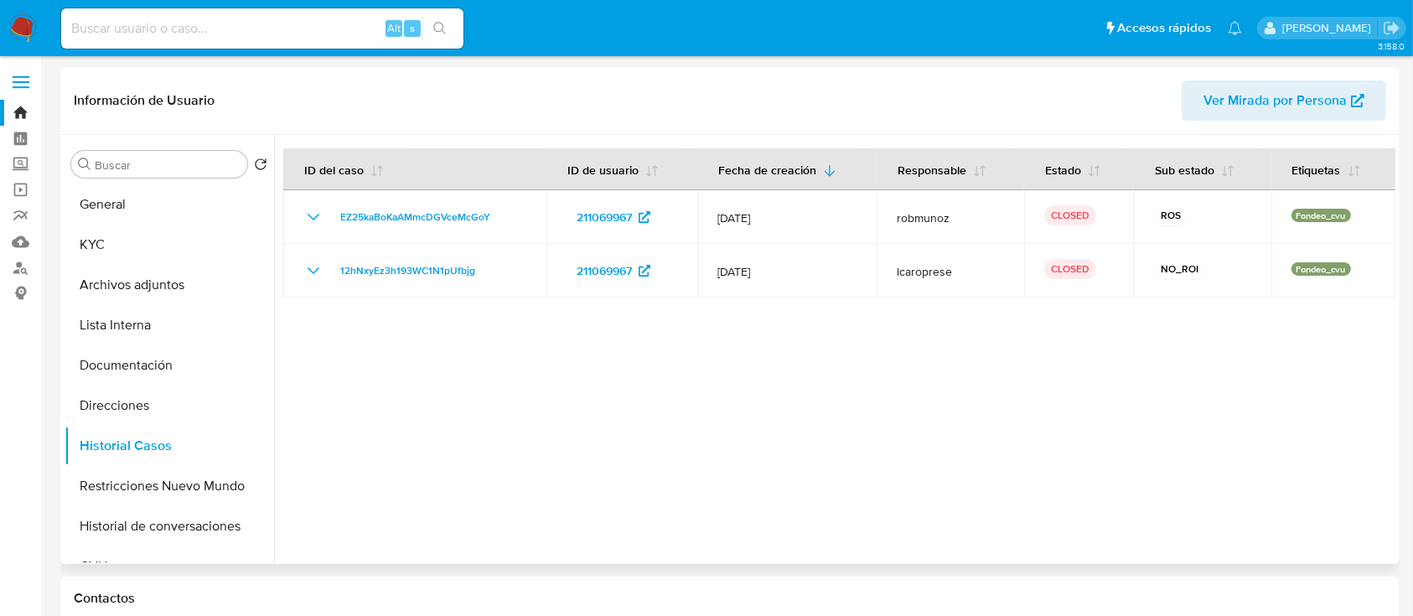
click at [720, 377] on div at bounding box center [835, 349] width 1122 height 429
click at [163, 293] on button "Archivos adjuntos" at bounding box center [163, 285] width 196 height 40
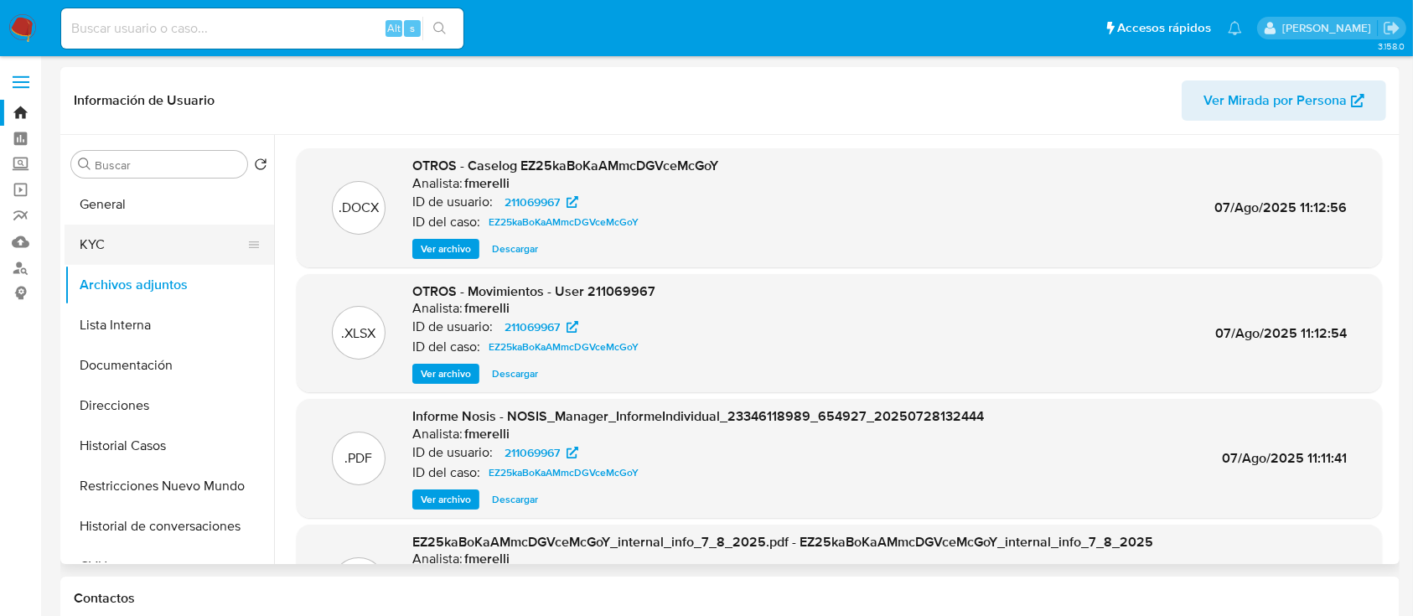
click at [124, 246] on button "KYC" at bounding box center [163, 245] width 196 height 40
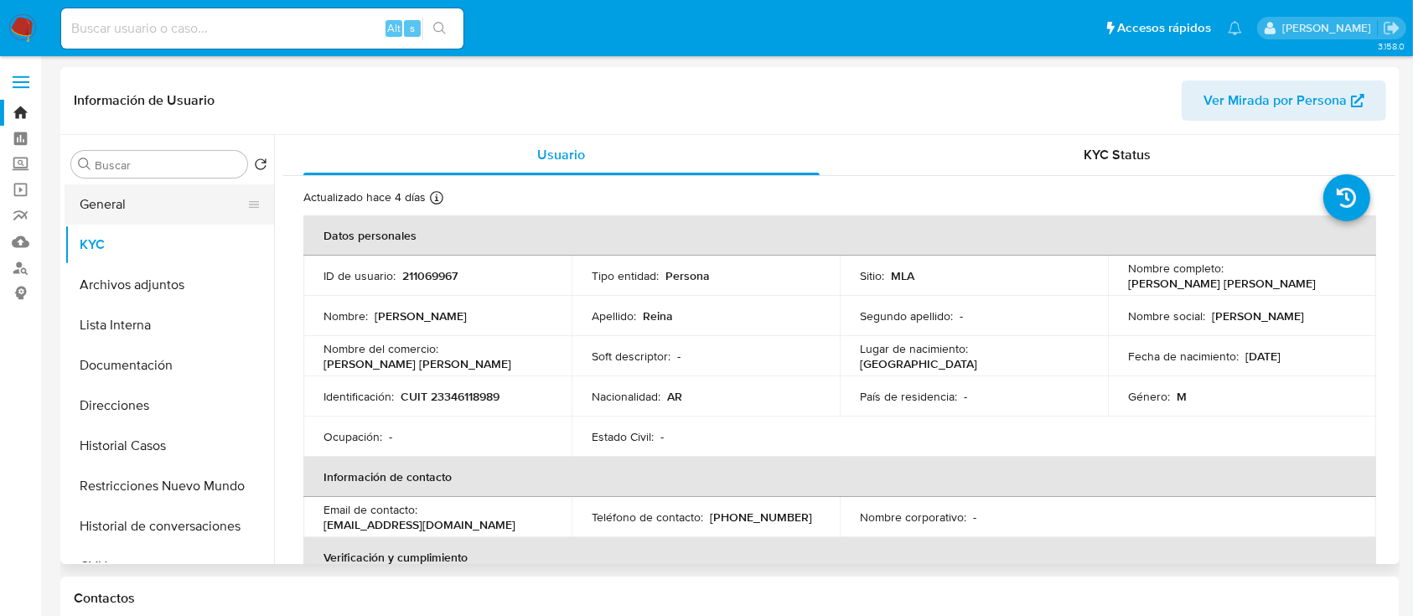
click at [169, 199] on button "General" at bounding box center [163, 204] width 196 height 40
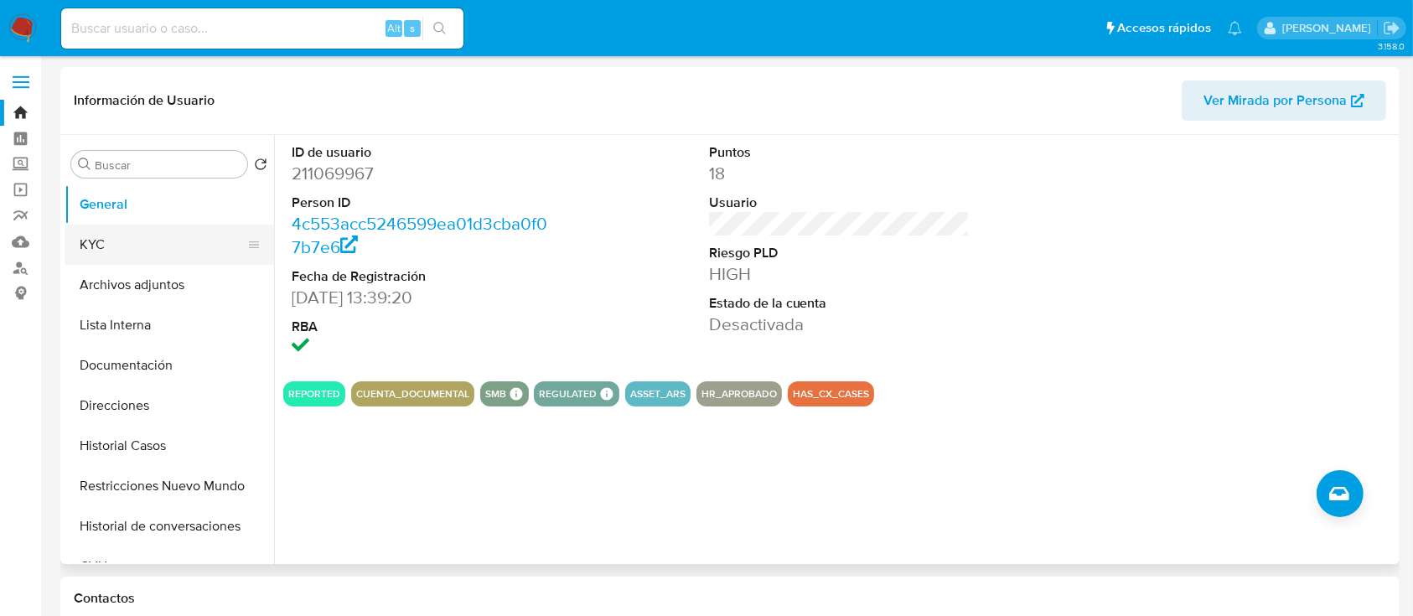
click at [141, 262] on button "KYC" at bounding box center [163, 245] width 196 height 40
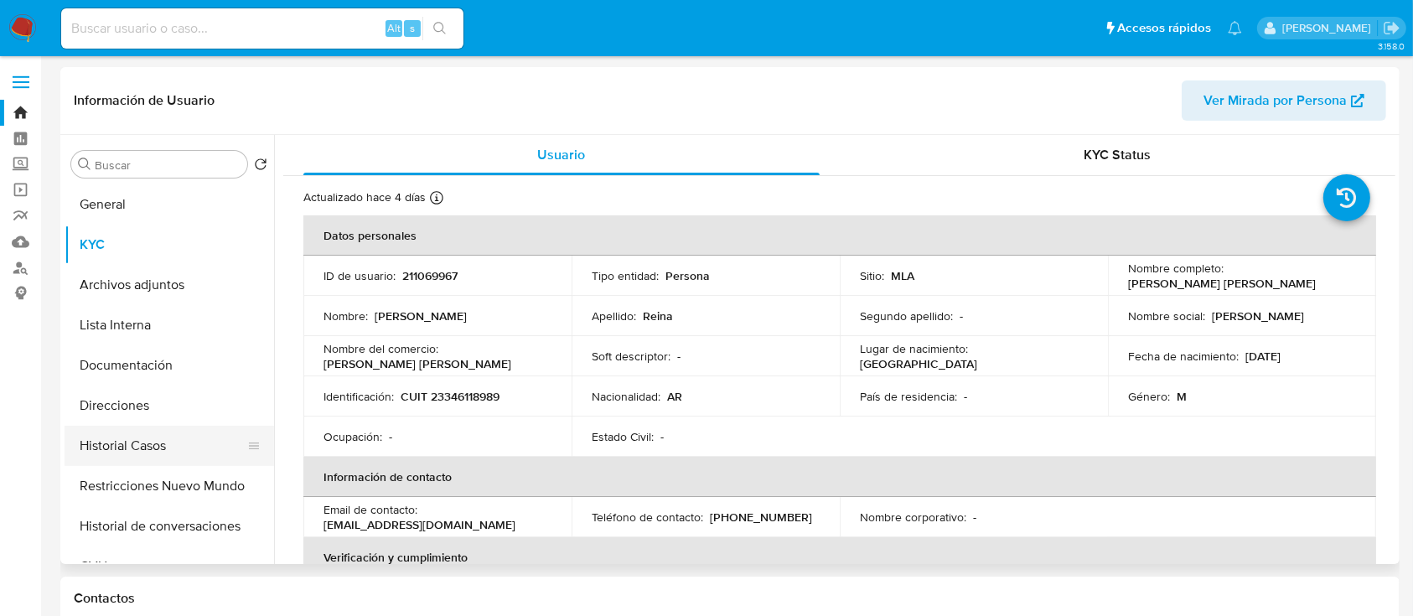
click at [132, 448] on button "Historial Casos" at bounding box center [163, 446] width 196 height 40
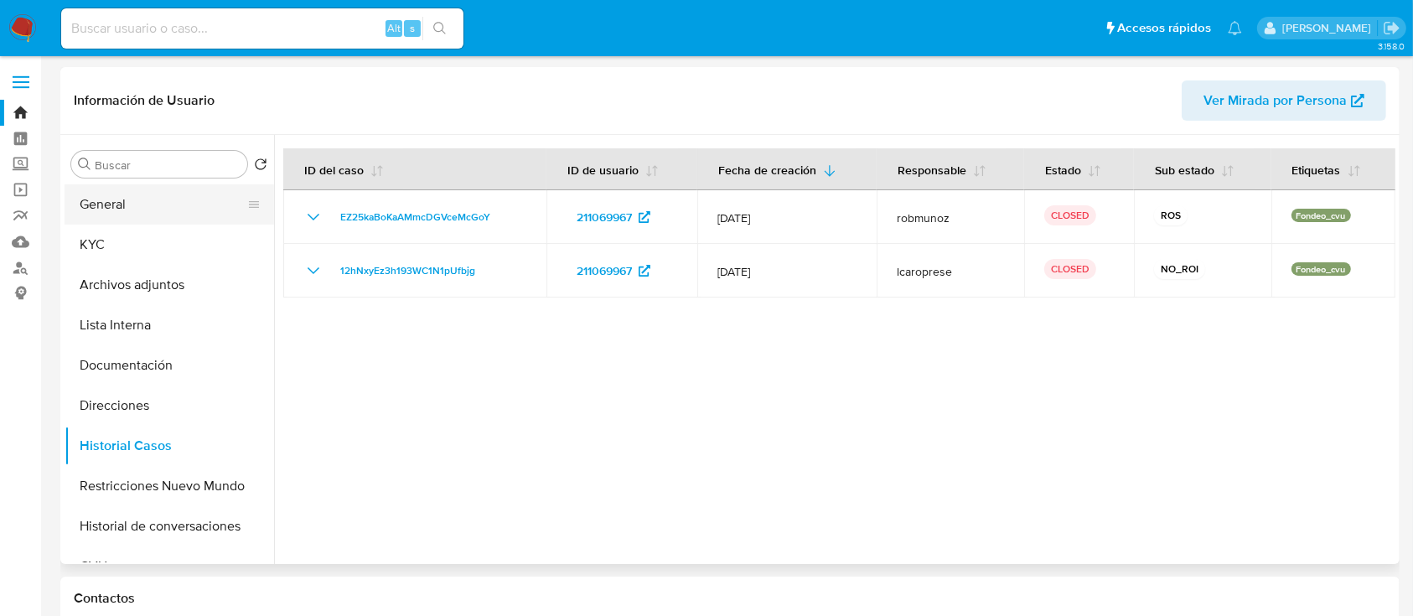
click at [162, 212] on button "General" at bounding box center [163, 204] width 196 height 40
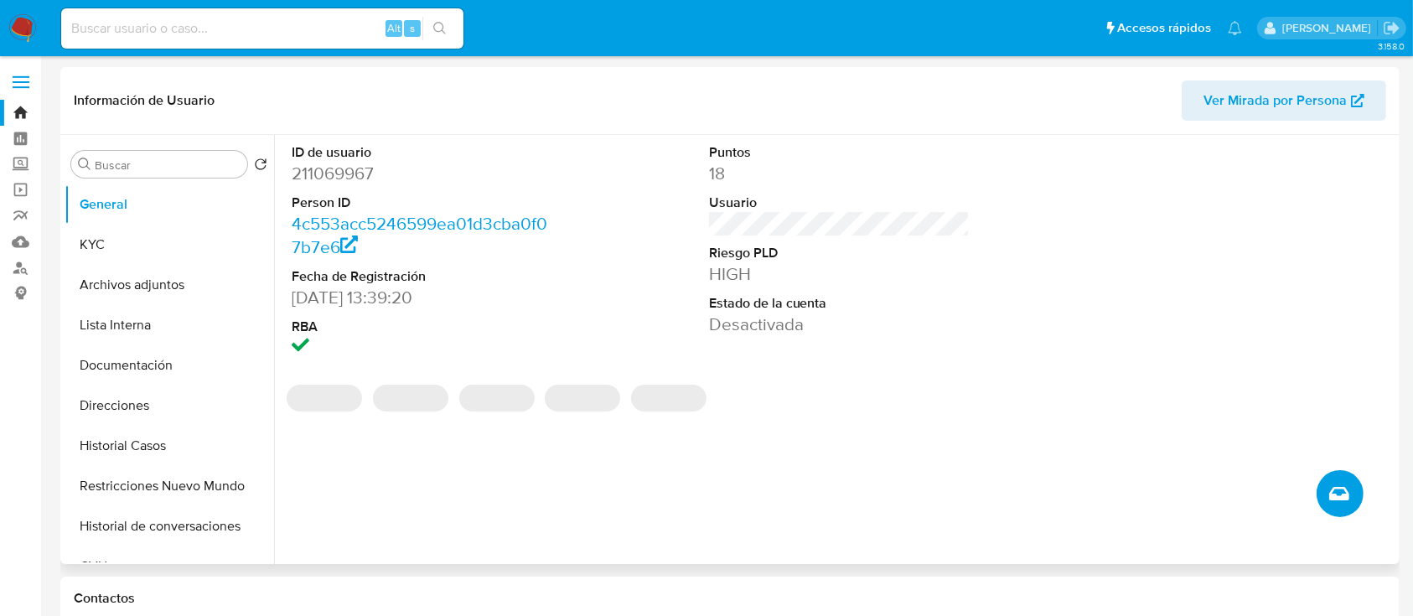
click at [1338, 490] on icon "Crear caso manual" at bounding box center [1340, 494] width 20 height 20
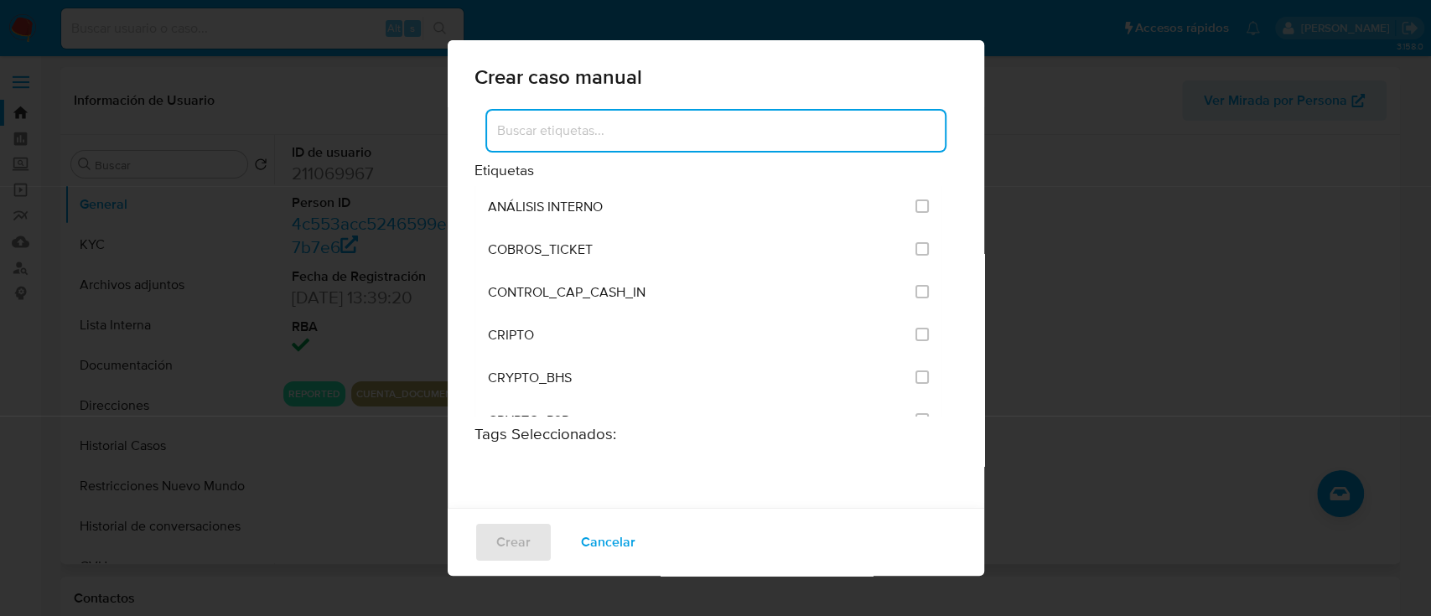
click at [679, 127] on input at bounding box center [716, 131] width 458 height 22
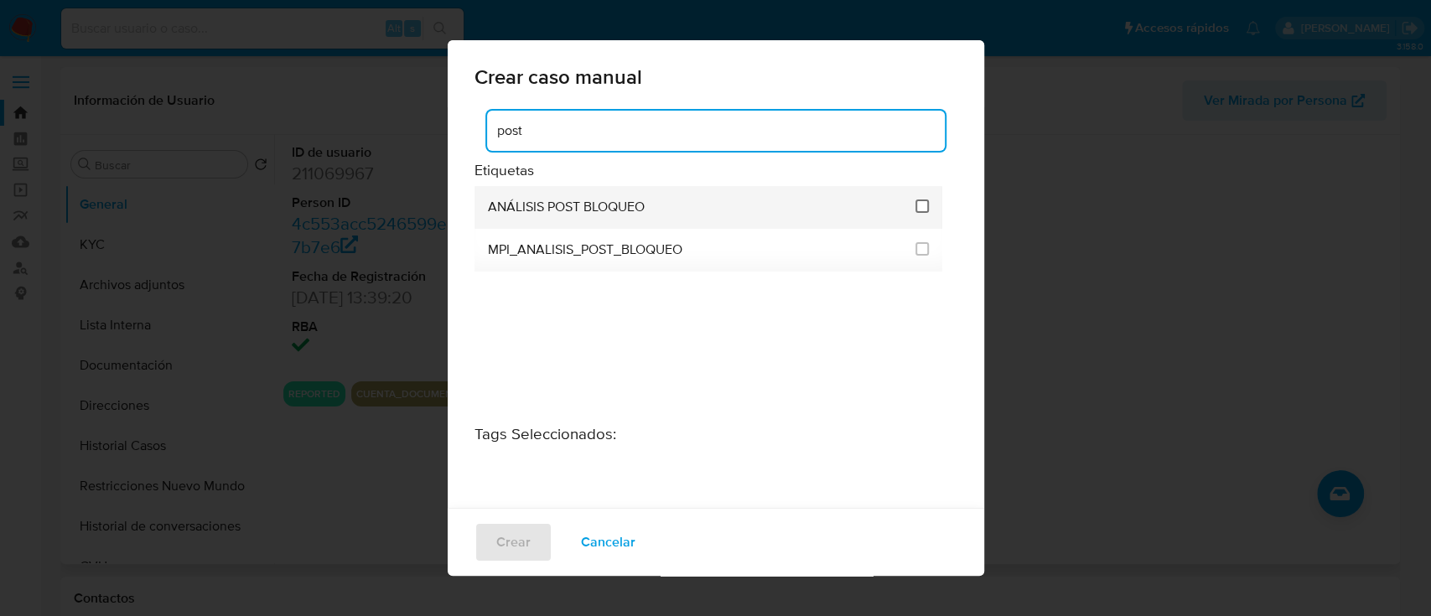
type input "post"
click at [915, 210] on input "3249" at bounding box center [921, 206] width 13 height 13
checkbox input "true"
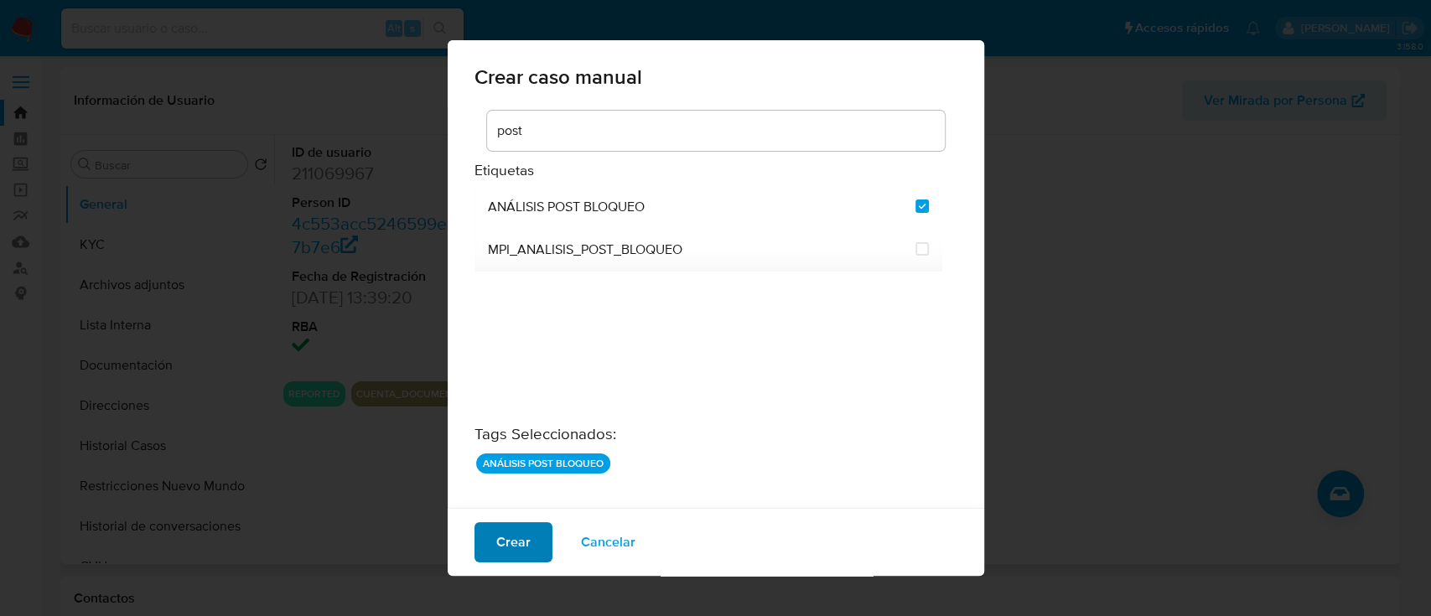
click at [489, 539] on button "Crear" at bounding box center [513, 542] width 78 height 40
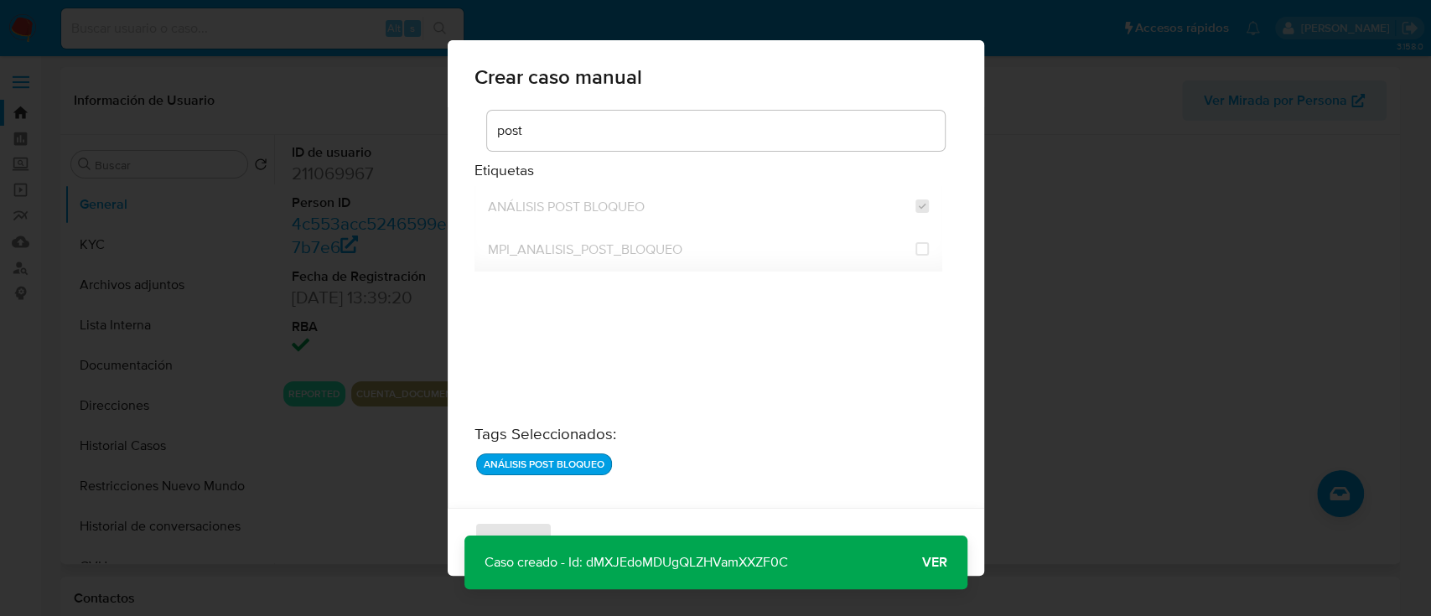
click at [941, 563] on span "Ver" at bounding box center [934, 563] width 25 height 0
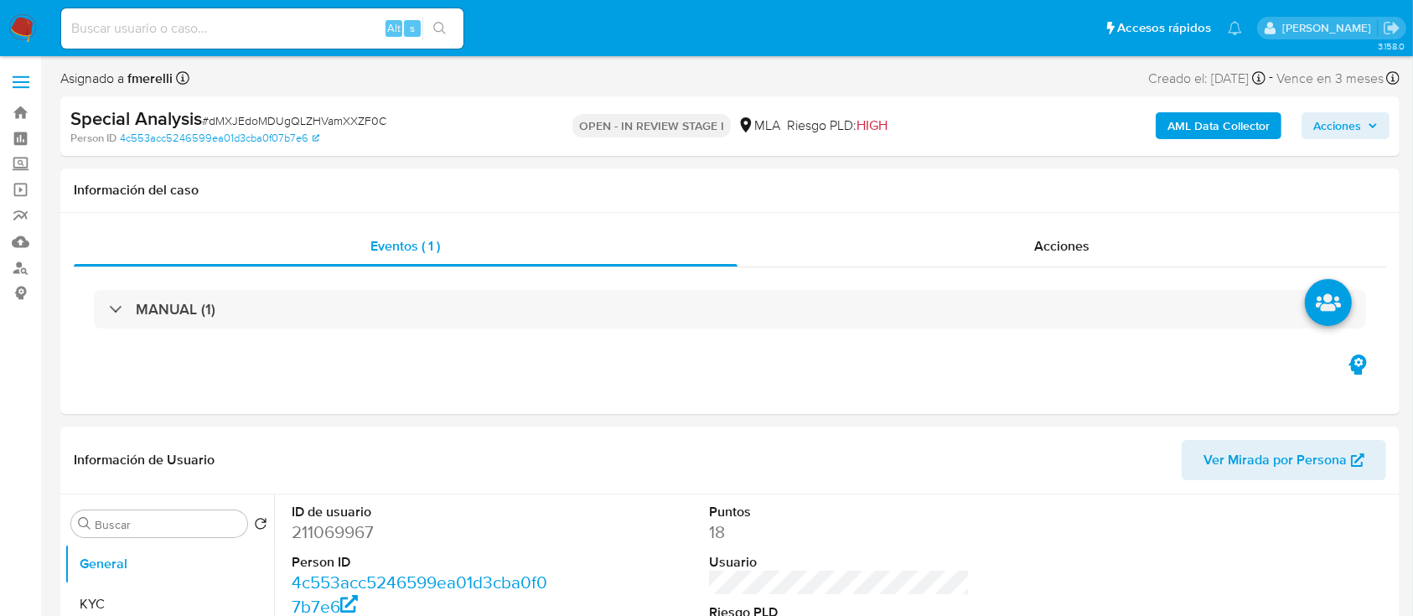
select select "10"
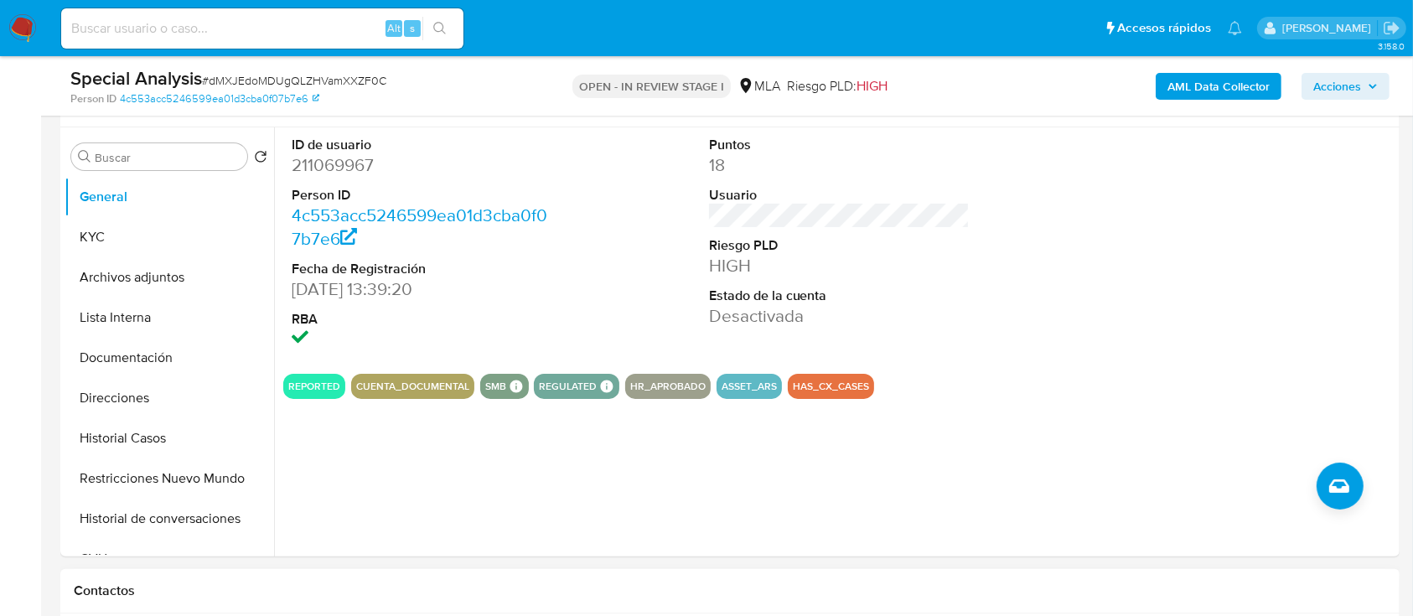
scroll to position [447, 0]
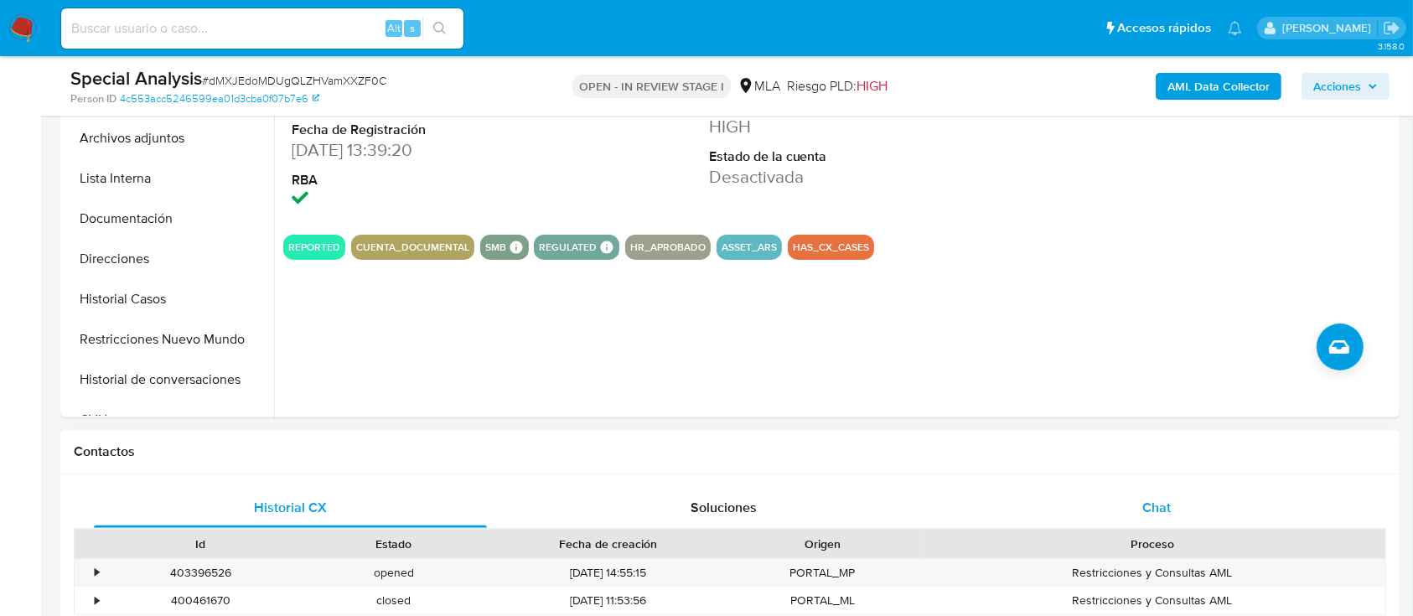
click at [1090, 497] on div "Chat" at bounding box center [1157, 508] width 393 height 40
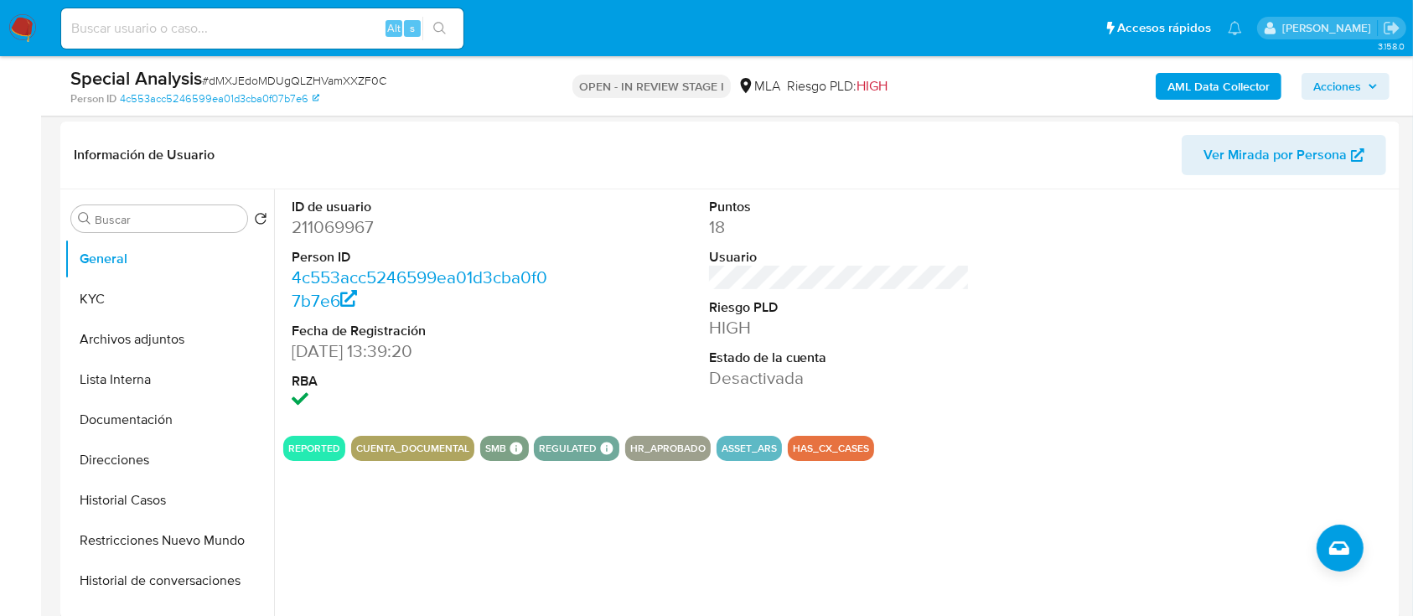
scroll to position [223, 0]
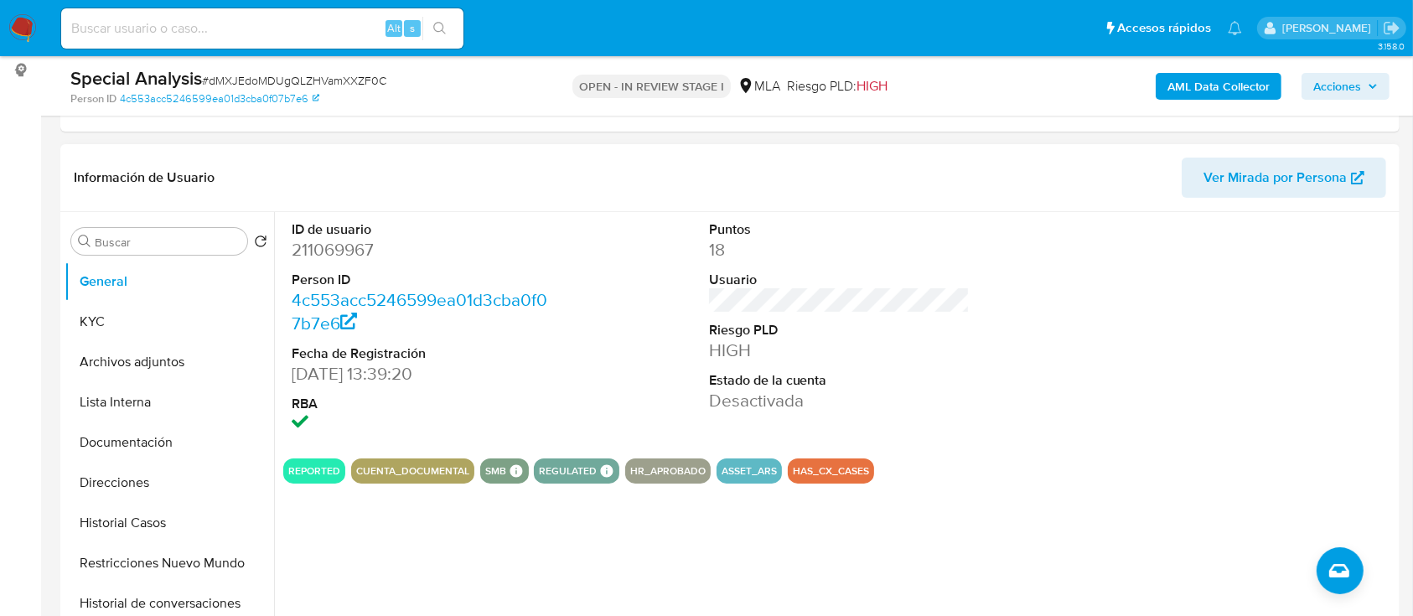
click at [145, 552] on button "Restricciones Nuevo Mundo" at bounding box center [170, 563] width 210 height 40
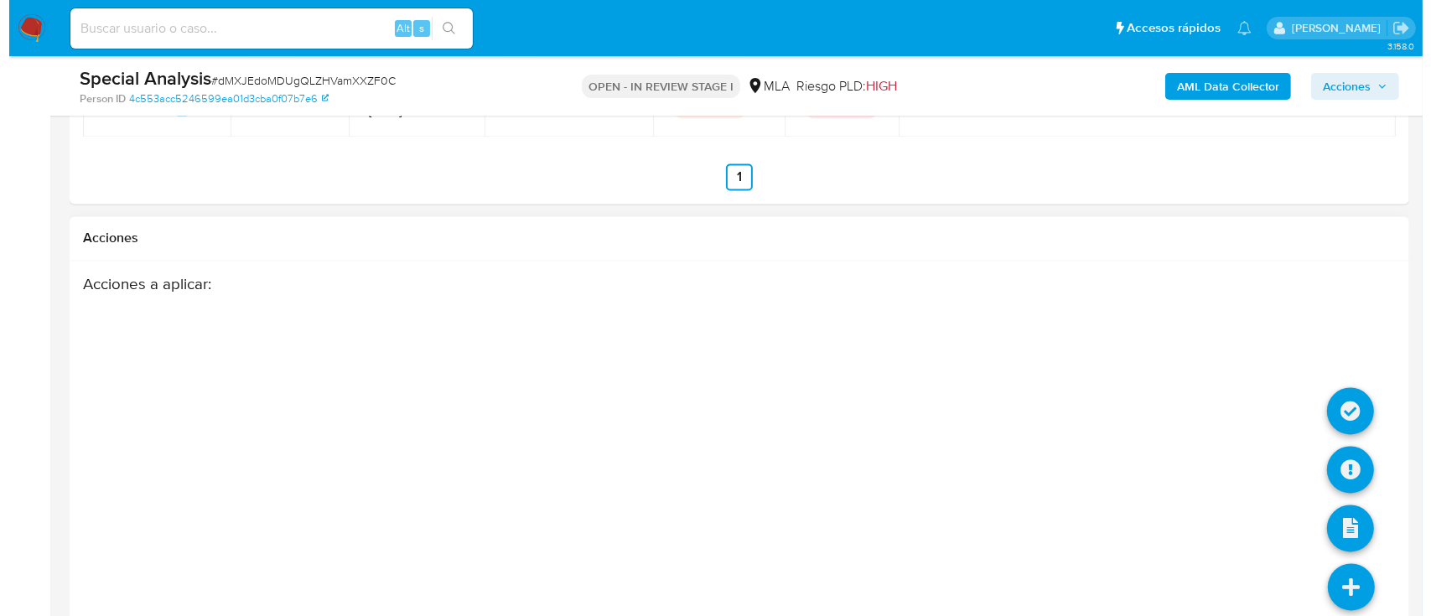
scroll to position [3197, 0]
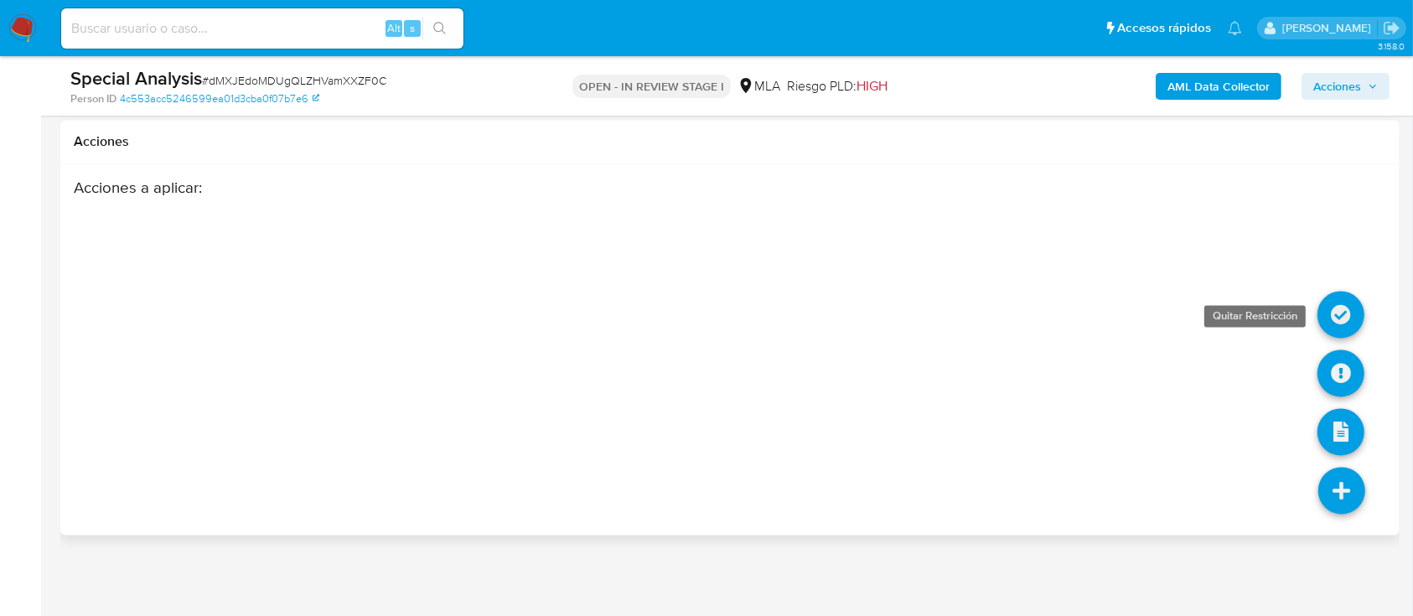
click at [1337, 312] on icon at bounding box center [1341, 314] width 47 height 47
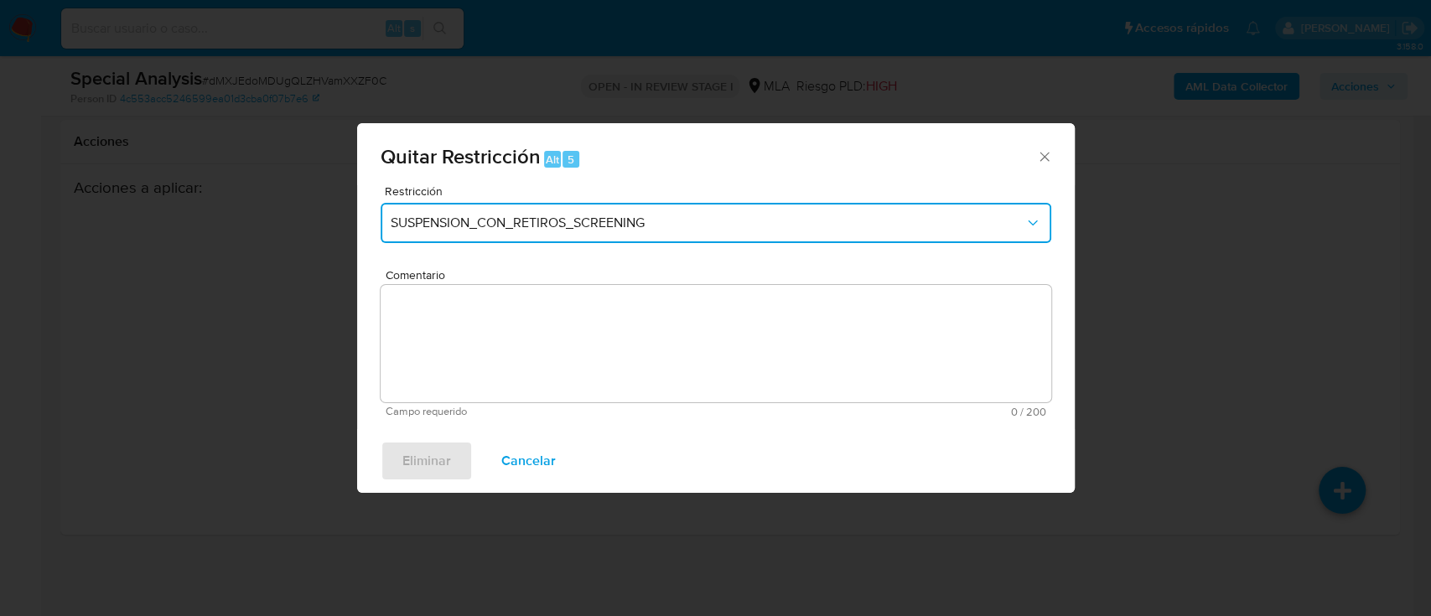
click at [495, 218] on span "SUSPENSION_CON_RETIROS_SCREENING" at bounding box center [708, 223] width 634 height 17
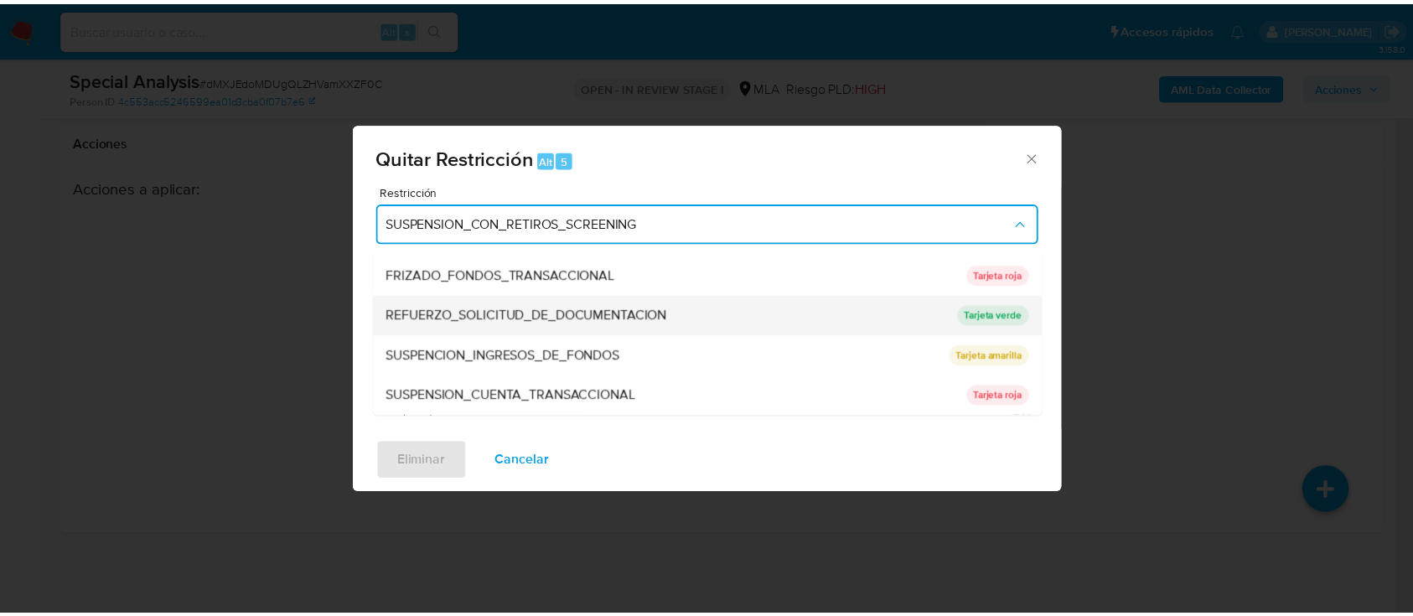
scroll to position [355, 0]
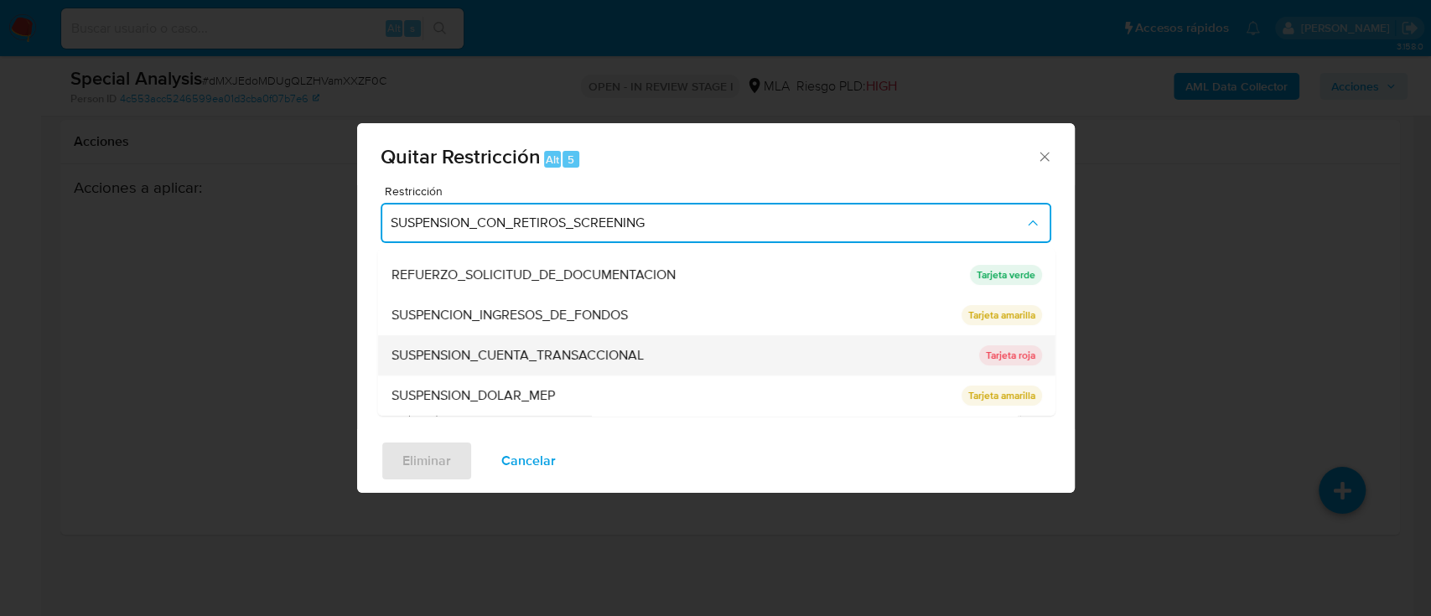
click at [532, 347] on span "SUSPENSION_CUENTA_TRANSACCIONAL" at bounding box center [517, 355] width 252 height 17
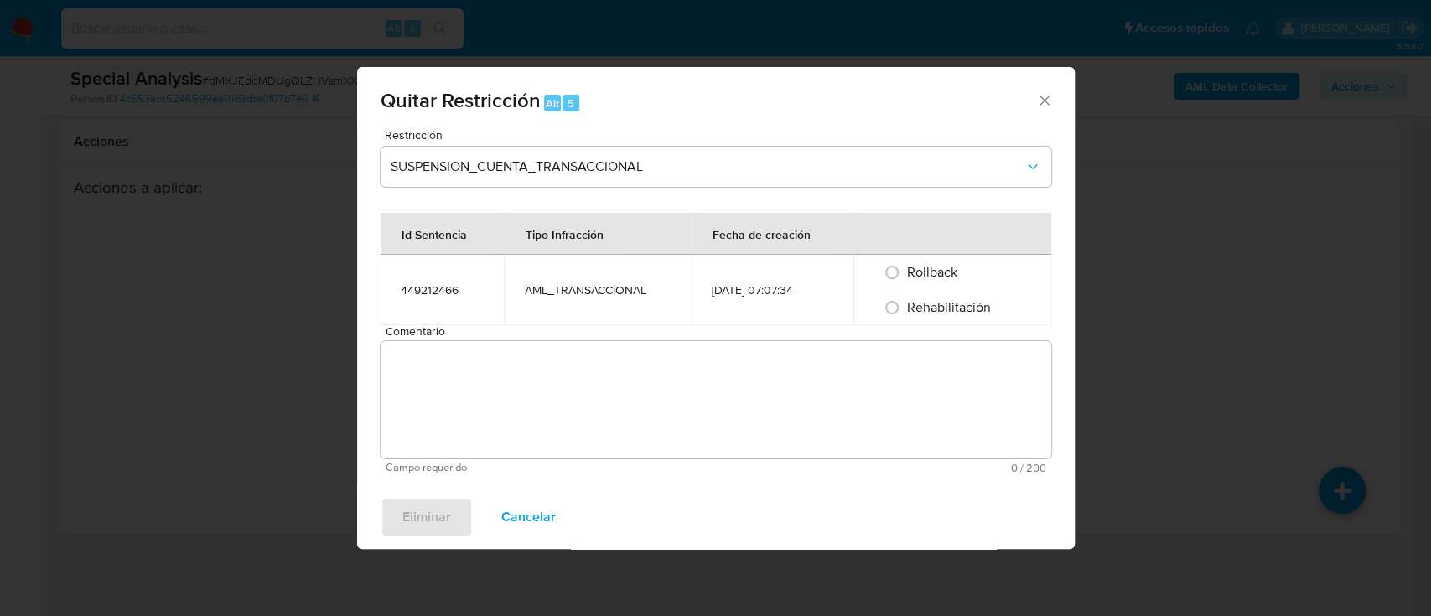
click at [946, 313] on span "Rehabilitación" at bounding box center [949, 307] width 84 height 19
click at [905, 313] on input "Rehabilitación" at bounding box center [892, 307] width 27 height 27
radio input "true"
click at [820, 402] on textarea "Comentario" at bounding box center [716, 399] width 671 height 117
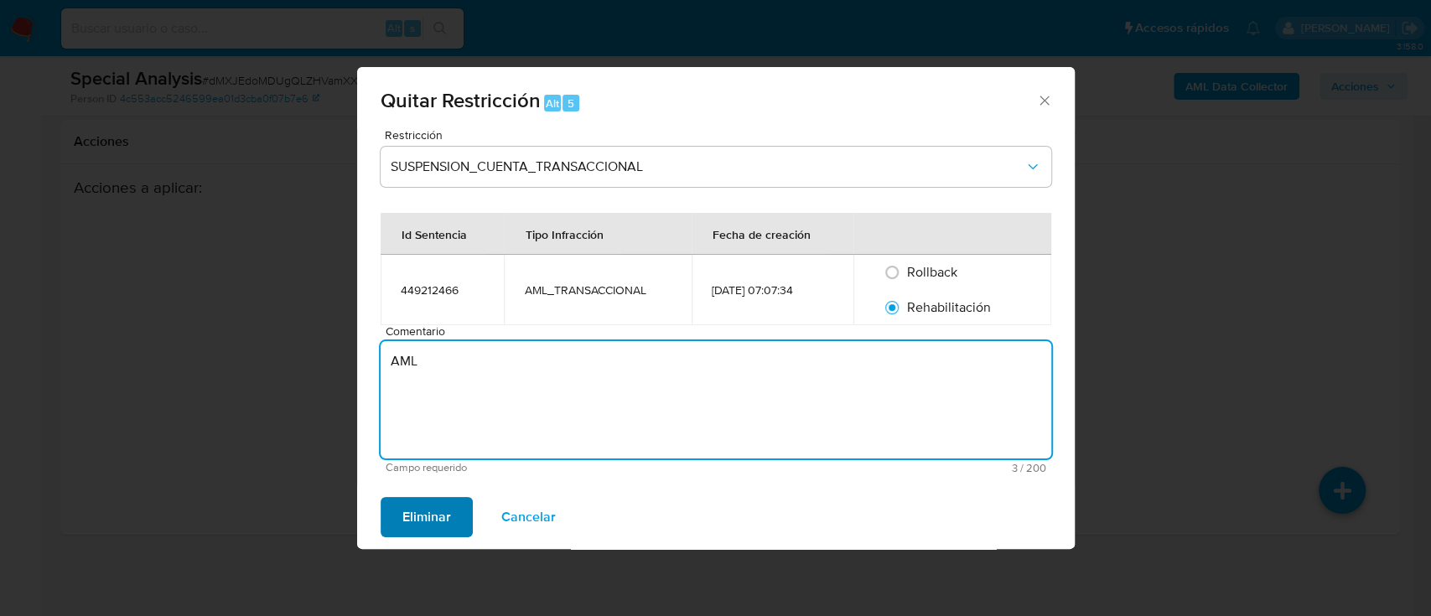
type textarea "AML"
click at [428, 499] on span "Eliminar" at bounding box center [426, 517] width 49 height 37
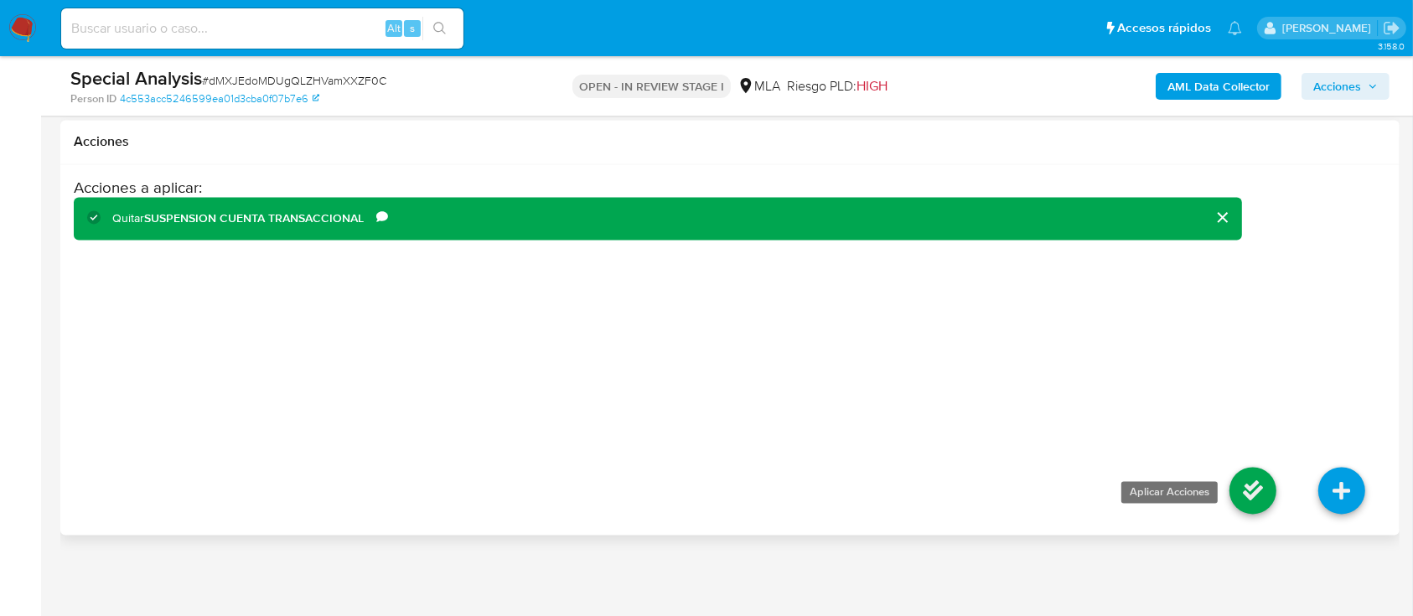
click at [1232, 499] on icon at bounding box center [1253, 490] width 47 height 47
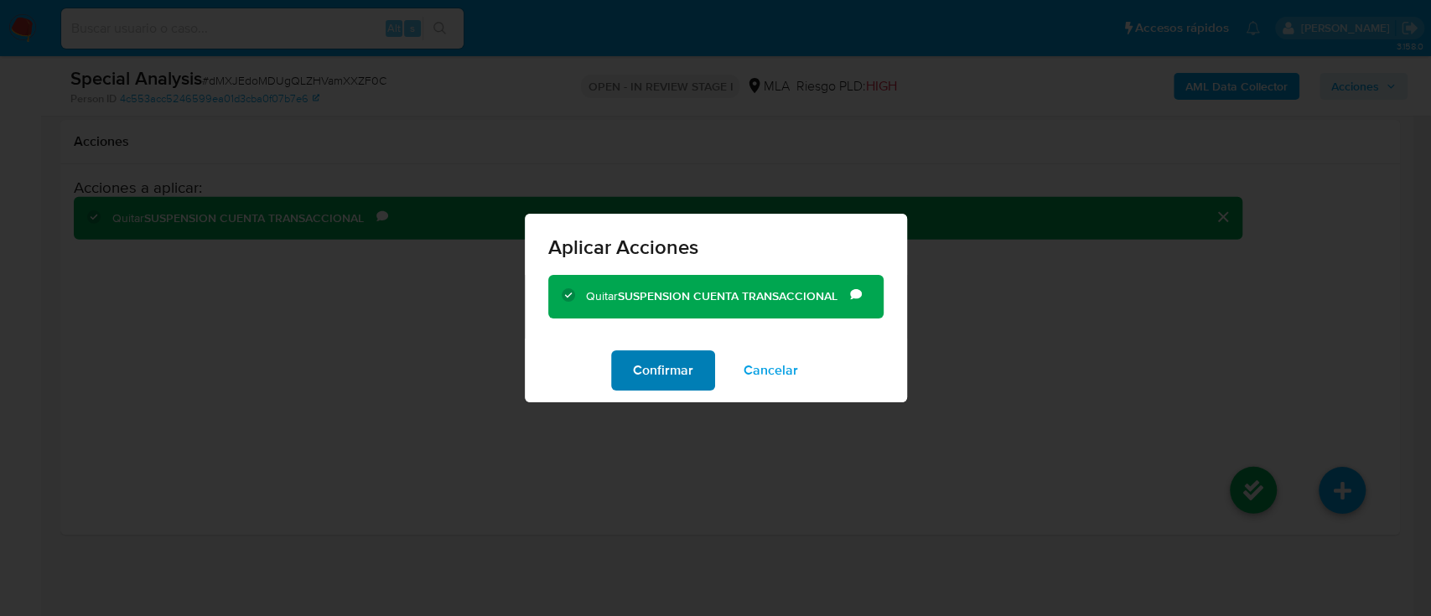
click at [656, 373] on span "Confirmar" at bounding box center [663, 370] width 60 height 37
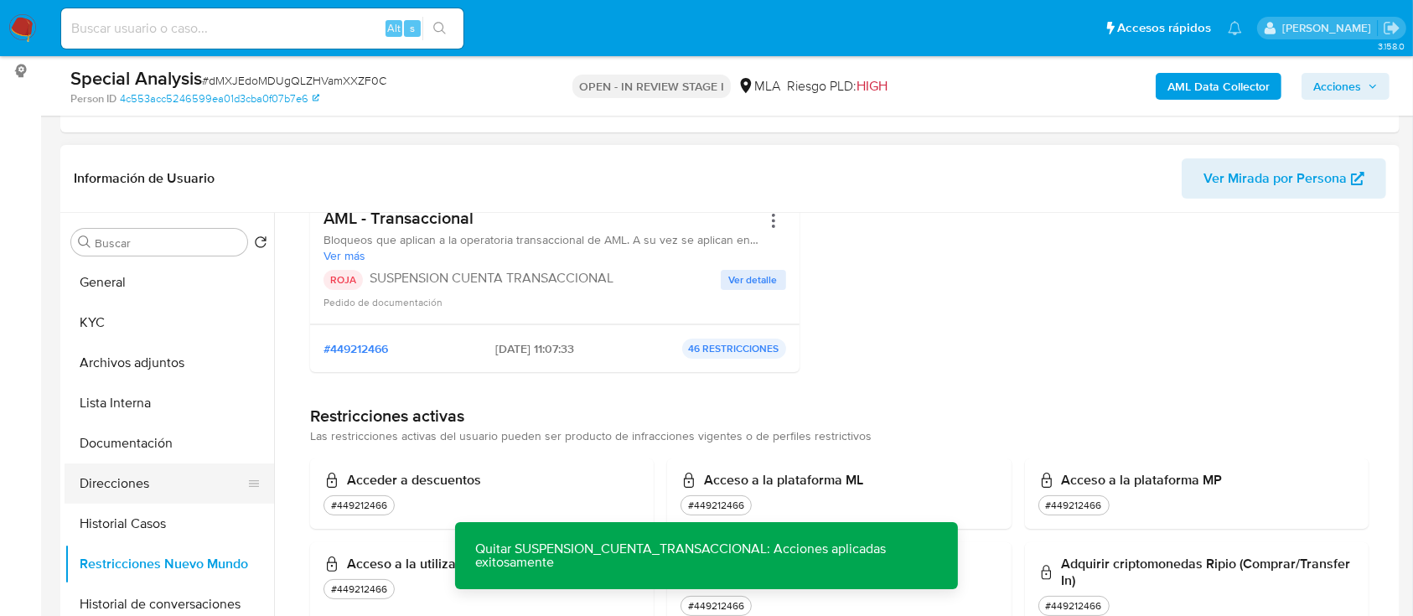
scroll to position [223, 0]
click at [101, 516] on button "Historial Casos" at bounding box center [170, 523] width 210 height 40
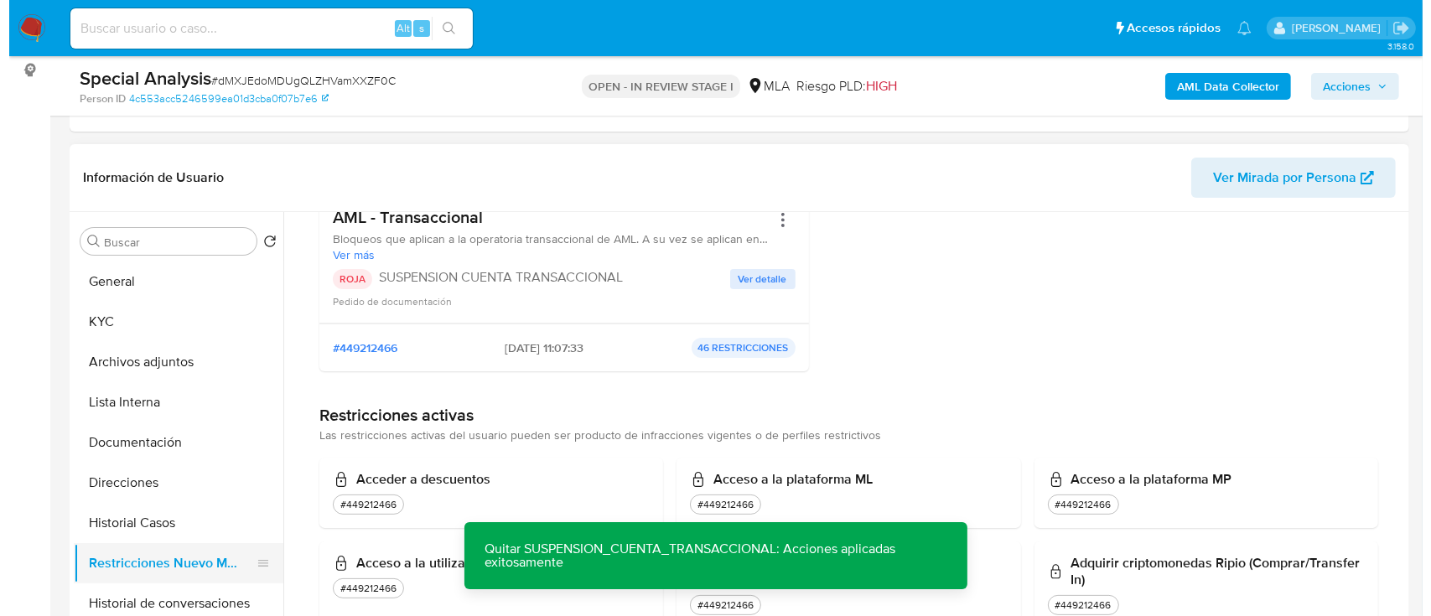
scroll to position [0, 0]
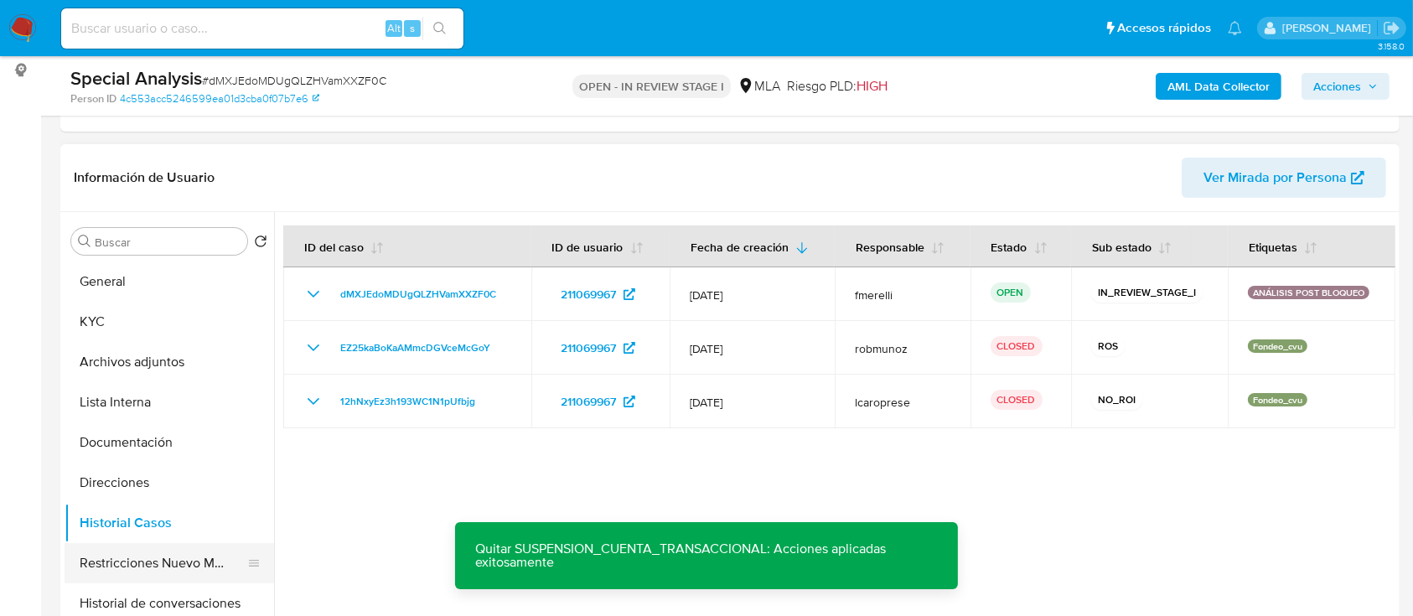
drag, startPoint x: 96, startPoint y: 553, endPoint x: 122, endPoint y: 554, distance: 25.2
click at [96, 552] on button "Restricciones Nuevo Mundo" at bounding box center [163, 563] width 196 height 40
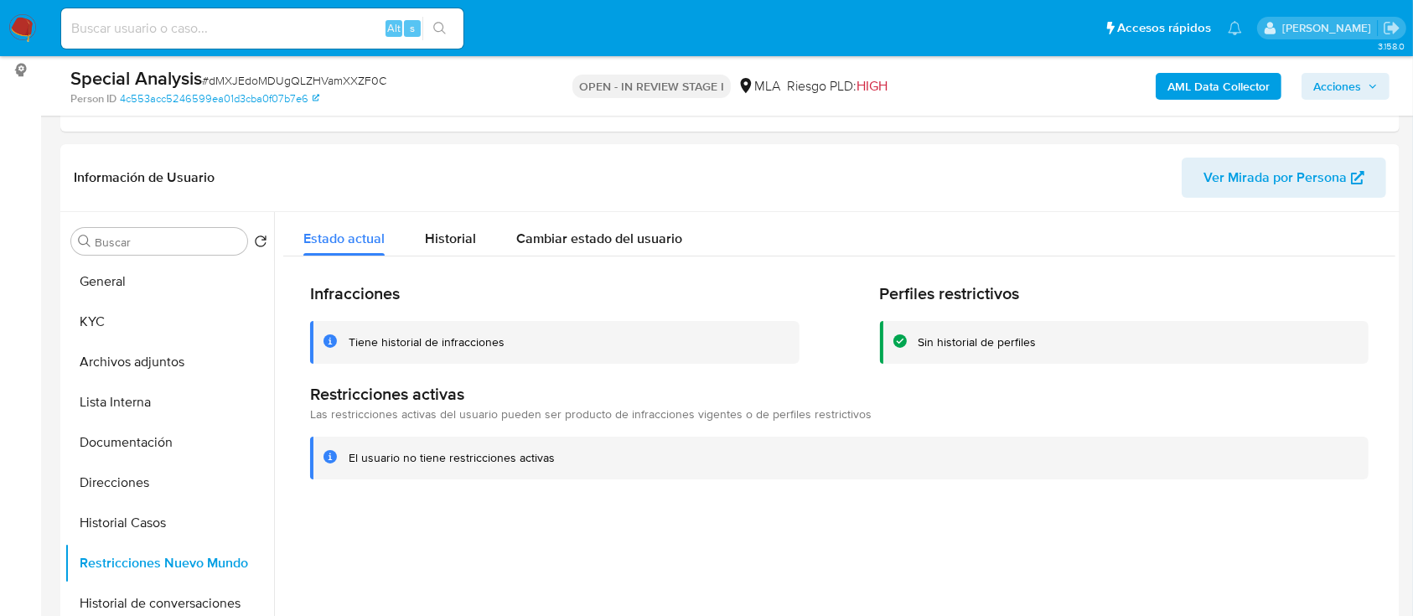
click at [314, 82] on span "# dMXJEdoMDUgQLZHVamXXZF0C" at bounding box center [294, 80] width 184 height 17
copy span "dMXJEdoMDUgQLZHVamXXZF0C"
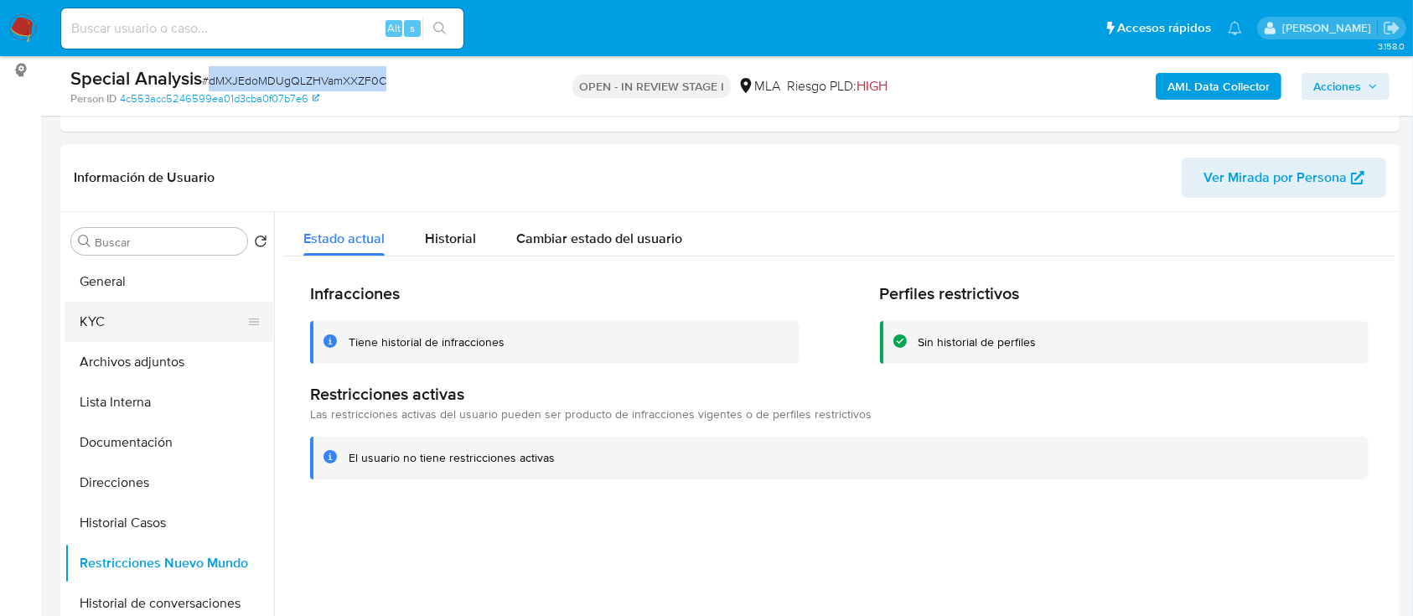
click at [177, 308] on button "KYC" at bounding box center [163, 322] width 196 height 40
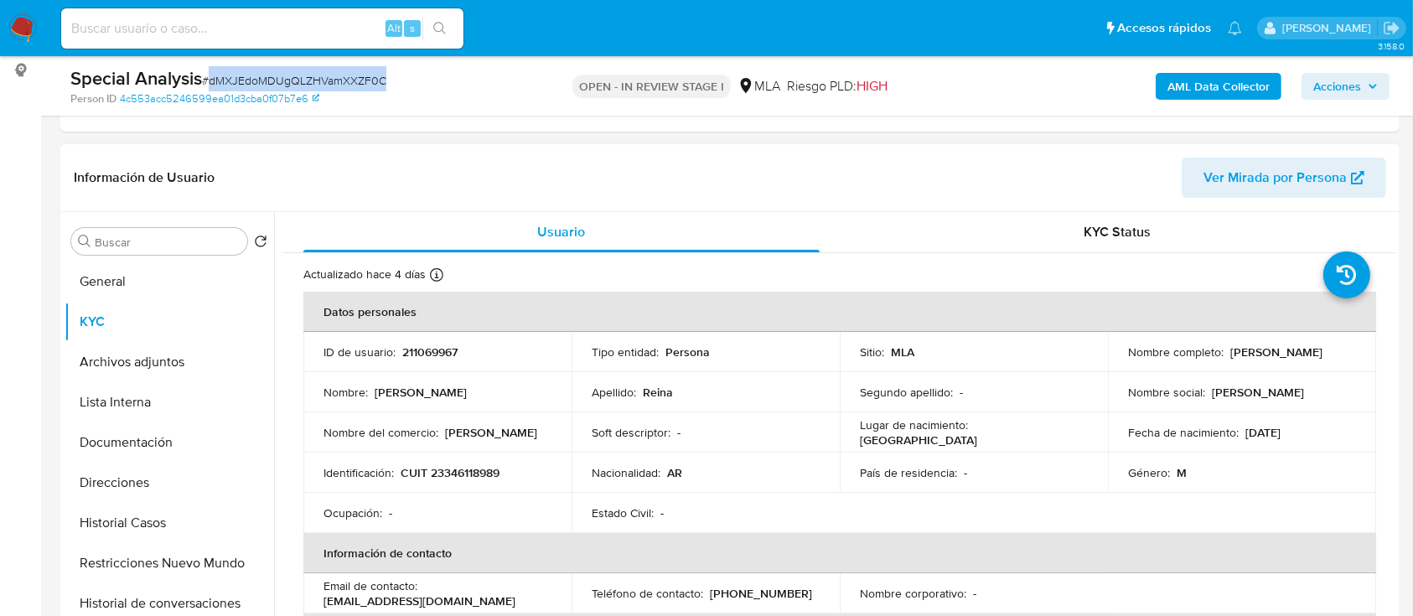
click at [455, 473] on p "CUIT 23346118989" at bounding box center [450, 472] width 99 height 15
drag, startPoint x: 1226, startPoint y: 352, endPoint x: 1324, endPoint y: 353, distance: 98.1
click at [1324, 353] on div "Nombre completo : Kevin Jonás Reina" at bounding box center [1242, 352] width 228 height 15
copy p "Kevin Jonás Reina"
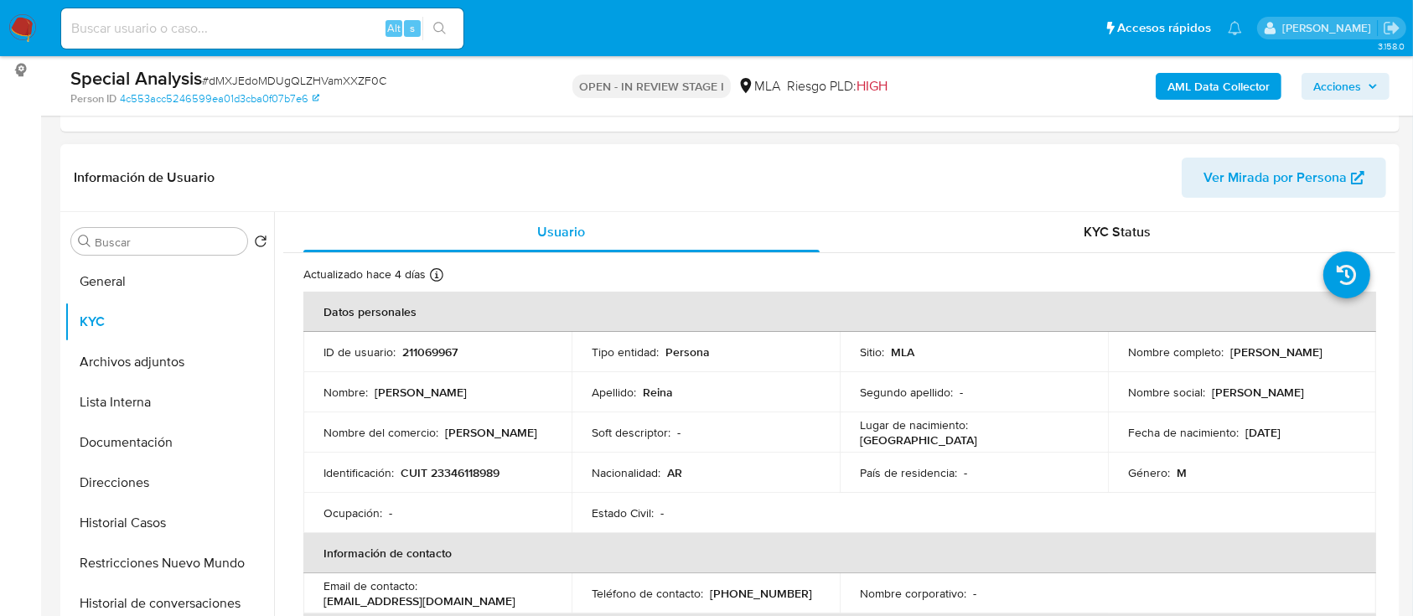
click at [474, 472] on p "CUIT 23346118989" at bounding box center [450, 472] width 99 height 15
copy p "23346118989"
click at [460, 480] on td "Identificación : CUIT 23346118989" at bounding box center [437, 473] width 268 height 40
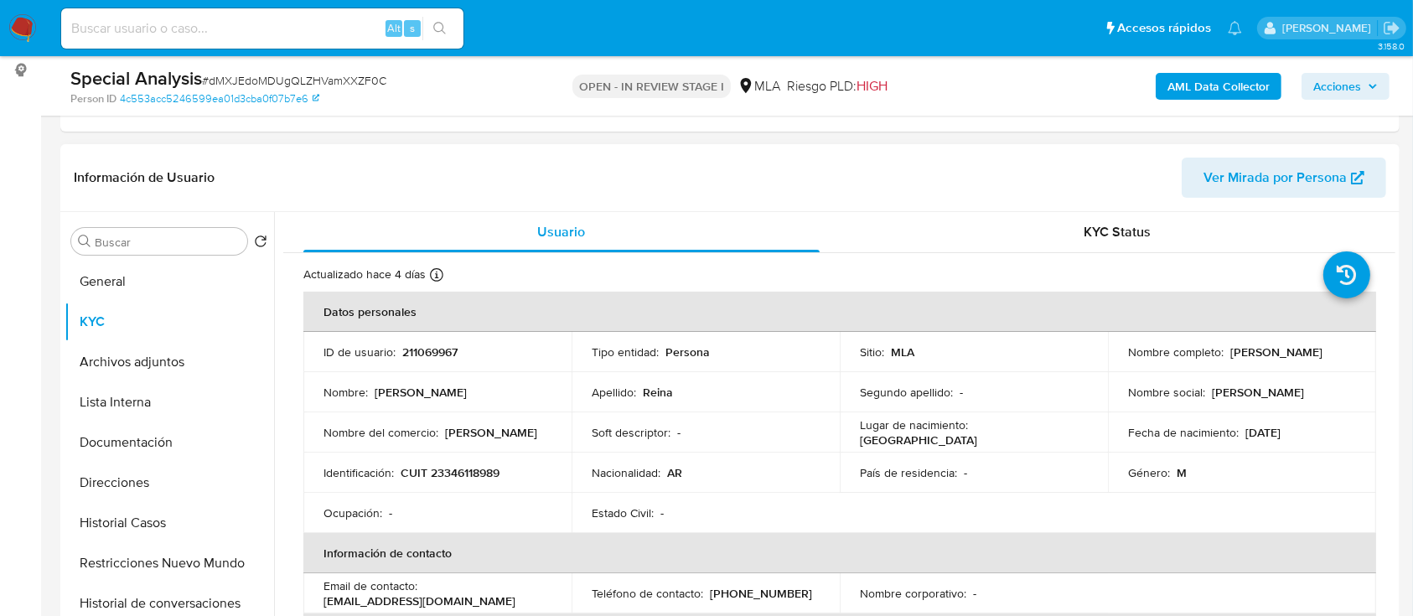
click at [470, 473] on p "CUIT 23346118989" at bounding box center [450, 472] width 99 height 15
copy p "23346118989"
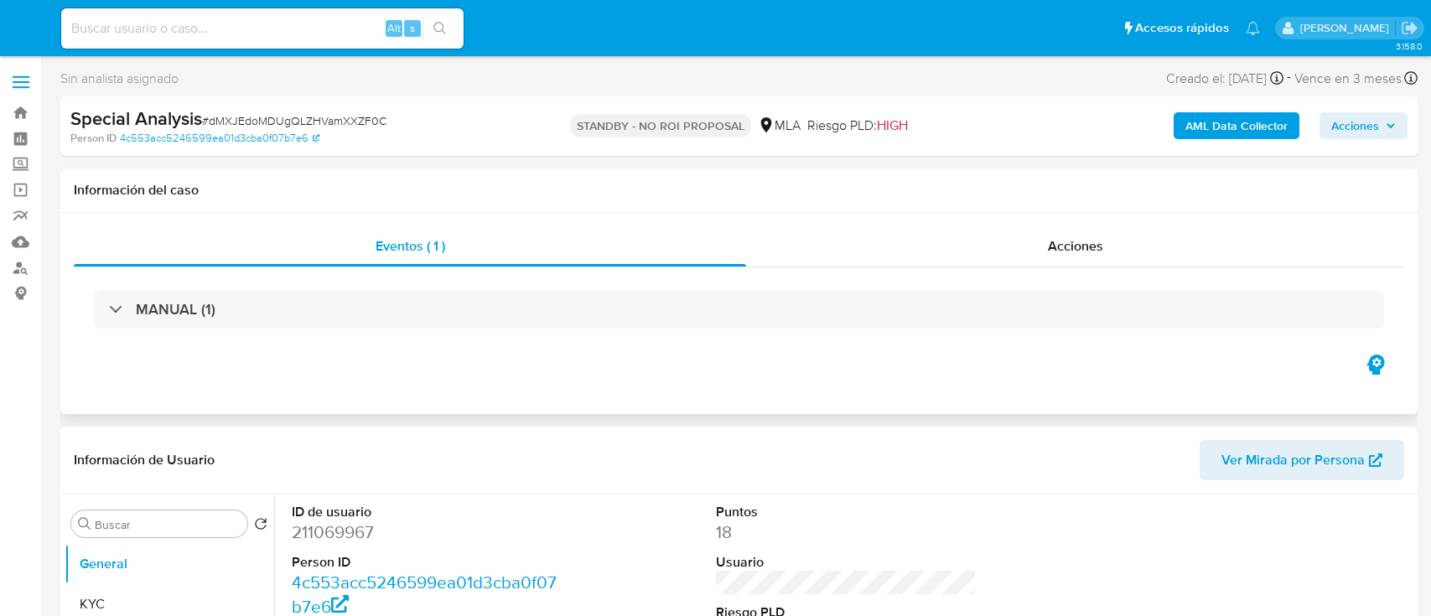
select select "10"
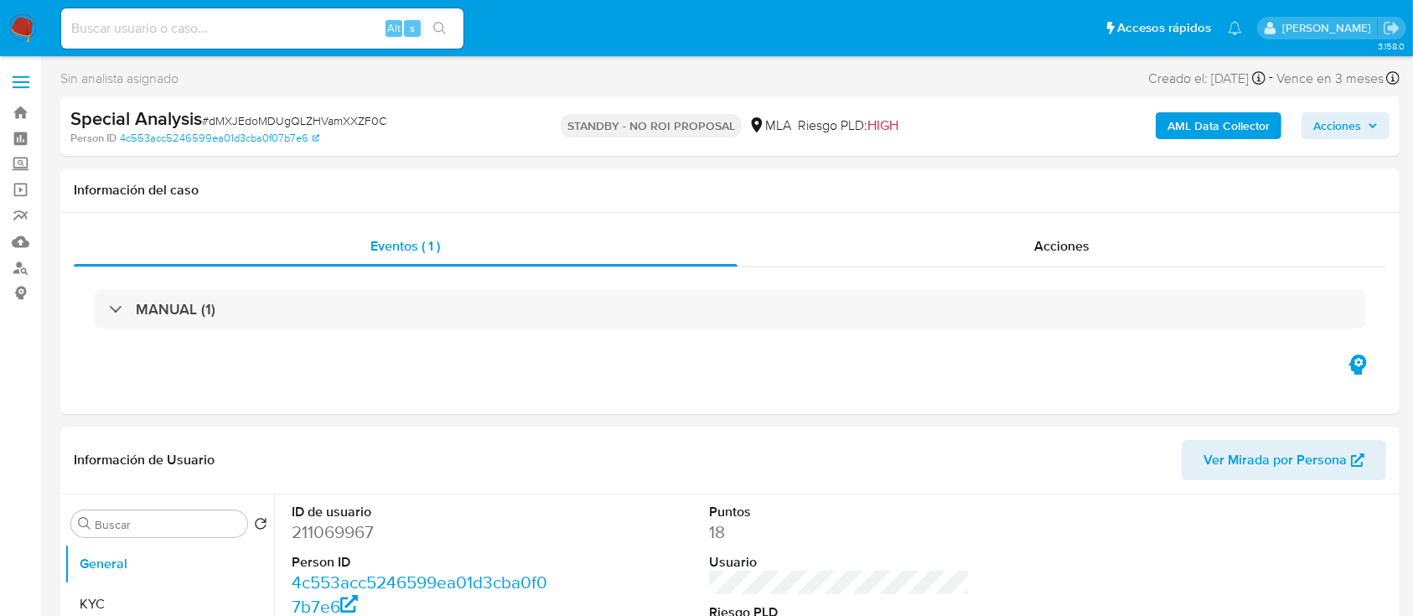
click at [23, 36] on img at bounding box center [22, 28] width 29 height 29
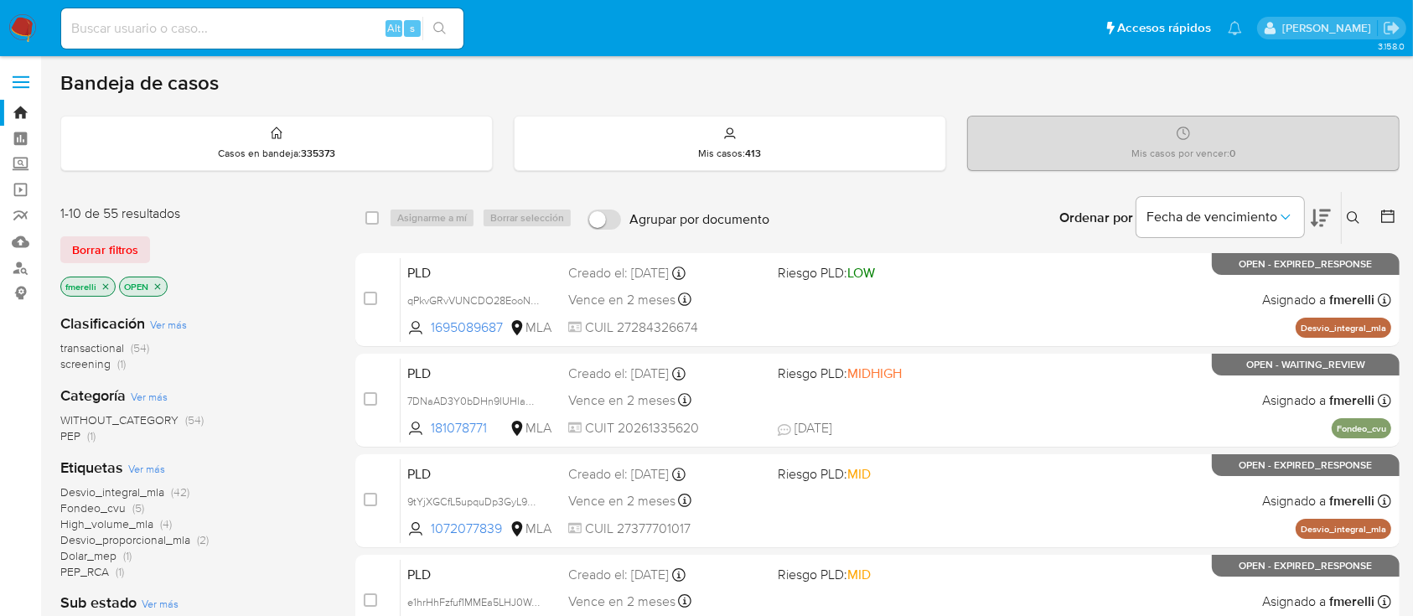
click at [320, 15] on div "Alt s" at bounding box center [262, 28] width 402 height 40
click at [316, 19] on input at bounding box center [262, 29] width 402 height 22
paste input "IL7zbxax6t2Urxq6IQkYyoLg"
type input "IL7zbxax6t2Urxq6IQkYyoLg"
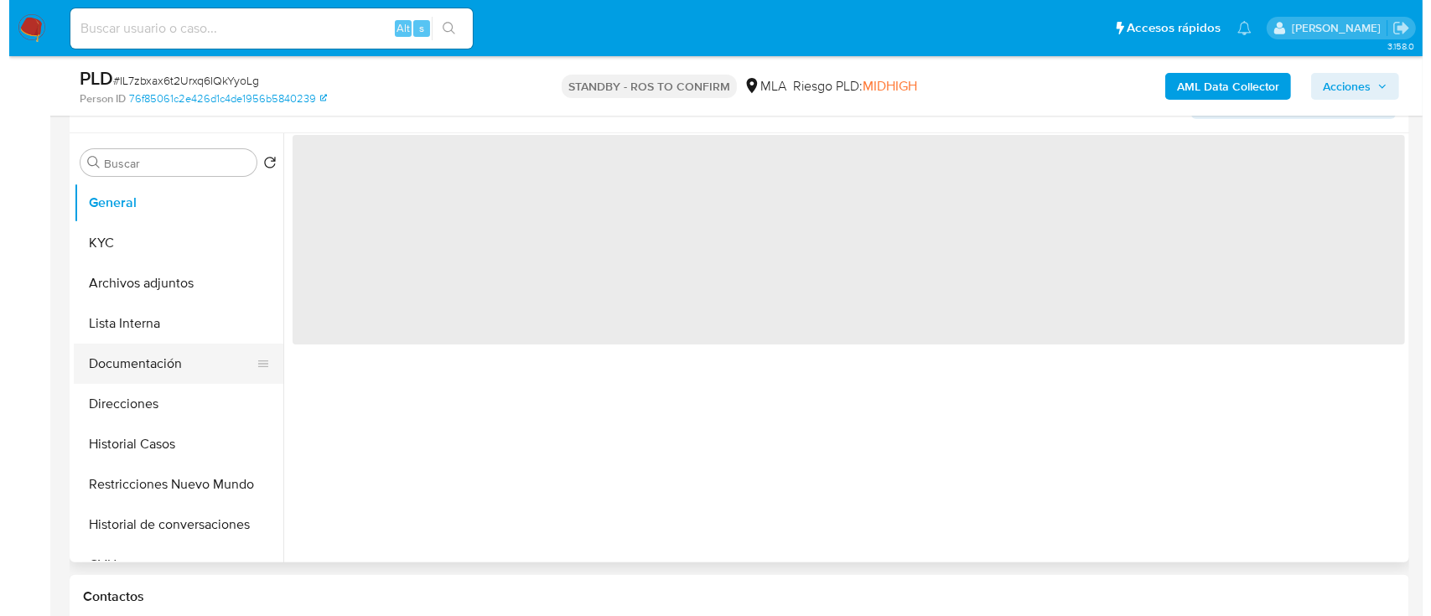
scroll to position [335, 0]
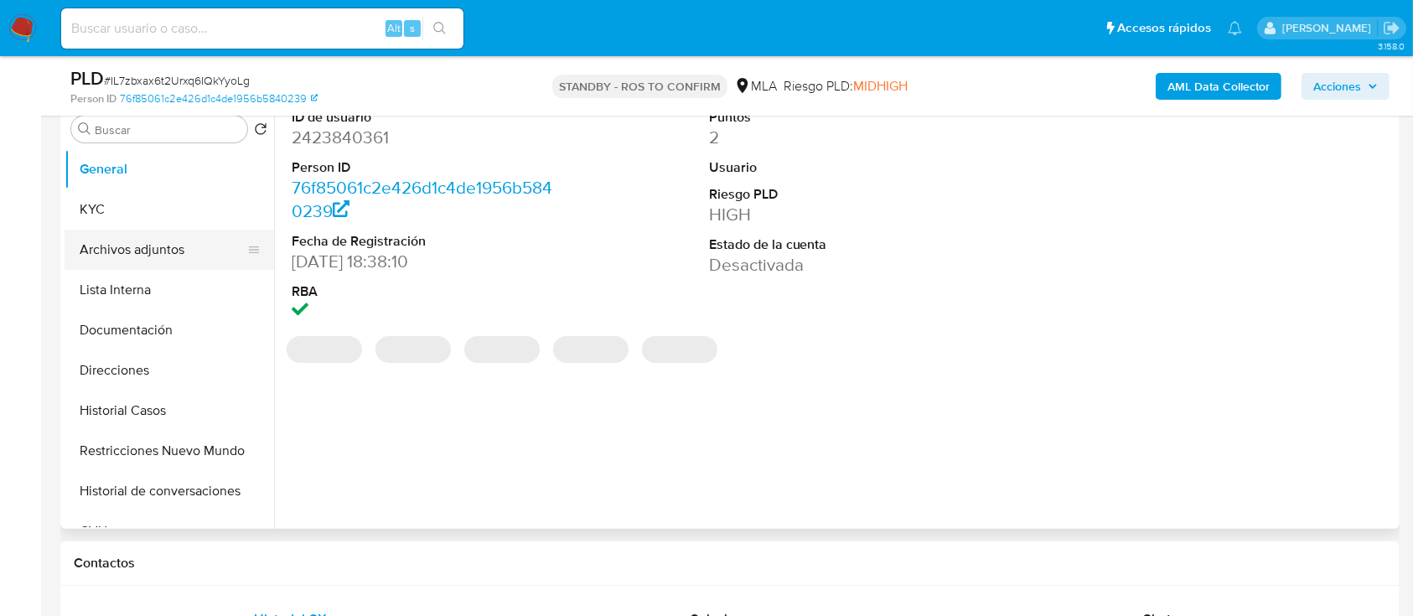
click at [152, 254] on button "Archivos adjuntos" at bounding box center [163, 250] width 196 height 40
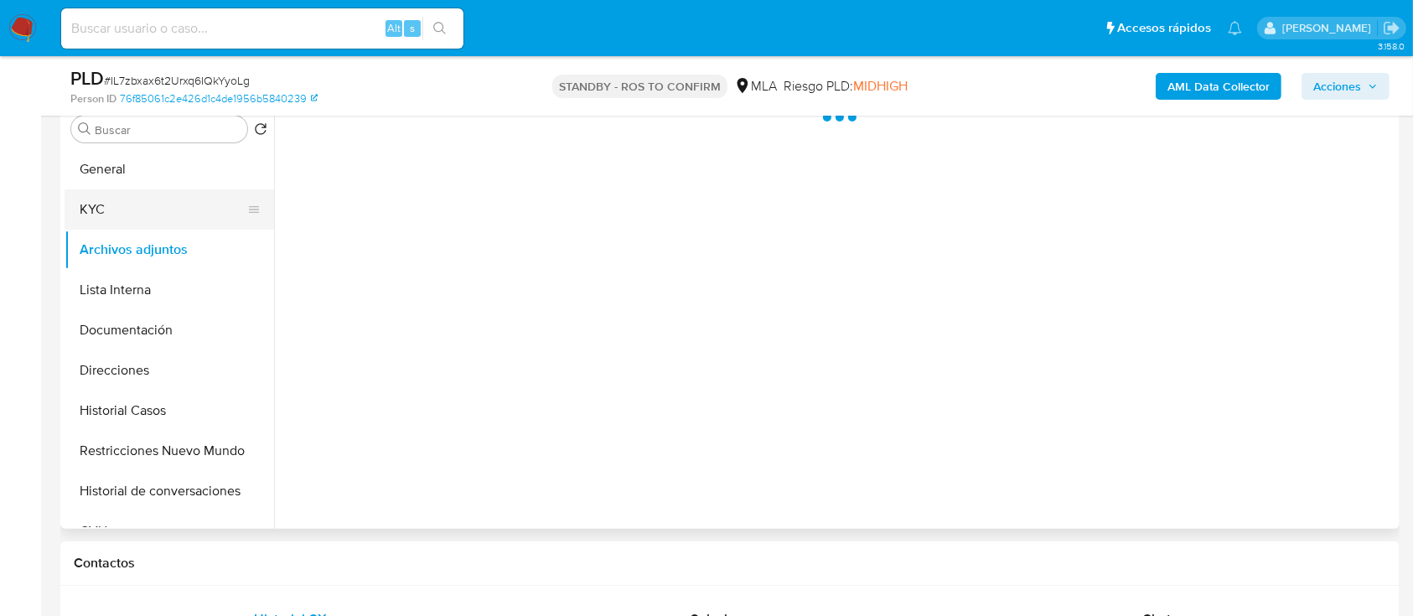
select select "10"
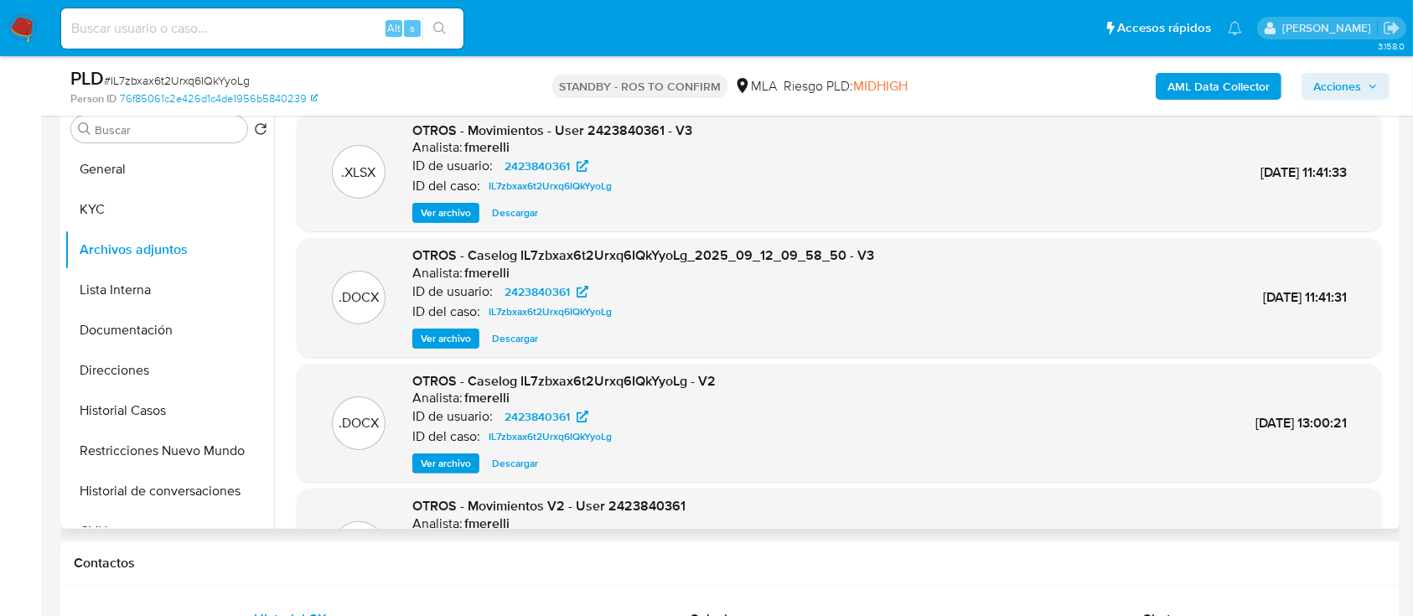
click at [433, 199] on div "OTROS - Movimientos - User 2423840361 - V3 Analista: fmerelli ID de usuario: 24…" at bounding box center [552, 173] width 280 height 102
click at [432, 213] on span "Ver archivo" at bounding box center [446, 213] width 50 height 17
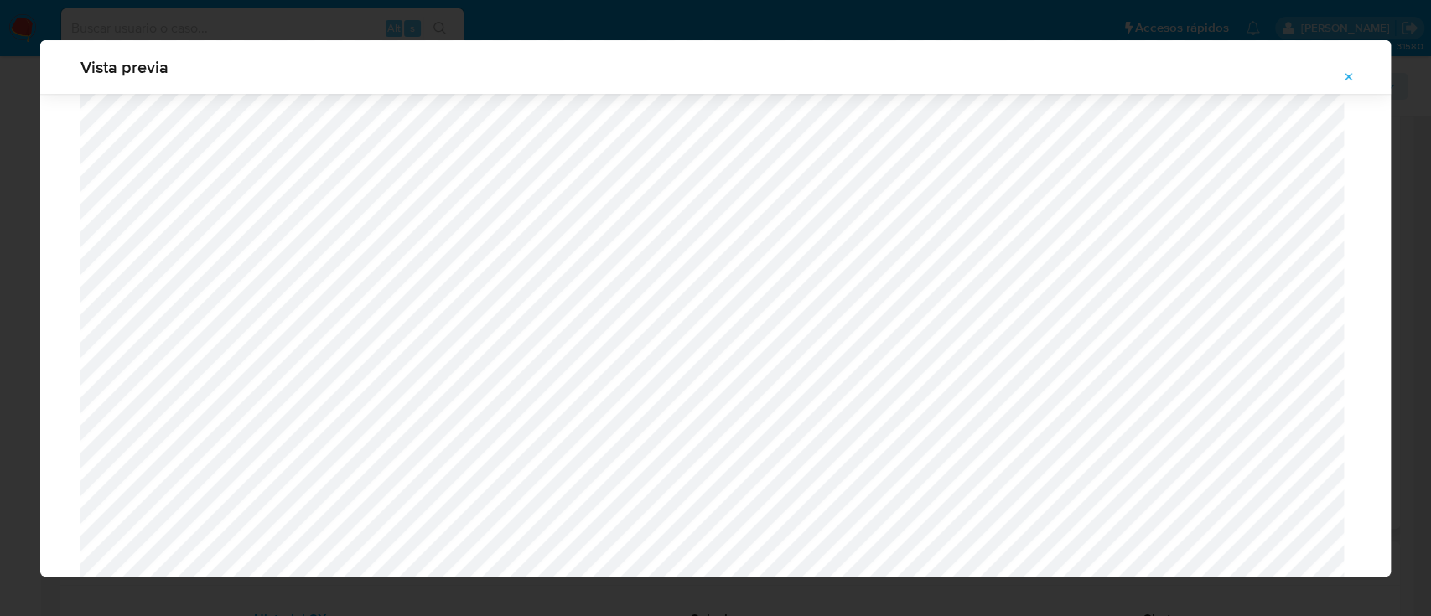
scroll to position [1362, 0]
click at [1351, 79] on icon "Attachment preview" at bounding box center [1348, 76] width 13 height 13
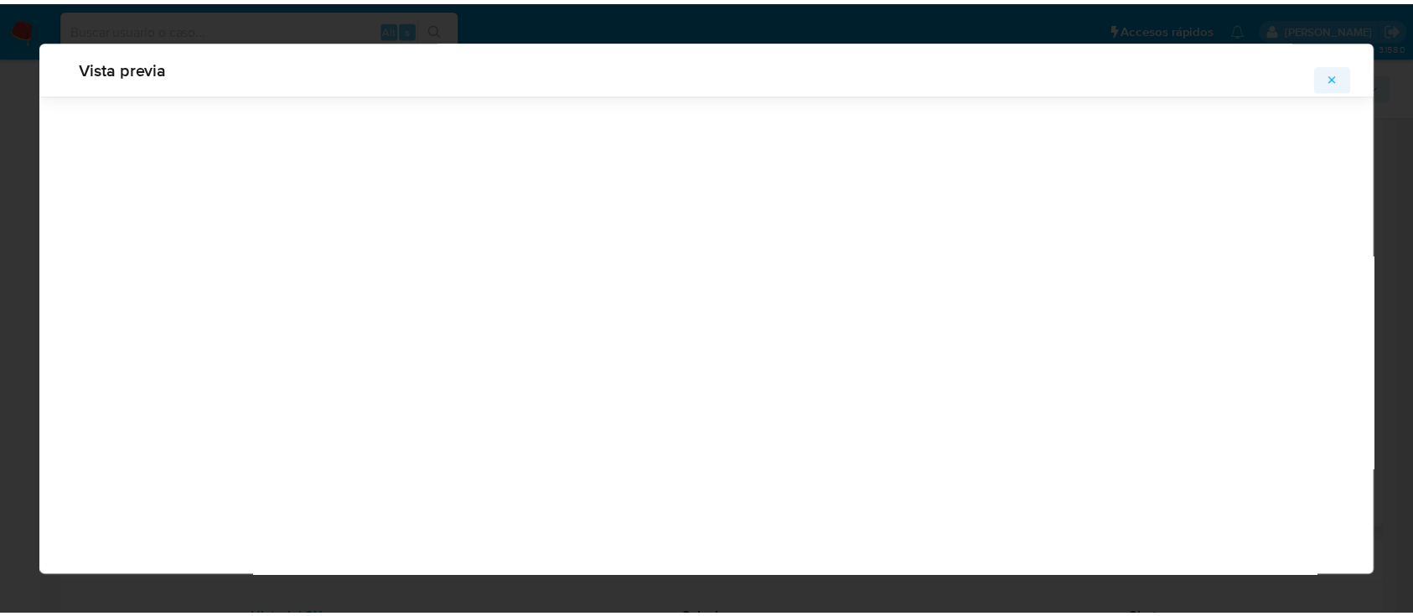
scroll to position [54, 0]
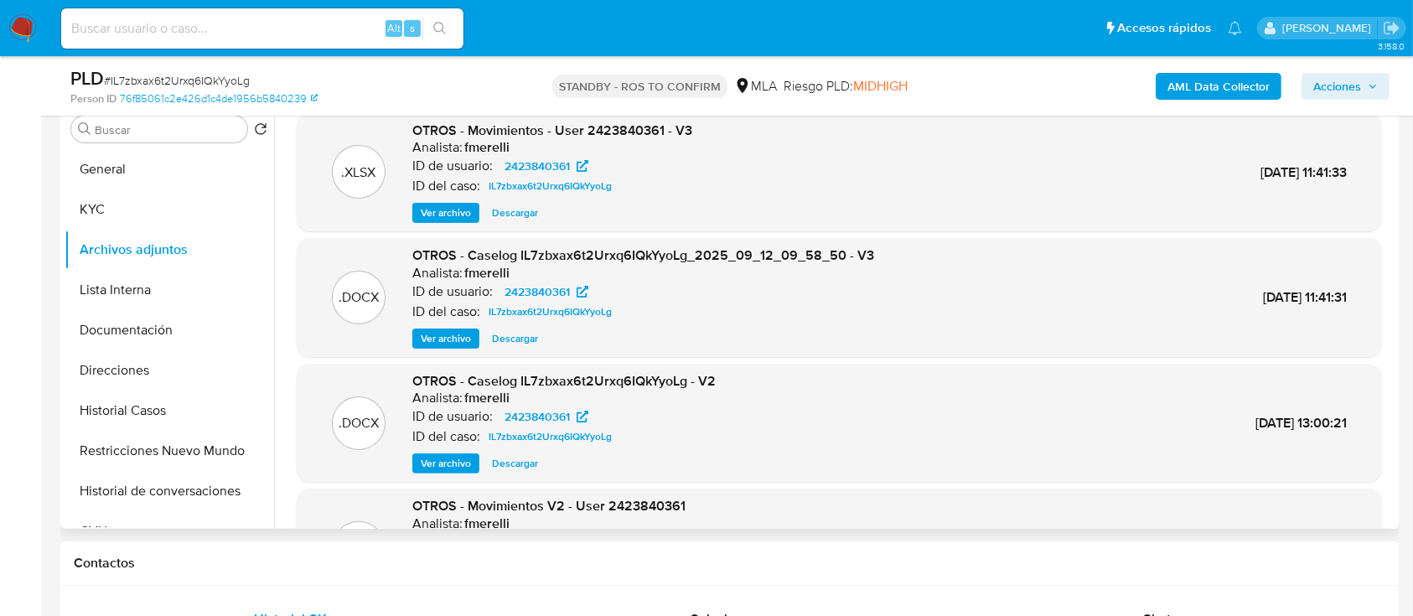
click at [226, 72] on span "# IL7zbxax6t2Urxq6IQkYyoLg" at bounding box center [177, 80] width 146 height 17
click at [226, 70] on div "PLD # IL7zbxax6t2Urxq6IQkYyoLg" at bounding box center [286, 78] width 433 height 25
copy span "IL7zbxax6t2Urxq6IQkYyoLg"
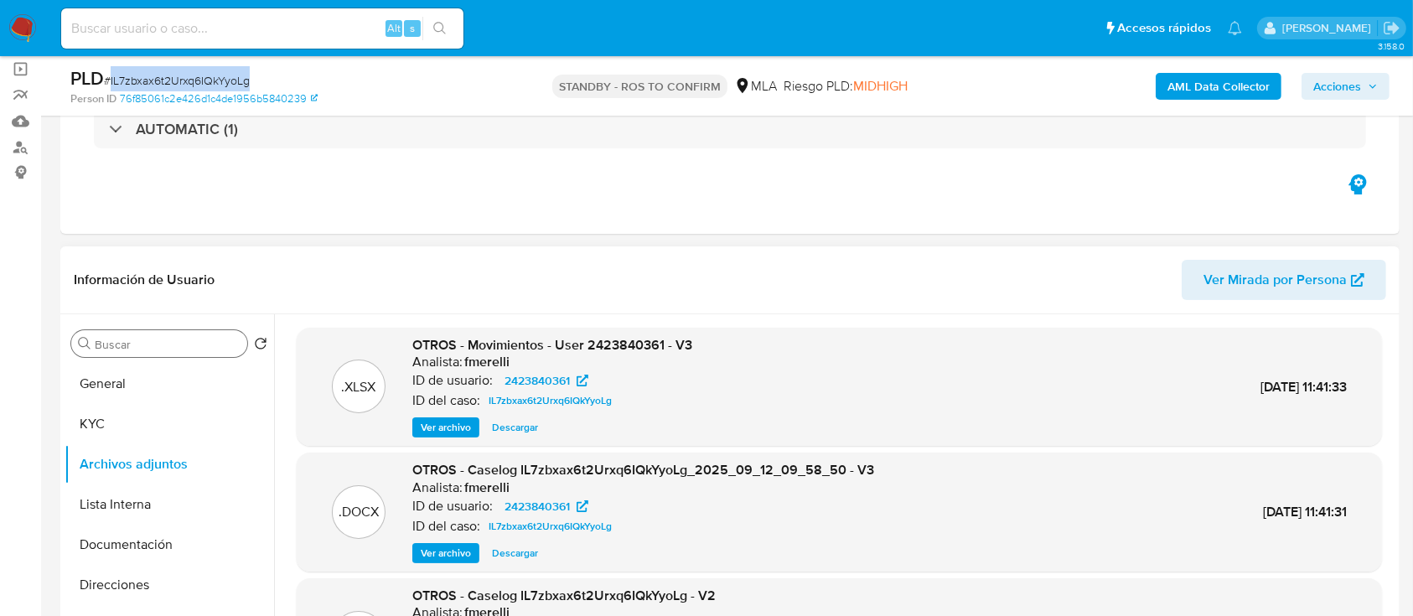
scroll to position [111, 0]
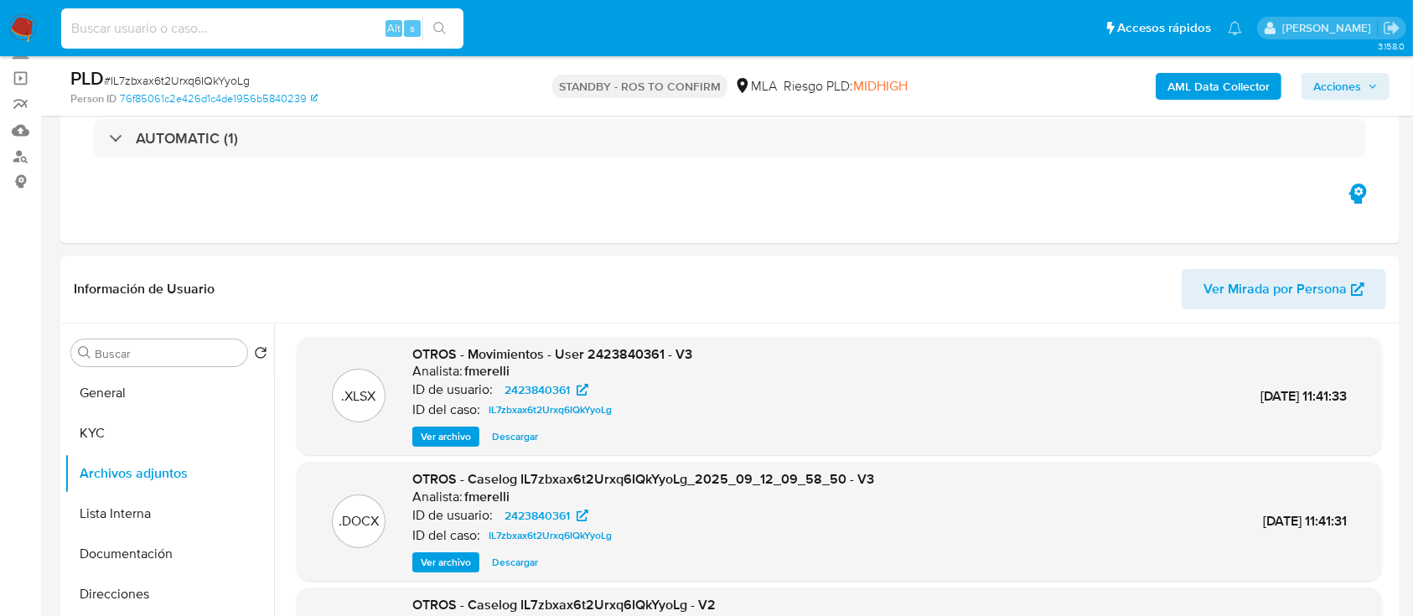
click at [253, 29] on input at bounding box center [262, 29] width 402 height 22
paste input "238565043"
type input "238565043"
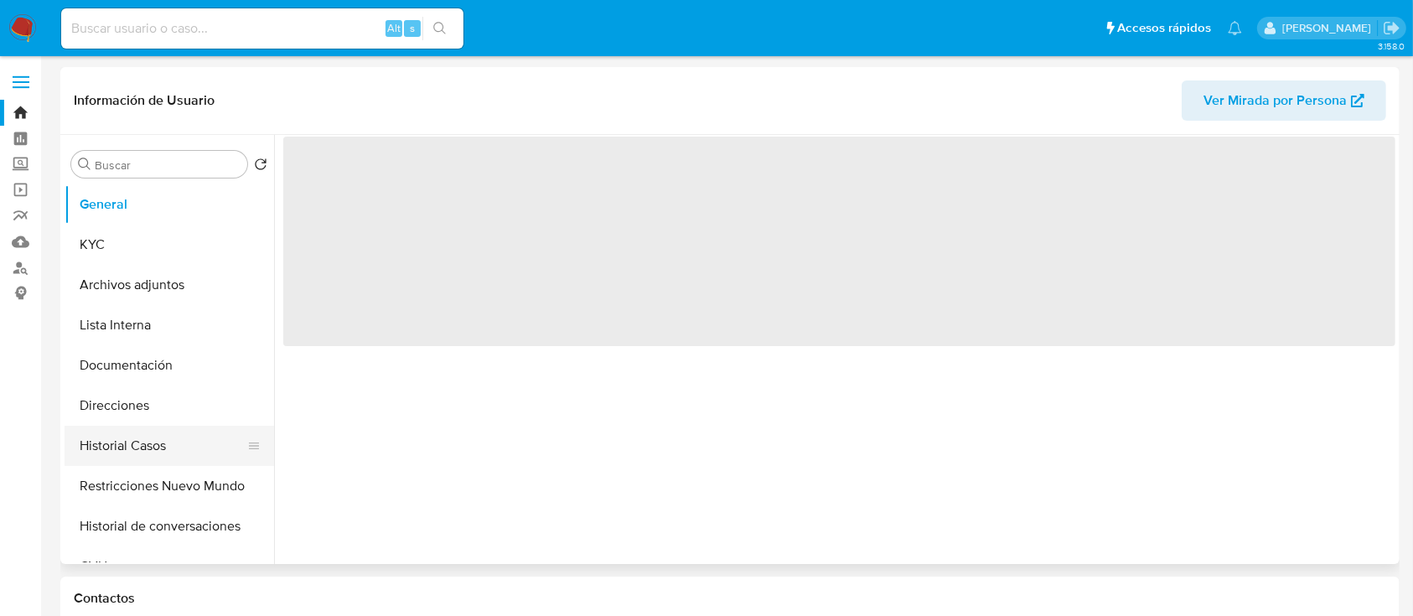
click at [148, 438] on button "Historial Casos" at bounding box center [163, 446] width 196 height 40
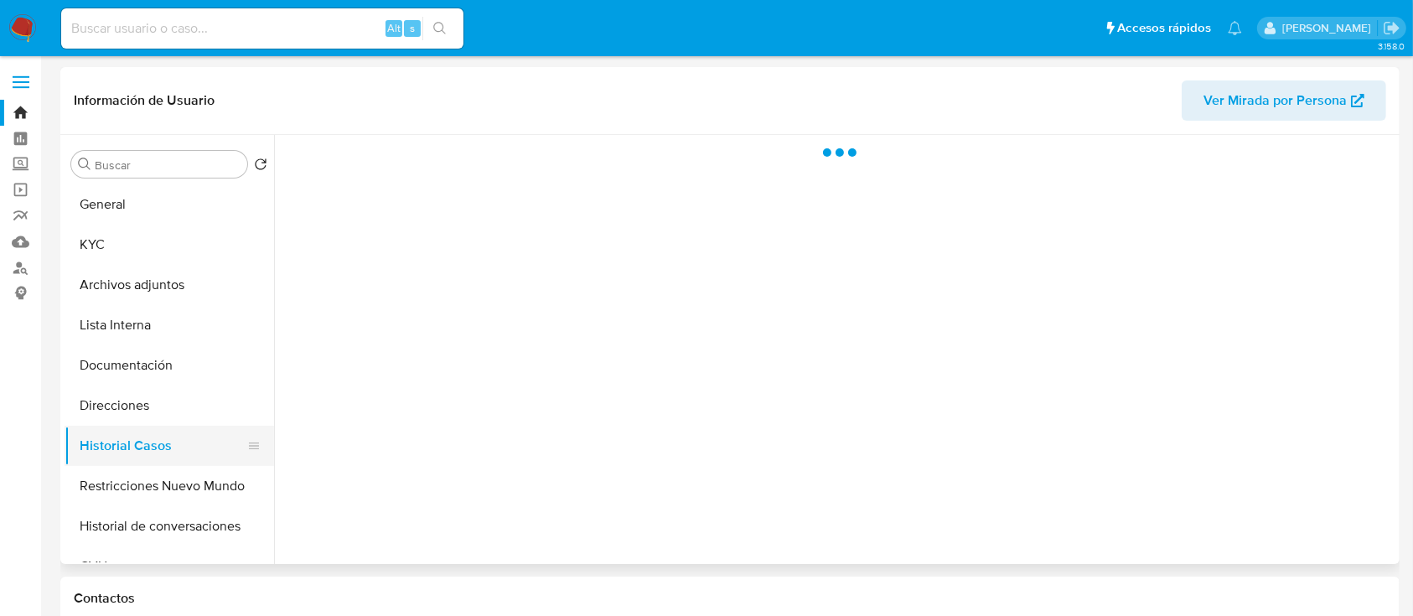
select select "10"
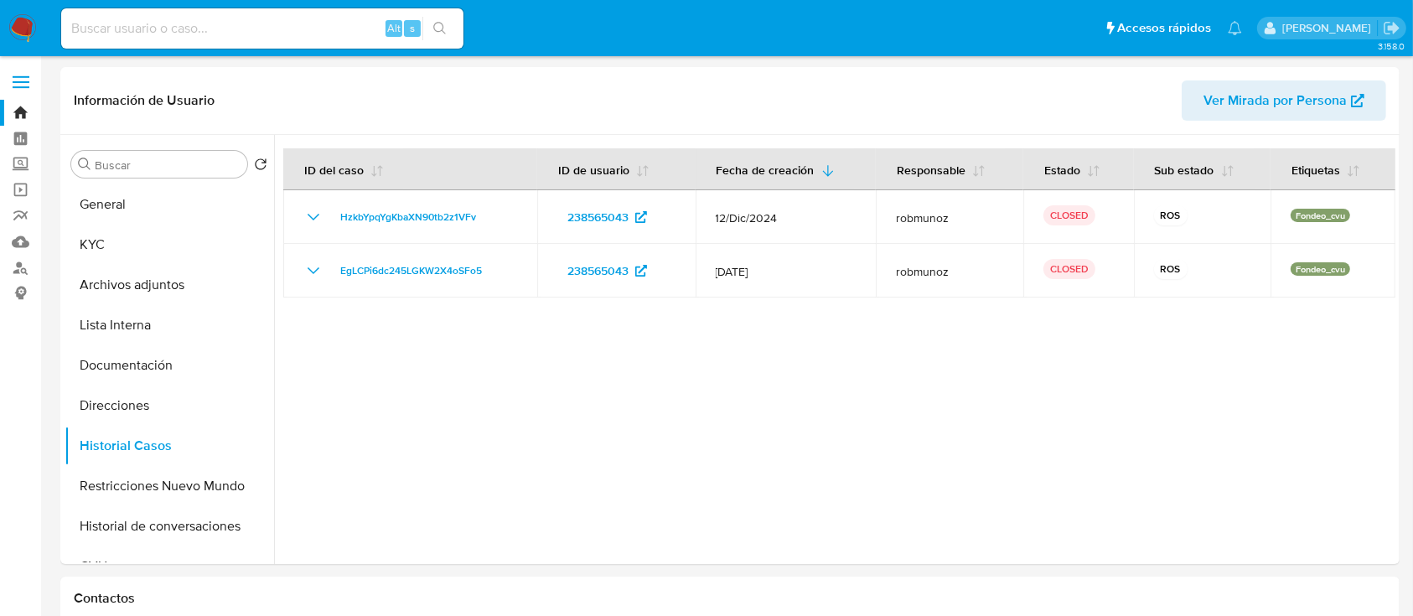
drag, startPoint x: 27, startPoint y: 28, endPoint x: 35, endPoint y: 35, distance: 11.3
click at [27, 28] on img at bounding box center [22, 28] width 29 height 29
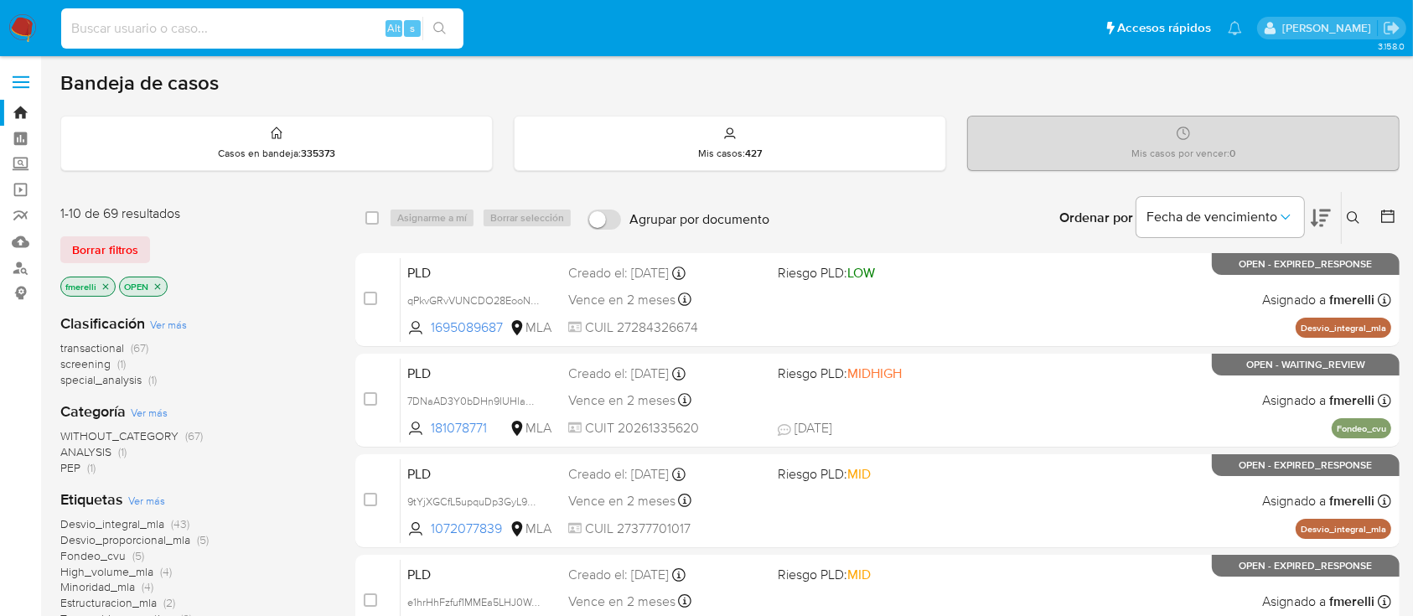
click at [321, 30] on input at bounding box center [262, 29] width 402 height 22
paste input "w3iuVnyiy5U6pzWyPH1oiaxo"
type input "w3iuVnyiy5U6pzWyPH1oiaxo"
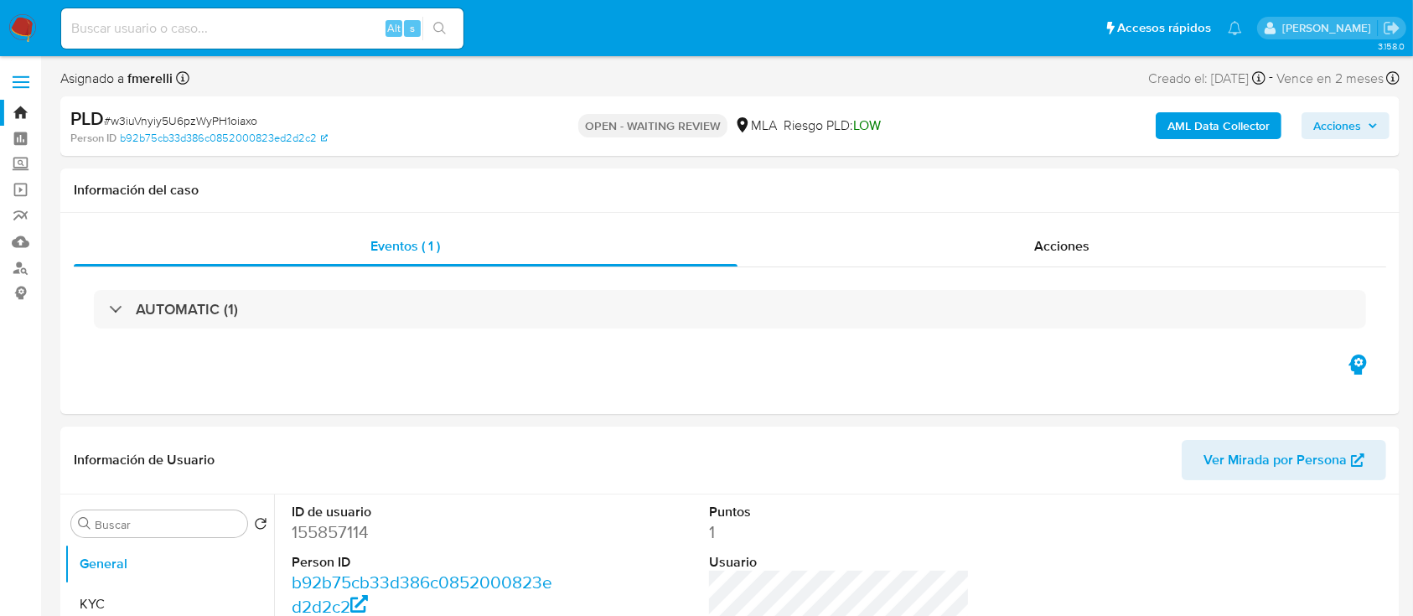
click at [25, 14] on img at bounding box center [22, 28] width 29 height 29
select select "10"
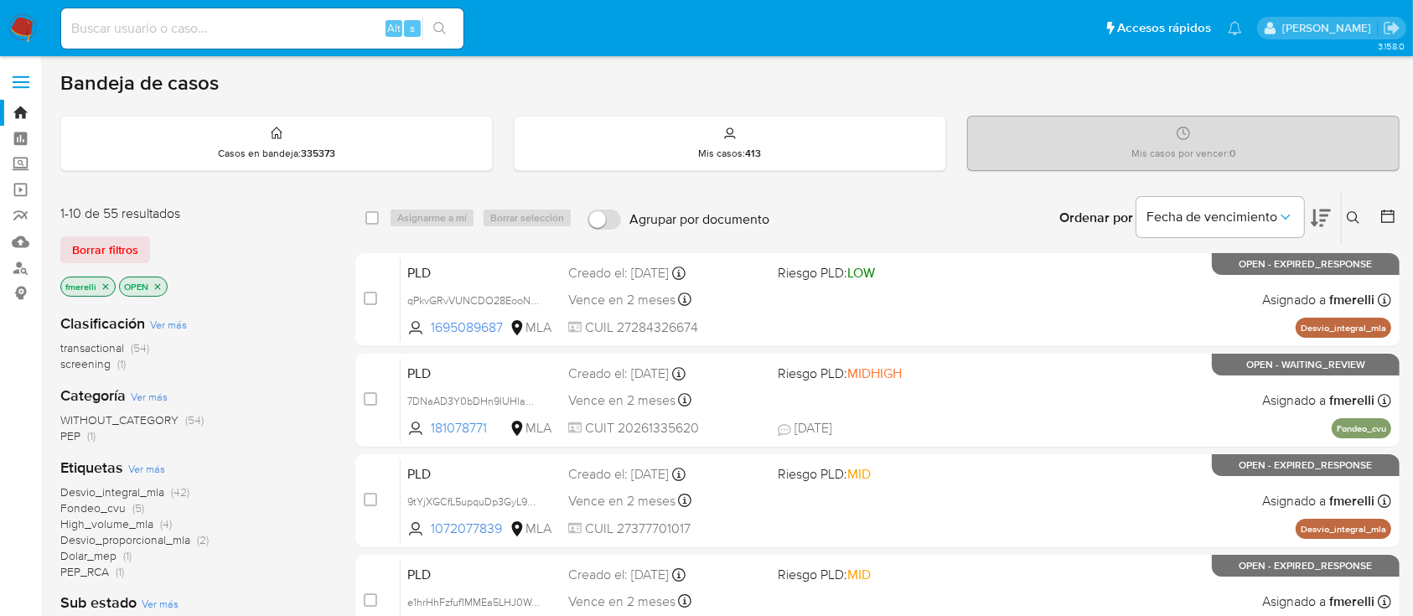
click at [1362, 211] on button at bounding box center [1356, 218] width 28 height 20
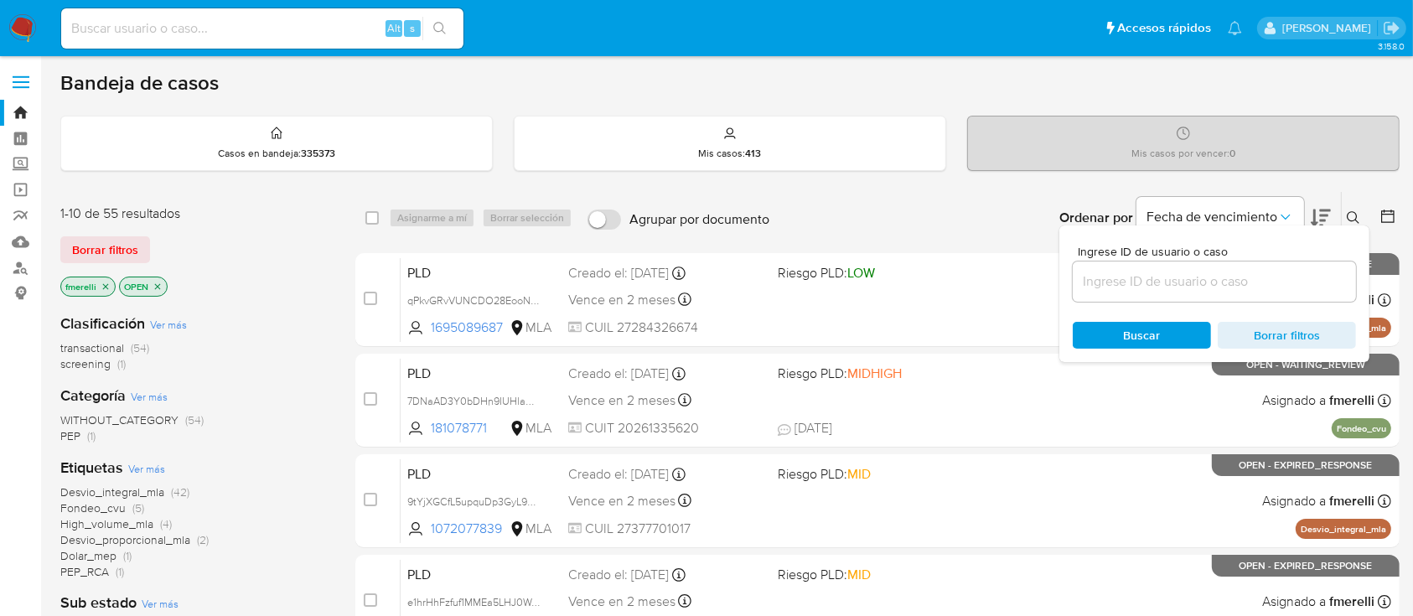
click at [1289, 264] on div at bounding box center [1214, 282] width 283 height 40
click at [1290, 276] on input at bounding box center [1214, 282] width 283 height 22
paste input "w3iuVnyiy5U6pzWyPH1oiaxo"
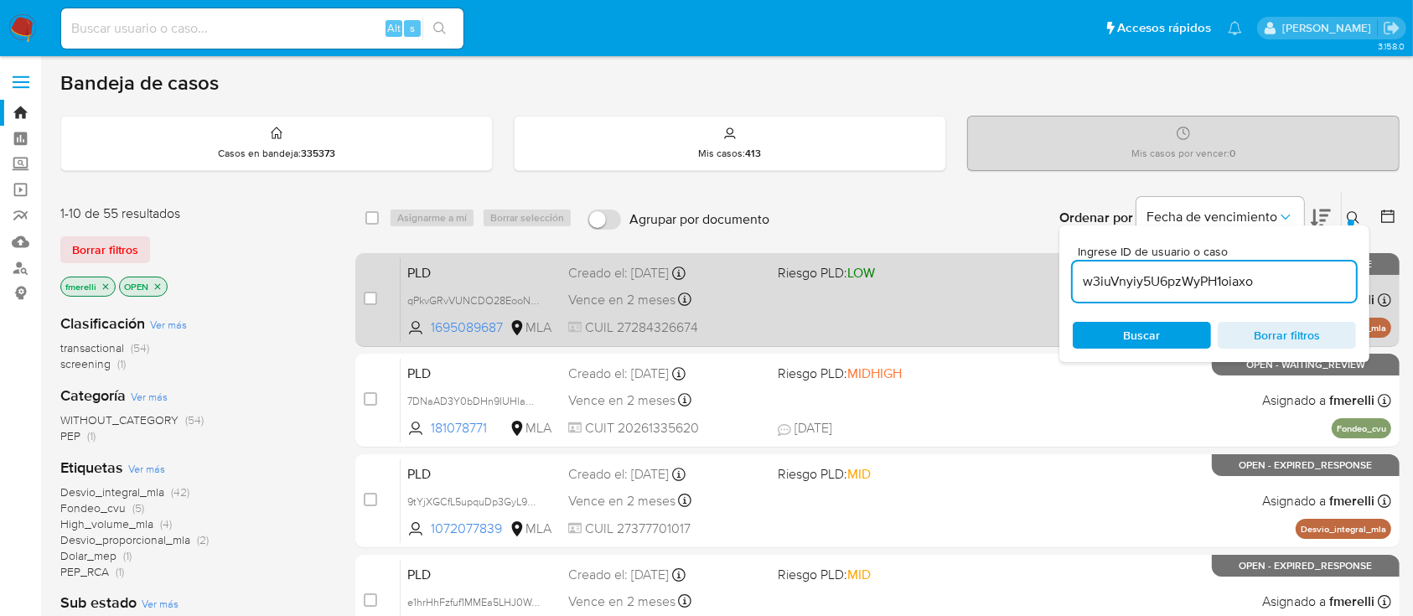
type input "w3iuVnyiy5U6pzWyPH1oiaxo"
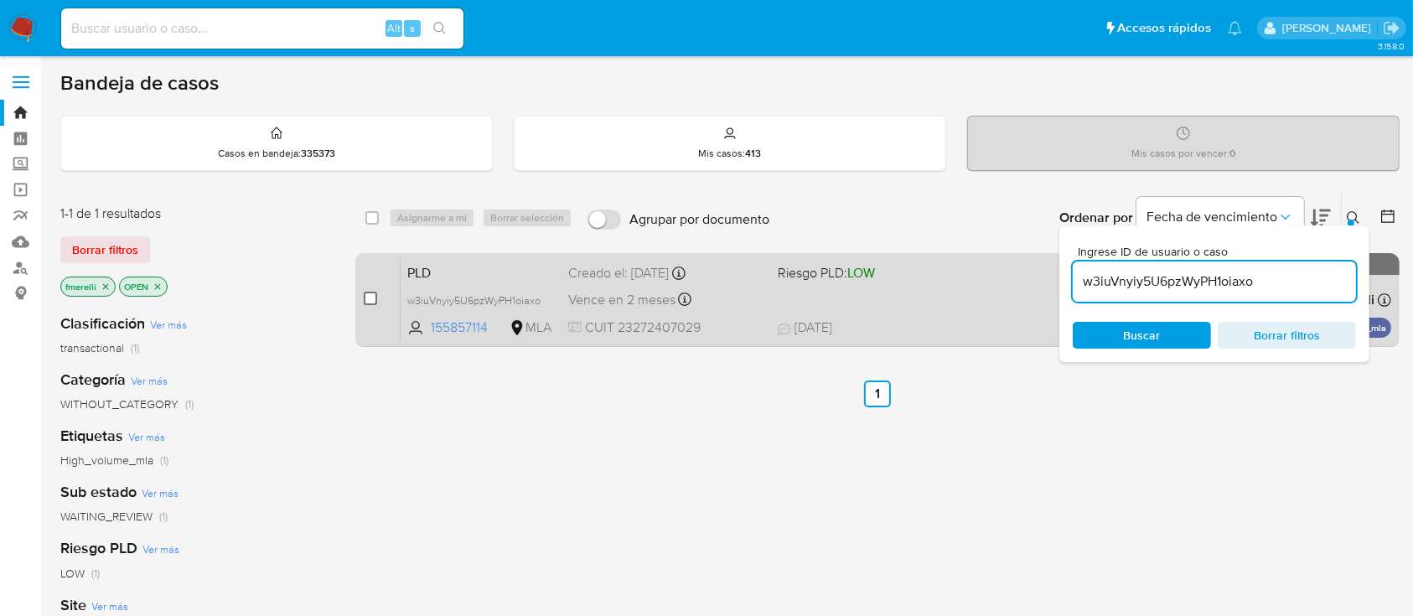
click at [371, 297] on input "checkbox" at bounding box center [370, 298] width 13 height 13
checkbox input "true"
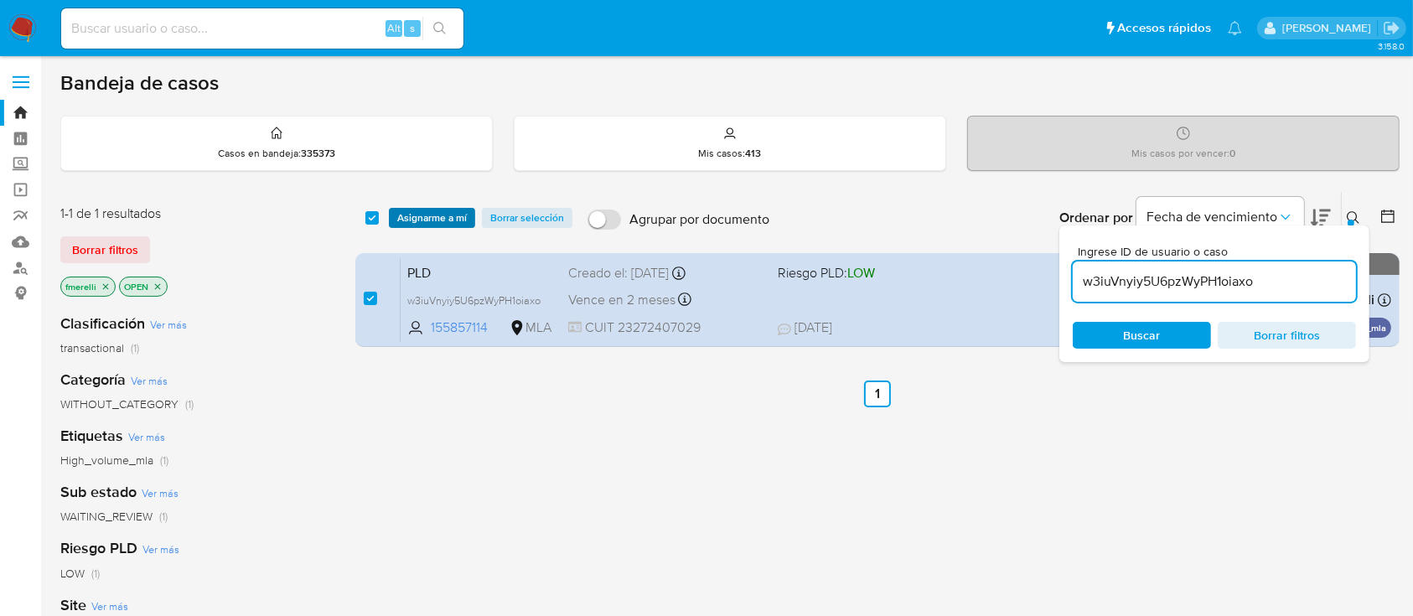
click at [443, 210] on span "Asignarme a mí" at bounding box center [432, 218] width 70 height 17
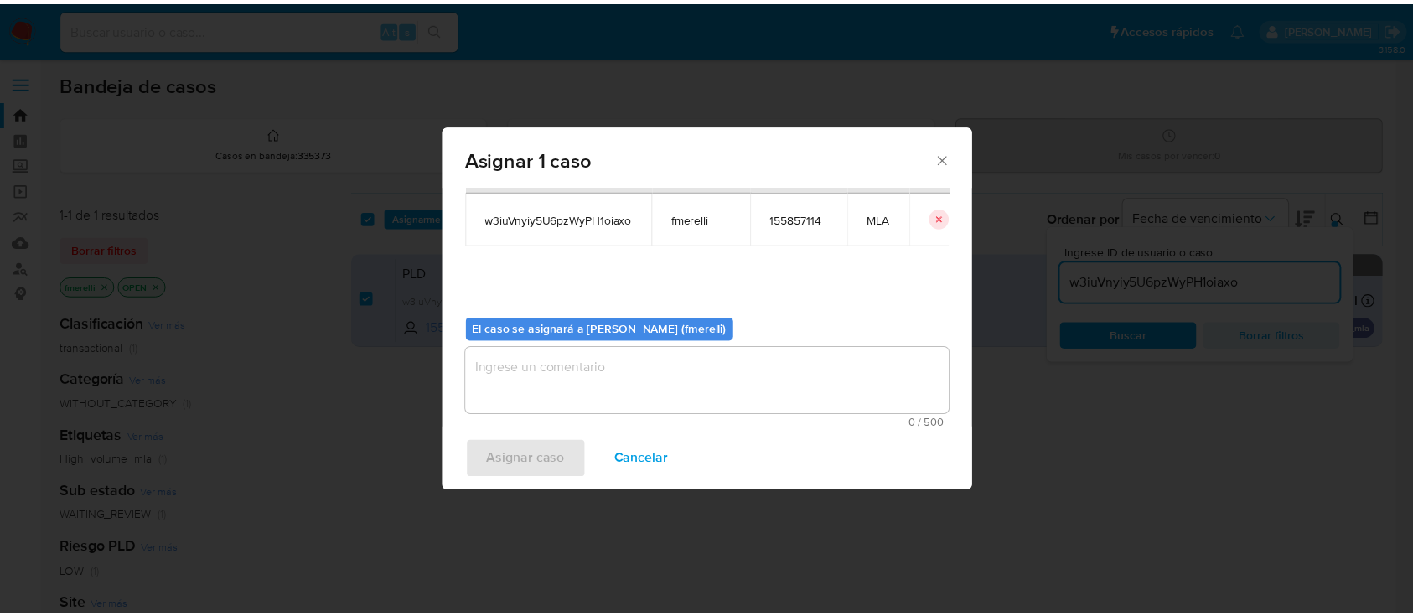
scroll to position [86, 0]
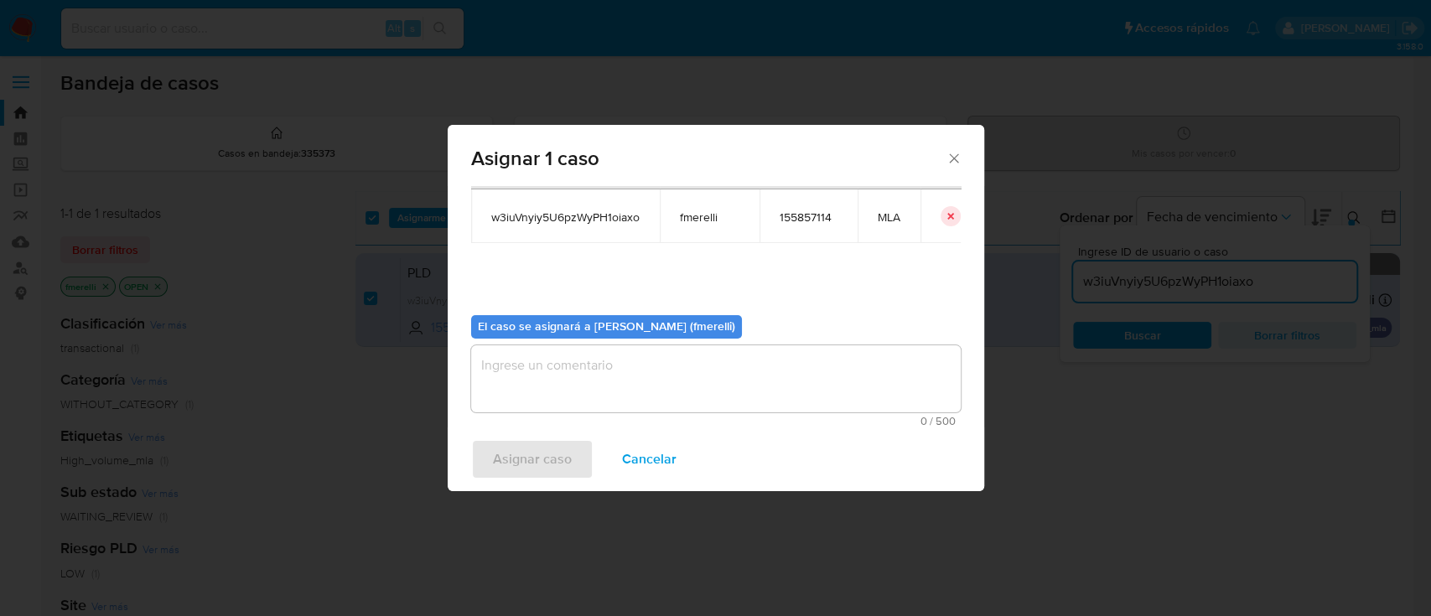
click at [539, 375] on textarea "assign-modal" at bounding box center [716, 378] width 490 height 67
click at [532, 469] on span "Asignar caso" at bounding box center [532, 459] width 79 height 37
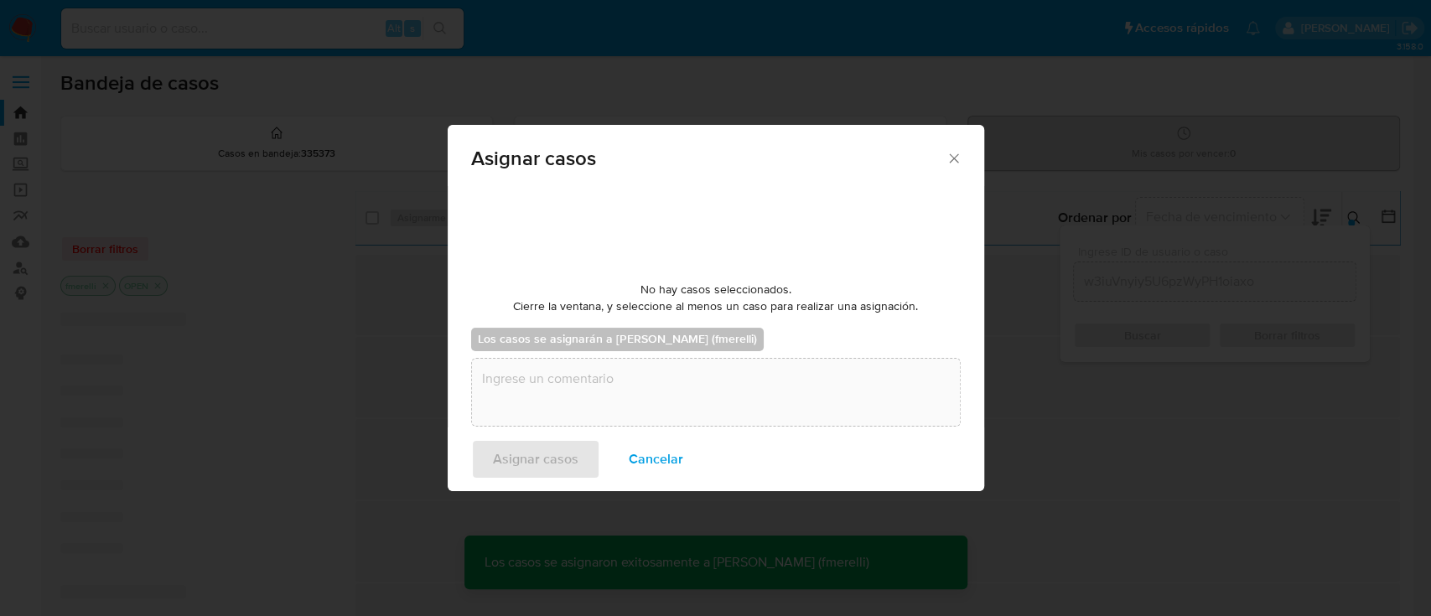
checkbox input "false"
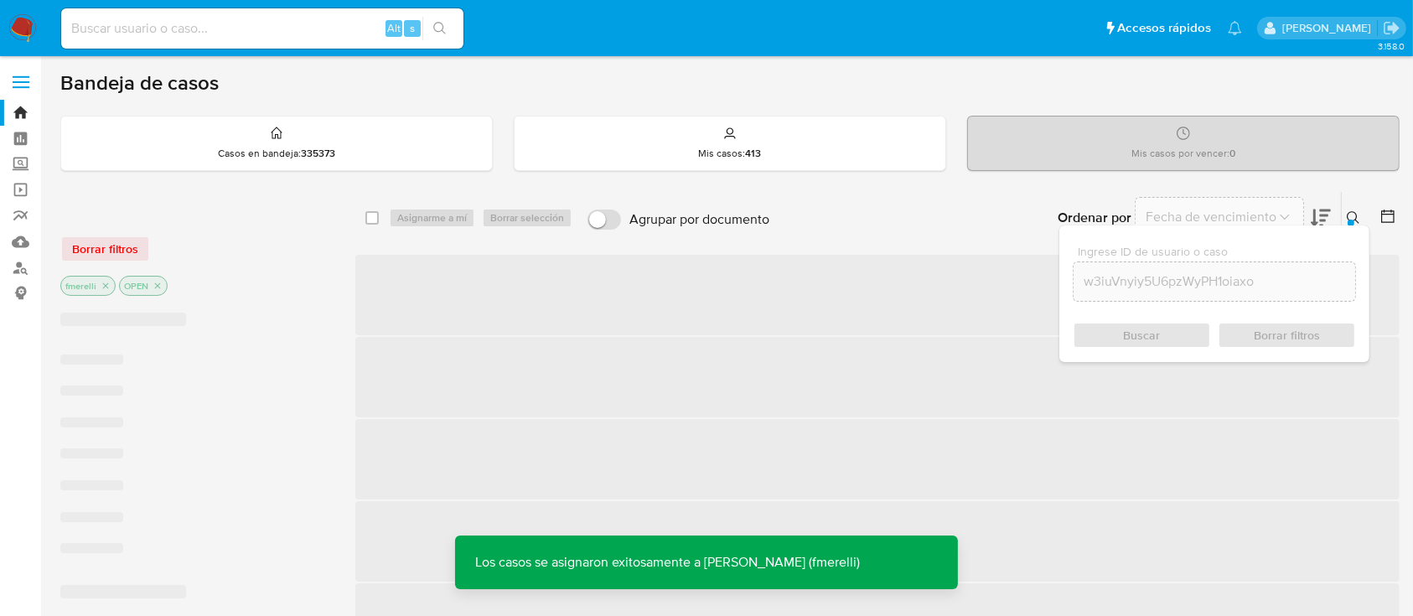
click at [652, 300] on span "‌" at bounding box center [877, 295] width 1045 height 80
click at [656, 312] on span "‌" at bounding box center [877, 295] width 1045 height 80
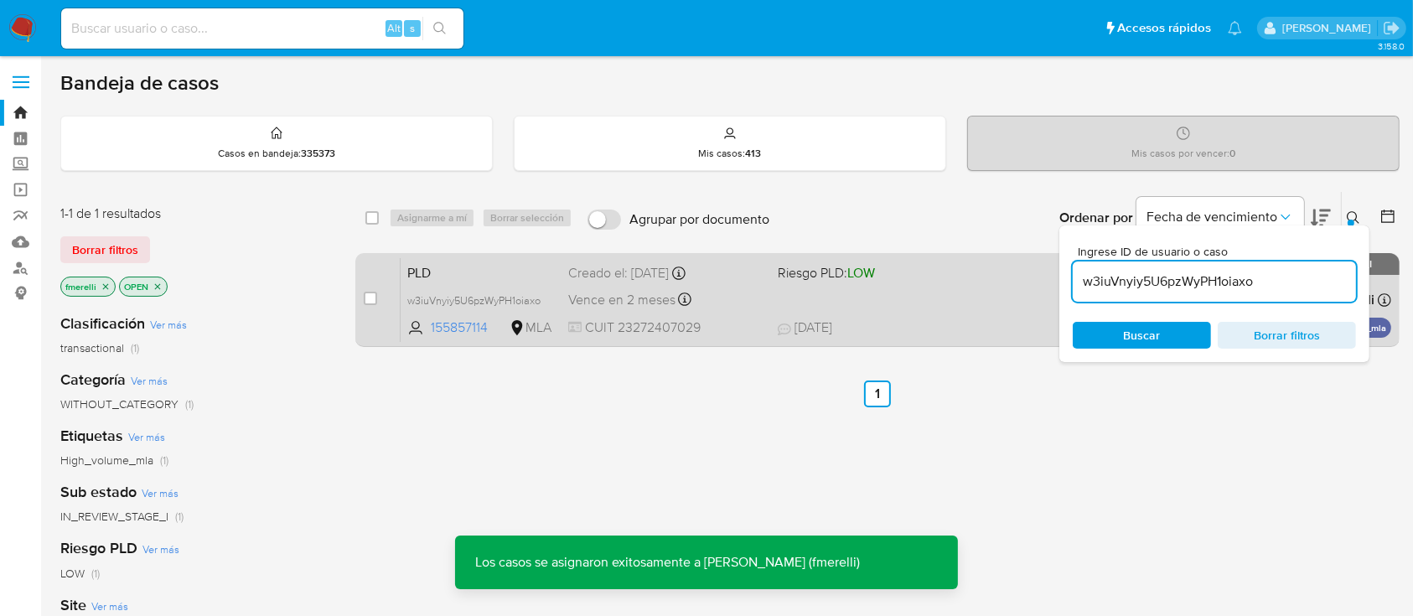
click at [660, 312] on div "PLD w3iuVnyiy5U6pzWyPH1oiaxo 155857114 MLA Riesgo PLD: LOW Creado el: [DATE] Cr…" at bounding box center [896, 299] width 991 height 85
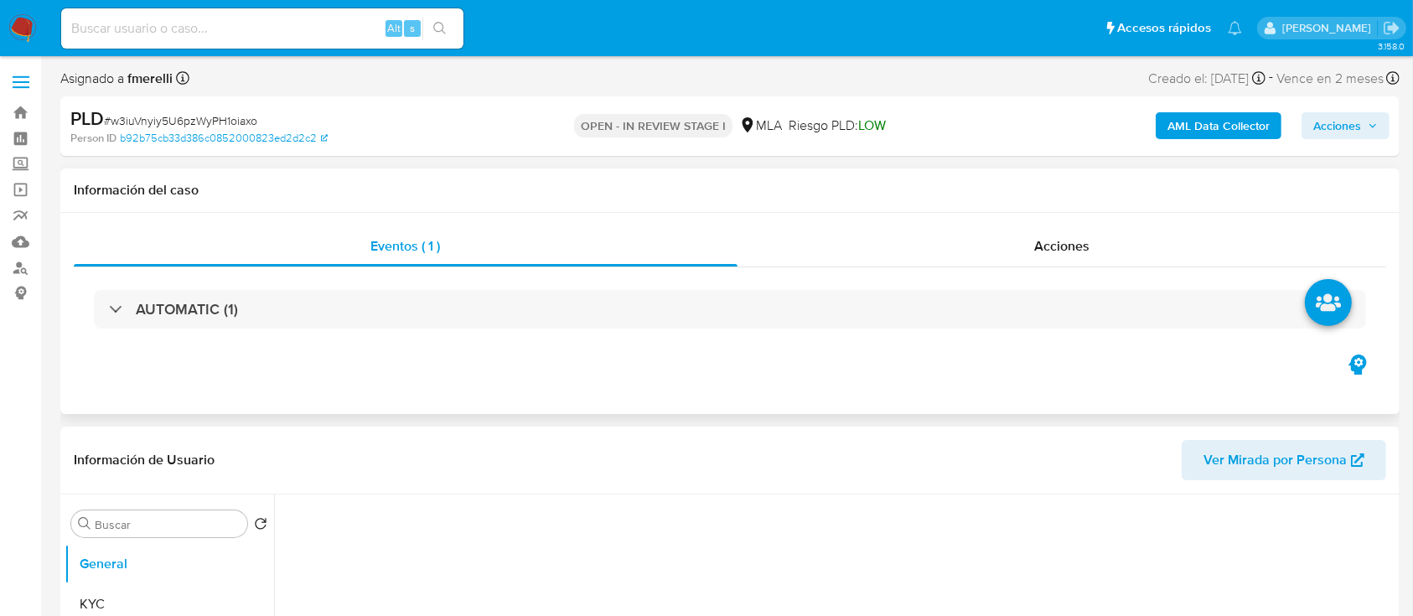
select select "10"
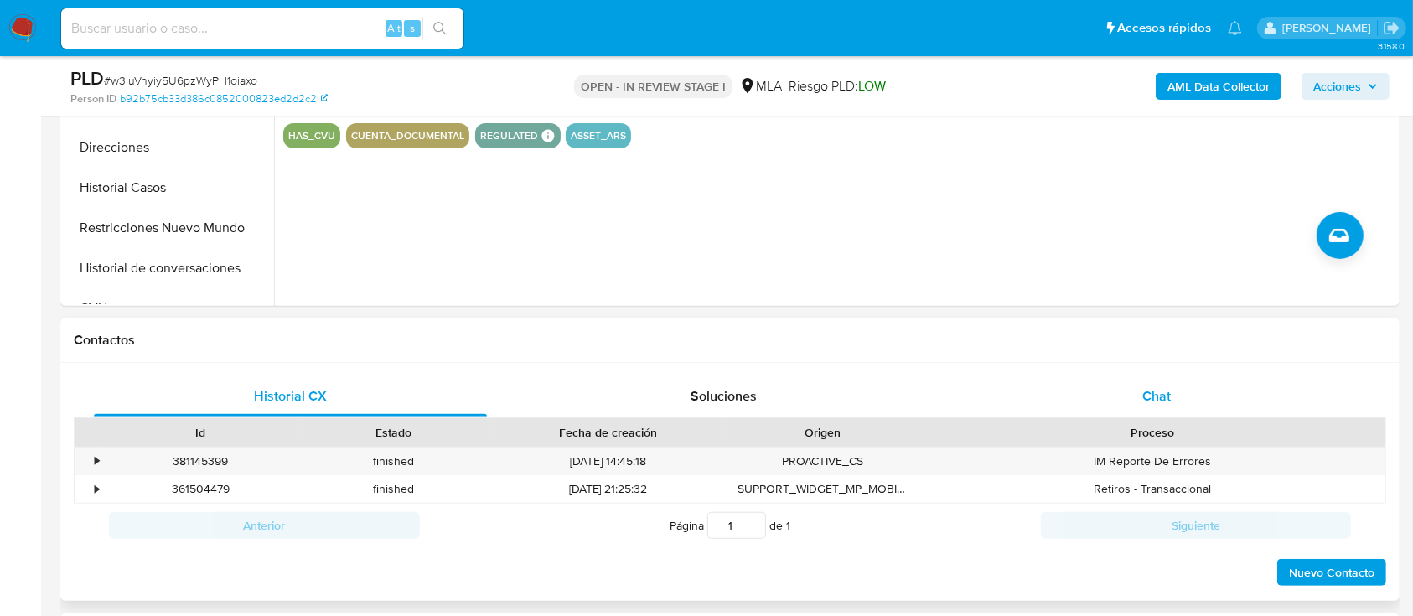
click at [1065, 405] on div "Chat" at bounding box center [1157, 396] width 393 height 40
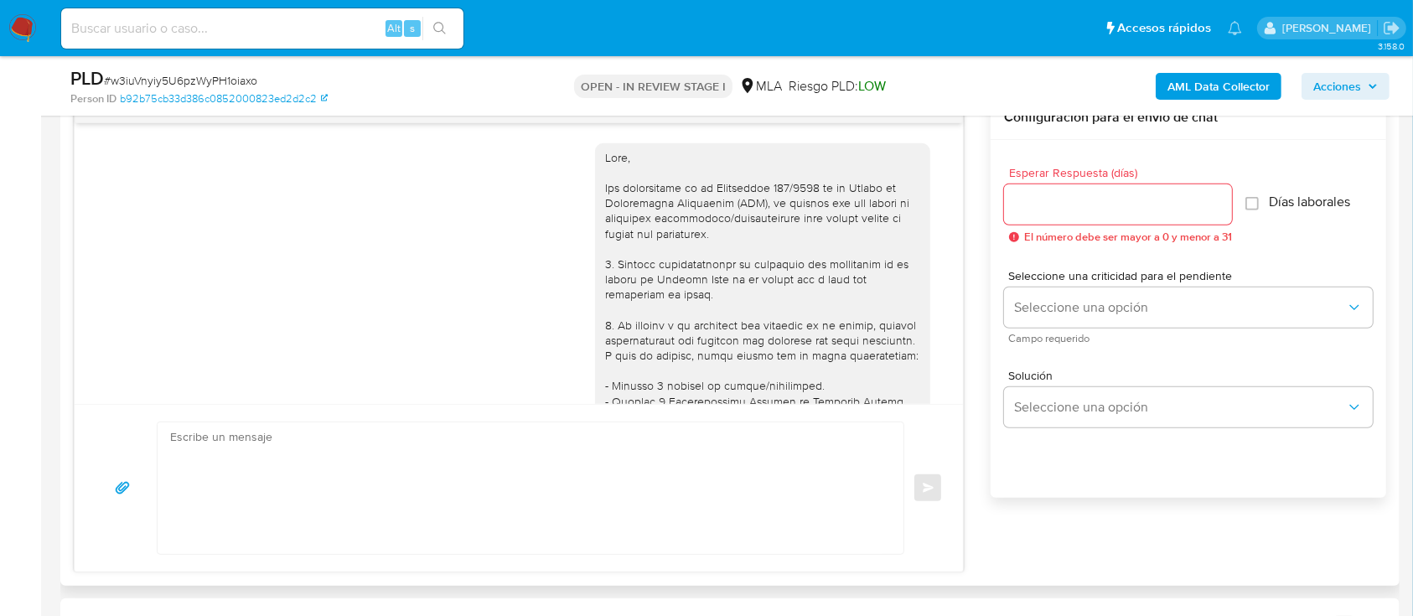
scroll to position [1807, 0]
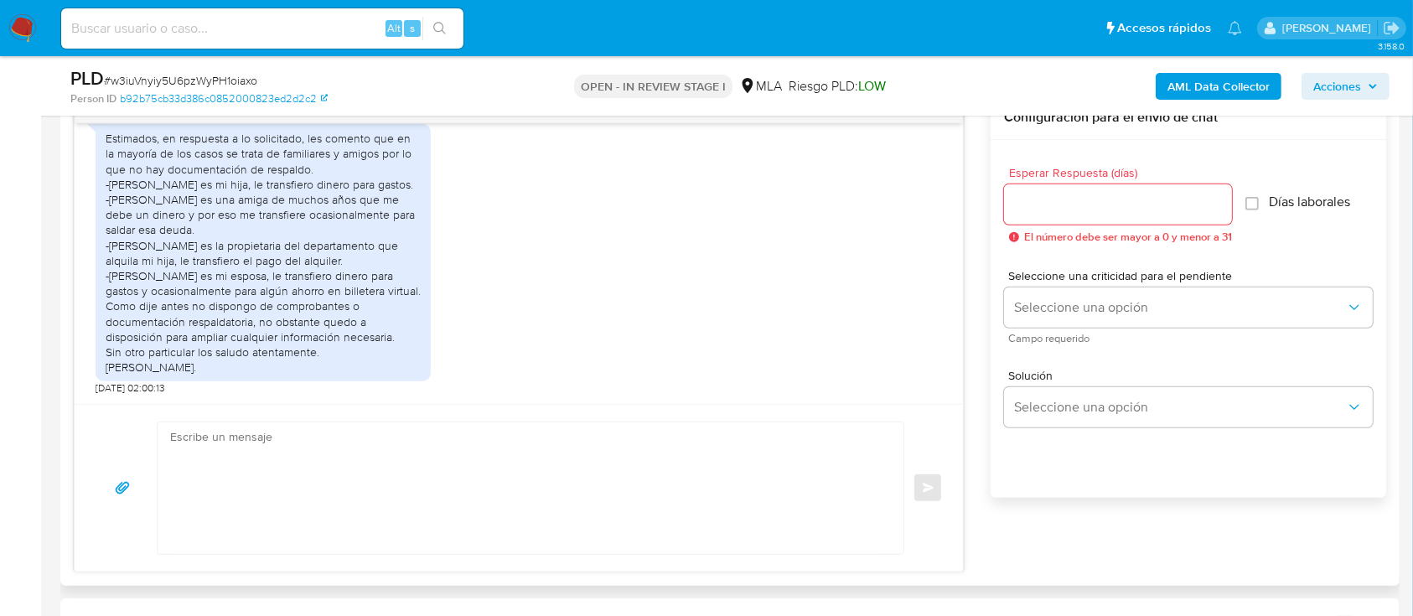
click at [406, 433] on textarea at bounding box center [526, 489] width 713 height 132
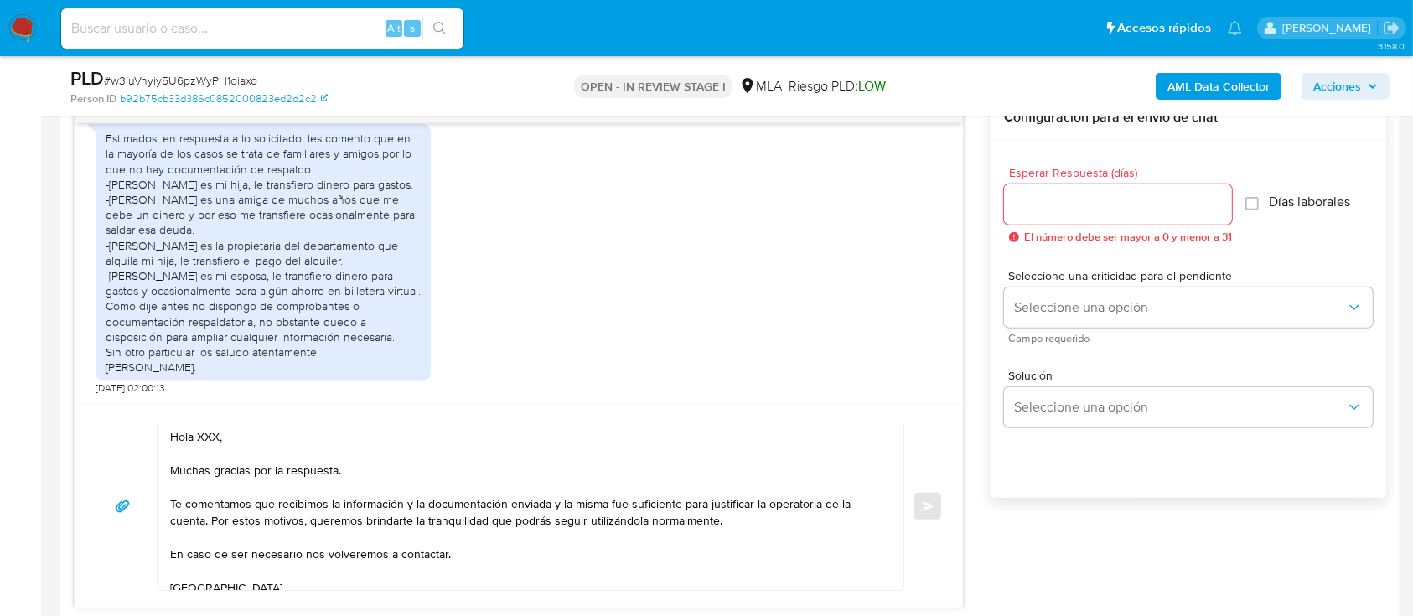
drag, startPoint x: 107, startPoint y: 298, endPoint x: 340, endPoint y: 362, distance: 240.8
click at [340, 362] on div "Estimados, en respuesta a lo solicitado, les comento que en la mayoría de los c…" at bounding box center [263, 253] width 315 height 244
click at [236, 335] on div "Estimados, en respuesta a lo solicitado, les comento que en la mayoría de los c…" at bounding box center [263, 253] width 315 height 244
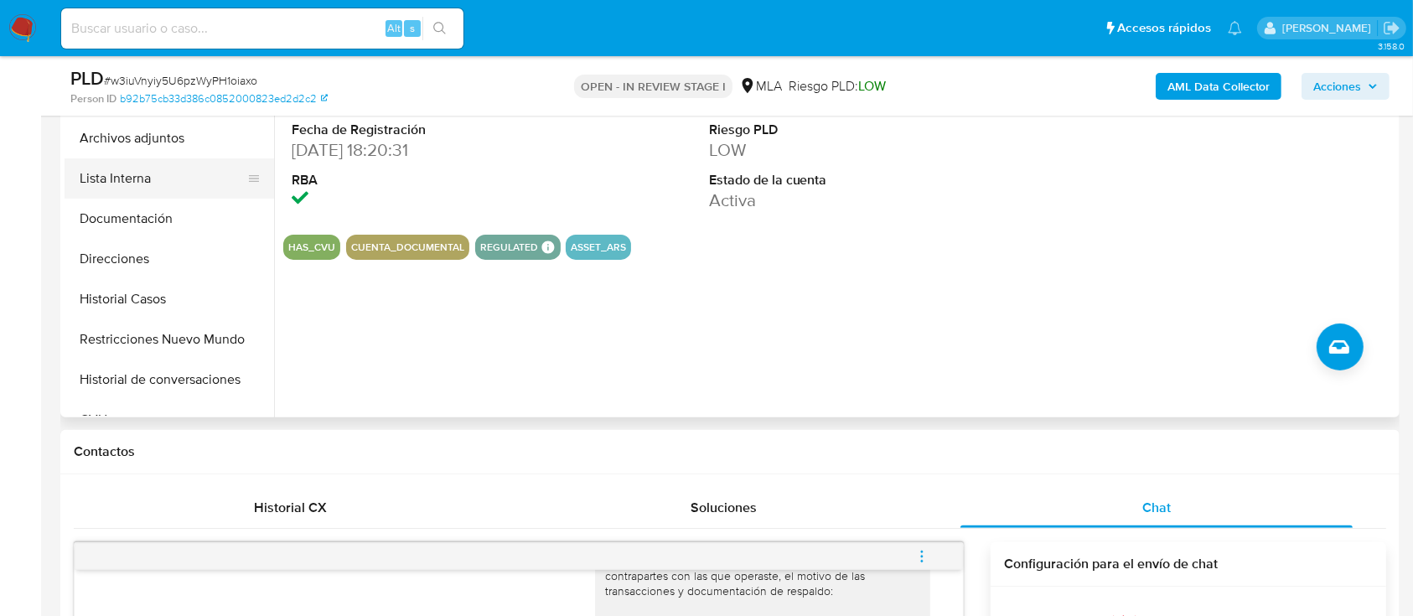
scroll to position [335, 0]
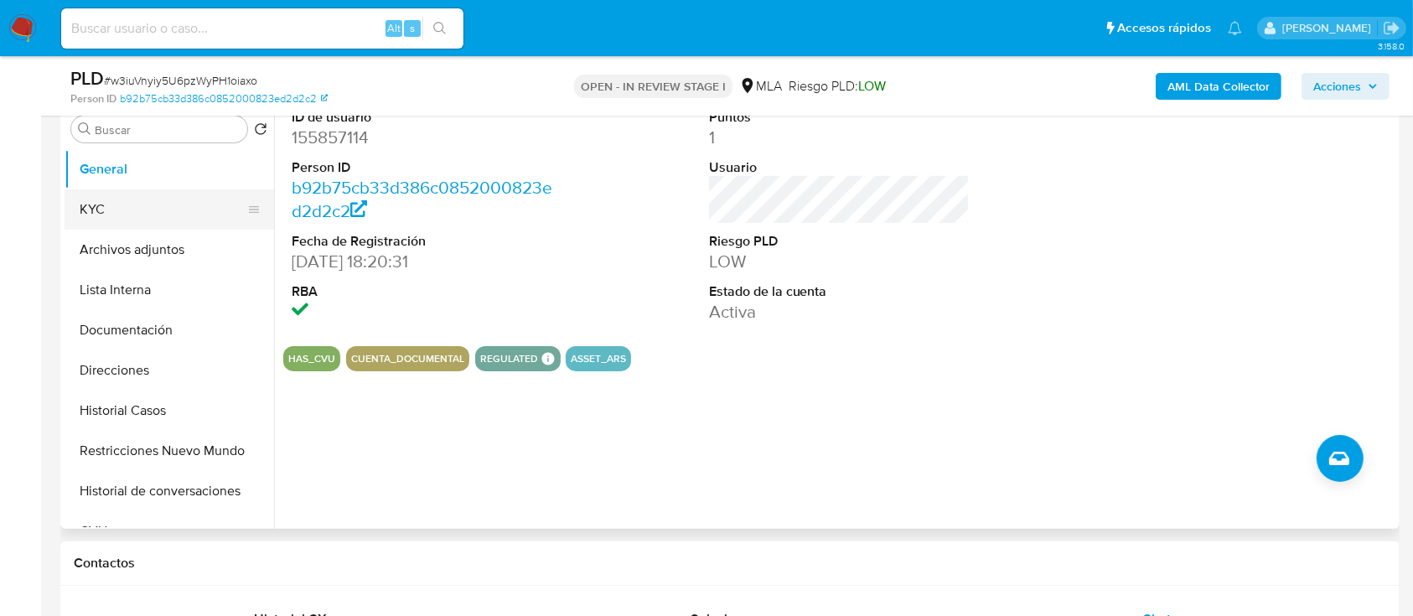
drag, startPoint x: 129, startPoint y: 215, endPoint x: 249, endPoint y: 228, distance: 120.6
click at [129, 214] on button "KYC" at bounding box center [163, 209] width 196 height 40
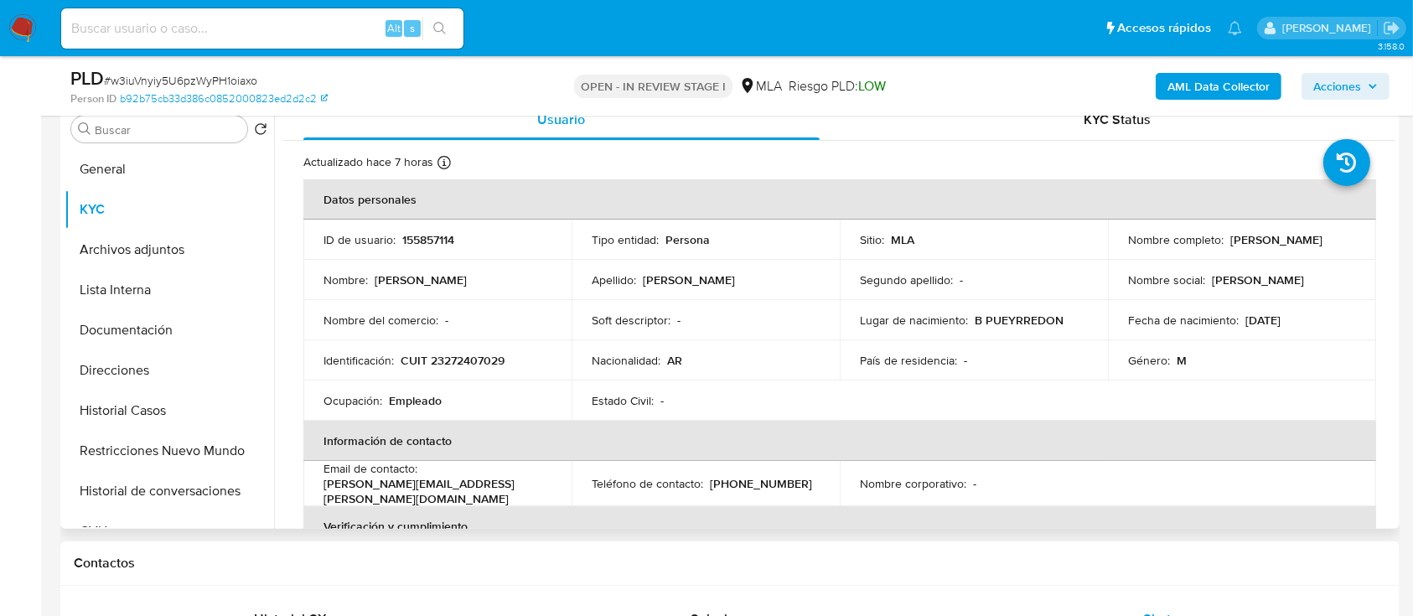
click at [1231, 247] on p "[PERSON_NAME]" at bounding box center [1277, 239] width 92 height 15
copy p "Christian"
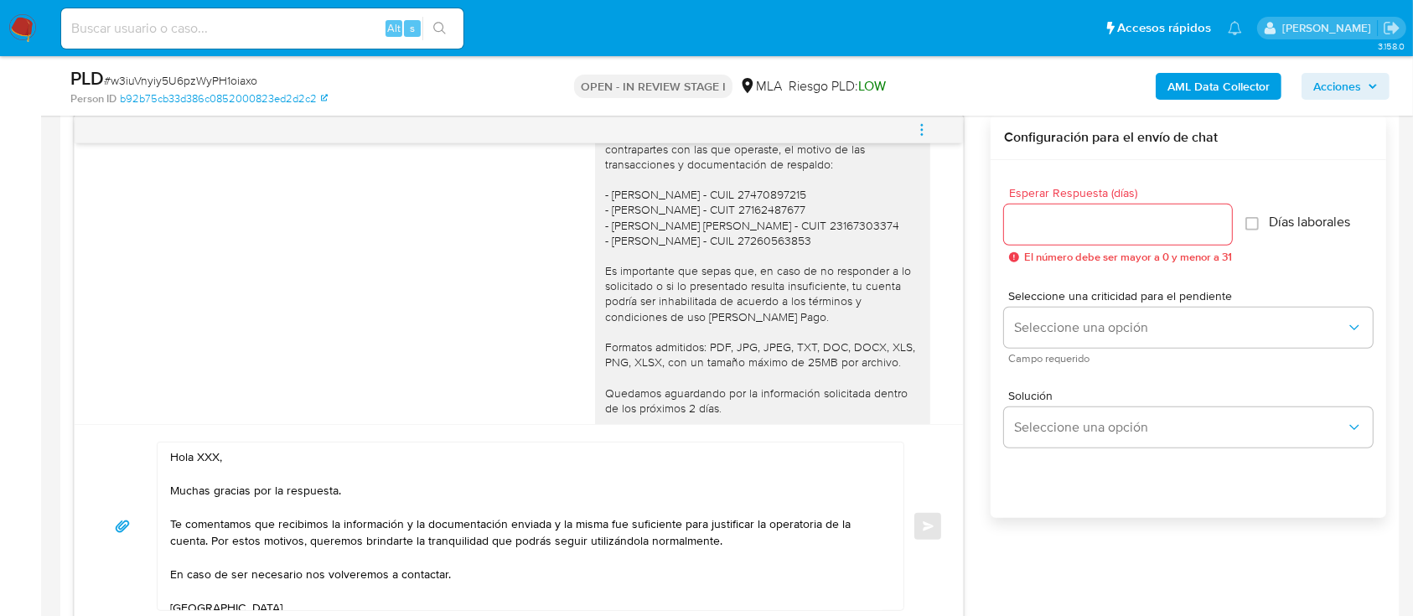
scroll to position [894, 0]
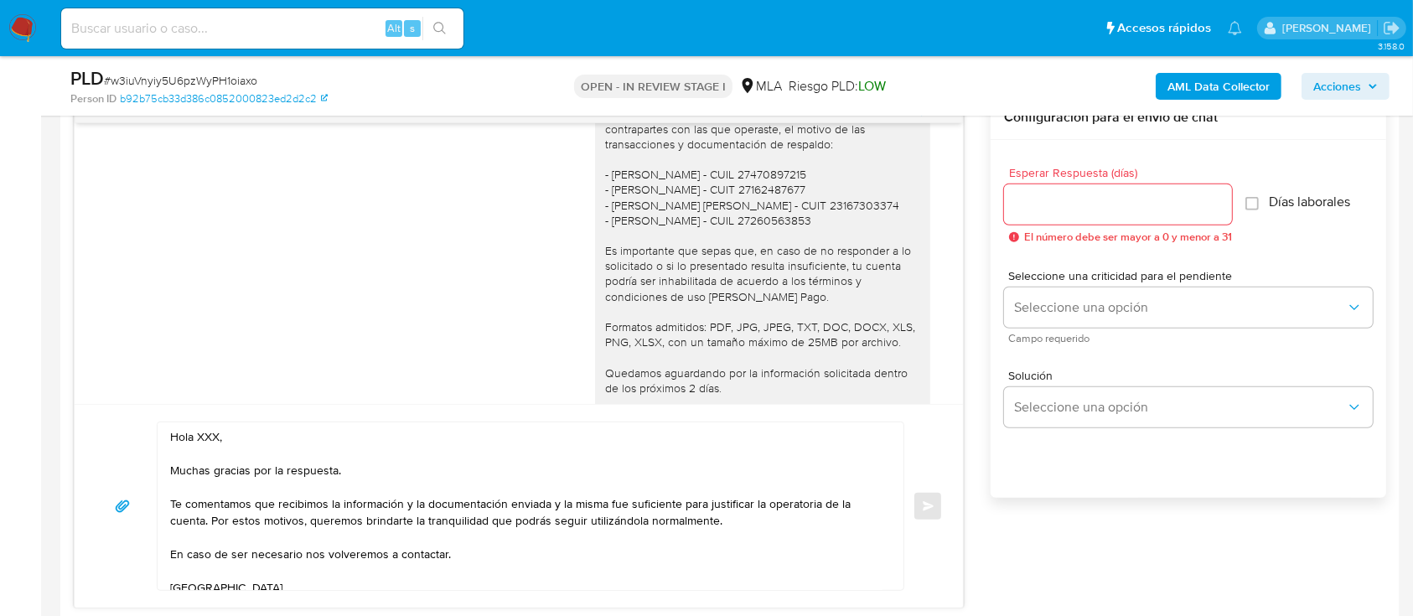
click at [210, 428] on textarea "Hola XXX, Muchas gracias por la respuesta. Te comentamos que recibimos la infor…" at bounding box center [526, 507] width 713 height 168
paste textarea "Christian"
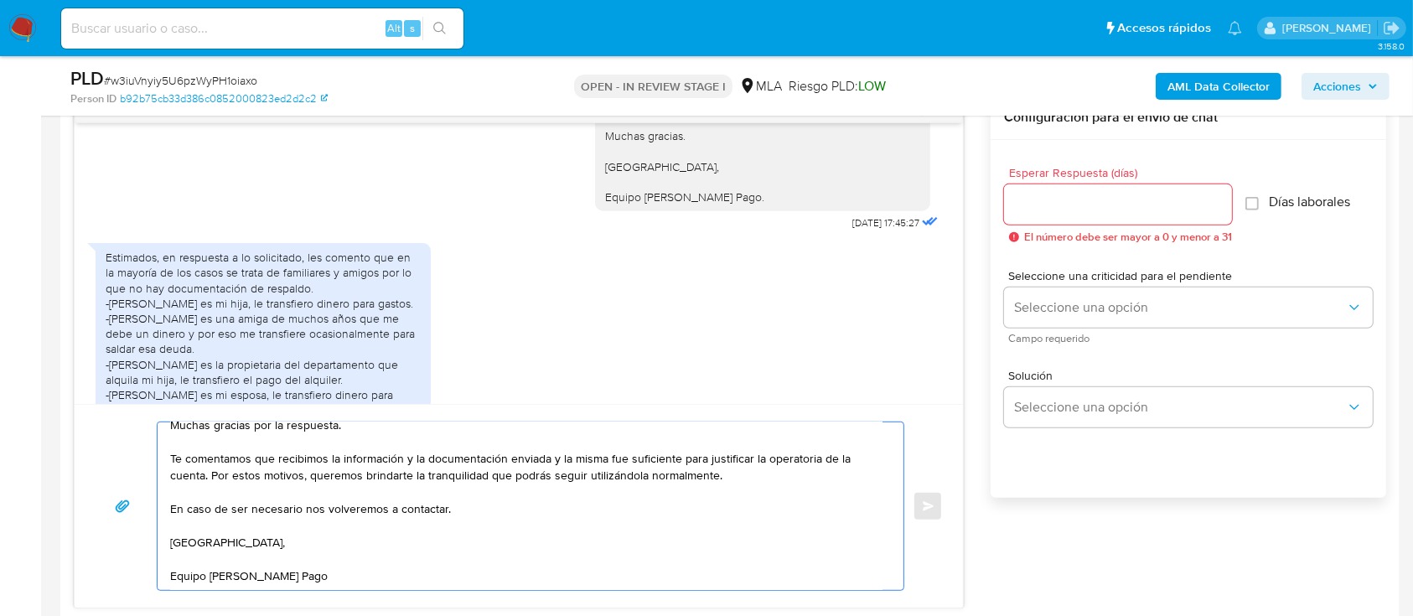
scroll to position [1807, 0]
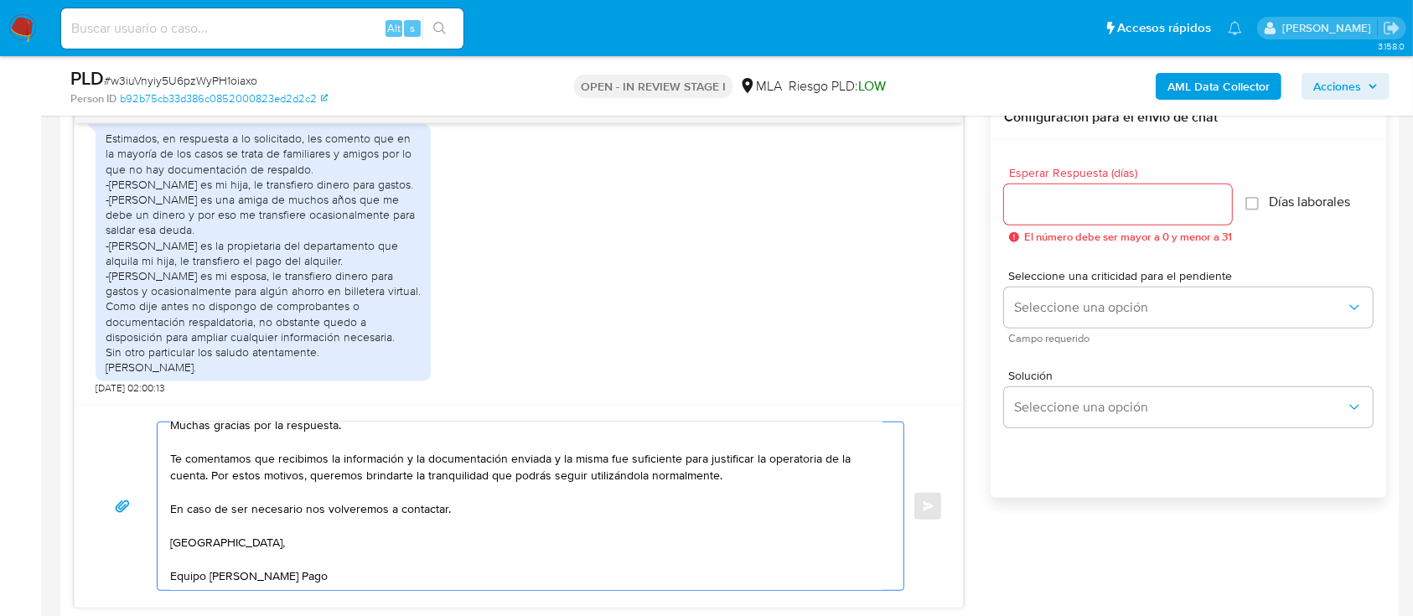
type textarea "Hola [DEMOGRAPHIC_DATA], Muchas gracias por la respuesta. Te comentamos que rec…"
click at [1092, 190] on div at bounding box center [1118, 204] width 228 height 40
click at [1085, 197] on input "Esperar Respuesta (días)" at bounding box center [1118, 205] width 228 height 22
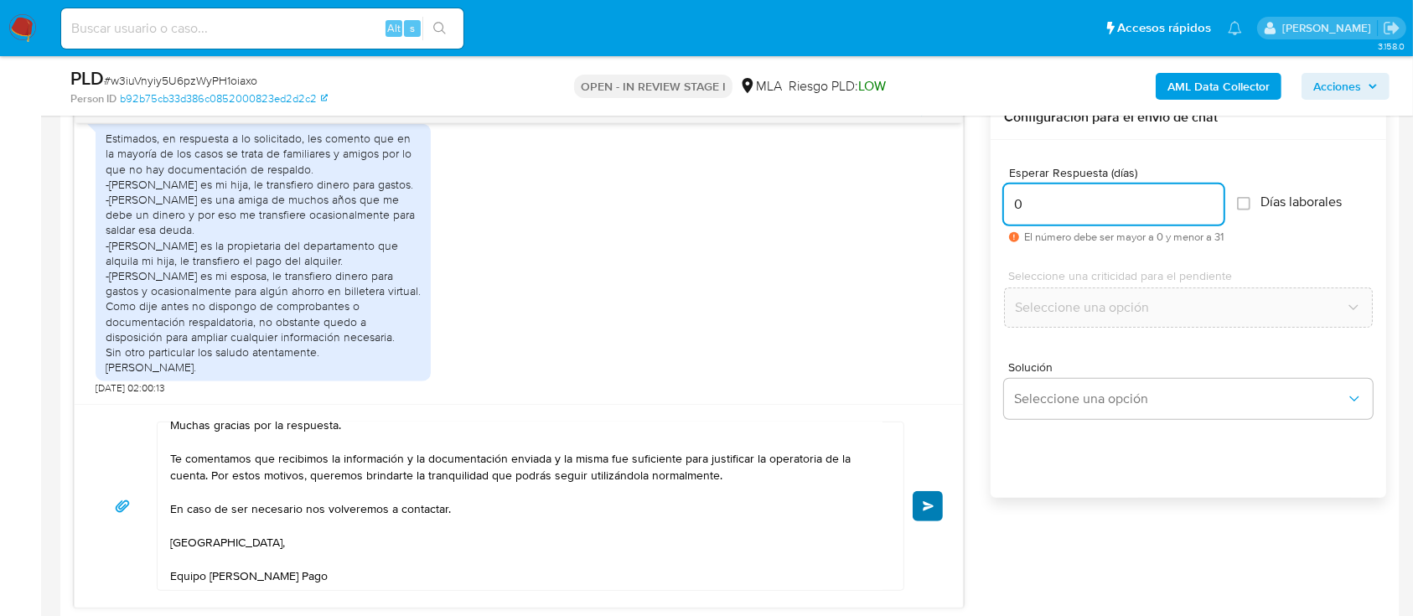
type input "0"
click at [920, 498] on button "Enviar" at bounding box center [928, 506] width 30 height 30
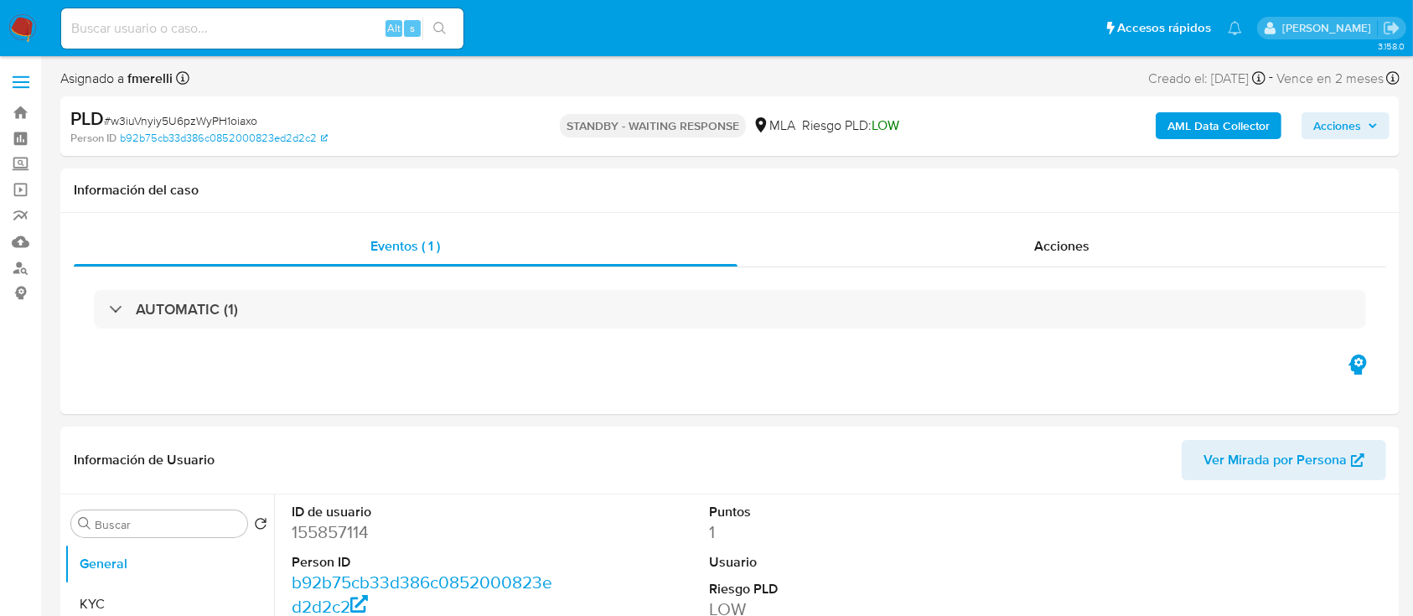
select select "10"
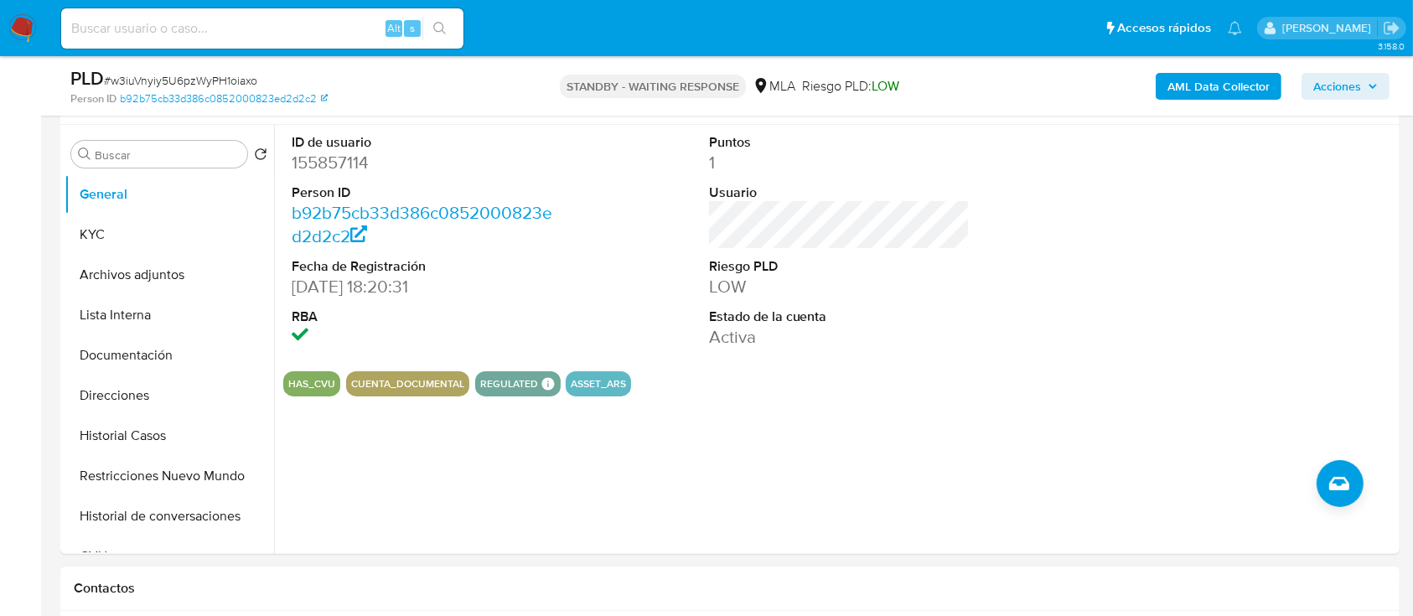
scroll to position [335, 0]
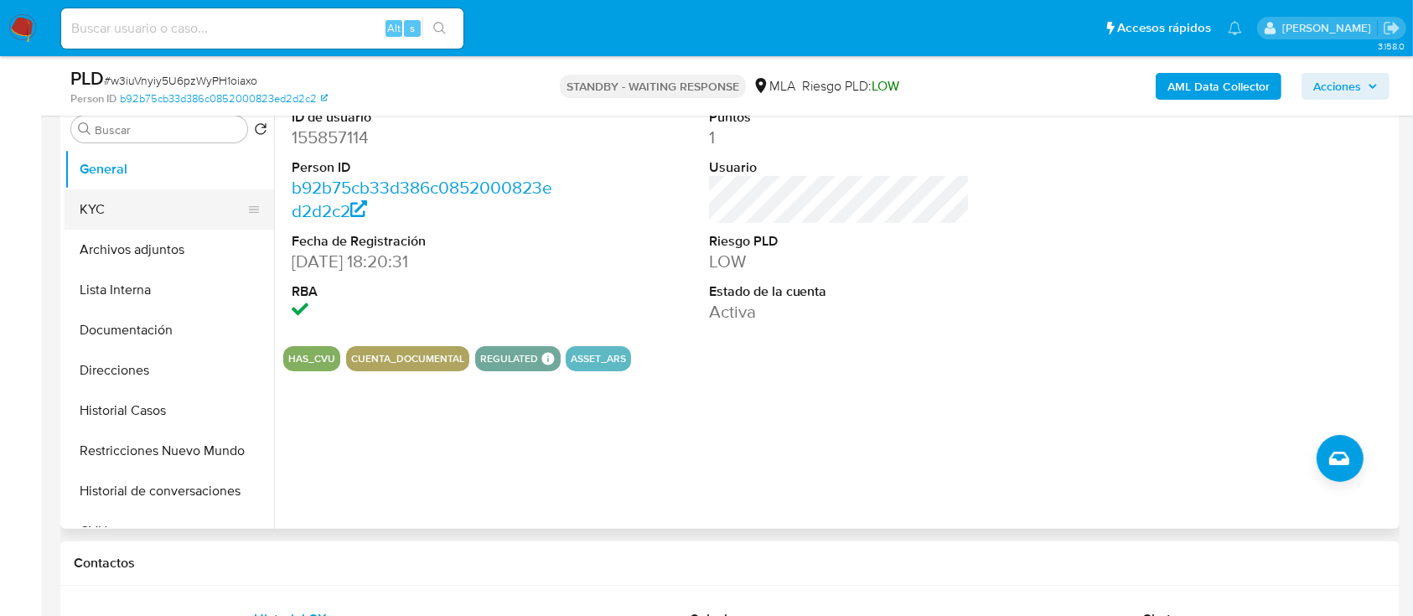
click at [166, 199] on button "KYC" at bounding box center [163, 209] width 196 height 40
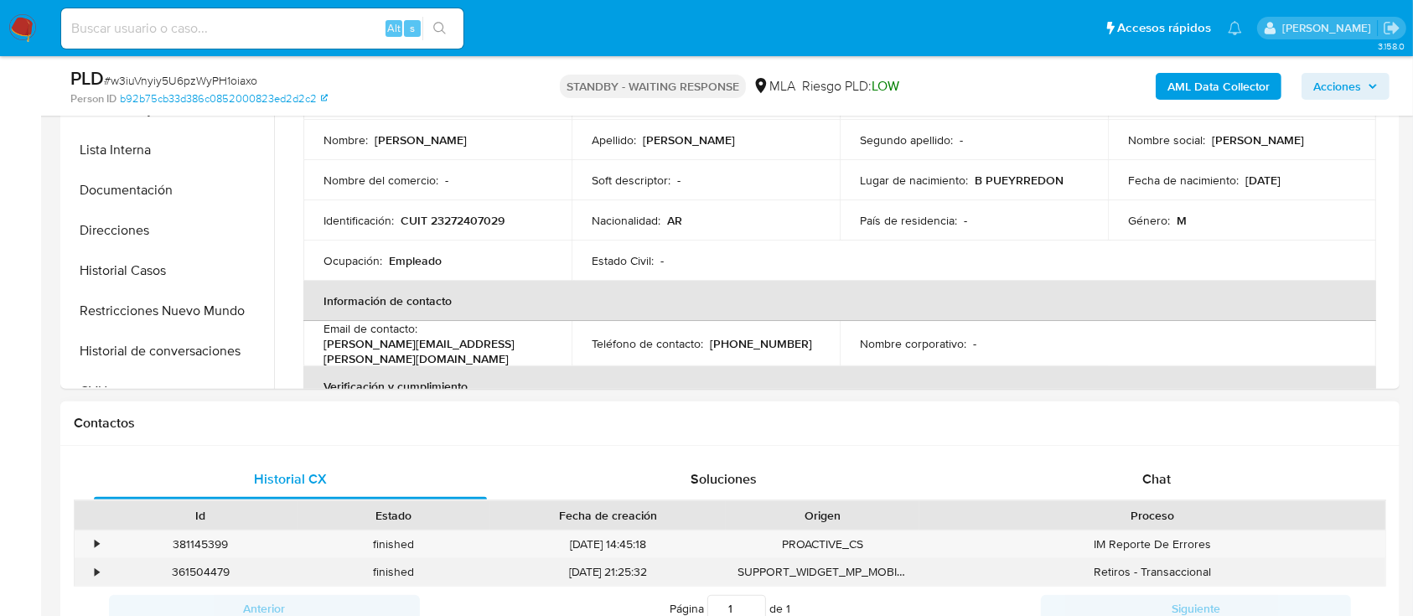
scroll to position [671, 0]
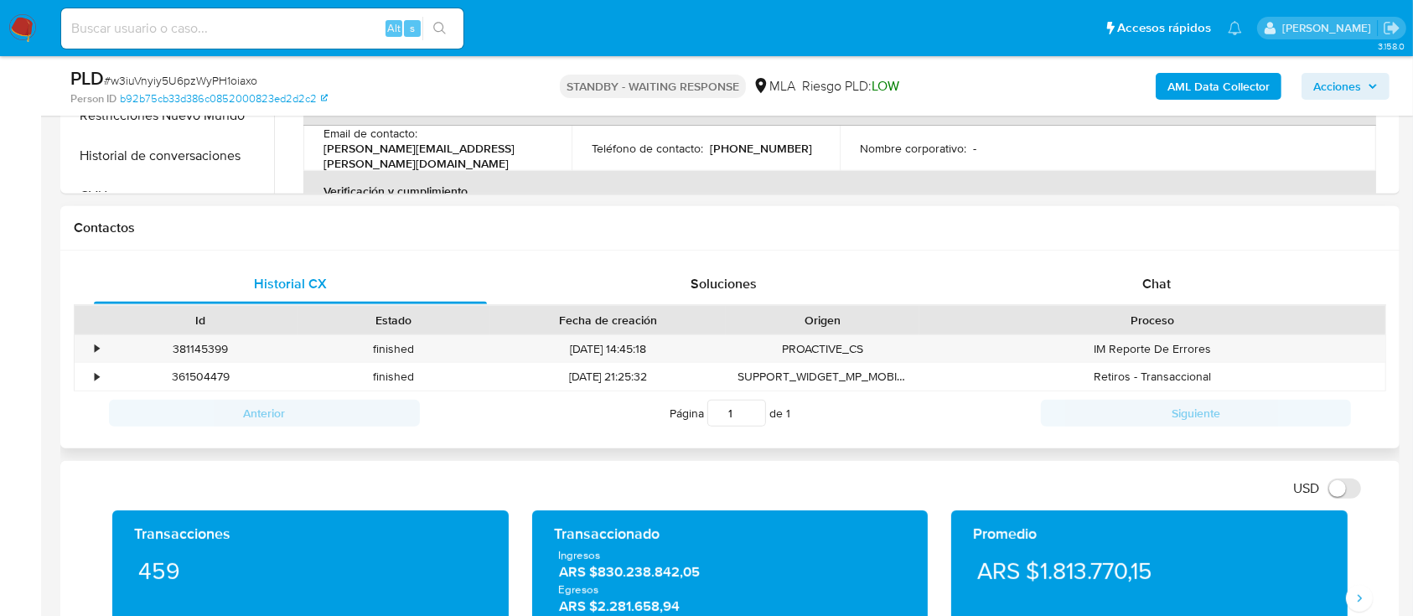
click at [1129, 251] on div "Historial CX Soluciones Chat Id Estado Fecha de creación Origen Proceso • 38114…" at bounding box center [730, 350] width 1340 height 199
click at [1115, 279] on div "Chat" at bounding box center [1157, 284] width 393 height 40
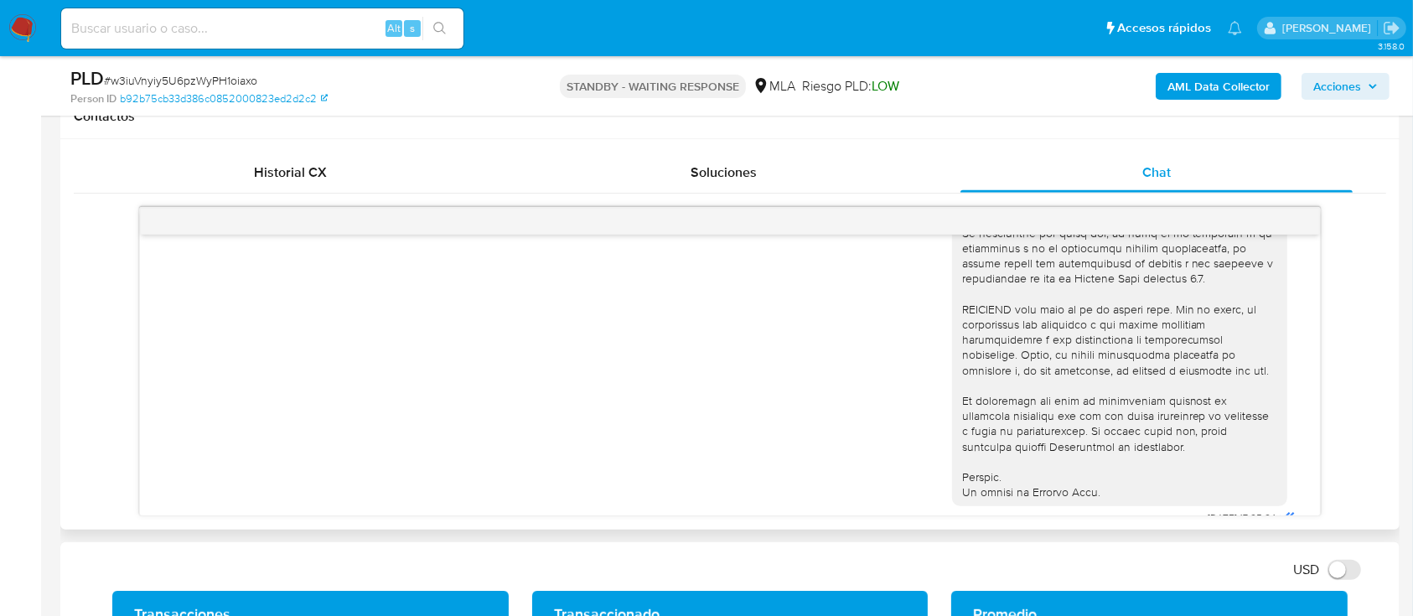
scroll to position [966, 0]
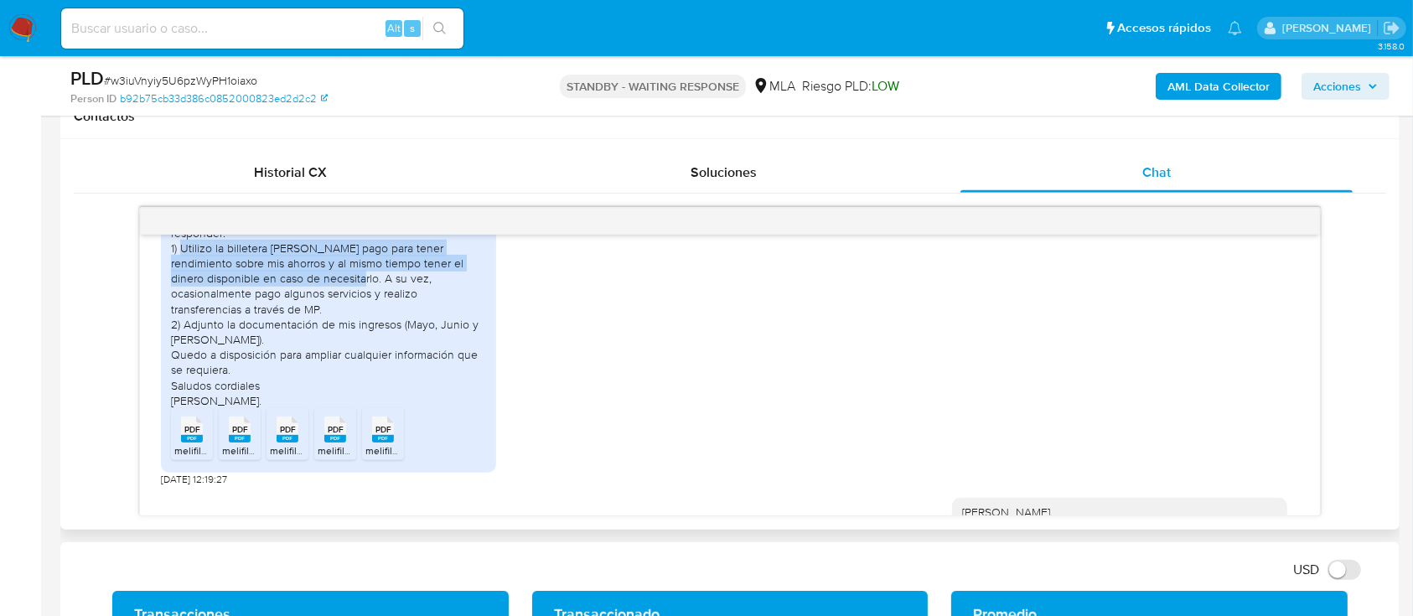
drag, startPoint x: 183, startPoint y: 278, endPoint x: 342, endPoint y: 311, distance: 162.6
click at [342, 311] on div "Buenos días estimados, en virtud de lo solicitado paso a responder: 1) Utilizo …" at bounding box center [328, 309] width 315 height 198
copy div "Utilizo la billetera [PERSON_NAME] pago para tener rendimiento sobre mis ahorro…"
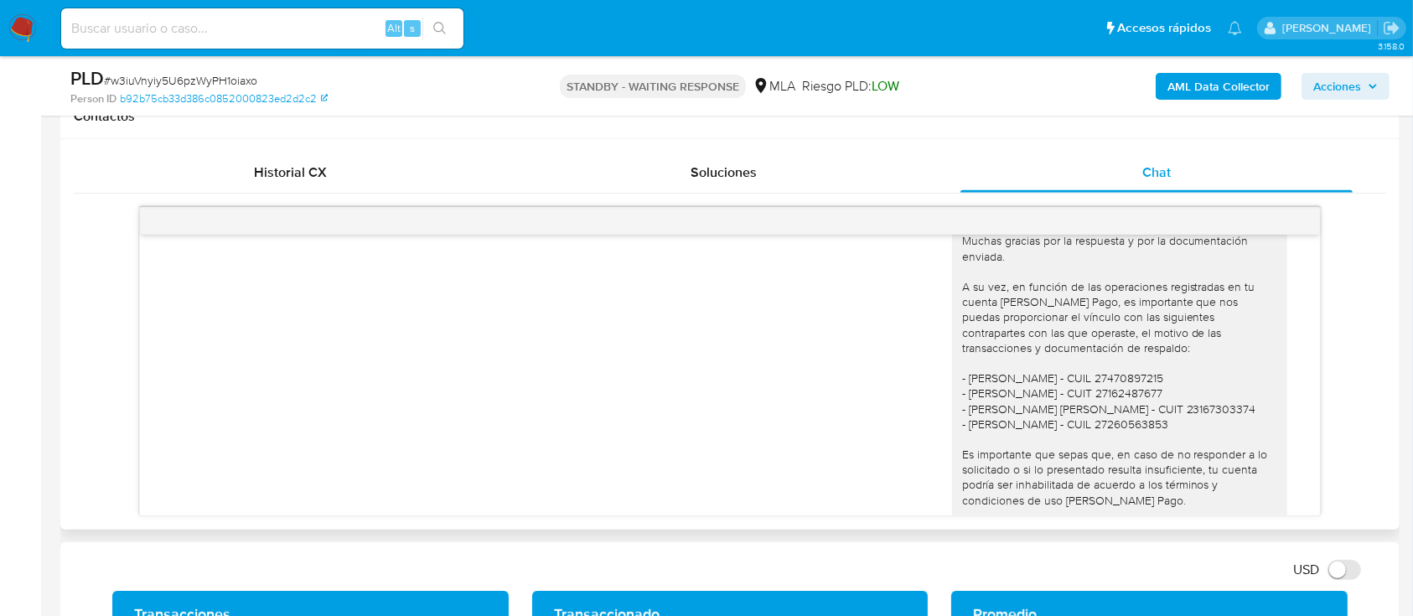
scroll to position [1301, 0]
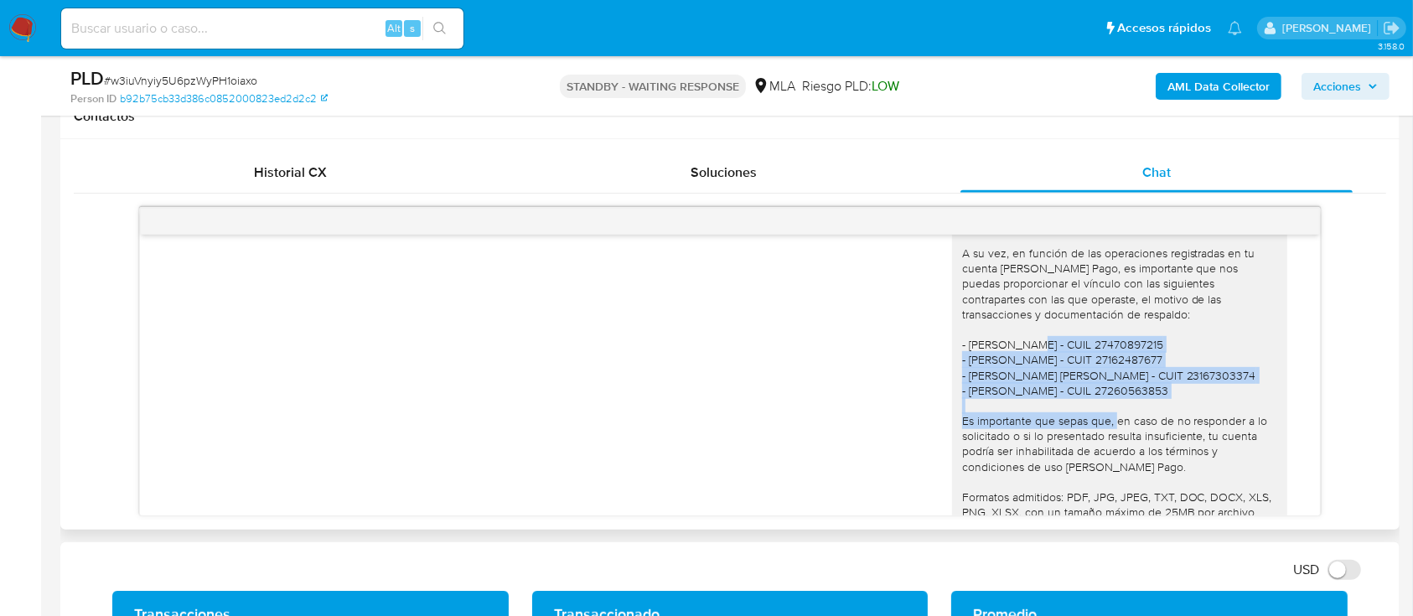
drag, startPoint x: 952, startPoint y: 377, endPoint x: 1173, endPoint y: 416, distance: 223.8
click at [1173, 416] on div "[PERSON_NAME], Muchas gracias por la respuesta y por la documentación enviada. …" at bounding box center [1119, 413] width 315 height 488
copy div "[PERSON_NAME] - CUIL 27470897215 - [PERSON_NAME] - CUIT 27162487677 - [PERSON_N…"
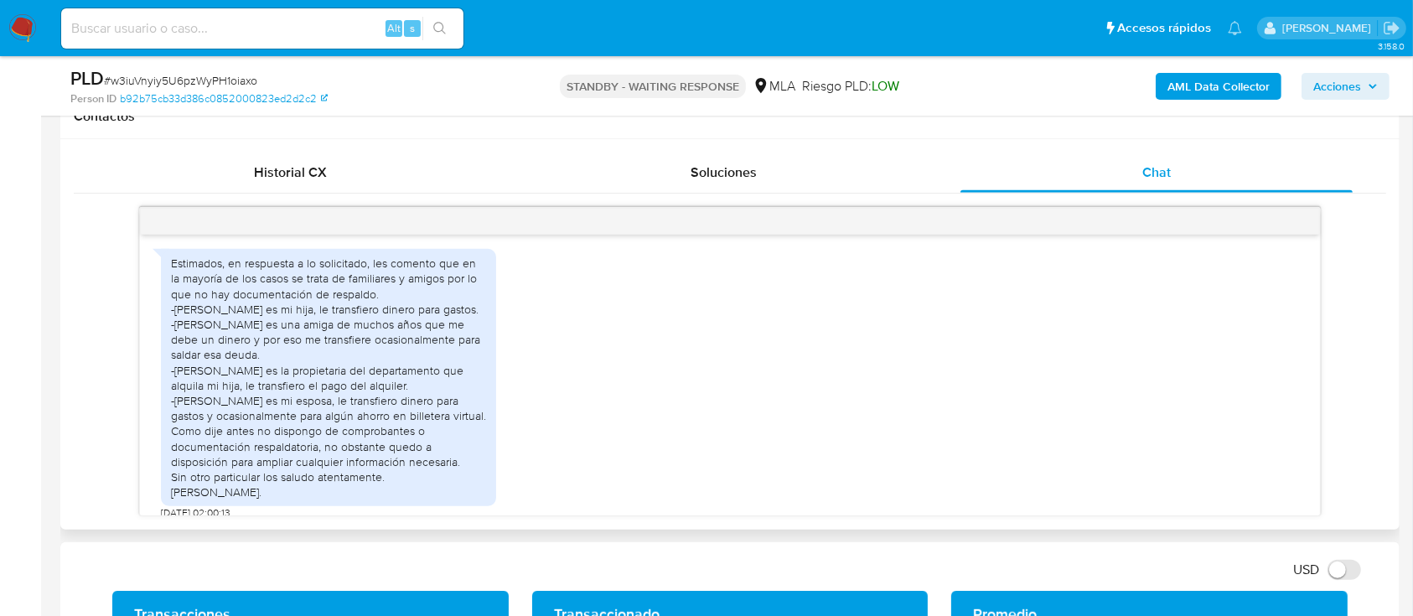
scroll to position [1749, 0]
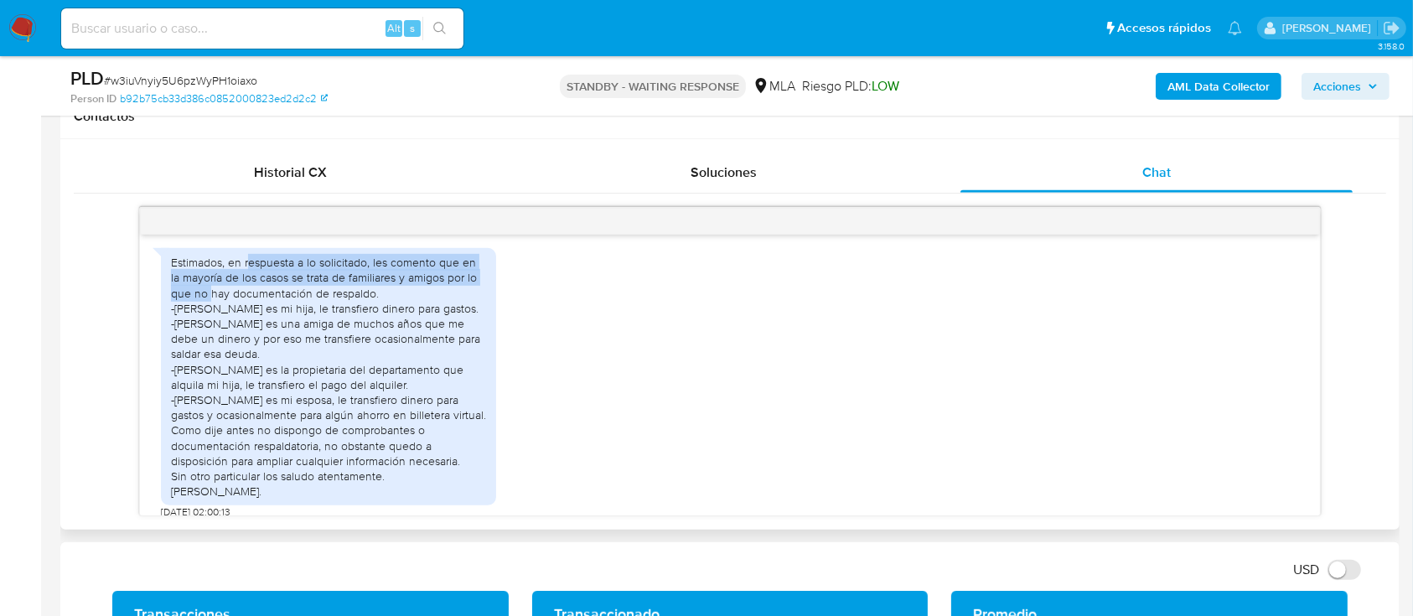
drag, startPoint x: 251, startPoint y: 296, endPoint x: 210, endPoint y: 319, distance: 47.3
click at [210, 319] on div "Estimados, en respuesta a lo solicitado, les comento que en la mayoría de los c…" at bounding box center [328, 377] width 315 height 244
click at [213, 312] on div "Estimados, en respuesta a lo solicitado, les comento que en la mayoría de los c…" at bounding box center [328, 377] width 315 height 244
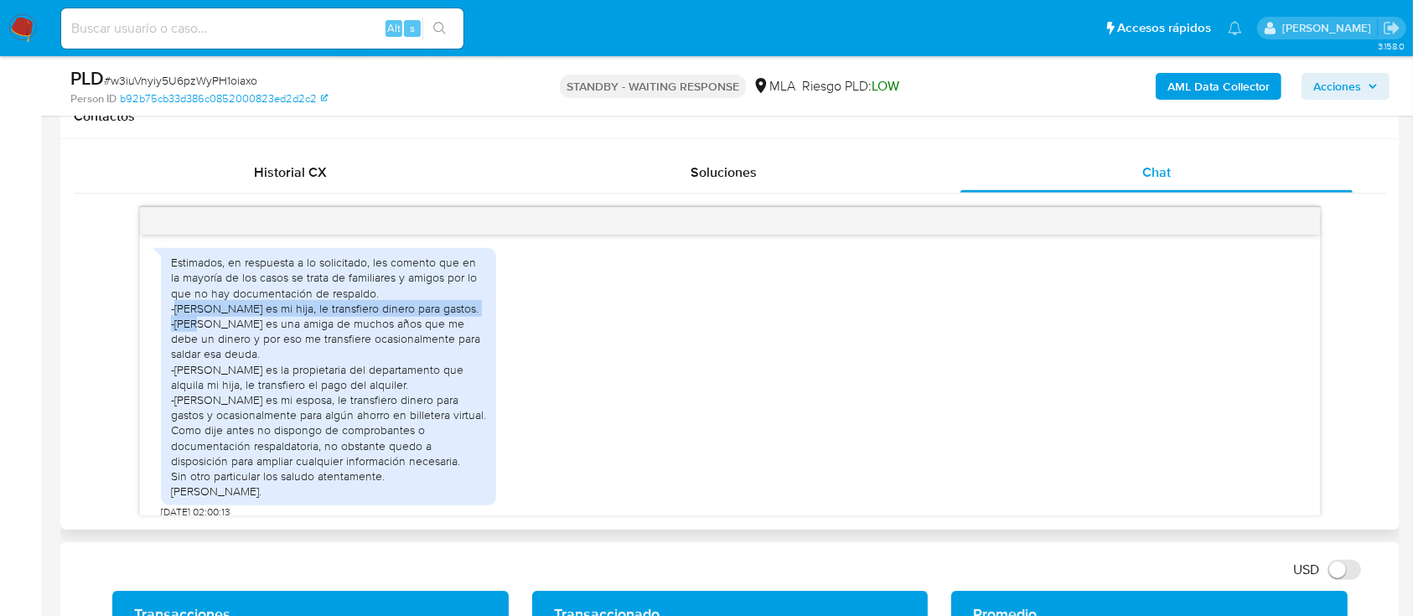
drag, startPoint x: 177, startPoint y: 338, endPoint x: 204, endPoint y: 352, distance: 30.4
click at [204, 352] on div "Estimados, en respuesta a lo solicitado, les comento que en la mayoría de los c…" at bounding box center [328, 377] width 315 height 244
copy div "[PERSON_NAME] es mi hija, le transfiero dinero para gastos"
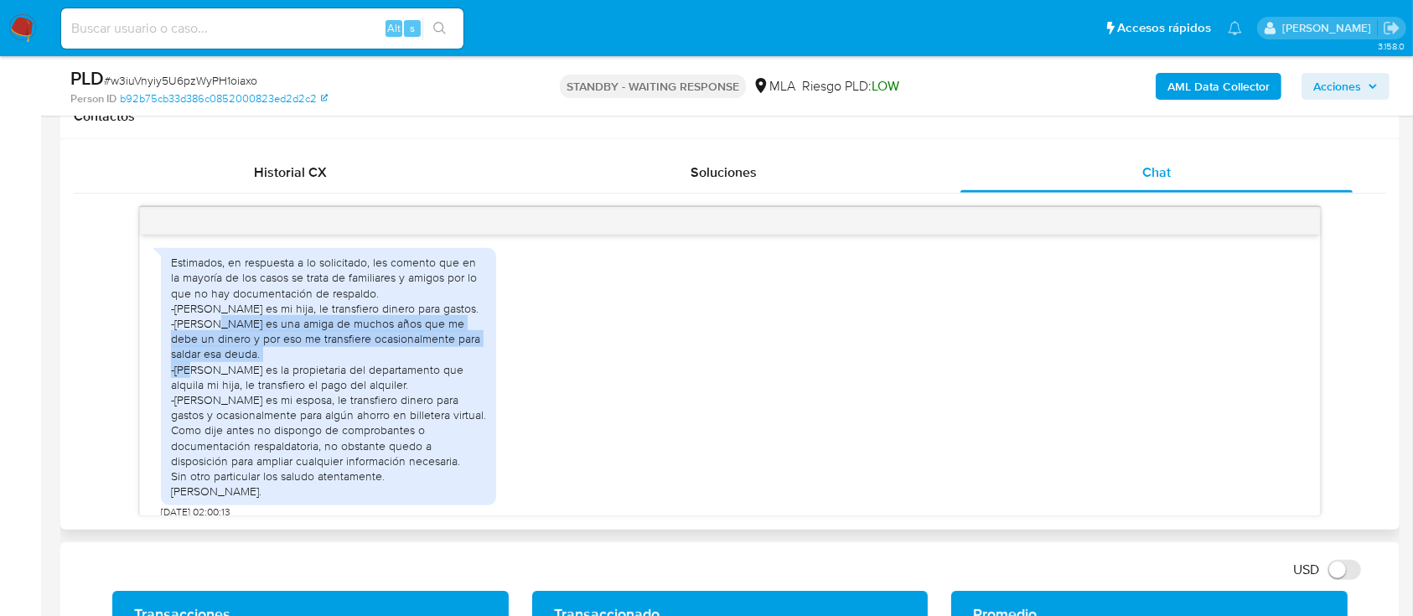
drag, startPoint x: 175, startPoint y: 372, endPoint x: 223, endPoint y: 398, distance: 54.4
click at [223, 398] on div "Estimados, en respuesta a lo solicitado, les comento que en la mayoría de los c…" at bounding box center [328, 377] width 315 height 244
copy div "[PERSON_NAME] es una amiga de muchos años que me debe un dinero y por eso me tr…"
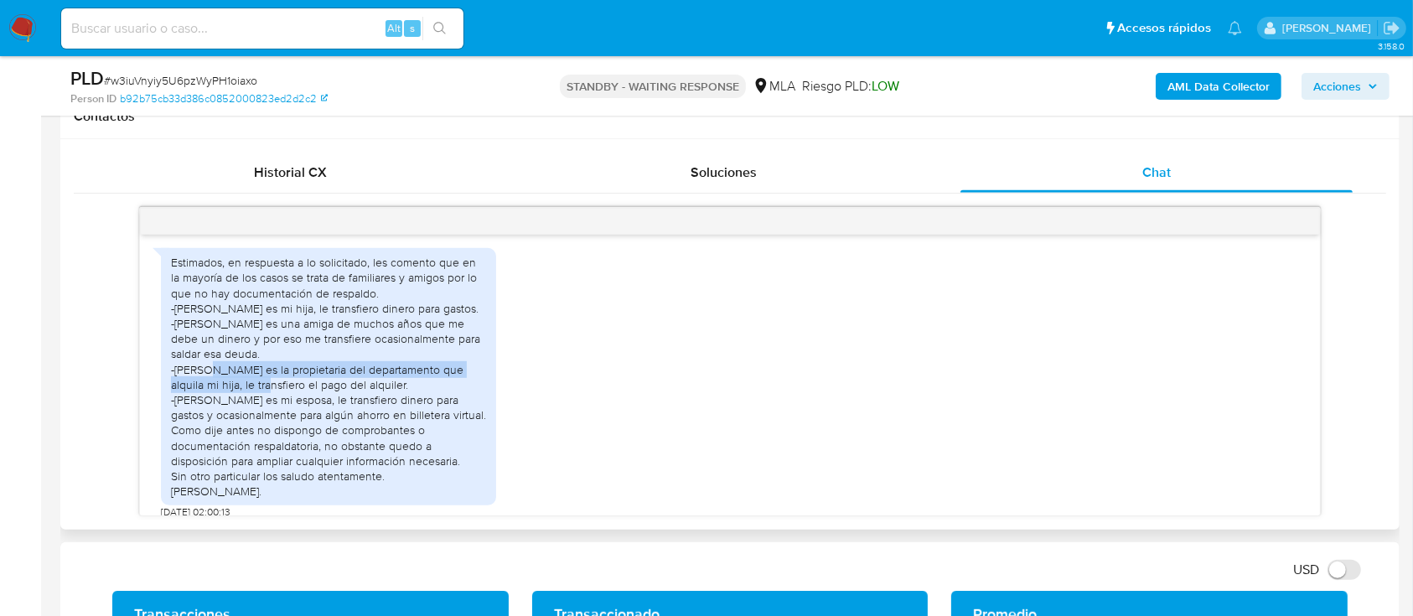
drag, startPoint x: 174, startPoint y: 412, endPoint x: 239, endPoint y: 433, distance: 67.6
click at [239, 433] on div "Estimados, en respuesta a lo solicitado, les comento que en la mayoría de los c…" at bounding box center [328, 377] width 315 height 244
copy div "[PERSON_NAME] es la propietaria del departamento que alquila mi hija"
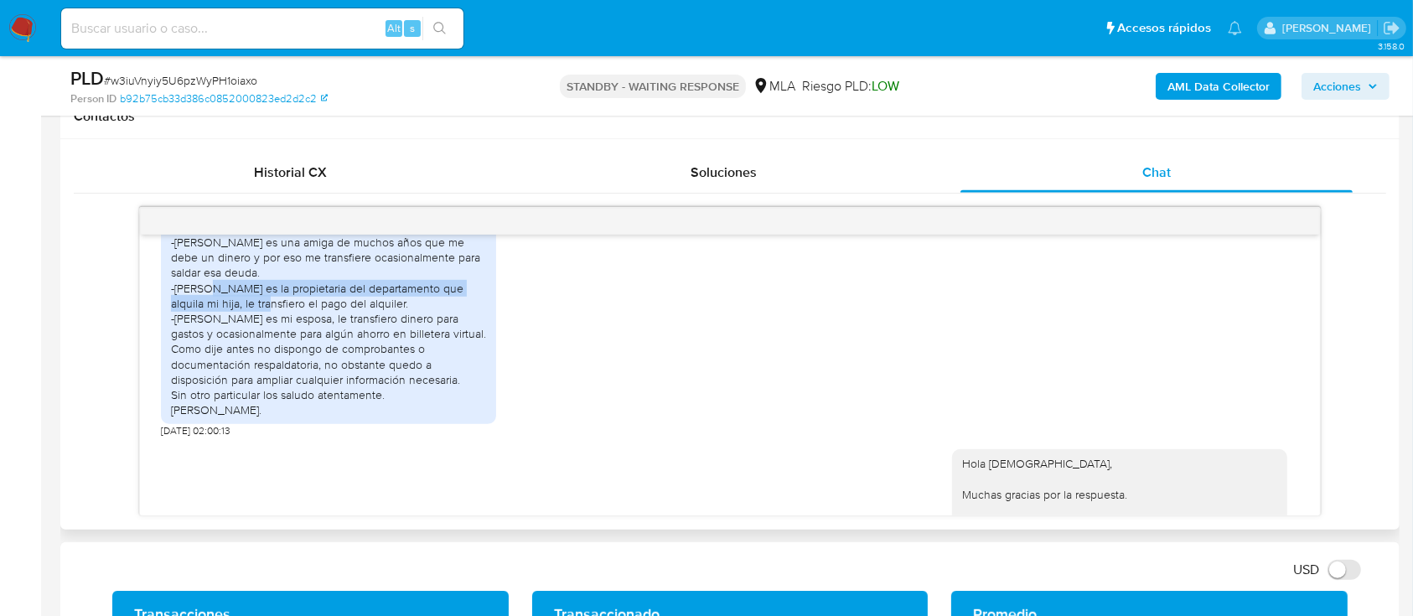
scroll to position [1860, 0]
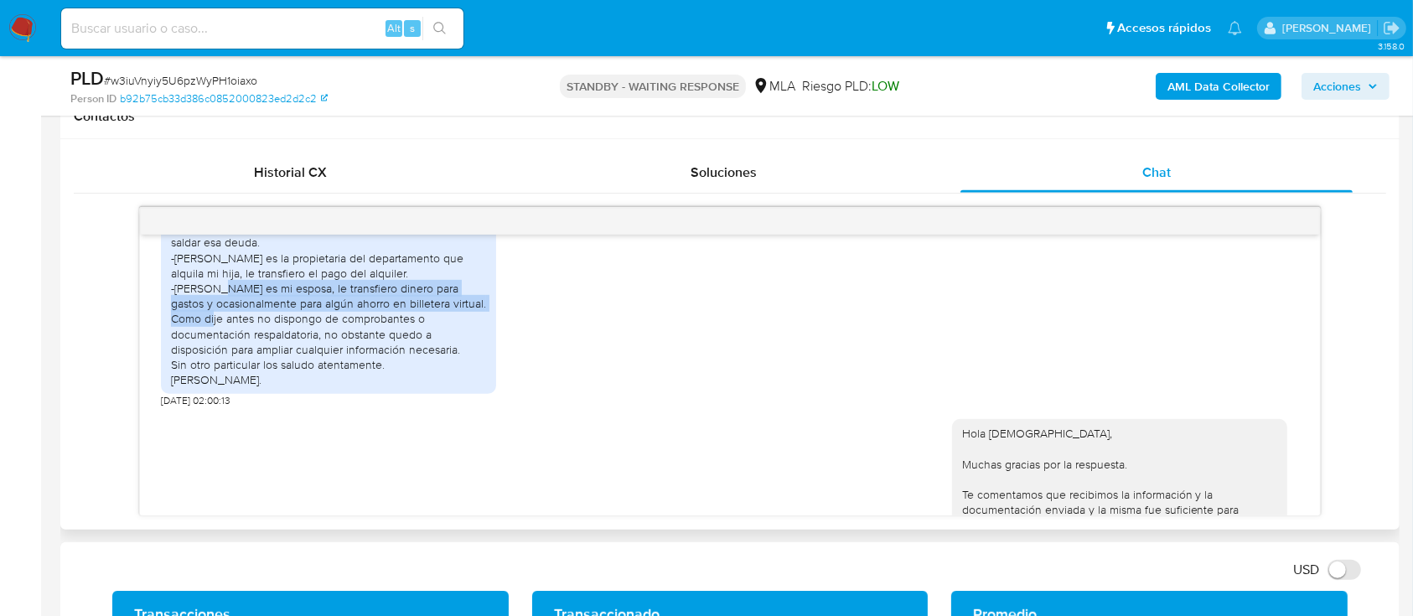
drag, startPoint x: 177, startPoint y: 334, endPoint x: 444, endPoint y: 351, distance: 268.0
click at [444, 351] on div "Estimados, en respuesta a lo solicitado, les comento que en la mayoría de los c…" at bounding box center [328, 265] width 315 height 244
copy div "[PERSON_NAME] es mi esposa, le transfiero dinero para gastos y ocasionalmente p…"
